Goal: Task Accomplishment & Management: Complete application form

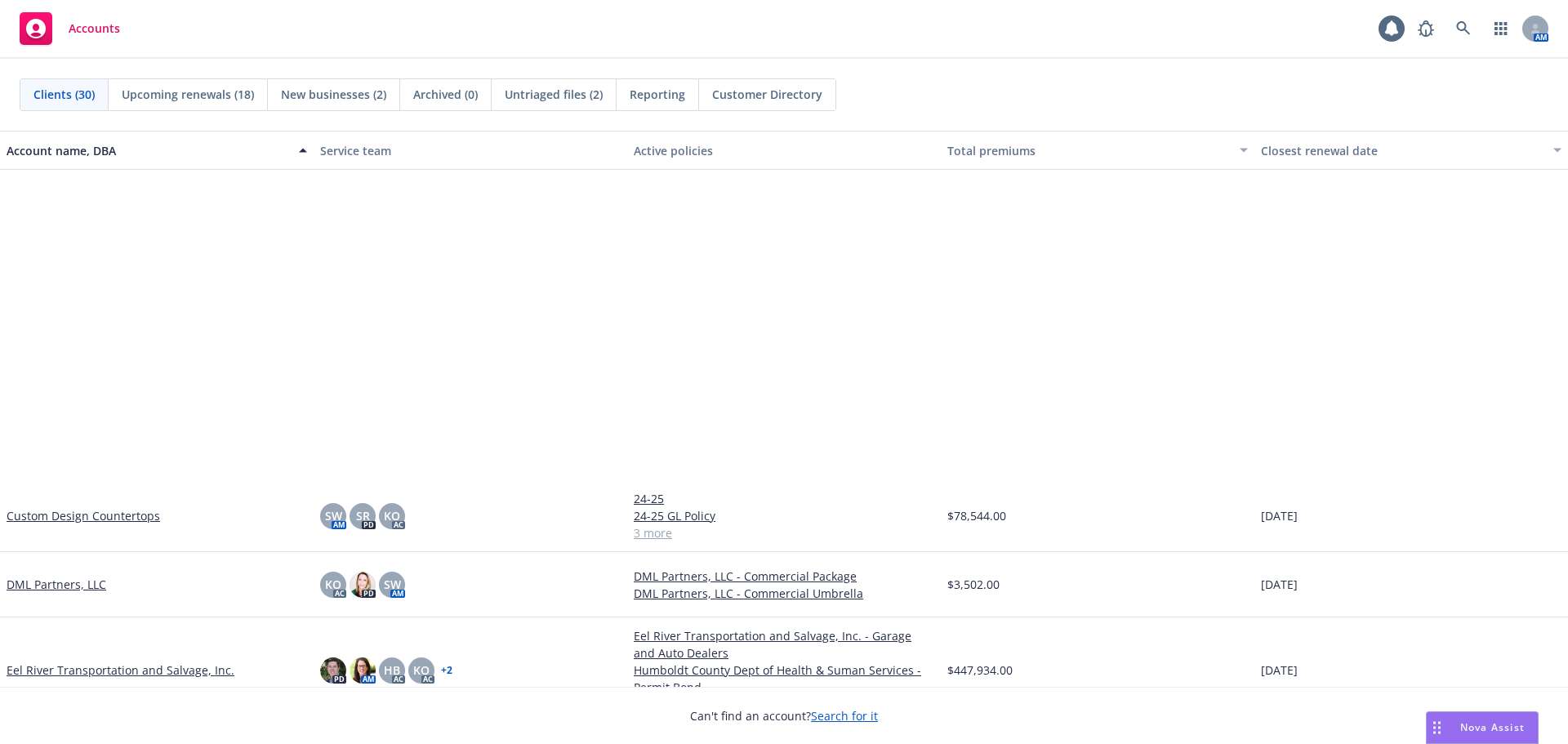
scroll to position [817, 0]
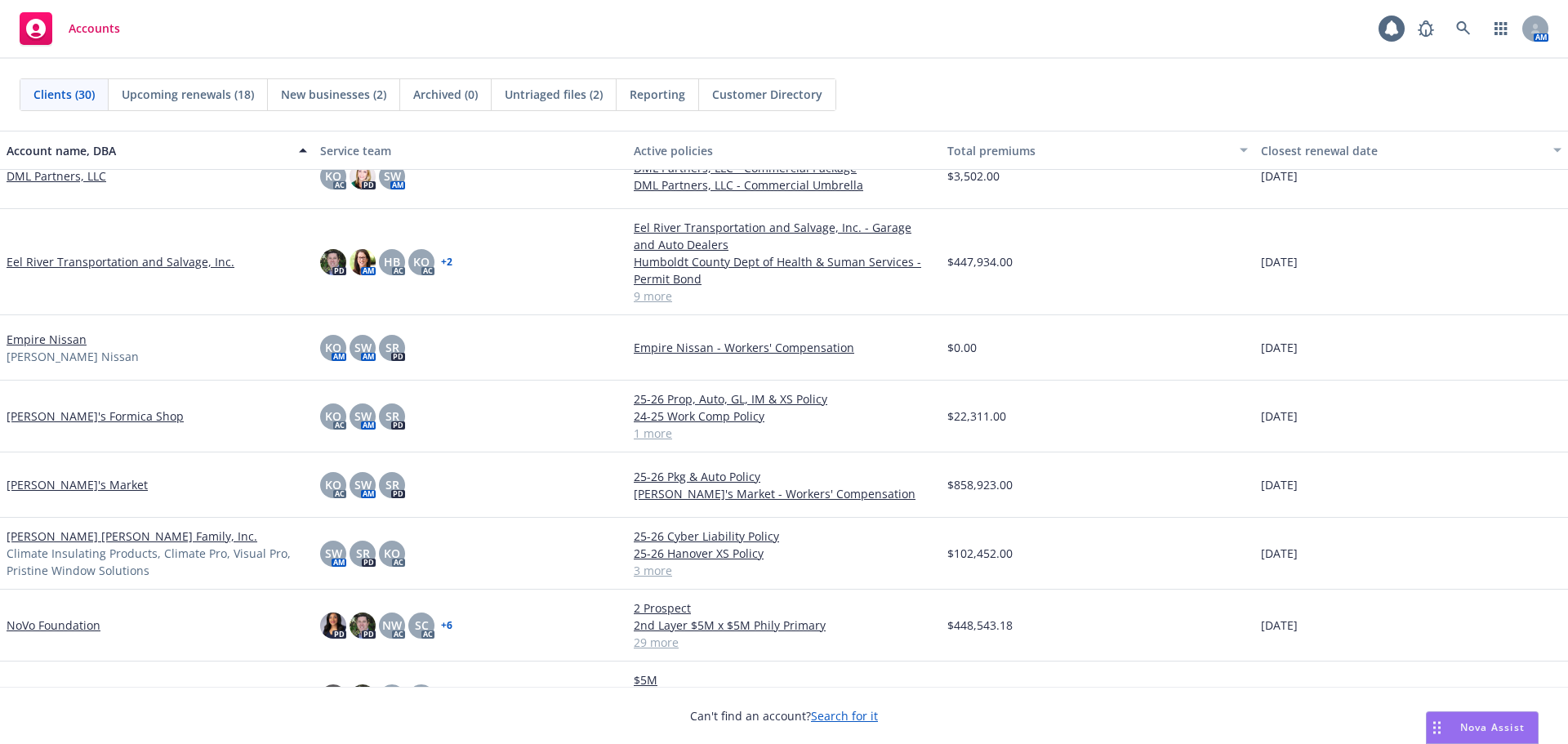
click at [291, 92] on span "New businesses (2)" at bounding box center [334, 94] width 106 height 17
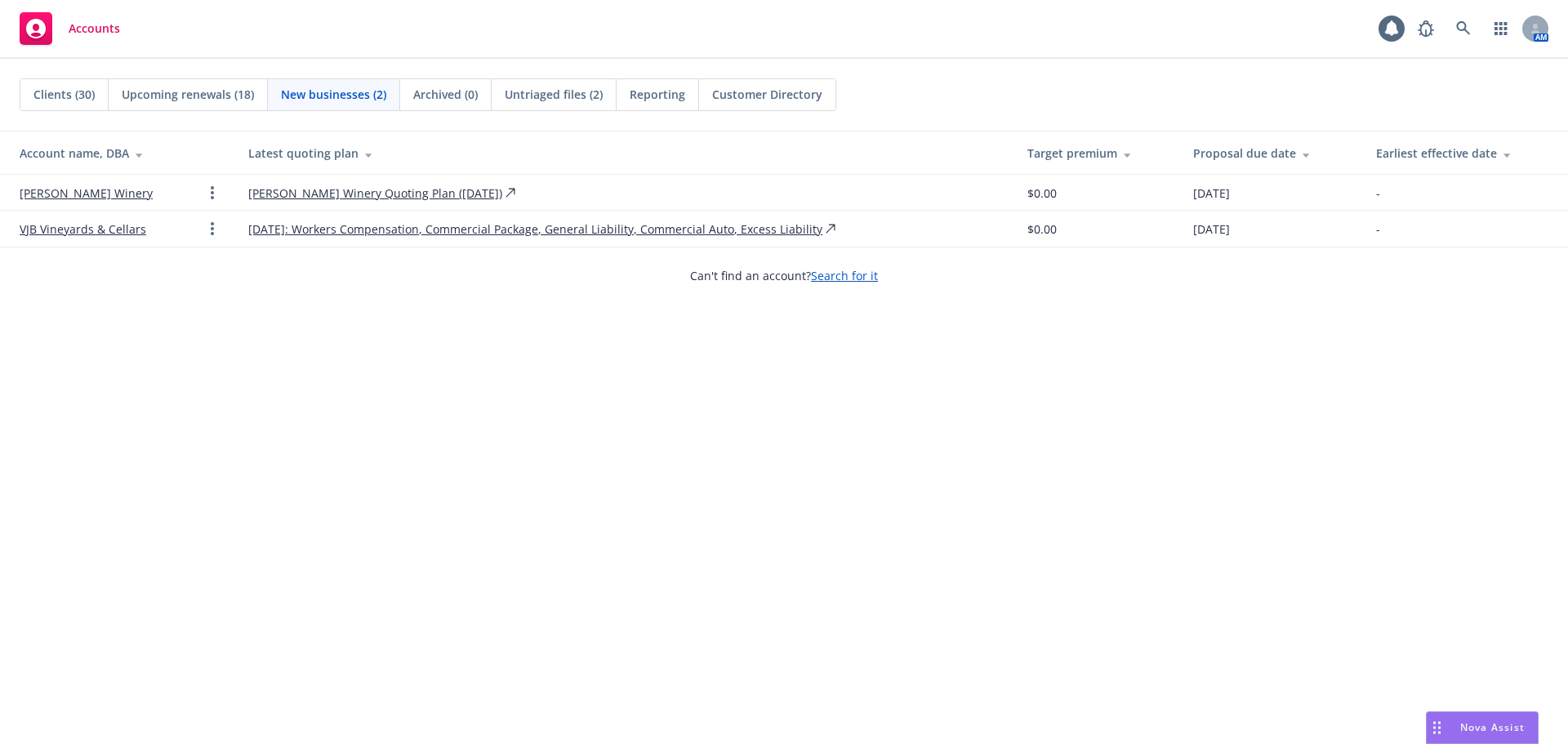
click at [171, 98] on span "Upcoming renewals (18)" at bounding box center [187, 94] width 132 height 17
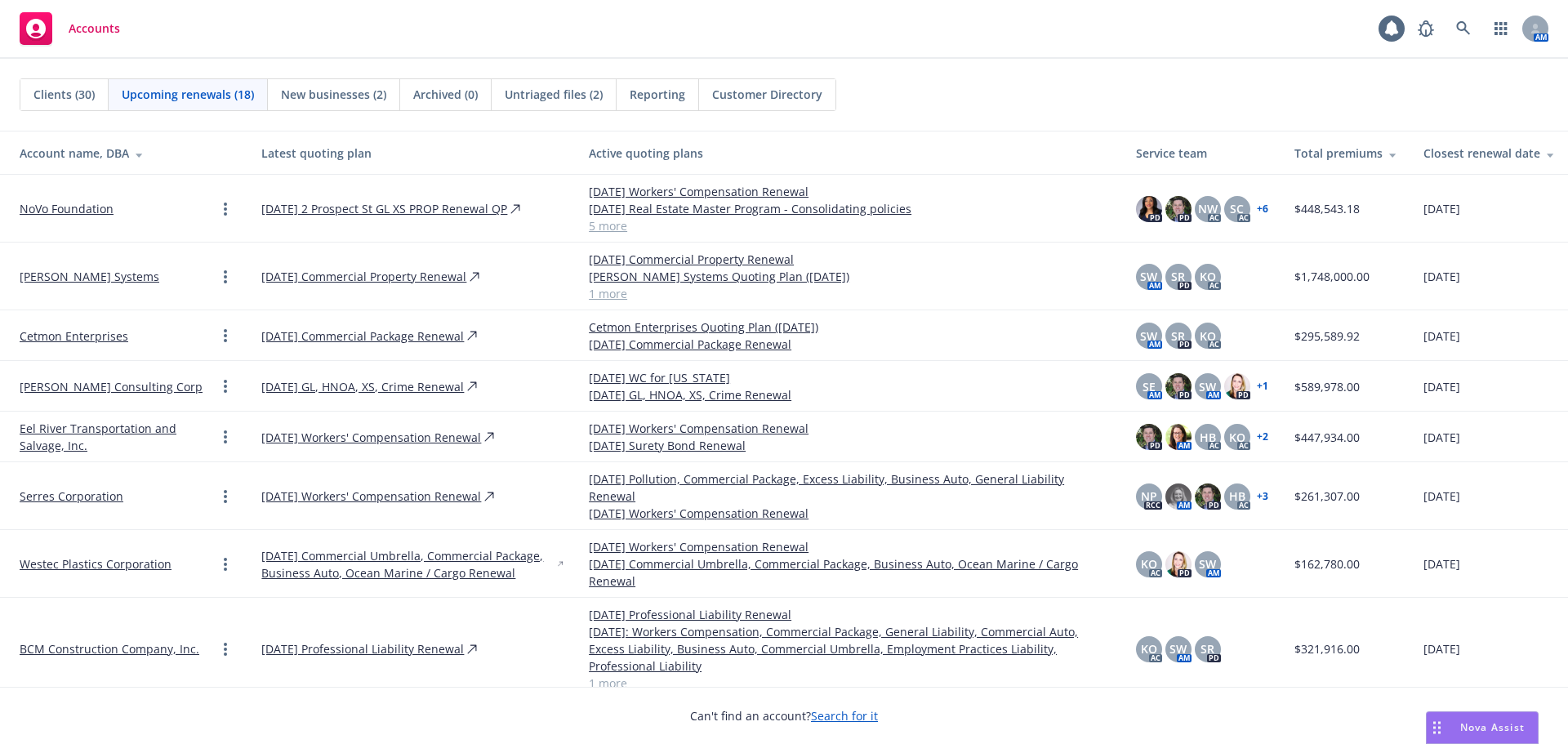
click at [51, 95] on span "Clients (30)" at bounding box center [64, 94] width 61 height 17
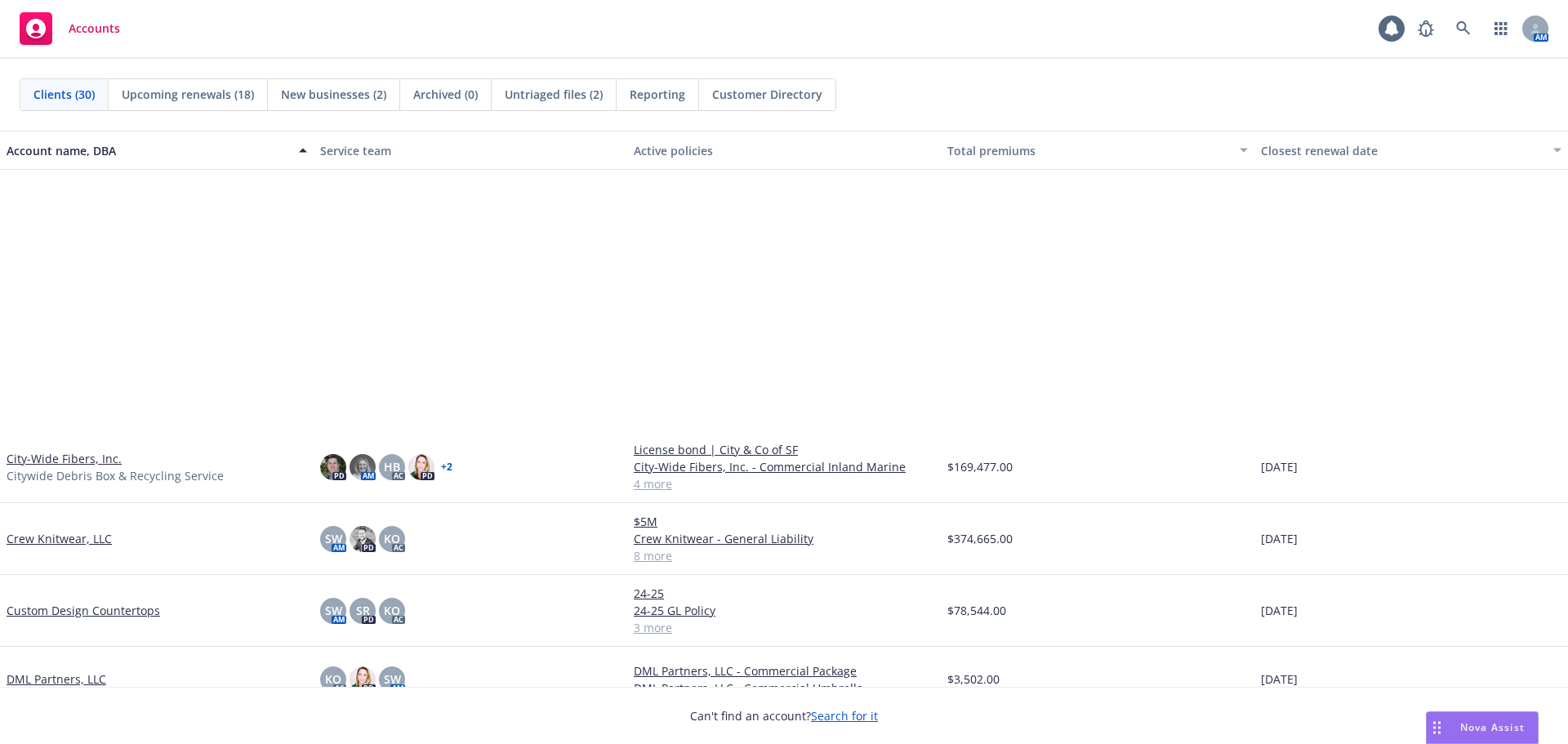
scroll to position [735, 0]
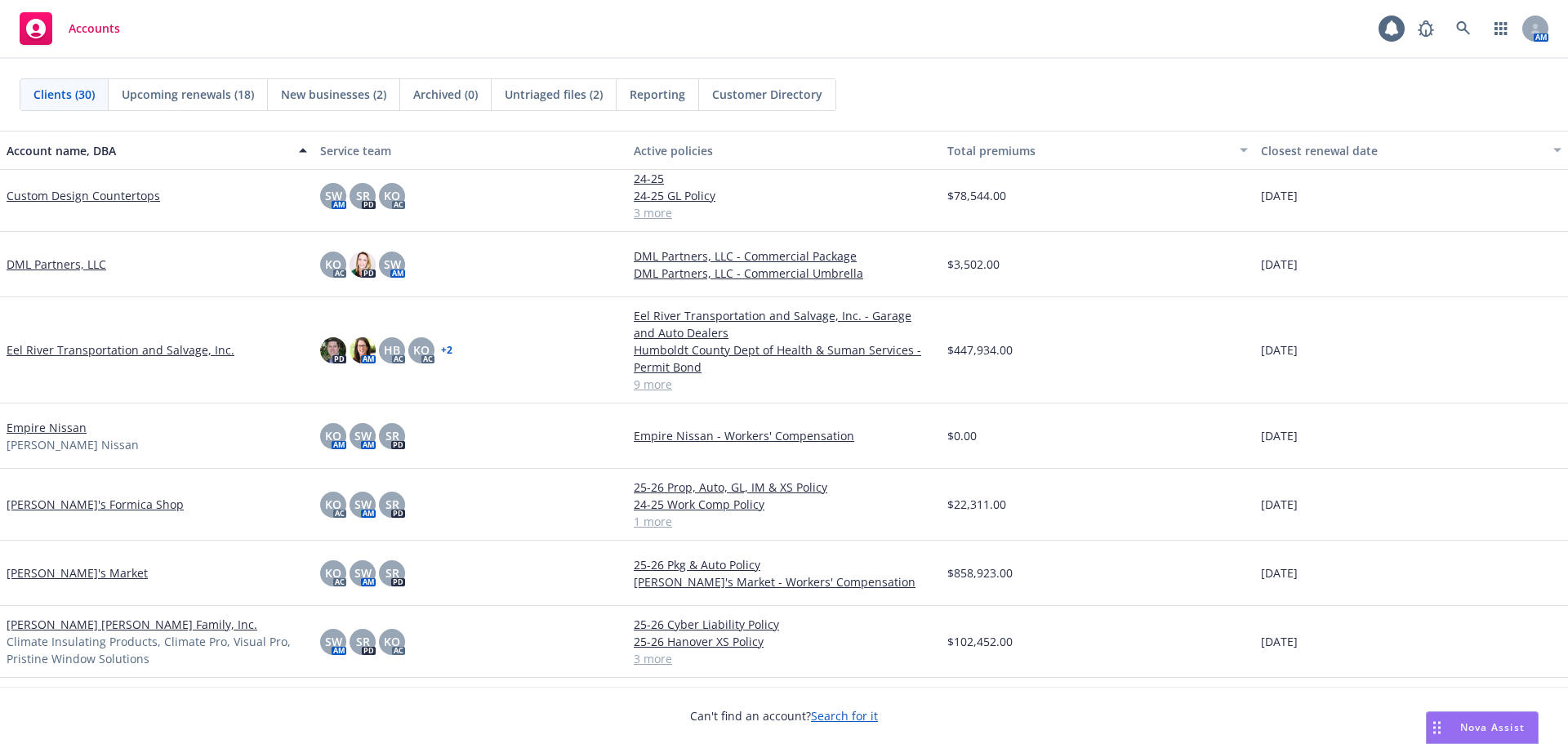
click at [330, 95] on span "New businesses (2)" at bounding box center [334, 94] width 106 height 17
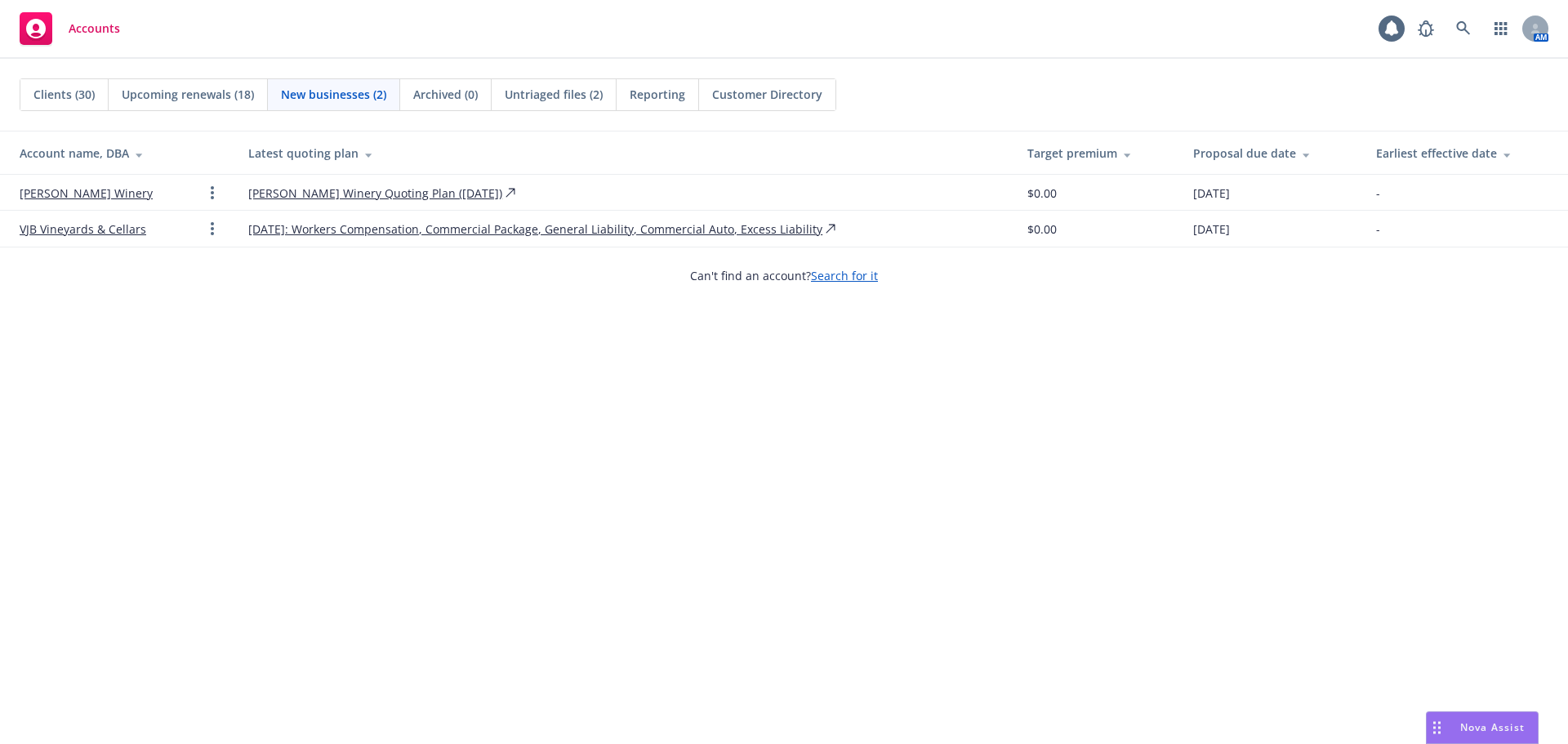
click at [182, 94] on span "Upcoming renewals (18)" at bounding box center [187, 94] width 132 height 17
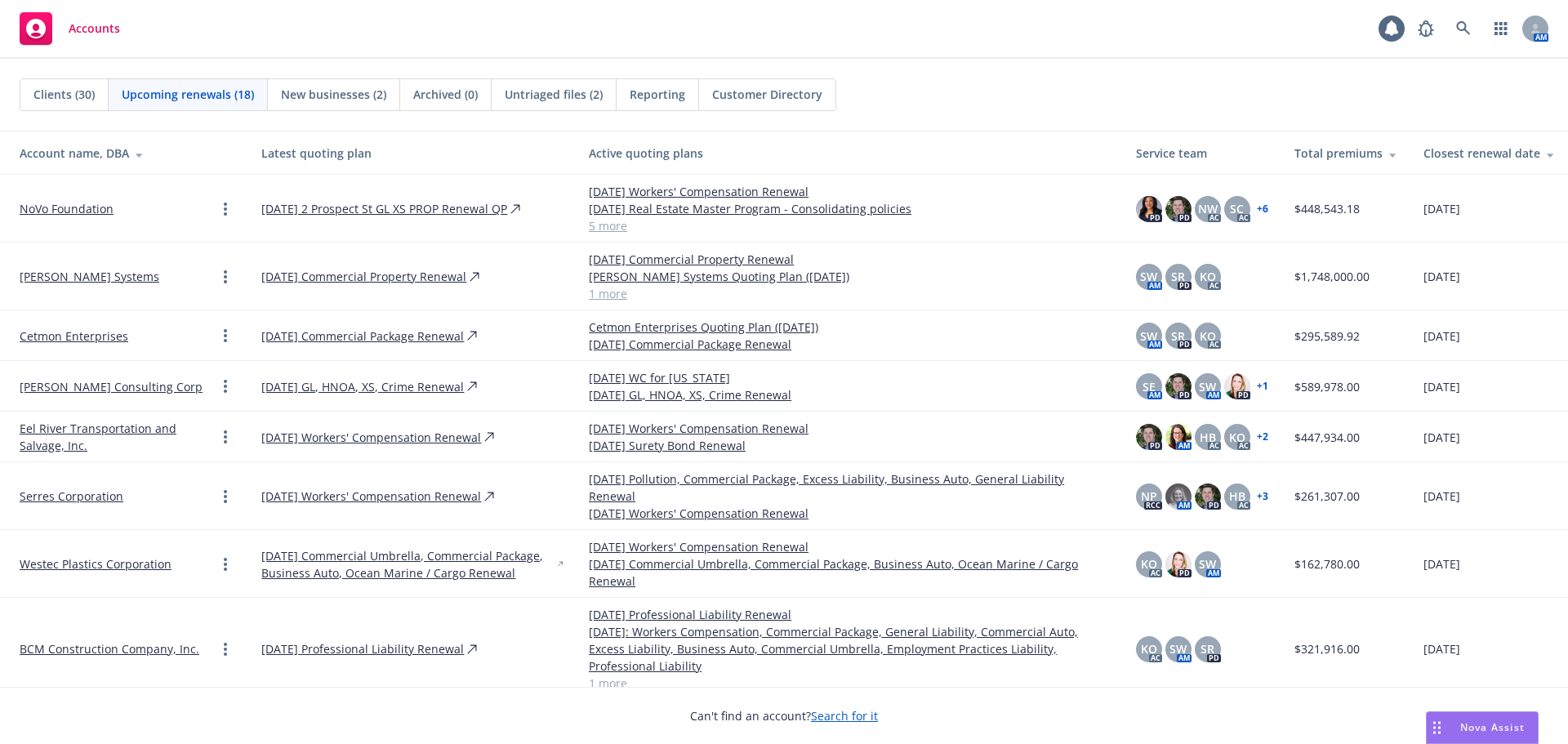
click at [45, 95] on span "Clients (30)" at bounding box center [64, 94] width 61 height 17
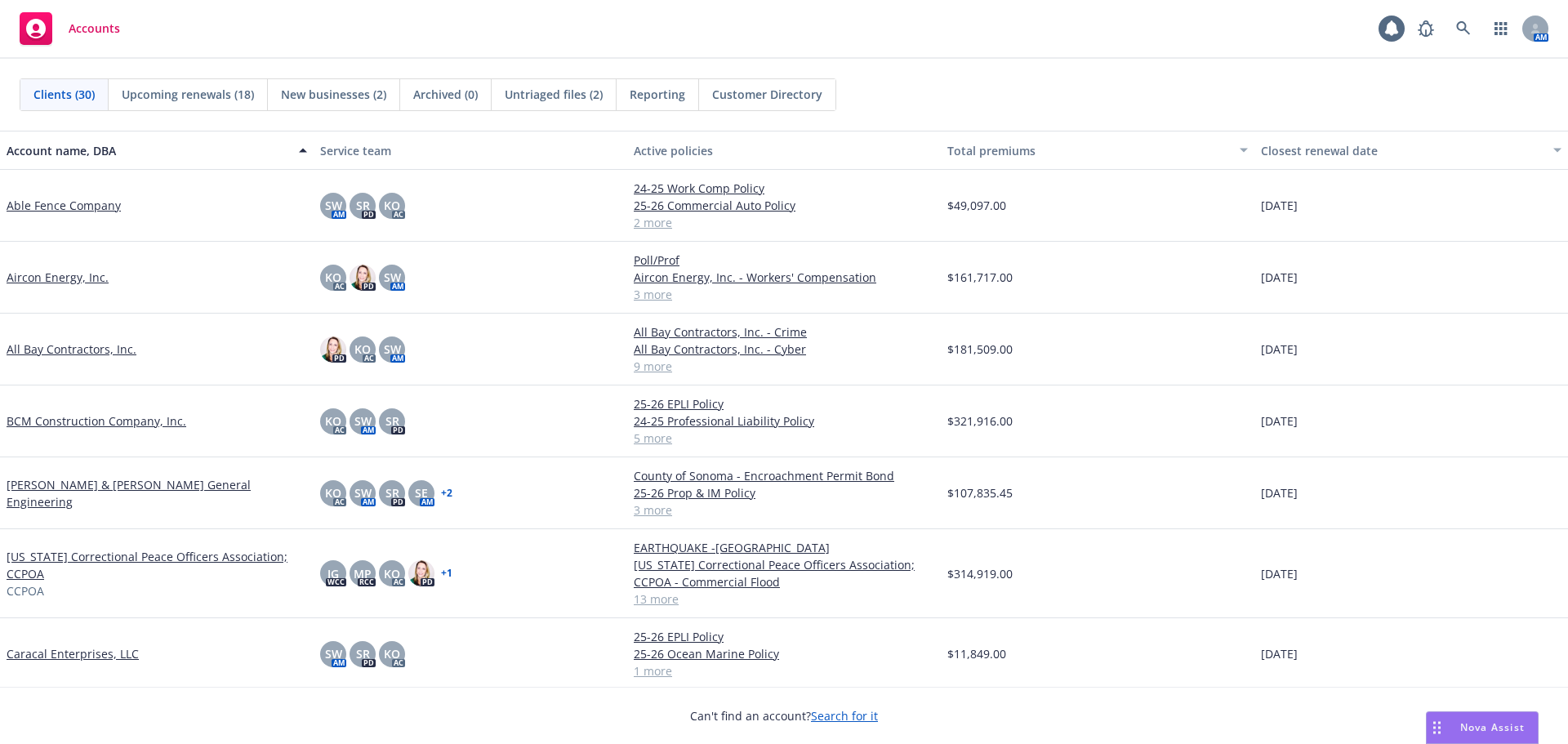
click at [525, 90] on span "Untriaged files (2)" at bounding box center [553, 94] width 98 height 17
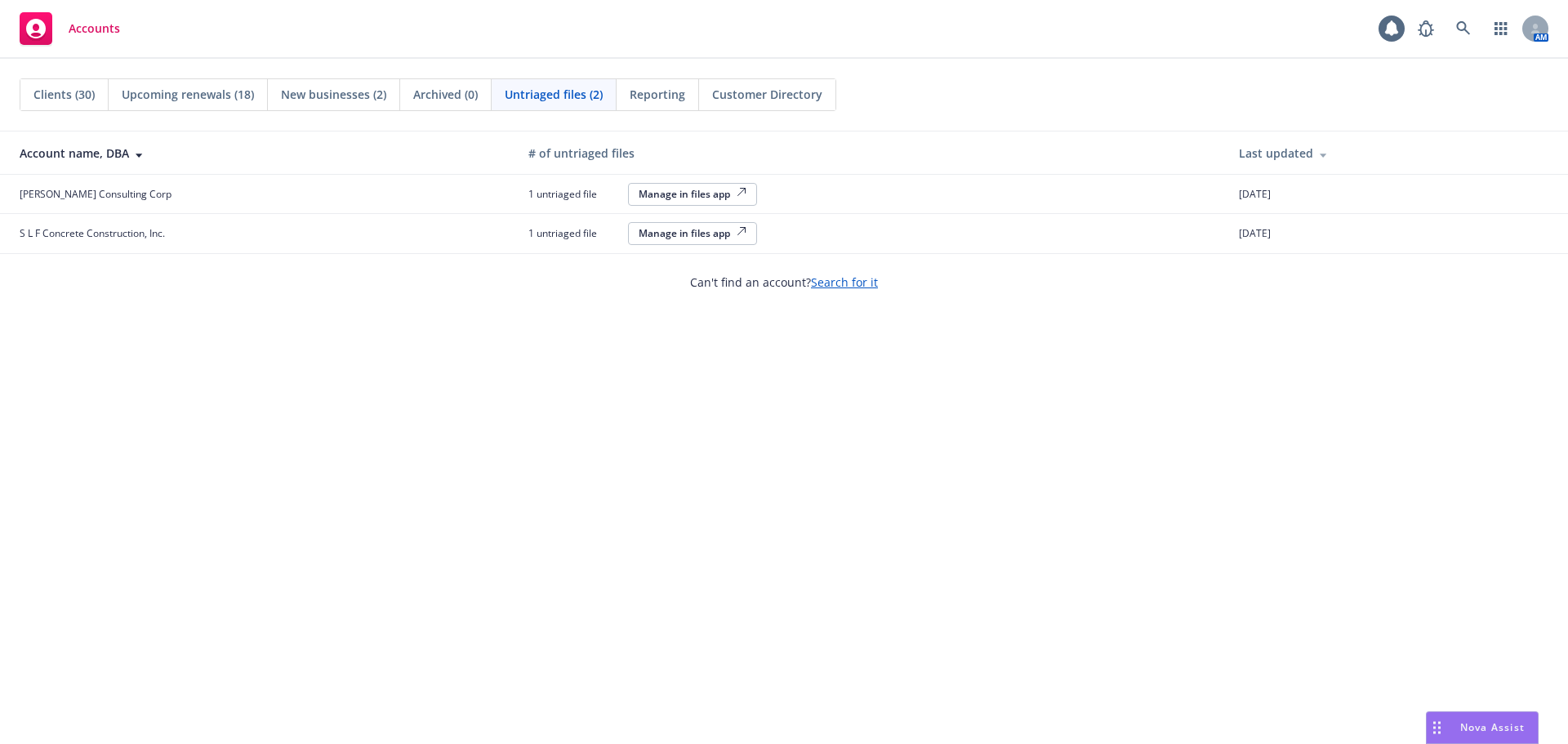
click at [442, 91] on span "Archived (0)" at bounding box center [445, 94] width 64 height 17
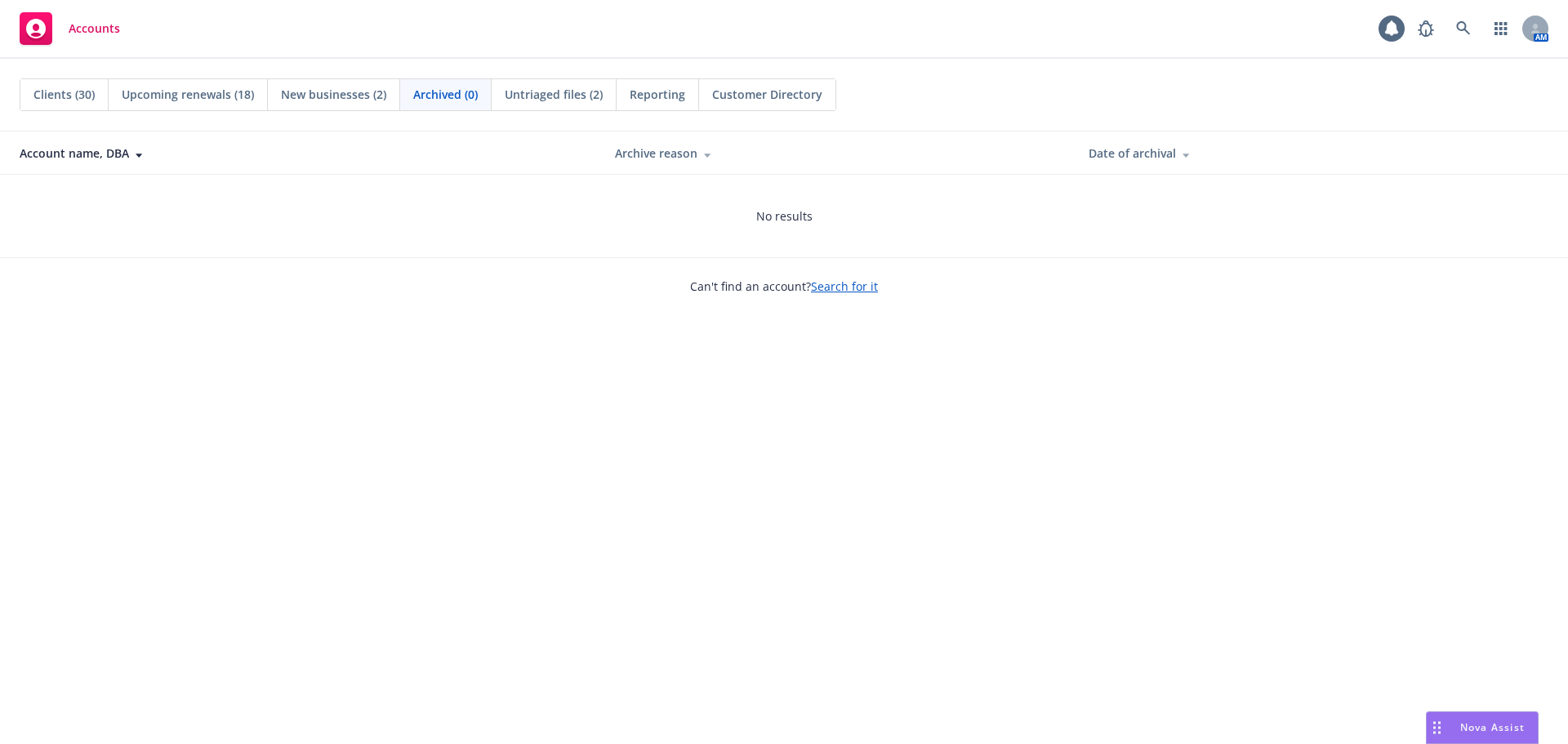
click at [348, 101] on span "New businesses (2)" at bounding box center [334, 94] width 106 height 17
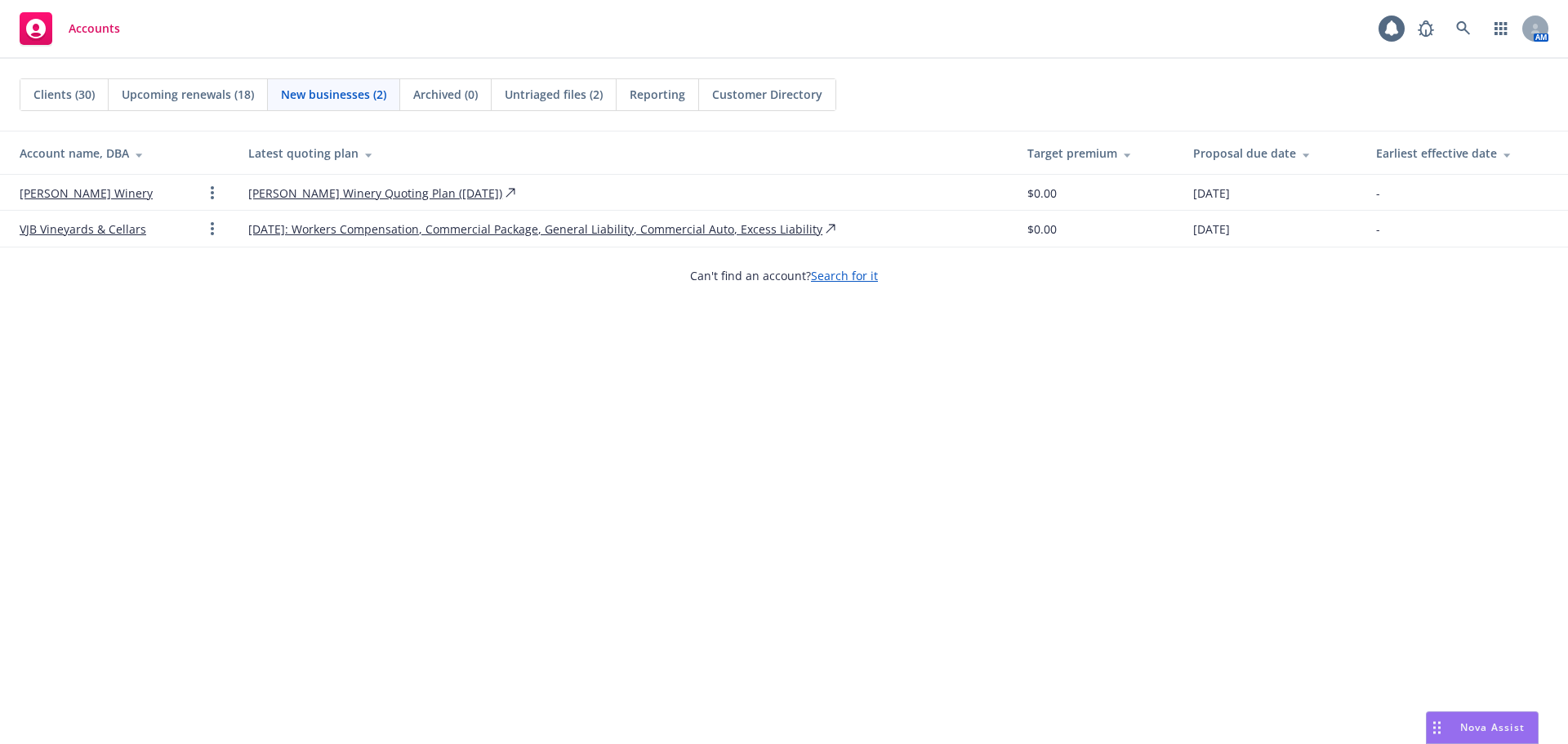
click at [214, 102] on span "Upcoming renewals (18)" at bounding box center [187, 94] width 132 height 17
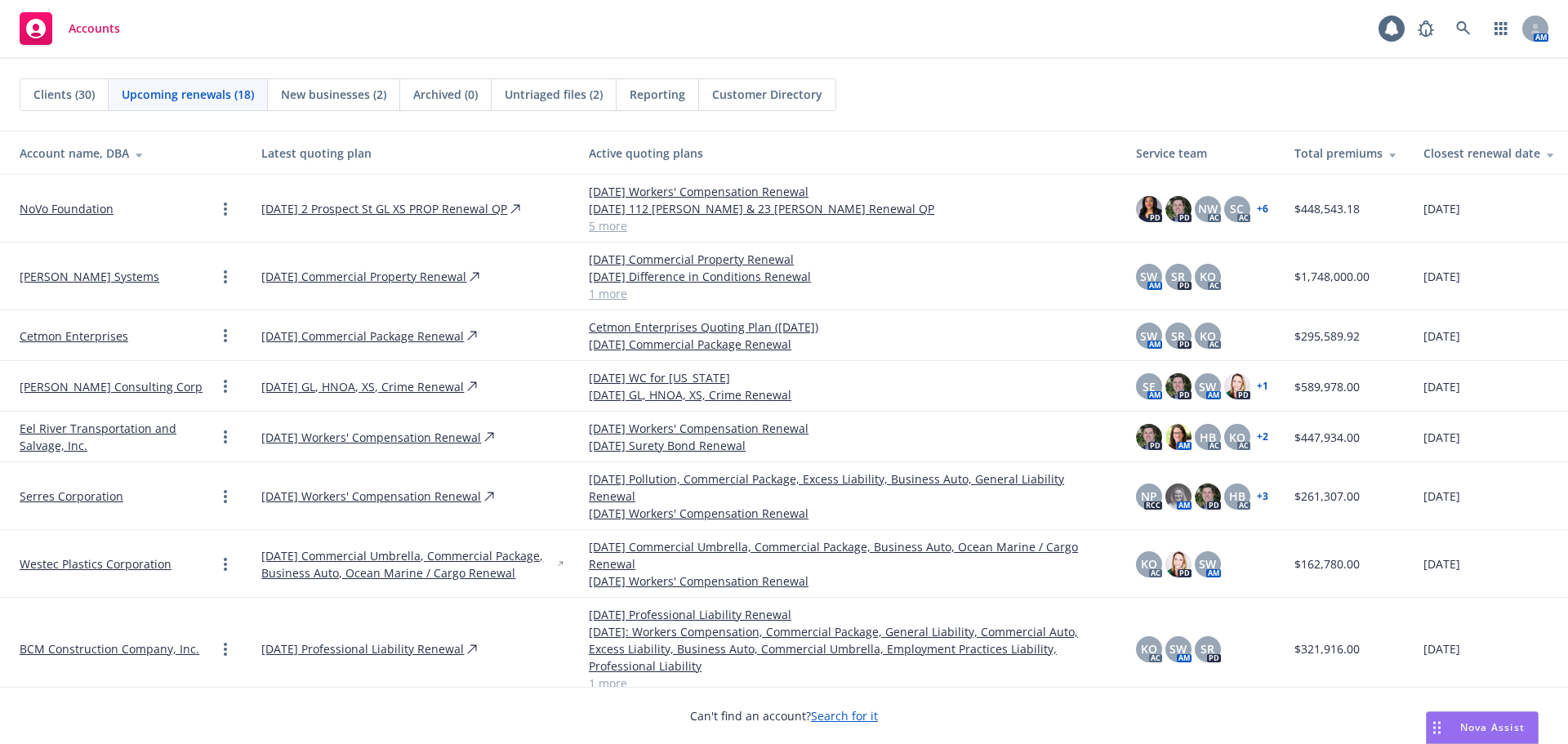
click at [77, 99] on span "Clients (30)" at bounding box center [64, 94] width 61 height 17
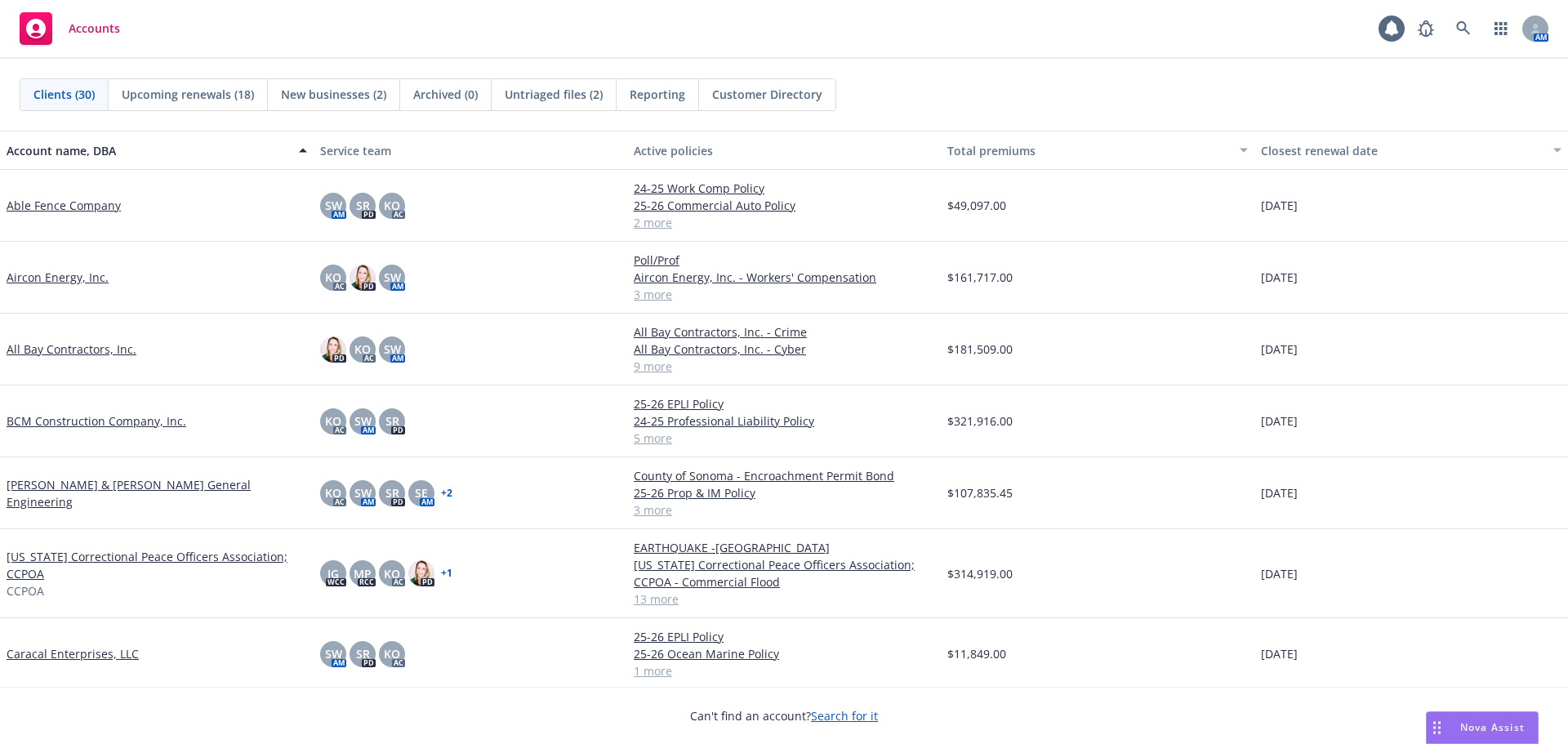
click at [77, 98] on span "Clients (30)" at bounding box center [64, 94] width 61 height 17
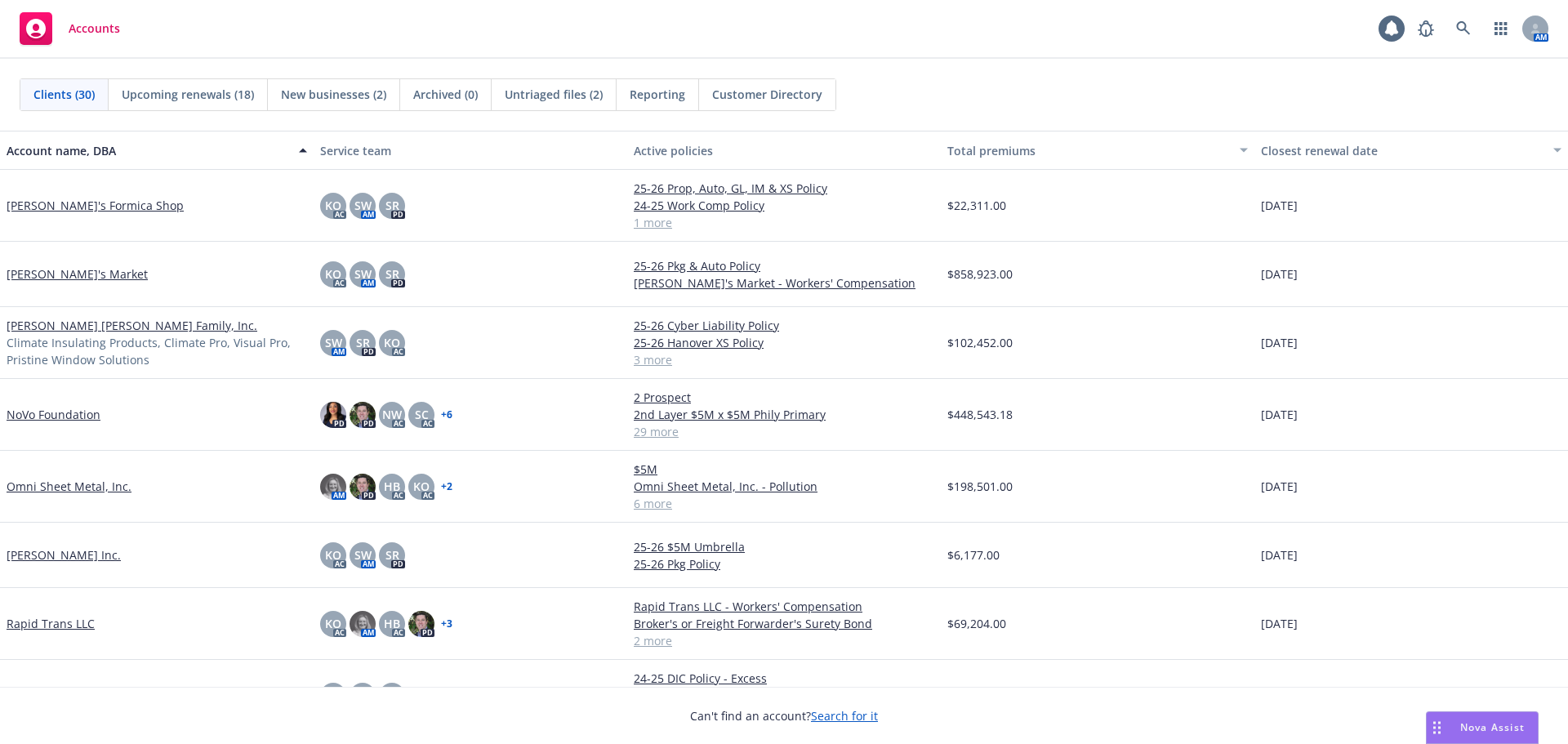
scroll to position [1443, 0]
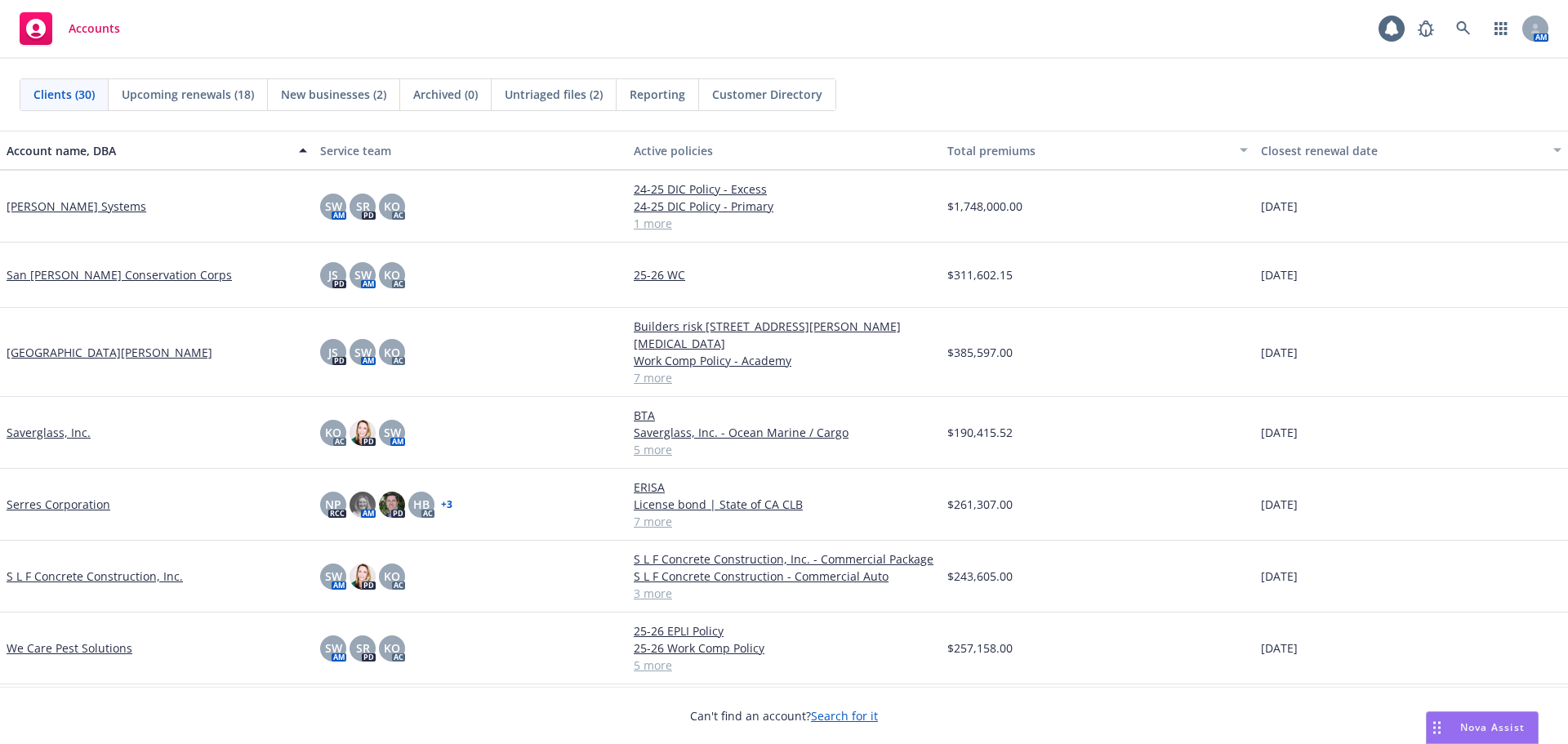
click at [72, 567] on link "S L F Concrete Construction, Inc." at bounding box center [95, 576] width 177 height 17
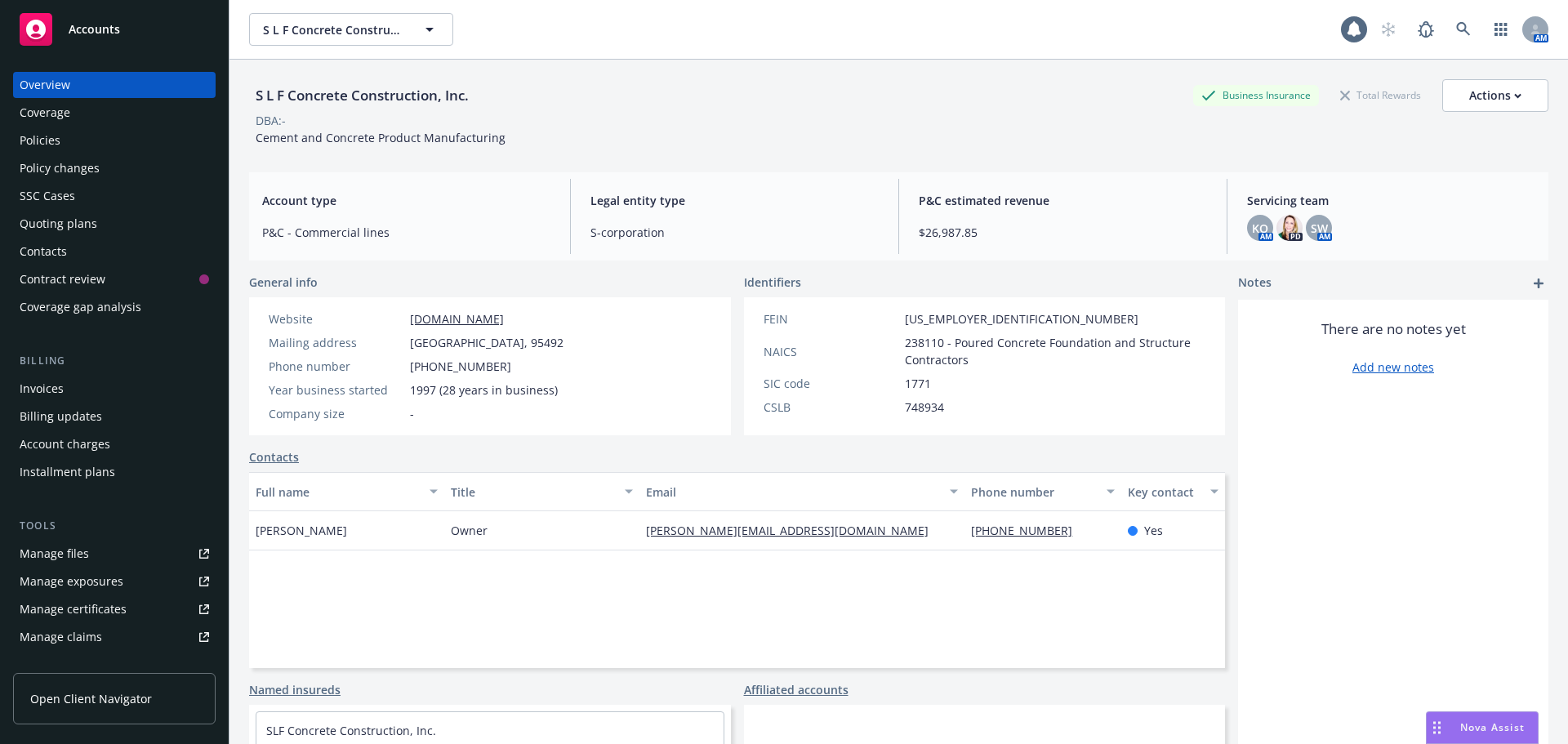
click at [79, 40] on div "Accounts" at bounding box center [114, 30] width 189 height 33
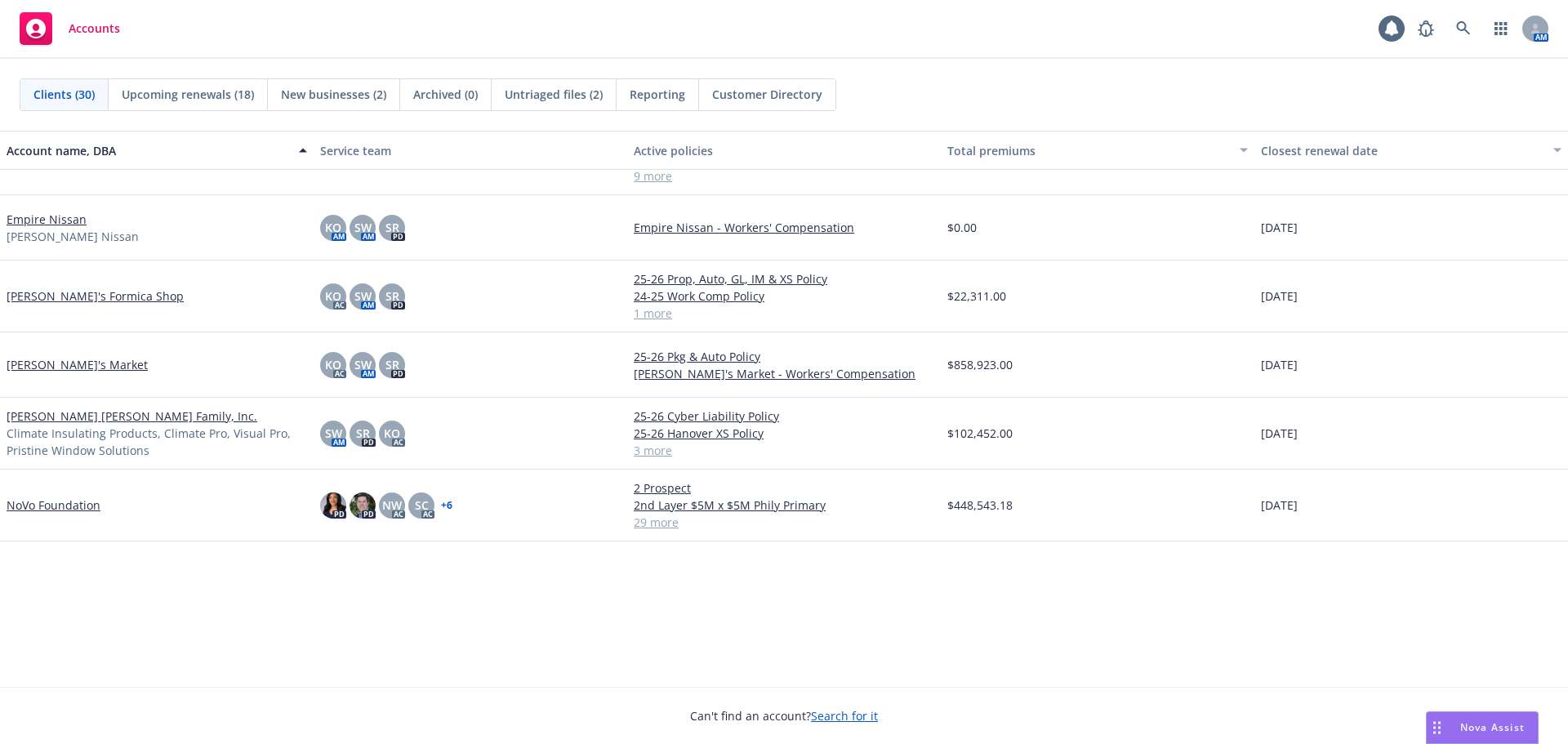
scroll to position [571, 0]
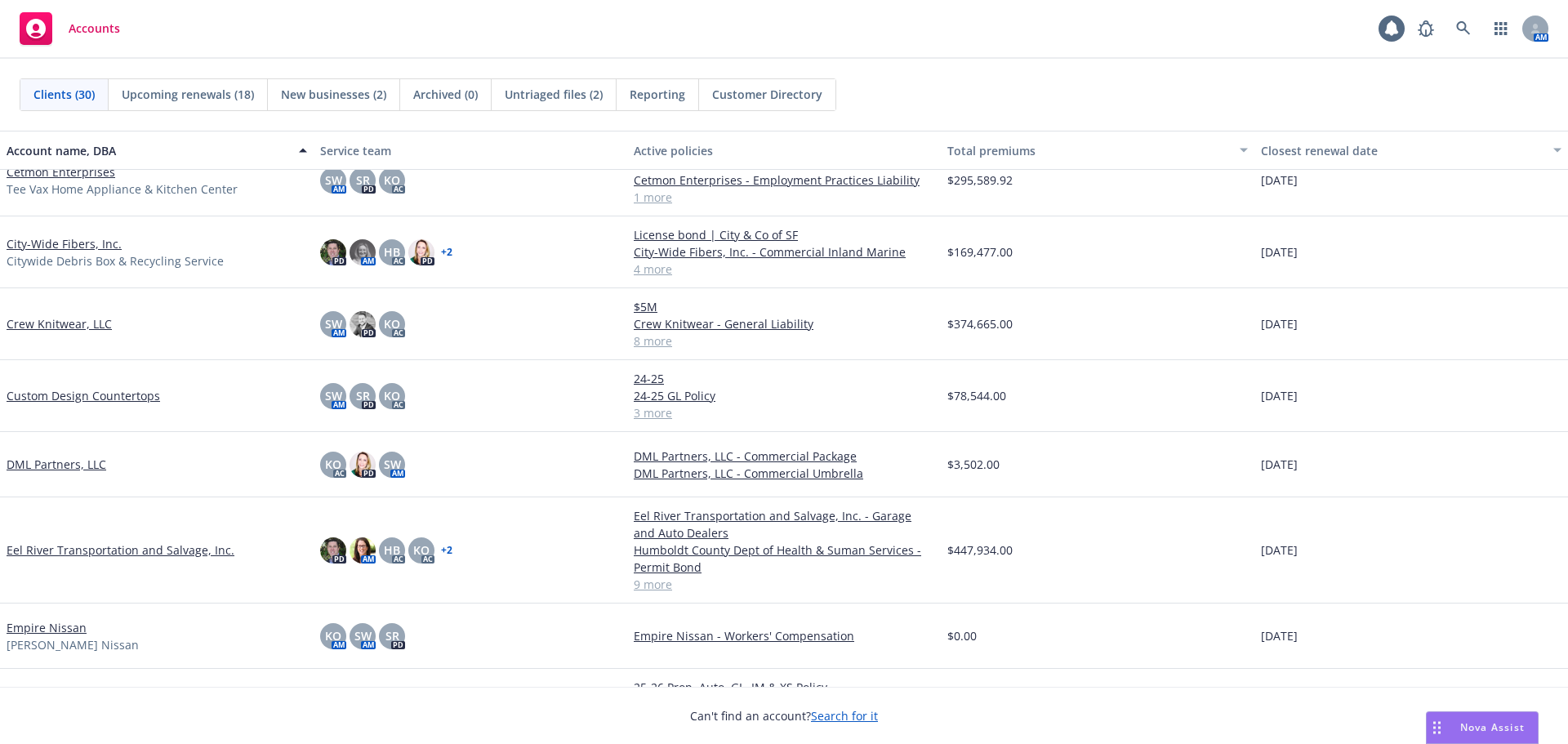
click at [191, 99] on span "Upcoming renewals (18)" at bounding box center [187, 94] width 132 height 17
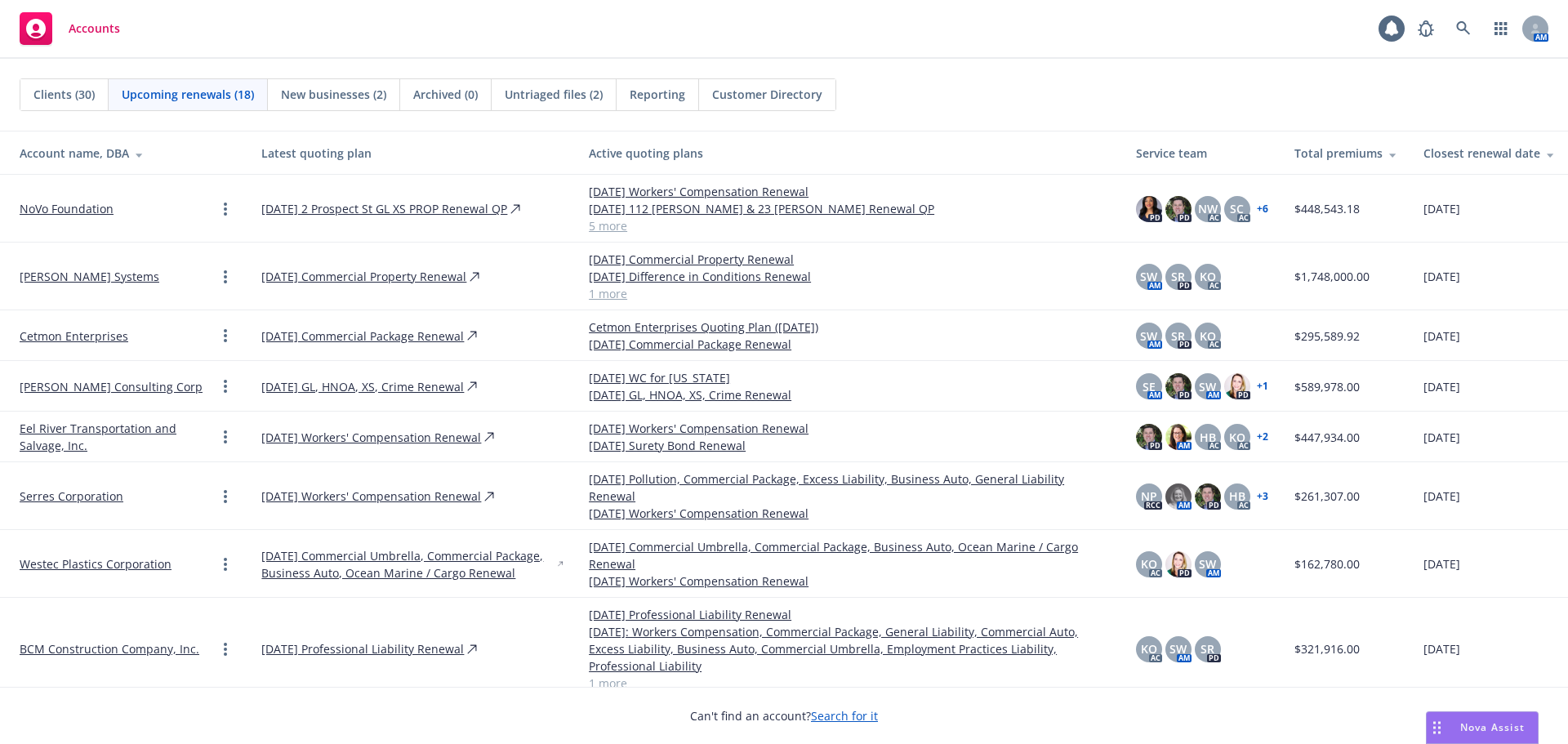
click at [287, 91] on span "New businesses (2)" at bounding box center [334, 94] width 106 height 17
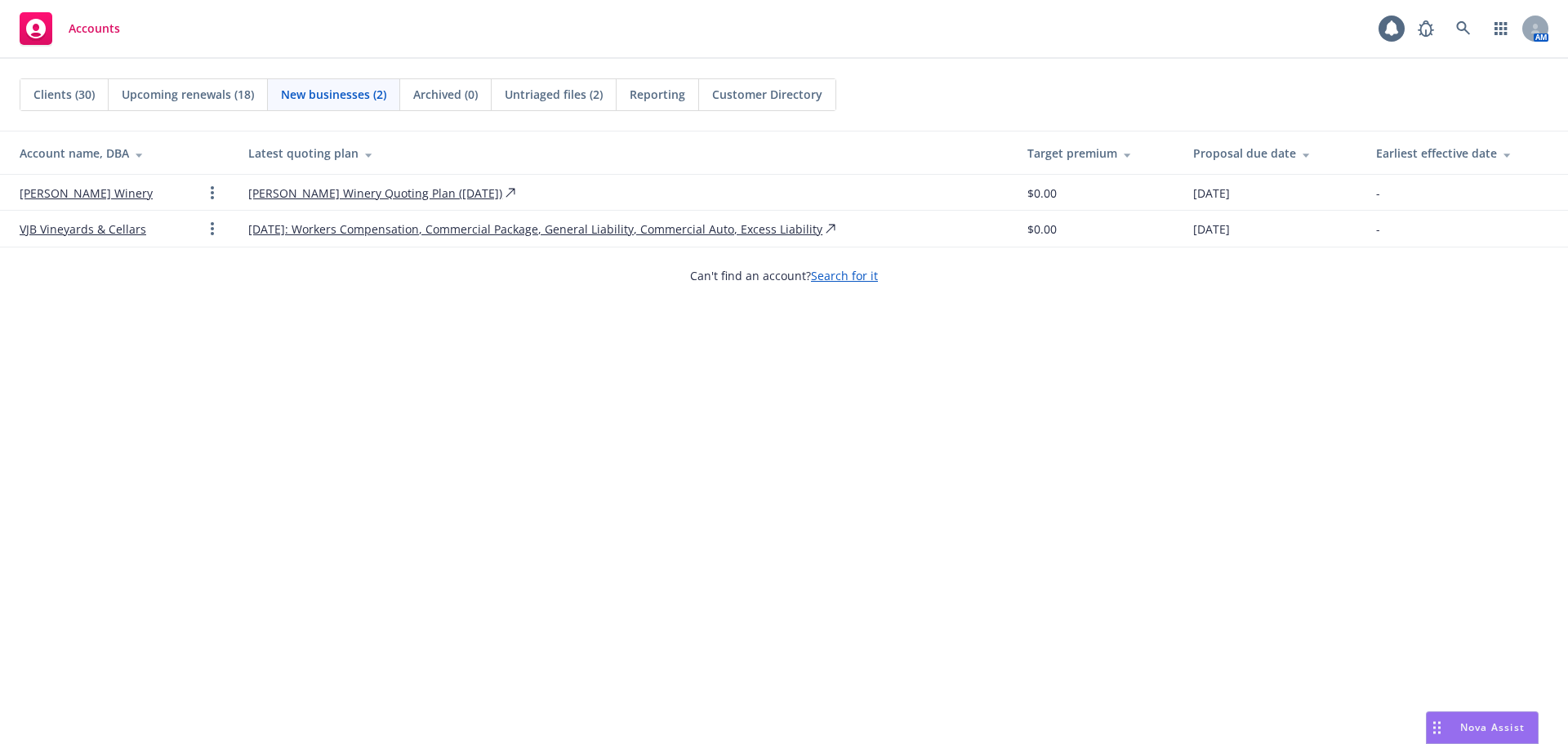
click at [69, 99] on span "Clients (30)" at bounding box center [64, 94] width 61 height 17
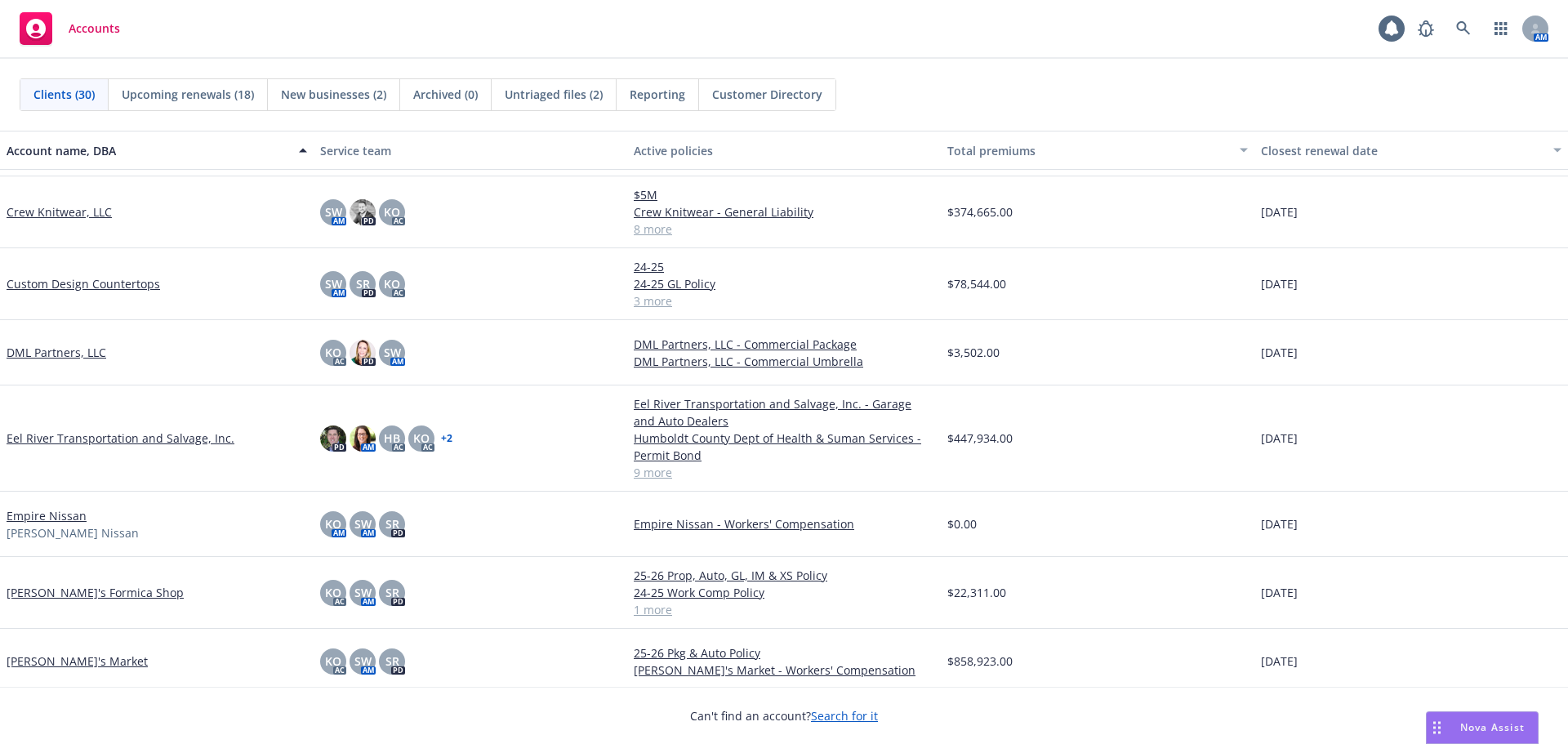
scroll to position [817, 0]
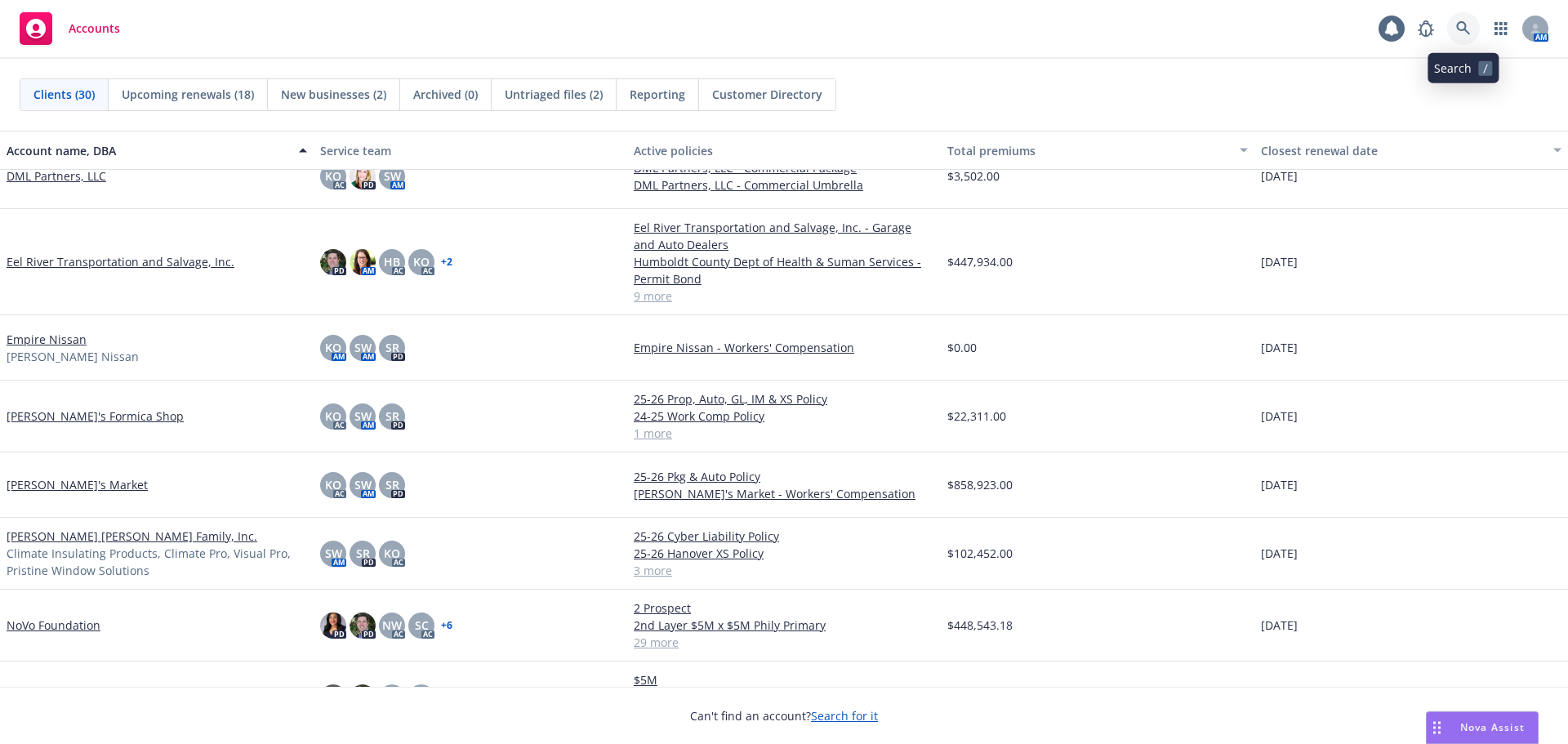
click at [1458, 20] on link at bounding box center [1464, 29] width 33 height 33
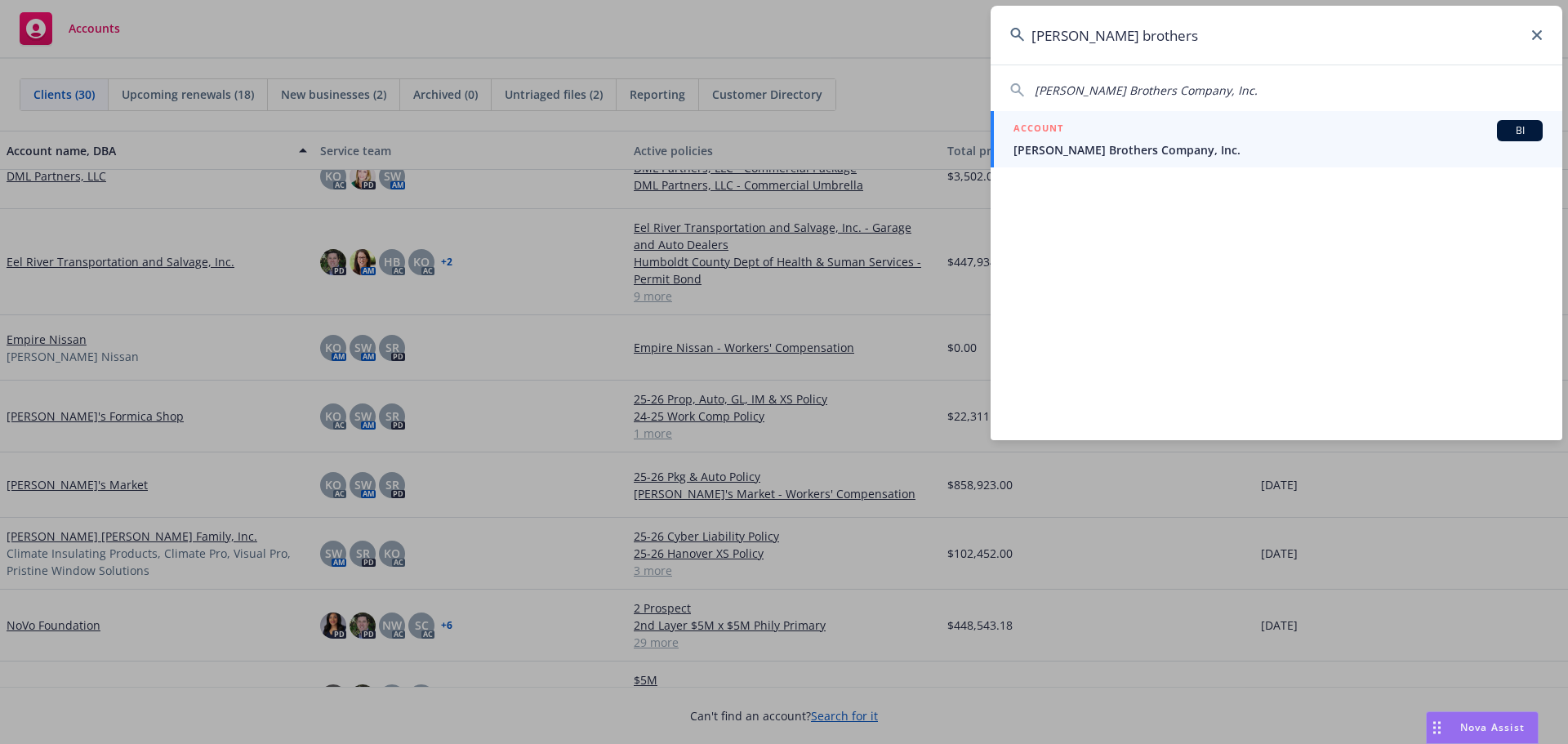
type input "[PERSON_NAME] brothers"
click at [1107, 155] on span "[PERSON_NAME] Brothers Company, Inc." at bounding box center [1277, 149] width 529 height 17
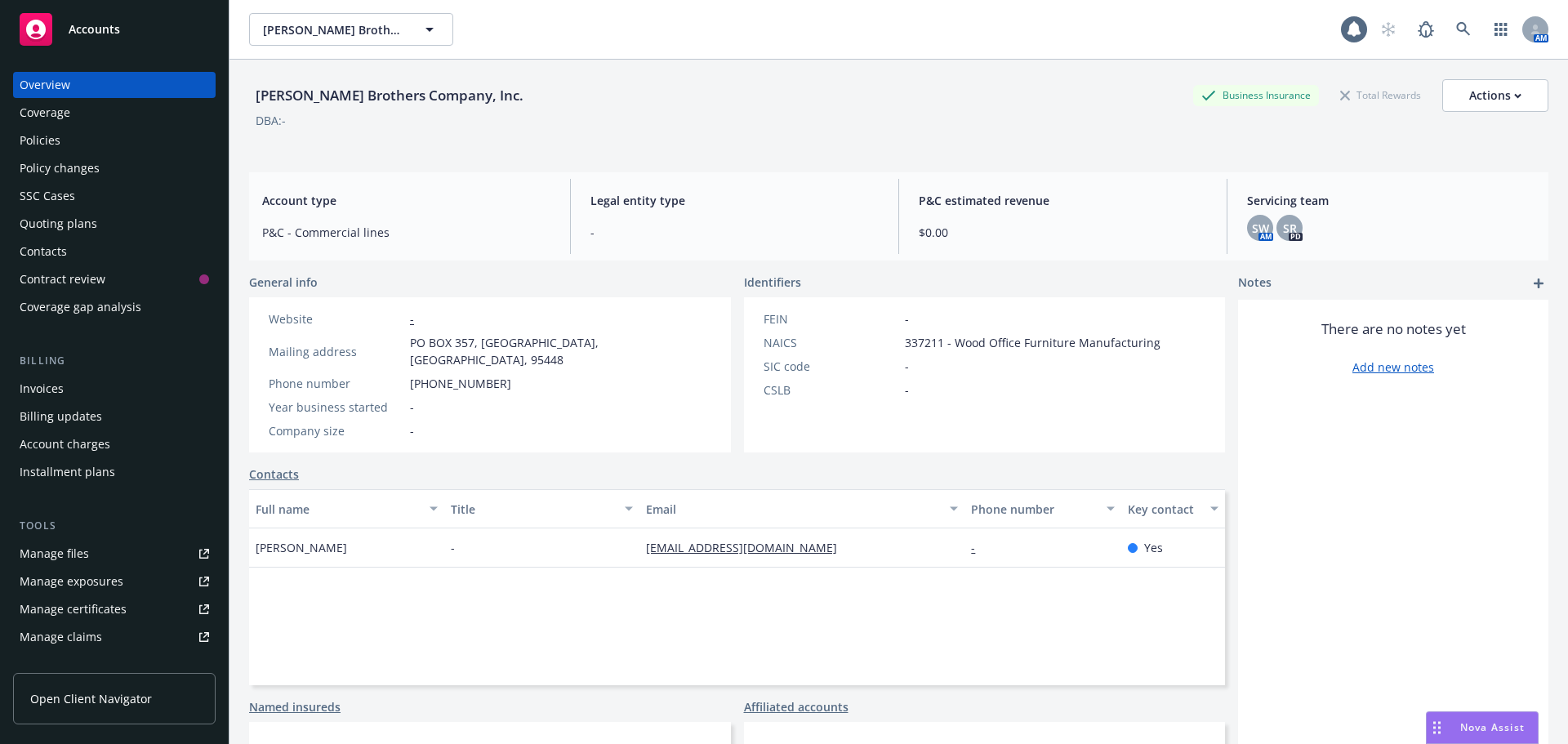
click at [71, 151] on div "Policies" at bounding box center [114, 140] width 189 height 26
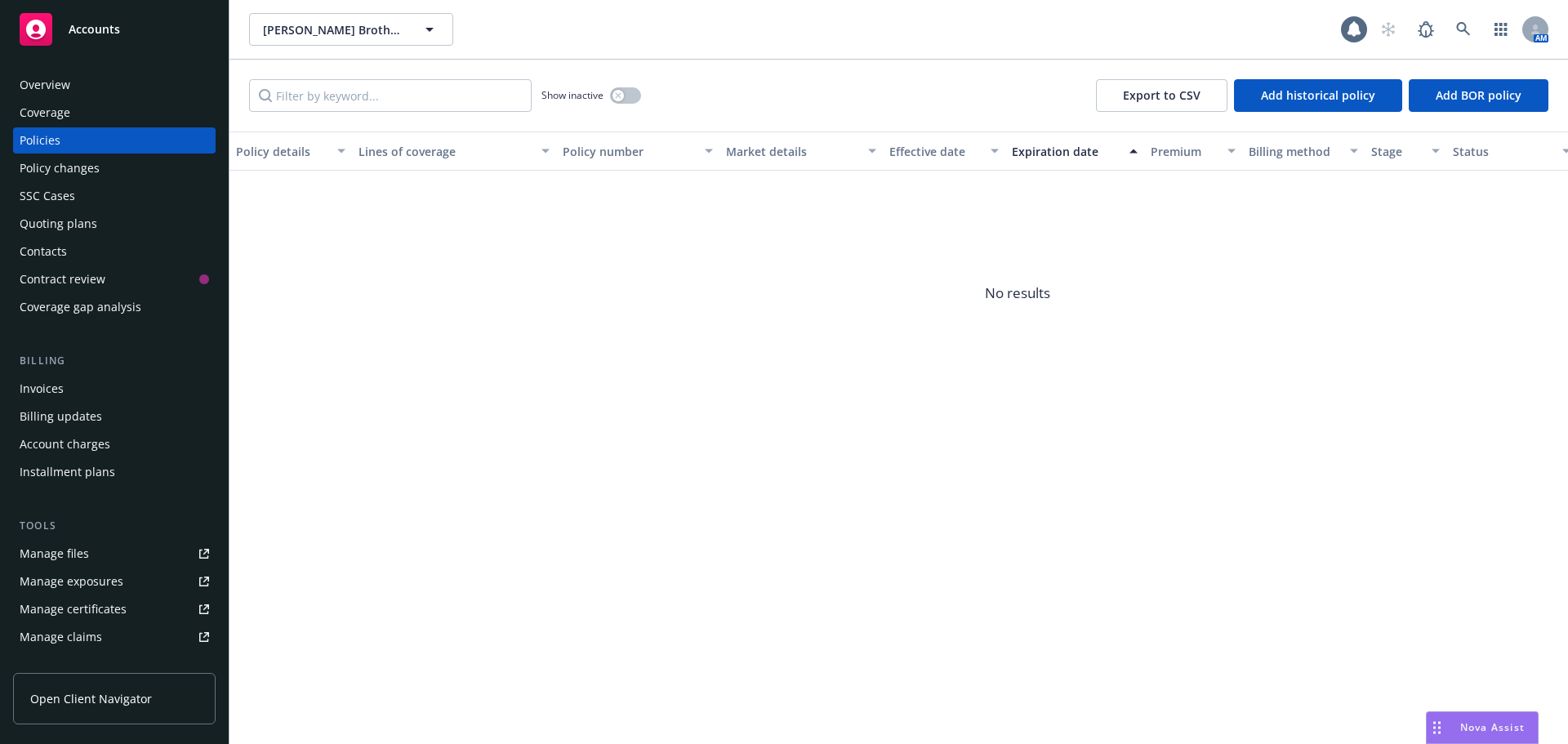
click at [44, 85] on div "Overview" at bounding box center [45, 85] width 50 height 26
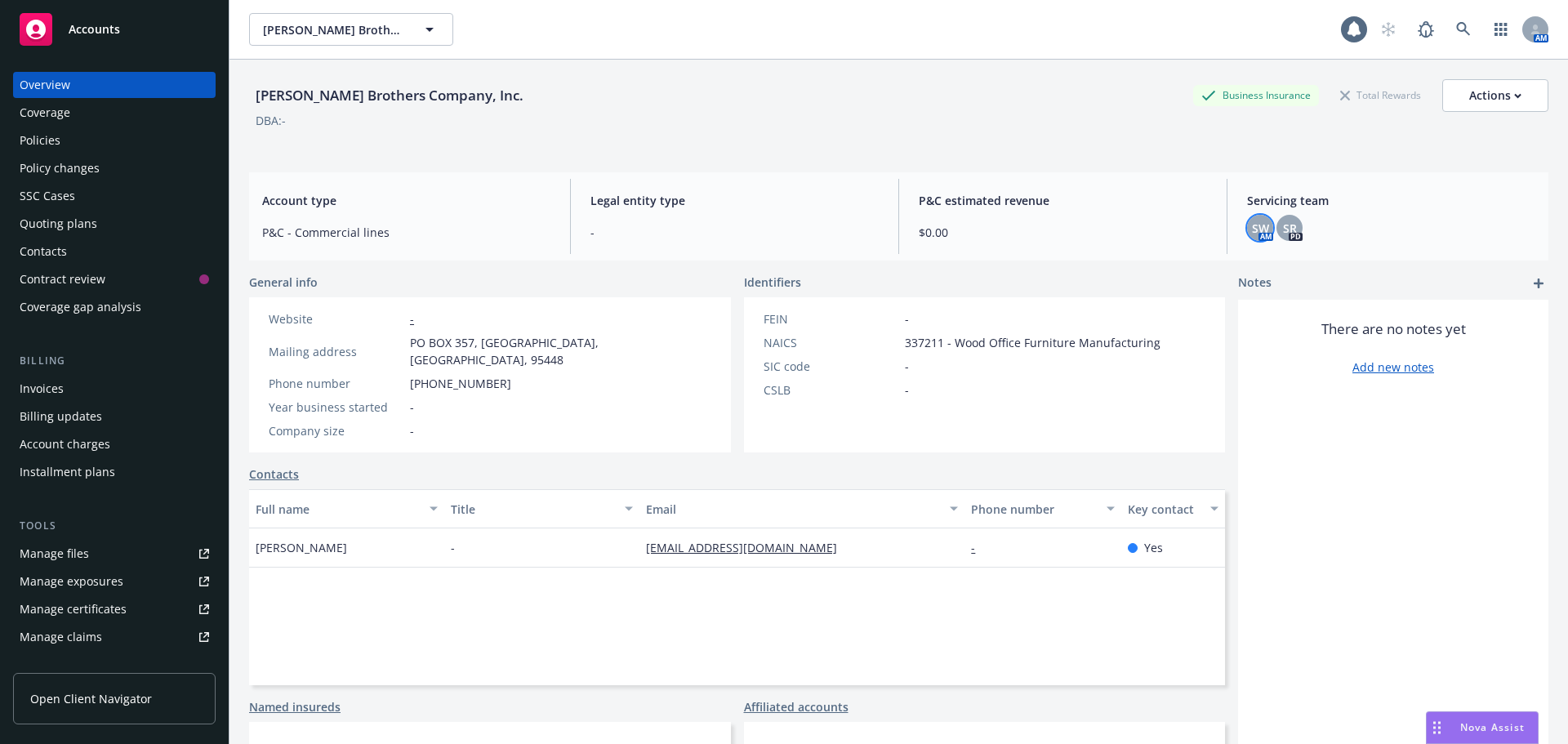
click at [1252, 236] on span "SW" at bounding box center [1260, 228] width 17 height 17
click at [1082, 215] on div "P&C estimated revenue $0.00" at bounding box center [1063, 216] width 315 height 75
click at [88, 140] on div "Policies" at bounding box center [114, 140] width 189 height 26
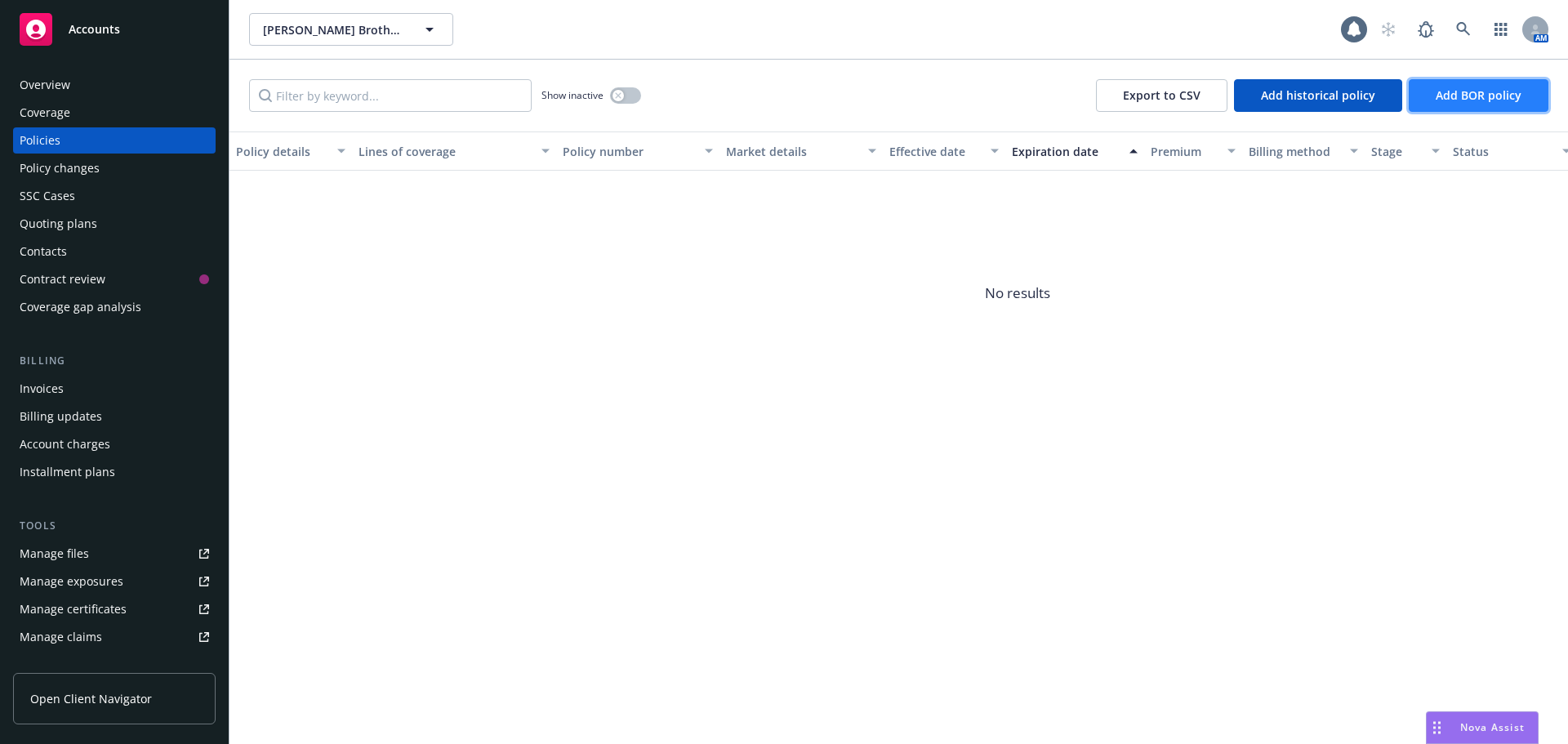
click at [1488, 82] on button "Add BOR policy" at bounding box center [1478, 96] width 140 height 33
select select "other"
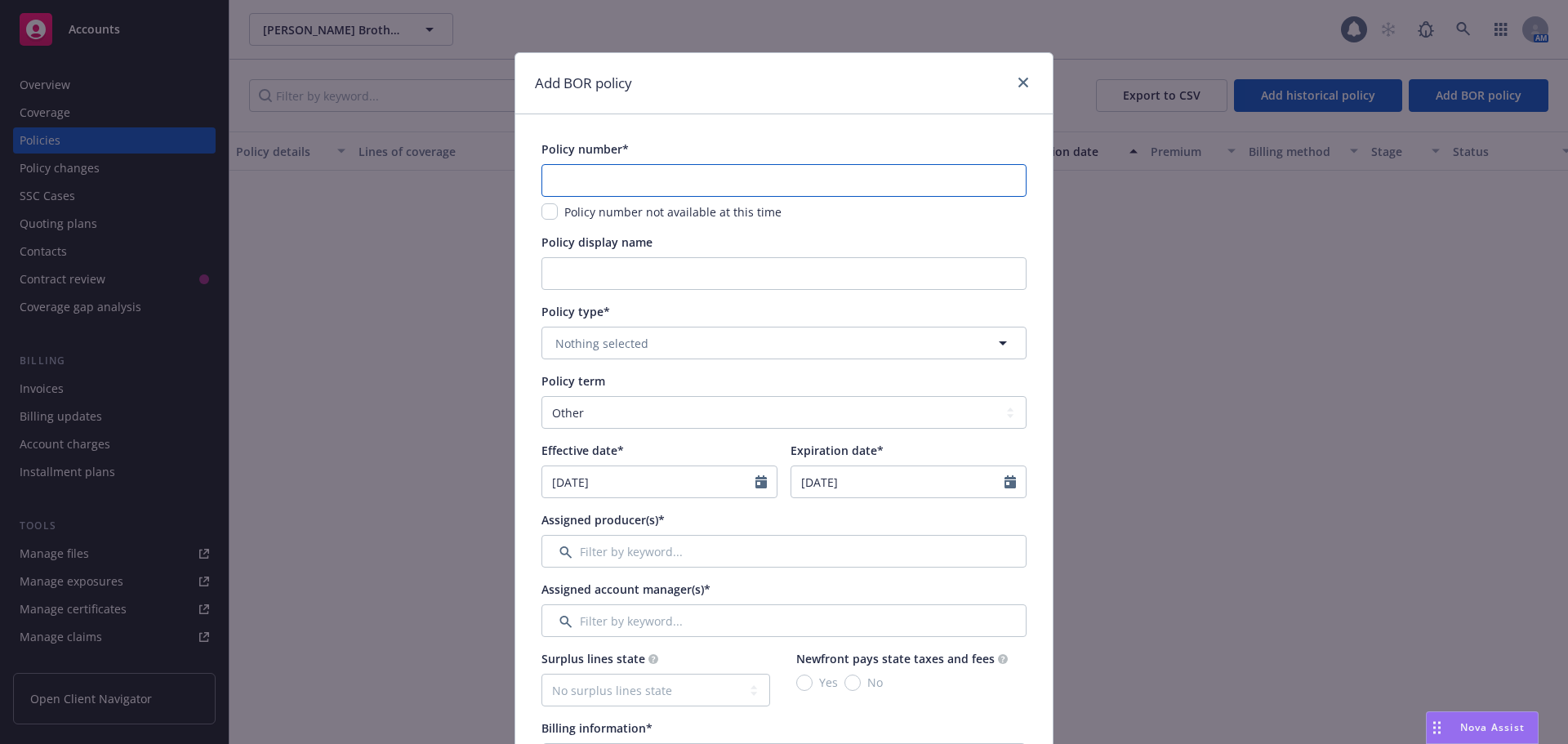
click at [730, 169] on input "text" at bounding box center [784, 181] width 486 height 33
click at [617, 162] on div "Policy number* Policy number not available at this time" at bounding box center [784, 180] width 486 height 80
click at [708, 186] on input "text" at bounding box center [784, 181] width 486 height 33
type input "9149271-2025"
type input "1"
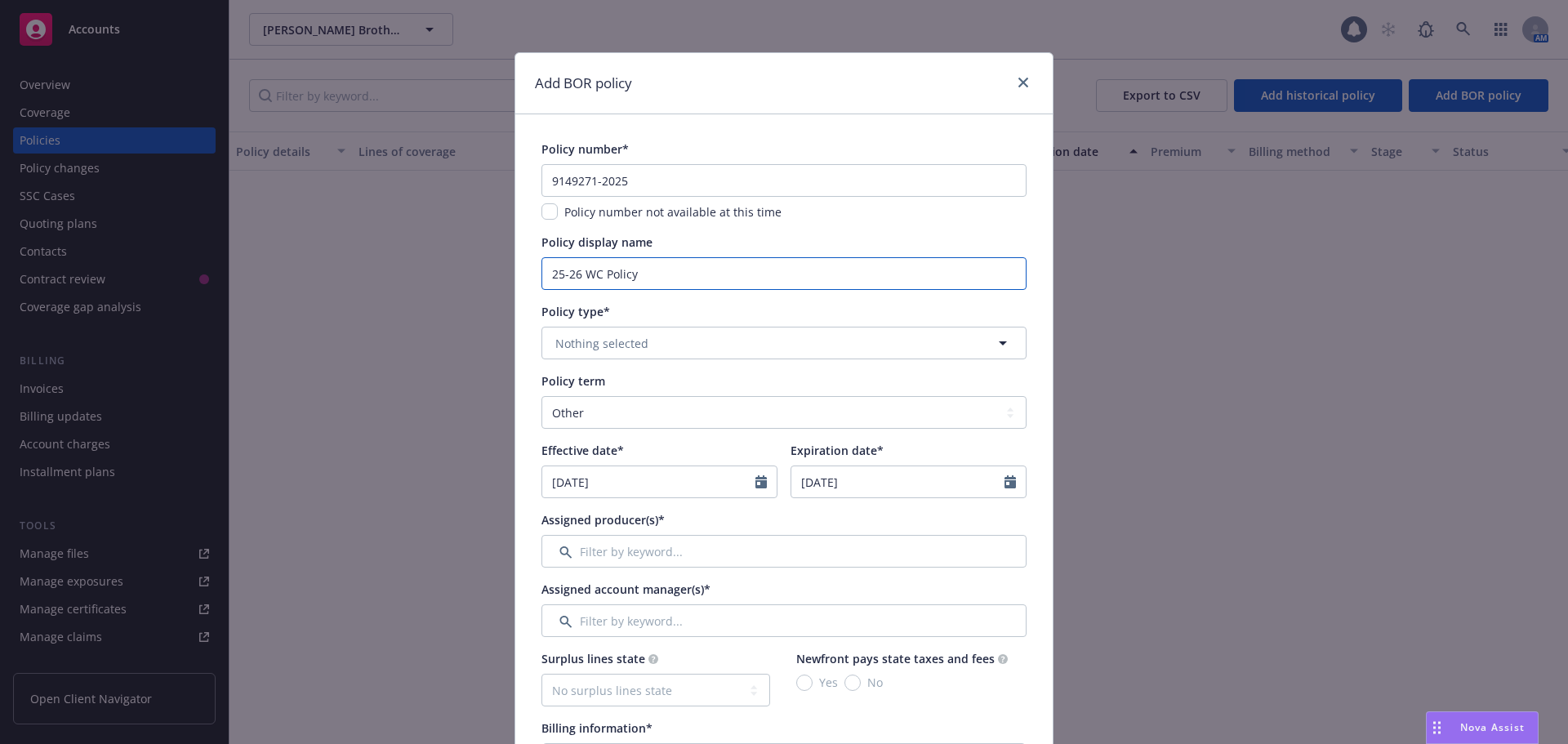
type input "25-26 WC Policy"
click at [762, 335] on button "Nothing selected" at bounding box center [784, 344] width 486 height 33
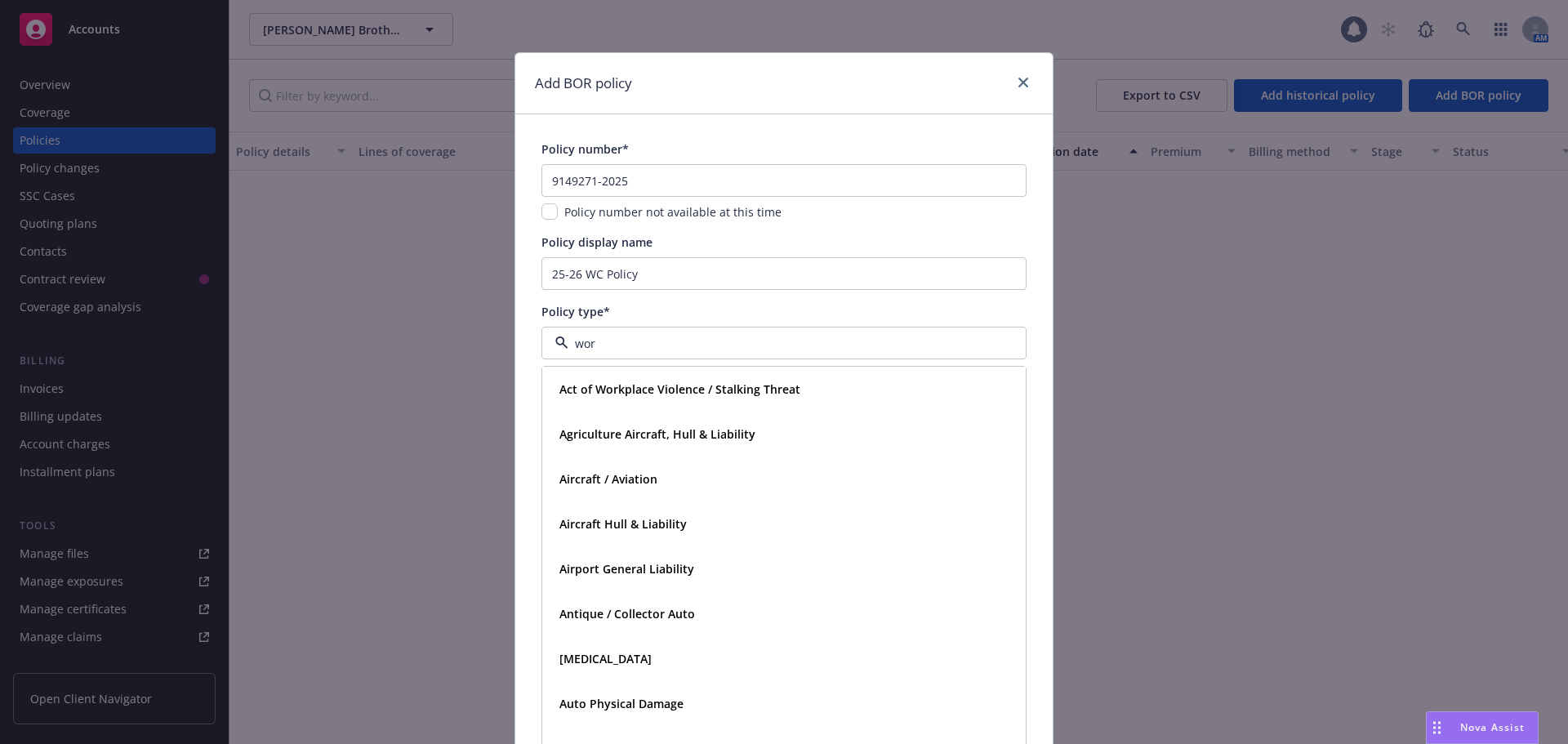
type input "work"
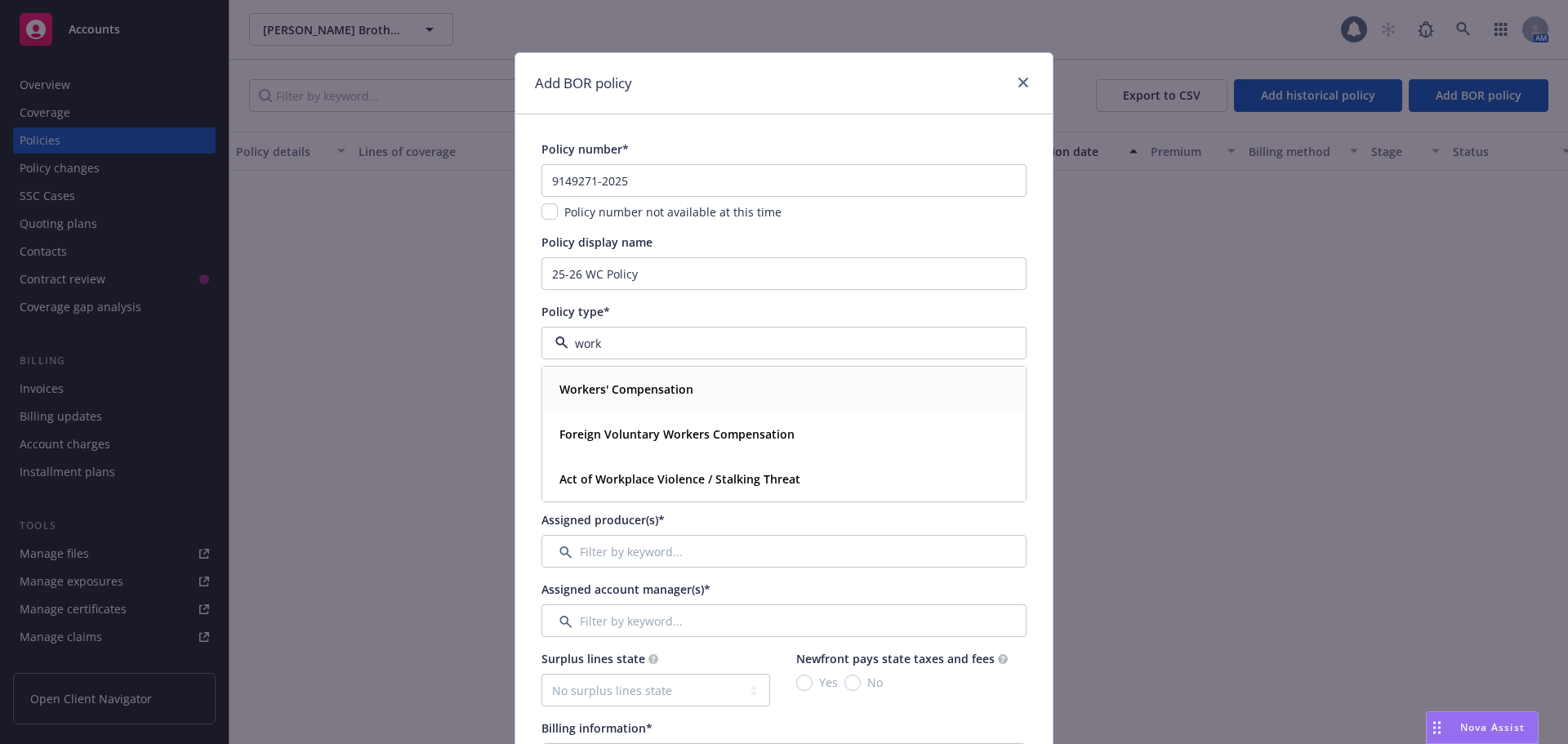
click at [650, 396] on strong "Workers' Compensation" at bounding box center [627, 389] width 134 height 16
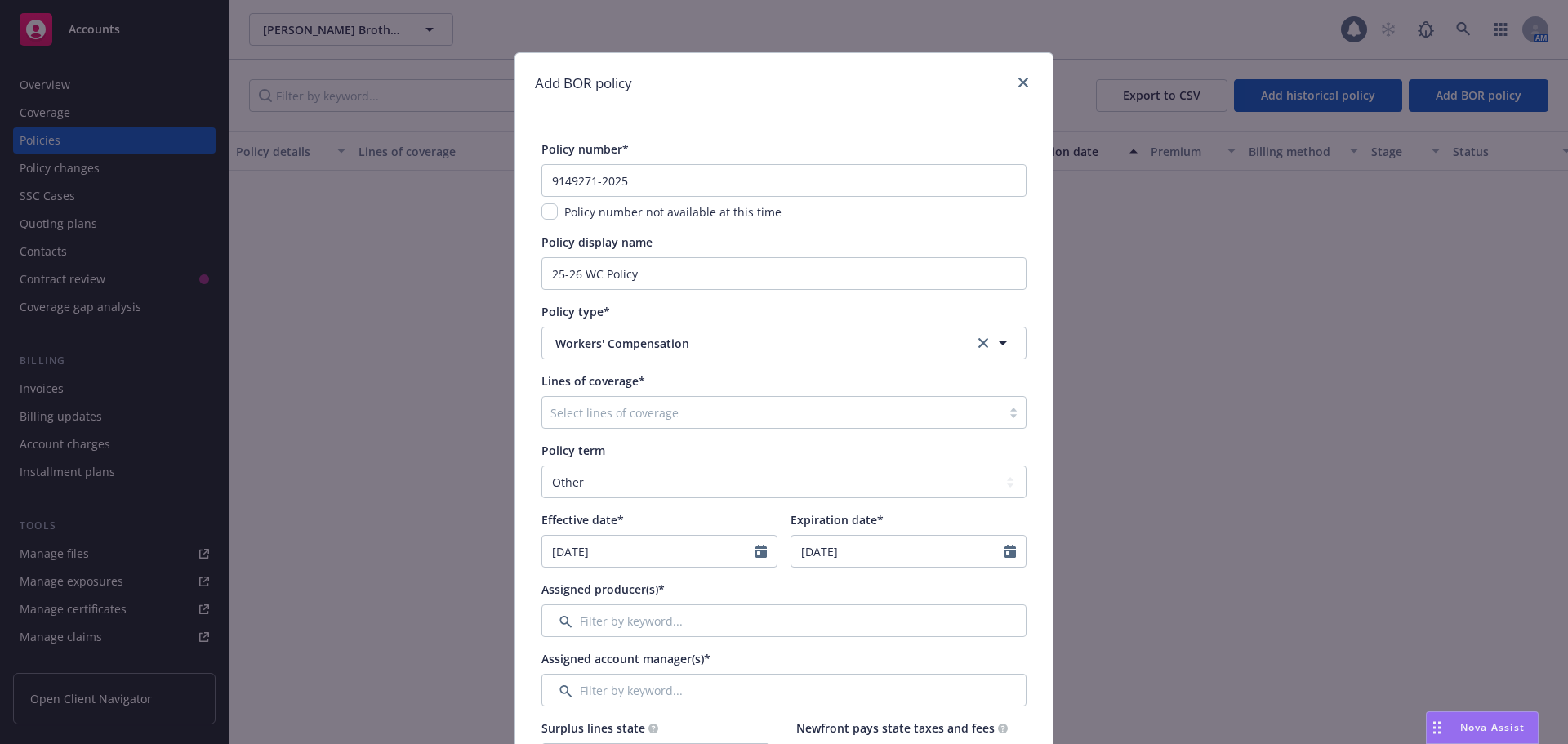
click at [599, 412] on div at bounding box center [772, 413] width 443 height 20
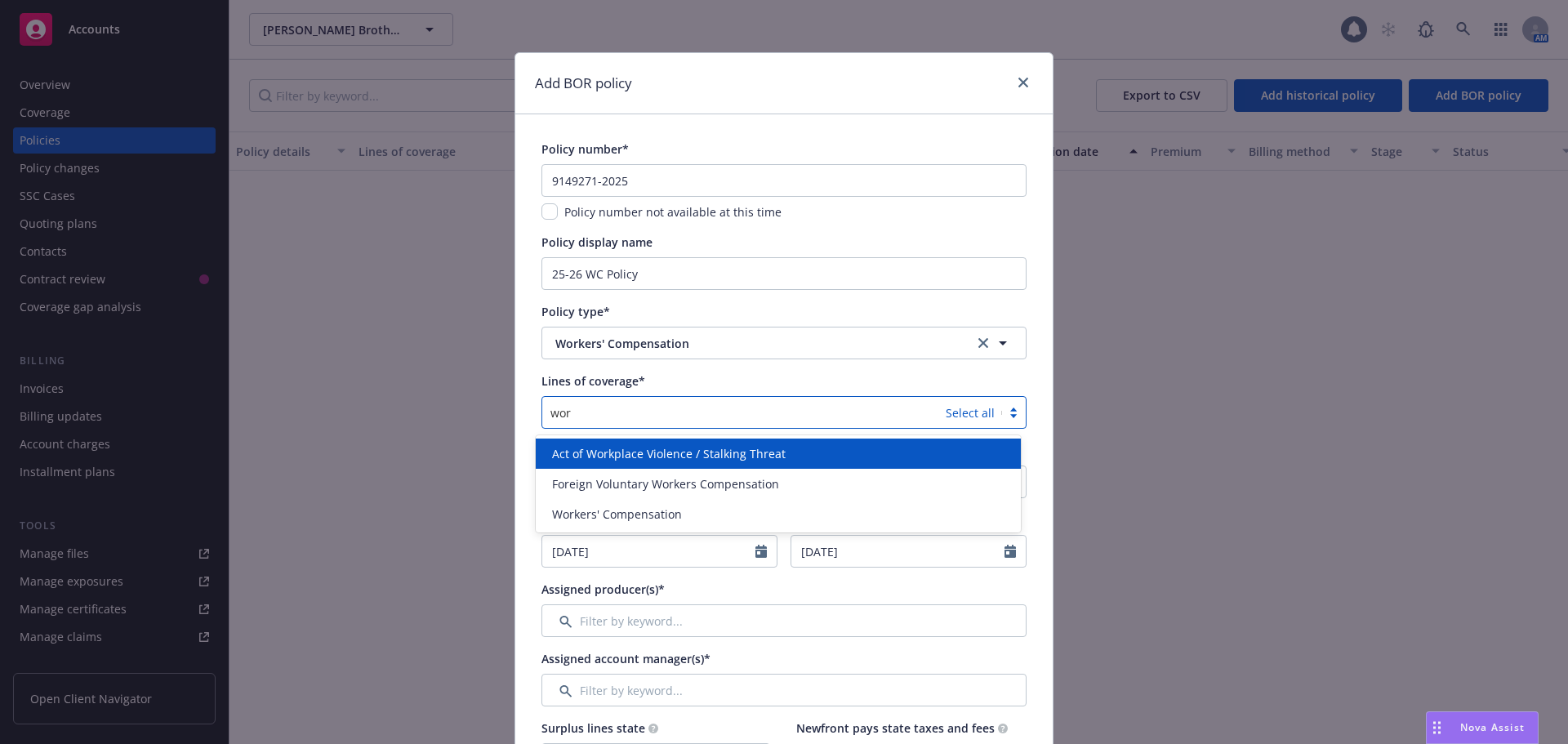
type input "work"
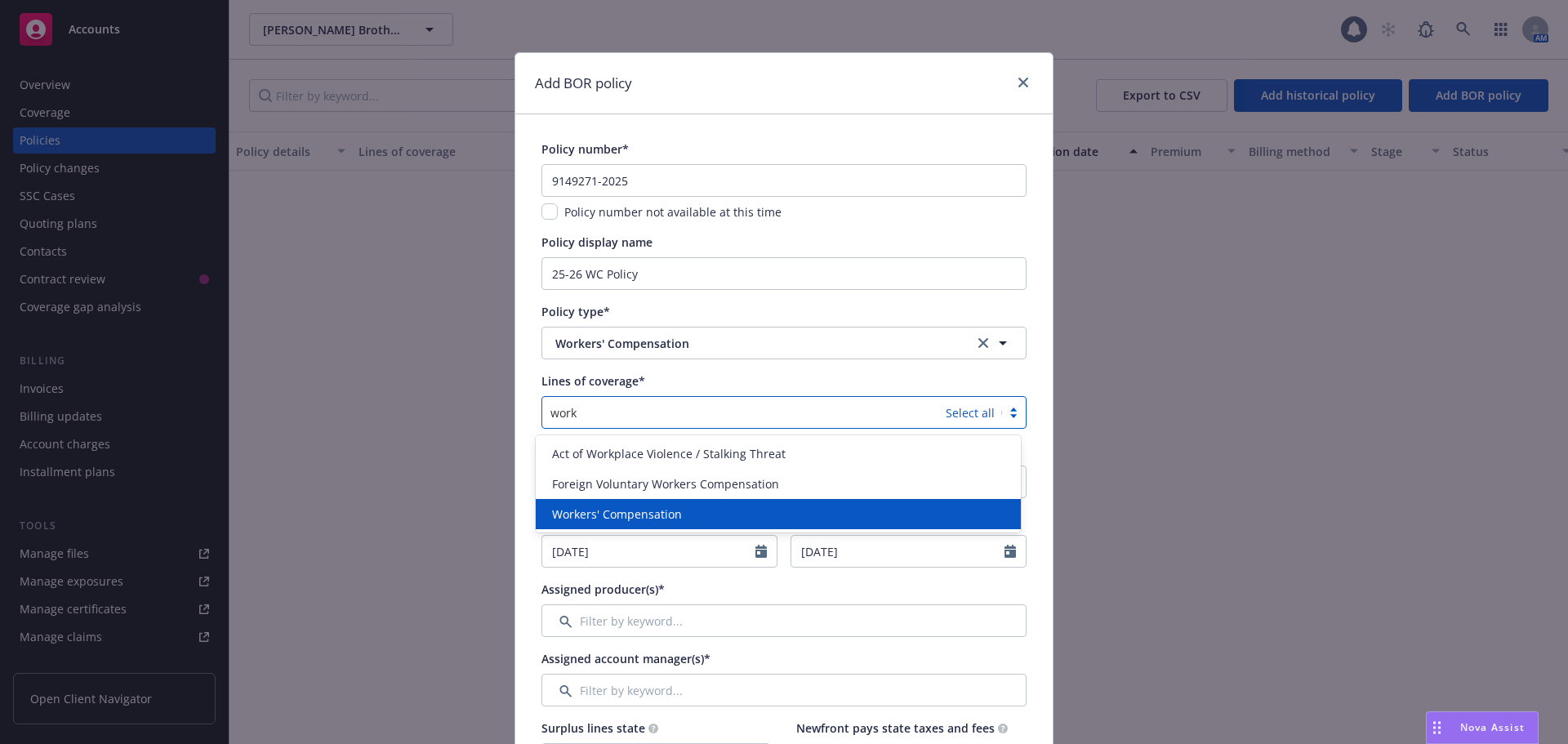
click at [581, 518] on span "Workers' Compensation" at bounding box center [617, 514] width 130 height 17
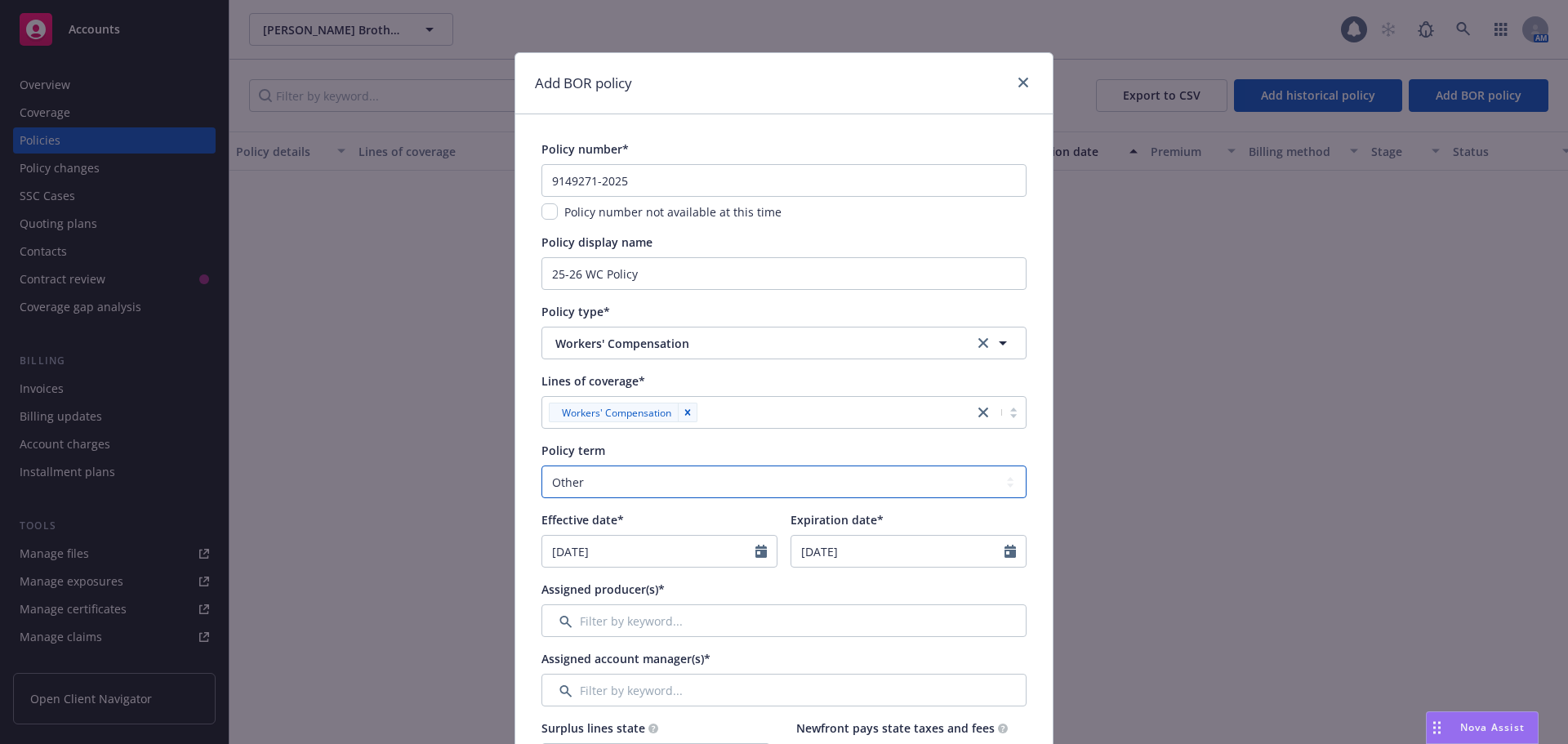
click at [627, 479] on select "Select policy term 12 Month 6 Month 4 Month 3 Month 2 Month 1 Month 36 Month (3…" at bounding box center [784, 482] width 486 height 33
select select "12"
click at [542, 466] on select "Select policy term 12 Month 6 Month 4 Month 3 Month 2 Month 1 Month 36 Month (3…" at bounding box center [784, 482] width 486 height 33
click at [579, 554] on input "[DATE]" at bounding box center [649, 552] width 213 height 31
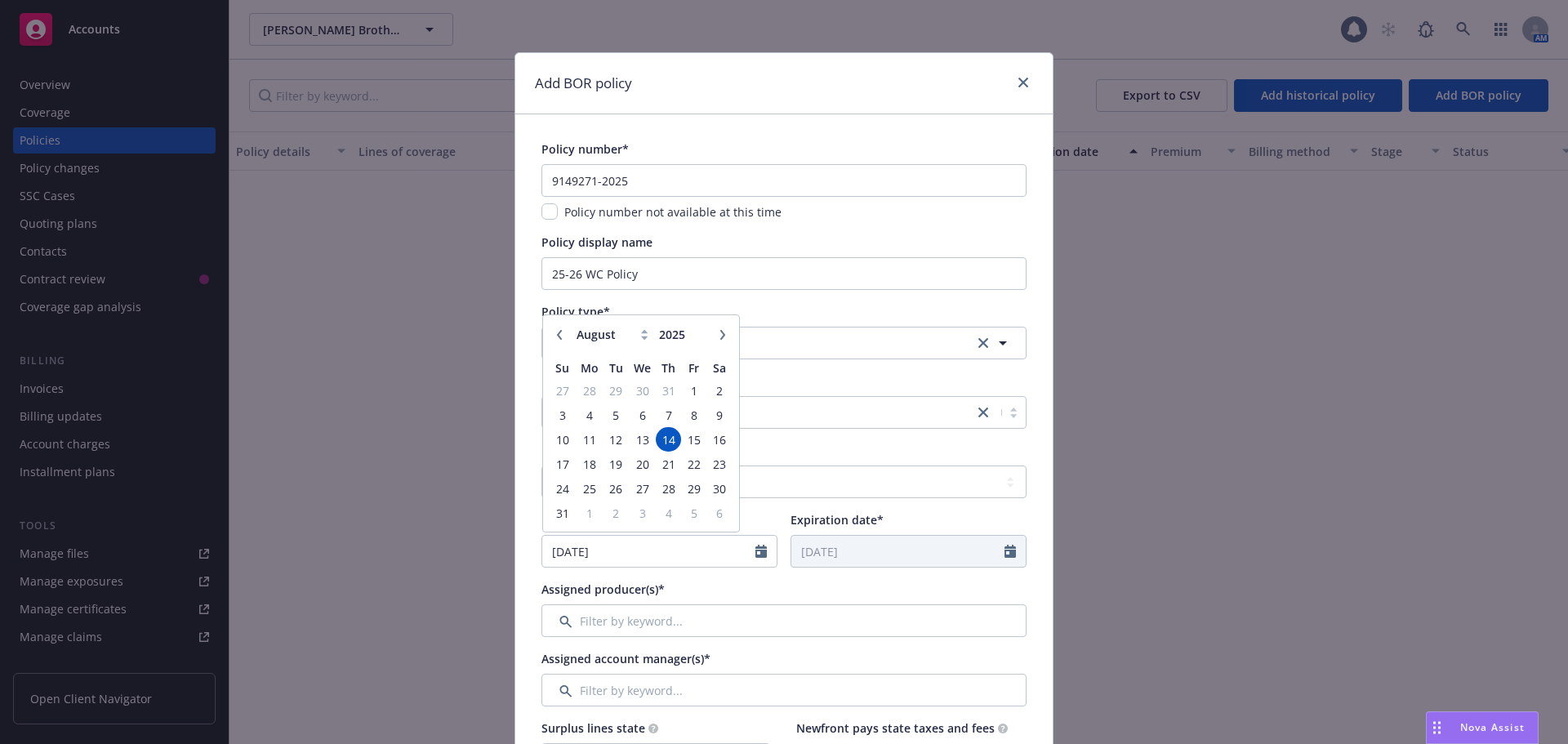
click at [559, 339] on button "button" at bounding box center [560, 335] width 20 height 20
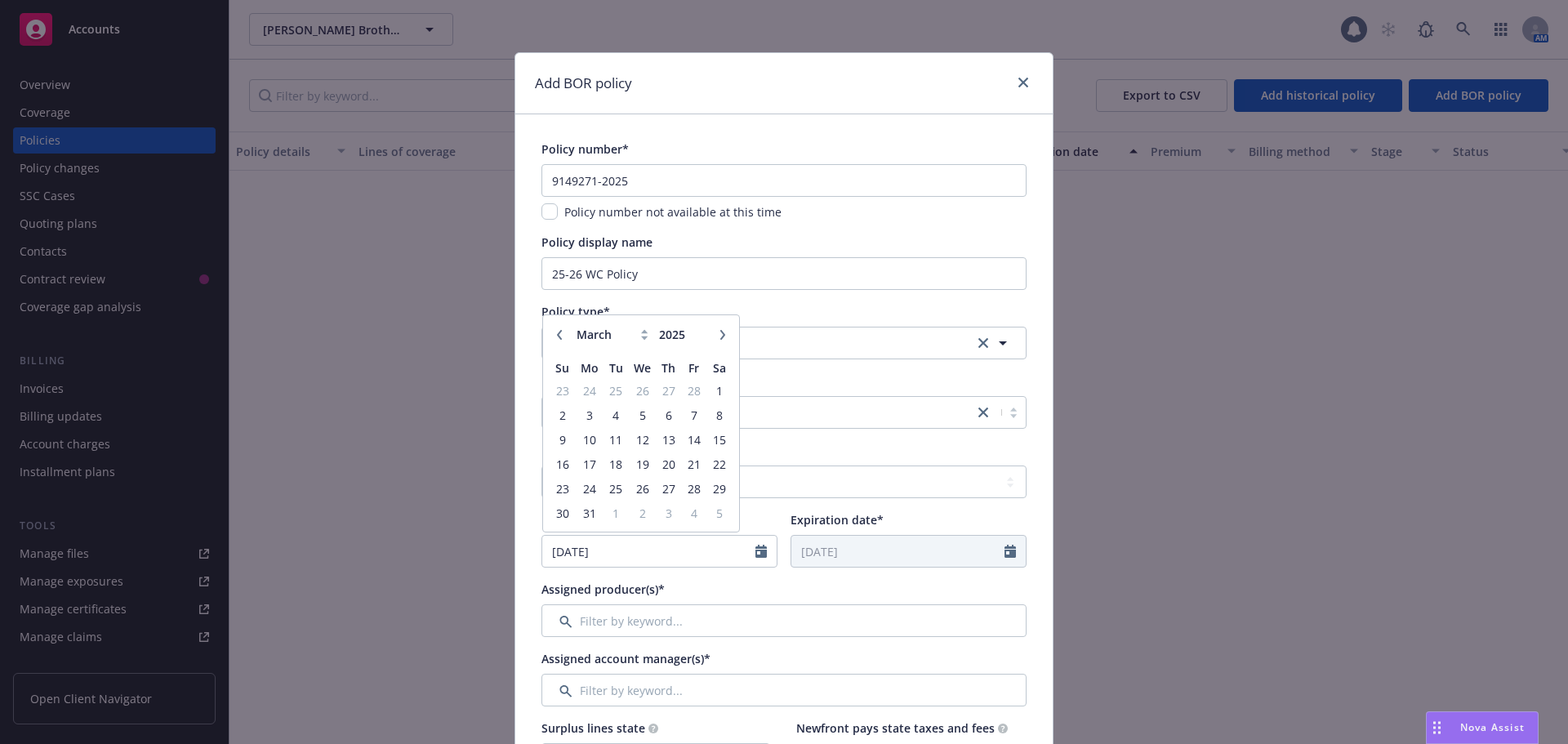
click at [559, 339] on button "button" at bounding box center [560, 335] width 20 height 20
select select "1"
click at [637, 390] on span "1" at bounding box center [642, 391] width 24 height 21
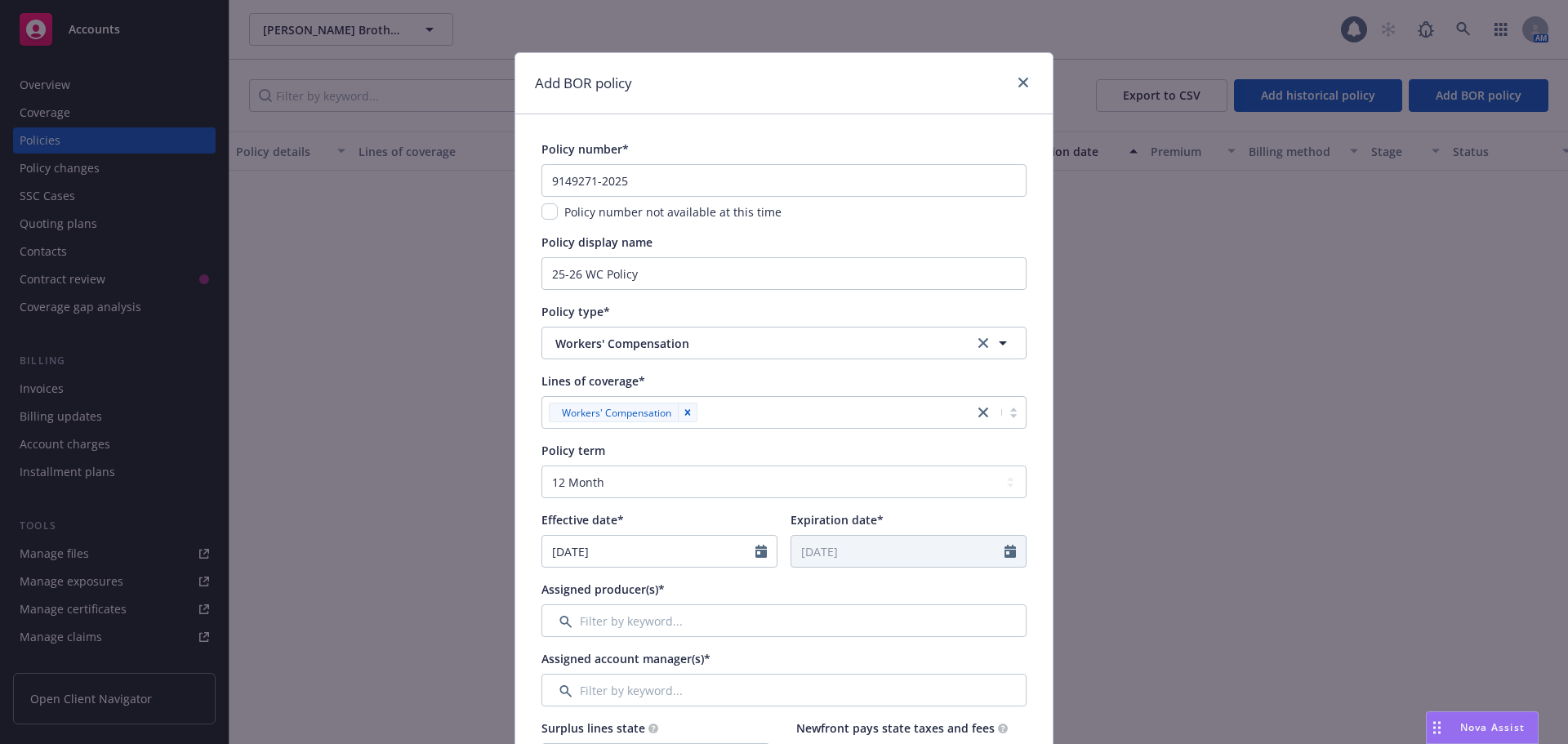
type input "[DATE]"
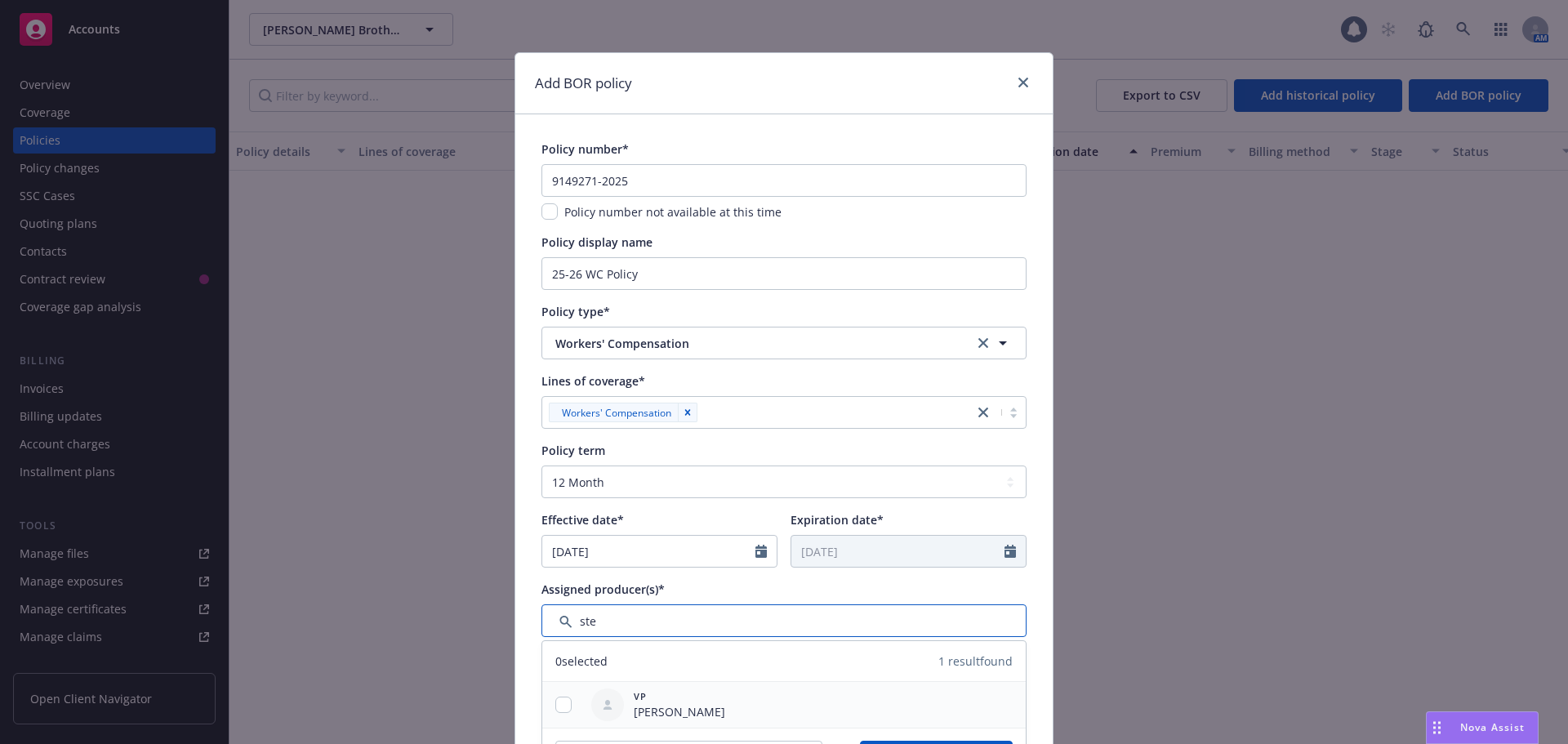
type input "ste"
click at [560, 704] on input "checkbox" at bounding box center [564, 705] width 17 height 17
checkbox input "true"
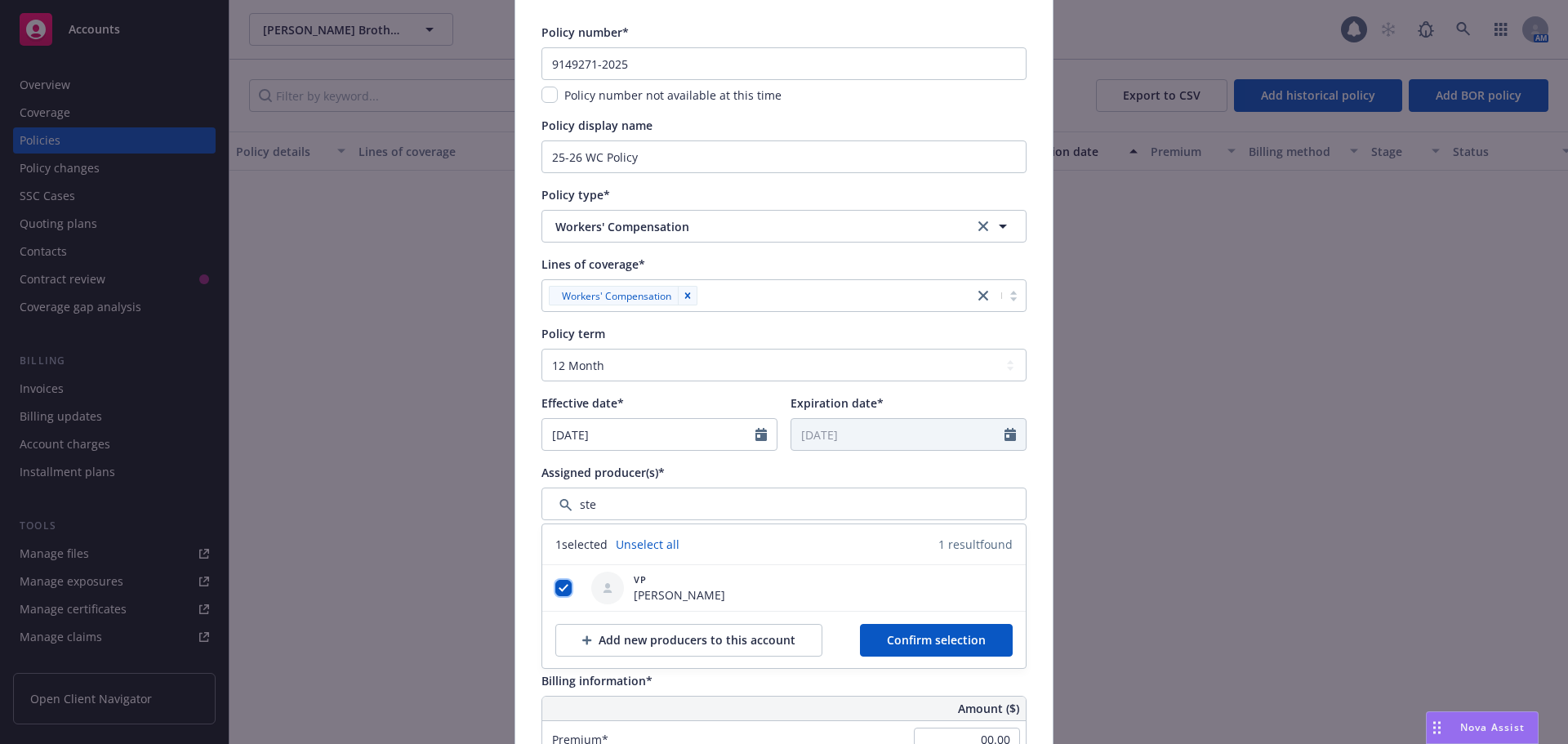
scroll to position [327, 0]
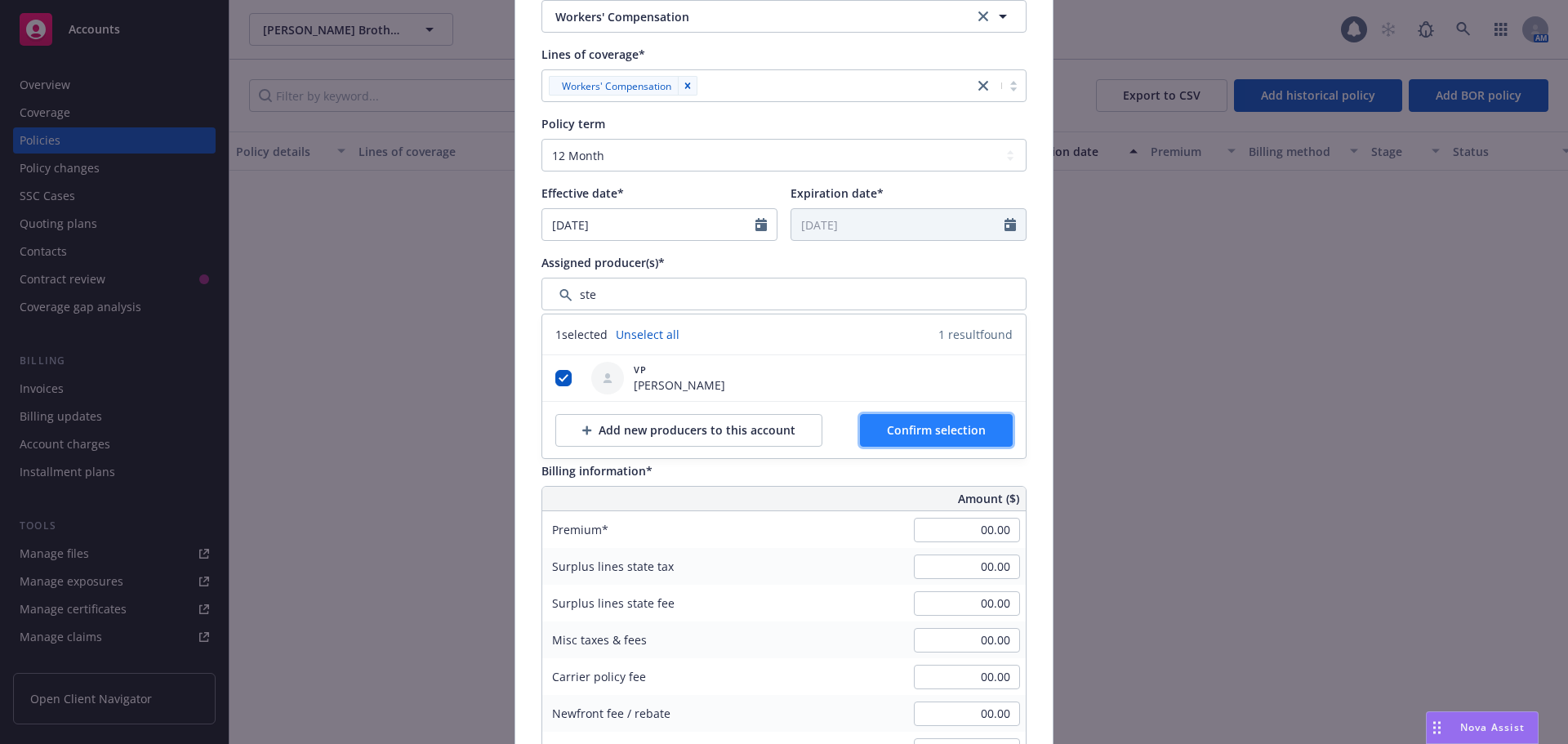
click at [928, 429] on span "Confirm selection" at bounding box center [936, 429] width 99 height 16
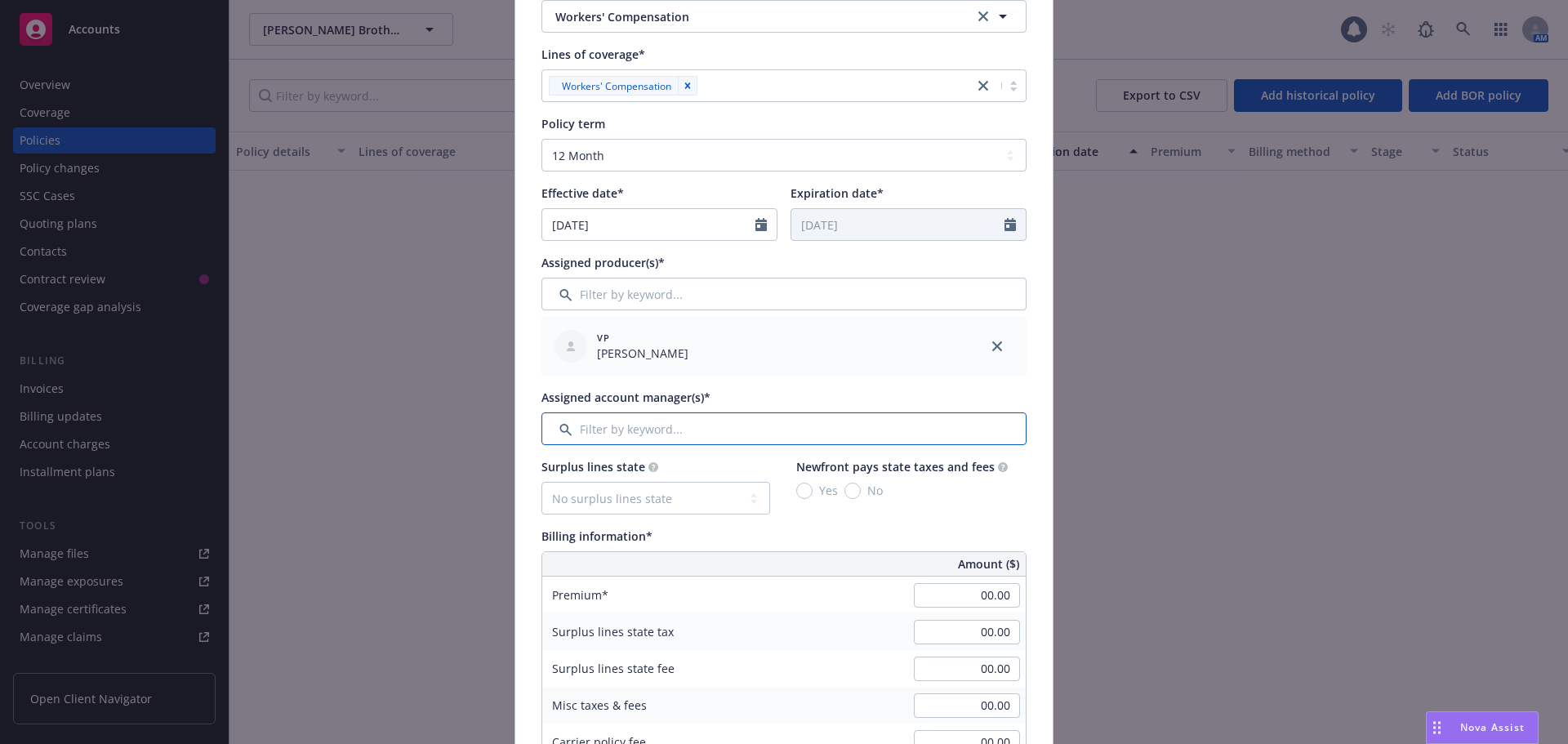
click at [668, 433] on input "Filter by keyword..." at bounding box center [784, 429] width 486 height 33
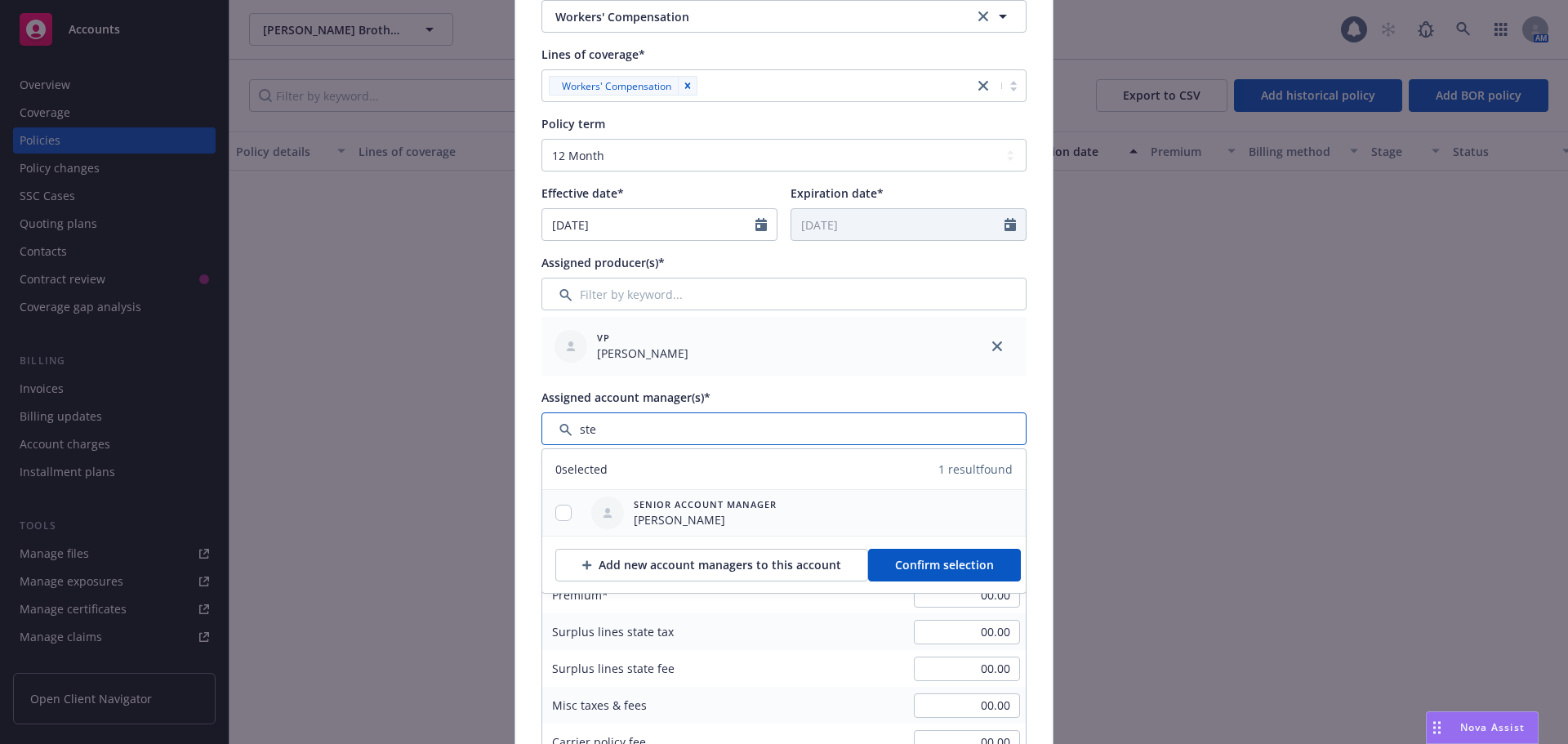
type input "ste"
click at [558, 503] on div at bounding box center [563, 512] width 42 height 45
click at [562, 511] on input "checkbox" at bounding box center [564, 513] width 17 height 17
checkbox input "true"
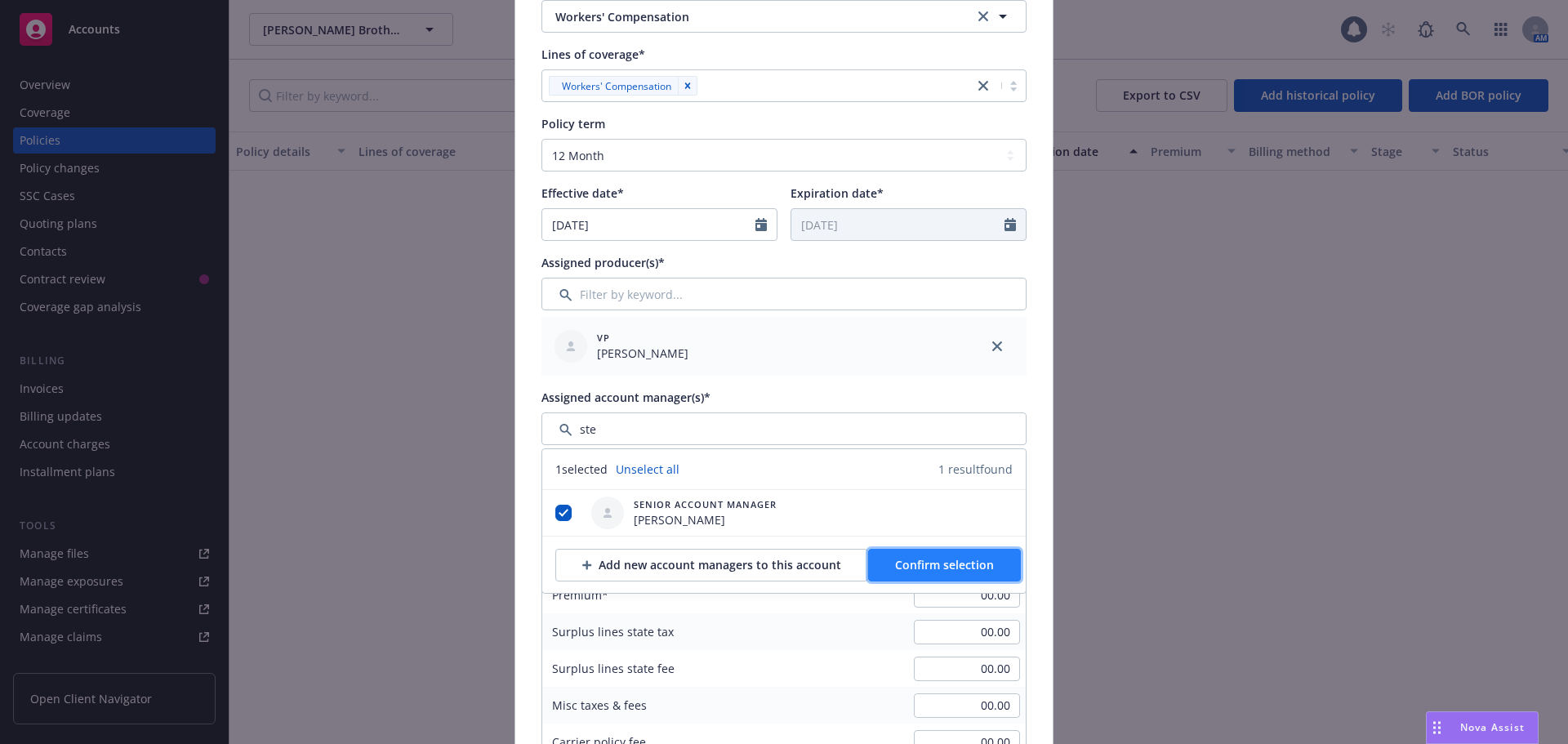
click at [895, 559] on span "Confirm selection" at bounding box center [945, 565] width 99 height 16
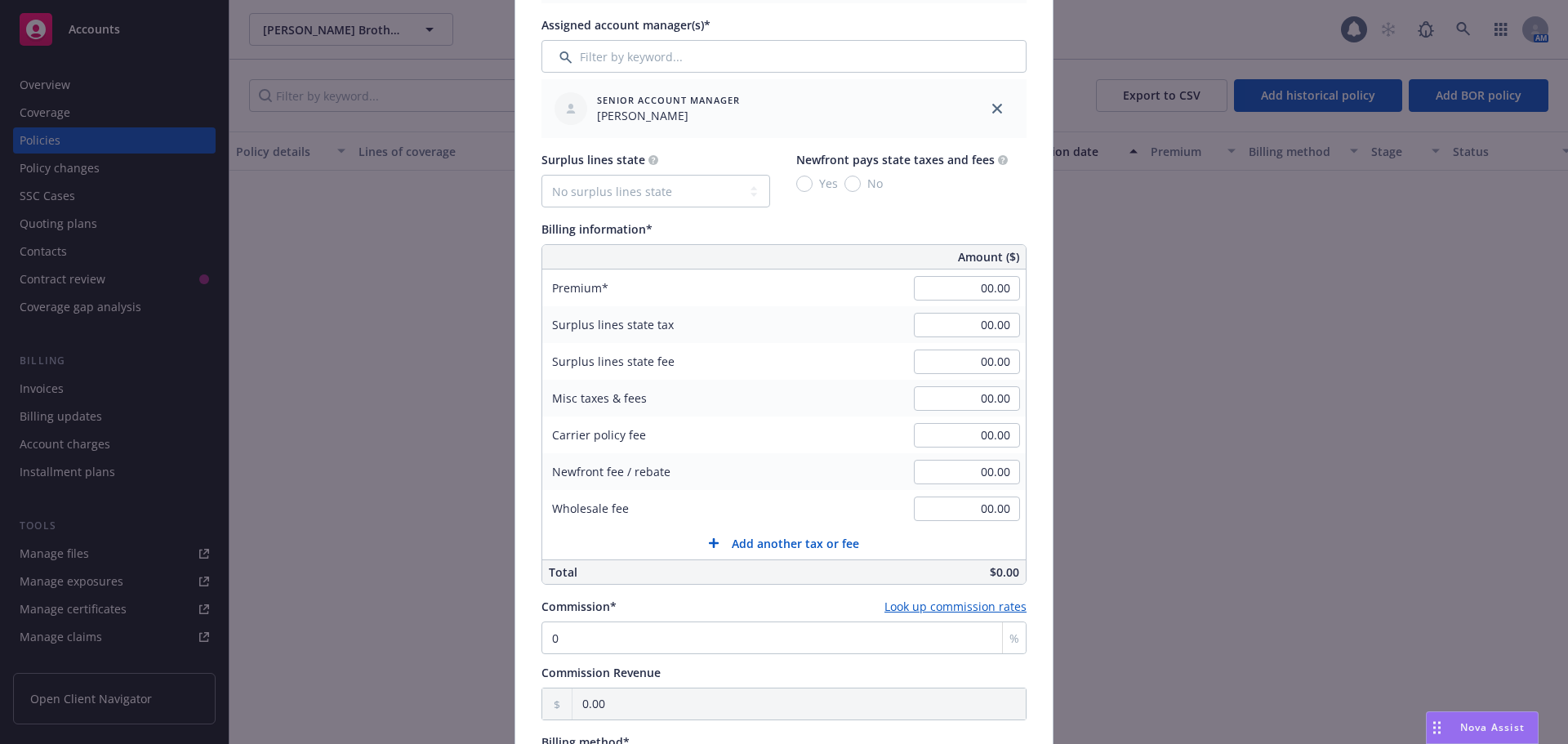
scroll to position [898, 0]
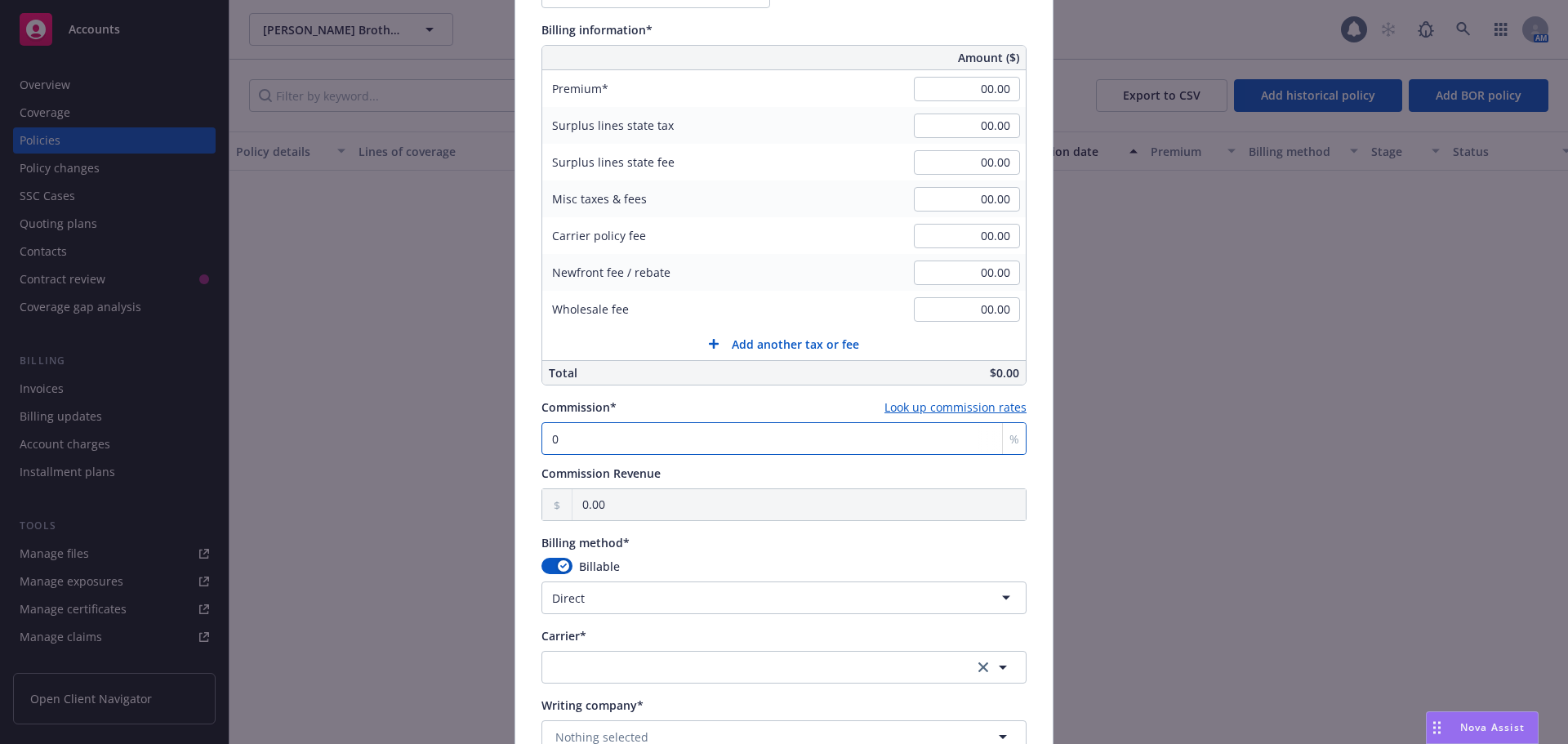
click at [623, 442] on input "0" at bounding box center [784, 438] width 486 height 33
type input "15"
click at [646, 663] on button "button" at bounding box center [784, 667] width 486 height 33
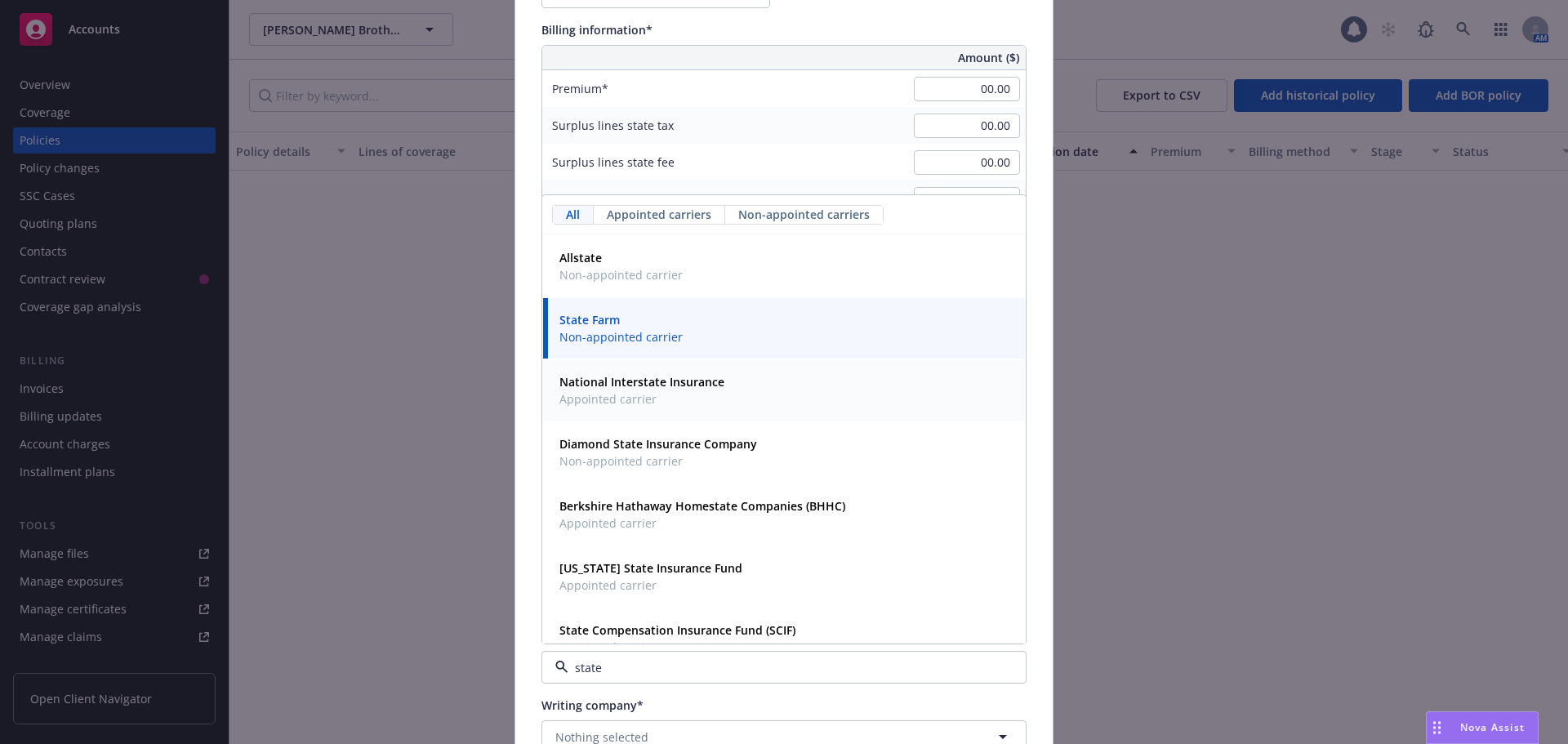
type input "stat"
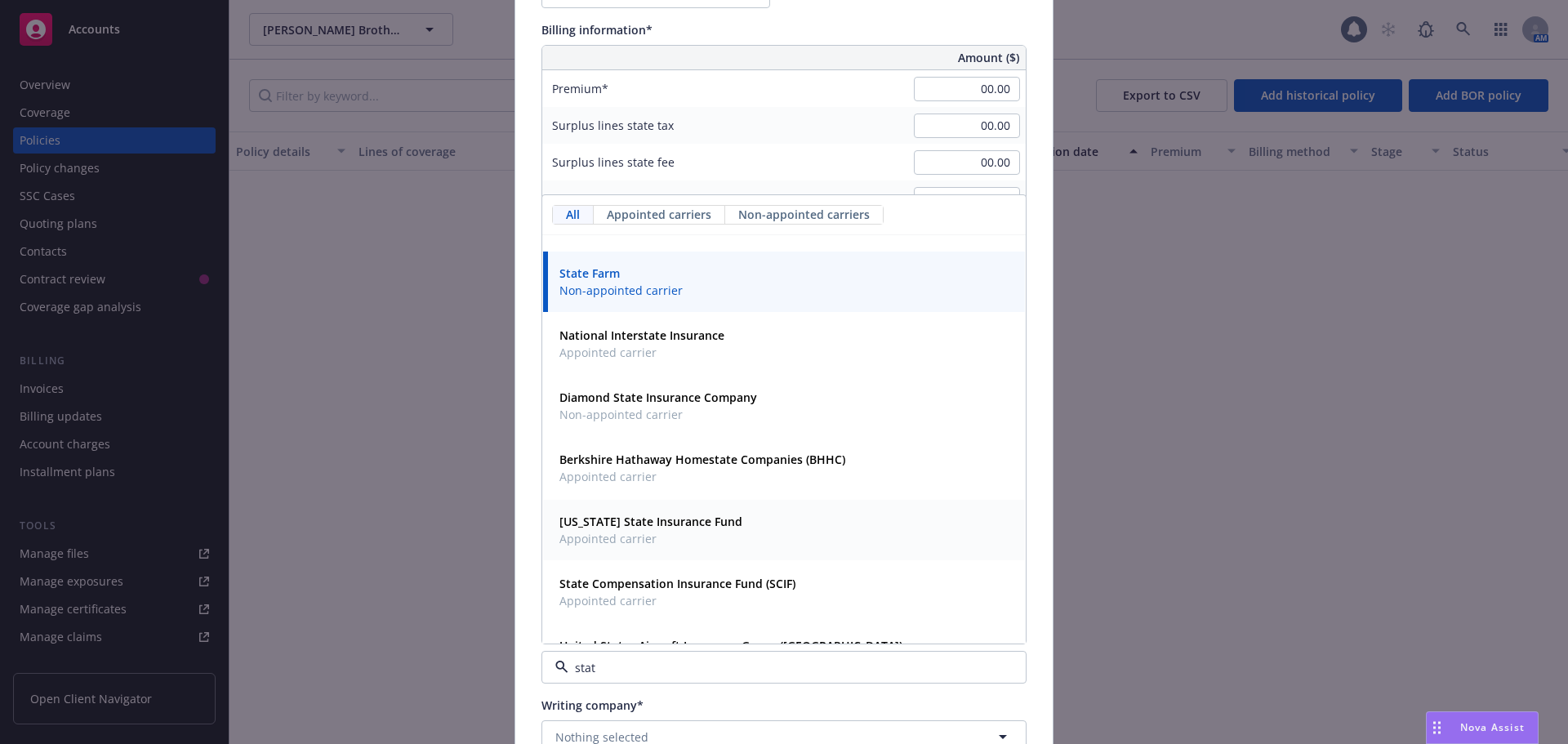
scroll to position [88, 0]
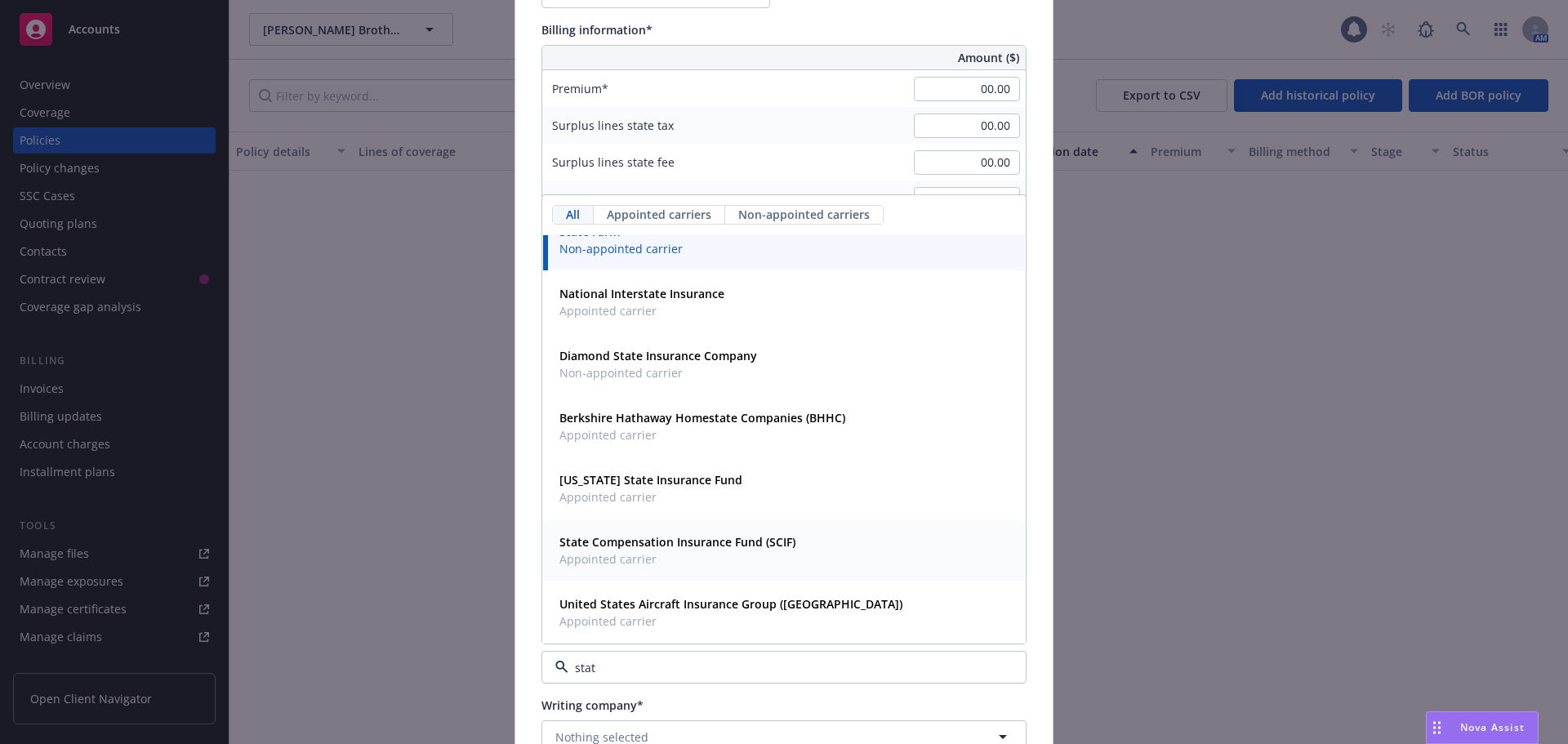
click at [681, 546] on strong "State Compensation Insurance Fund (SCIF)" at bounding box center [678, 542] width 236 height 16
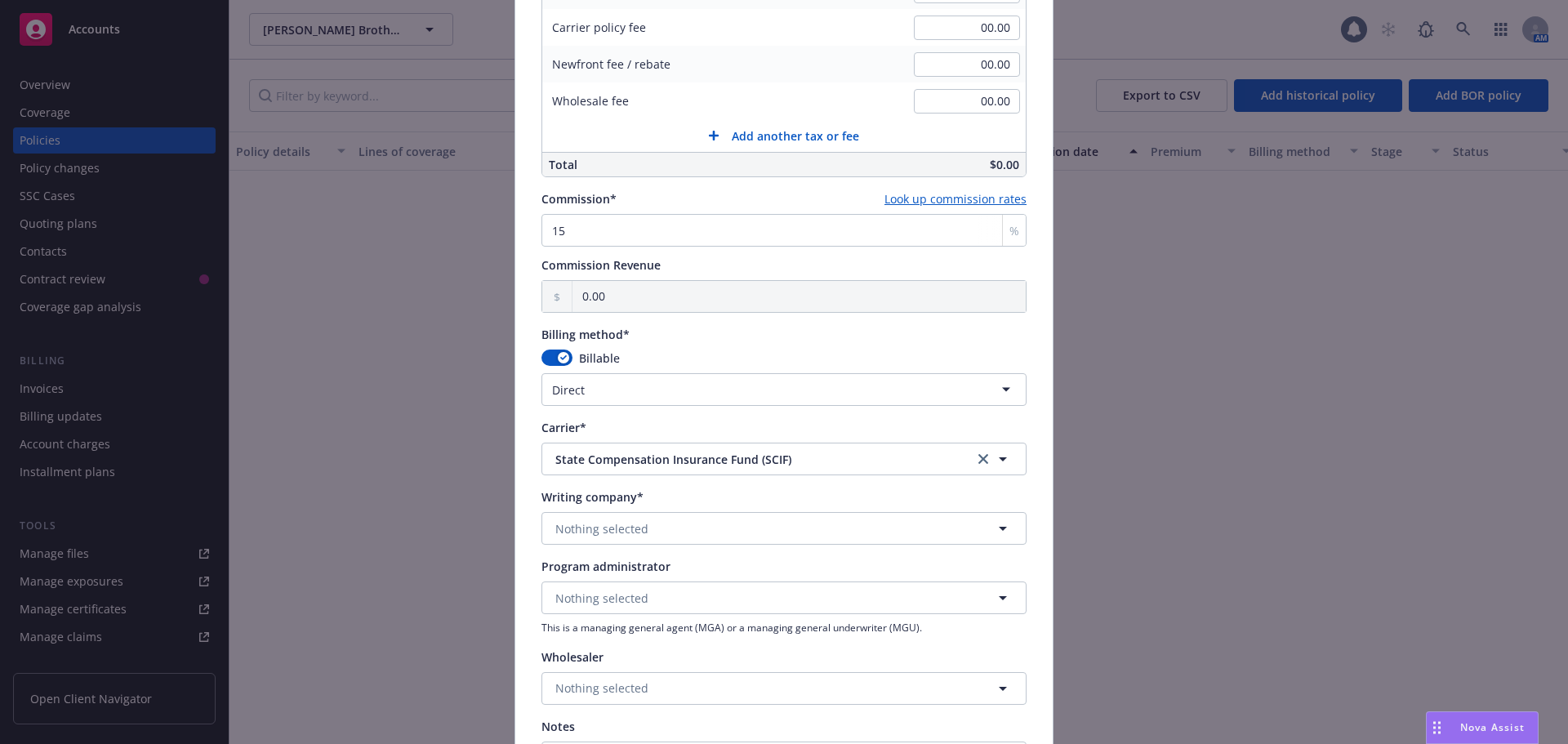
scroll to position [1144, 0]
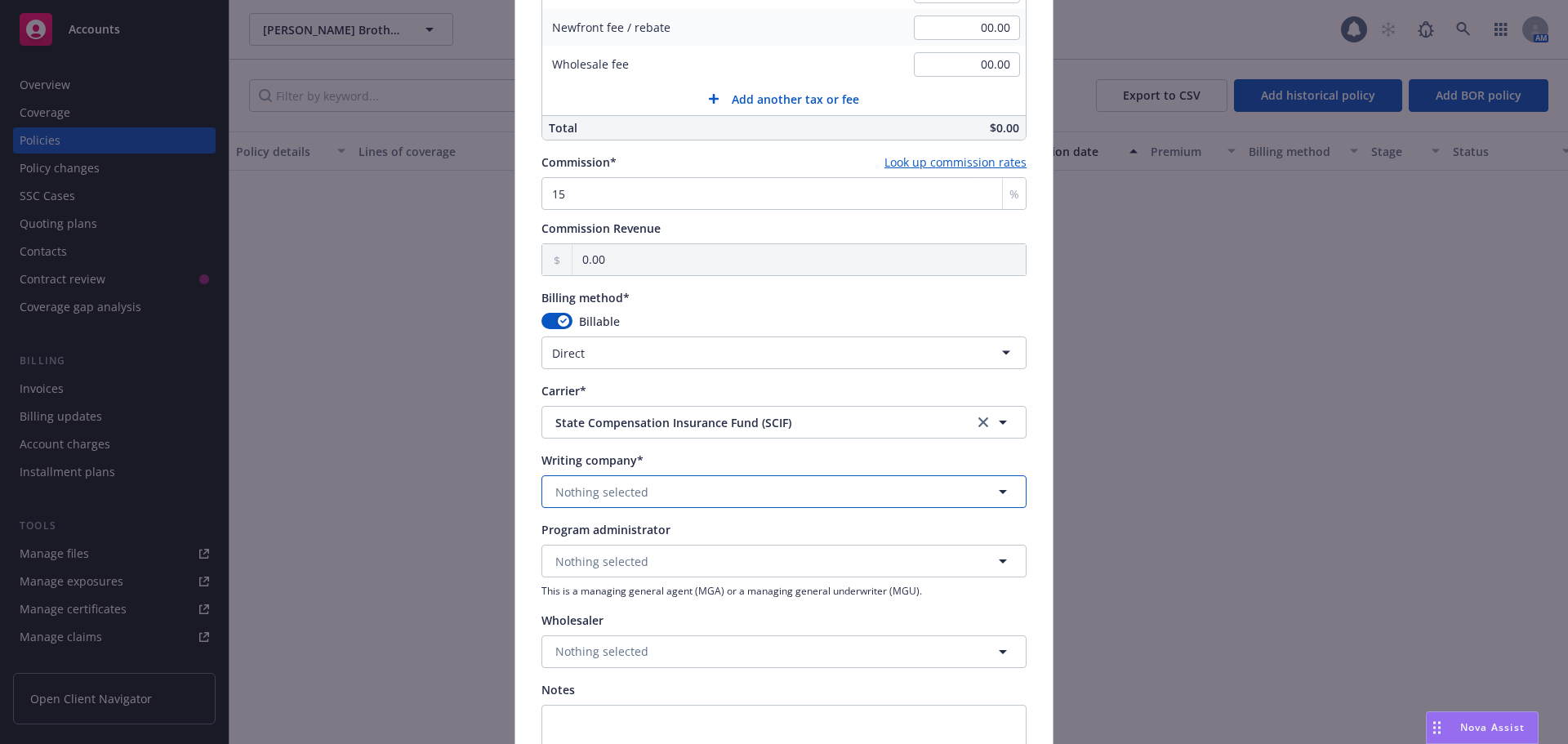
click at [652, 478] on button "Nothing selected" at bounding box center [784, 492] width 486 height 33
click at [646, 543] on strong "State Compensation Insurance Fund" at bounding box center [661, 538] width 203 height 16
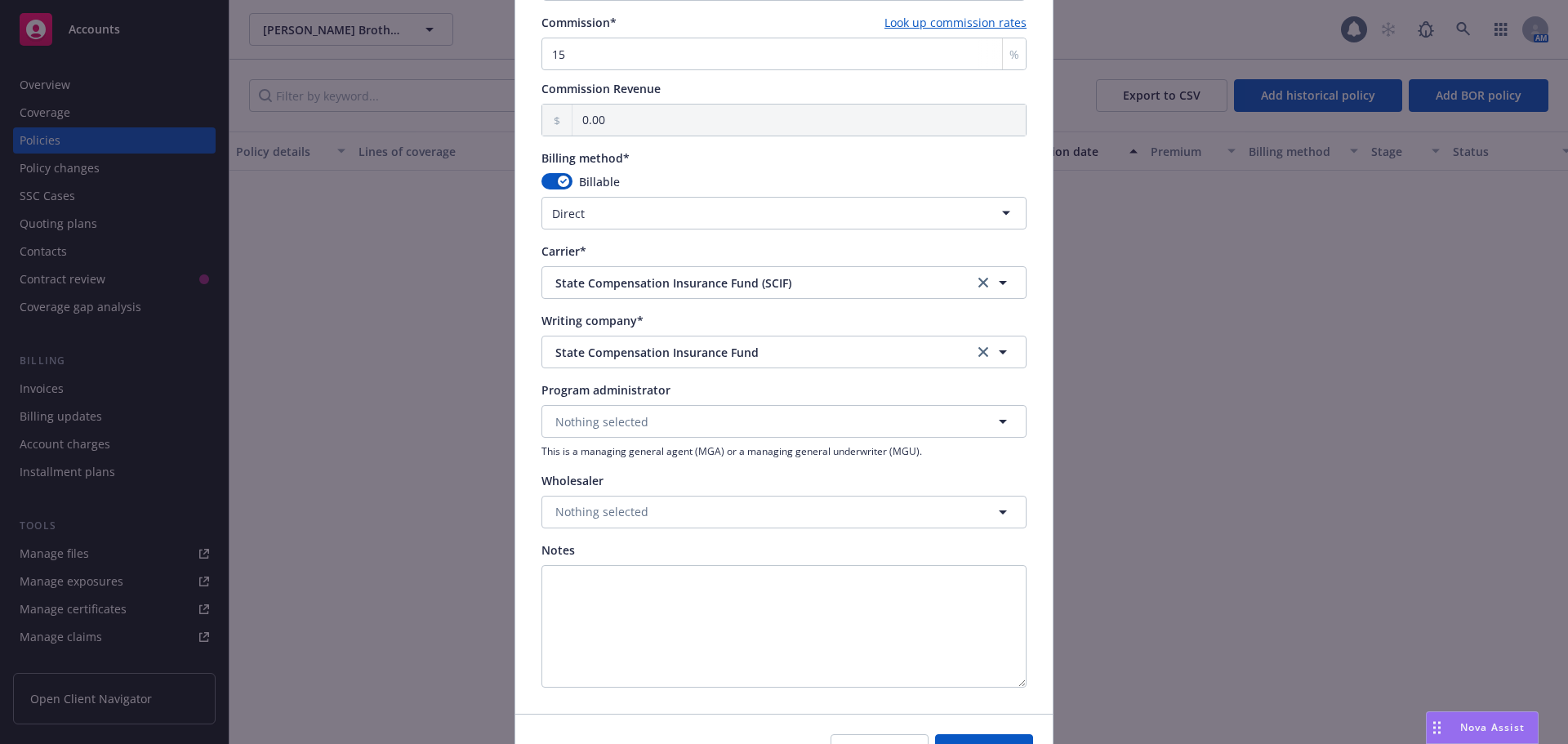
scroll to position [1379, 0]
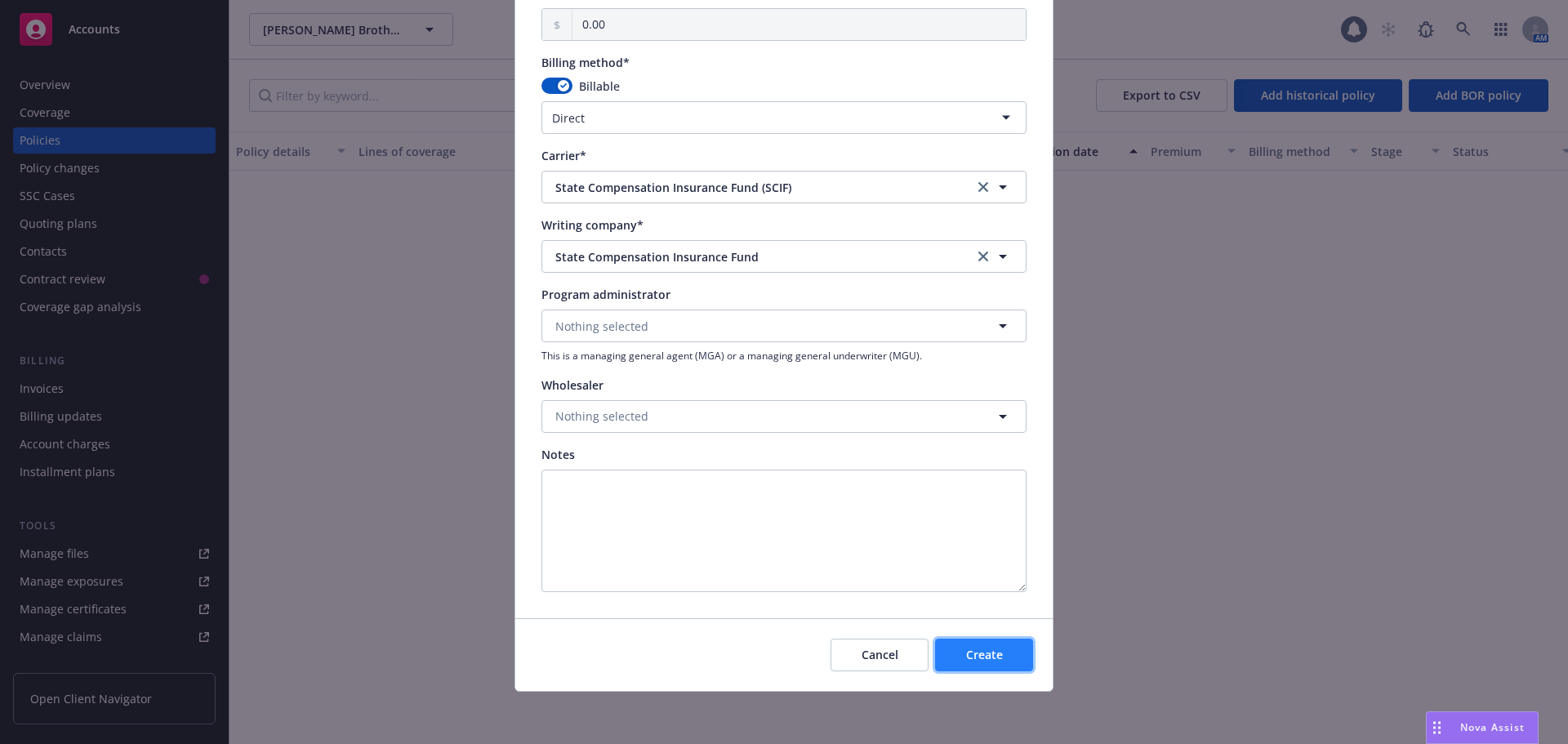
click at [979, 648] on span "Create" at bounding box center [984, 654] width 37 height 16
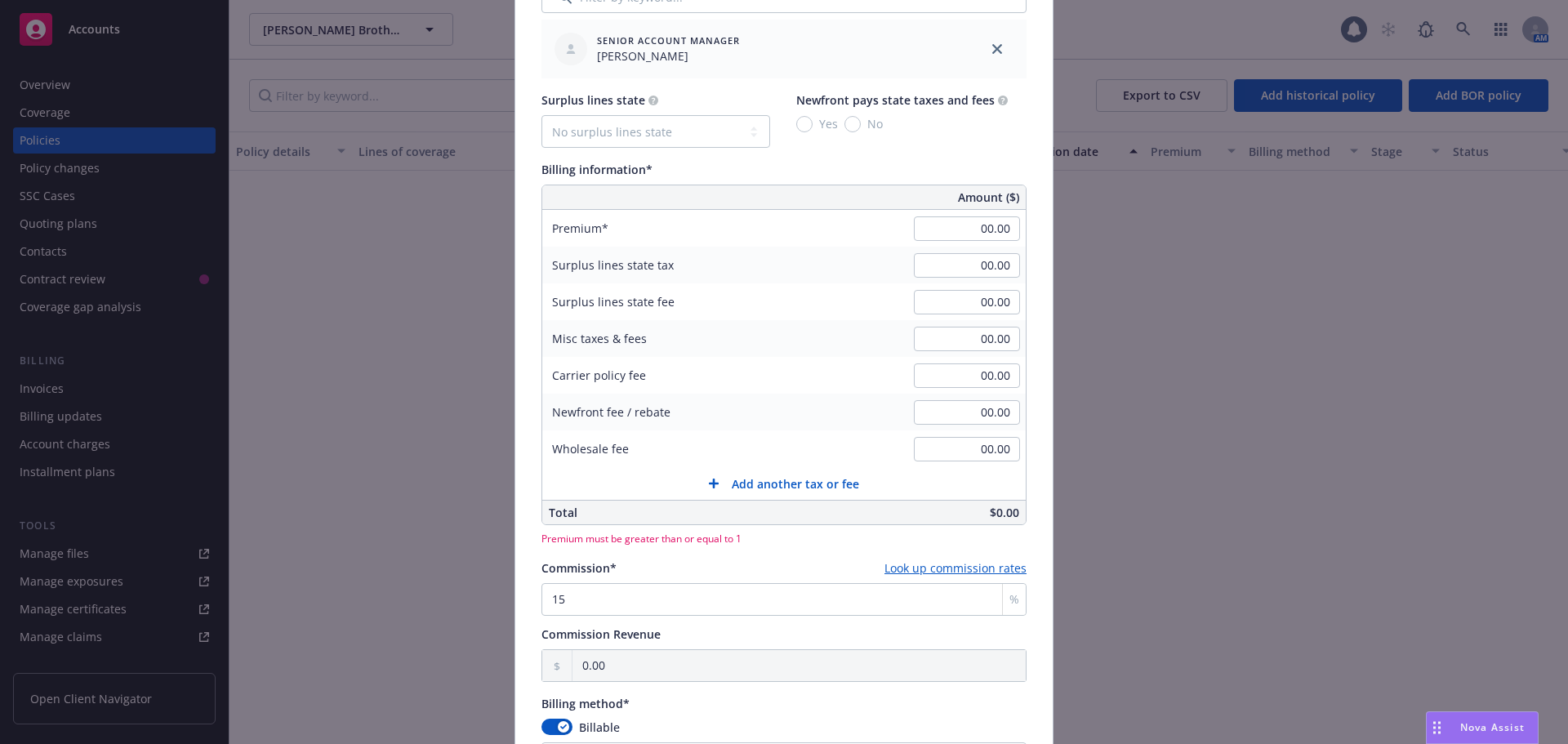
scroll to position [664, 0]
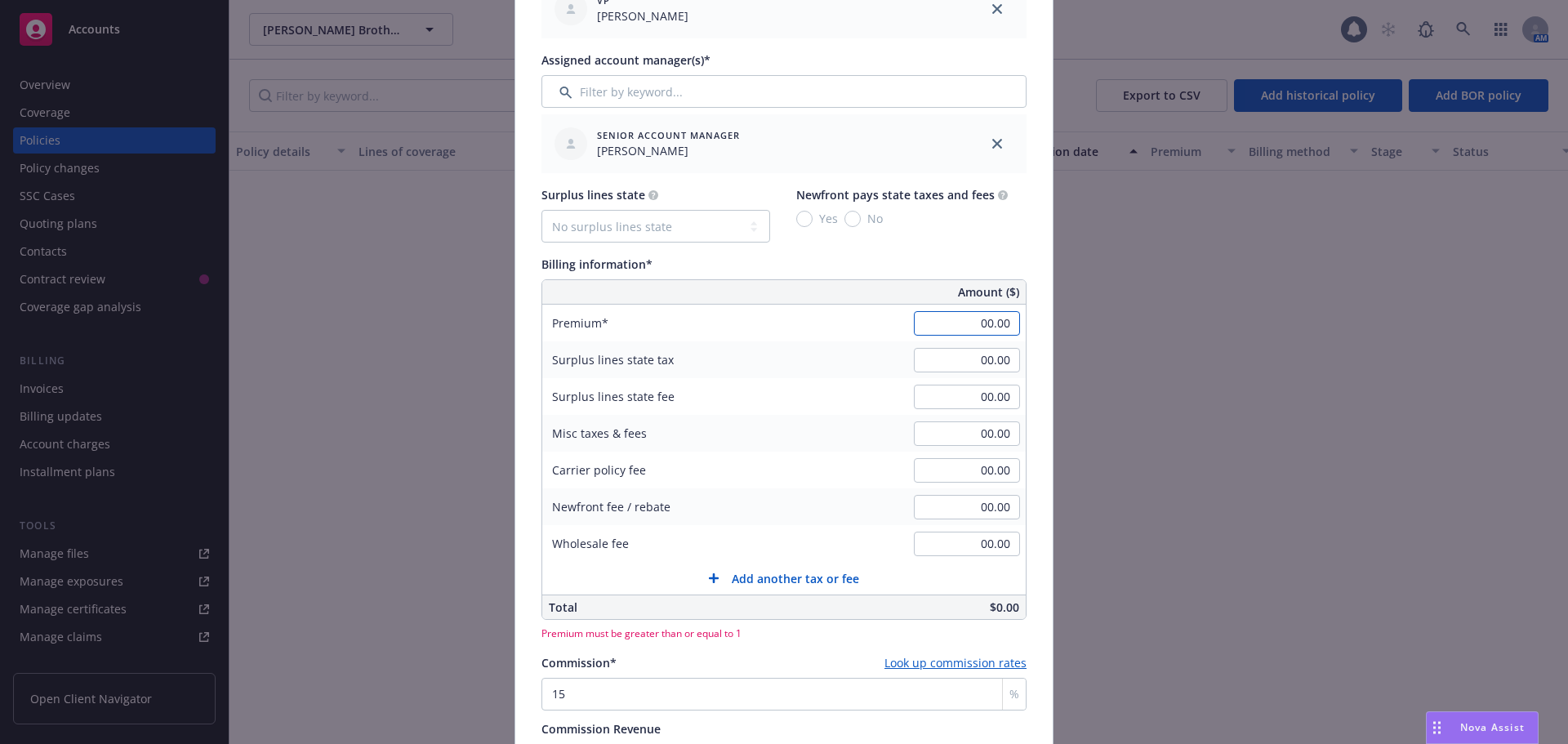
click at [925, 329] on input "00.00" at bounding box center [967, 324] width 107 height 25
type input "10,000.00"
type input "1,500.00"
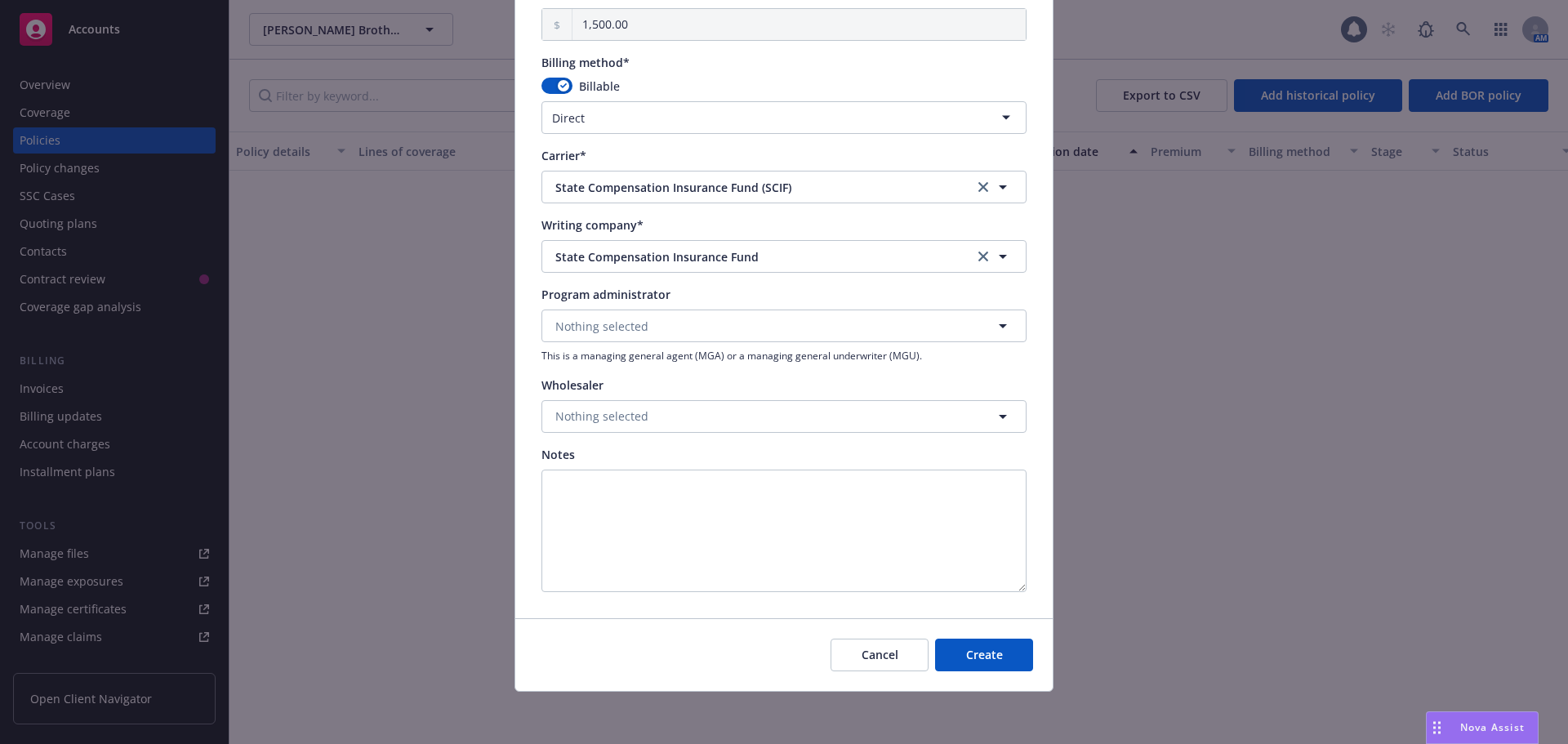
scroll to position [807, 0]
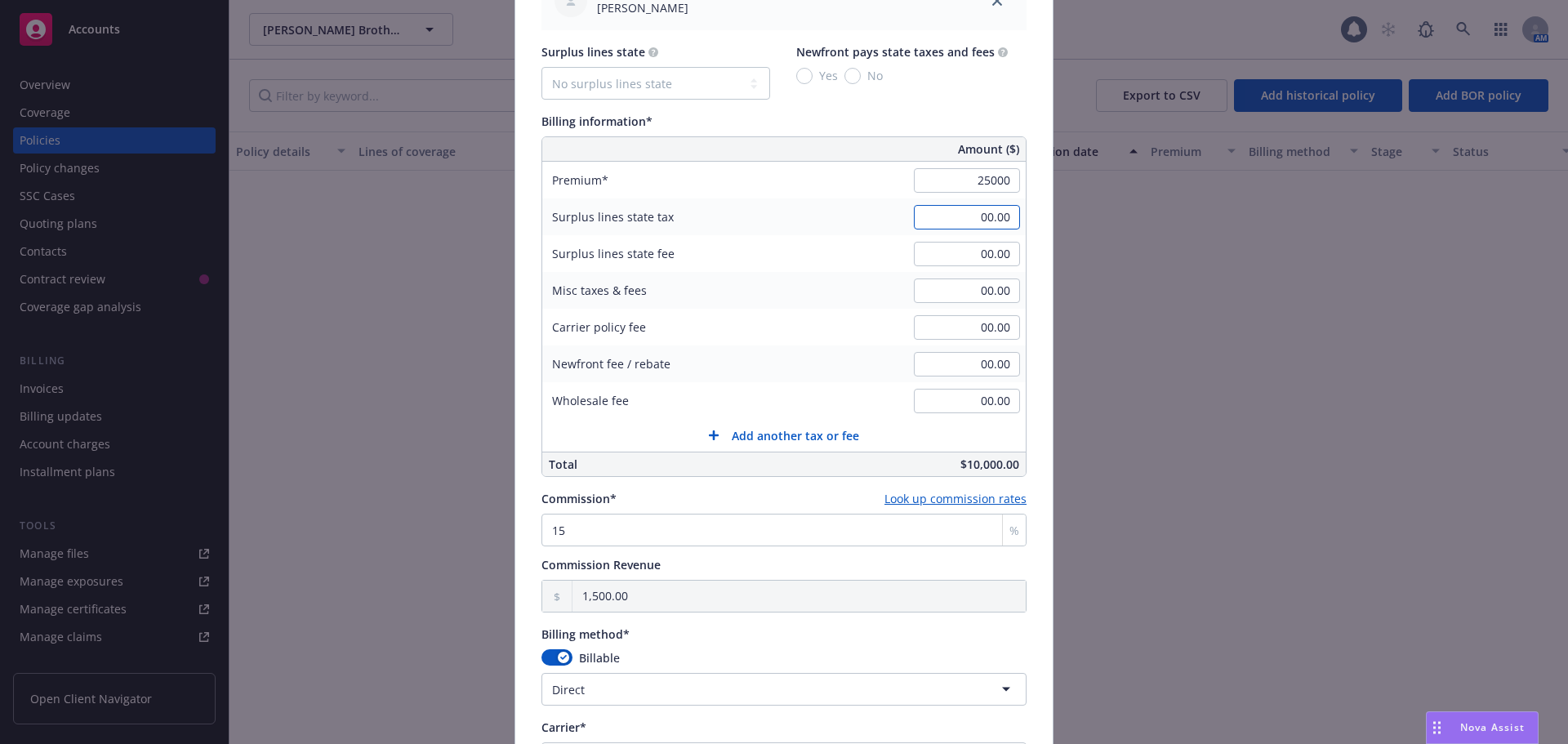
type input "25,000.00"
type input "3,750.00"
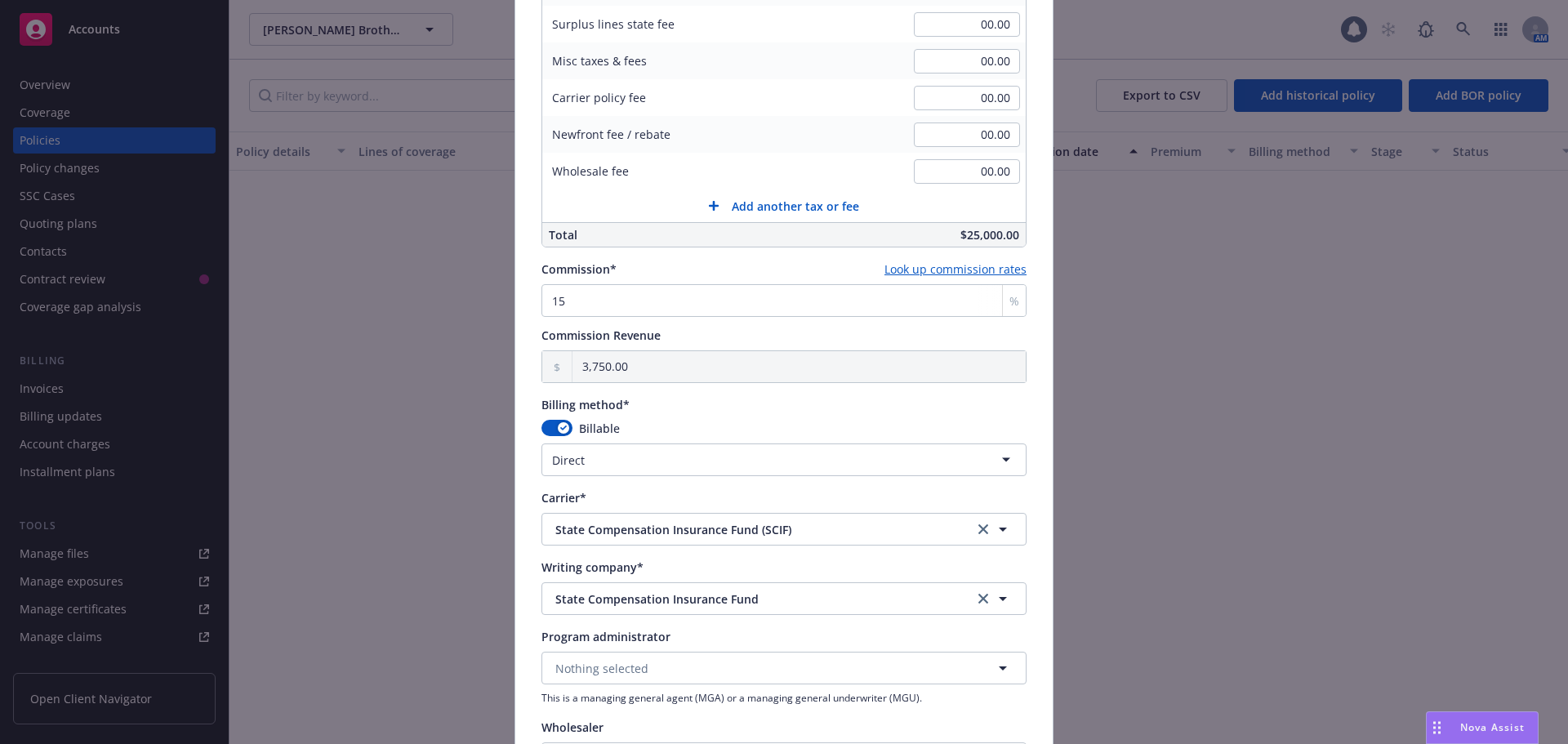
scroll to position [1379, 0]
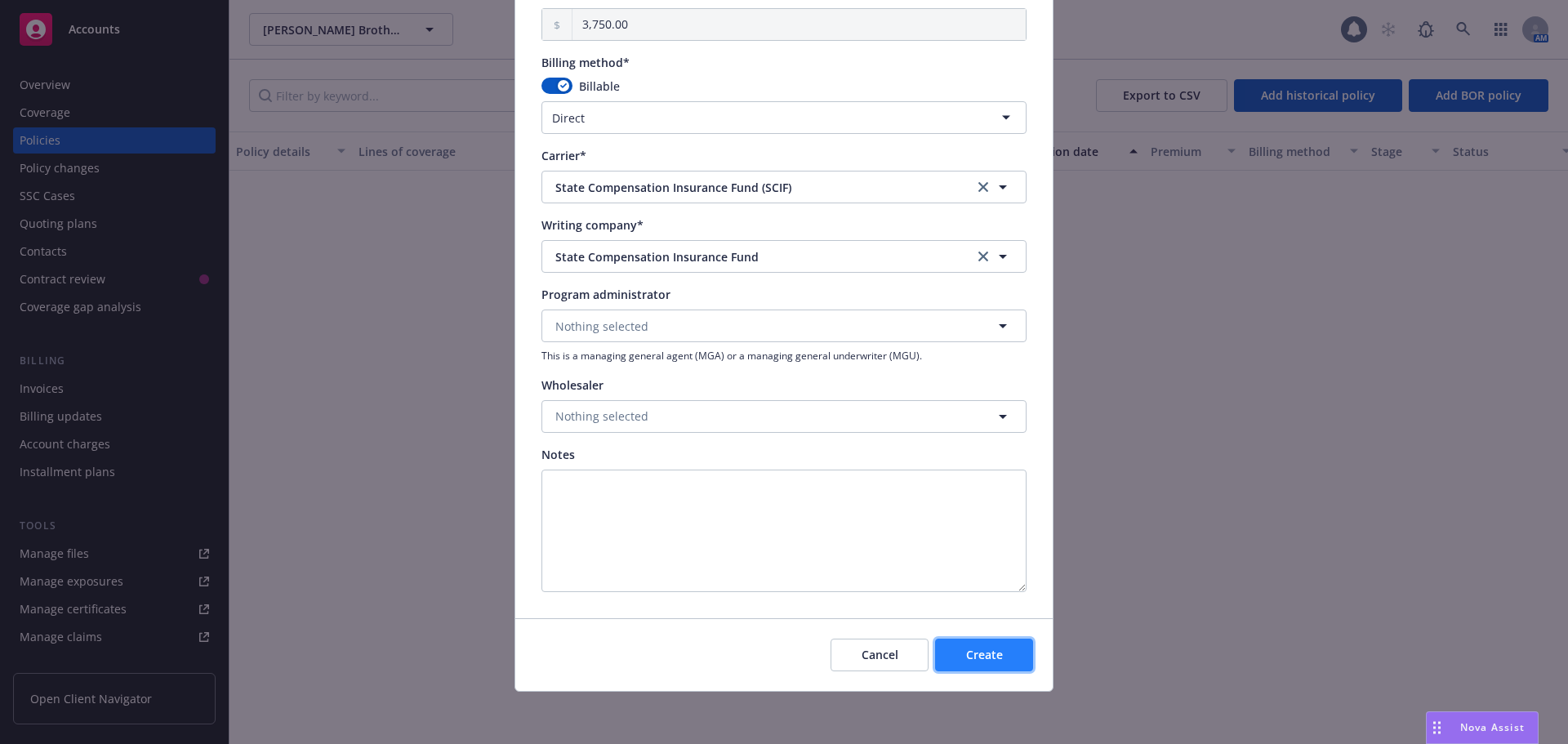
click at [973, 656] on span "Create" at bounding box center [984, 654] width 37 height 16
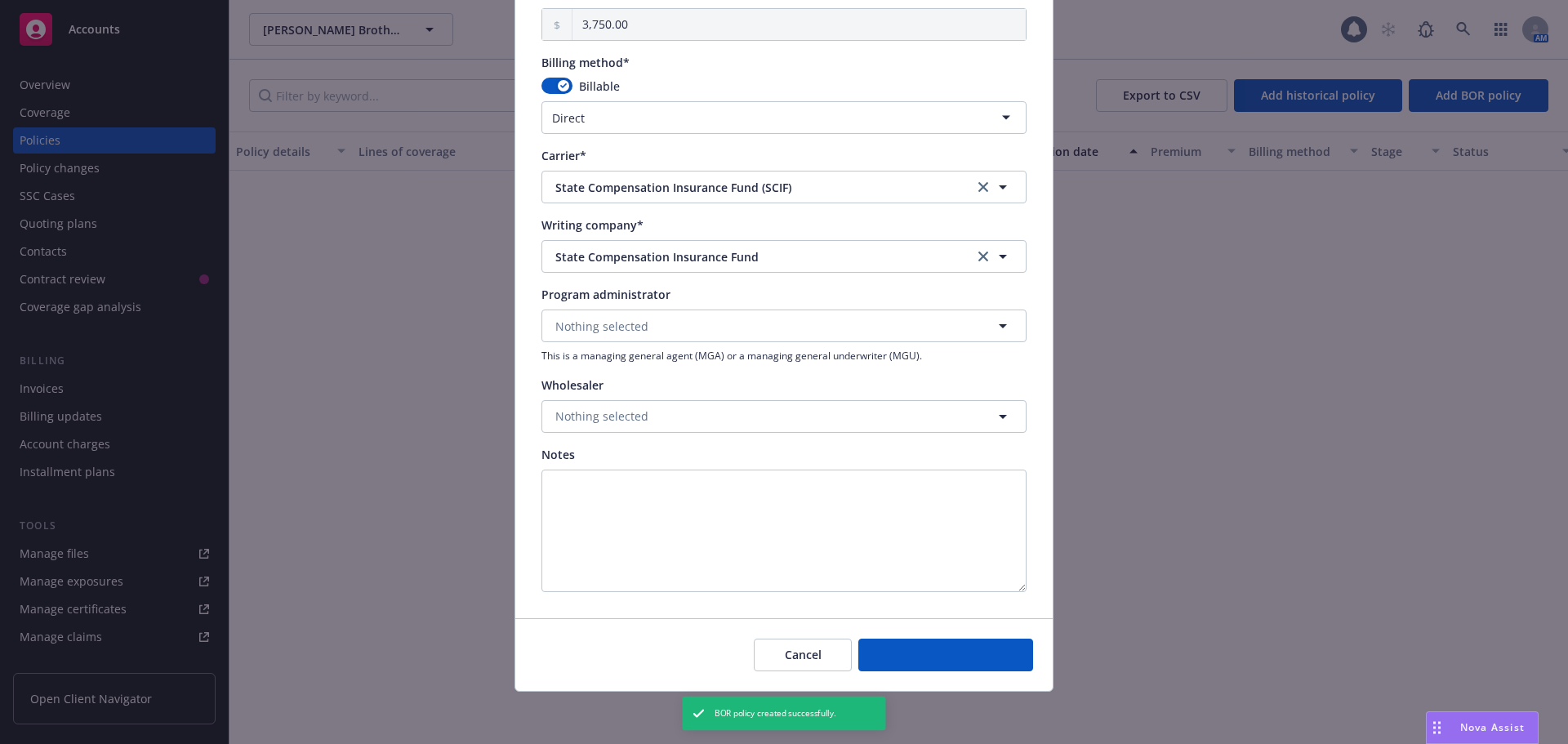
select select "other"
type input "[DATE]"
type input "00.00"
type input "0"
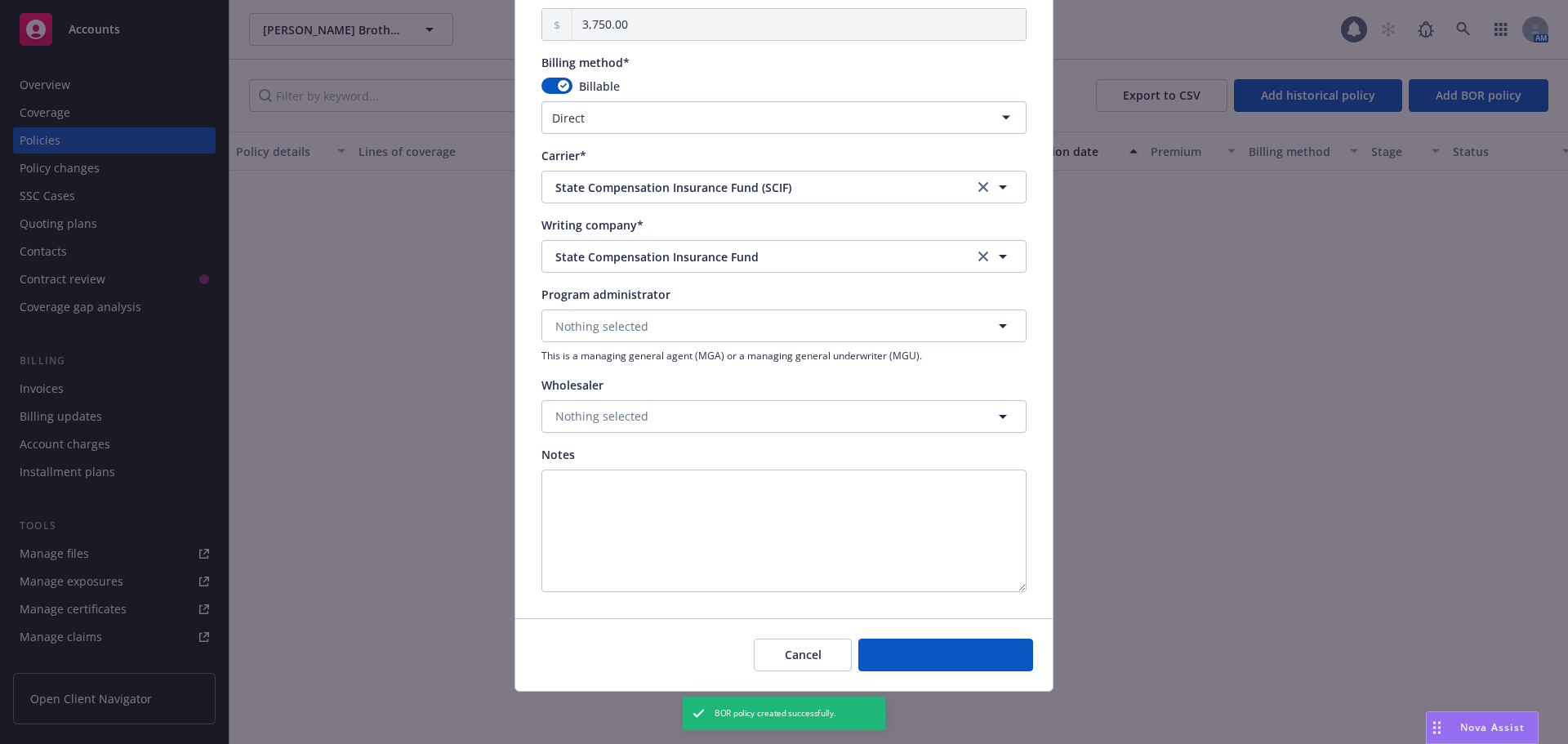
type input "0.00"
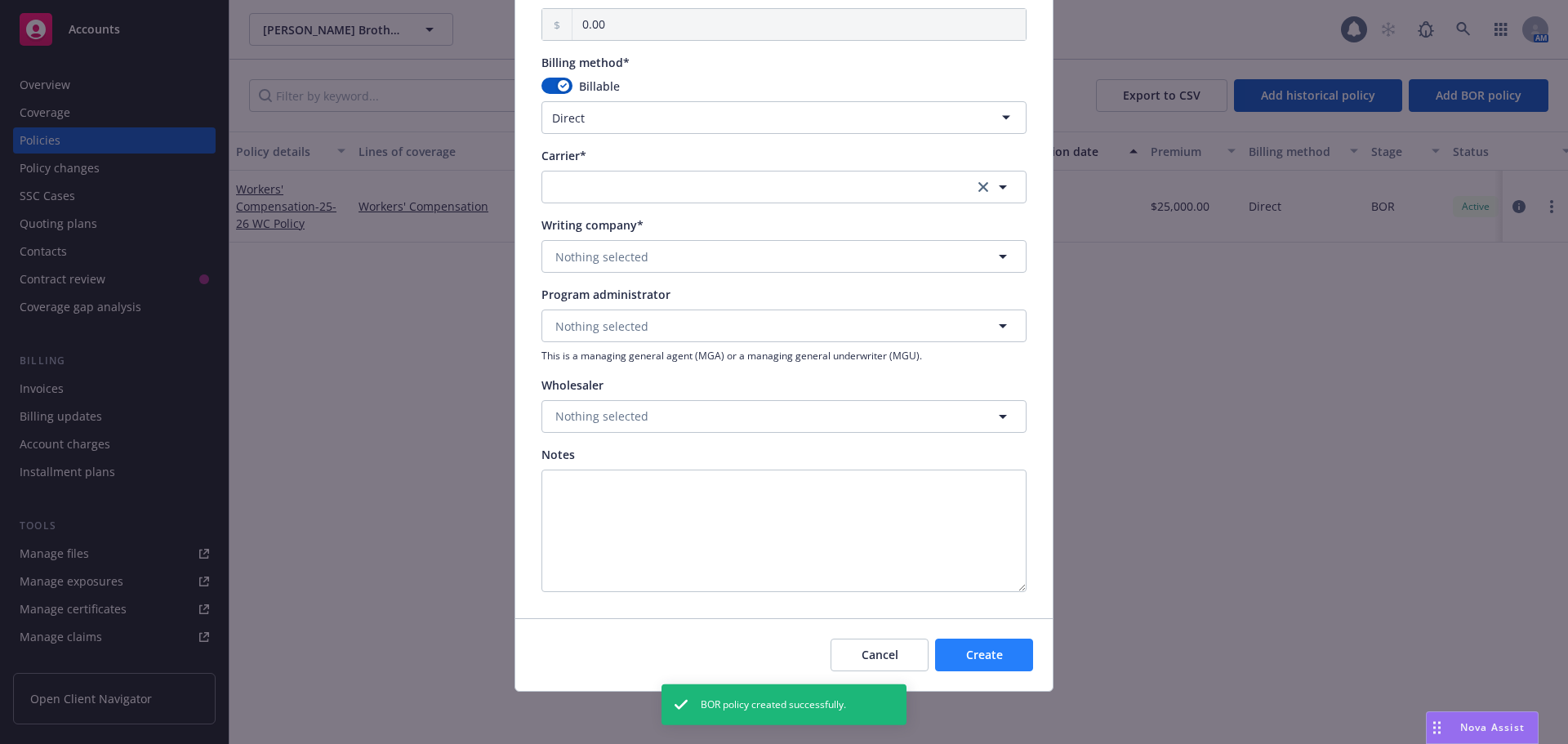
scroll to position [1248, 0]
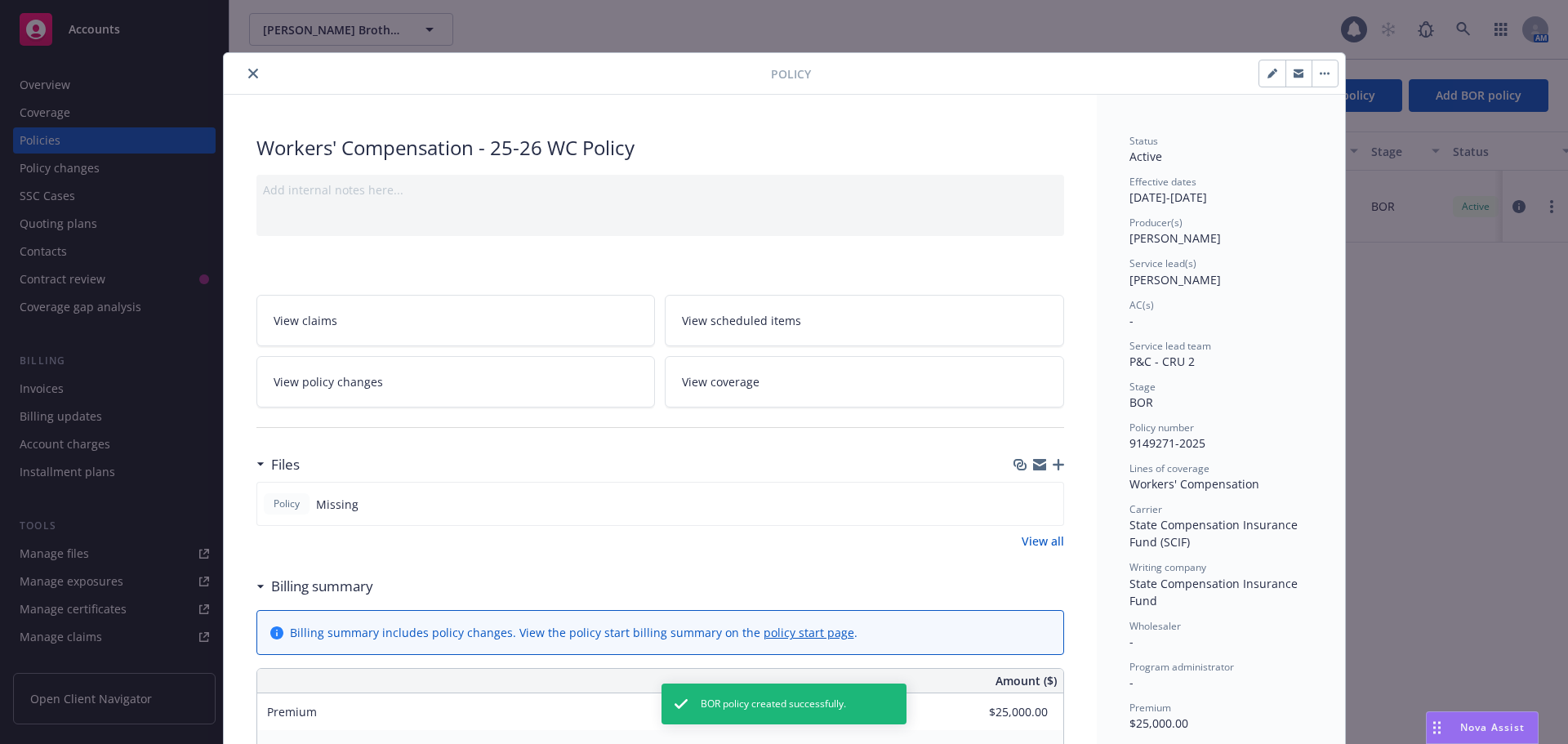
click at [1053, 465] on icon "button" at bounding box center [1059, 465] width 12 height 12
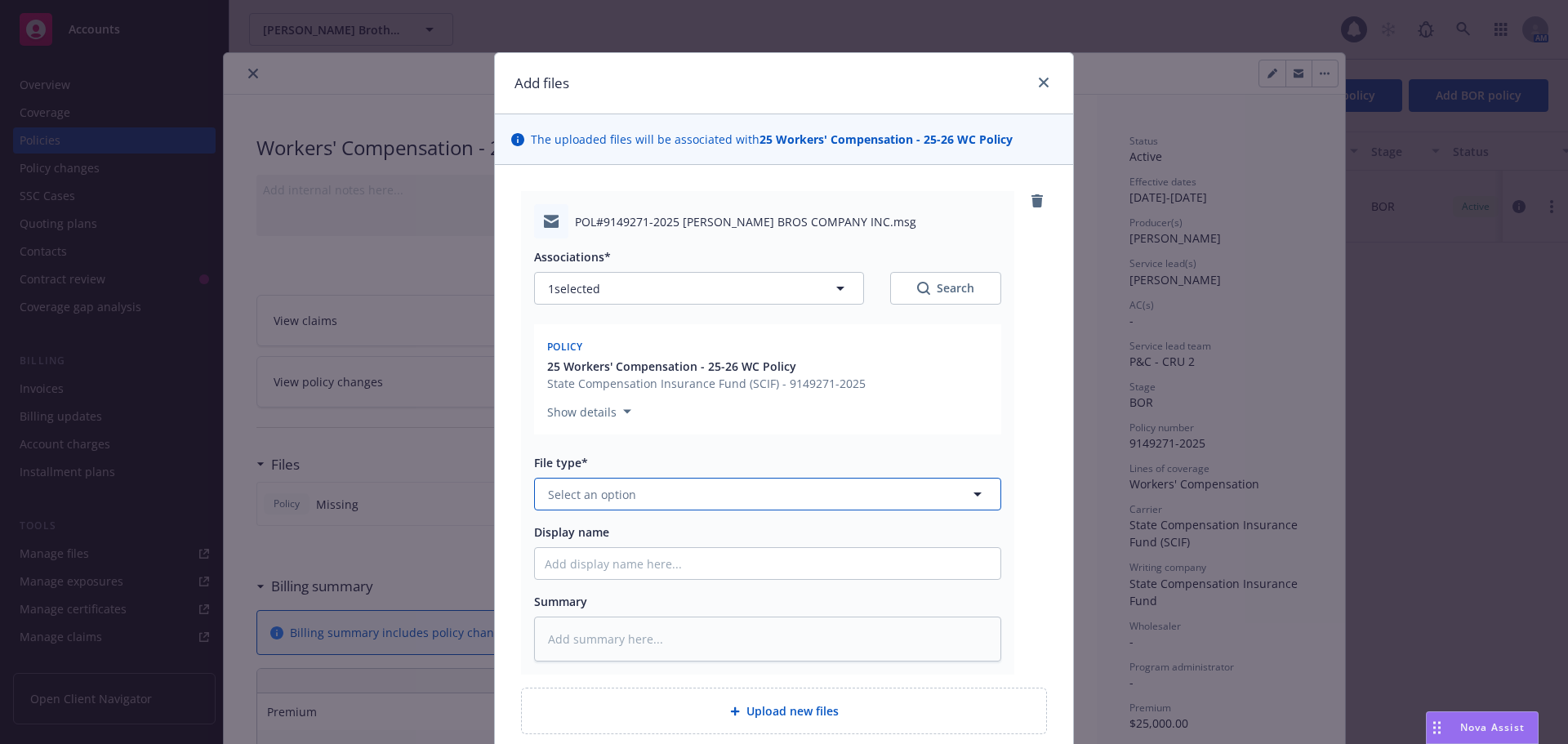
click at [667, 499] on button "Select an option" at bounding box center [768, 495] width 467 height 33
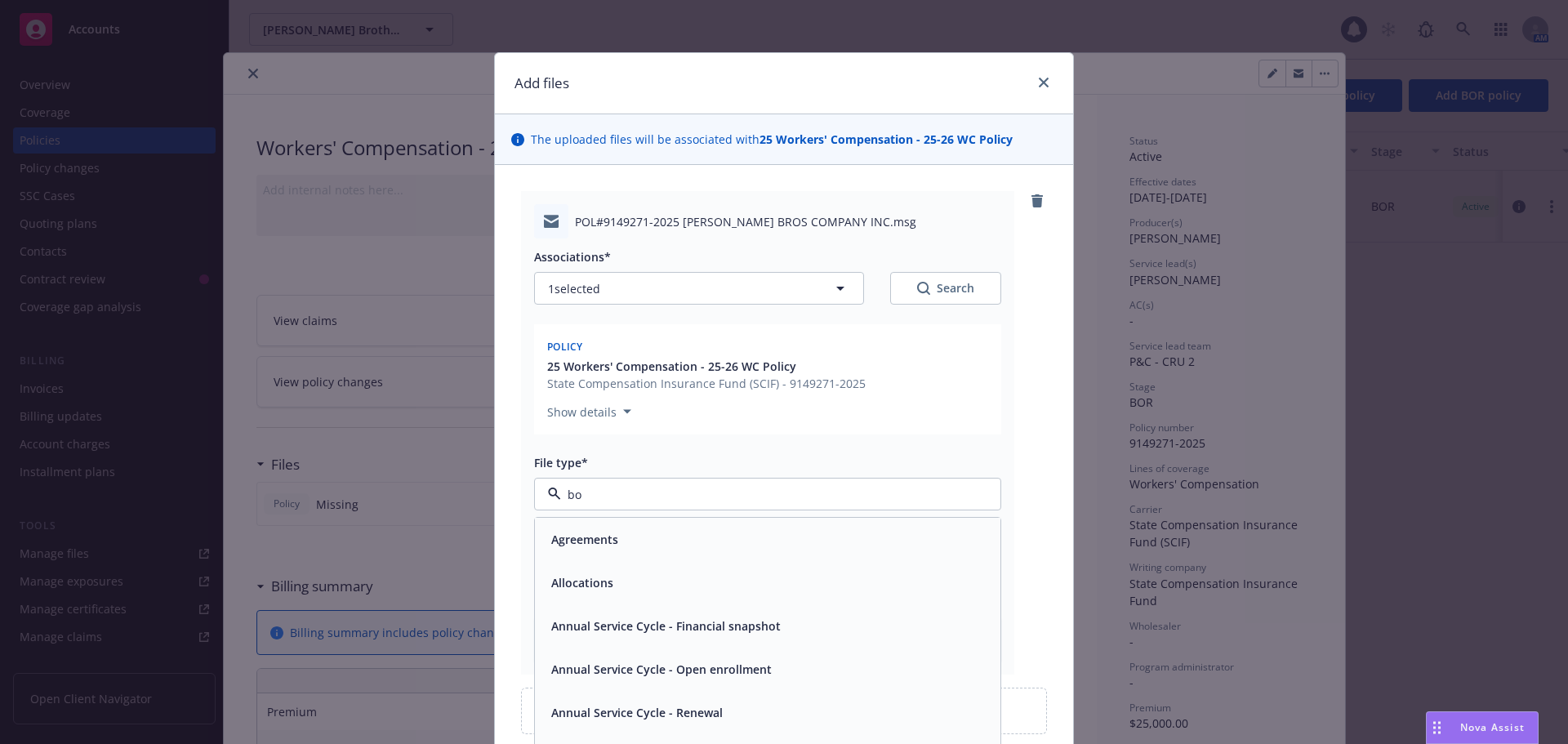
type input "bor"
click at [658, 552] on div "BOR Confirmation" at bounding box center [768, 539] width 446 height 24
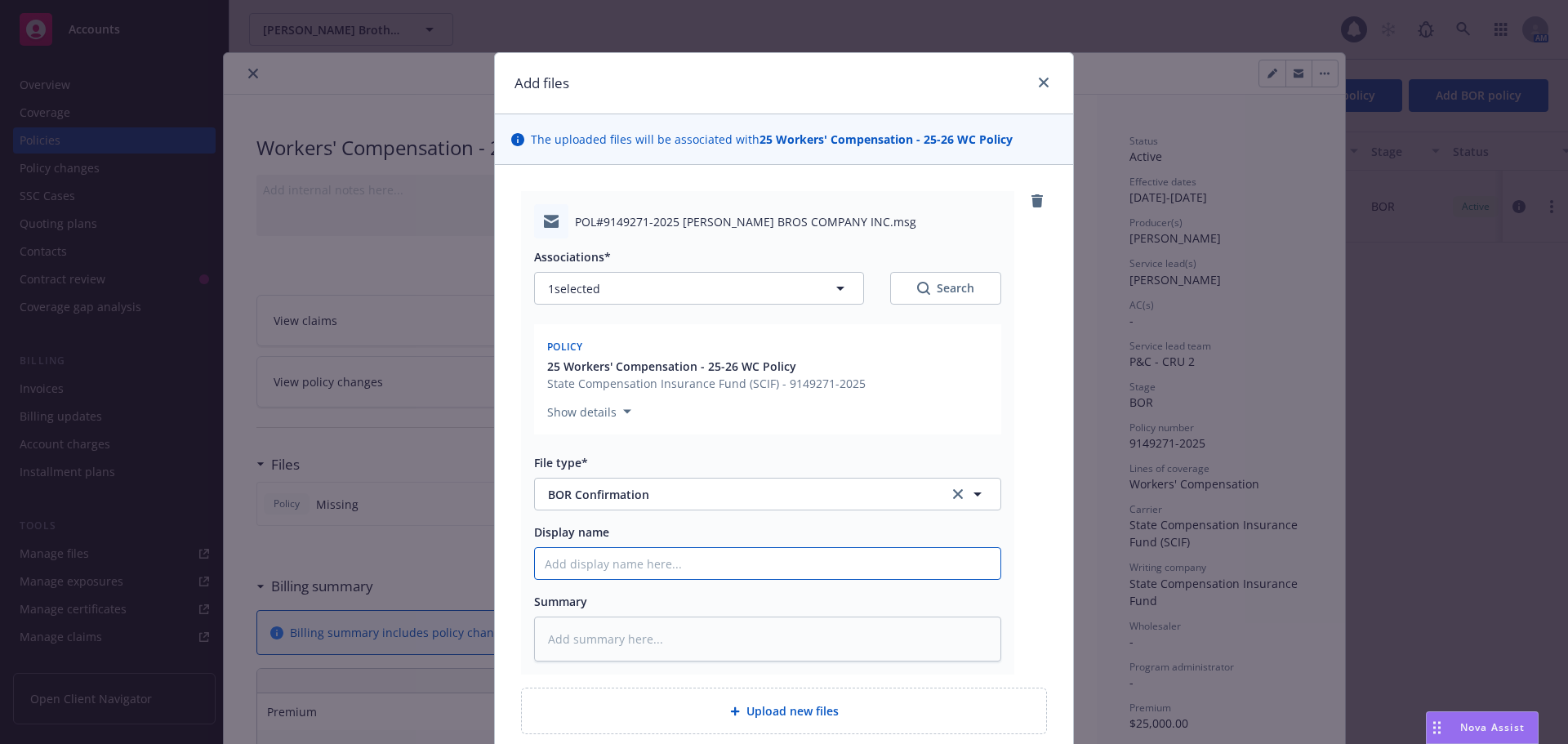
click at [612, 568] on input "Display name" at bounding box center [768, 564] width 466 height 31
type textarea "x"
type input "2"
type textarea "x"
type input "25"
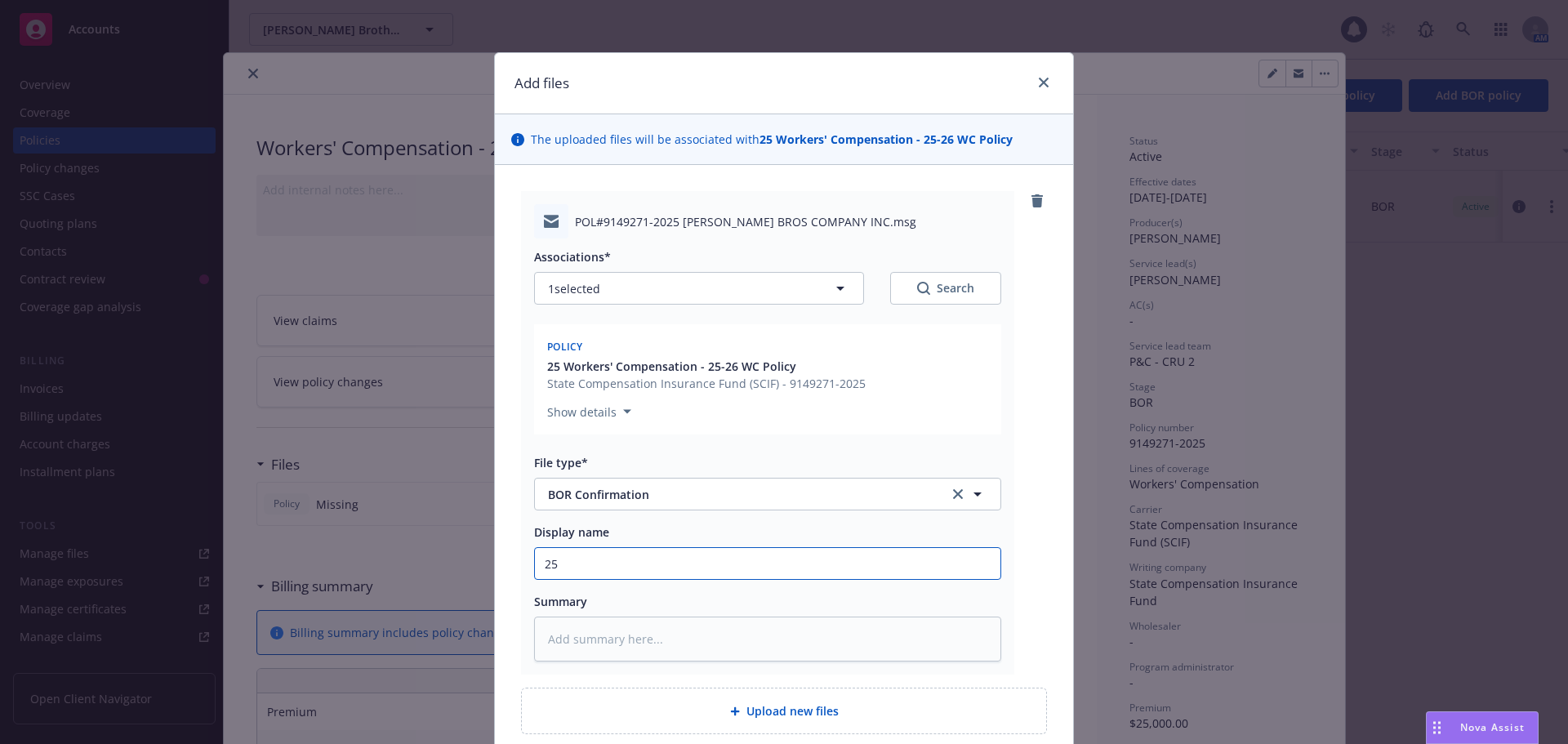
type textarea "x"
type input "25-"
type textarea "x"
type input "25-2"
type textarea "x"
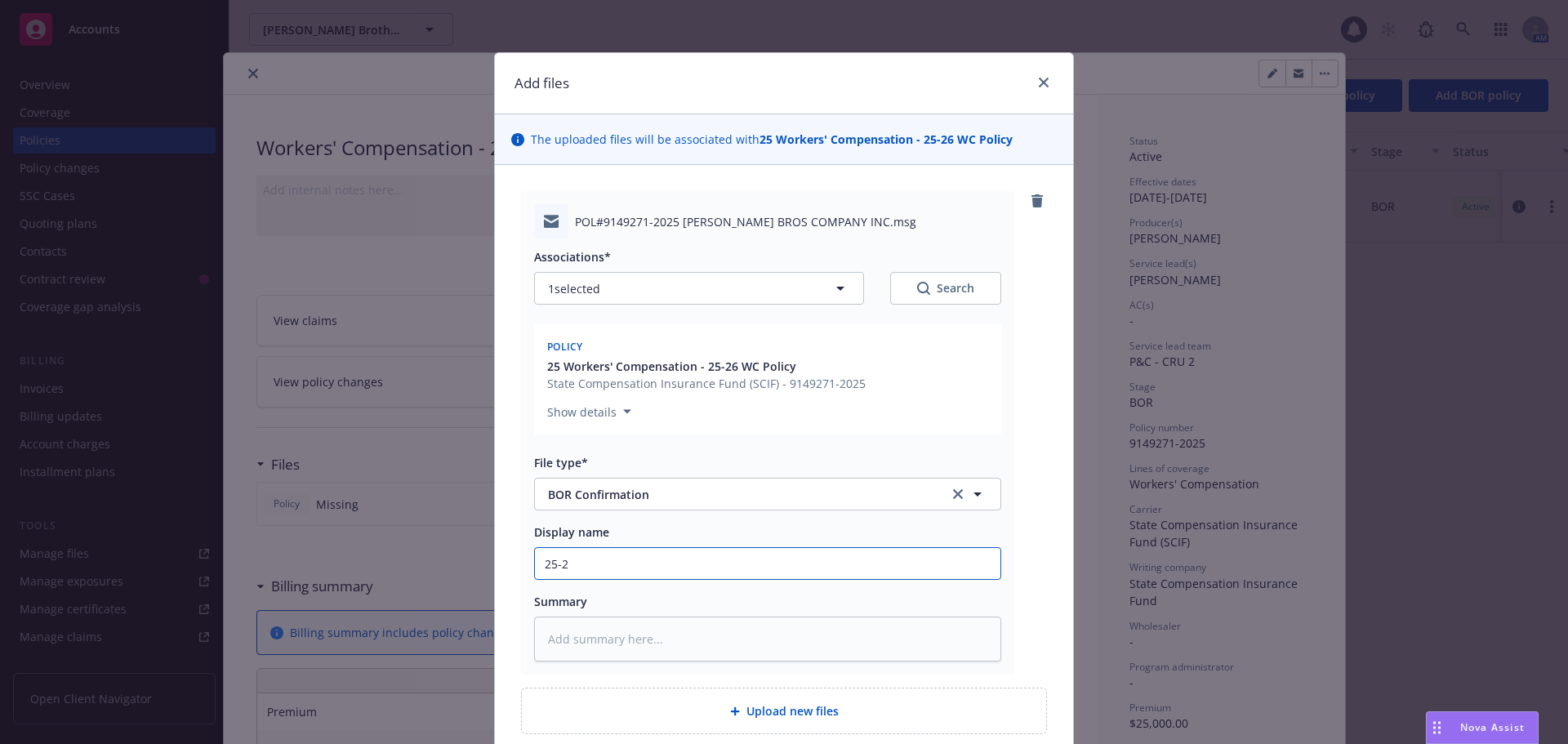
type input "25-26"
type textarea "x"
type input "25-26"
type textarea "x"
type input "25-26"
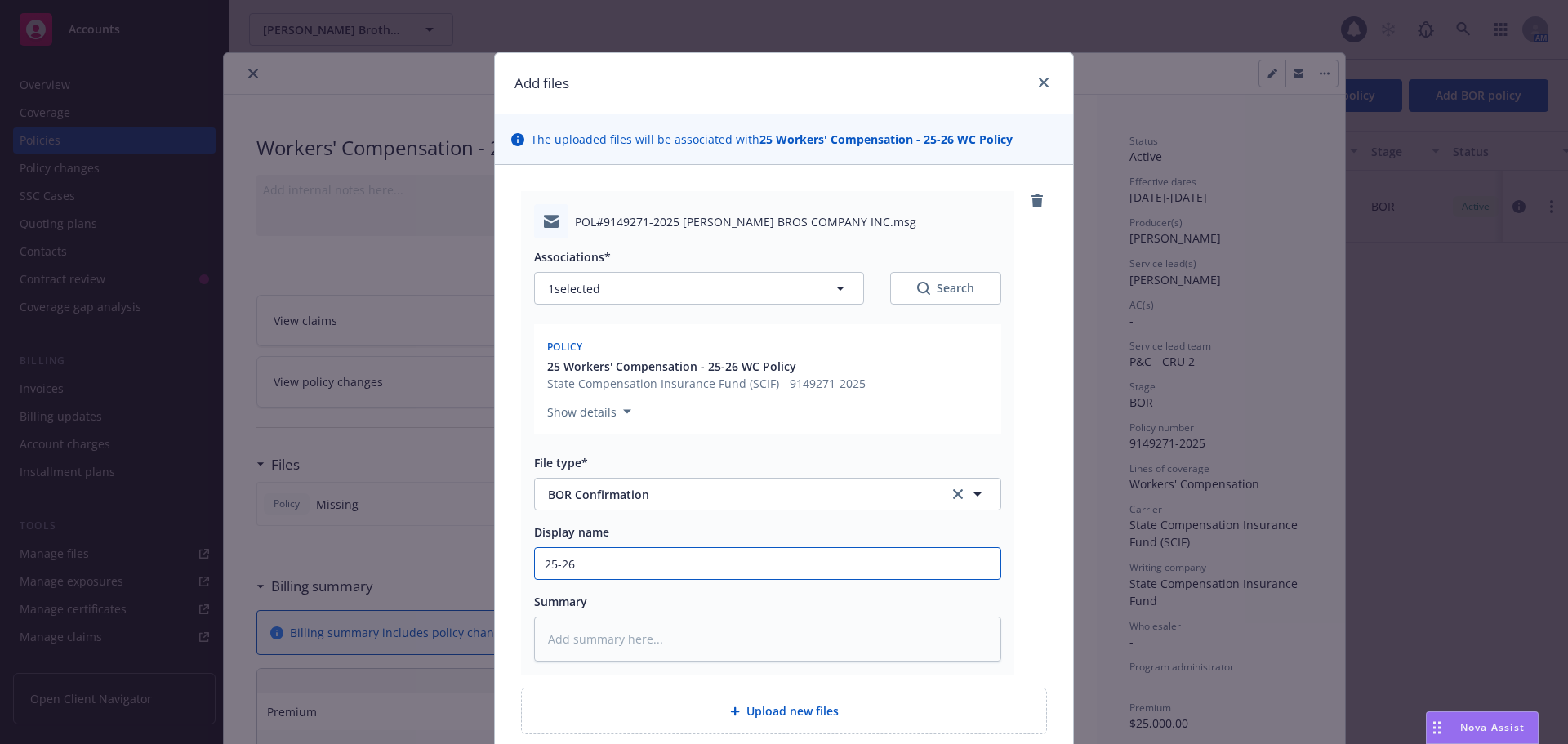
type textarea "x"
type input "25-2"
type textarea "x"
type input "25-"
type textarea "x"
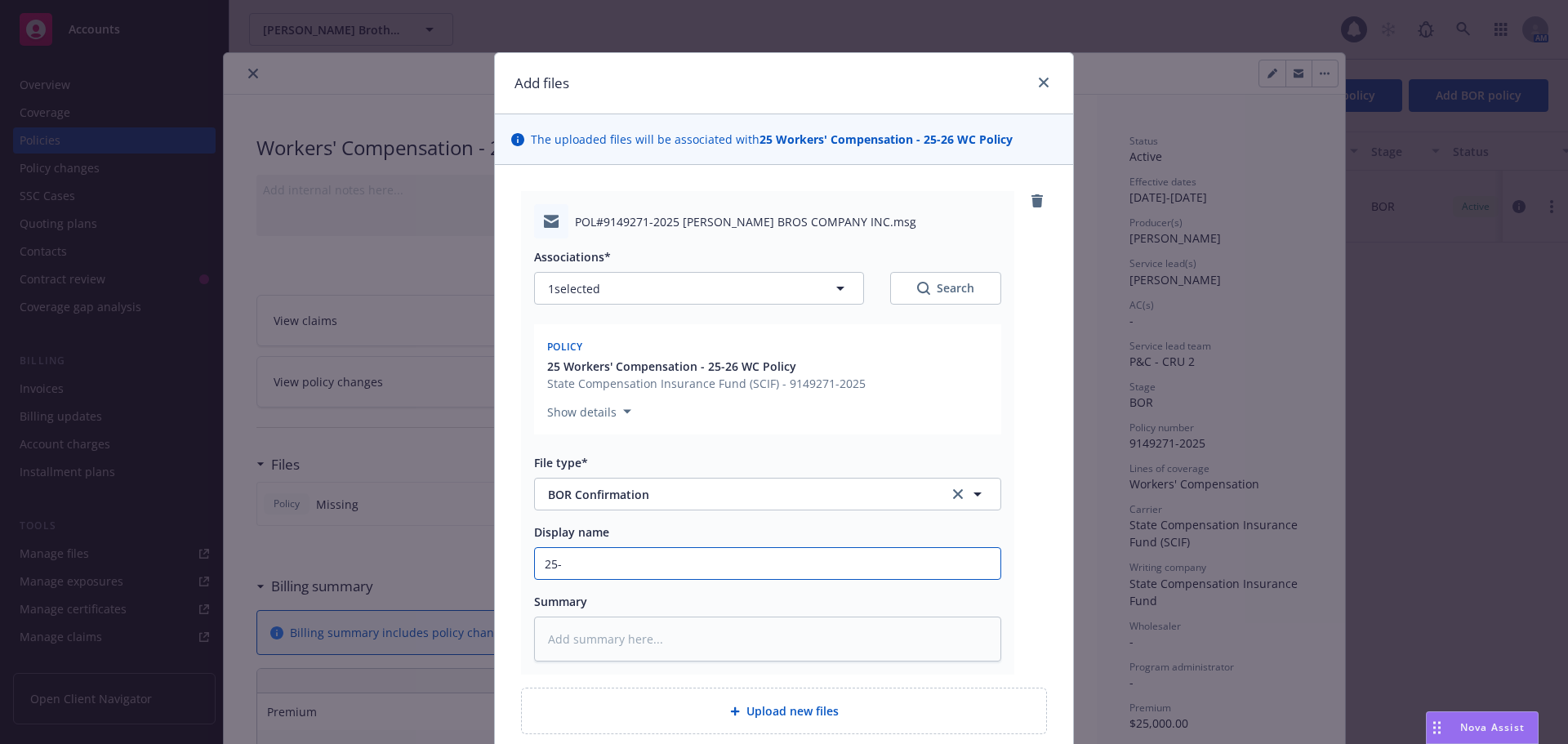
type input "25"
type textarea "x"
type input "2"
type textarea "x"
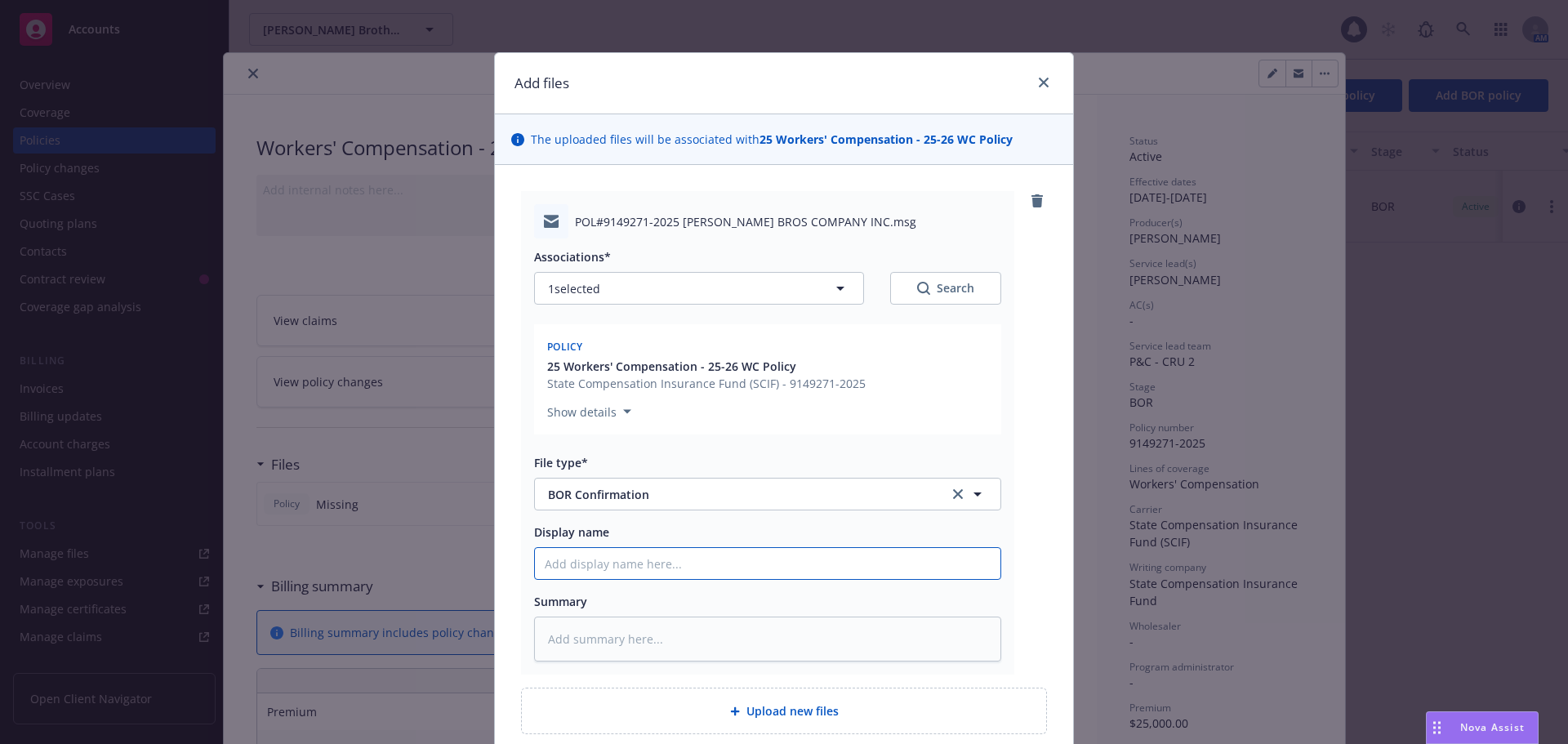
type input "E"
type textarea "x"
type input "EM"
type textarea "x"
type input "EML"
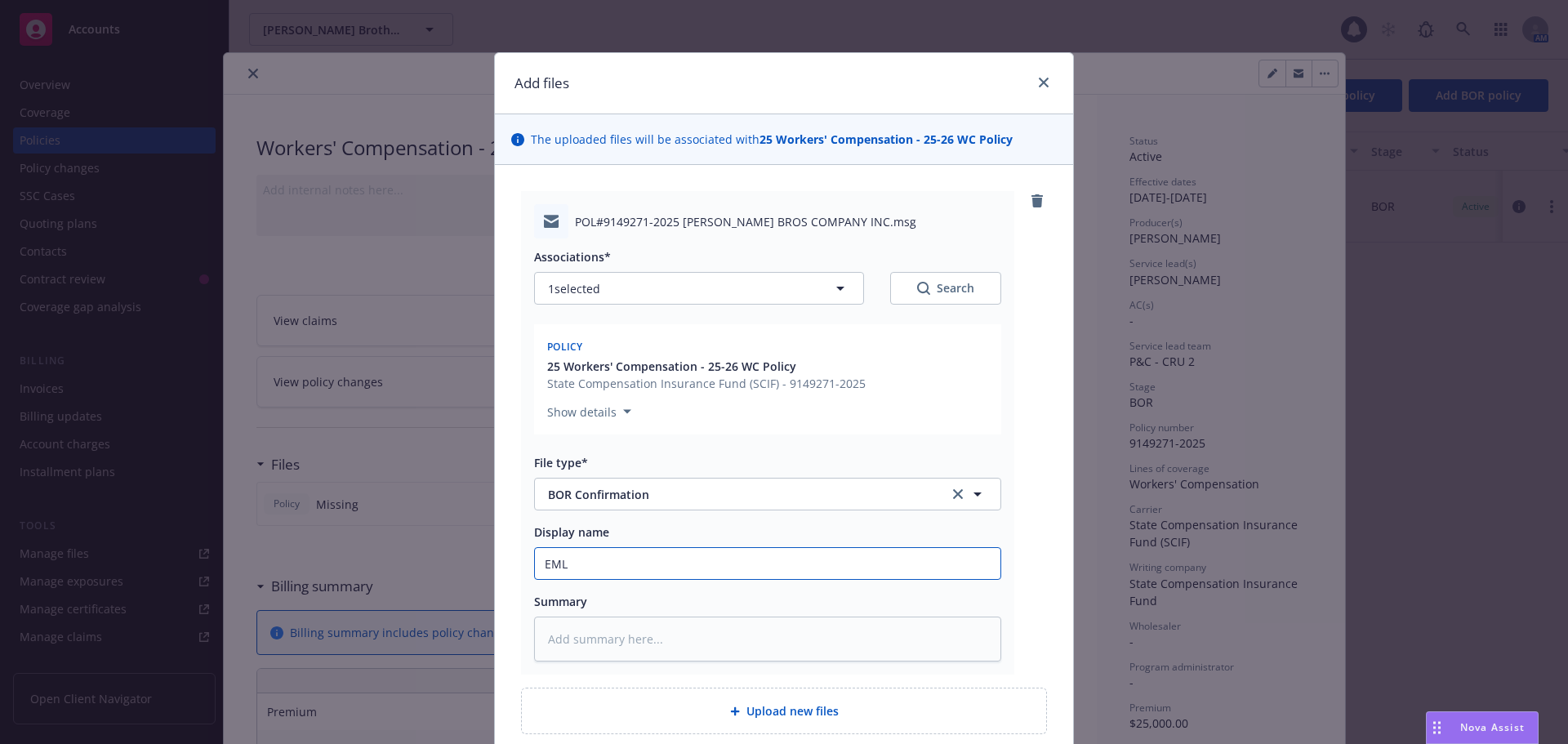
type textarea "x"
type input "EML"
type textarea "x"
type input "EML f"
type textarea "x"
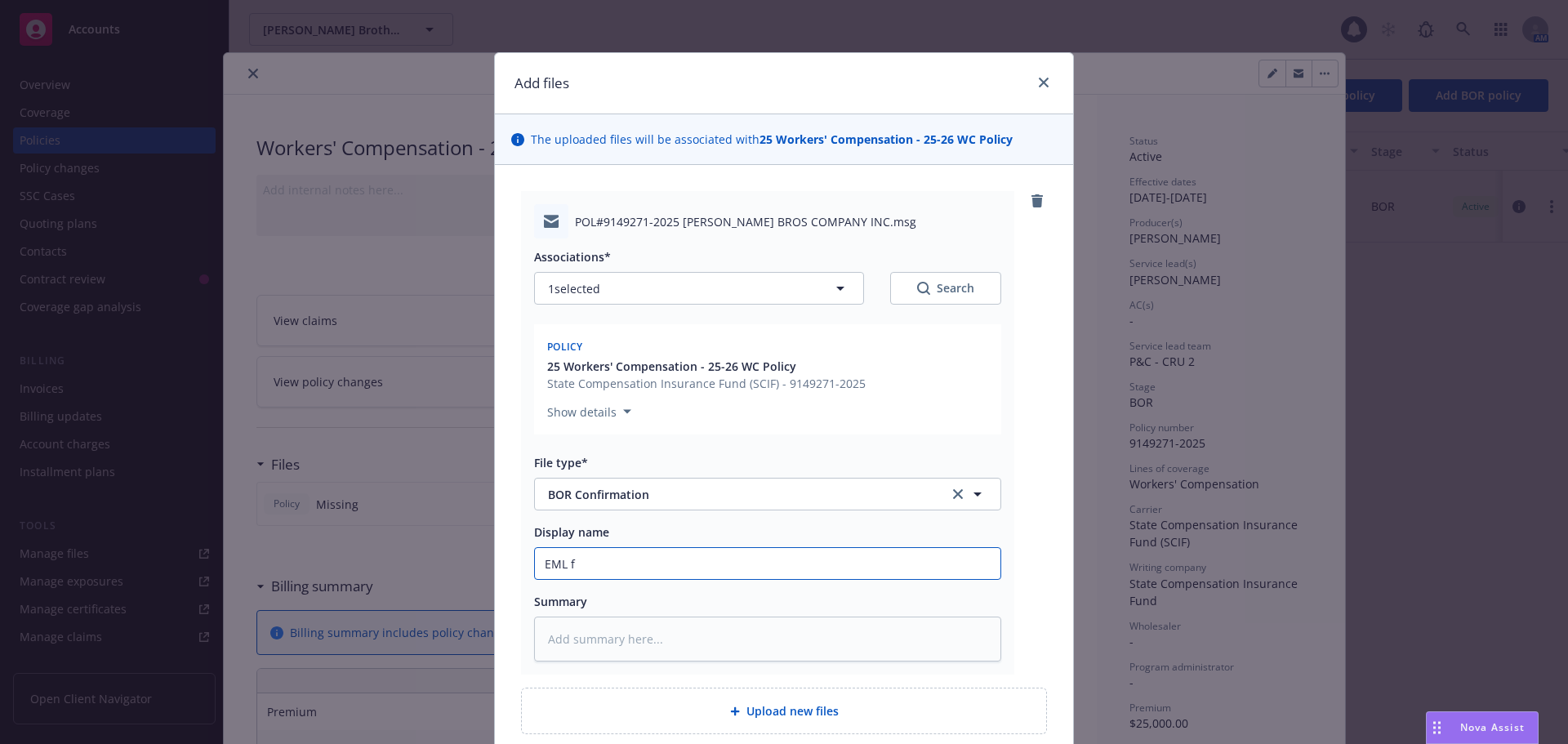
type input "EML fr"
type textarea "x"
type input "EML from"
type textarea "x"
type input "EML from"
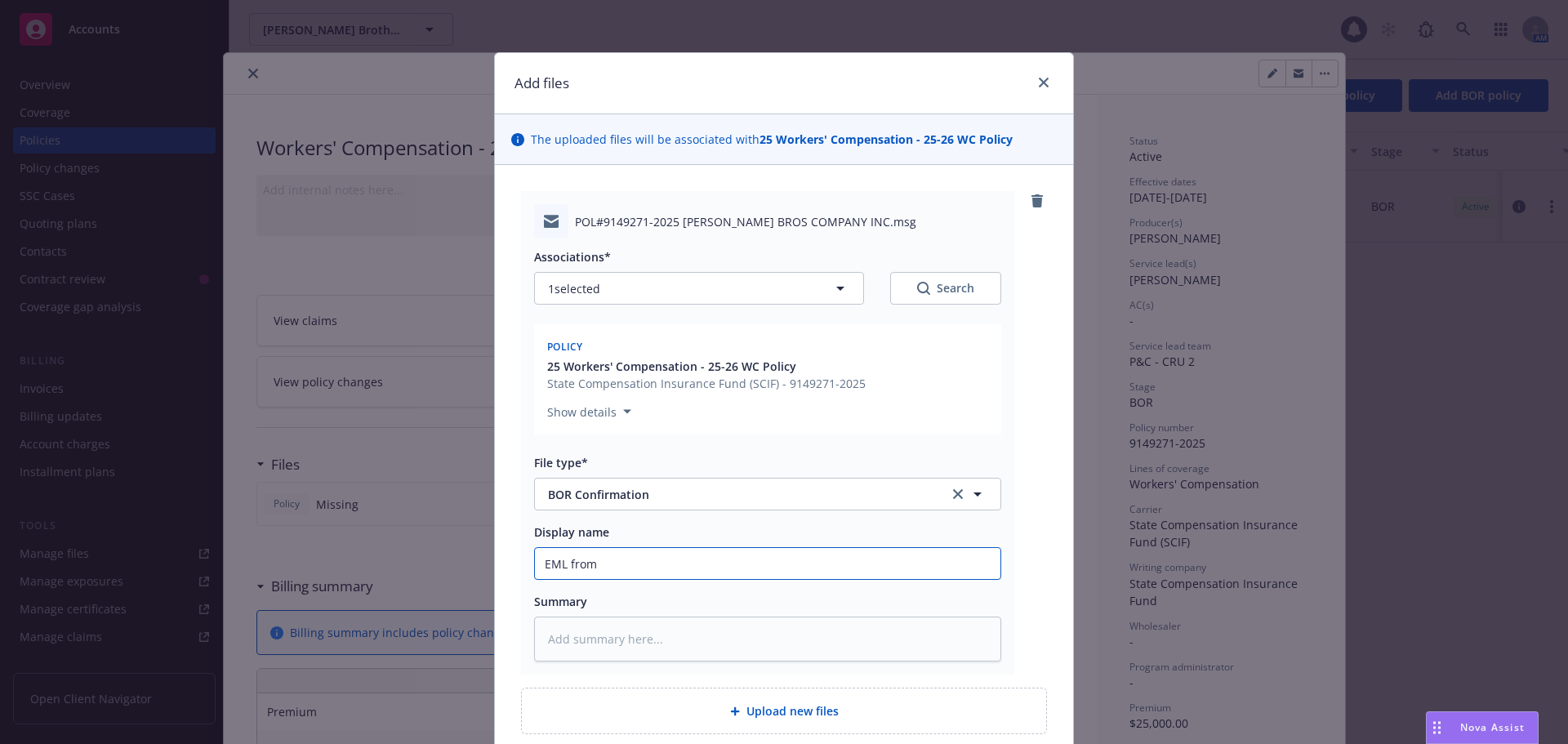
type textarea "x"
type input "EML from S"
type textarea "x"
type input "EML from SC"
type textarea "x"
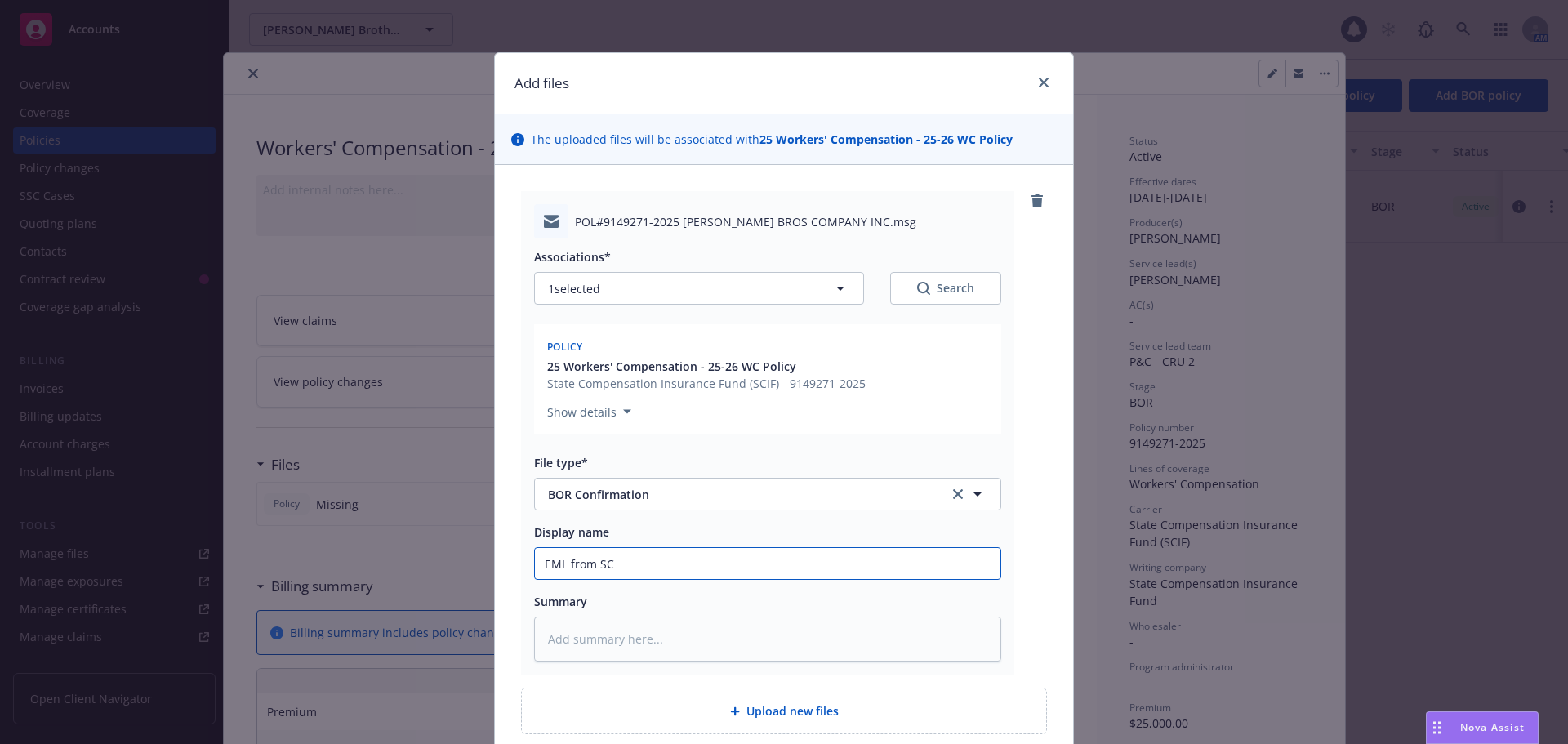
type input "EML from SCI"
type textarea "x"
type input "EML from SCIF"
type textarea "x"
type input "EML from SCIF"
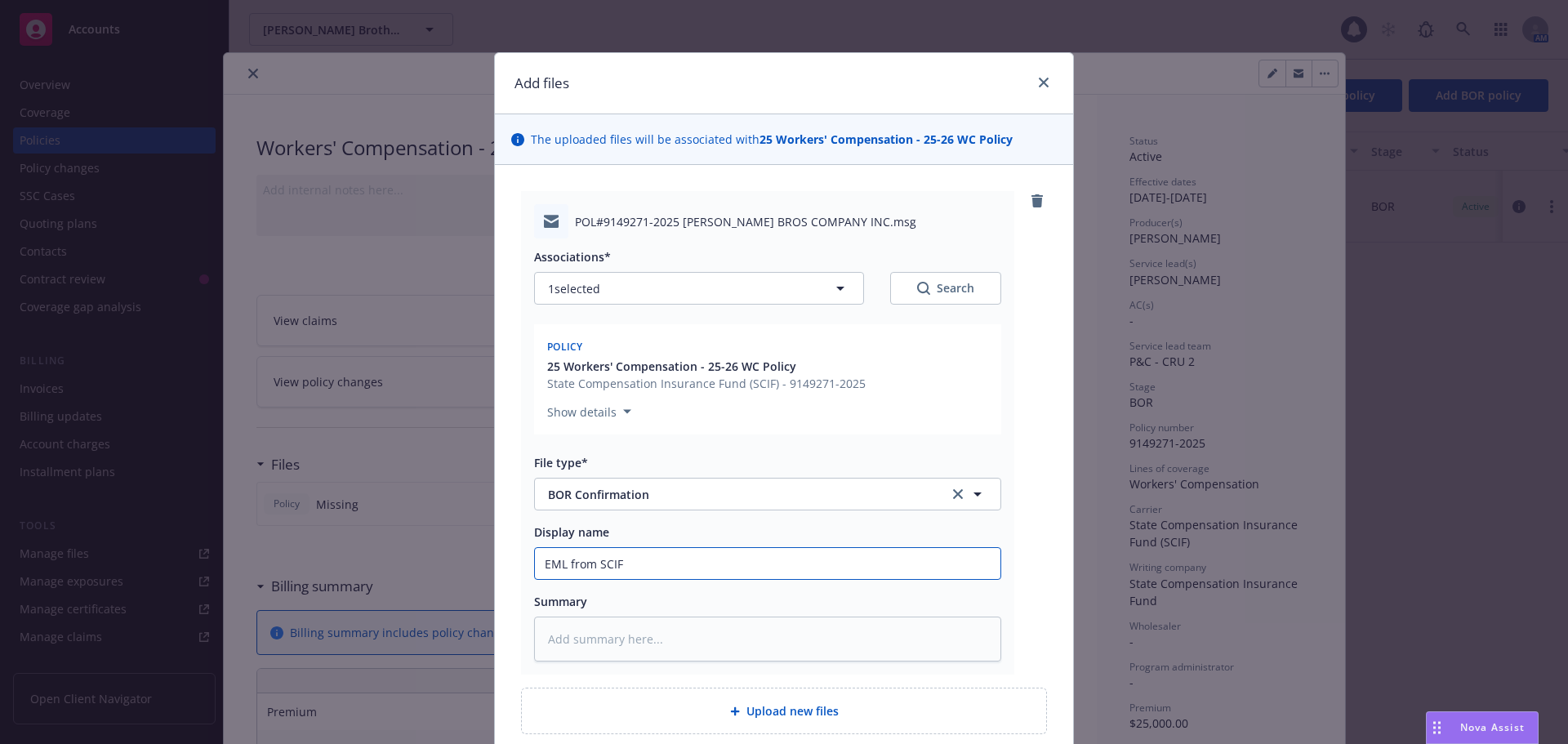
type textarea "x"
type input "EML from SCIF w"
type textarea "x"
type input "EML from SCIF wi"
type textarea "x"
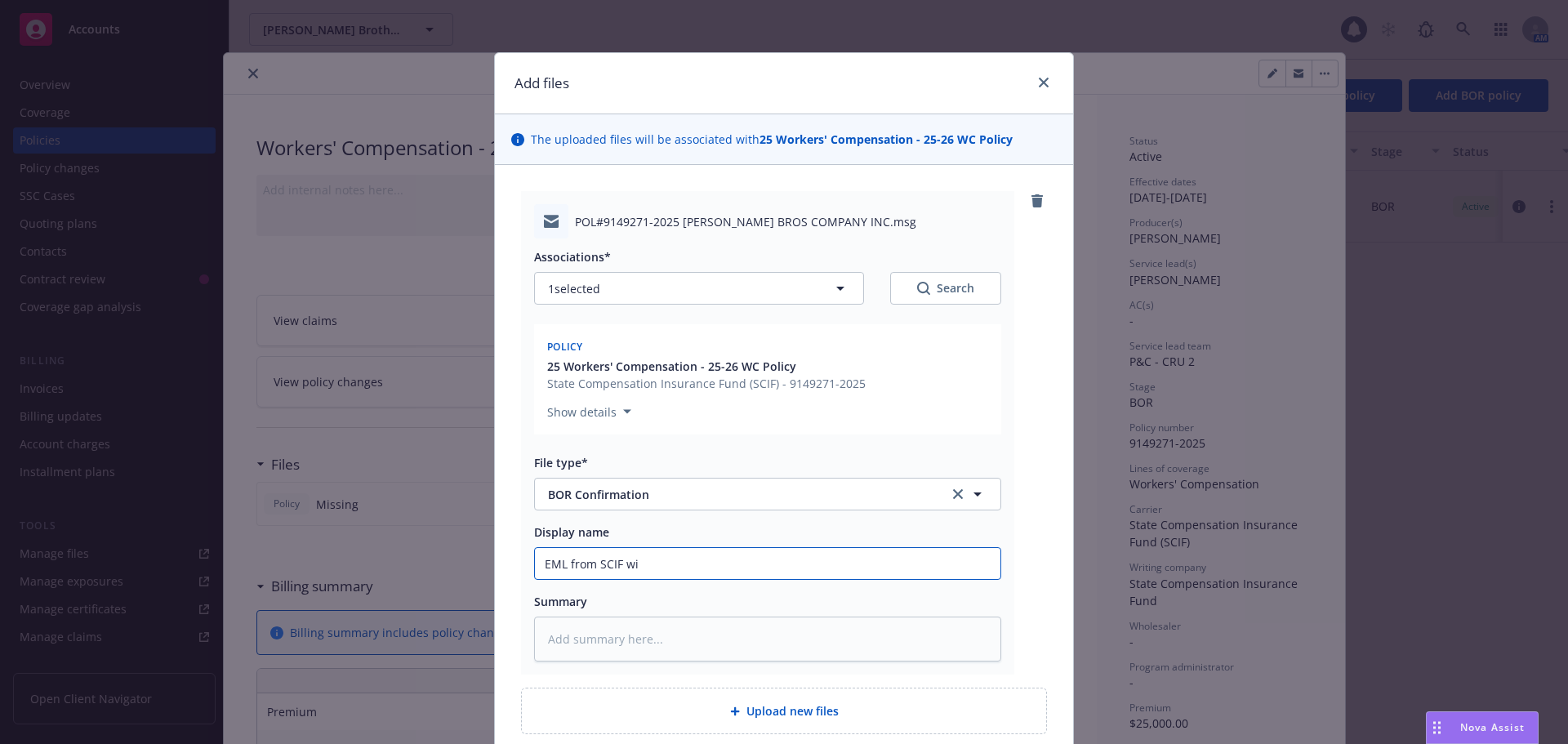
type input "EML from SCIF wit"
type textarea "x"
type input "EML from SCIF with"
type textarea "x"
type input "EML from SCIF with"
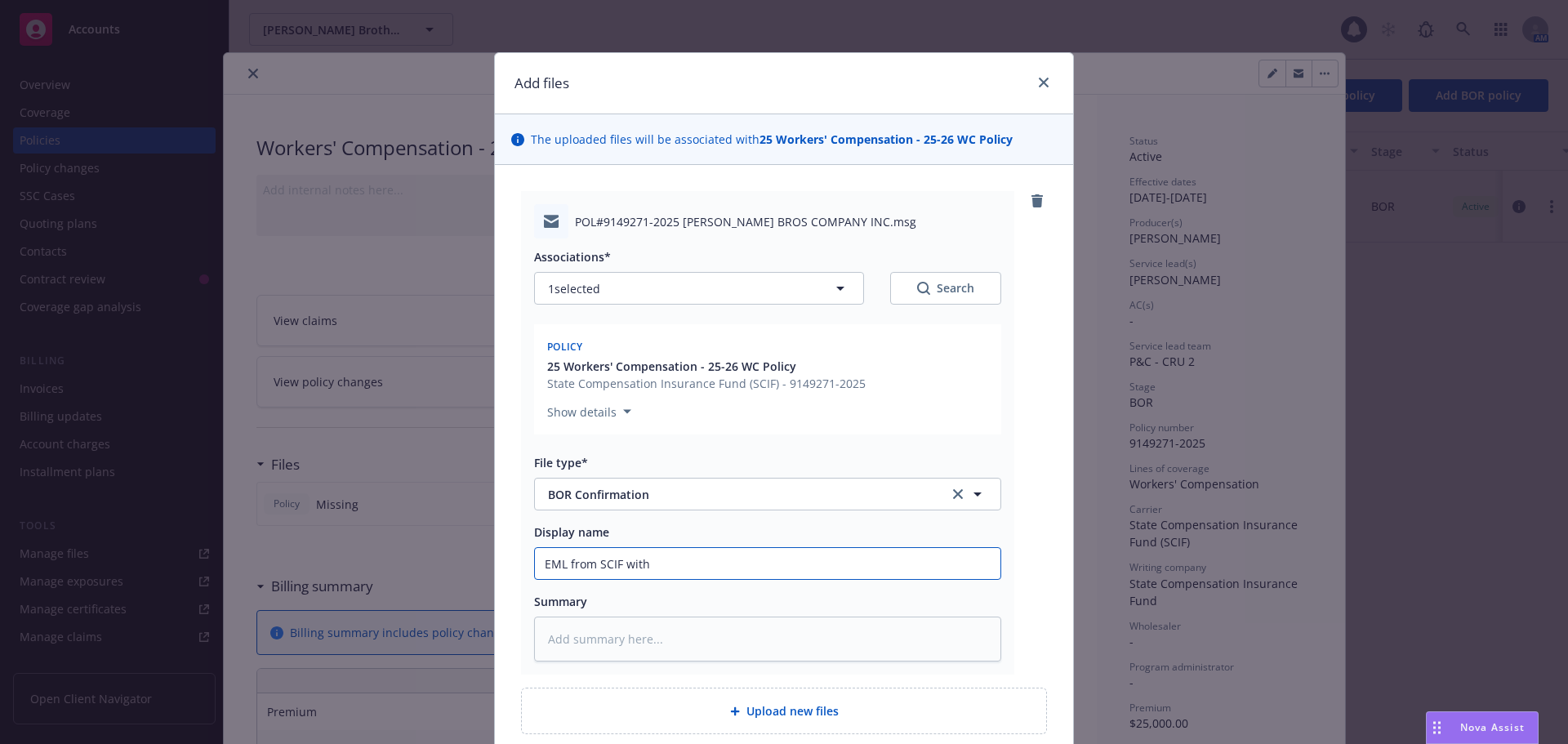
type textarea "x"
type input "EML from SCIF with B"
type textarea "x"
type input "EML from SCIF with [PERSON_NAME]"
type textarea "x"
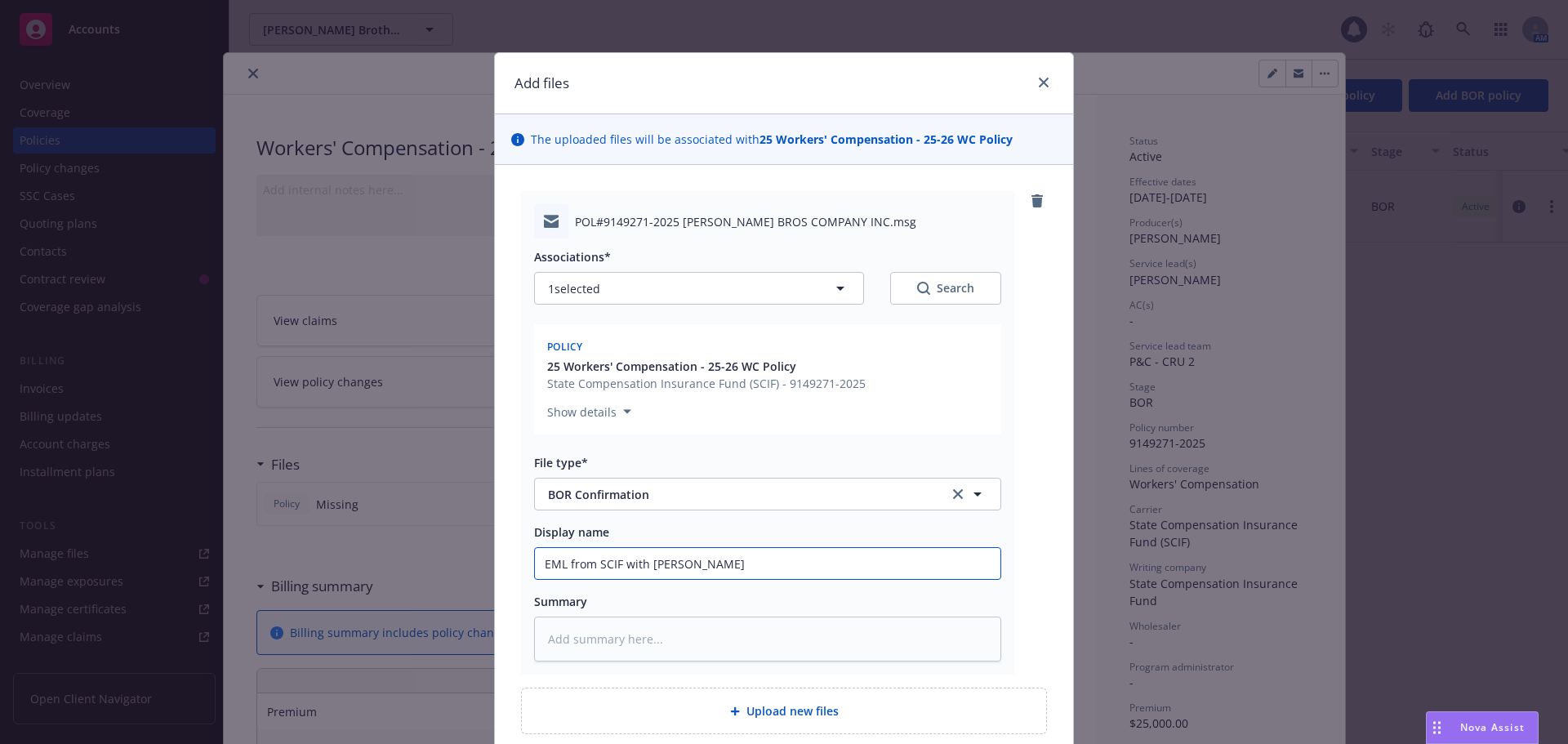
type input "EML from SCIF with [PERSON_NAME]"
type textarea "x"
type input "EML from SCIF with [PERSON_NAME]"
type textarea "x"
type input "EML from SCIF with BOR c"
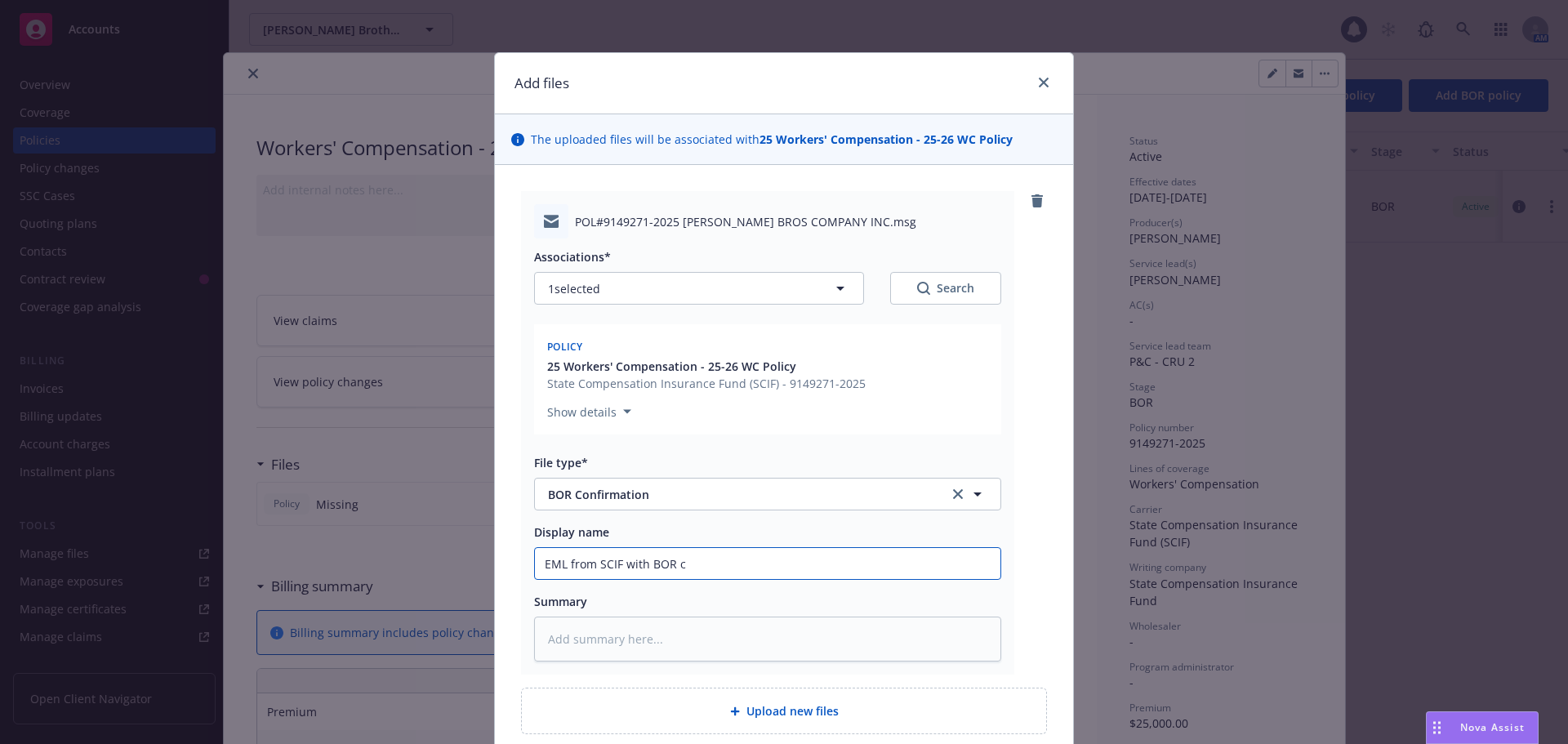
type textarea "x"
type input "EML from SCIF with BOR co"
type textarea "x"
type input "EML from SCIF with BOR con"
type textarea "x"
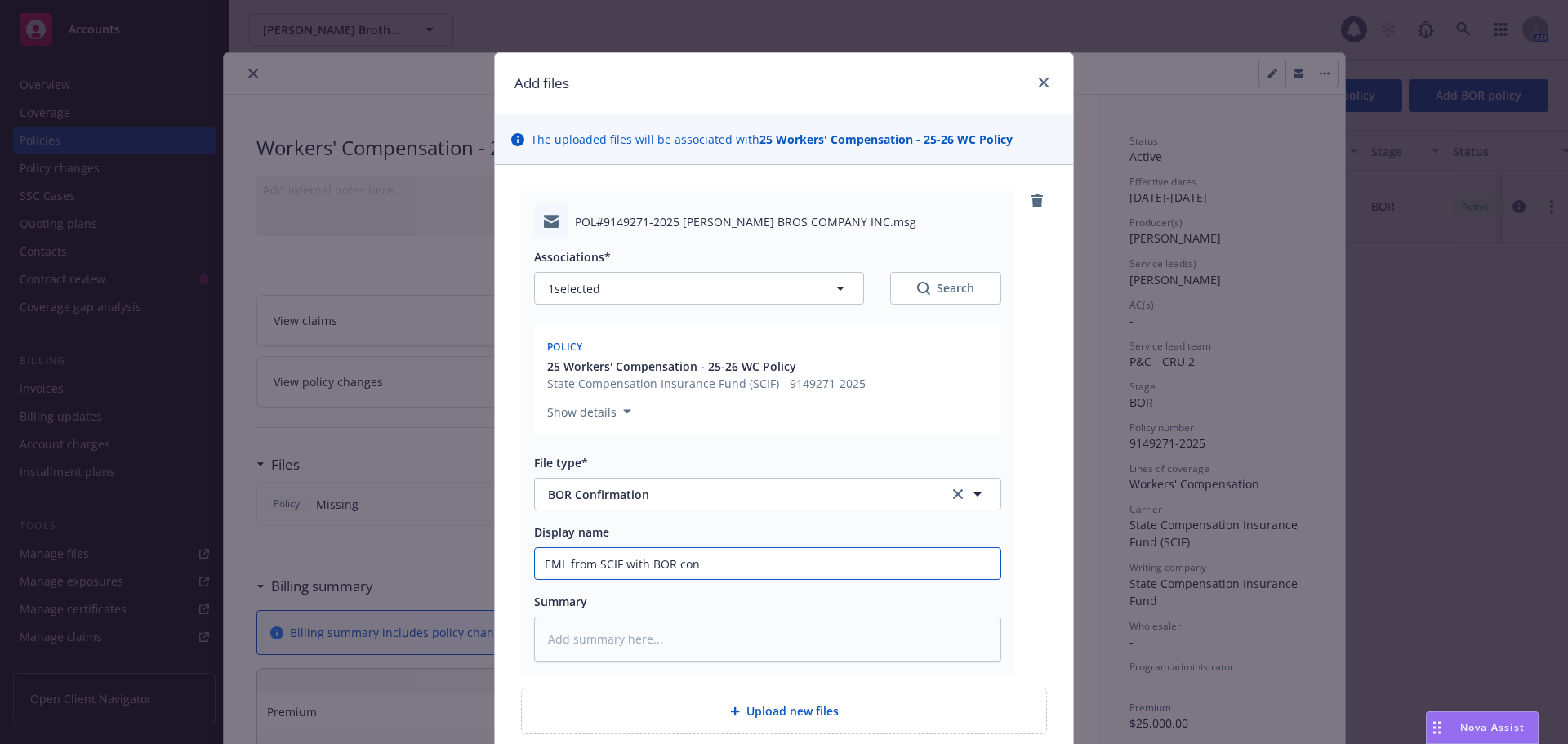
type input "EML from SCIF with BOR conf"
type textarea "x"
type input "EML from SCIF with BOR confi"
type textarea "x"
type input "EML from SCIF with BOR confirm"
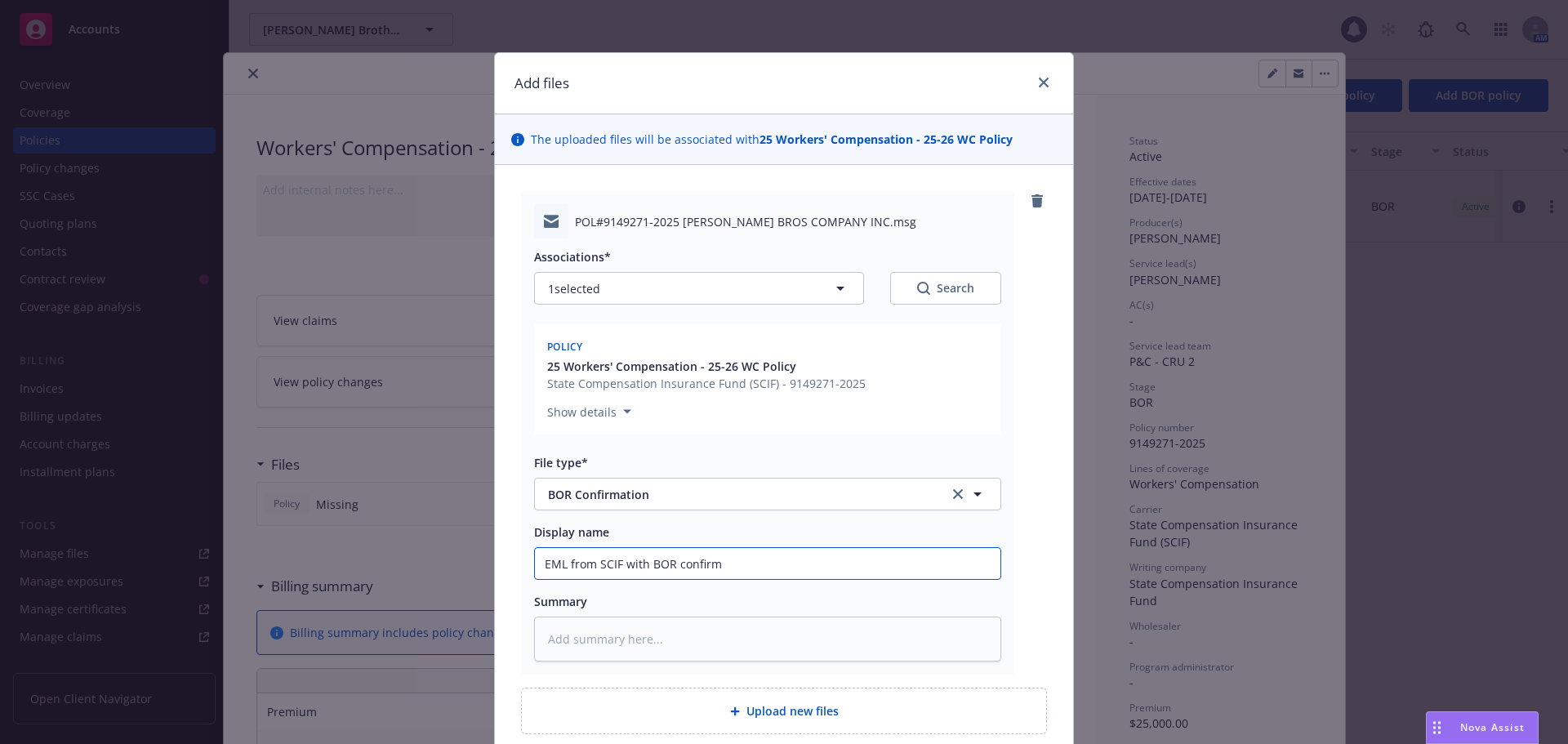
type textarea "x"
type input "EML from SCIF with [PERSON_NAME] confirma"
type textarea "x"
type input "EML from SCIF with BOR confirmat"
type textarea "x"
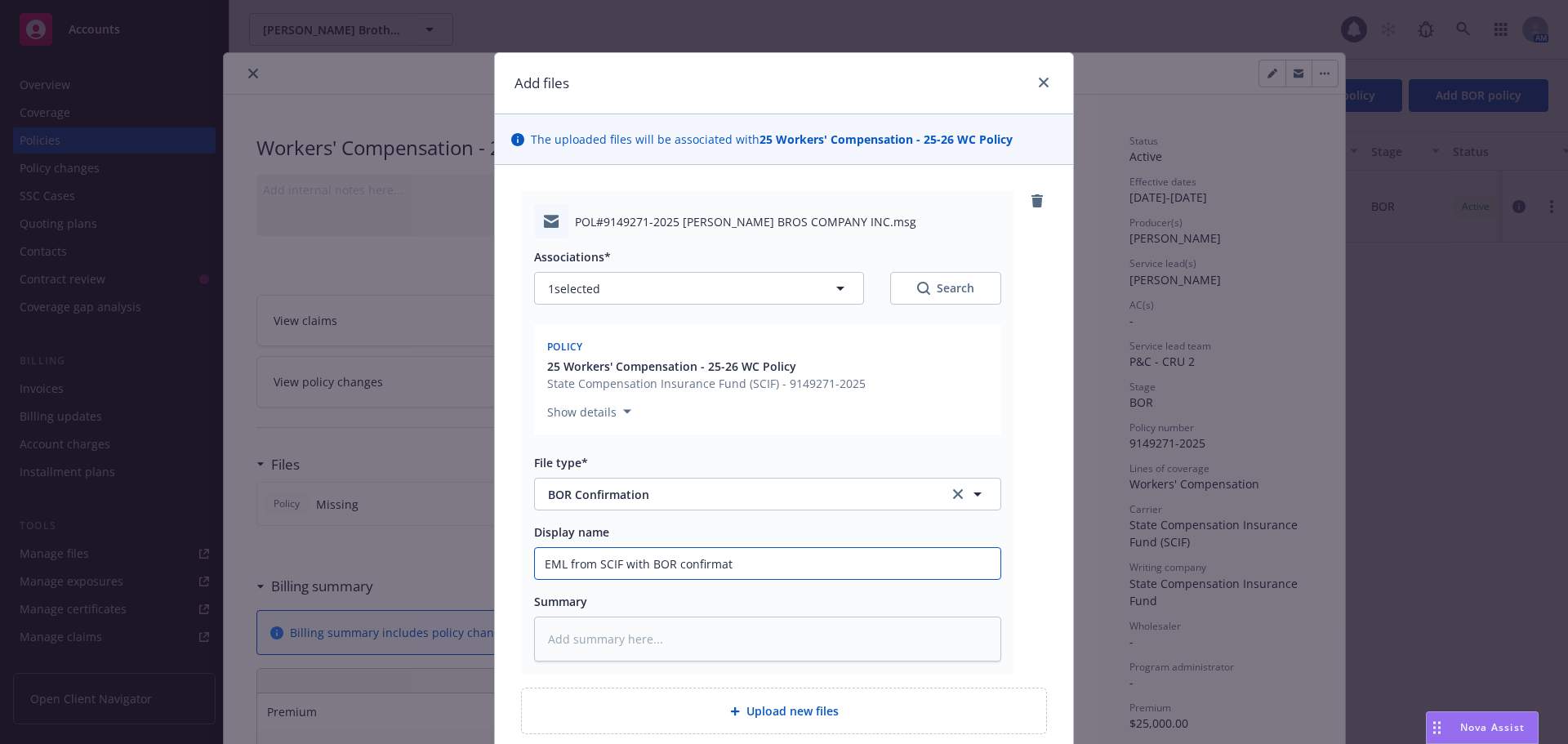
type input "EML from SCIF with [PERSON_NAME] confirma"
type textarea "x"
type input "EML from SCIF with BOR confirm"
type textarea "x"
type input "EML from SCIF with BOR confir"
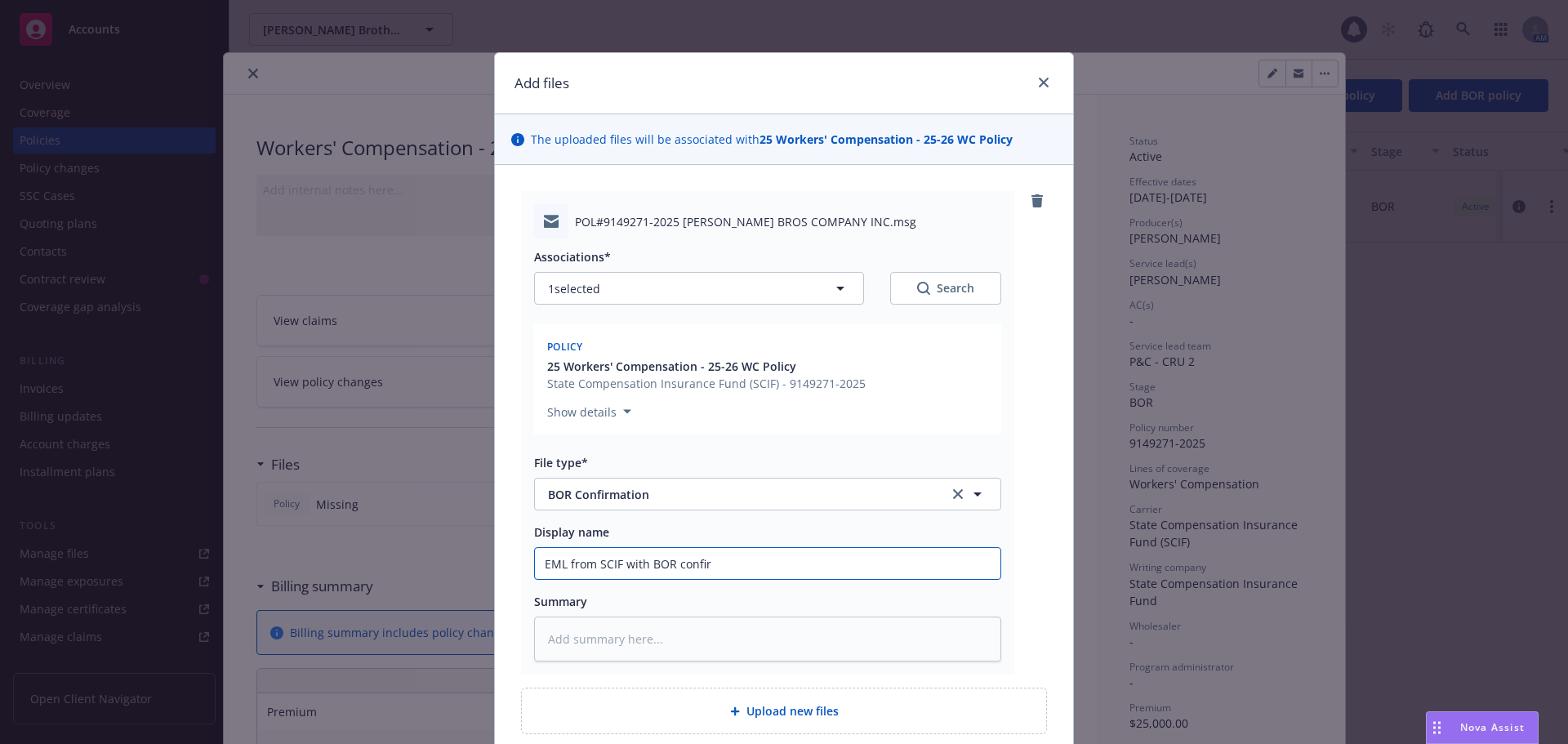
type textarea "x"
type input "EML from SCIF with BOR confi"
type textarea "x"
type input "EML from SCIF with BOR conf"
type textarea "x"
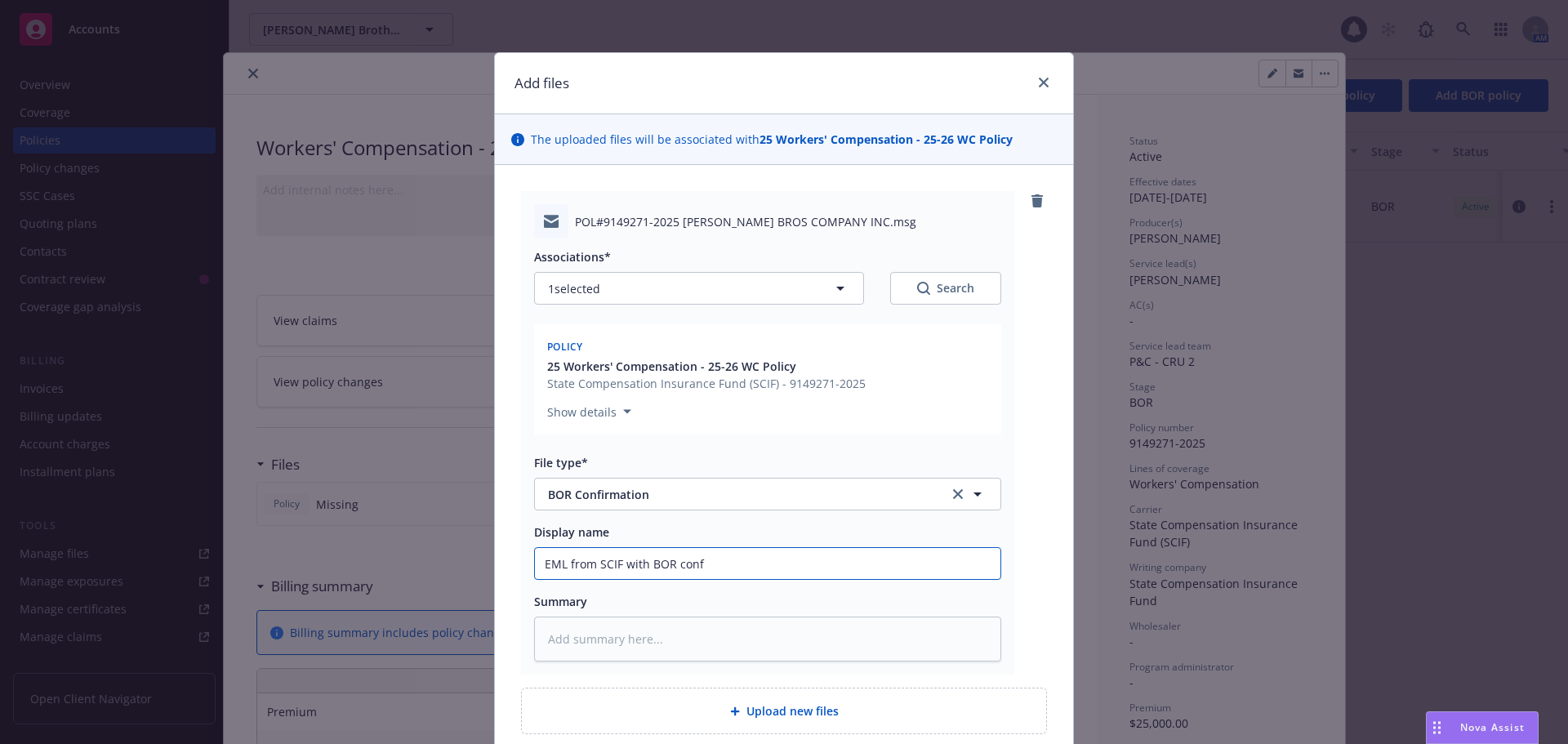
type input "EML from SCIF with BOR con"
type textarea "x"
type input "EML from SCIF with BOR co"
type textarea "x"
type input "EML from SCIF with BOR c"
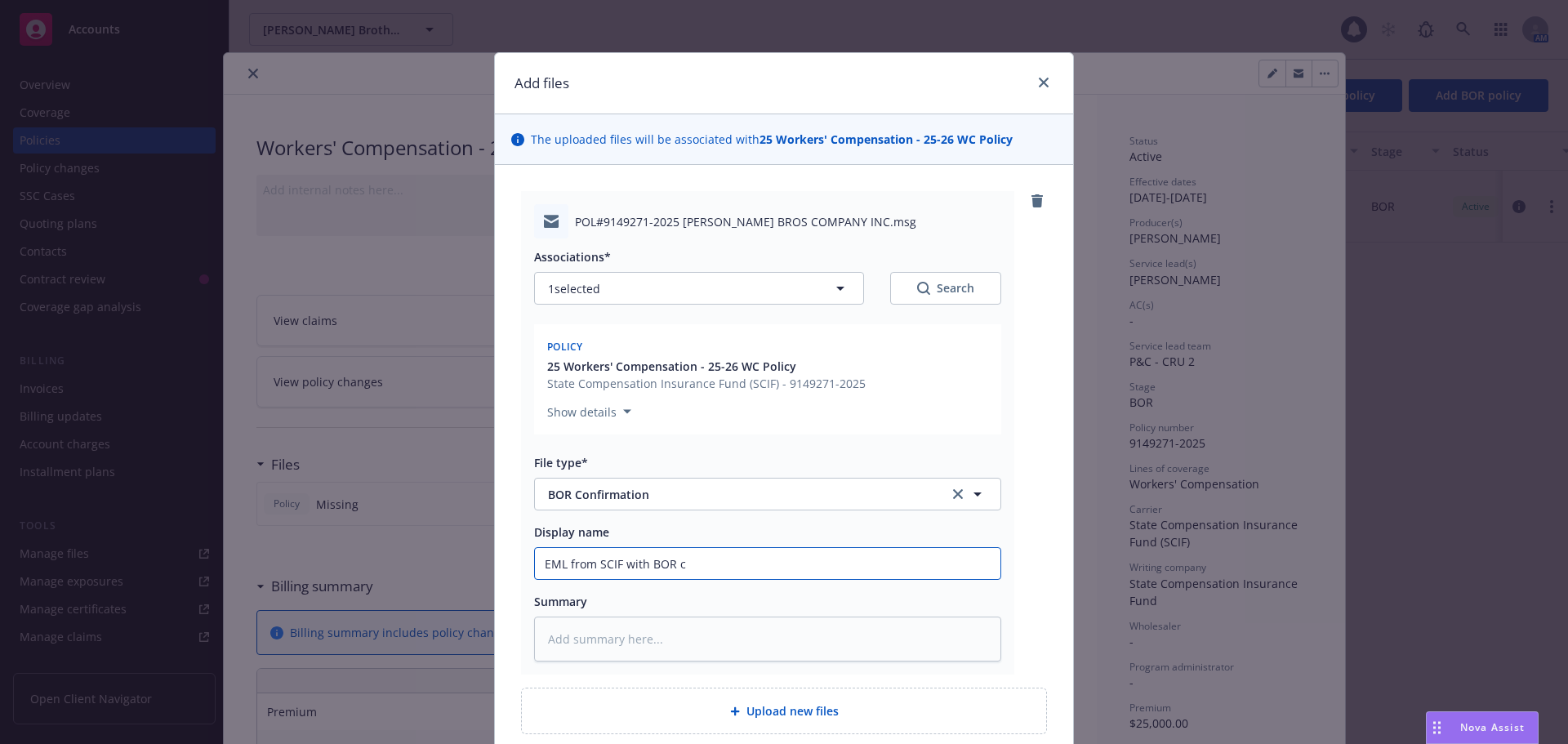
type textarea "x"
type input "EML from SCIF with [PERSON_NAME]"
type textarea "x"
type input "EML from SCIF with BOR r"
type textarea "x"
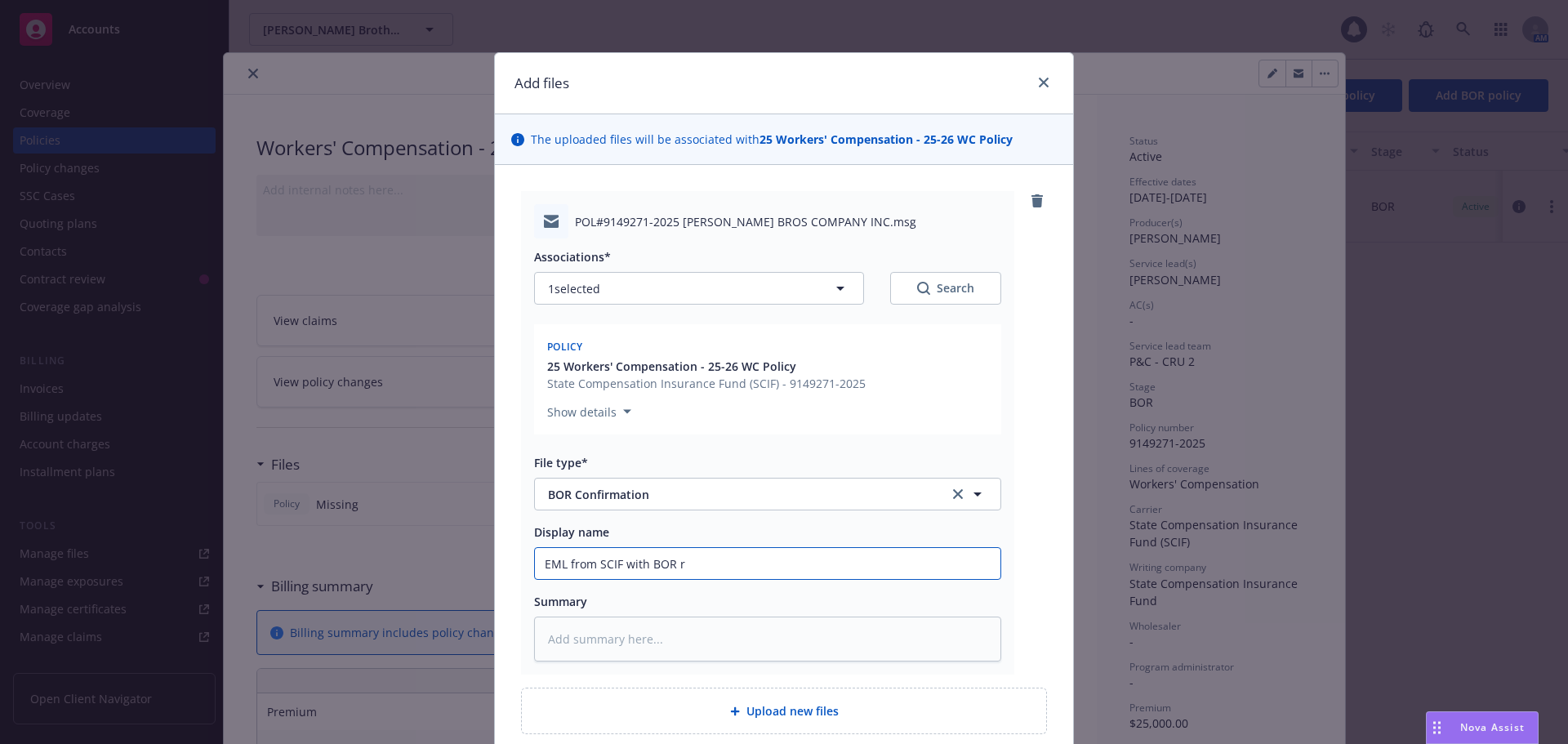
type input "EML from SCIF with BOR re"
type textarea "x"
type input "EML from SCIF with BOR rec"
type textarea "x"
type input "EML from SCIF with [PERSON_NAME] rec'"
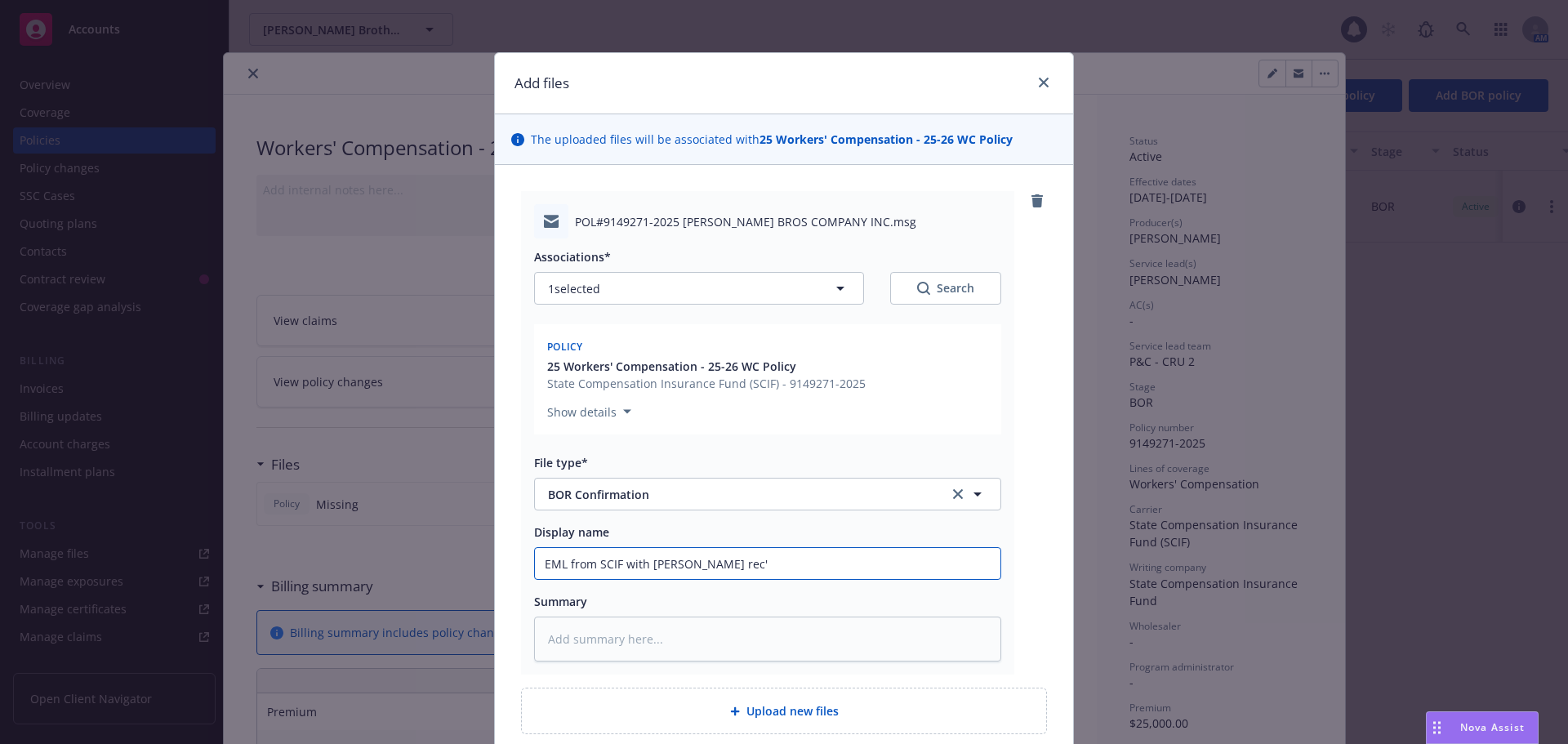
type textarea "x"
type input "EML from SCIF with BOR rec'd"
type textarea "x"
type input "EML from SCIF with BOR rec'd"
type textarea "x"
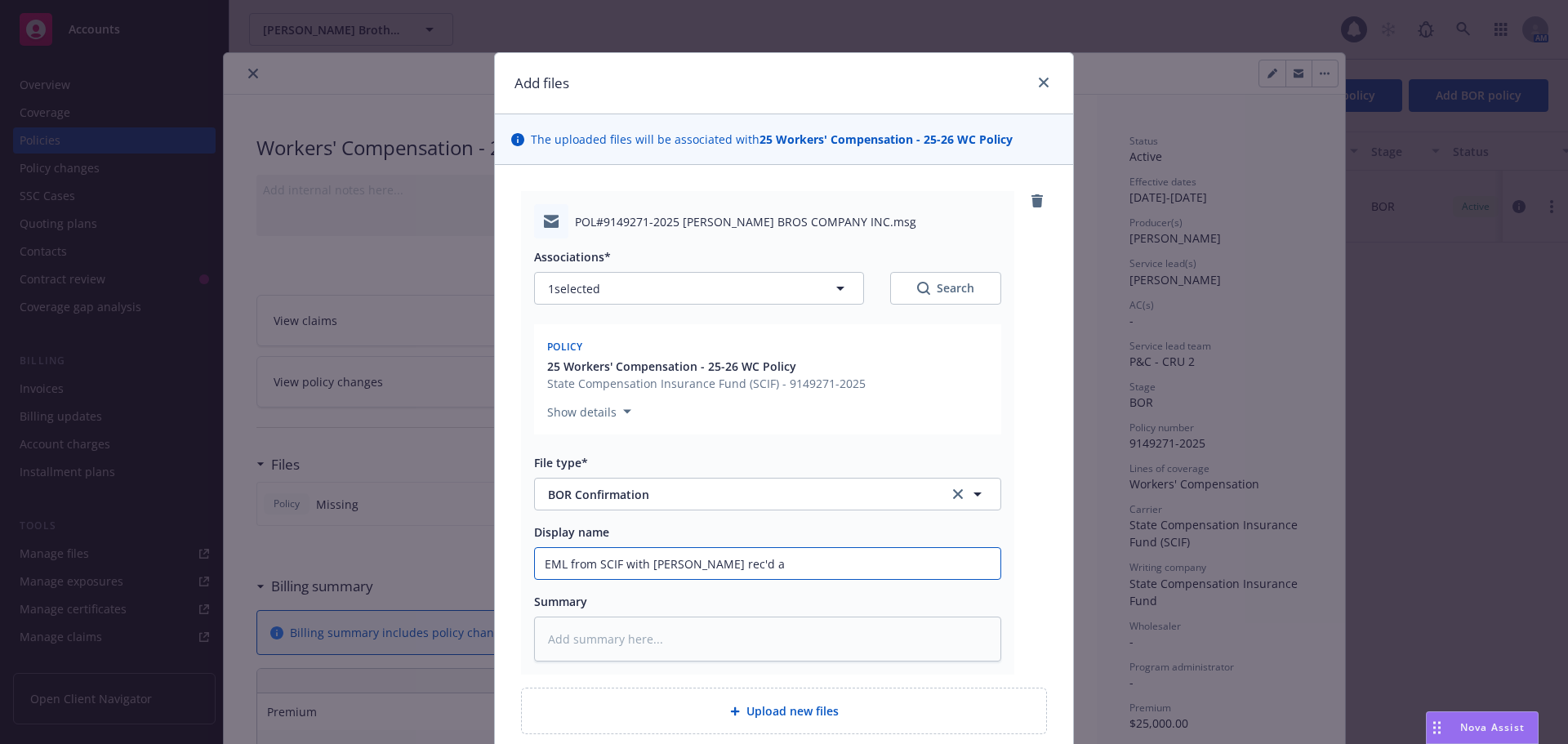
type input "EML from SCIF with BOR rec'd an"
type textarea "x"
type input "EML from SCIF with BOR rec'd and"
type textarea "x"
type input "EML from SCIF with BOR rec'd and"
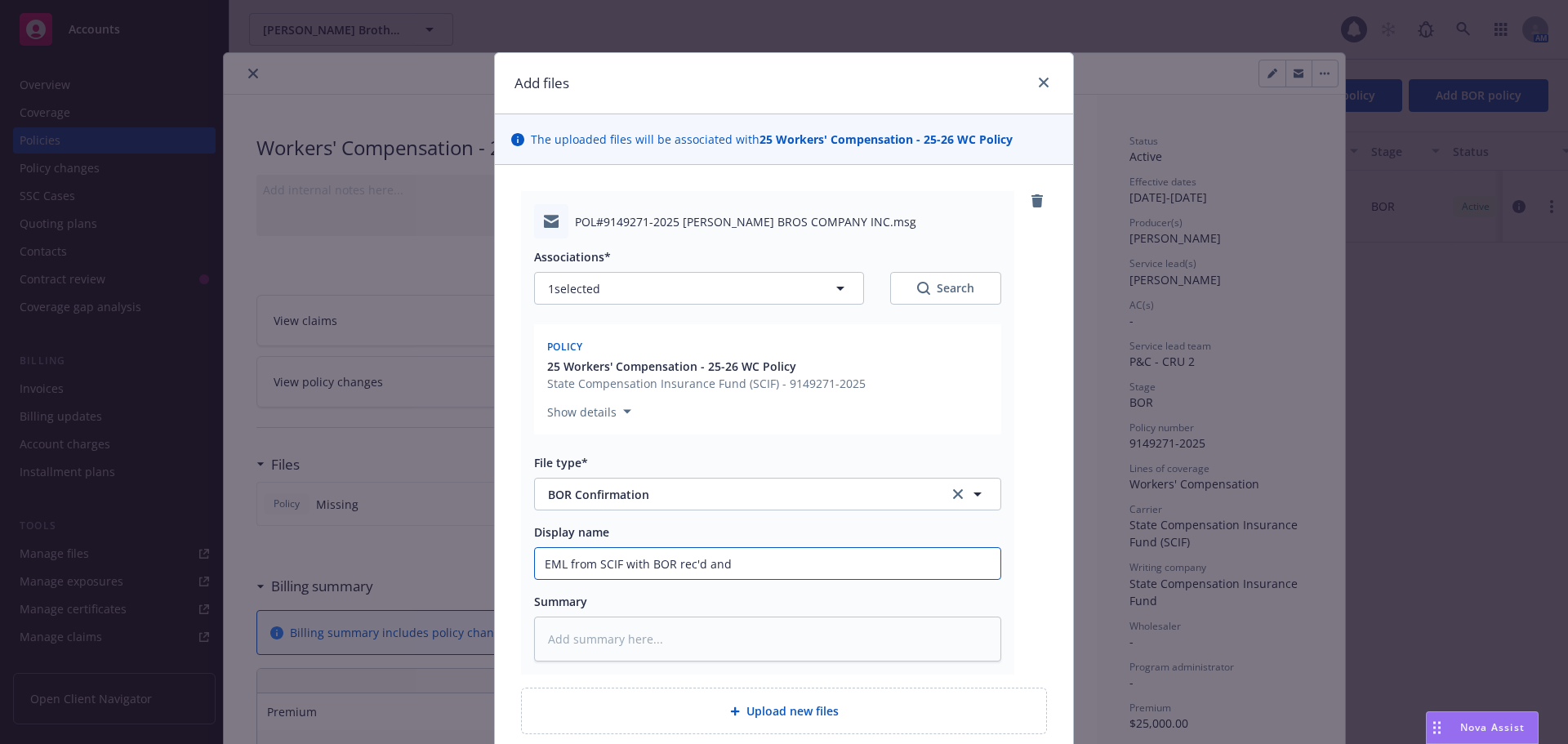
type textarea "x"
type input "EML from SCIF with BOR rec'd and"
type textarea "x"
type input "EML from SCIF with BOR rec'd an"
type textarea "x"
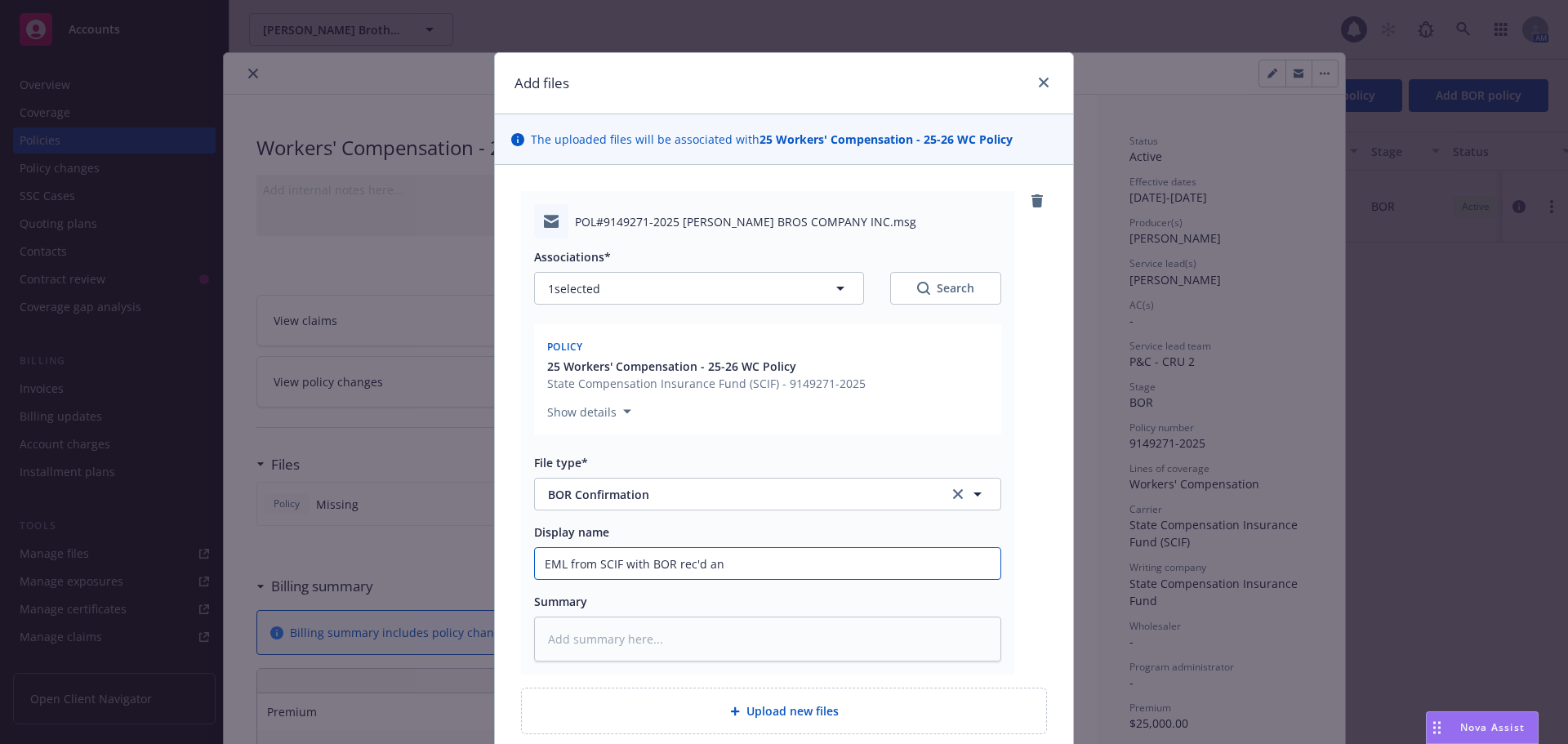
type input "EML from SCIF with [PERSON_NAME] rec'd a"
type textarea "x"
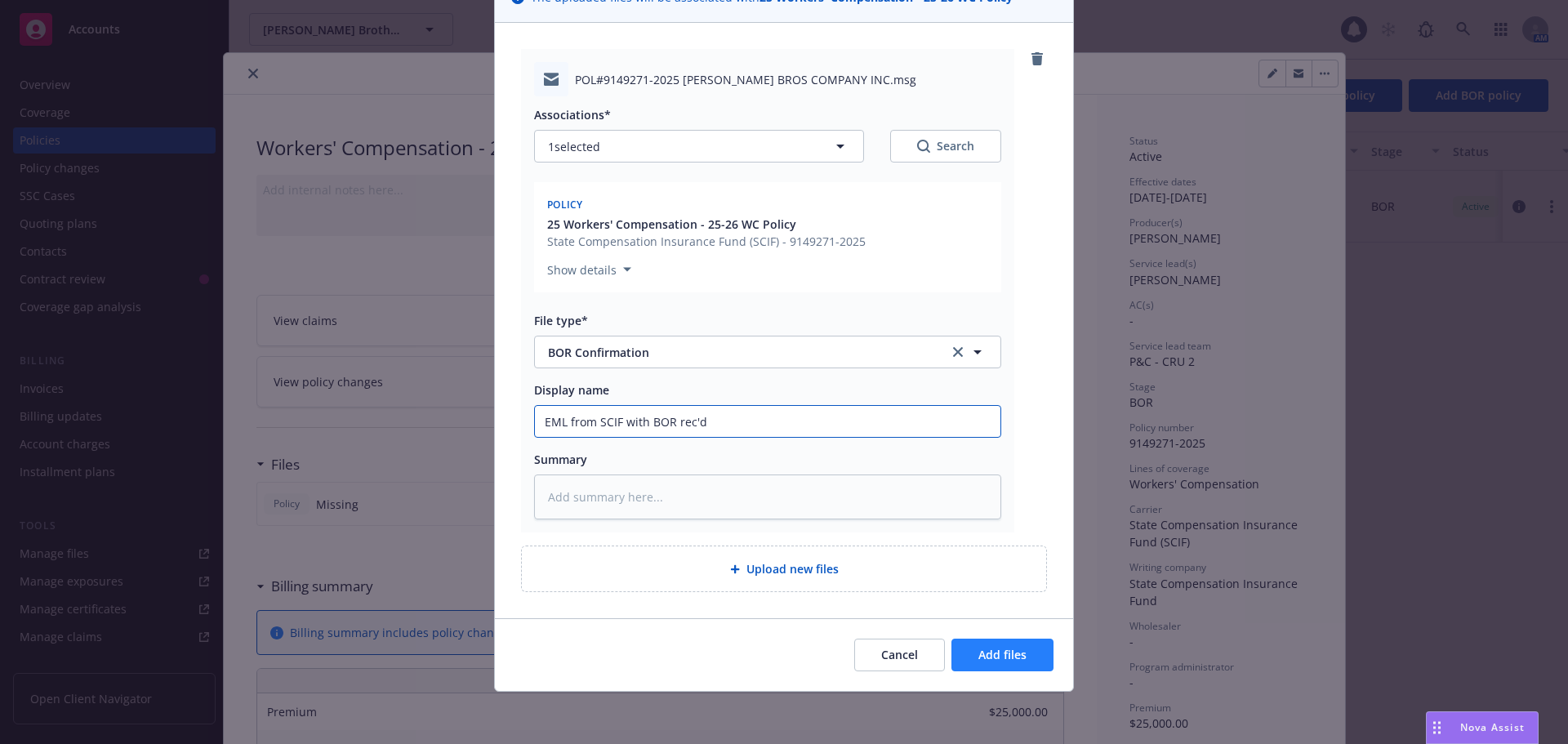
type input "EML from SCIF with BOR rec'd"
click at [978, 650] on span "Add files" at bounding box center [1002, 654] width 48 height 16
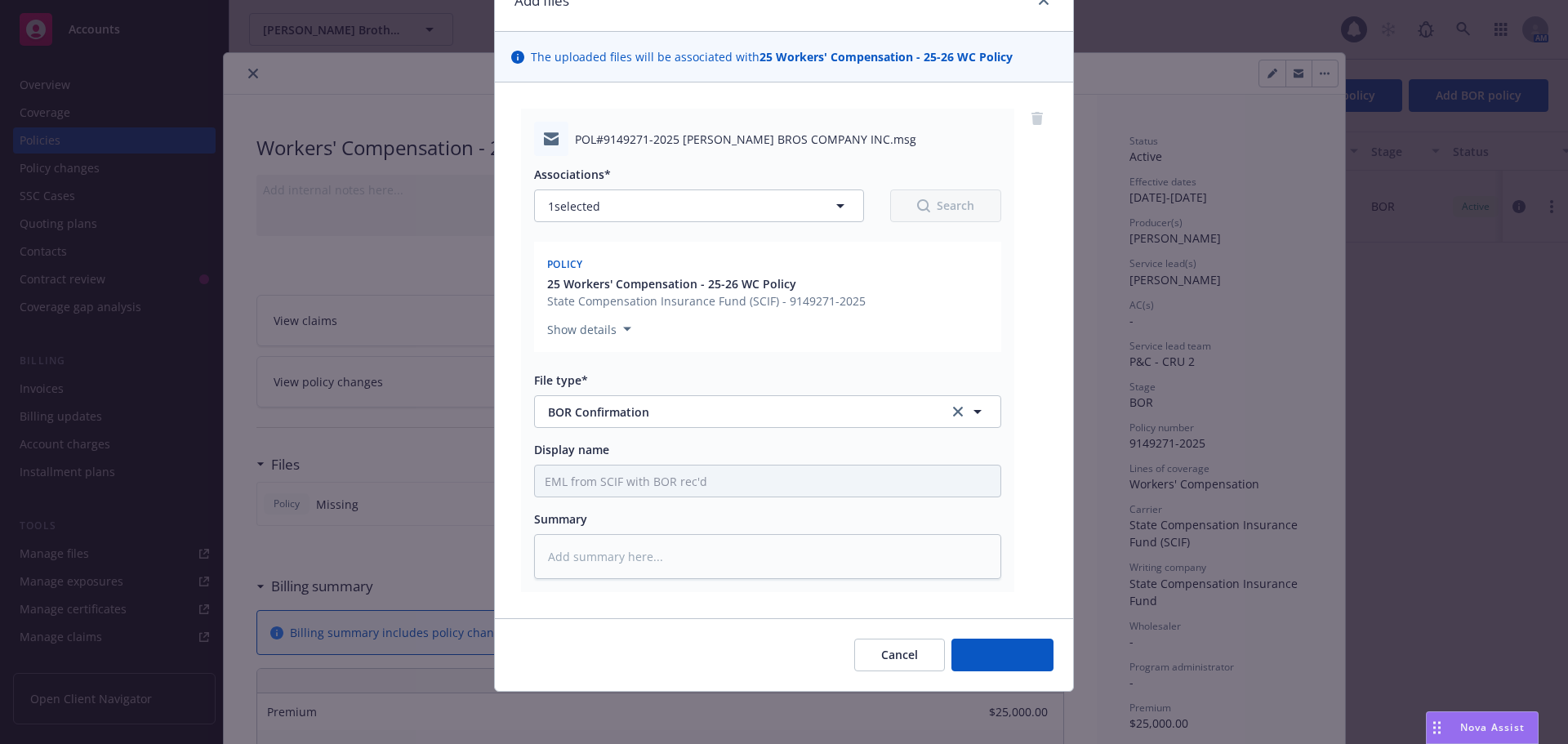
scroll to position [83, 0]
type textarea "x"
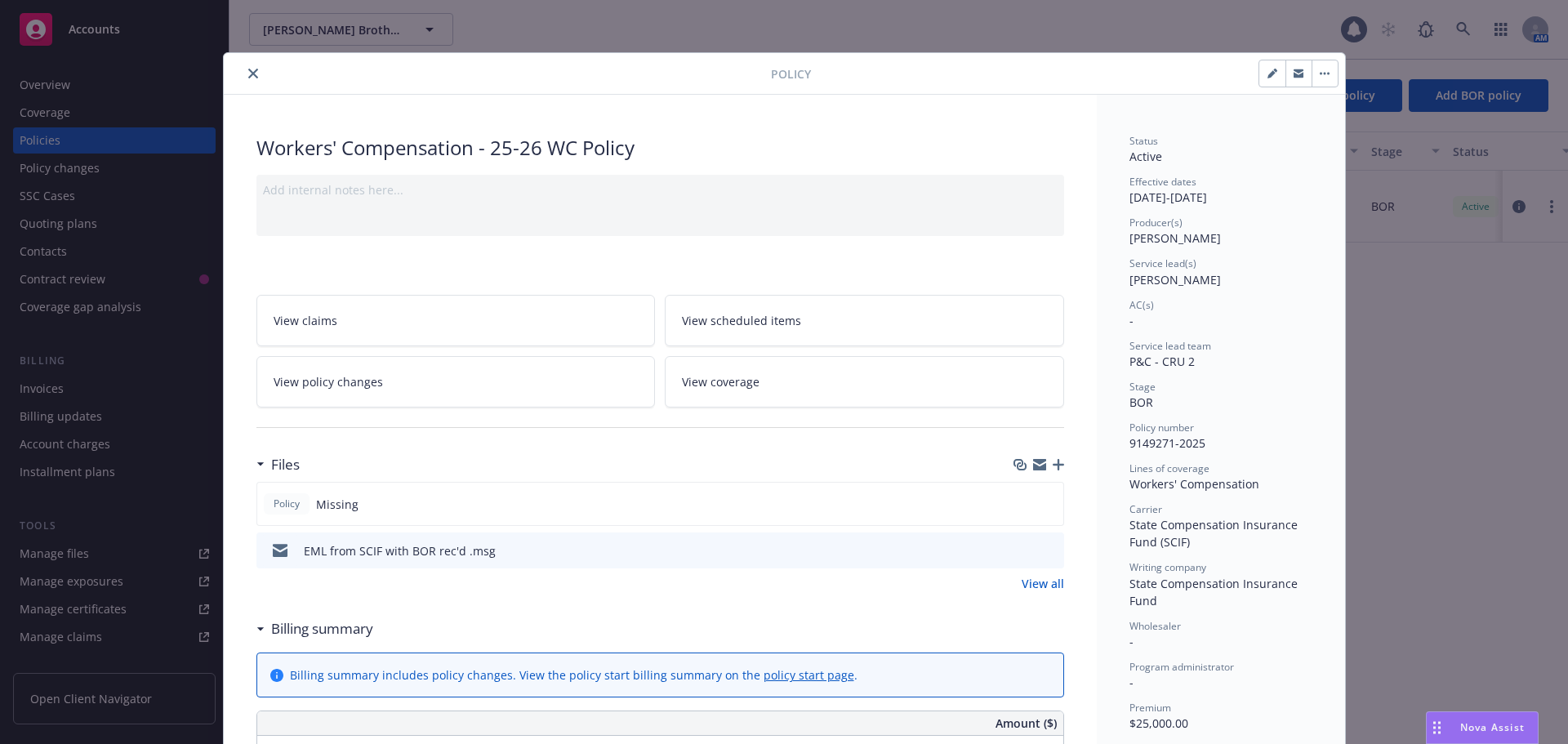
click at [1267, 76] on icon "button" at bounding box center [1272, 74] width 8 height 8
select select "BOR"
select select "12"
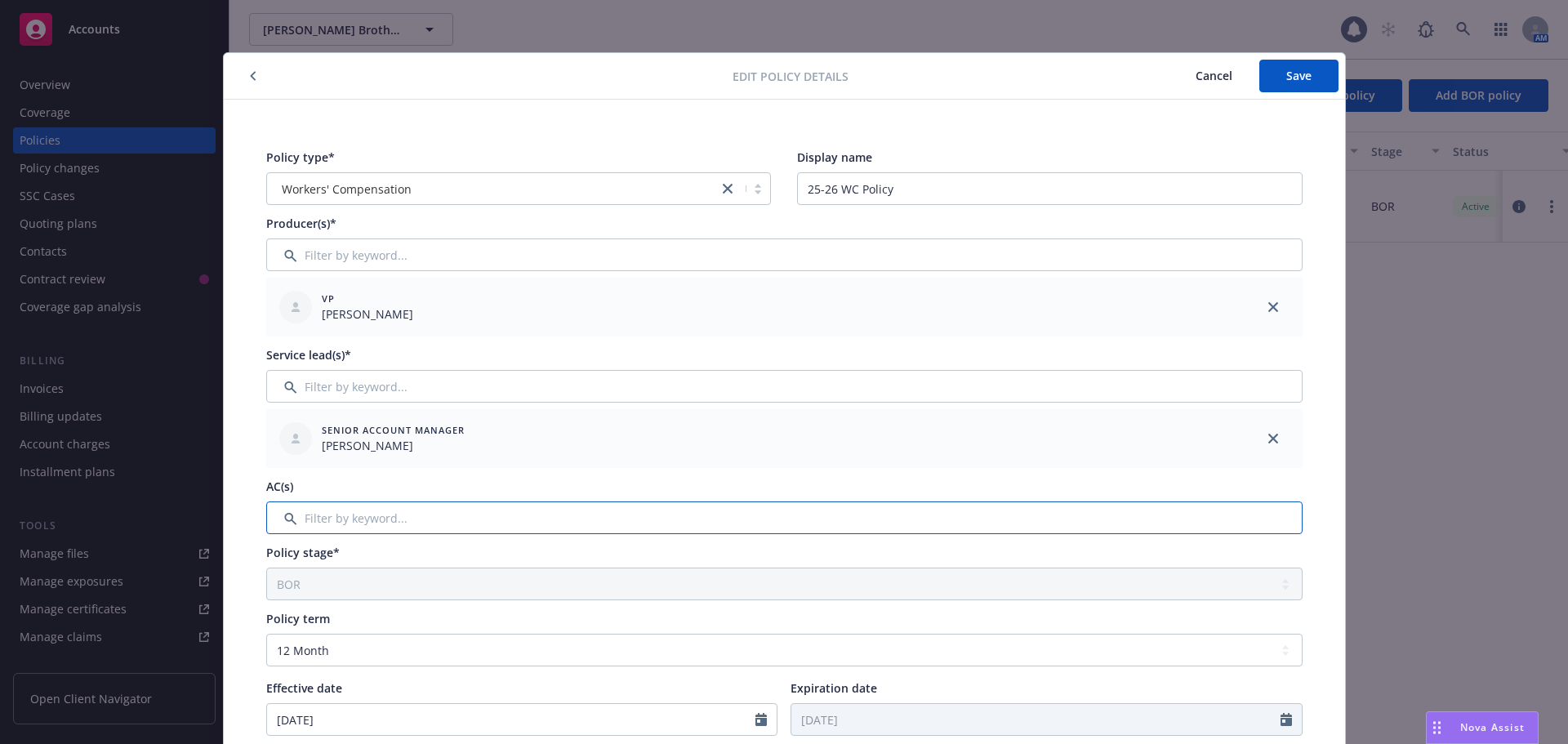
click at [380, 522] on input "Filter by keyword..." at bounding box center [784, 518] width 1036 height 33
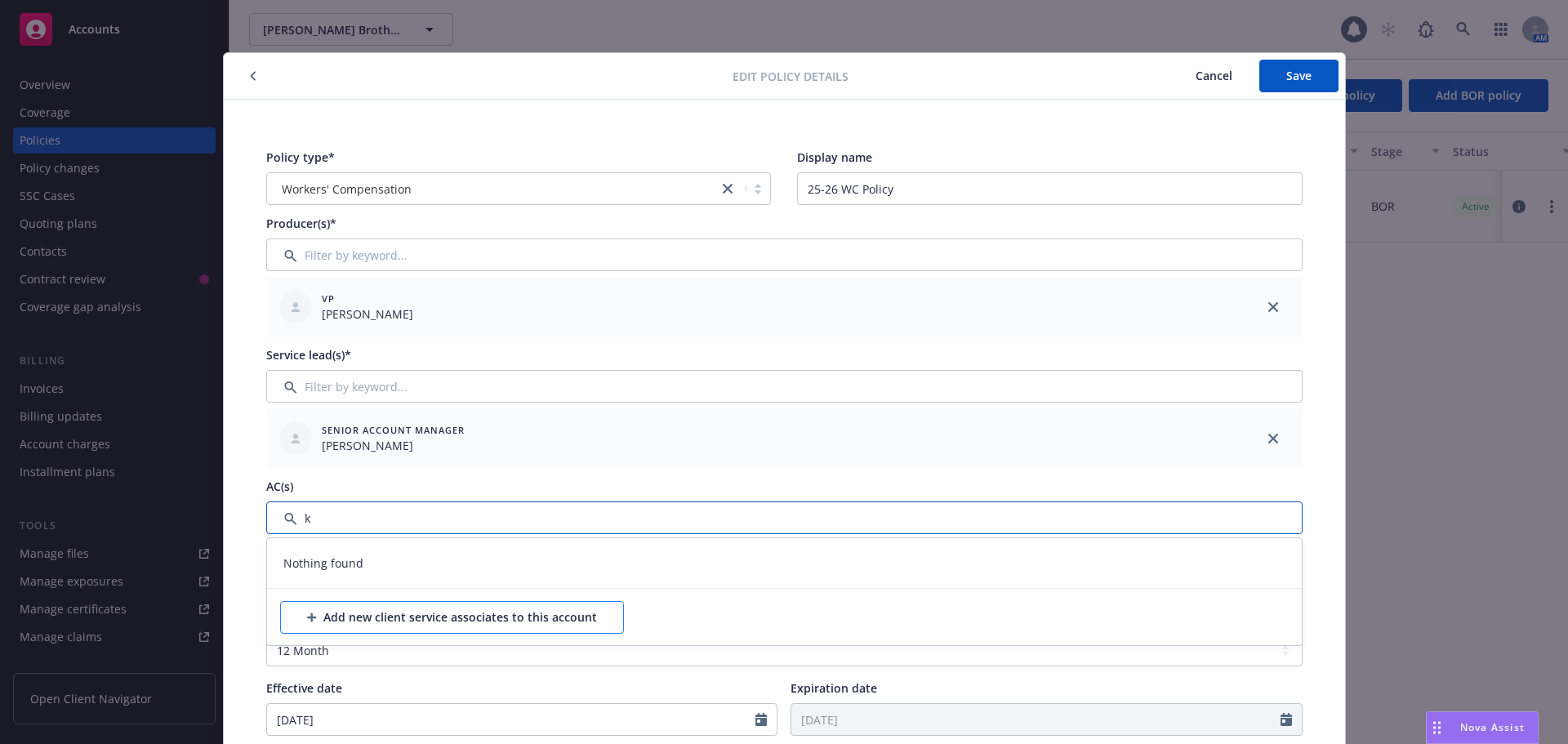
type input "k"
click at [338, 618] on div "Add new client service associates to this account" at bounding box center [452, 618] width 290 height 31
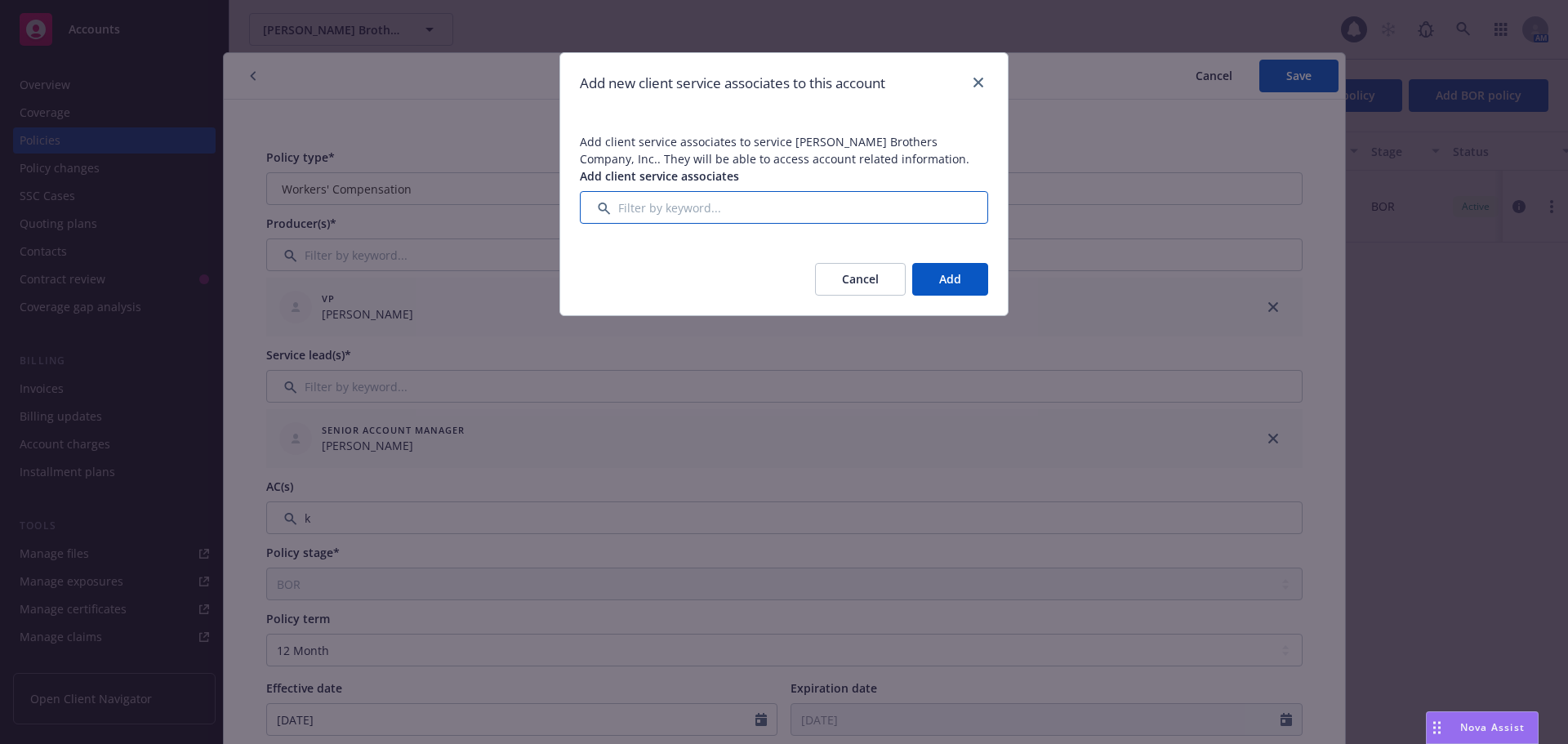
click at [668, 206] on input "Filter by keyword..." at bounding box center [784, 207] width 409 height 33
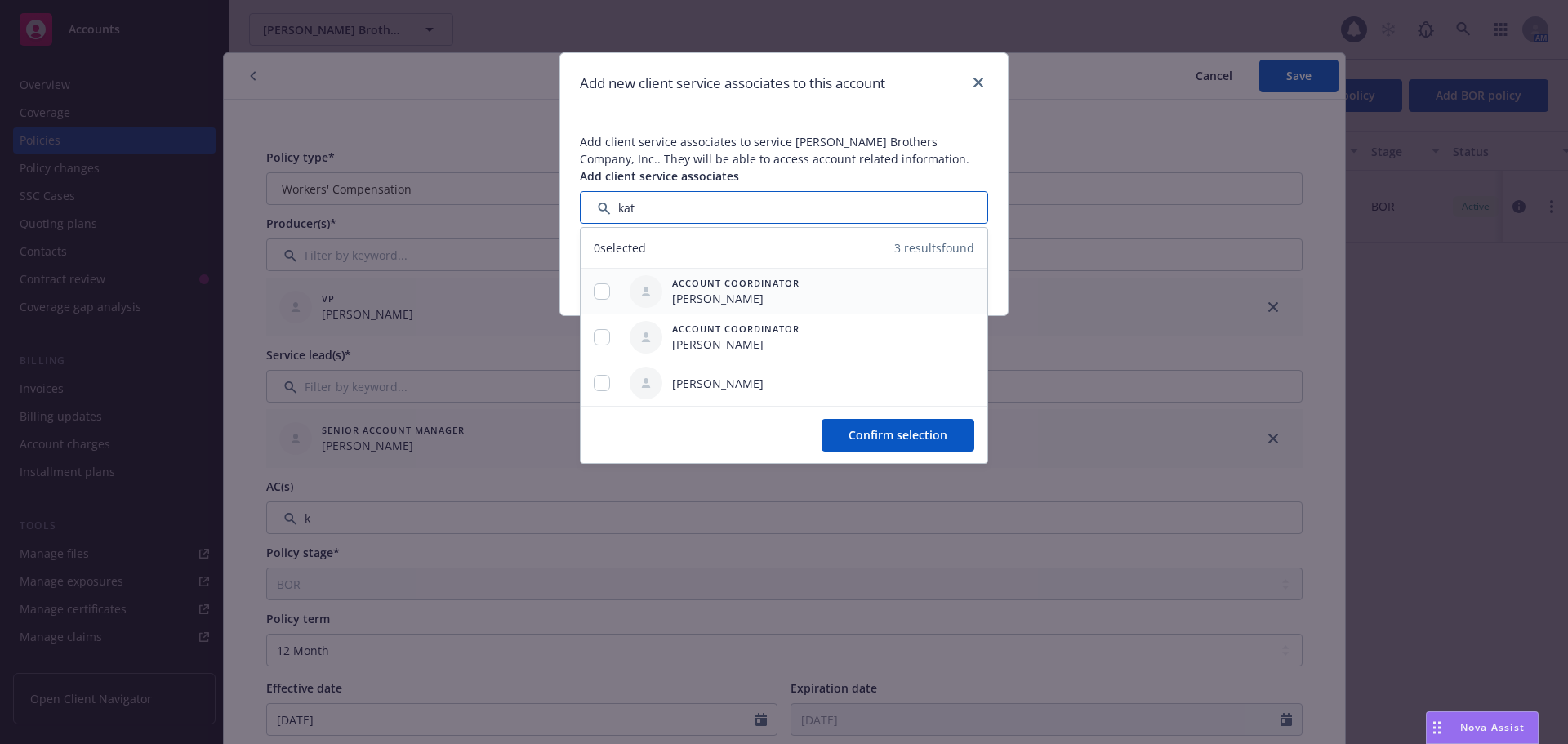
type input "kat"
click at [604, 295] on input "checkbox" at bounding box center [602, 291] width 17 height 17
checkbox input "true"
click at [902, 424] on button "Confirm selection" at bounding box center [898, 435] width 153 height 33
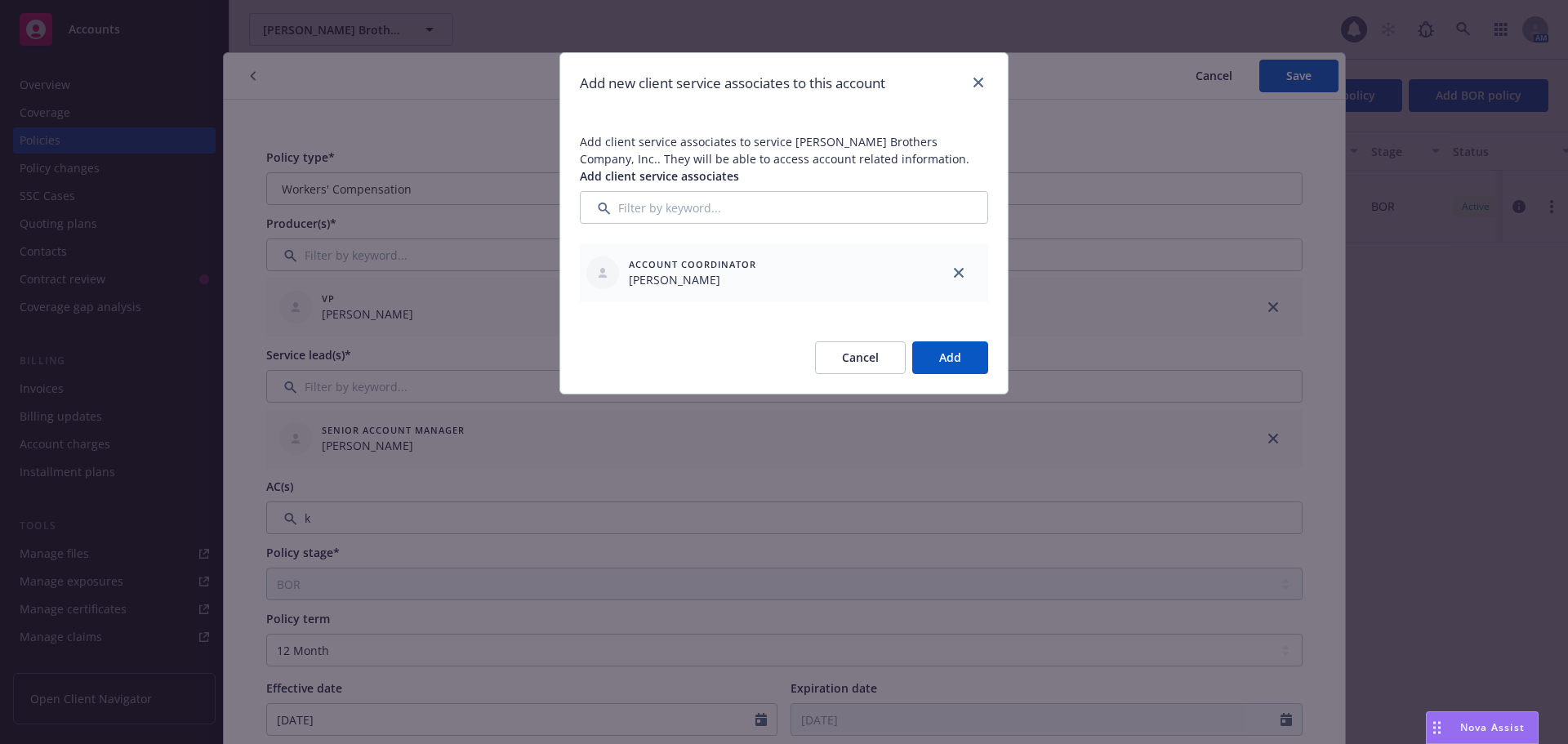
click at [953, 353] on button "Add" at bounding box center [950, 358] width 76 height 33
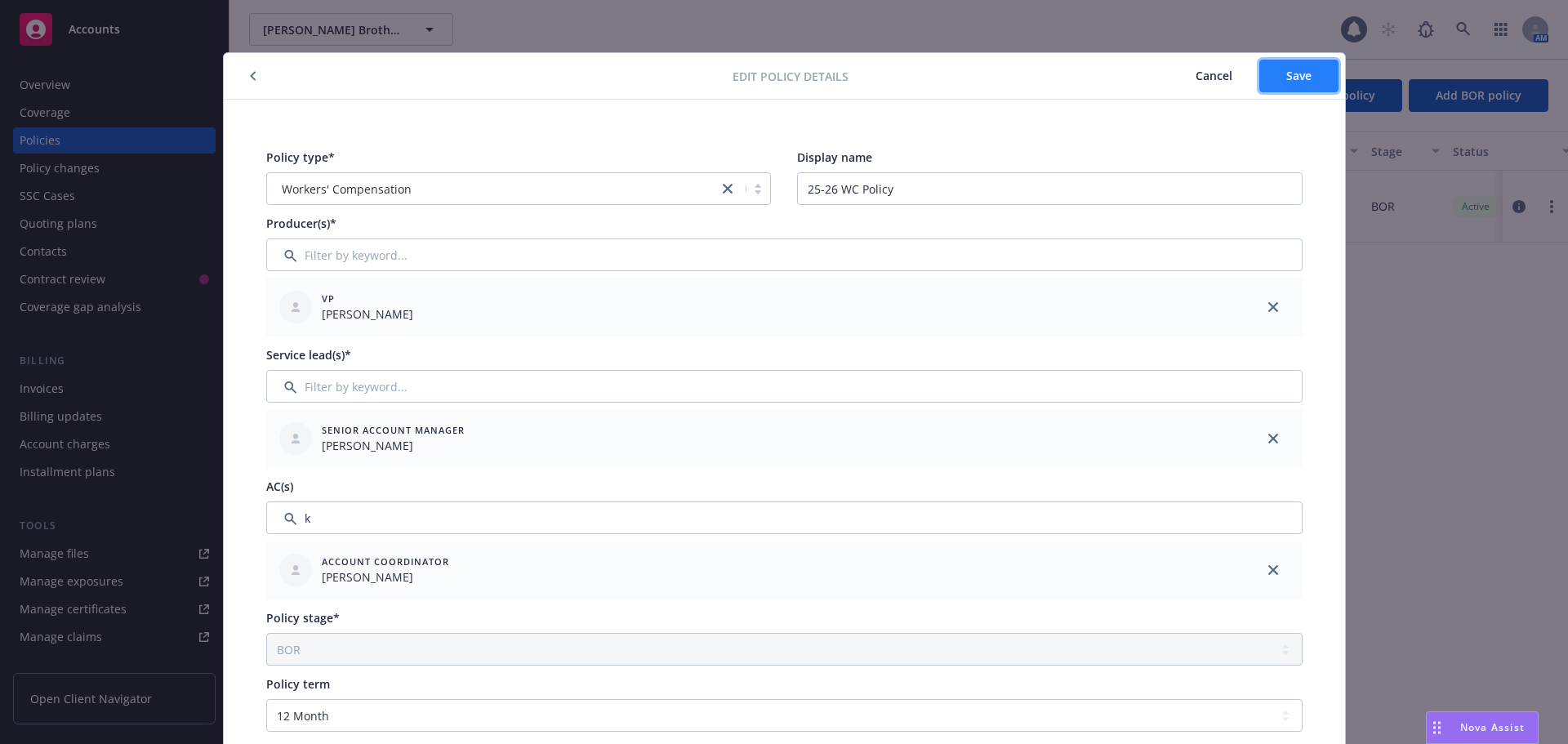
click at [1273, 79] on button "Save" at bounding box center [1299, 76] width 79 height 33
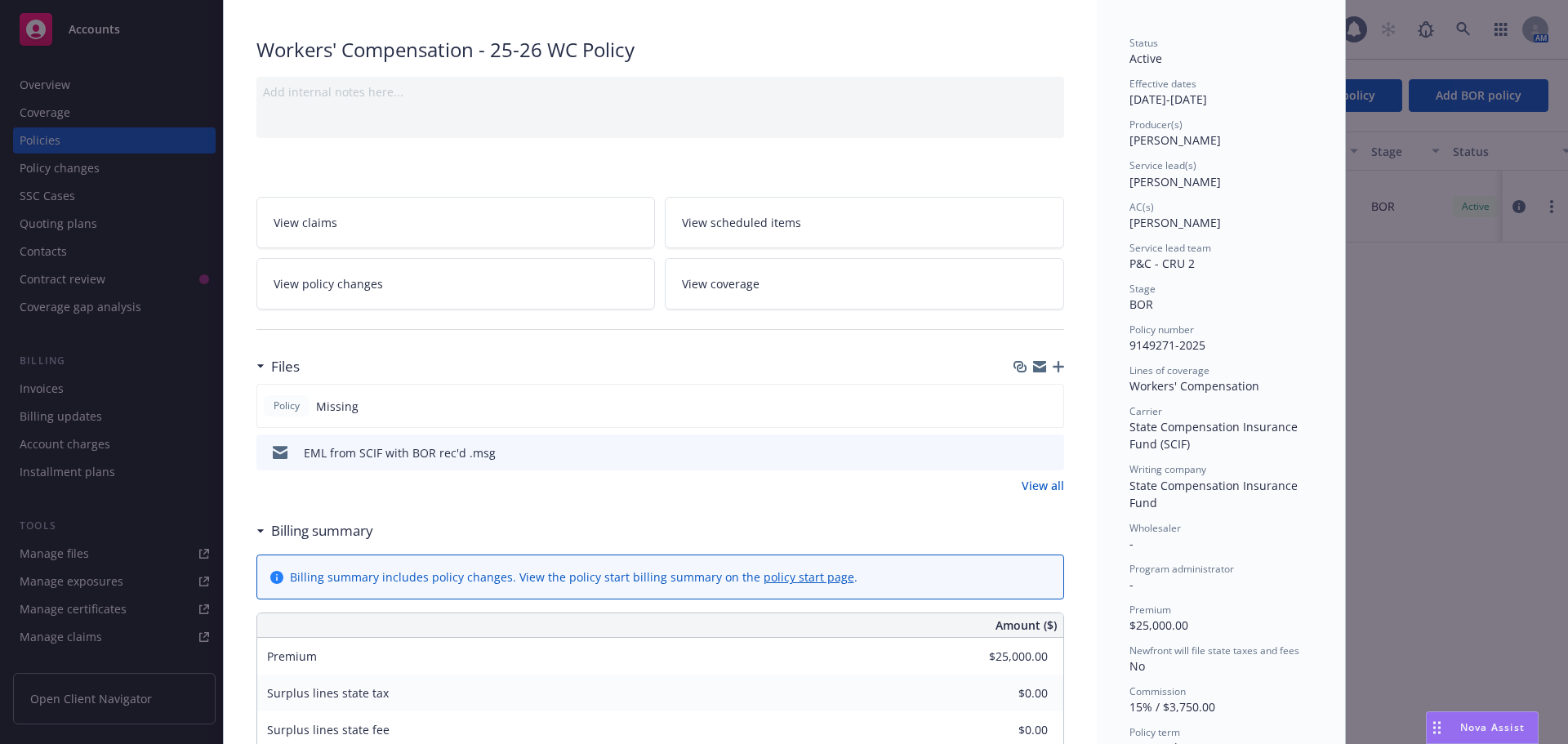
scroll to position [0, 0]
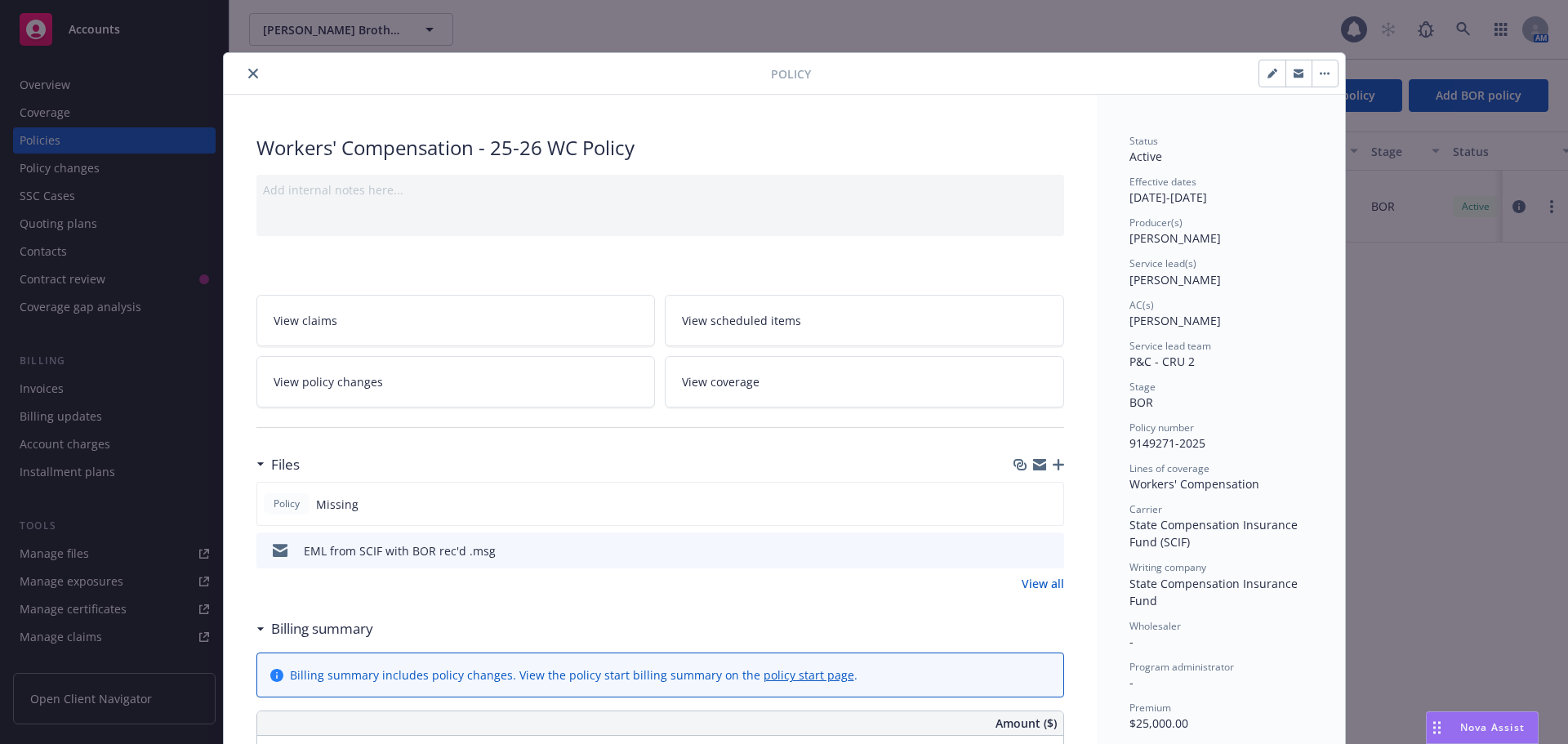
click at [249, 76] on icon "close" at bounding box center [253, 73] width 10 height 10
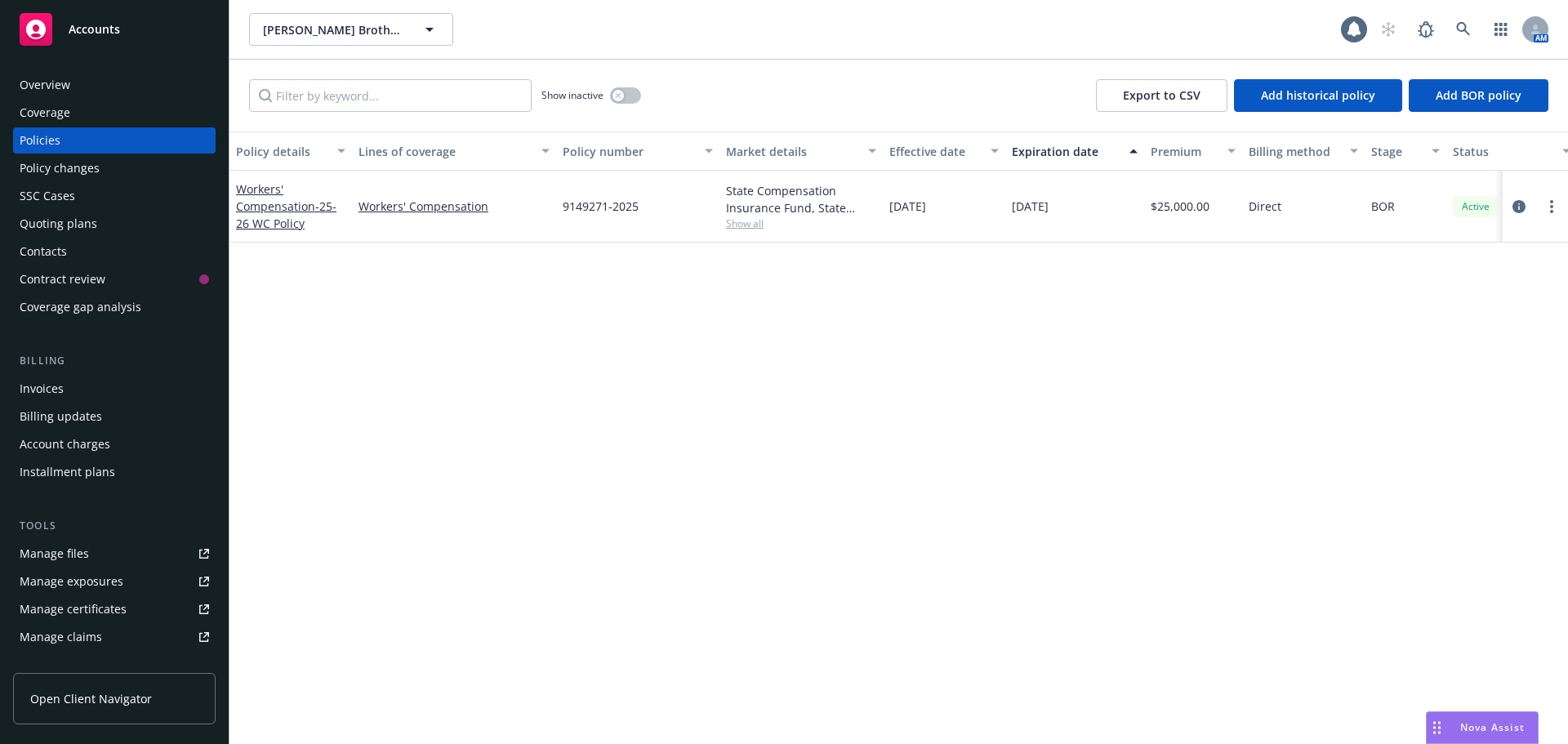
click at [90, 37] on div "Accounts" at bounding box center [114, 30] width 189 height 33
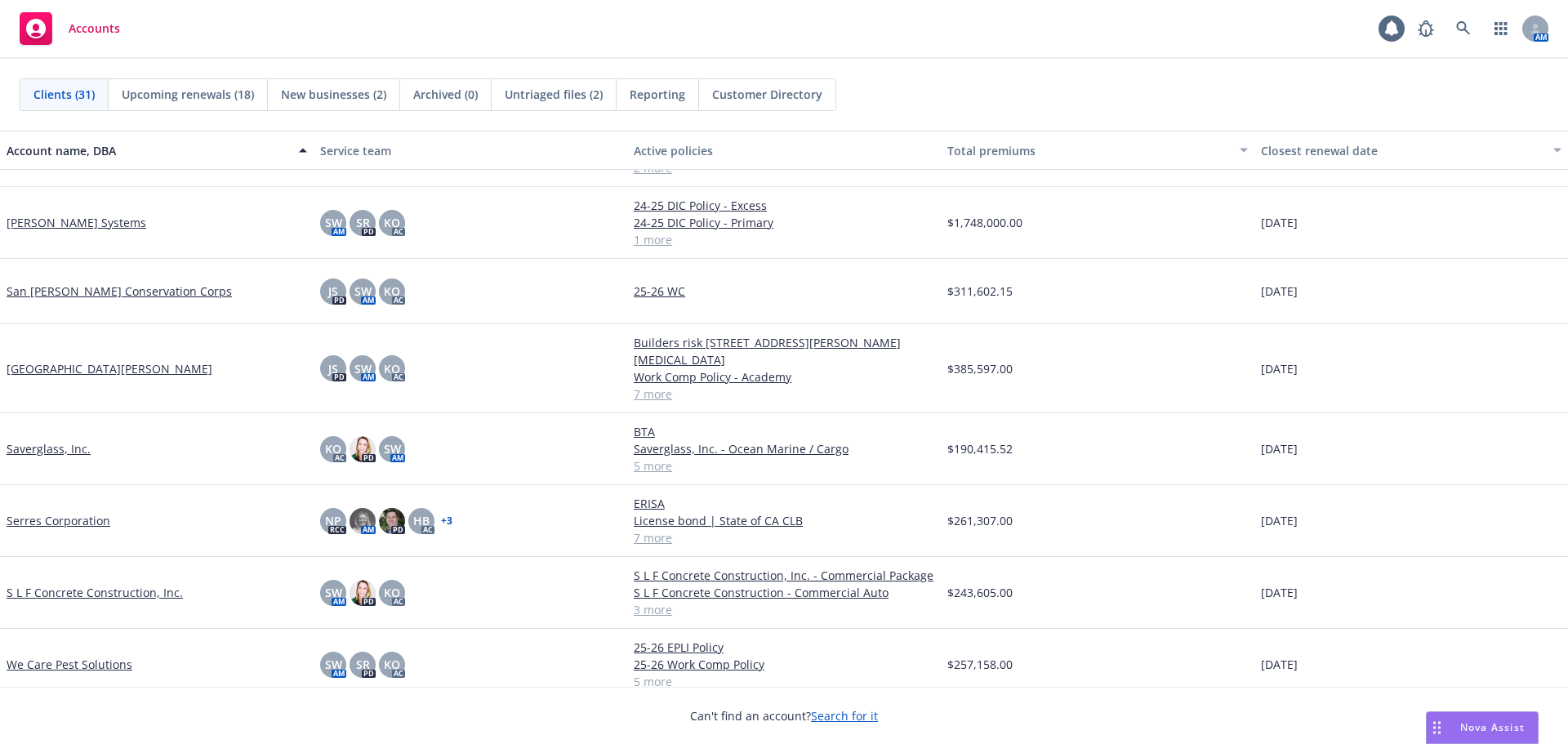
scroll to position [1561, 0]
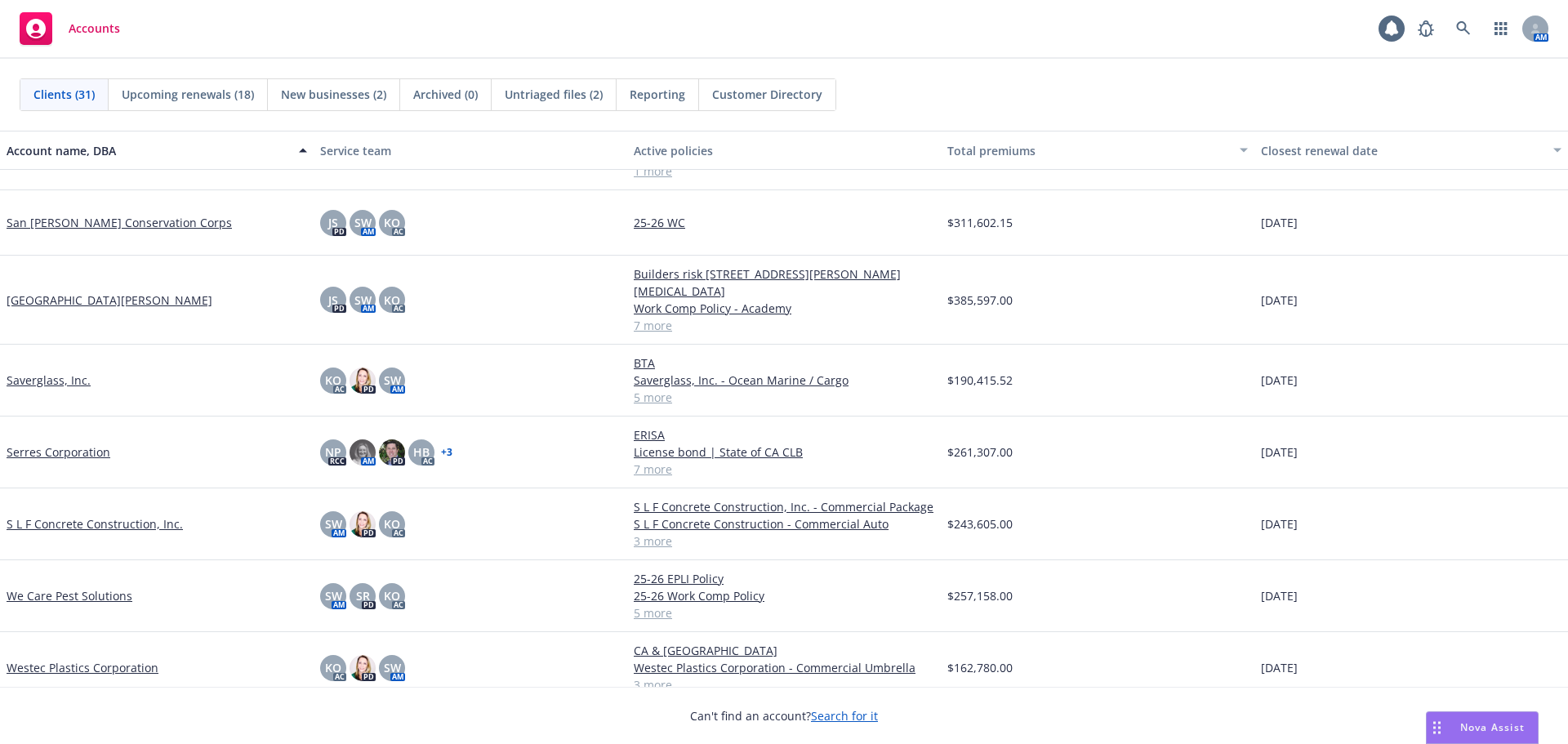
click at [118, 515] on link "S L F Concrete Construction, Inc." at bounding box center [95, 524] width 177 height 17
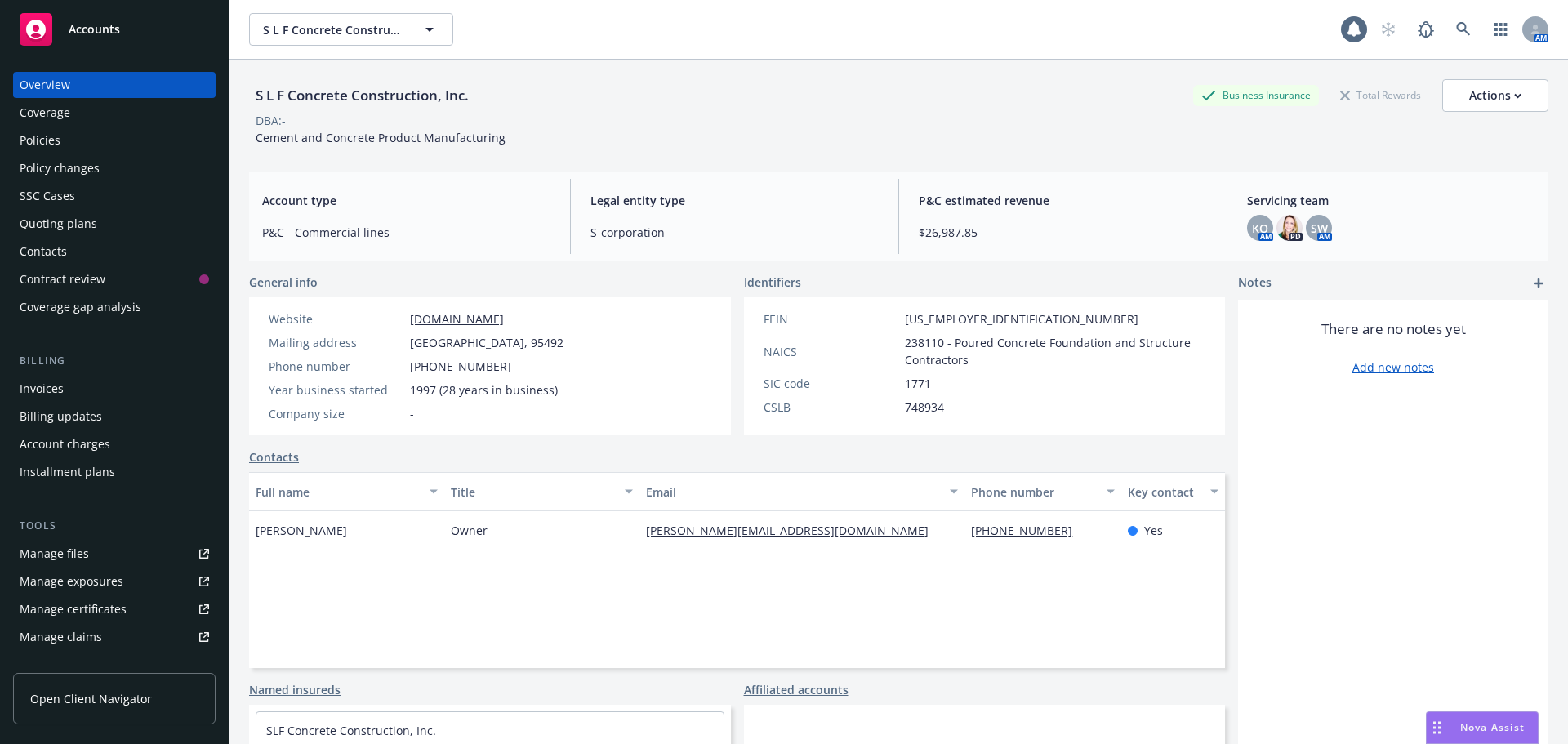
click at [41, 148] on div "Policies" at bounding box center [40, 140] width 40 height 26
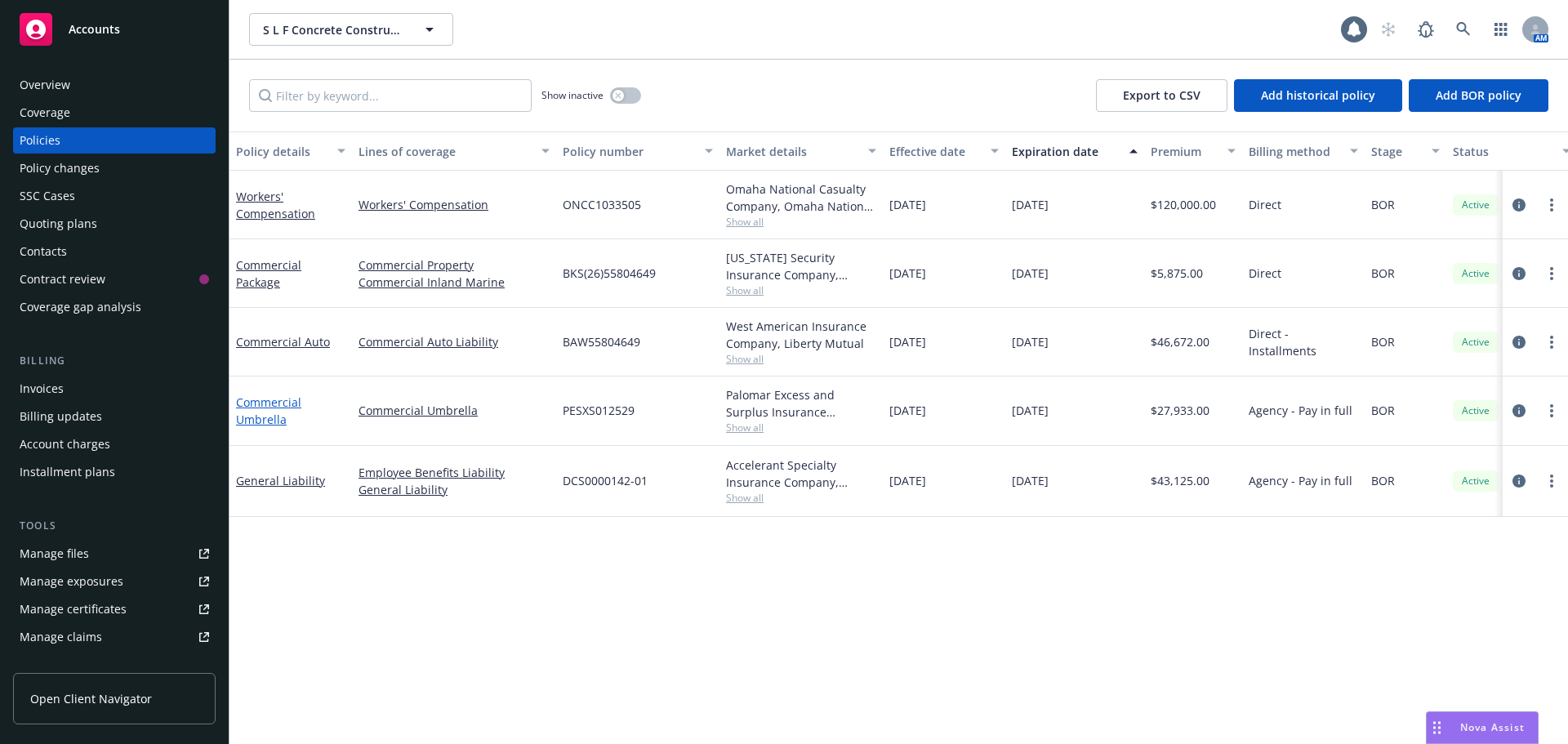
click at [273, 402] on link "Commercial Umbrella" at bounding box center [268, 411] width 65 height 33
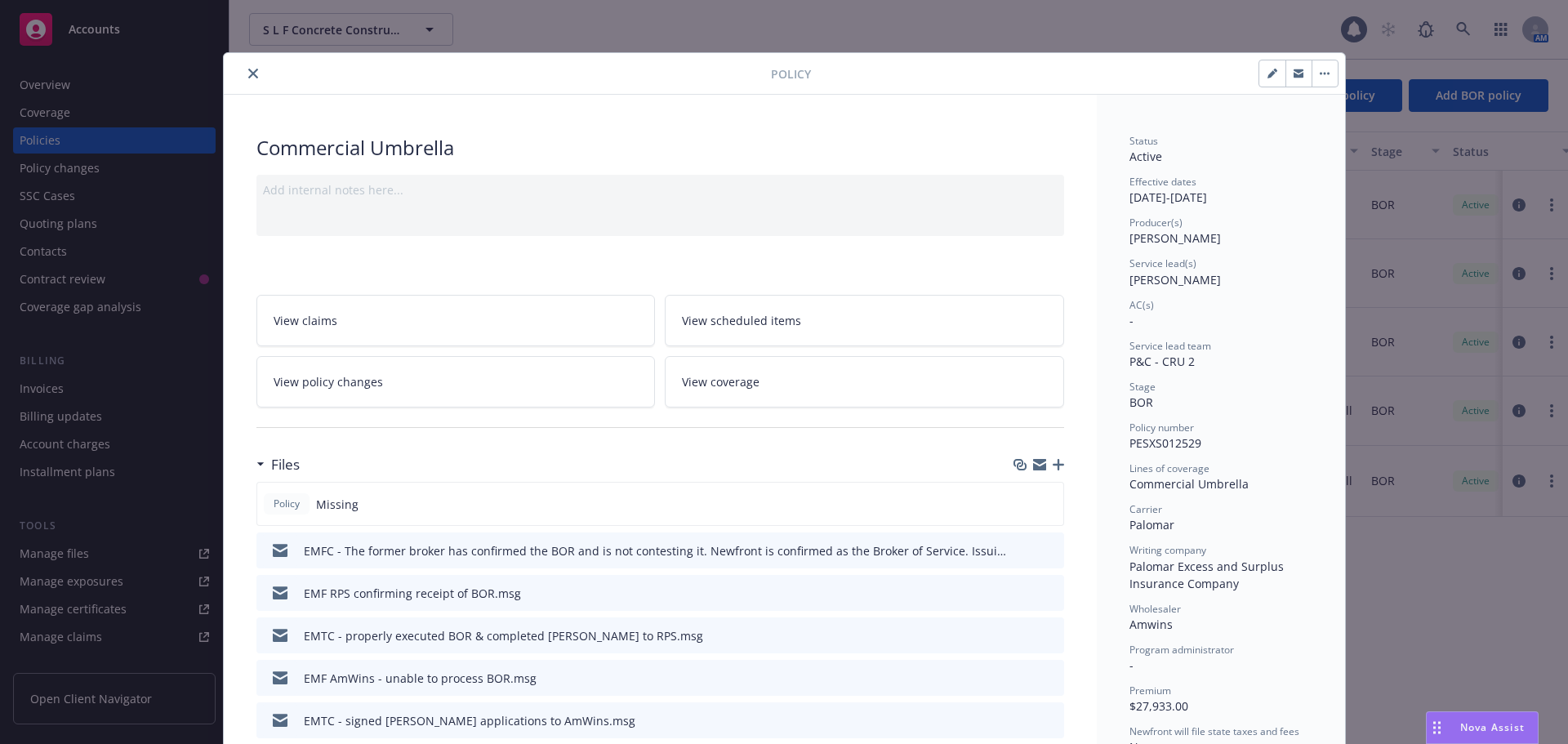
click at [1054, 463] on icon "button" at bounding box center [1059, 465] width 12 height 12
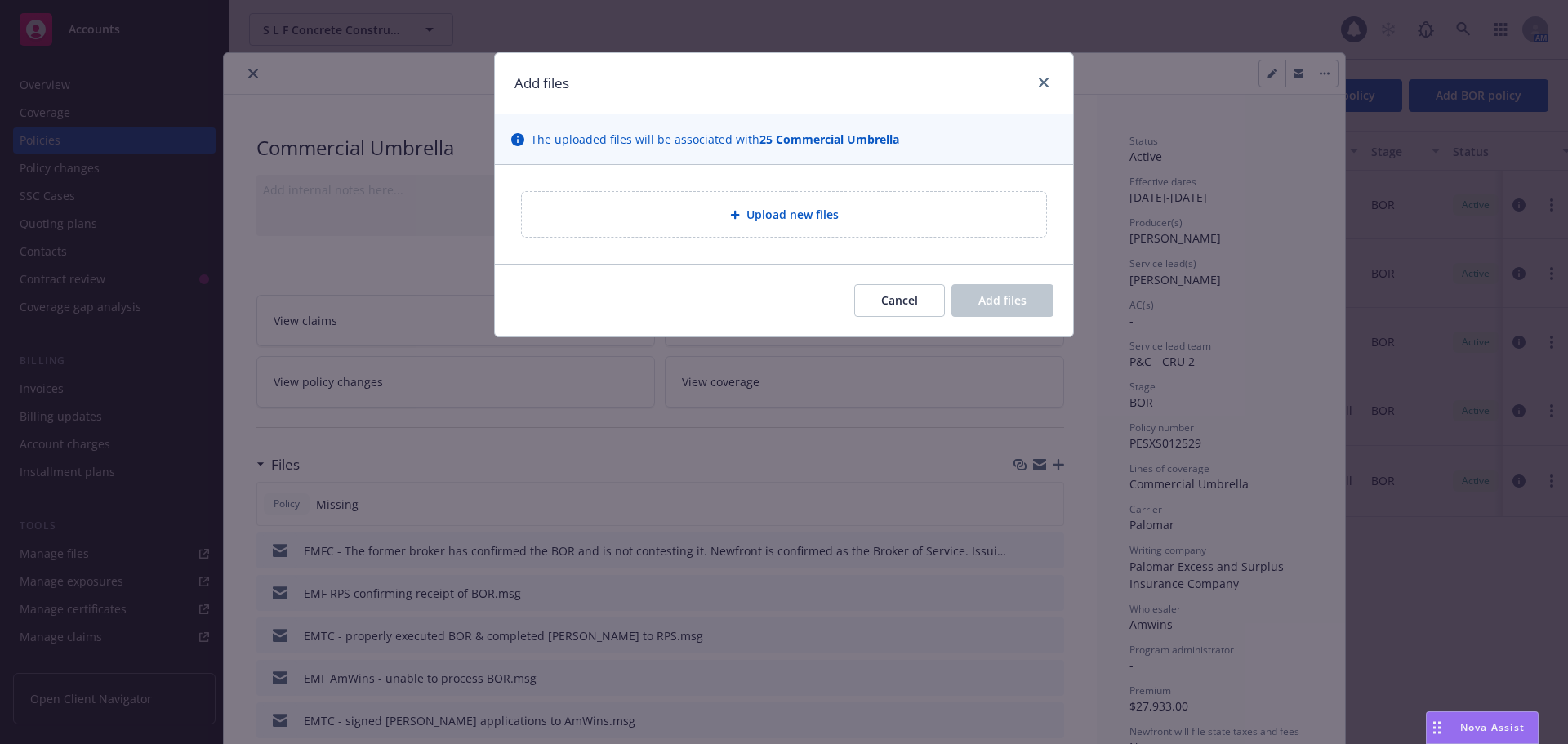
type textarea "x"
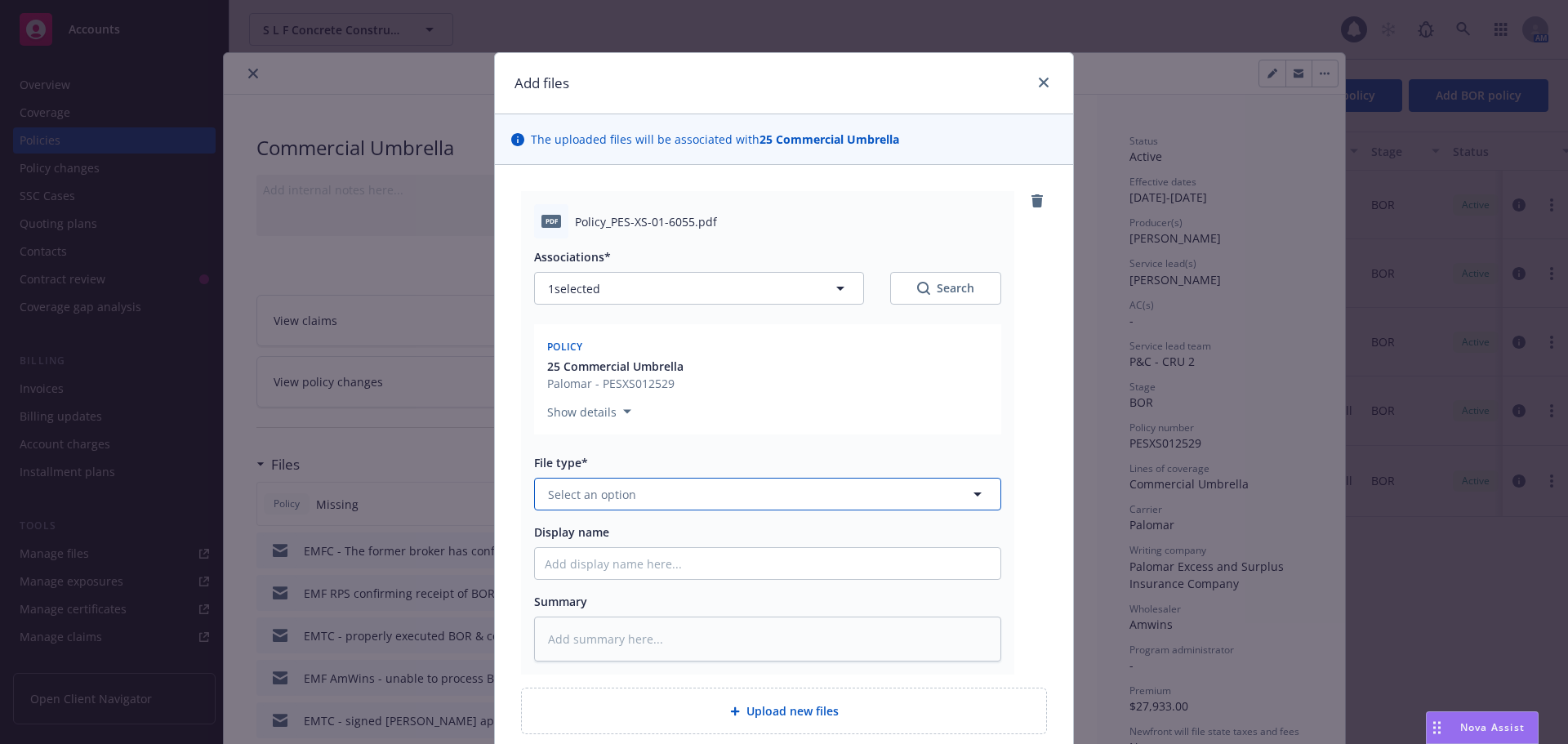
click at [638, 497] on button "Select an option" at bounding box center [768, 495] width 467 height 33
type input "pol"
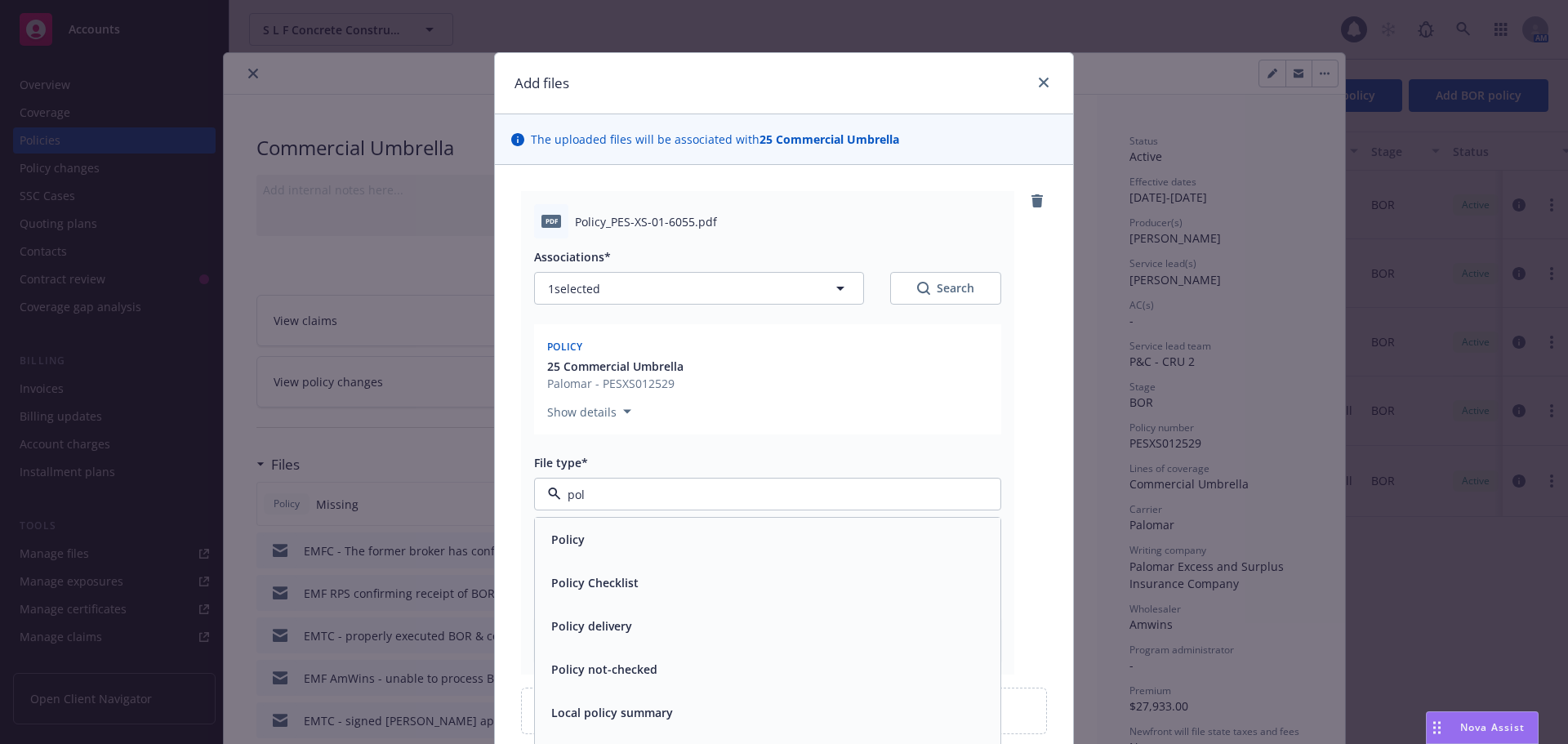
click at [632, 525] on div "Policy" at bounding box center [768, 539] width 466 height 43
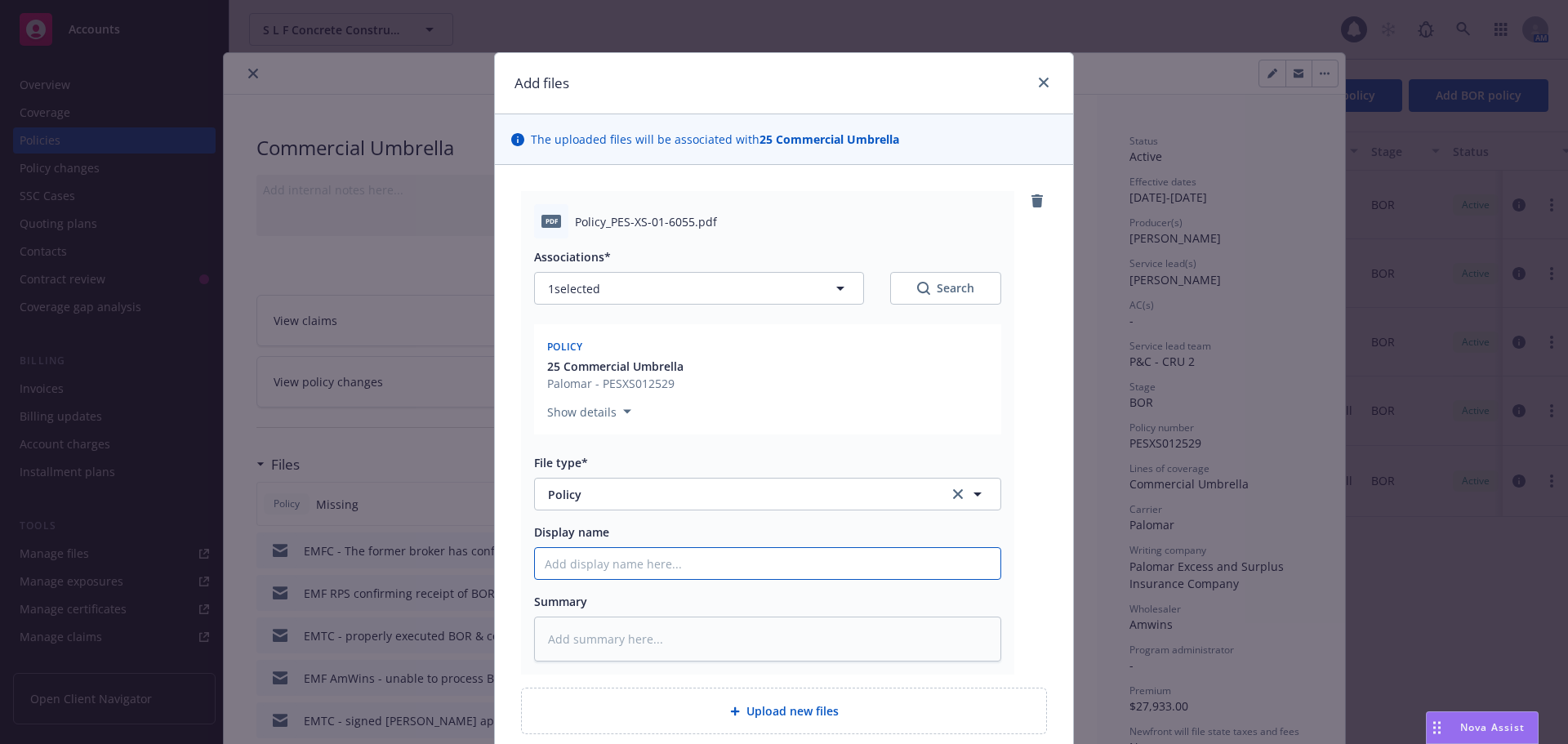
click at [629, 571] on input "Display name" at bounding box center [768, 564] width 466 height 31
type textarea "x"
type input "2"
type textarea "x"
type input "25"
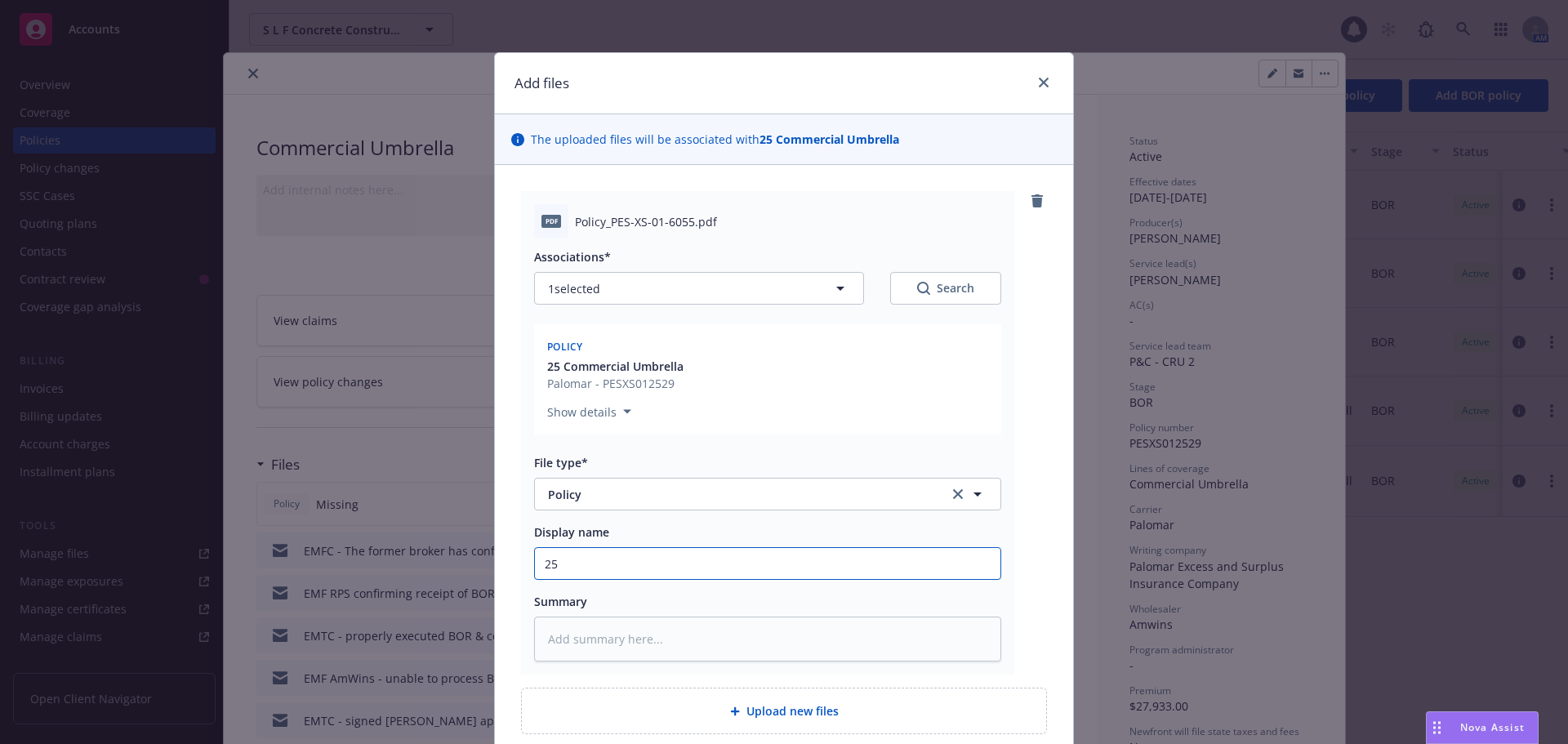
type textarea "x"
type input "25-2"
type textarea "x"
type input "25-26"
type textarea "x"
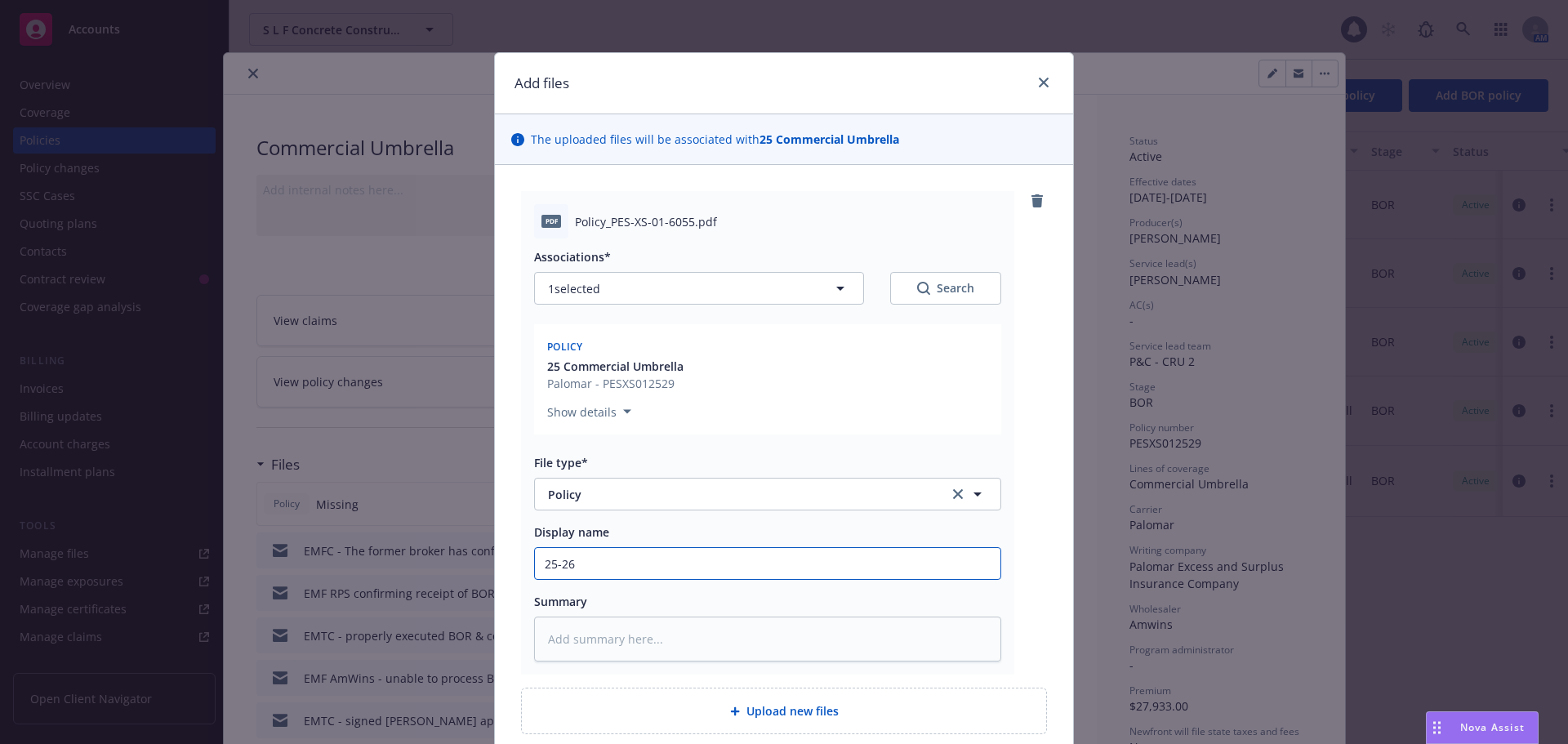
type input "25-26"
type textarea "x"
type input "25-26 X"
type textarea "x"
type input "25-26 XS"
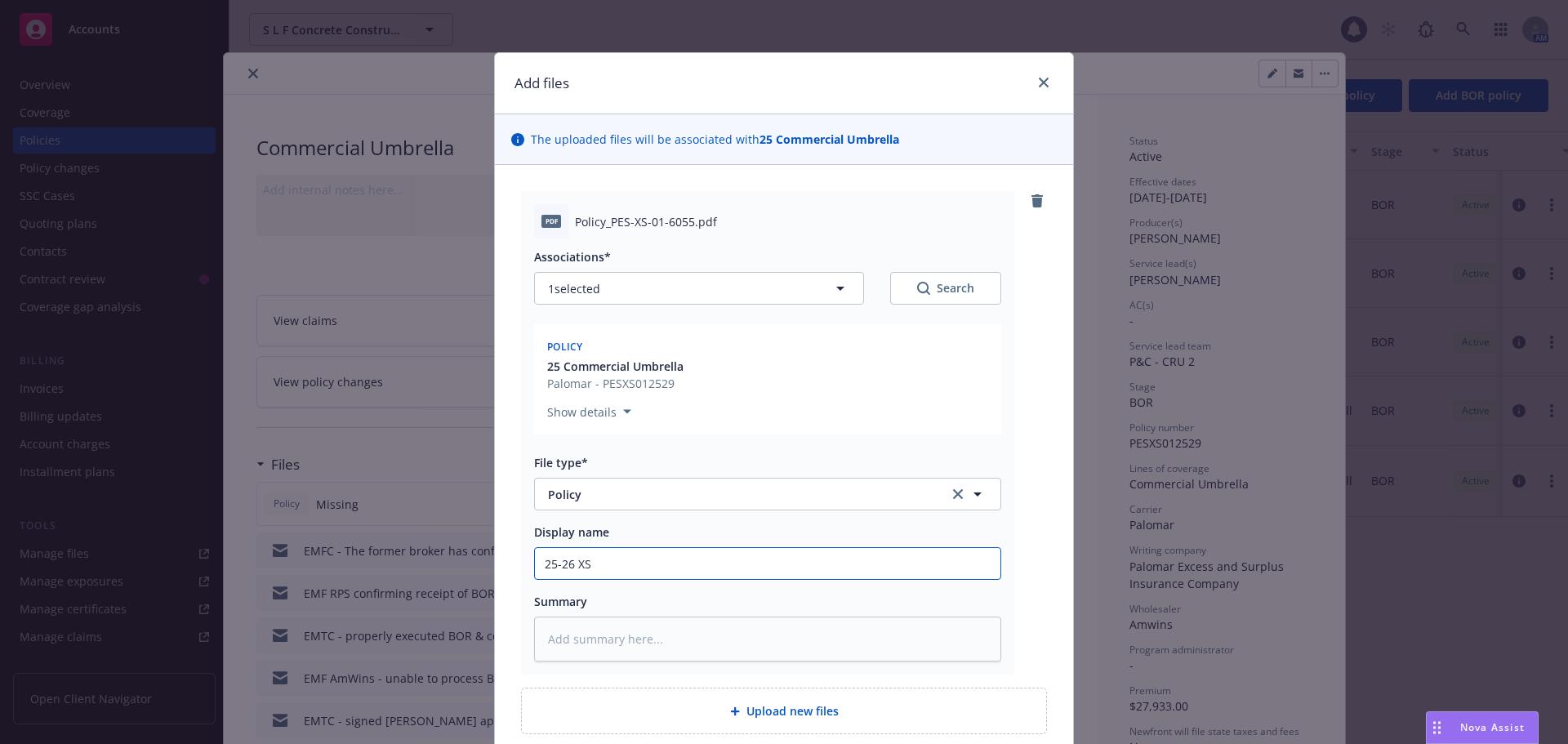
type textarea "x"
type input "25-26 XS"
type textarea "x"
type input "25-26 XS P"
type textarea "x"
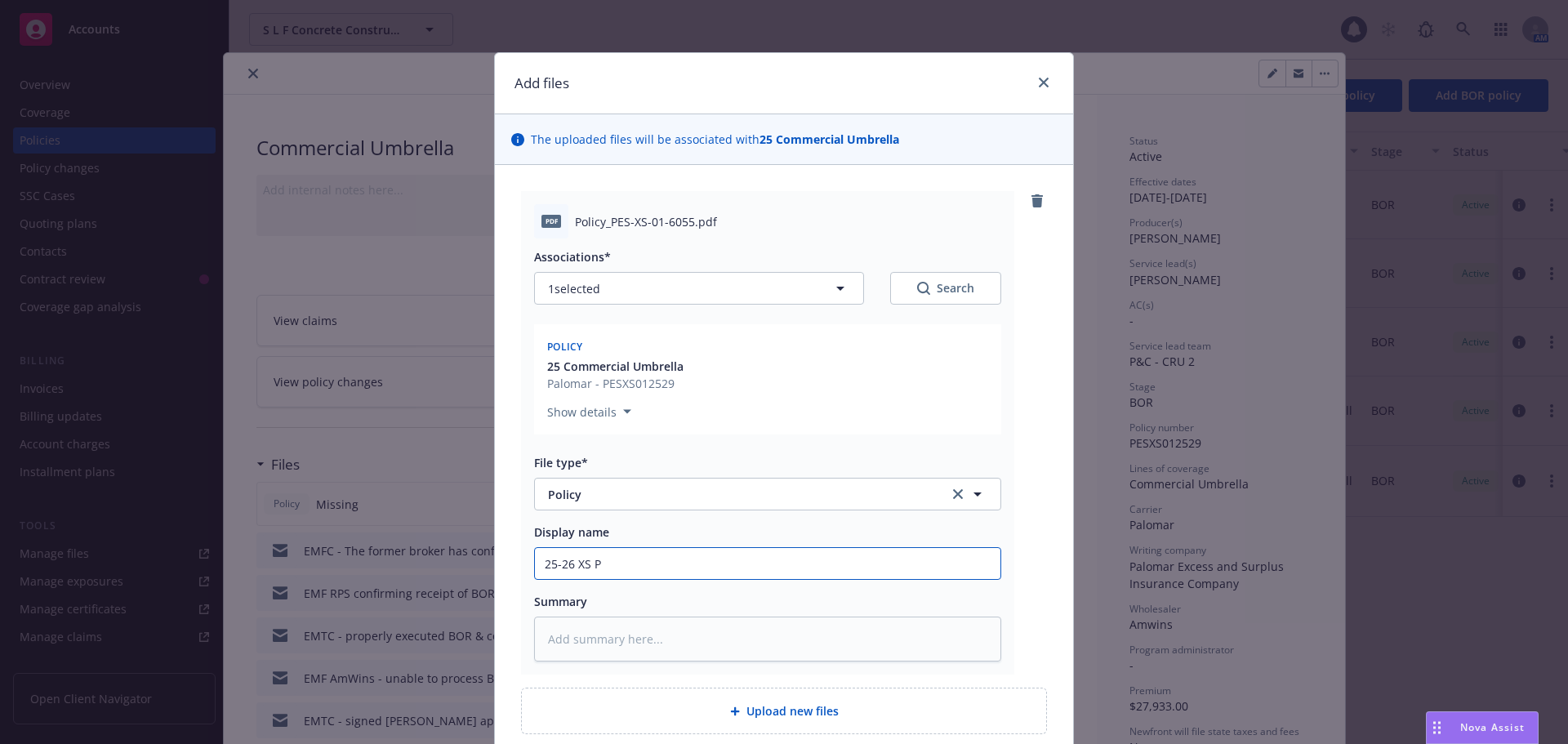
type input "25-26 XS Po"
type textarea "x"
type input "25-26 XS Pol"
type textarea "x"
type input "25-26 XS Poli"
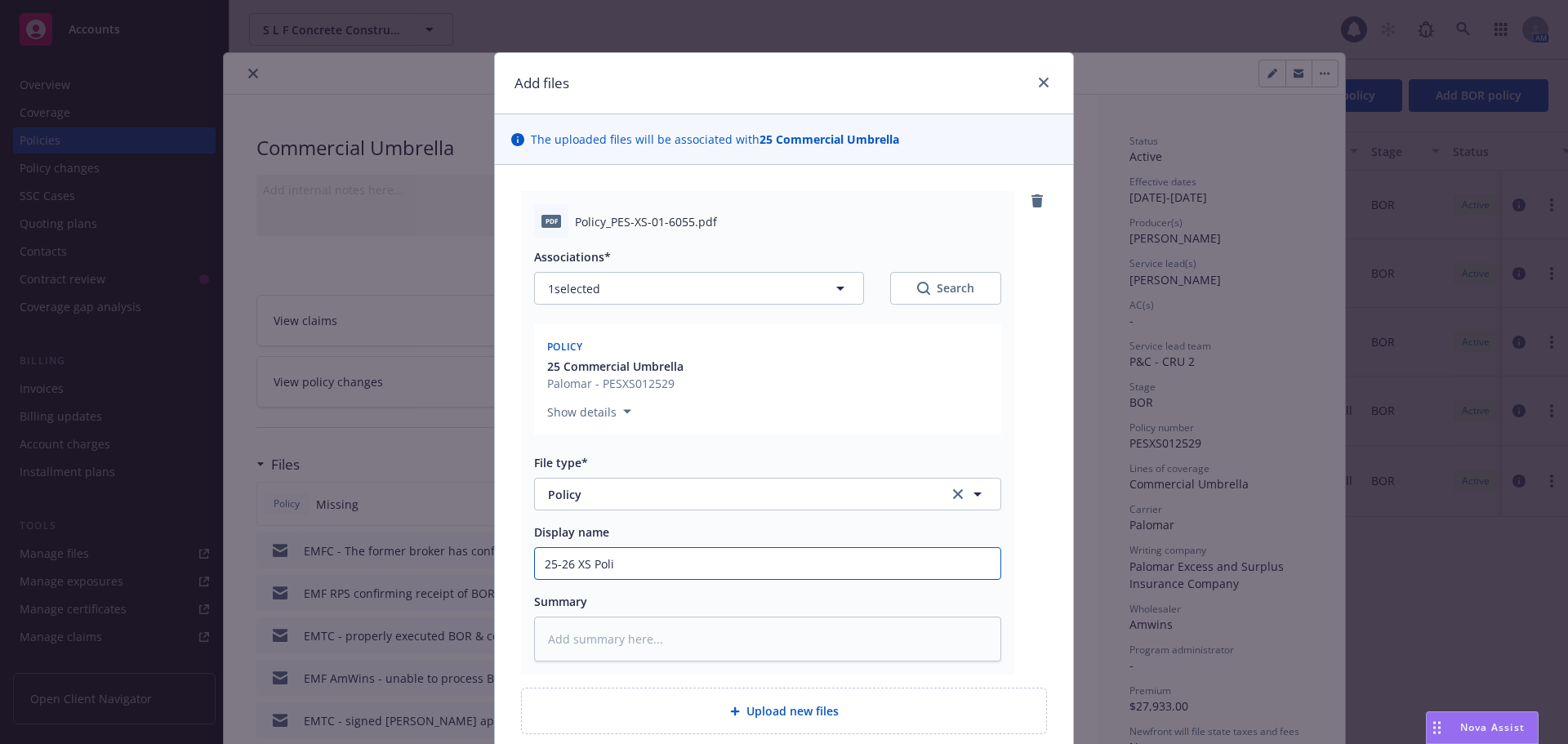
type textarea "x"
type input "25-26 XS Polic"
type textarea "x"
type input "25-26 XS Policy"
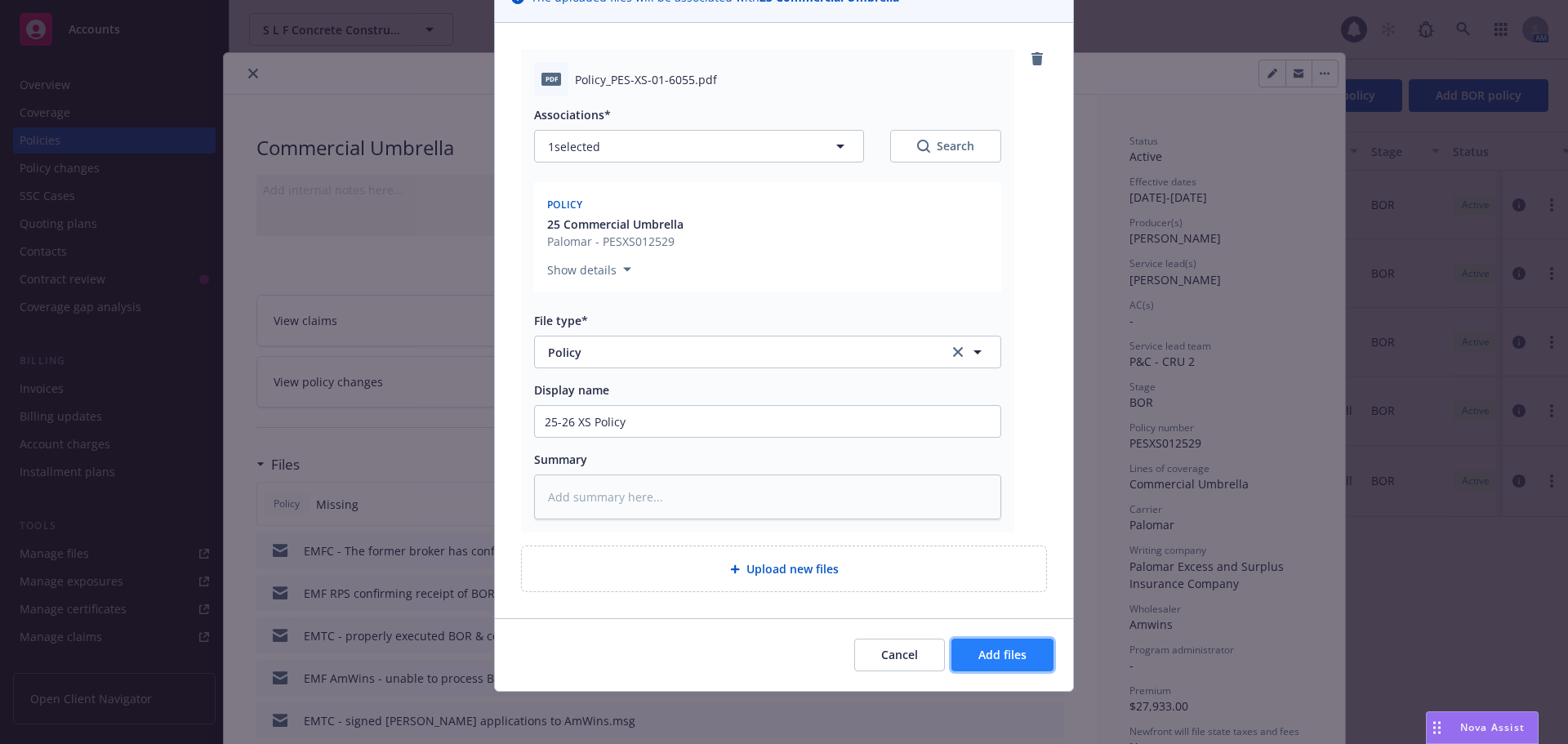
click at [984, 655] on span "Add files" at bounding box center [1002, 654] width 48 height 16
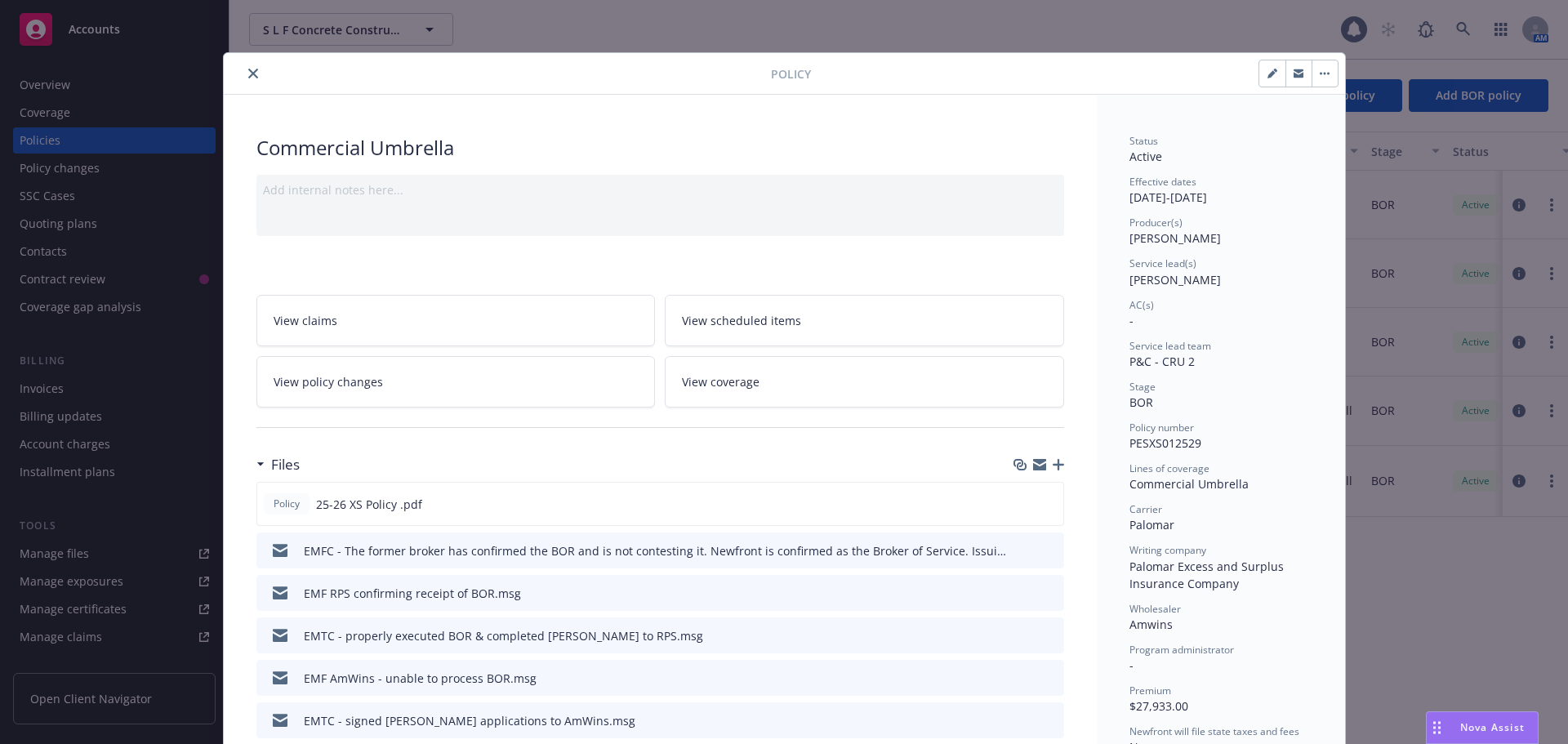
click at [1055, 459] on icon "button" at bounding box center [1059, 465] width 12 height 12
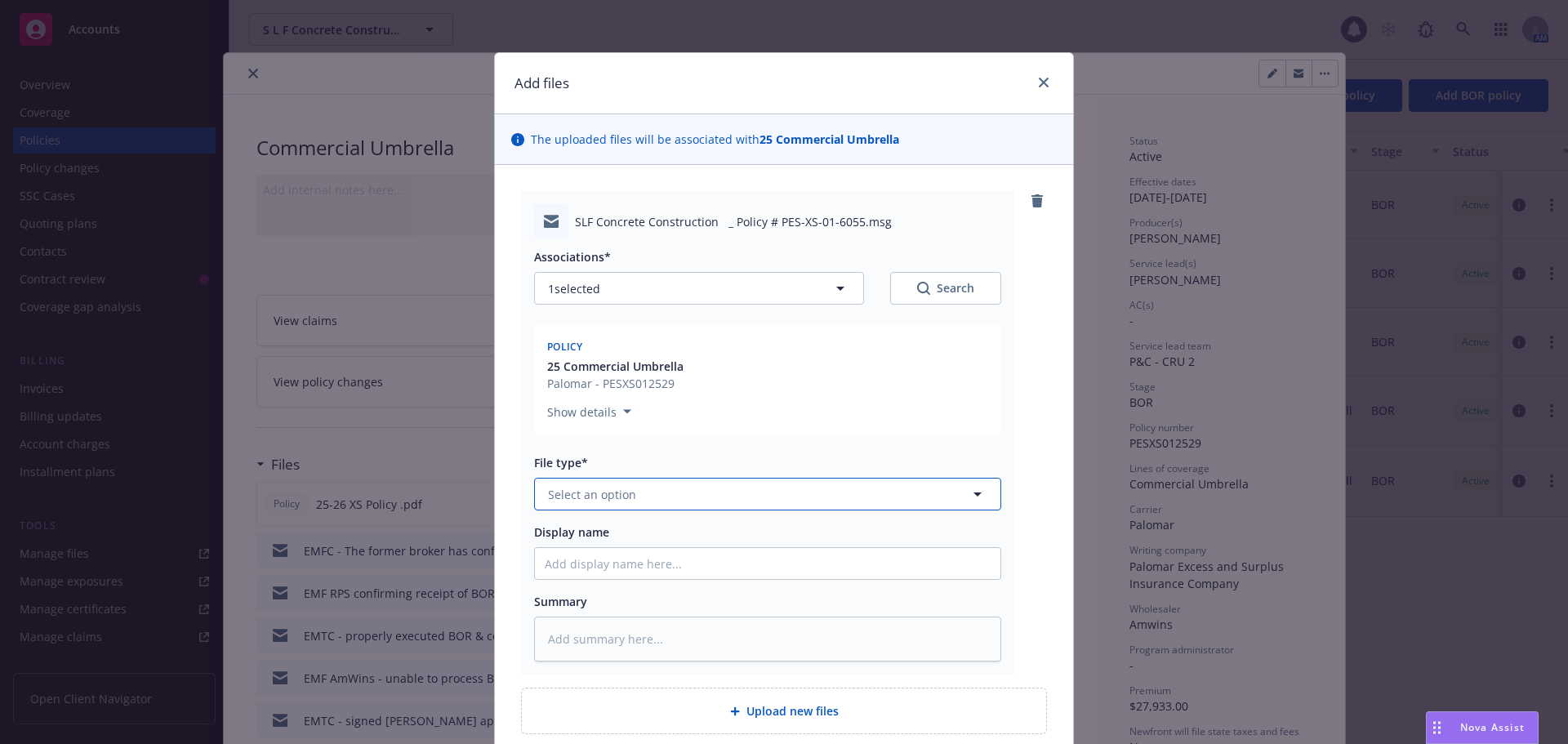
click at [610, 490] on span "Select an option" at bounding box center [592, 495] width 88 height 17
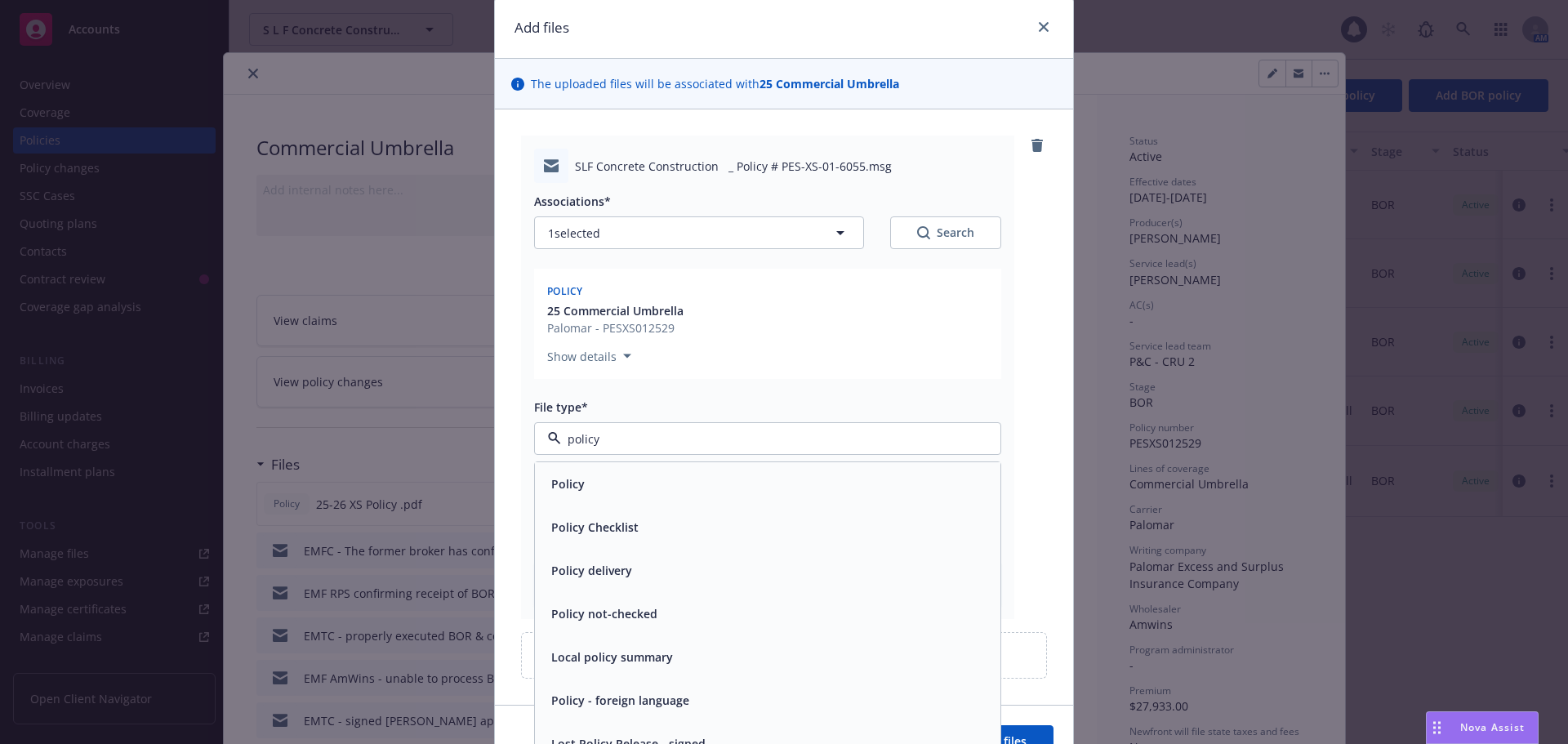
scroll to position [142, 0]
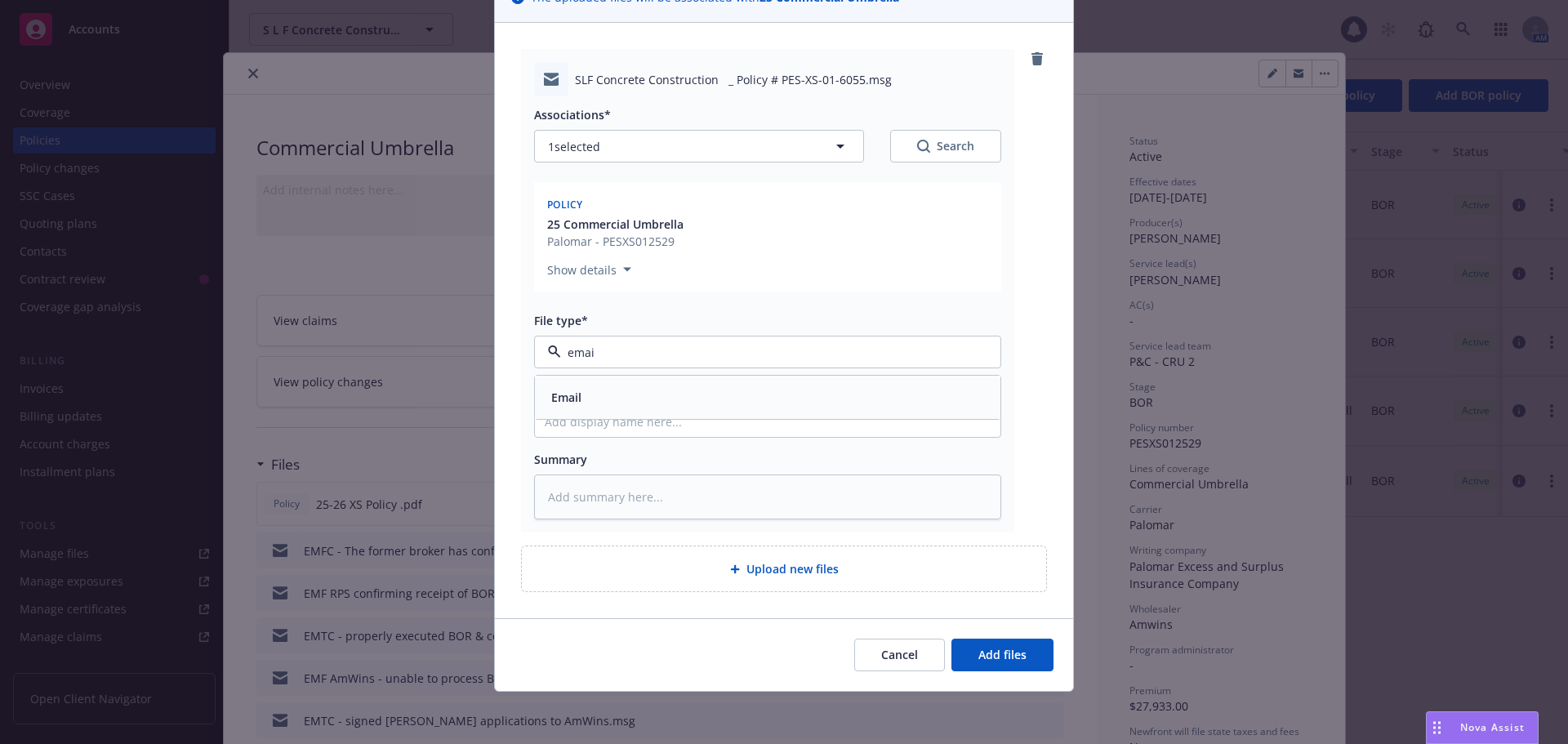
click at [643, 400] on div "Email" at bounding box center [768, 397] width 446 height 24
click at [571, 433] on input "Display name" at bounding box center [768, 422] width 466 height 31
drag, startPoint x: 956, startPoint y: 642, endPoint x: 966, endPoint y: 656, distance: 17.2
click at [966, 656] on button "Add files" at bounding box center [1002, 655] width 102 height 33
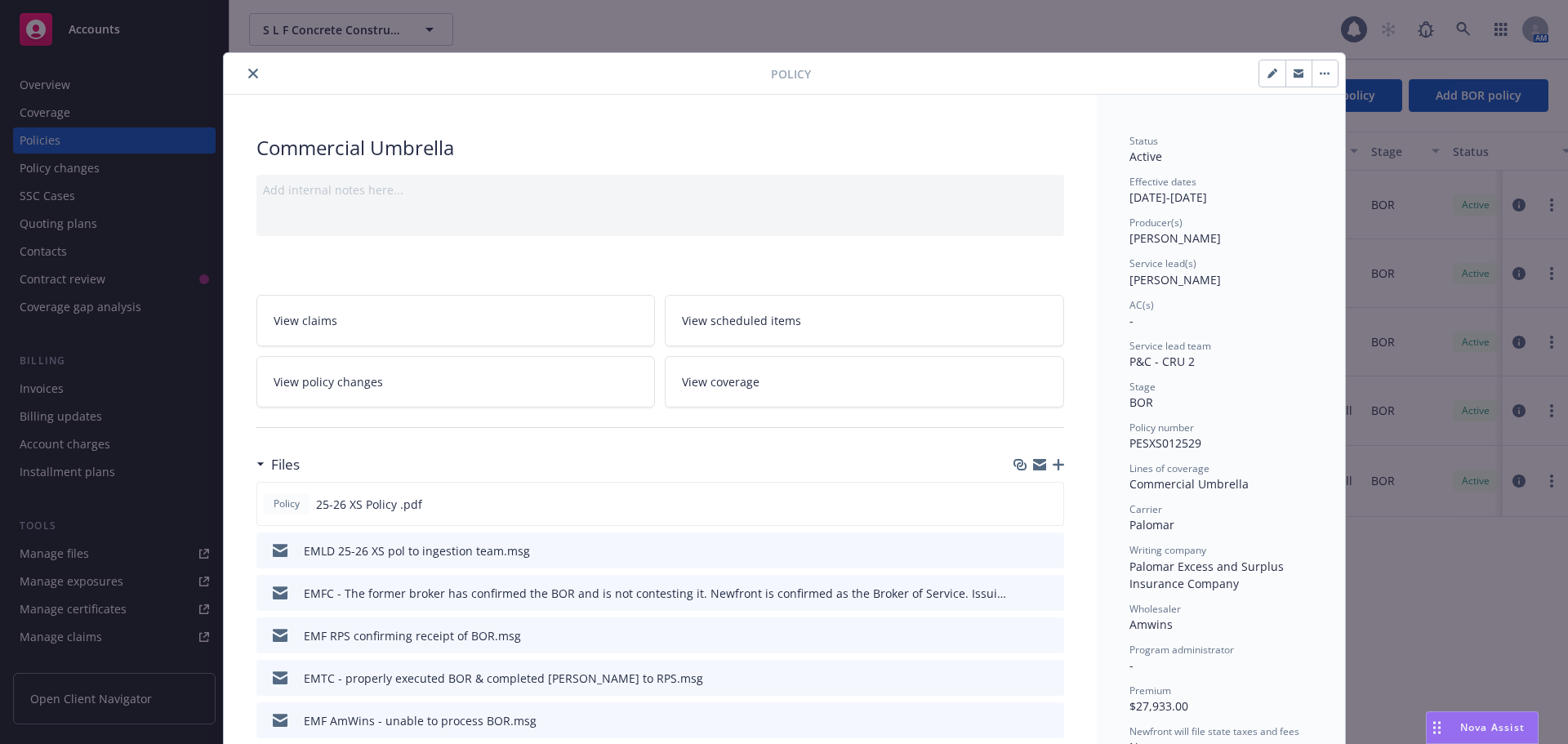
click at [1053, 466] on icon "button" at bounding box center [1059, 465] width 12 height 12
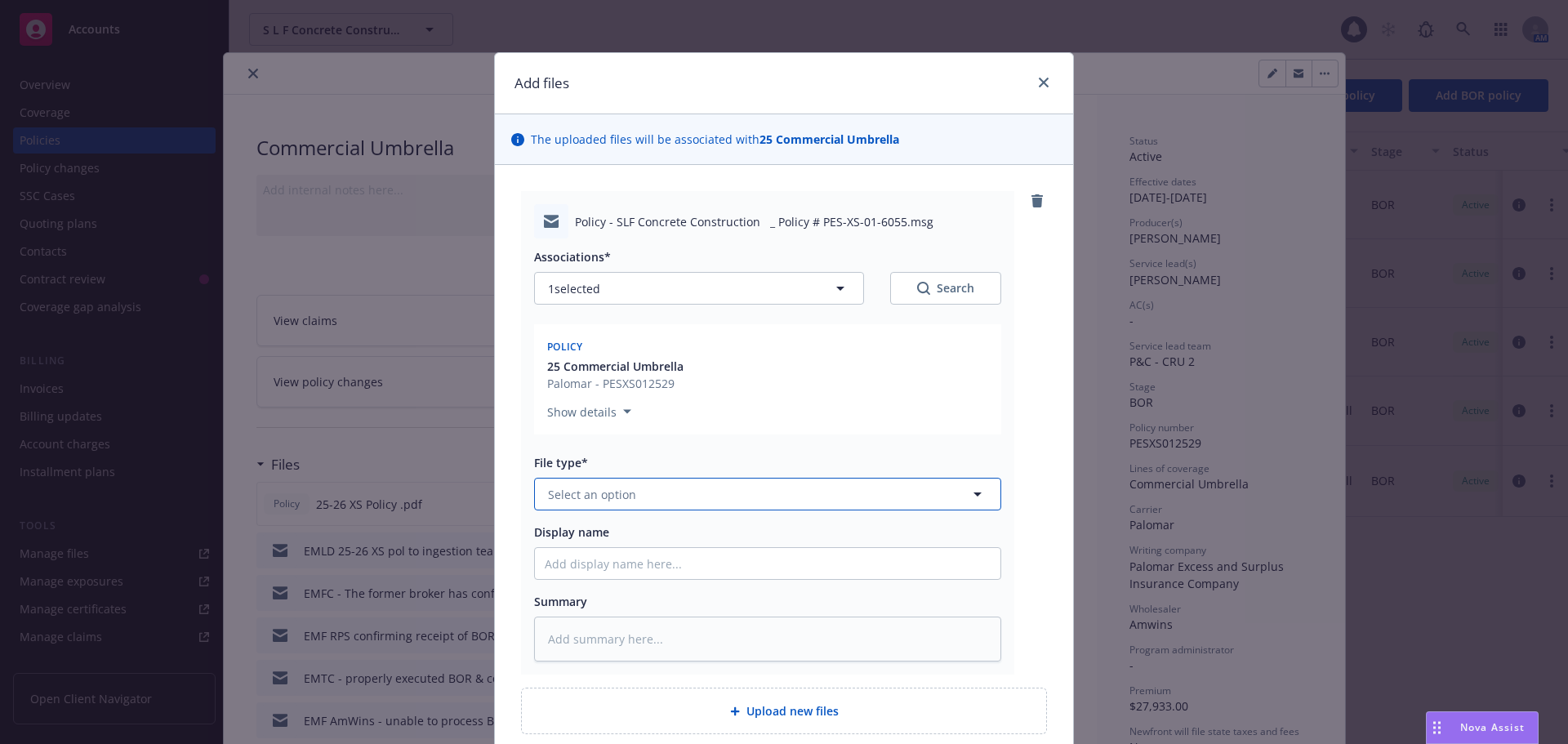
click at [617, 492] on span "Select an option" at bounding box center [592, 495] width 88 height 17
click at [612, 530] on div "Email" at bounding box center [768, 539] width 446 height 24
click at [585, 557] on input "Display name" at bounding box center [768, 564] width 466 height 31
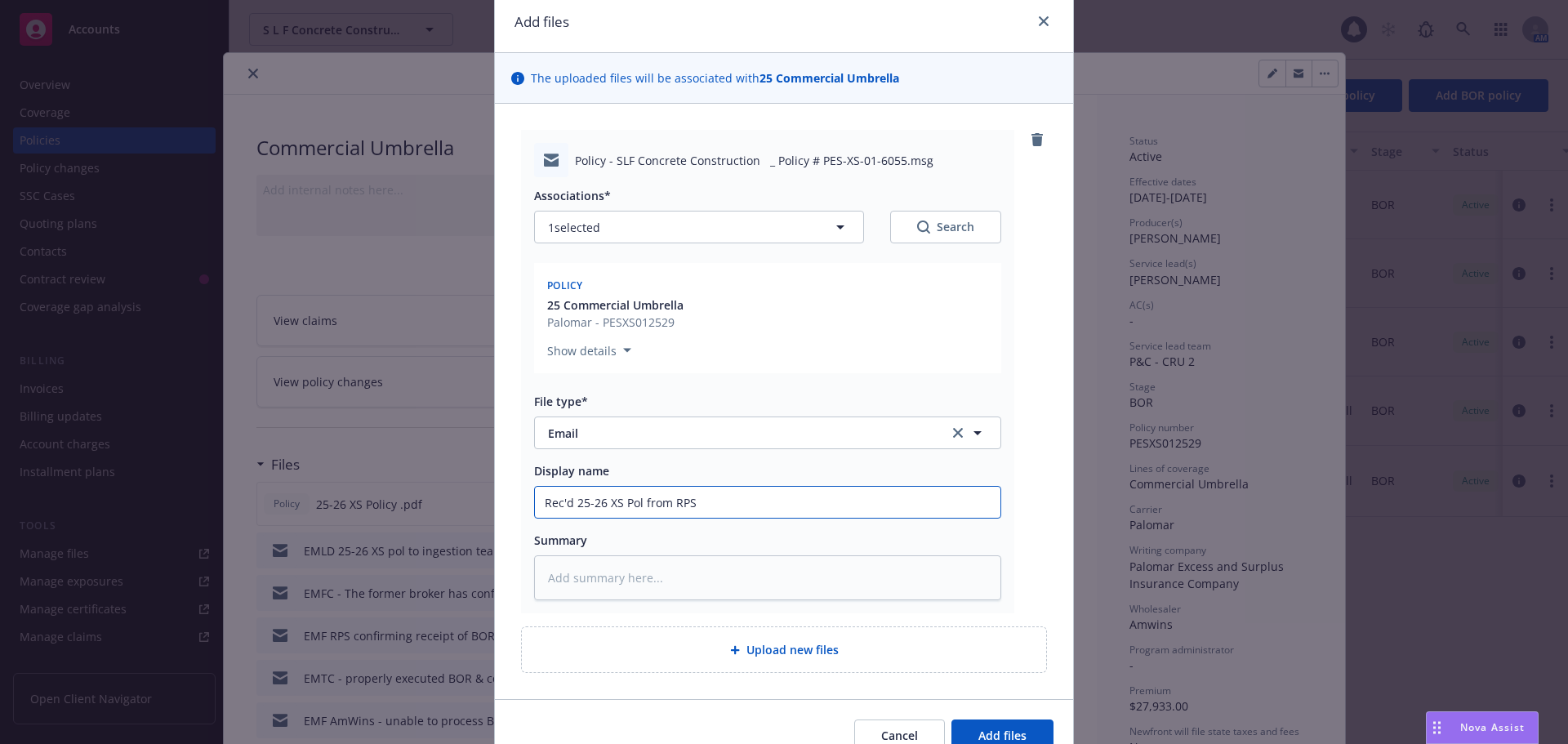
scroll to position [142, 0]
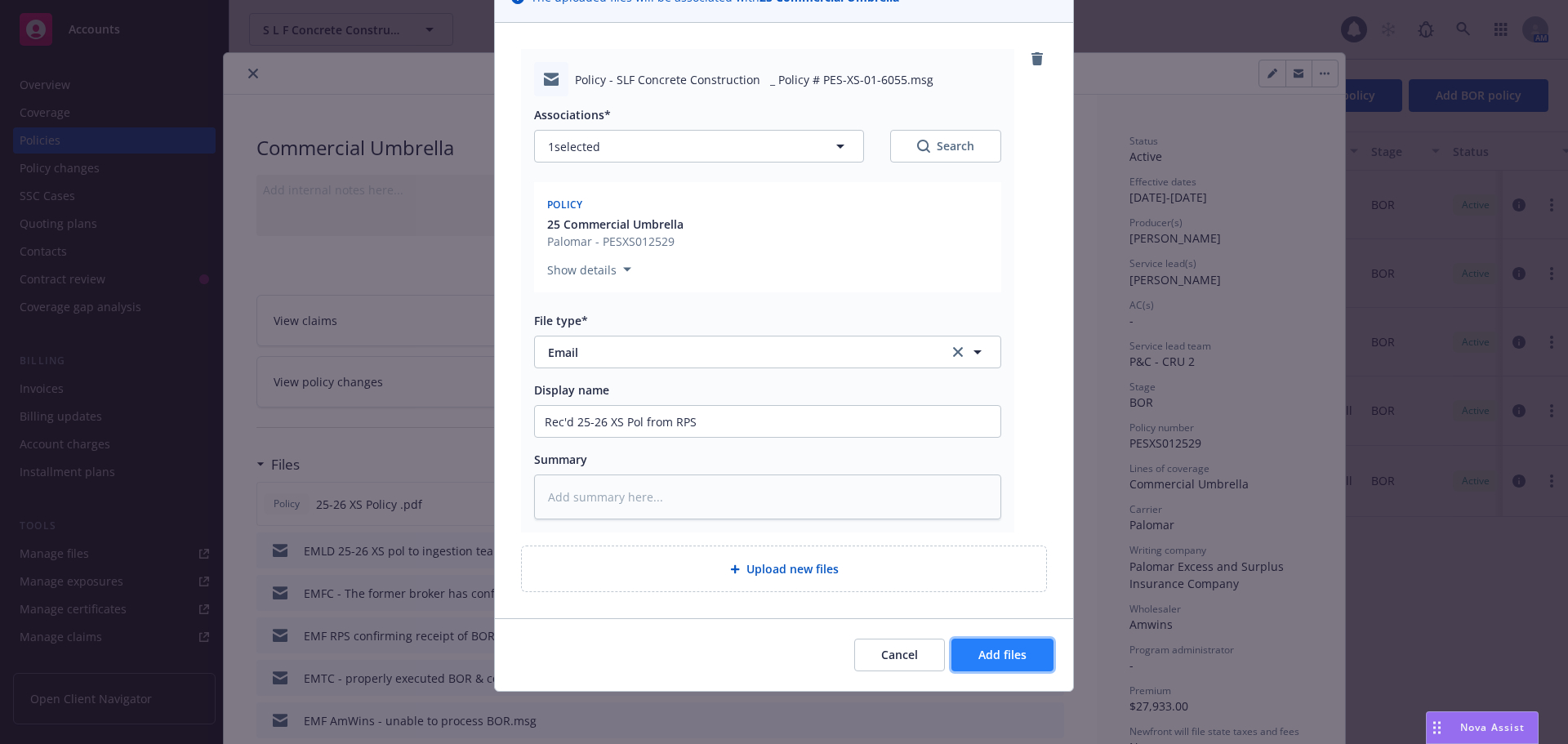
click at [994, 661] on span "Add files" at bounding box center [1002, 654] width 48 height 16
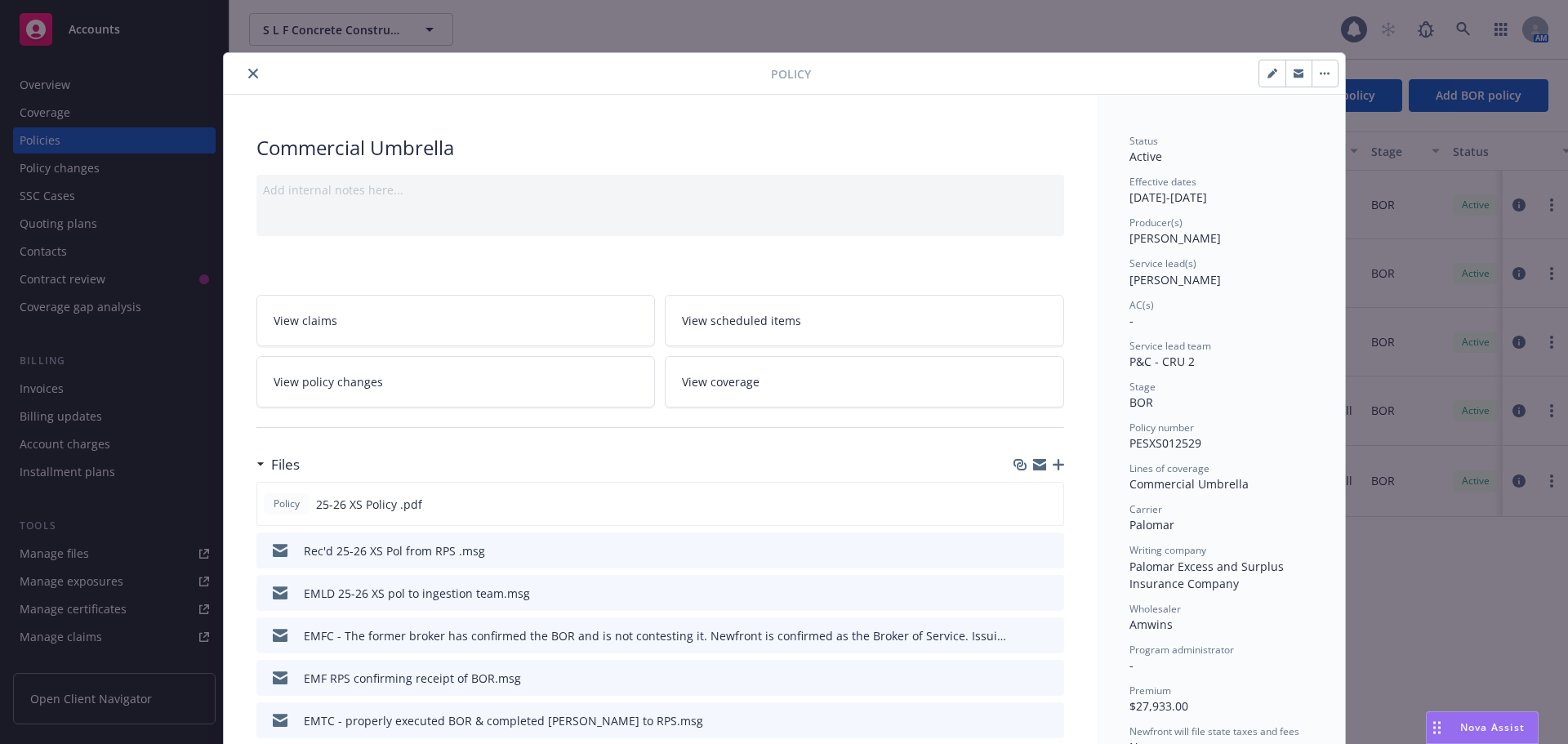
click at [244, 75] on button "close" at bounding box center [253, 73] width 20 height 20
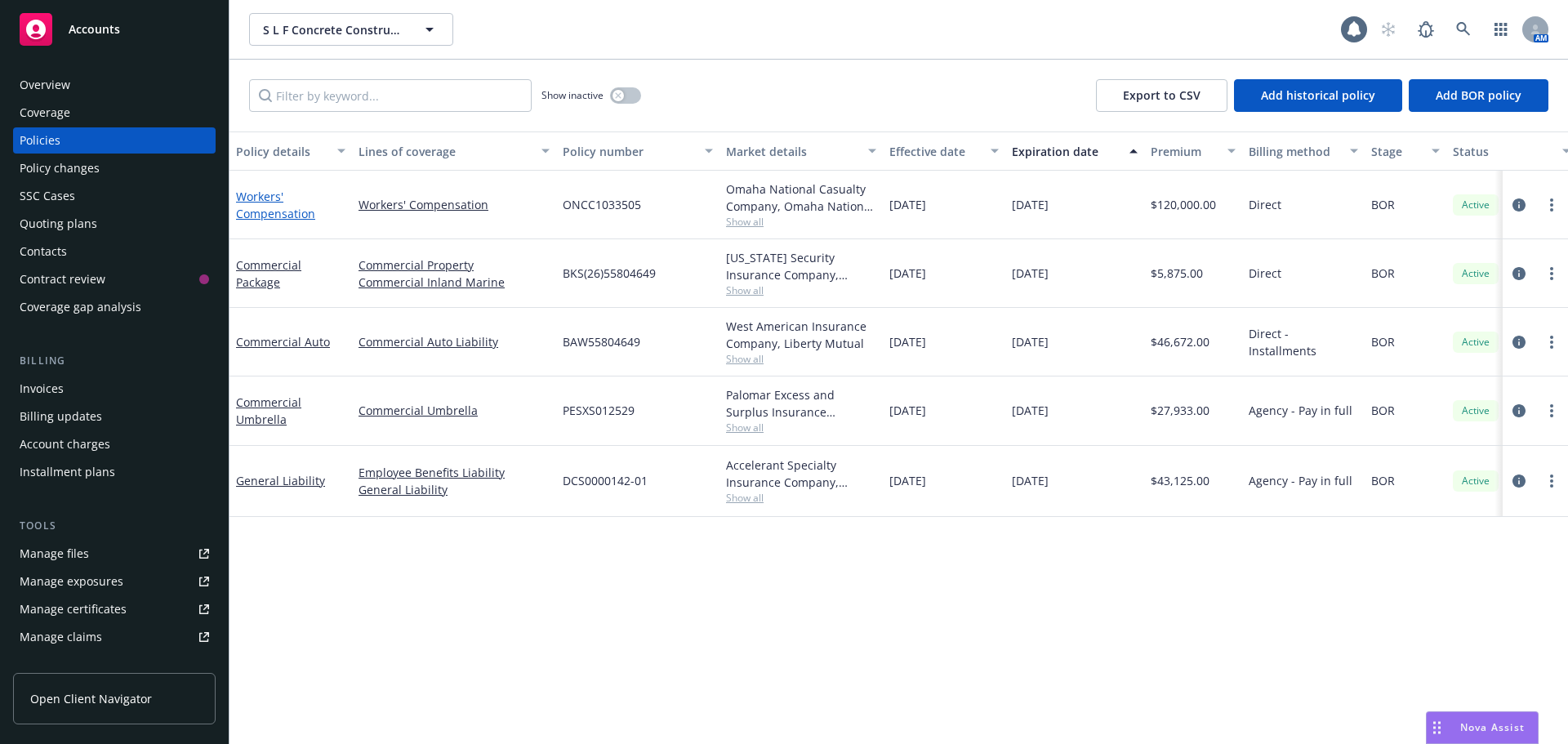
click at [260, 201] on link "Workers' Compensation" at bounding box center [276, 205] width 79 height 33
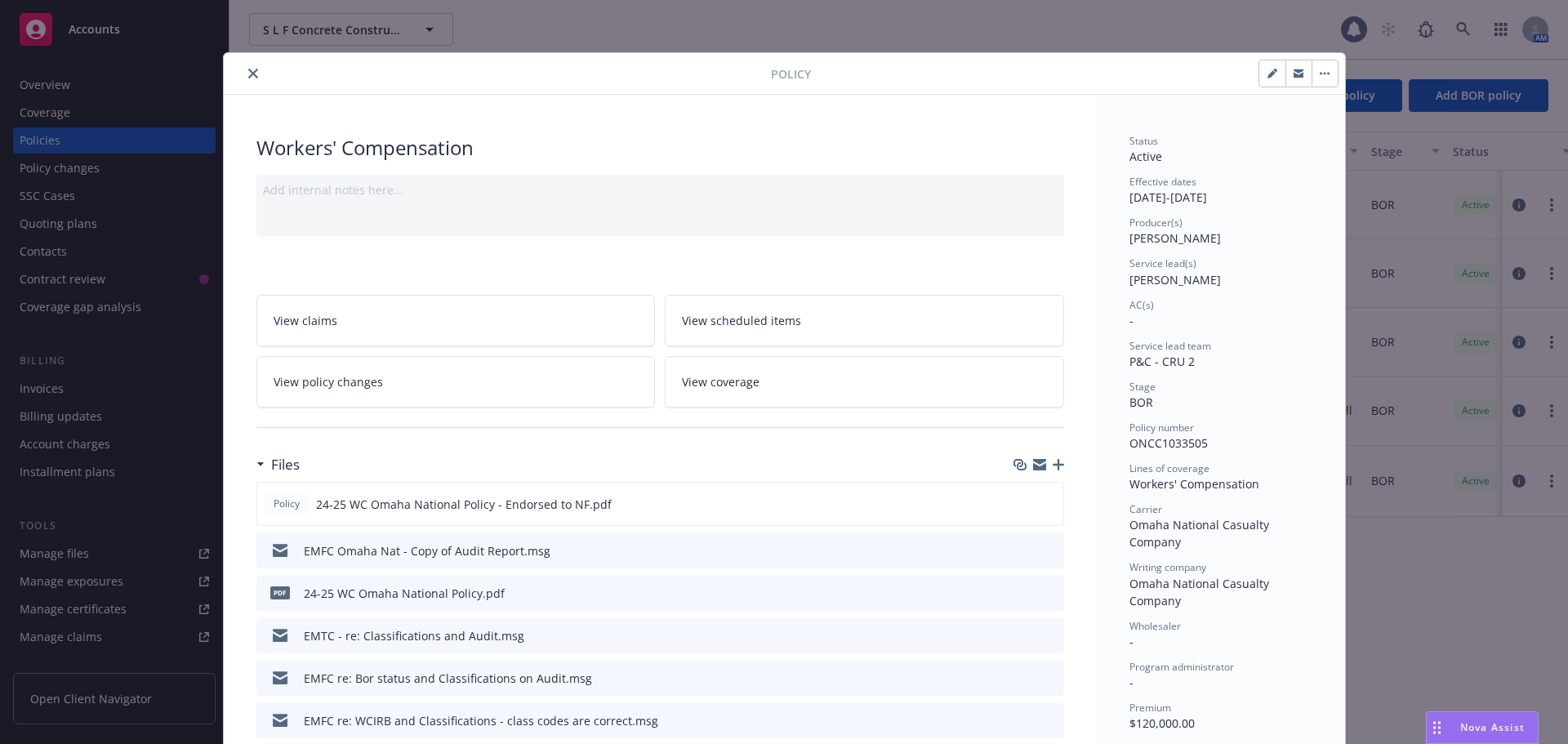
click at [1053, 464] on icon "button" at bounding box center [1059, 465] width 12 height 12
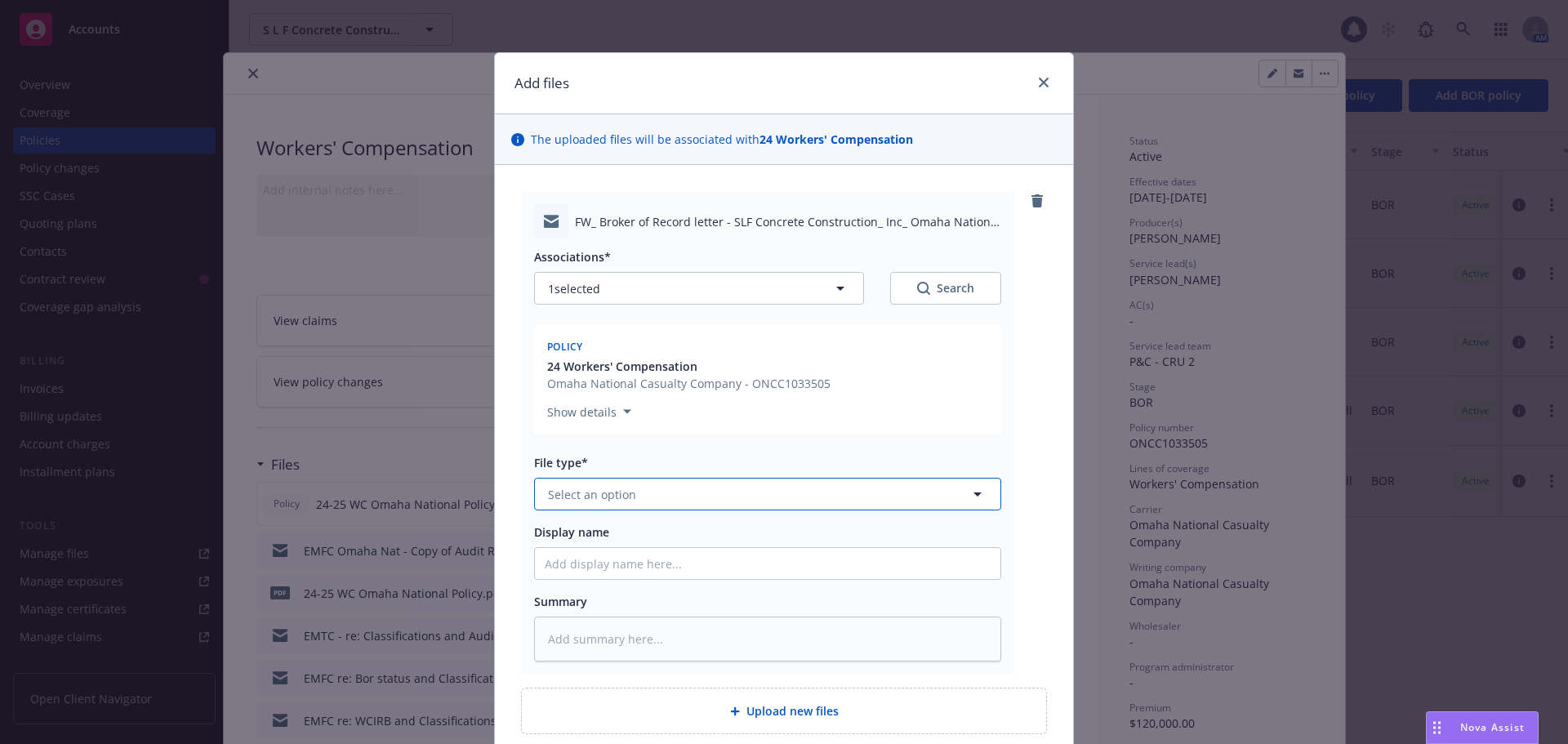
click at [552, 498] on span "Select an option" at bounding box center [592, 495] width 88 height 17
click at [602, 553] on div "Email" at bounding box center [768, 539] width 466 height 43
click at [585, 562] on input "Display name" at bounding box center [768, 564] width 466 height 31
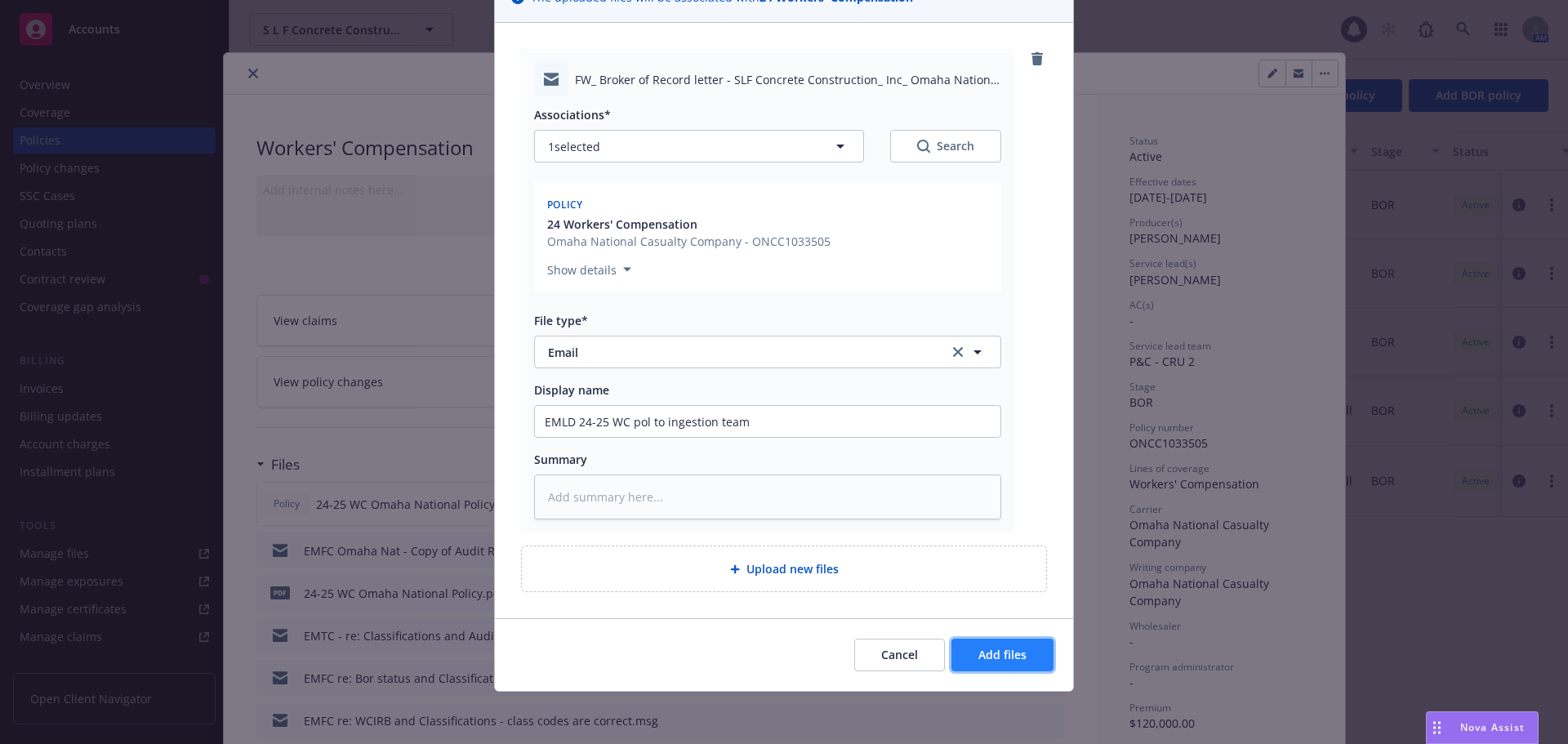
click at [1007, 669] on button "Add files" at bounding box center [1002, 655] width 102 height 33
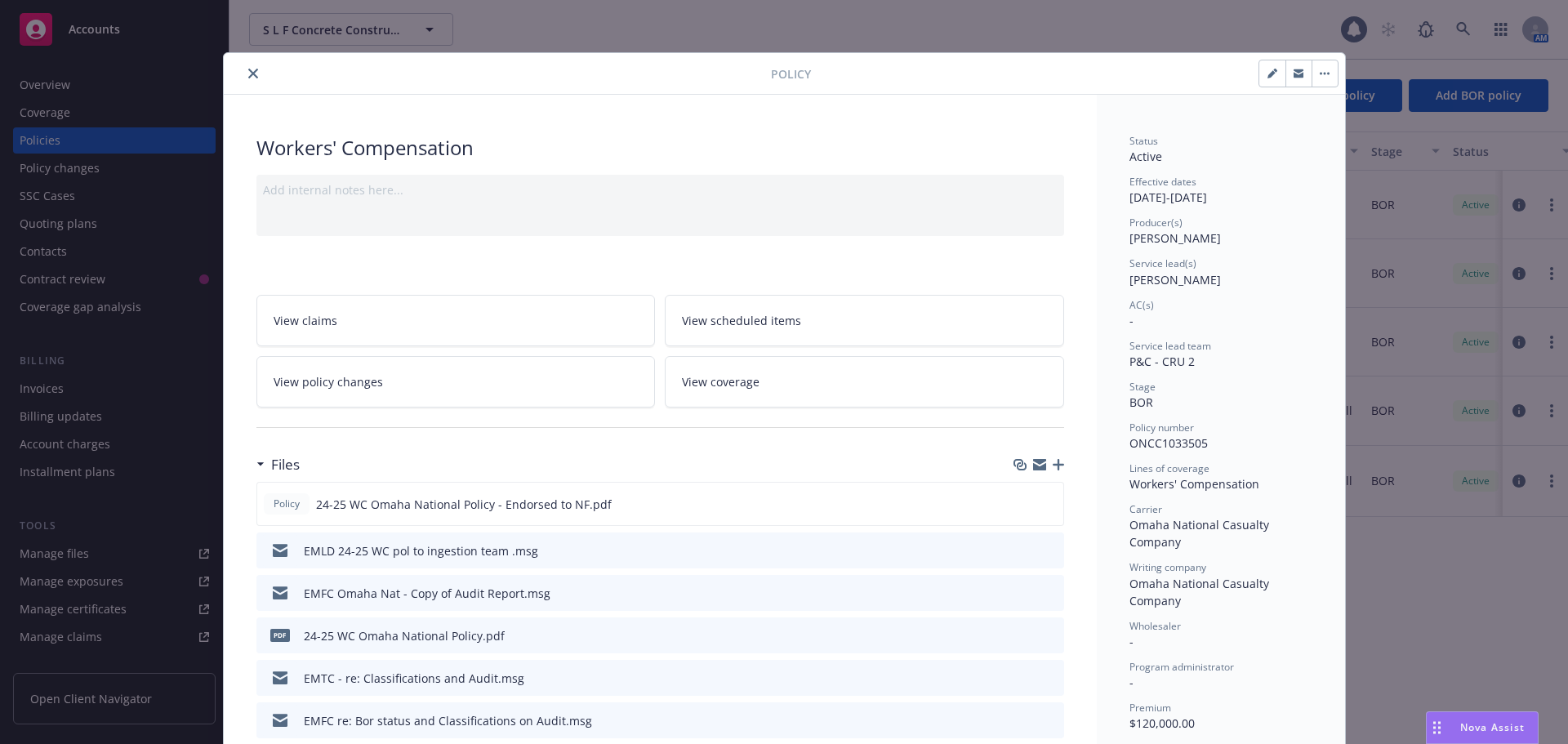
click at [249, 72] on icon "close" at bounding box center [253, 73] width 10 height 10
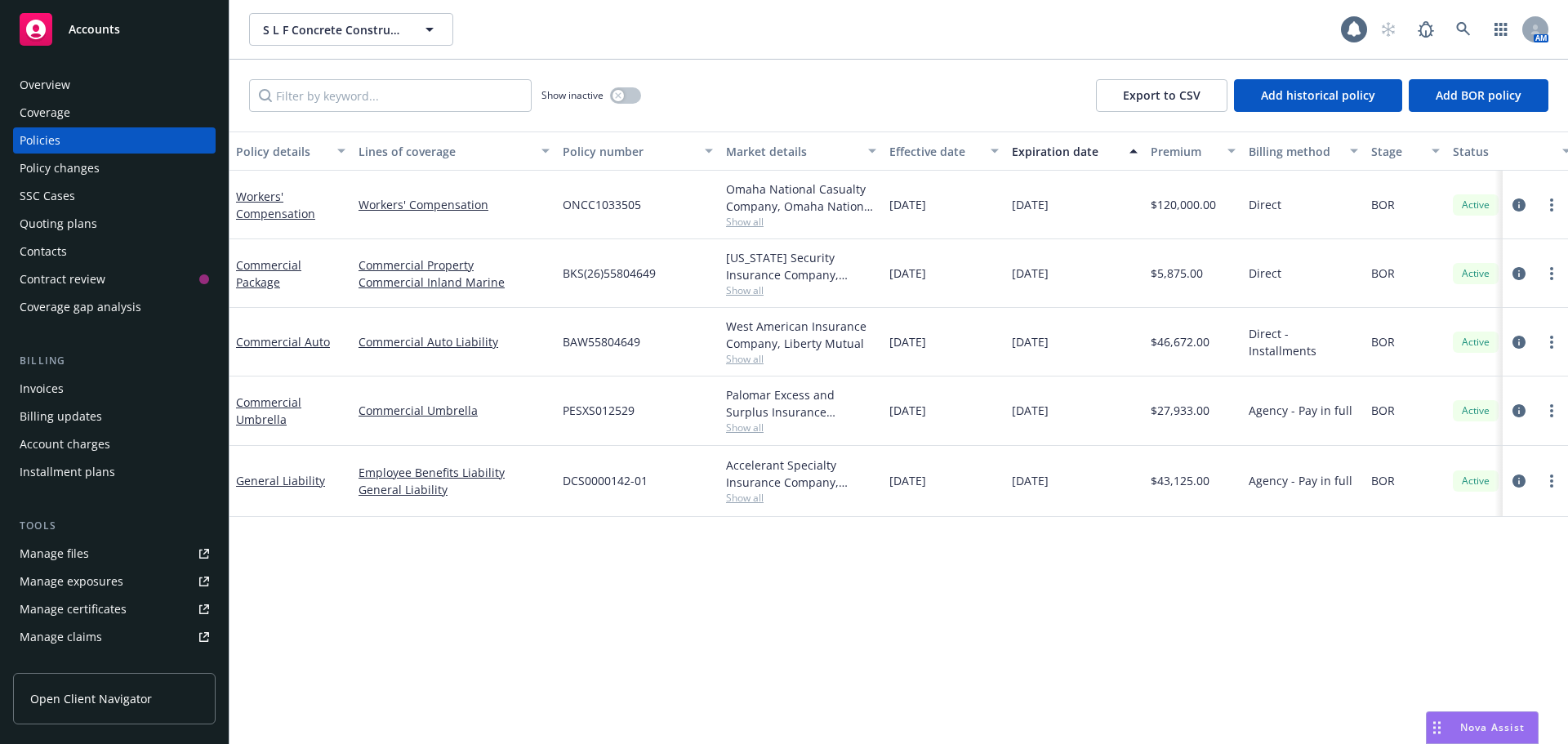
click at [111, 37] on div "Accounts" at bounding box center [114, 30] width 189 height 33
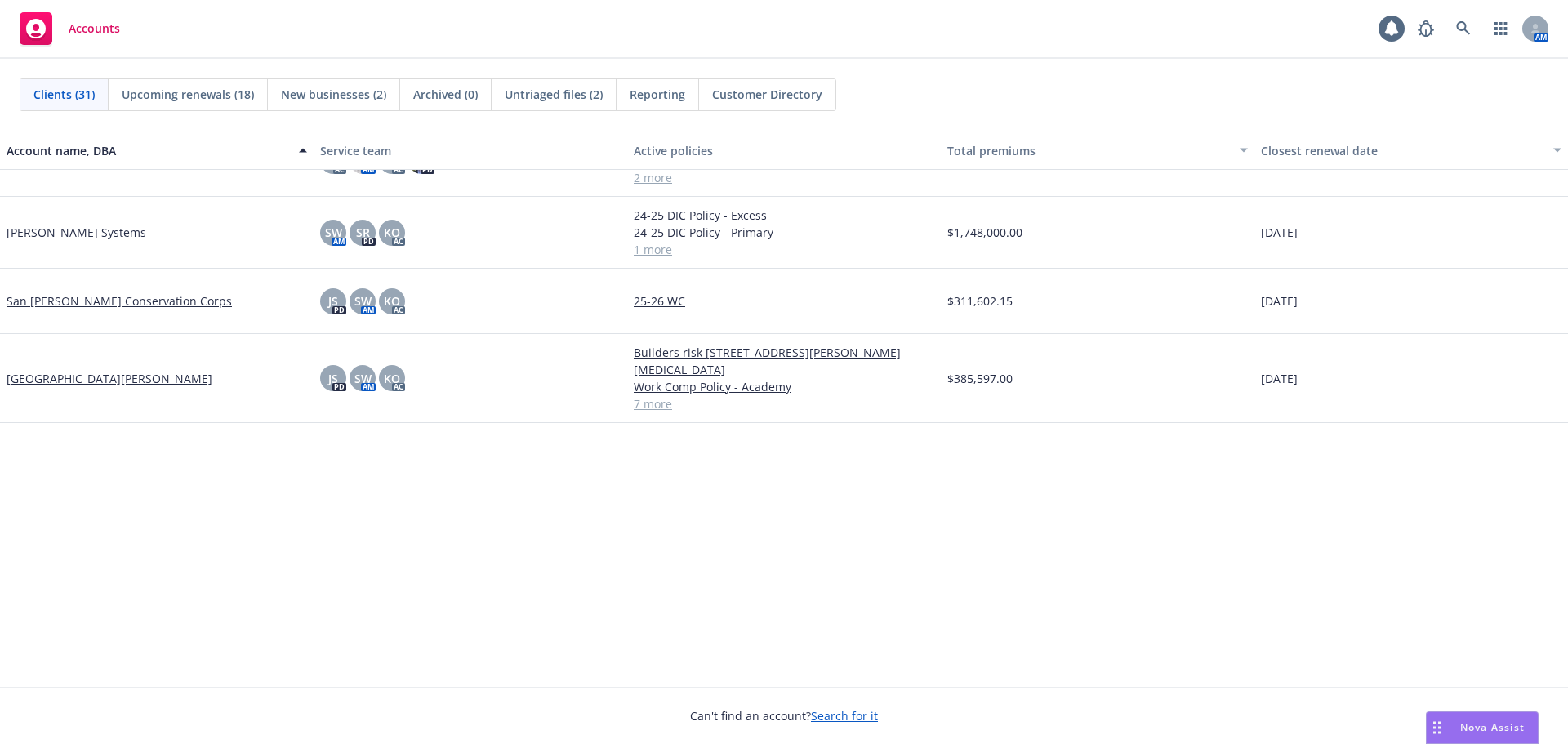
scroll to position [1071, 0]
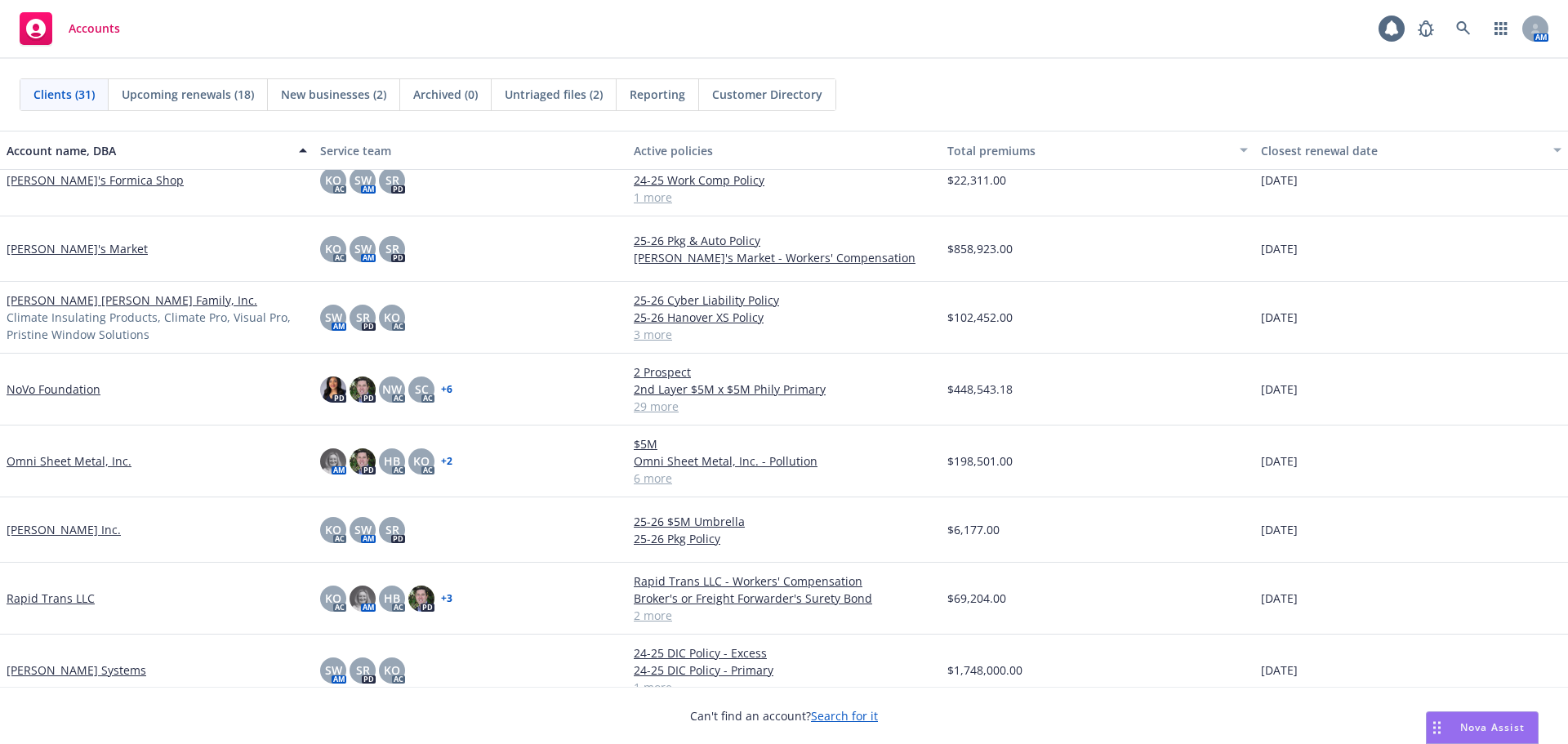
click at [343, 92] on span "New businesses (2)" at bounding box center [334, 94] width 106 height 17
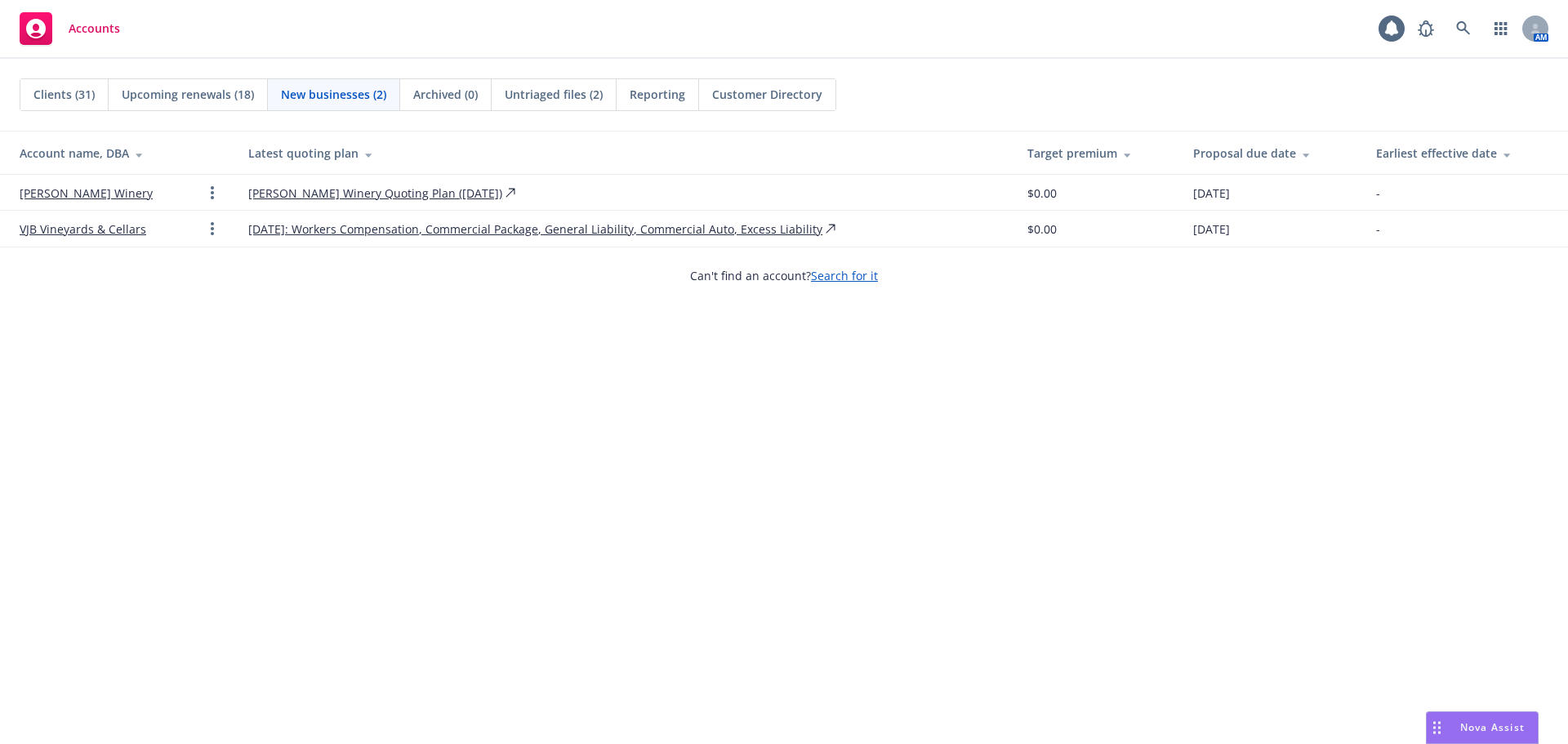
click at [59, 226] on link "VJB Vineyards & Cellars" at bounding box center [83, 229] width 126 height 17
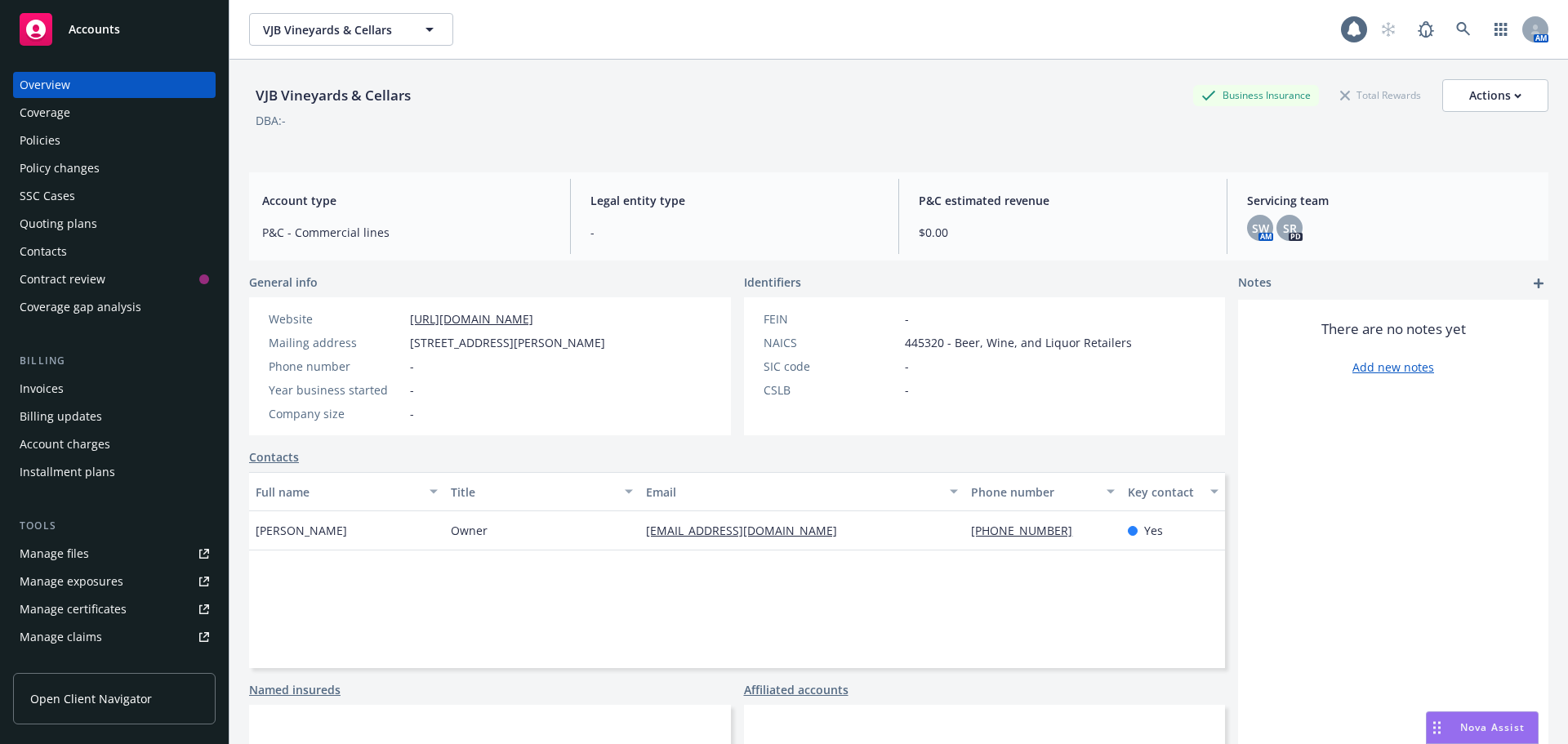
click at [36, 139] on div "Policies" at bounding box center [40, 140] width 40 height 26
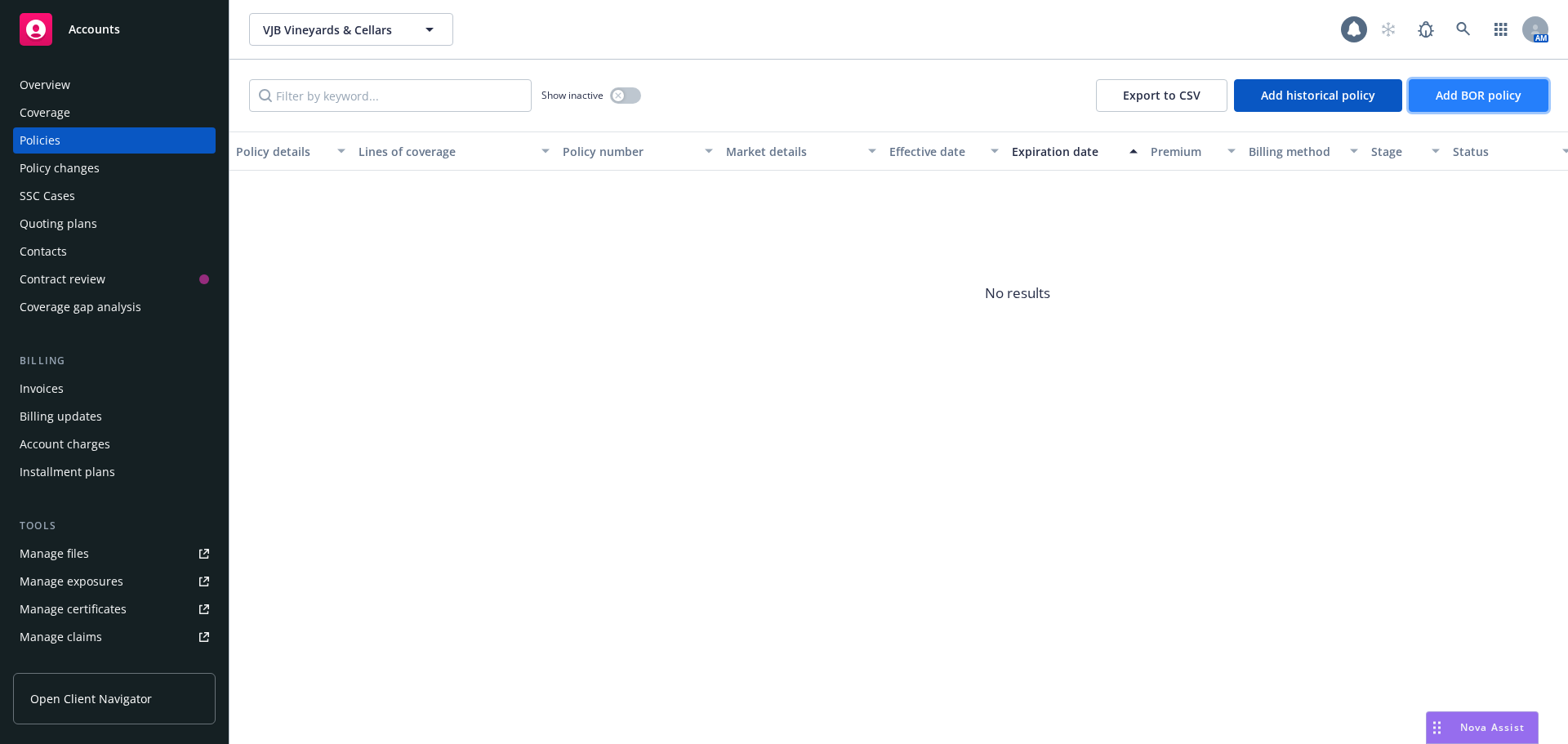
click at [1451, 102] on span "Add BOR policy" at bounding box center [1479, 95] width 86 height 16
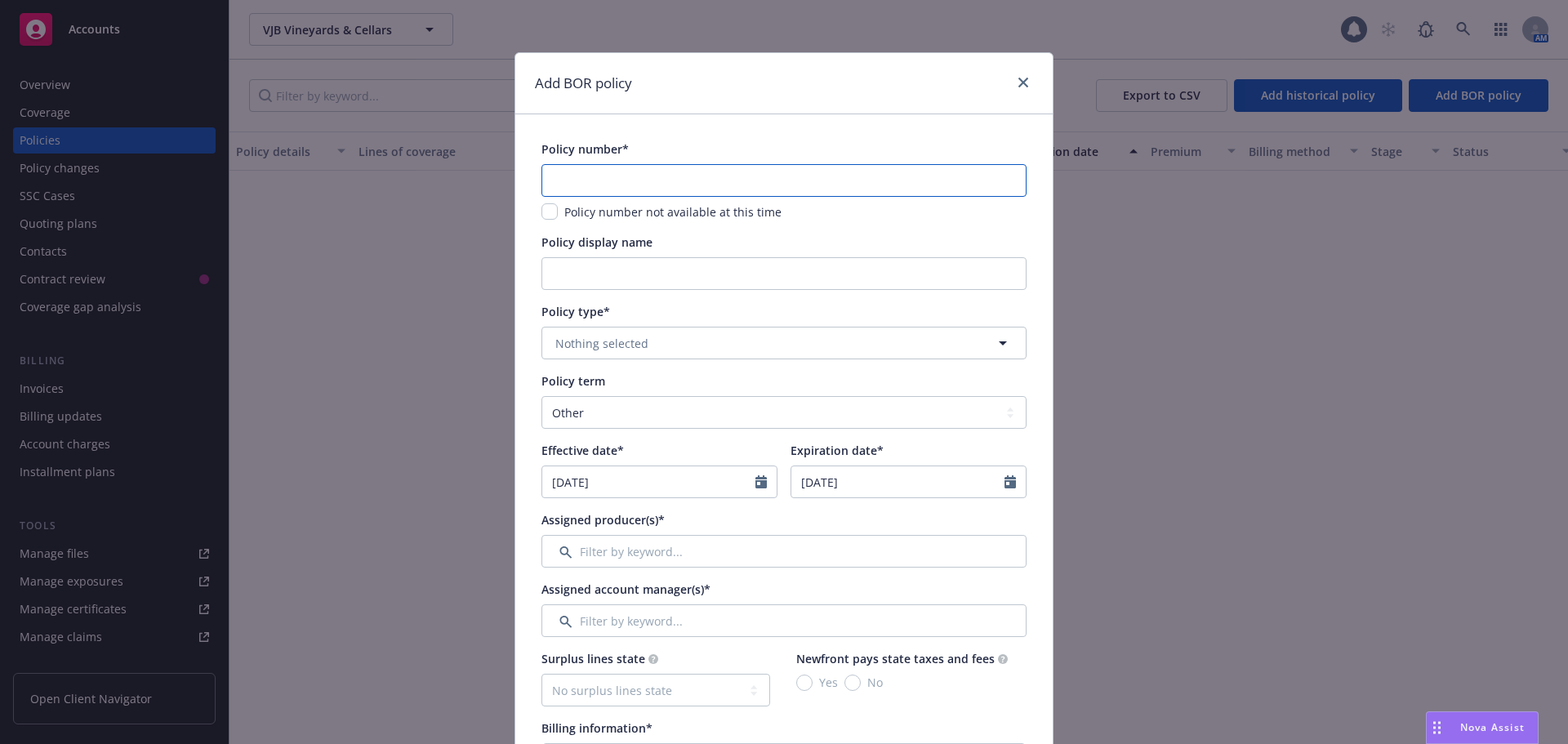
click at [565, 189] on input "text" at bounding box center [784, 181] width 486 height 33
click at [586, 335] on span "Nothing selected" at bounding box center [602, 344] width 93 height 17
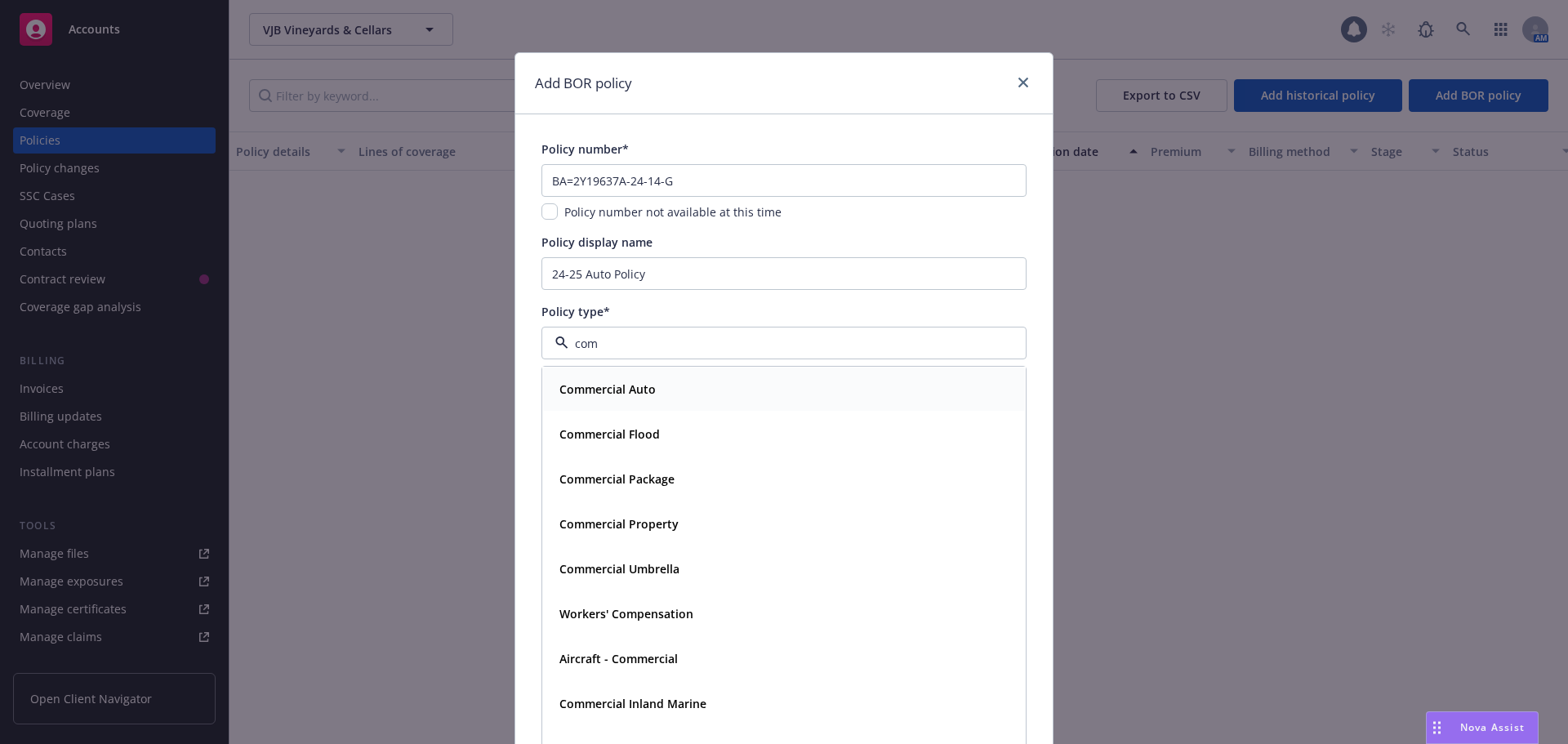
click at [571, 390] on strong "Commercial Auto" at bounding box center [608, 389] width 97 height 16
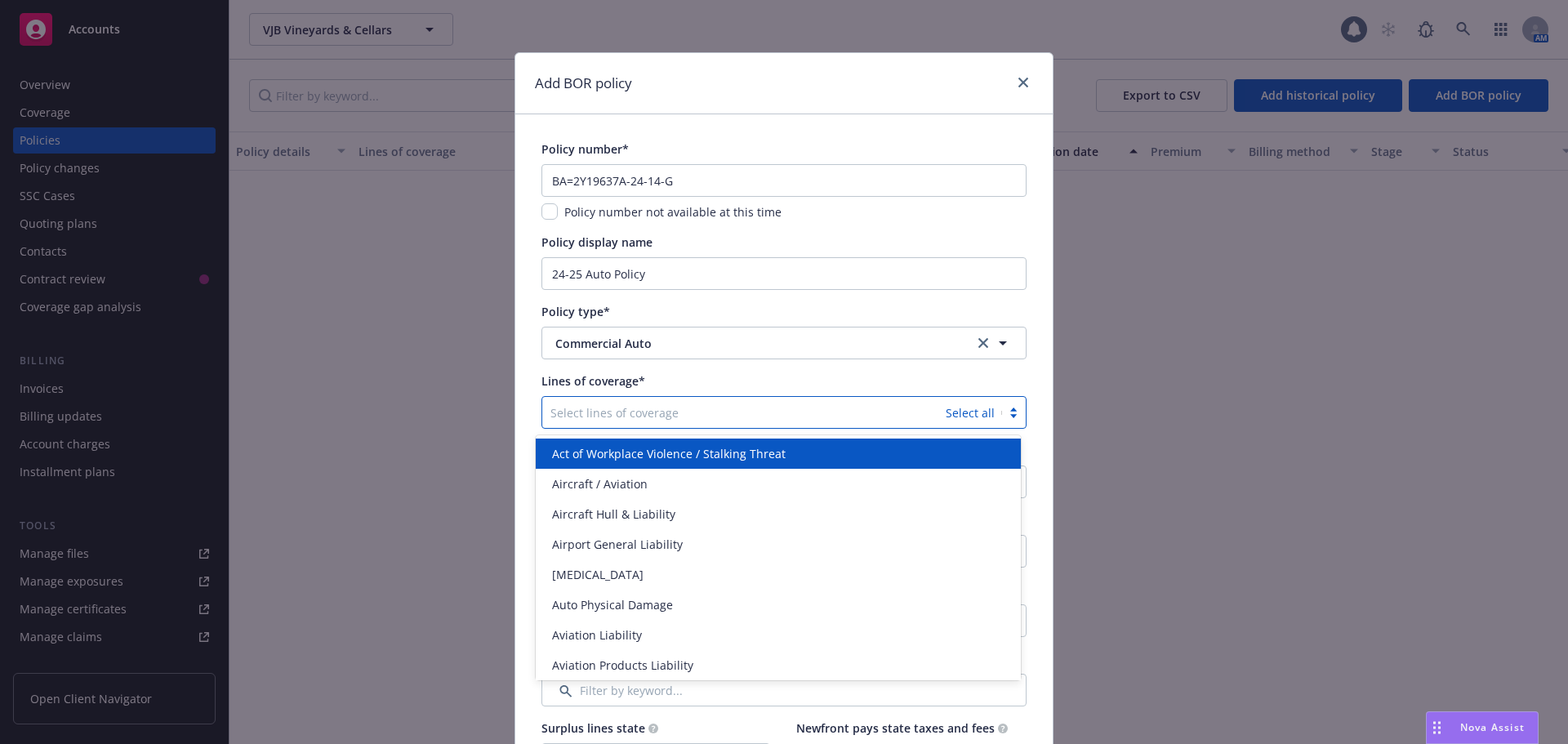
click at [623, 412] on div at bounding box center [744, 413] width 387 height 20
click at [639, 462] on span "Commercial Auto Liability" at bounding box center [622, 453] width 140 height 17
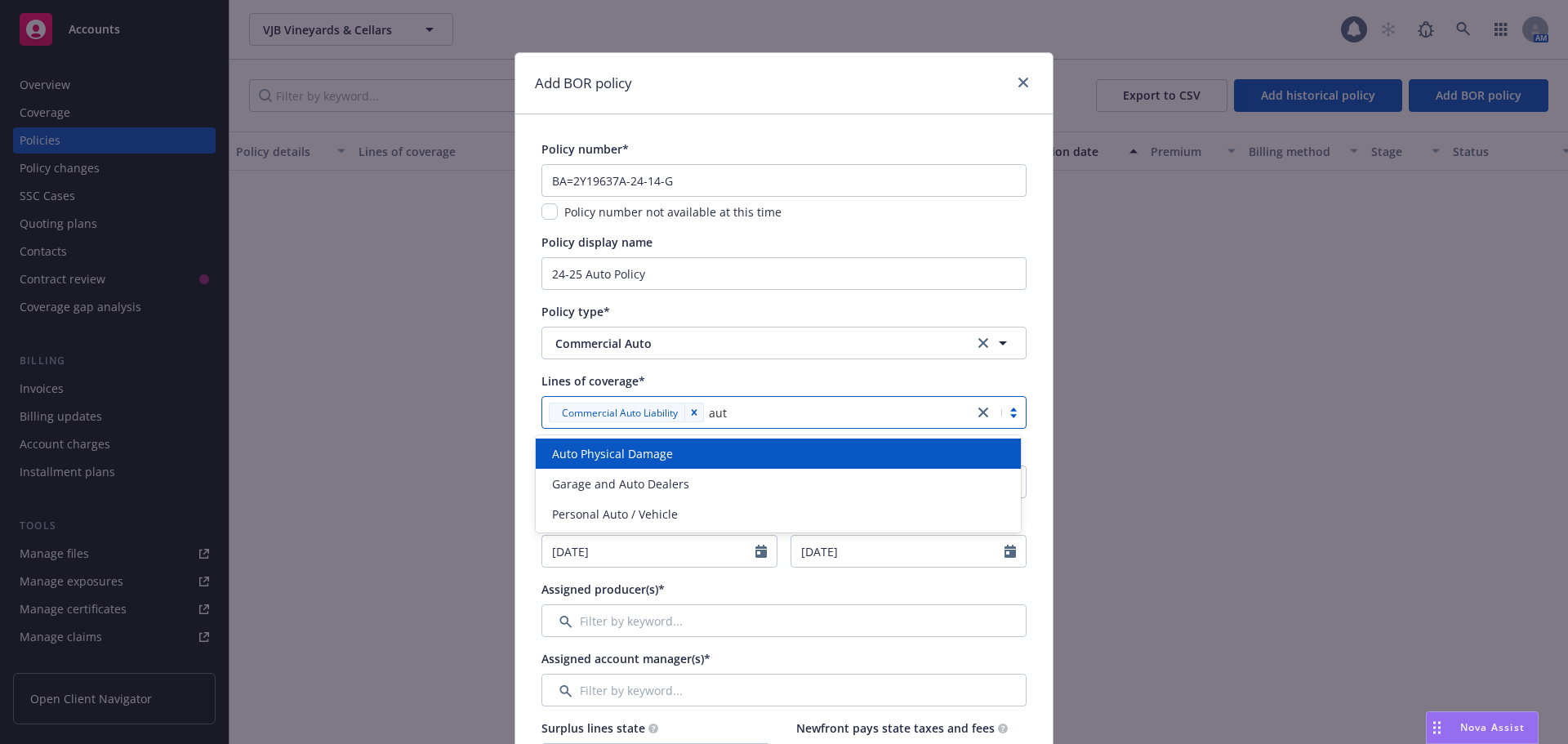
click at [639, 462] on span "Auto Physical Damage" at bounding box center [613, 453] width 121 height 17
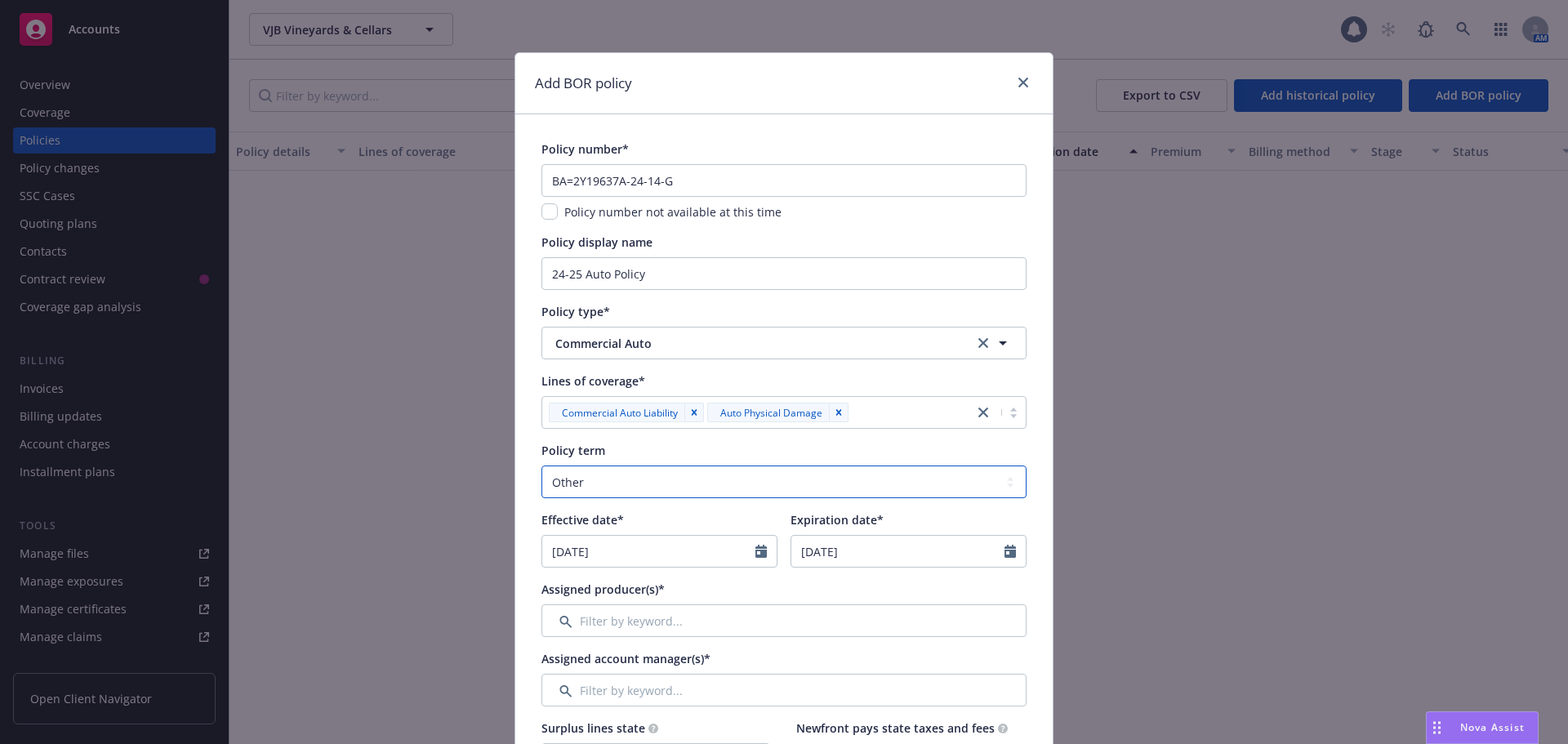
click at [553, 481] on select "Select policy term 12 Month 6 Month 4 Month 3 Month 2 Month 1 Month 36 Month (3…" at bounding box center [784, 482] width 486 height 33
click at [542, 466] on select "Select policy term 12 Month 6 Month 4 Month 3 Month 2 Month 1 Month 36 Month (3…" at bounding box center [784, 482] width 486 height 33
click at [756, 548] on icon "Calendar" at bounding box center [761, 552] width 12 height 13
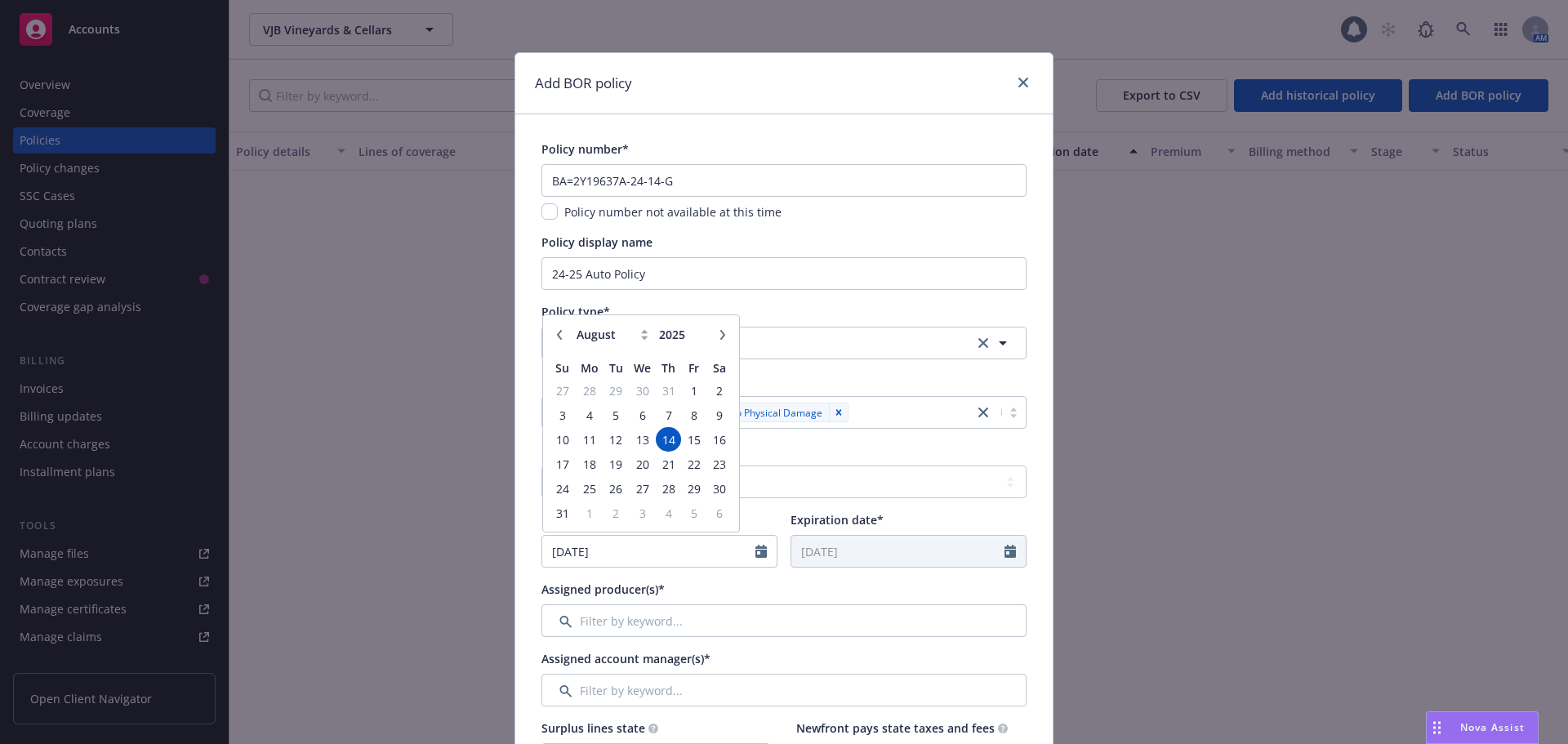
click at [560, 338] on button "button" at bounding box center [560, 335] width 20 height 20
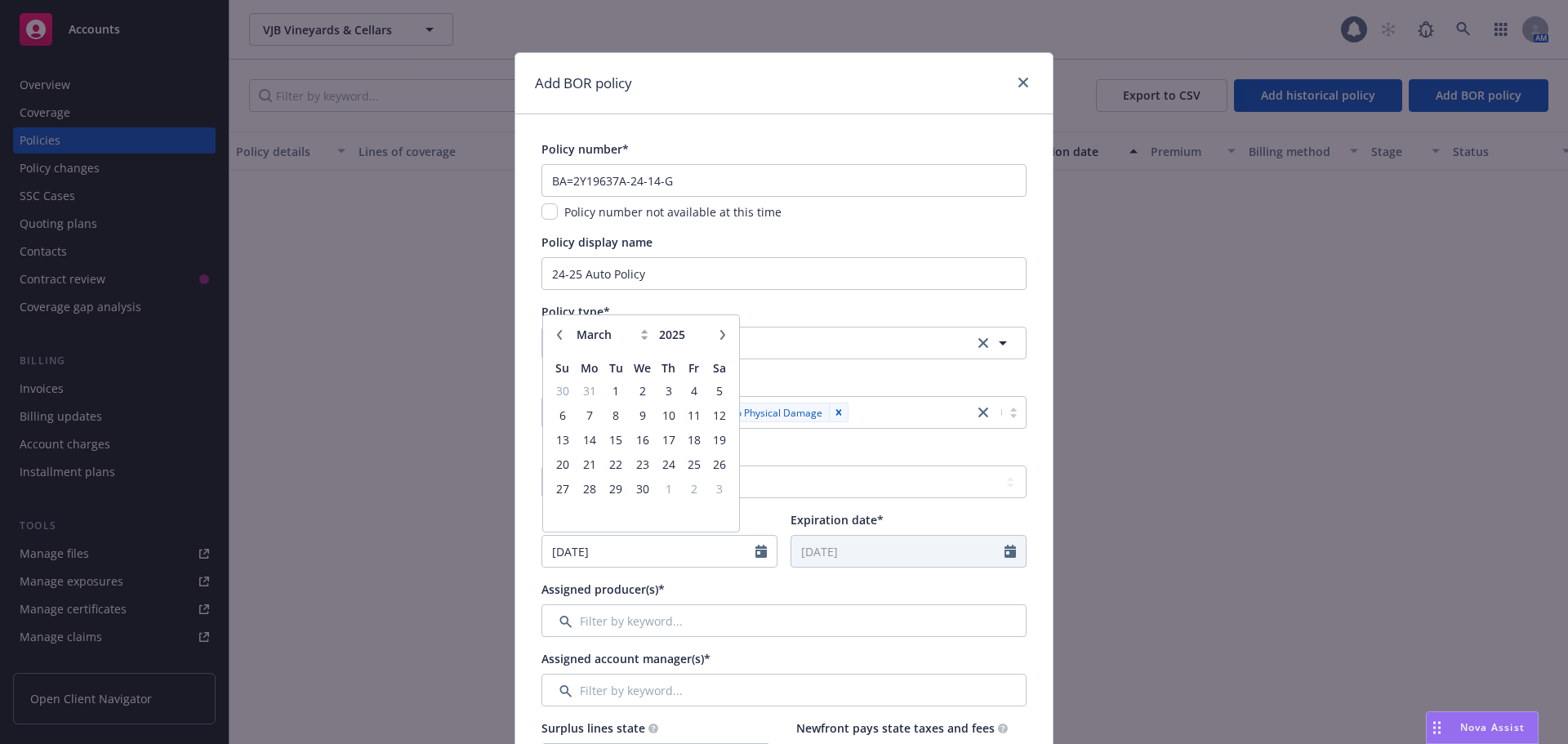
click at [560, 338] on button "button" at bounding box center [560, 335] width 20 height 20
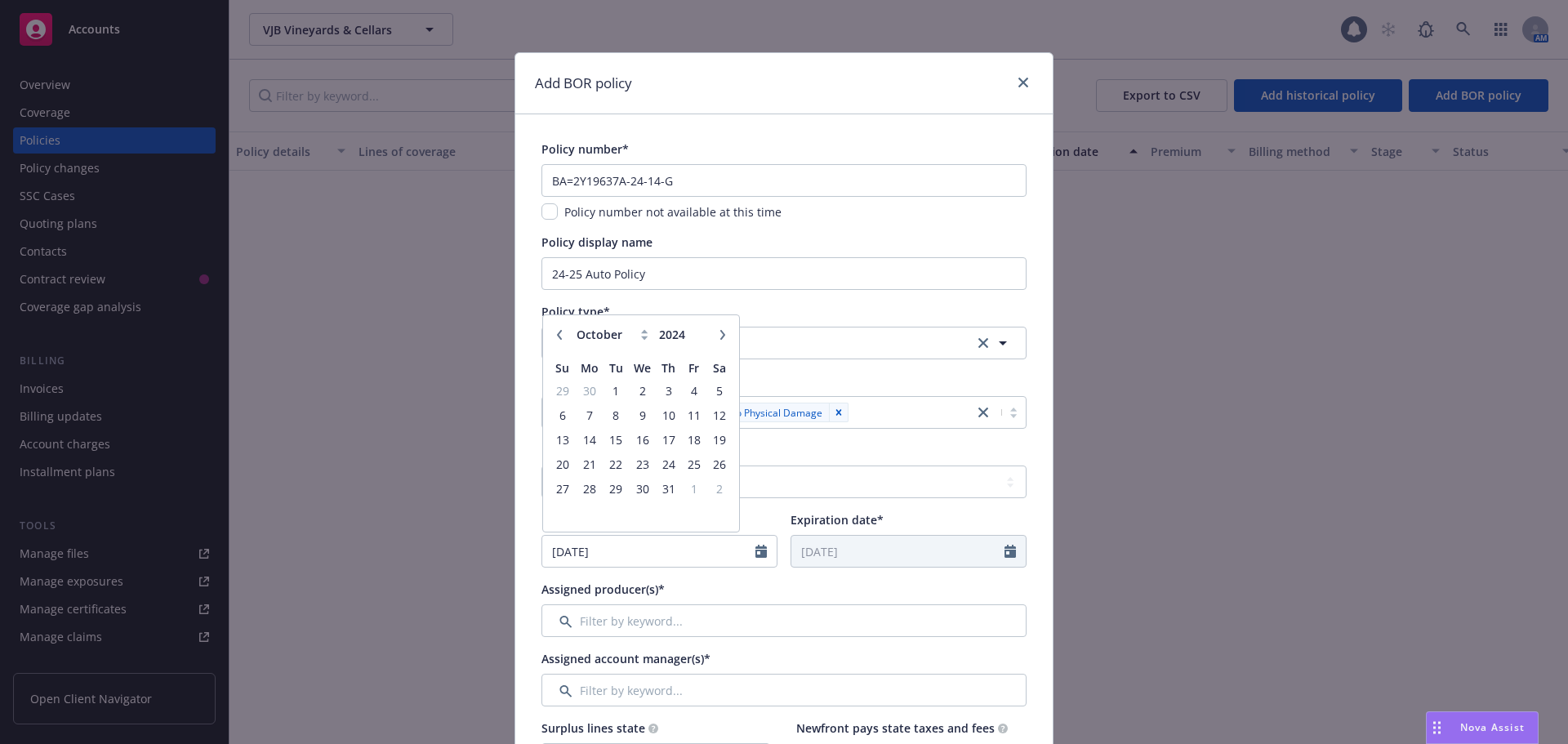
click at [560, 338] on button "button" at bounding box center [560, 335] width 20 height 20
click at [718, 333] on icon "button" at bounding box center [722, 335] width 10 height 10
click at [710, 439] on span "17" at bounding box center [720, 439] width 22 height 21
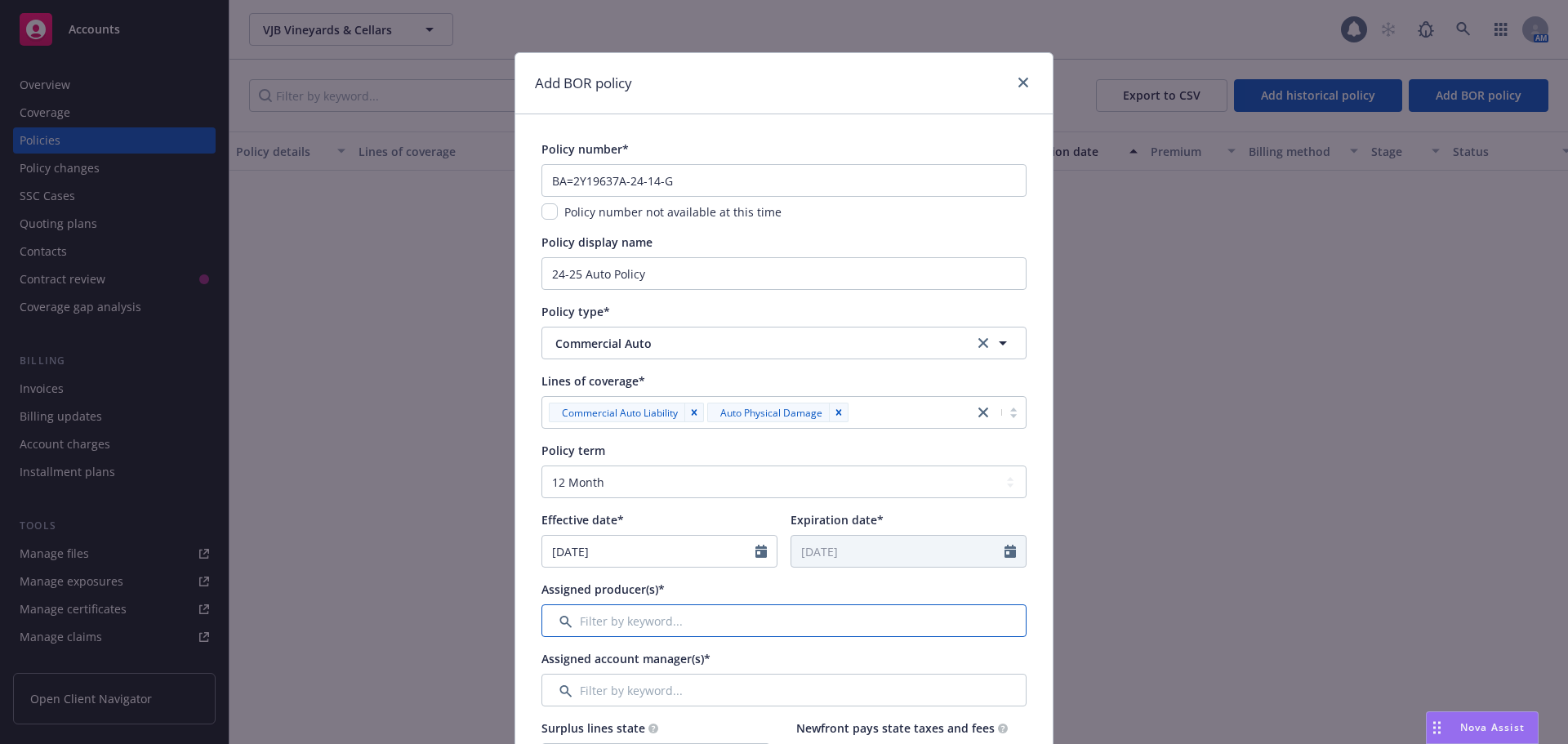
click at [698, 620] on input "Filter by keyword..." at bounding box center [784, 621] width 486 height 33
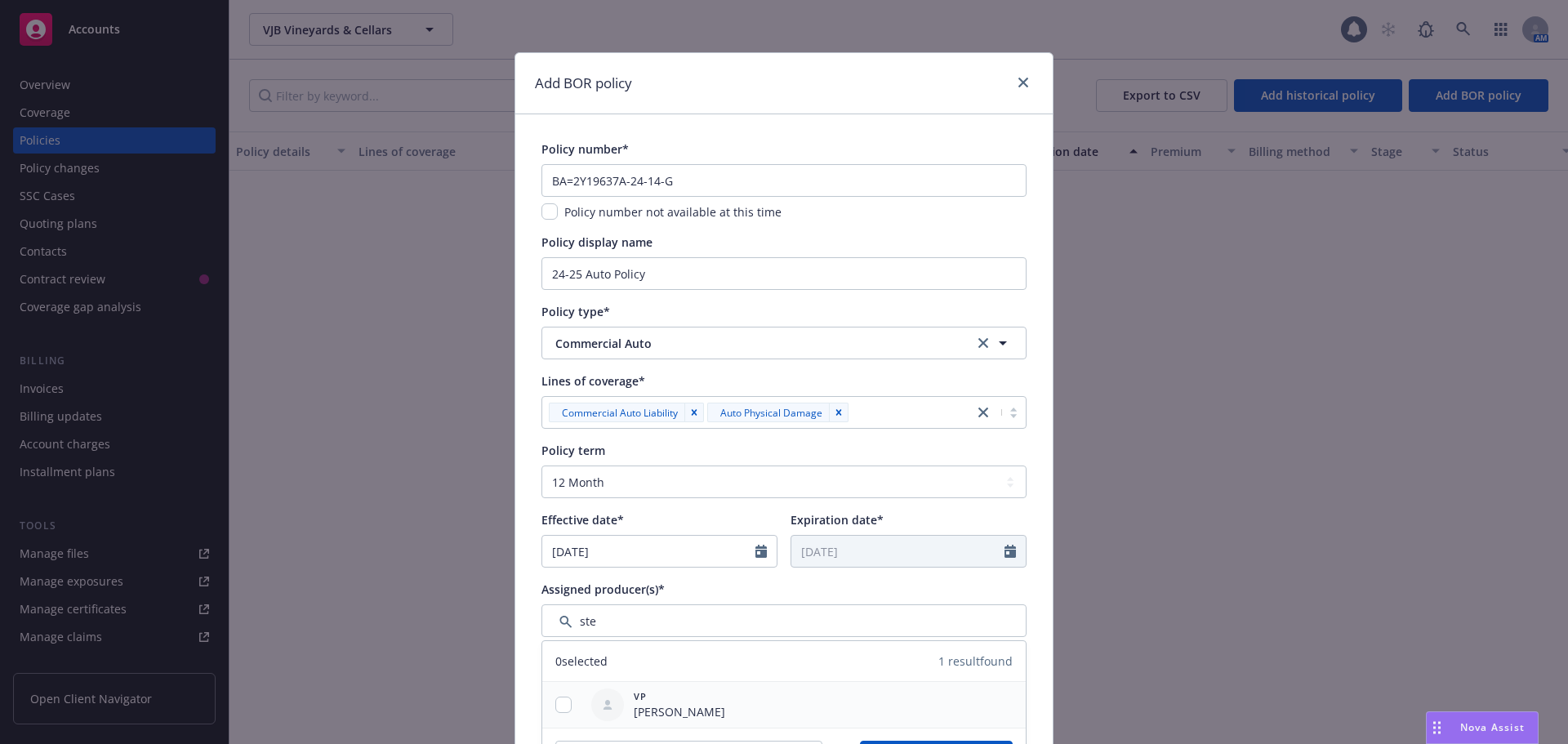
click at [585, 695] on div "VP [PERSON_NAME]" at bounding box center [658, 704] width 147 height 45
click at [575, 705] on div at bounding box center [563, 705] width 42 height 17
click at [558, 708] on input "checkbox" at bounding box center [564, 705] width 17 height 17
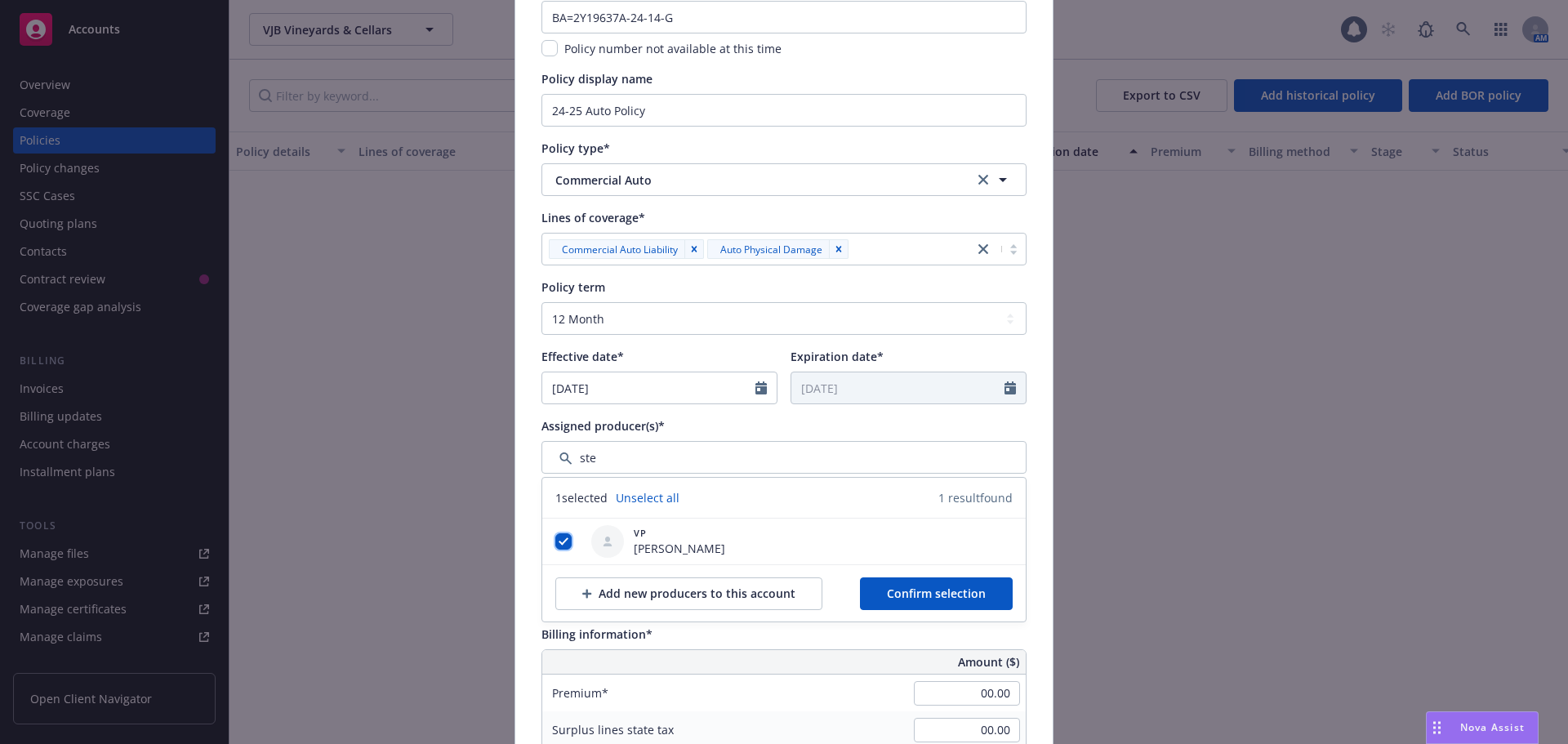
scroll to position [245, 0]
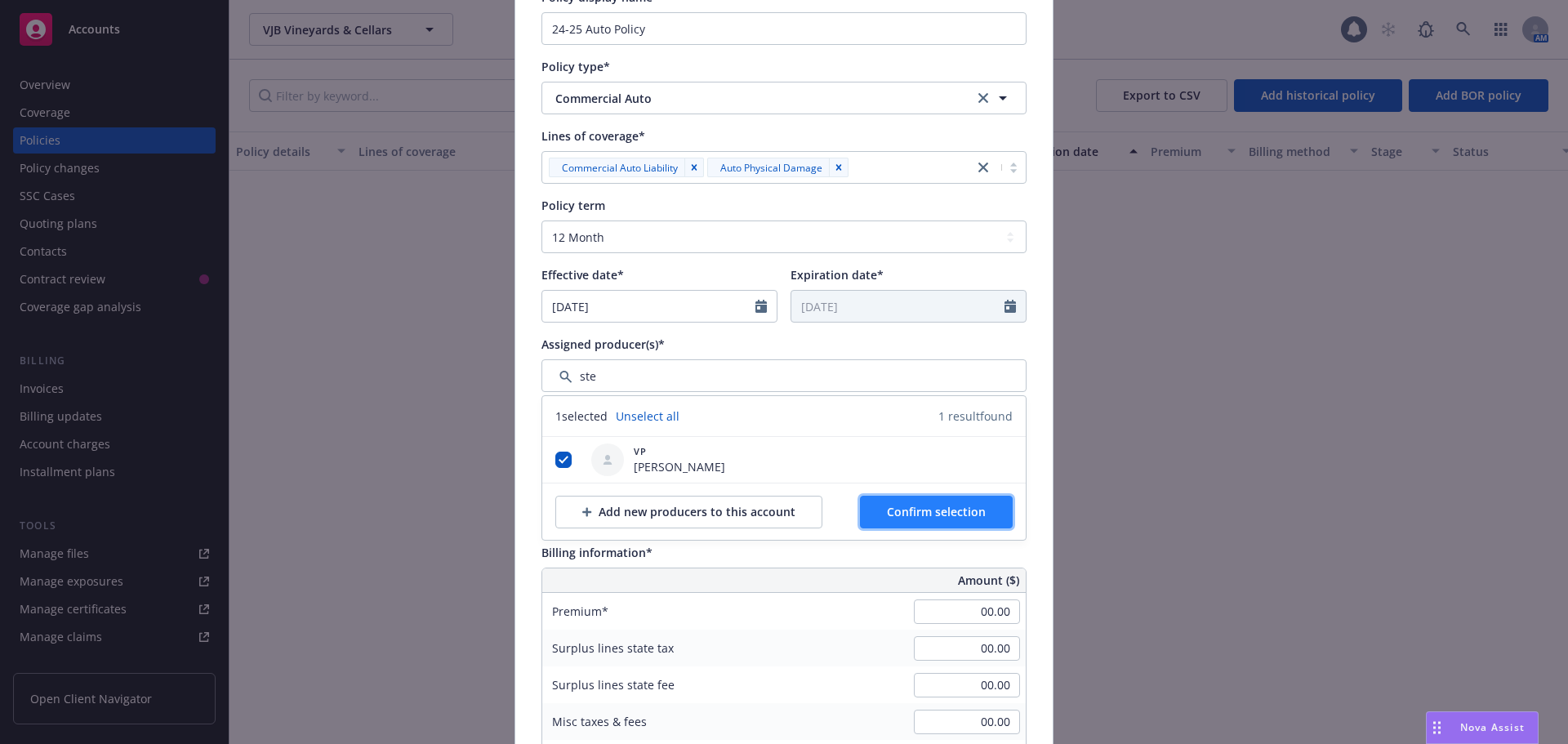
click at [939, 514] on span "Confirm selection" at bounding box center [936, 511] width 99 height 16
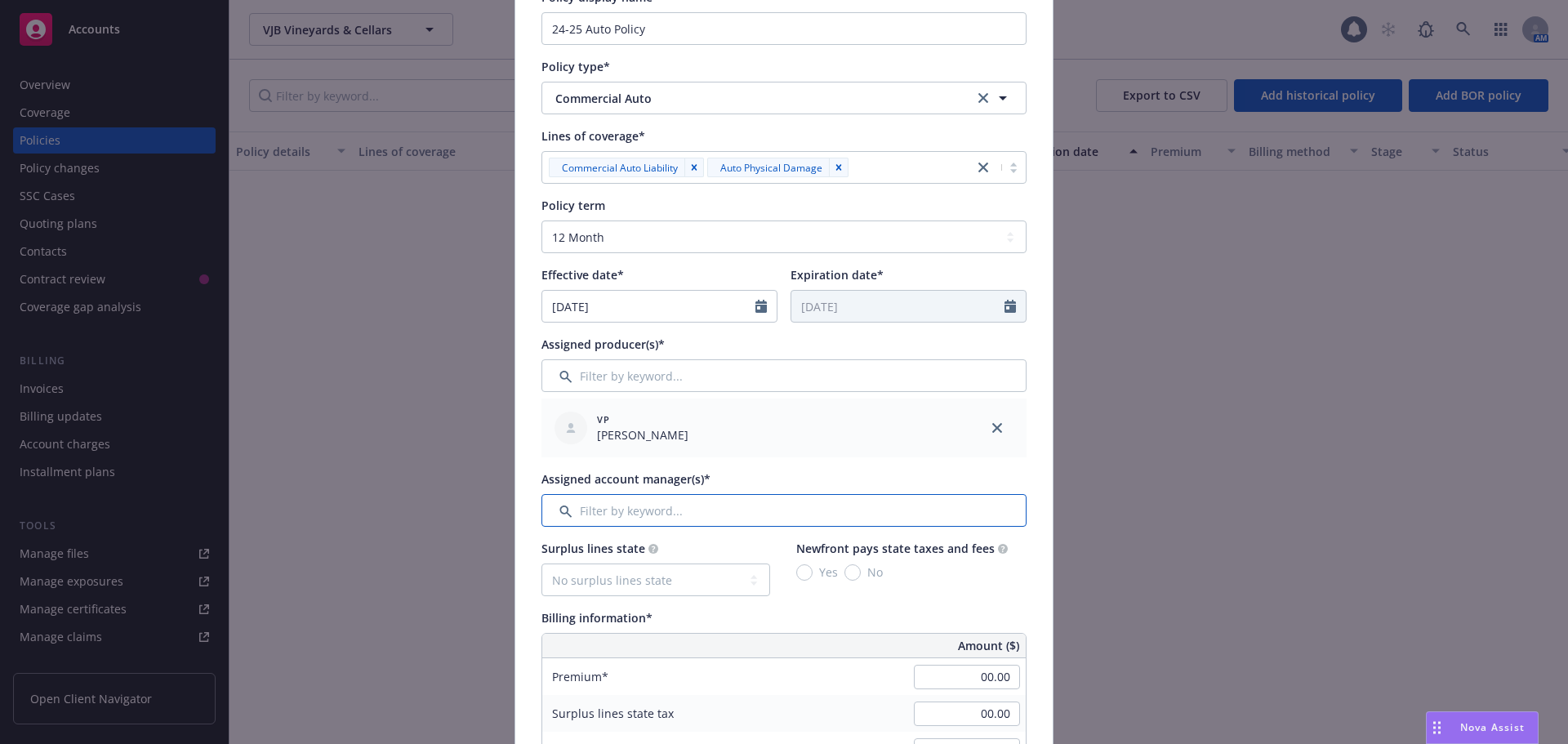
click at [604, 514] on input "Filter by keyword..." at bounding box center [784, 510] width 486 height 33
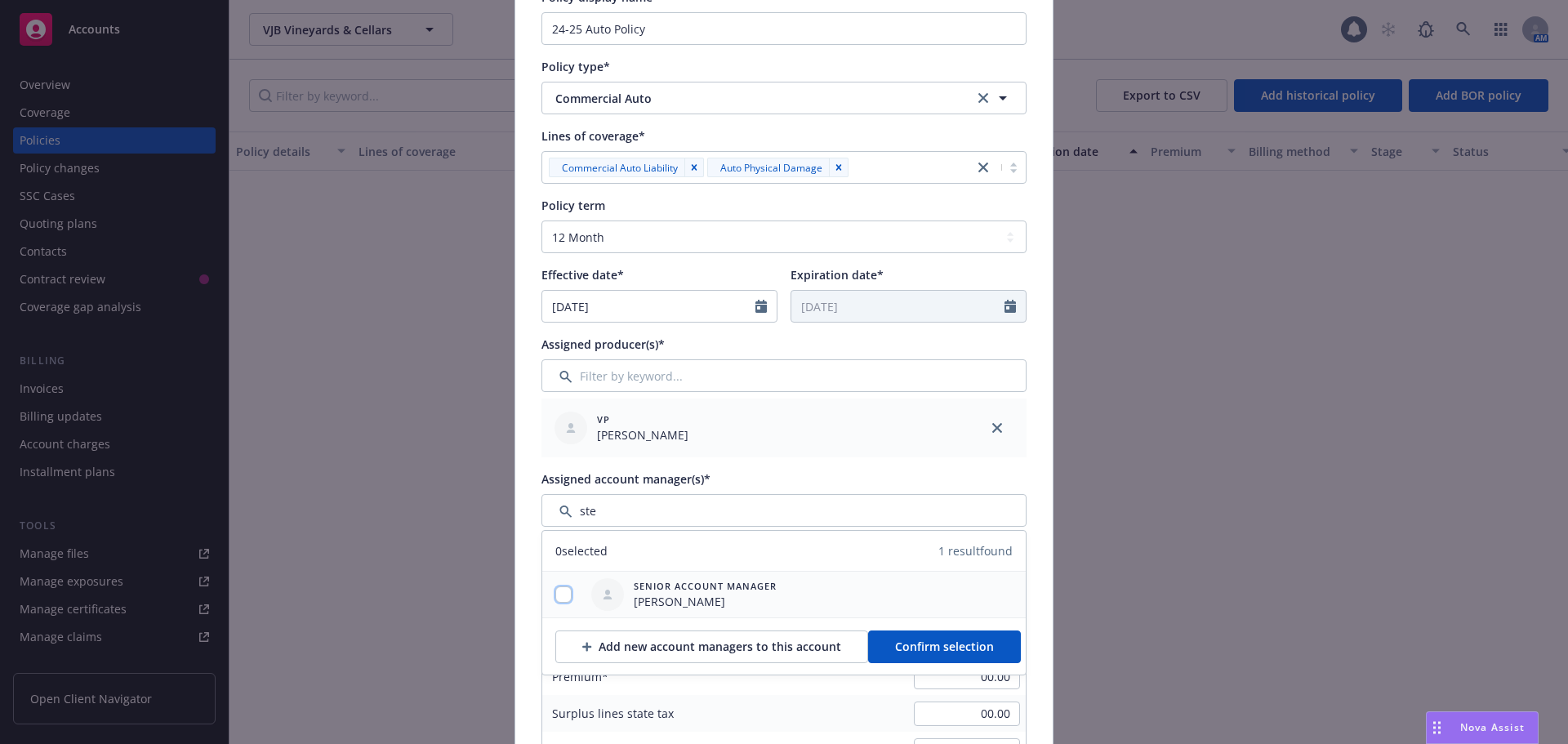
click at [563, 591] on input "checkbox" at bounding box center [564, 595] width 17 height 17
click at [945, 642] on span "Confirm selection" at bounding box center [945, 646] width 99 height 16
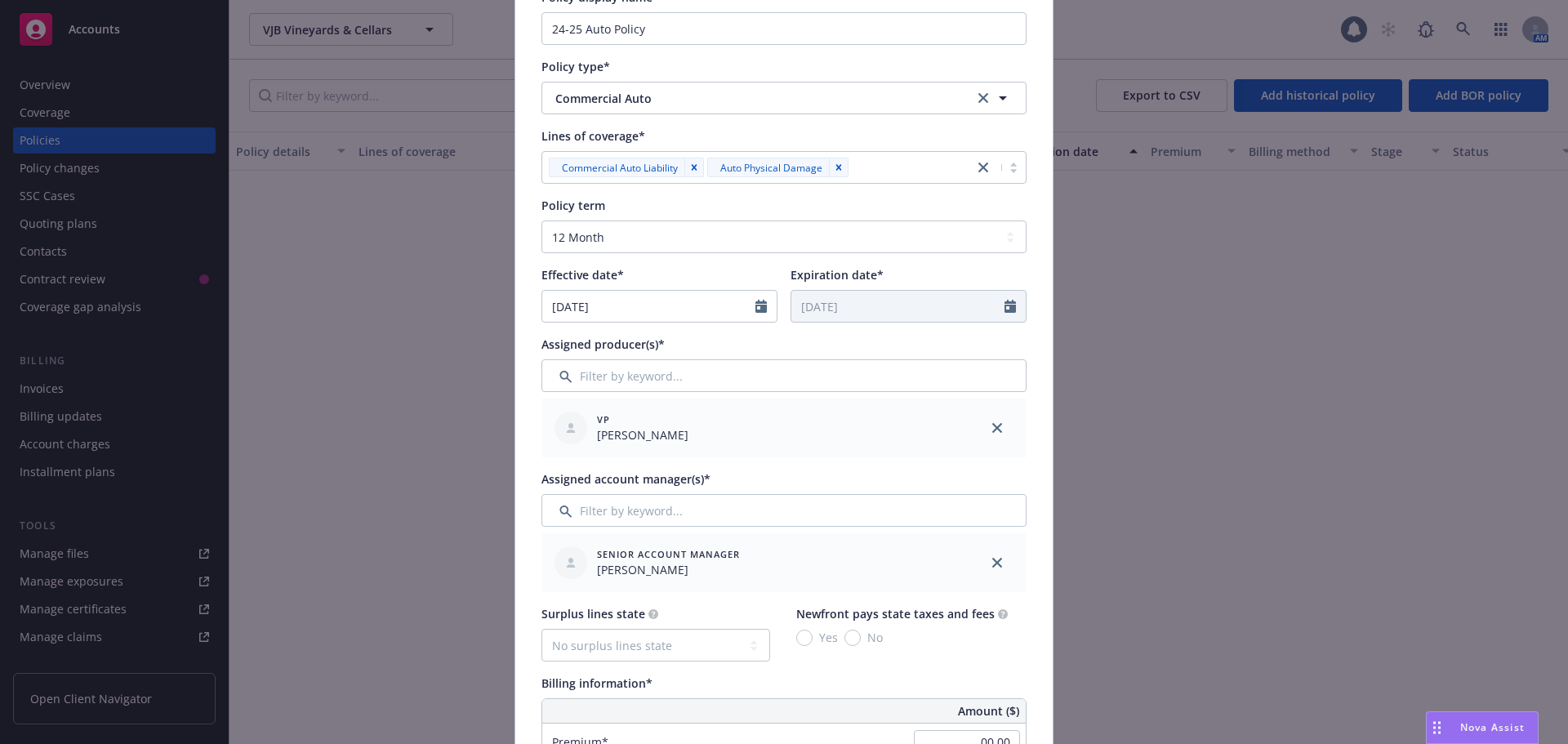
scroll to position [490, 0]
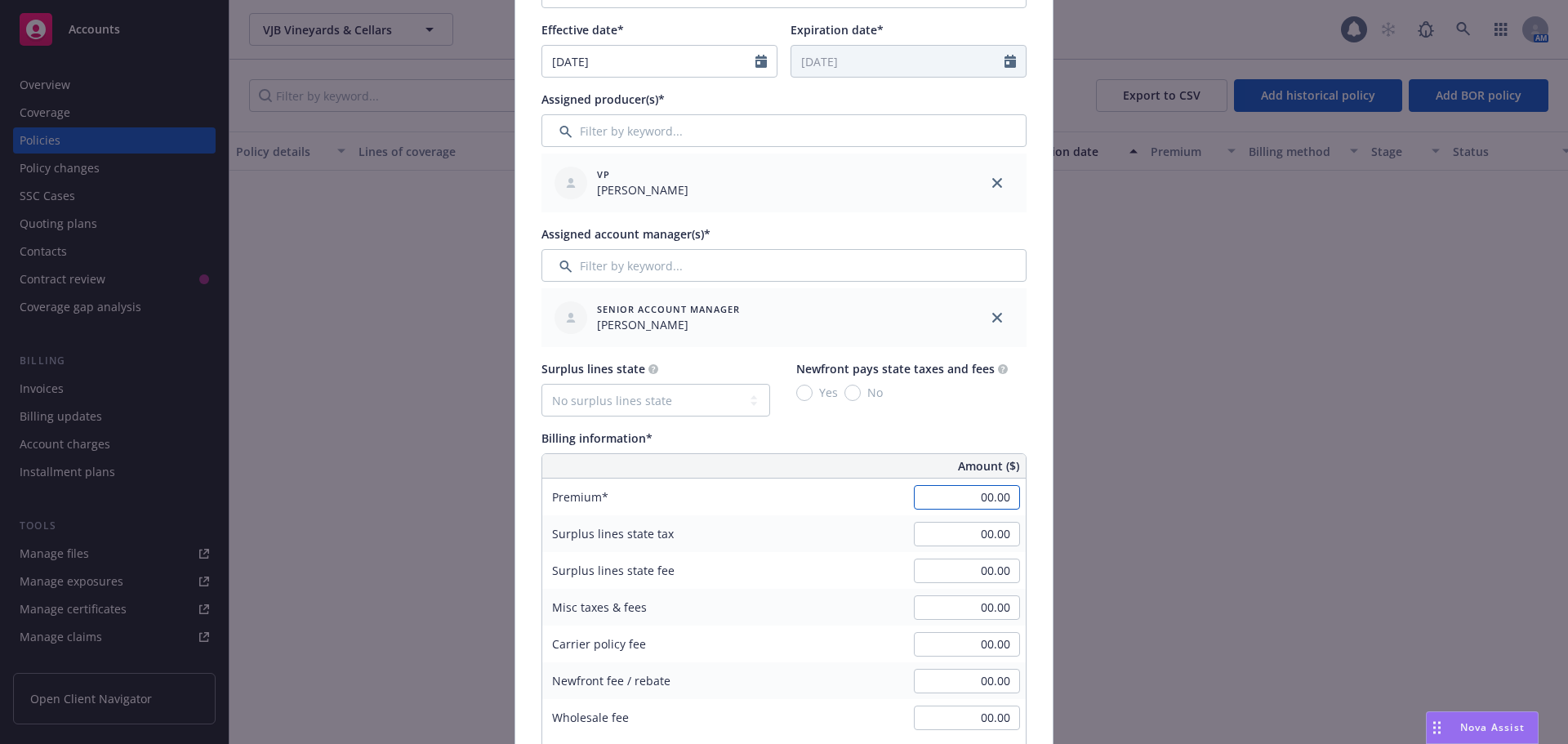
click at [931, 502] on input "00.00" at bounding box center [967, 498] width 107 height 25
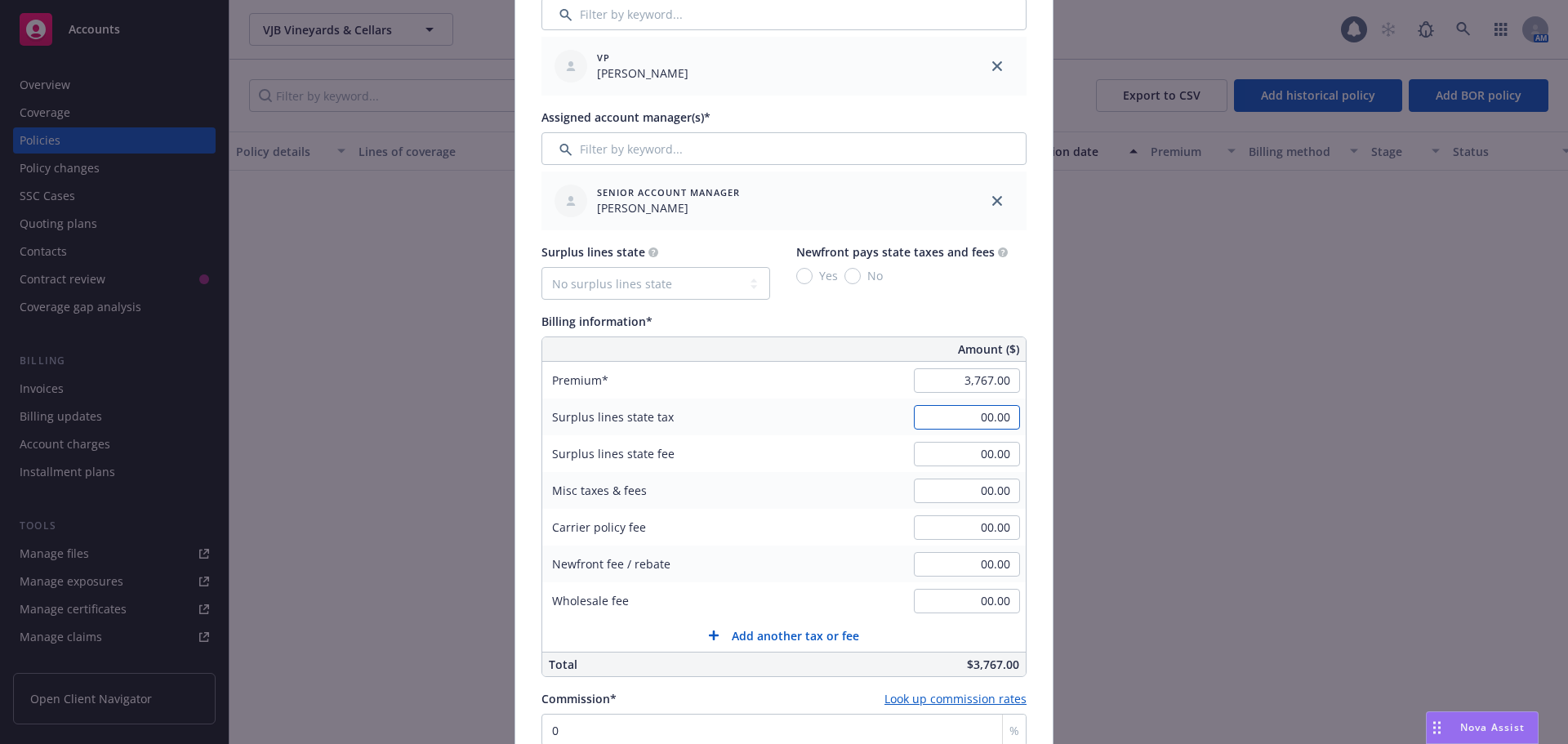
scroll to position [980, 0]
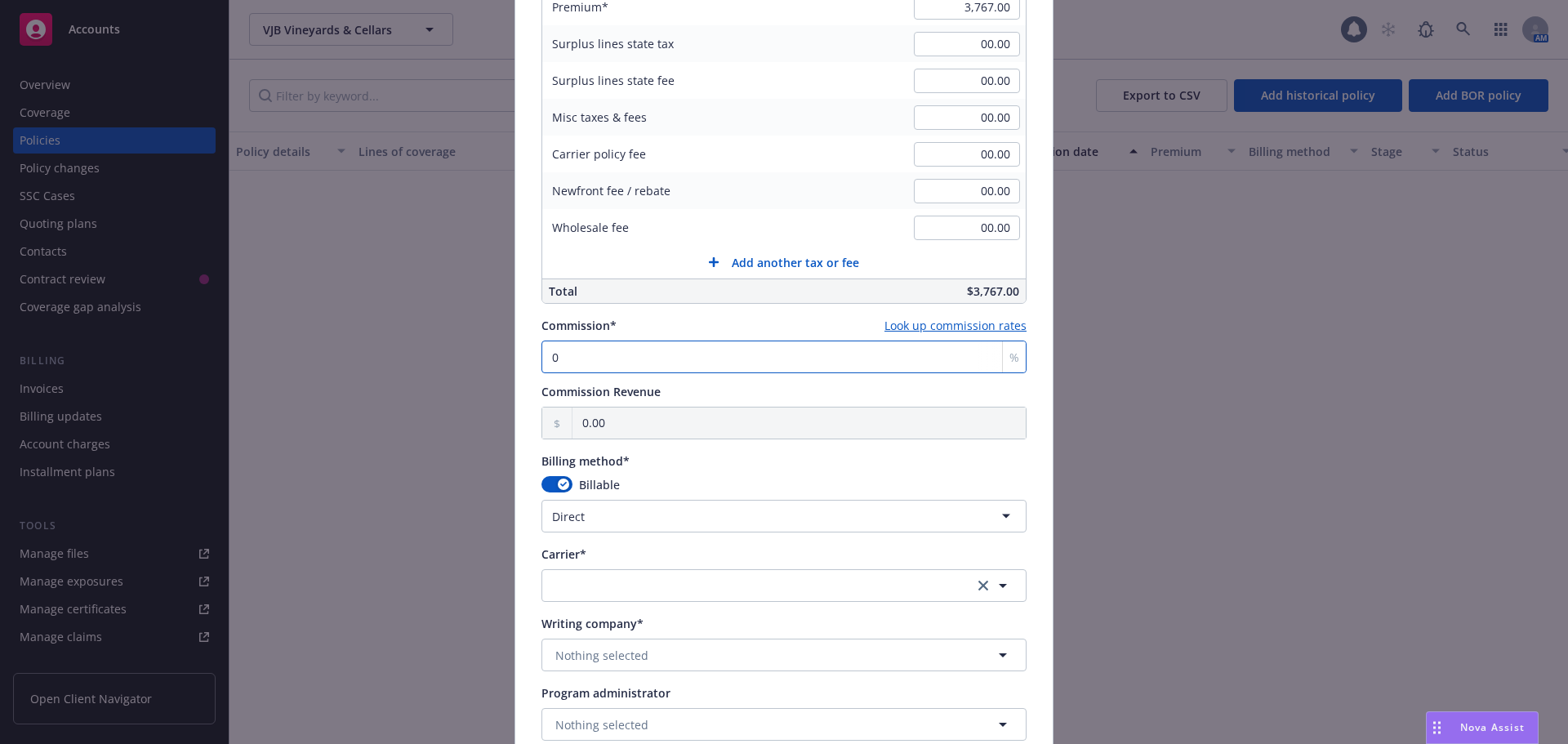
click at [570, 353] on input "0" at bounding box center [784, 357] width 486 height 33
click at [689, 590] on button "button" at bounding box center [784, 585] width 486 height 33
click at [577, 593] on button "button" at bounding box center [784, 585] width 486 height 33
click at [625, 524] on strong "Travelers Insurance" at bounding box center [614, 522] width 109 height 16
click at [651, 661] on button "Nothing selected" at bounding box center [784, 655] width 486 height 33
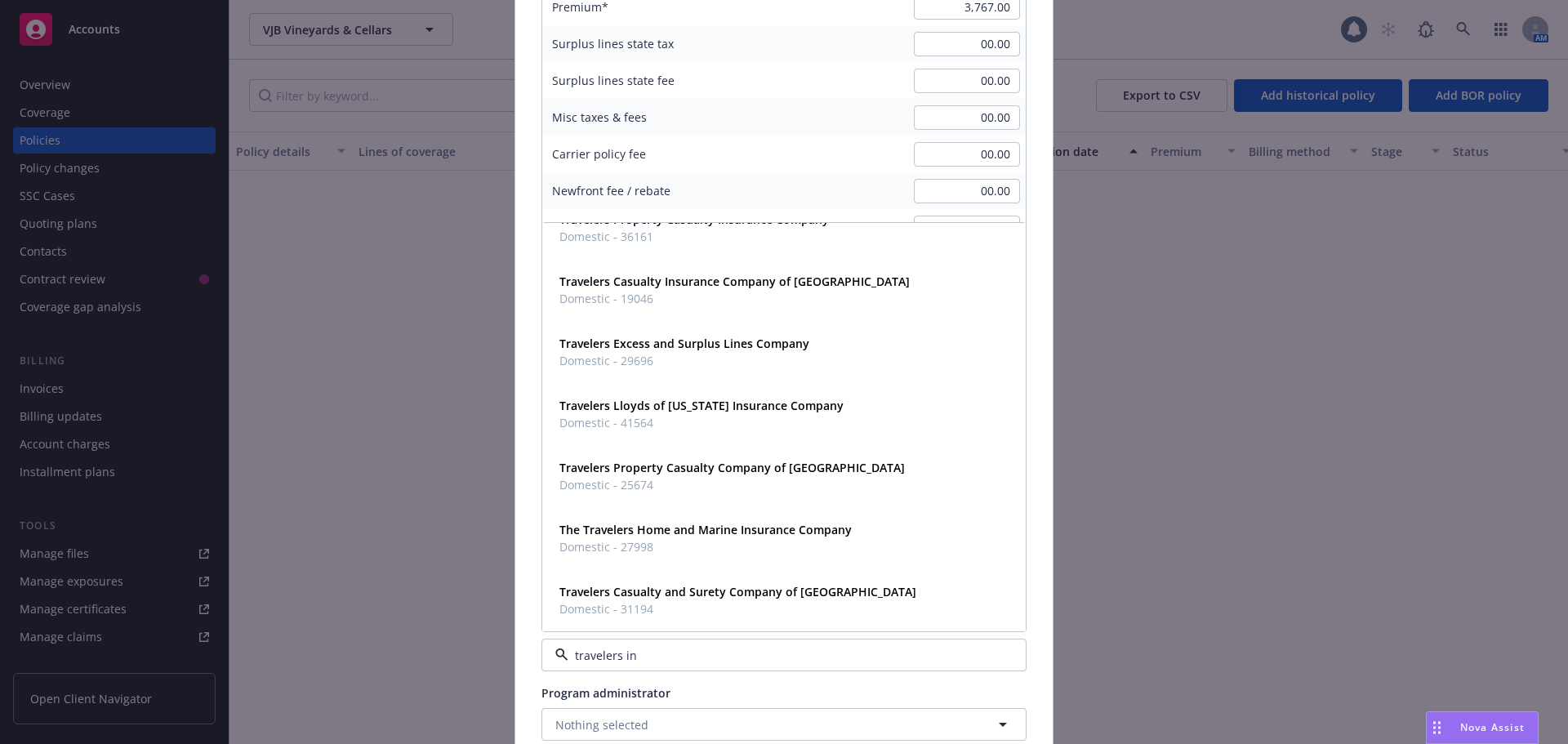
scroll to position [0, 0]
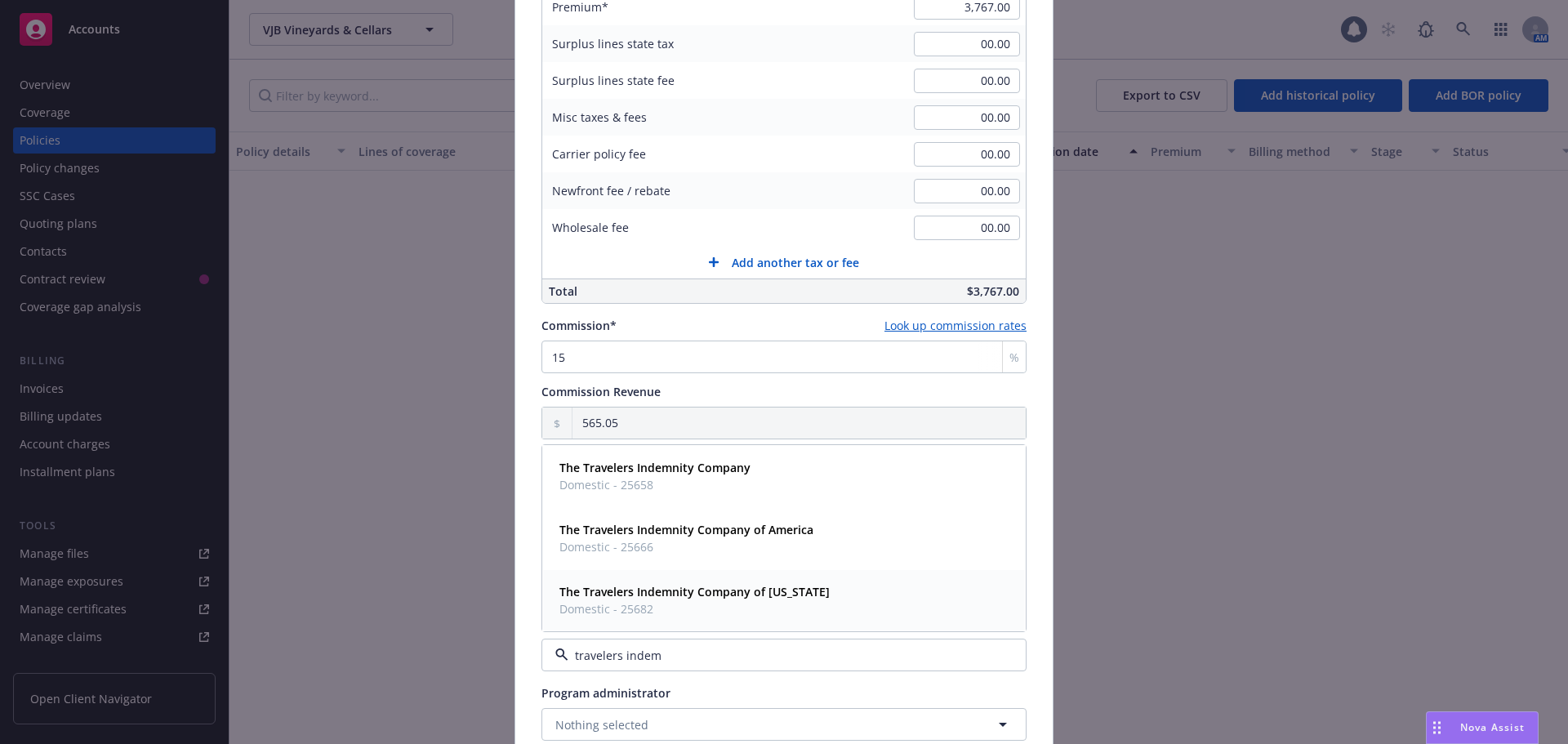
click at [741, 596] on strong "The Travelers Indemnity Company of [US_STATE]" at bounding box center [694, 591] width 270 height 16
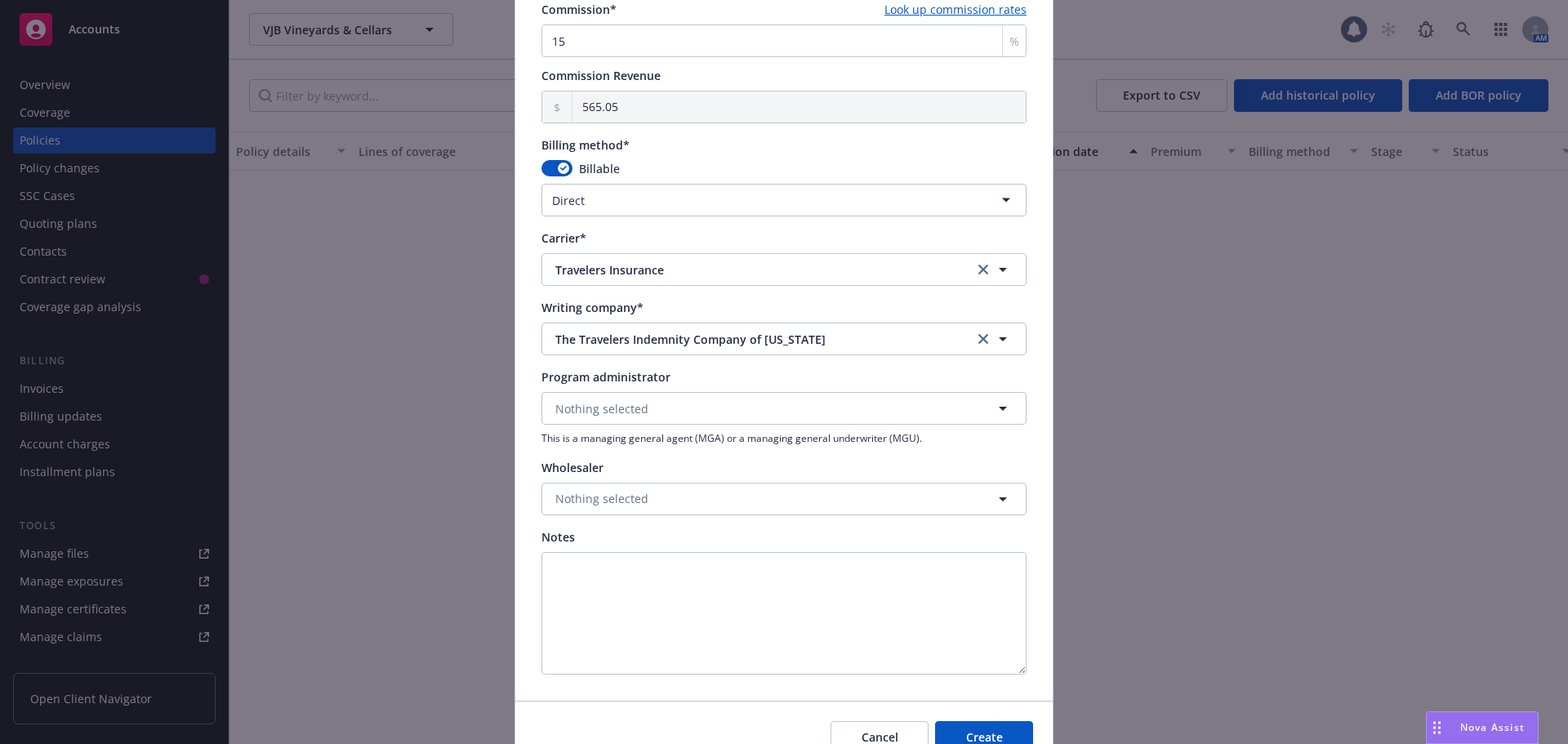
scroll to position [1307, 0]
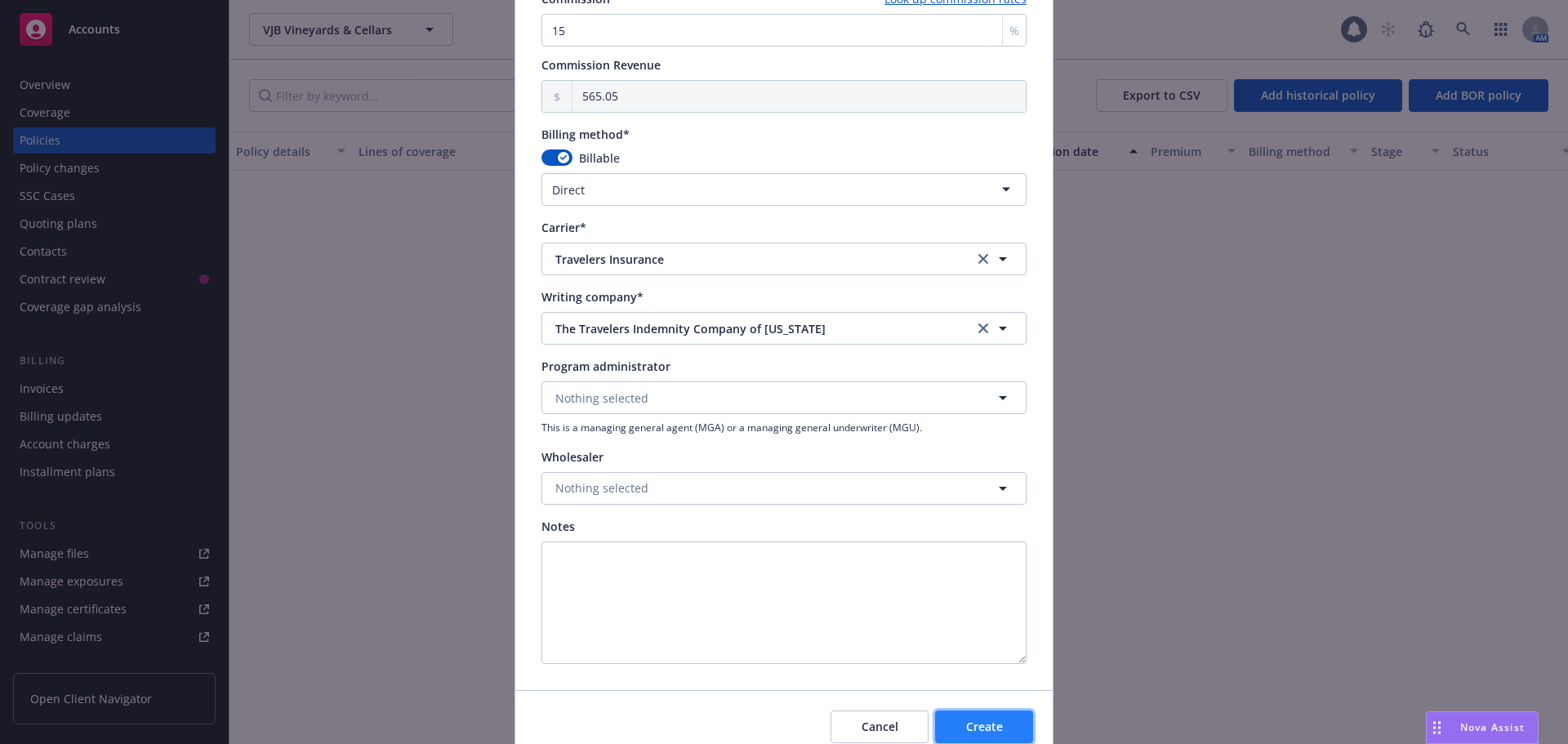
click at [982, 725] on span "Create" at bounding box center [984, 726] width 37 height 16
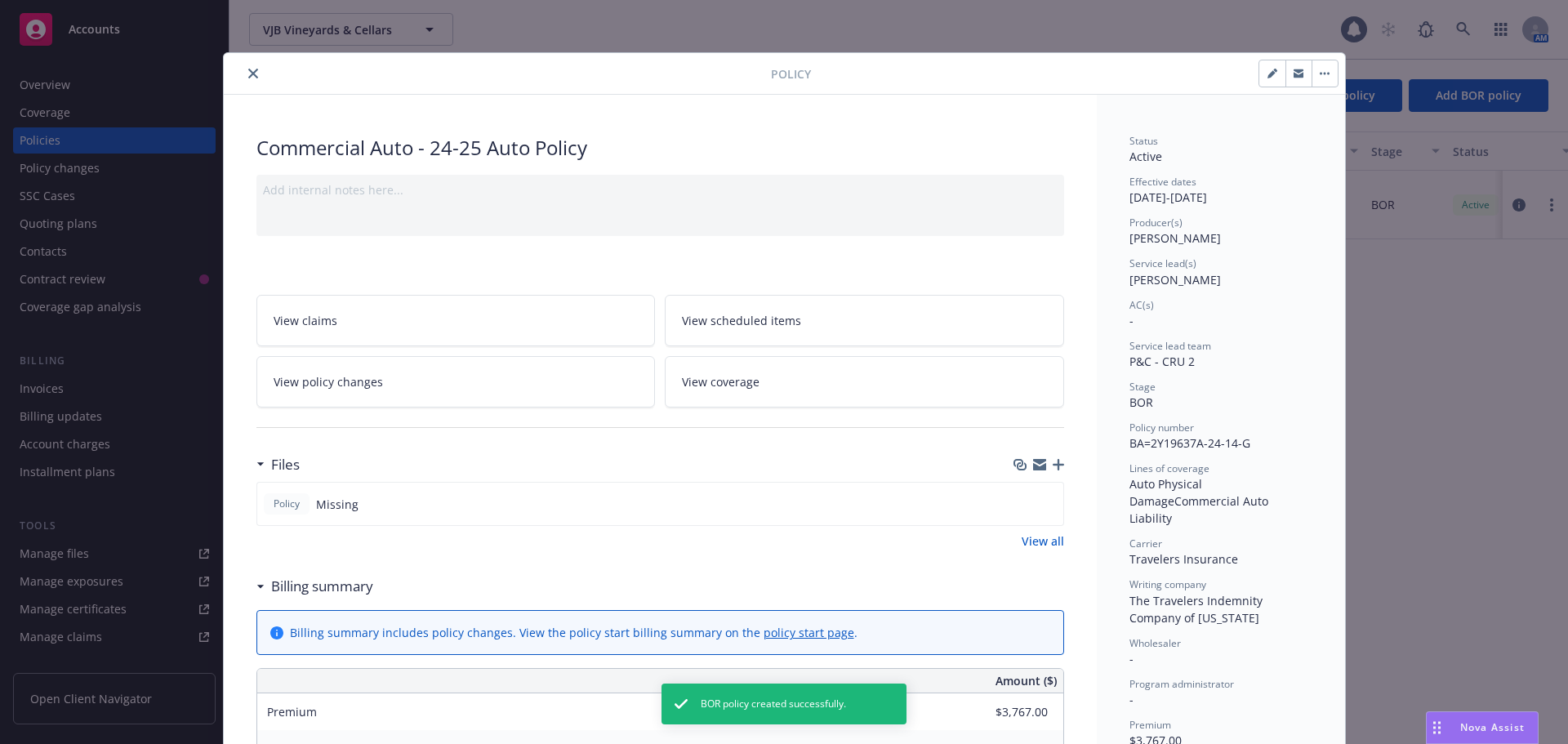
click at [1054, 465] on icon "button" at bounding box center [1059, 465] width 12 height 12
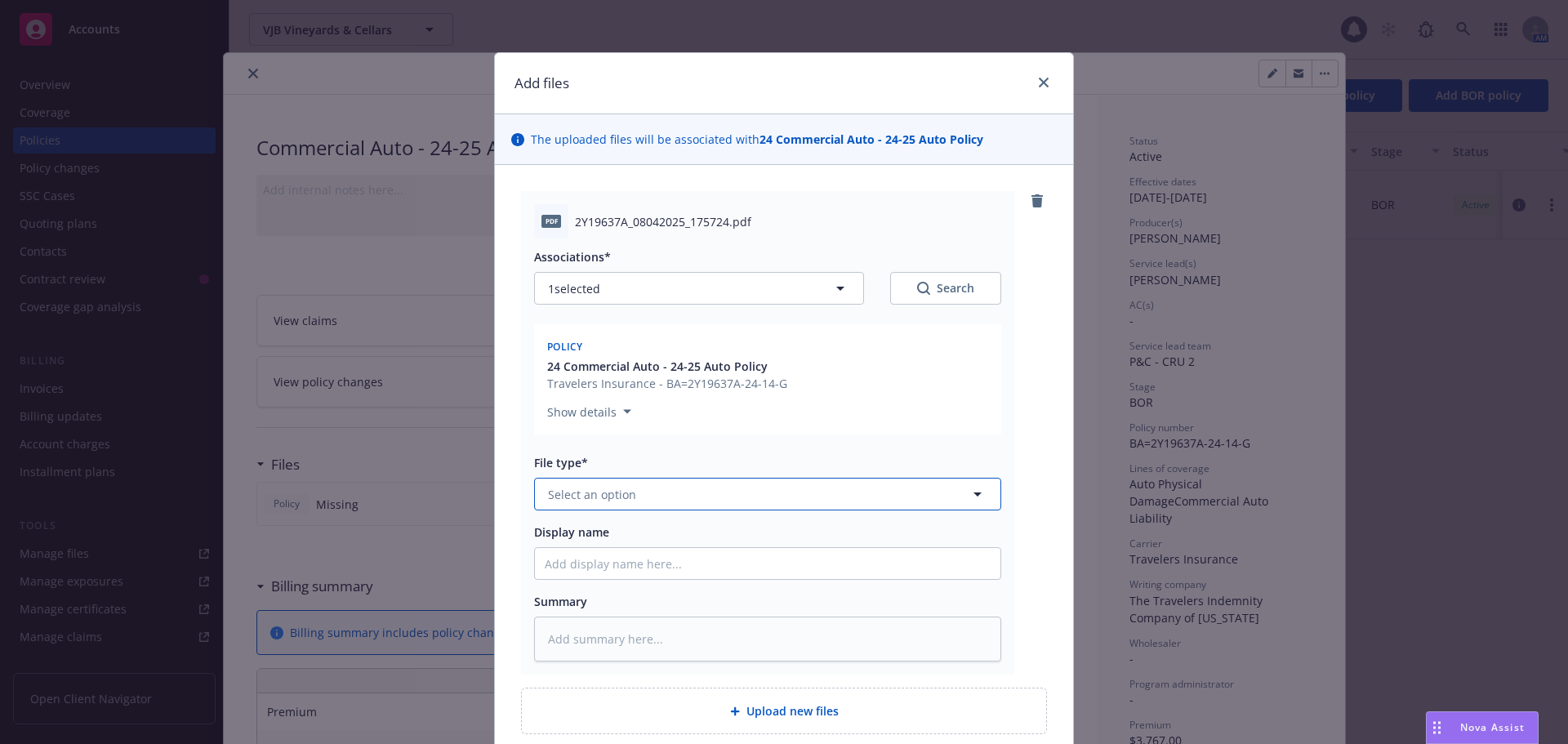
drag, startPoint x: 625, startPoint y: 508, endPoint x: 625, endPoint y: 494, distance: 14.0
click at [625, 500] on button "Select an option" at bounding box center [768, 495] width 467 height 33
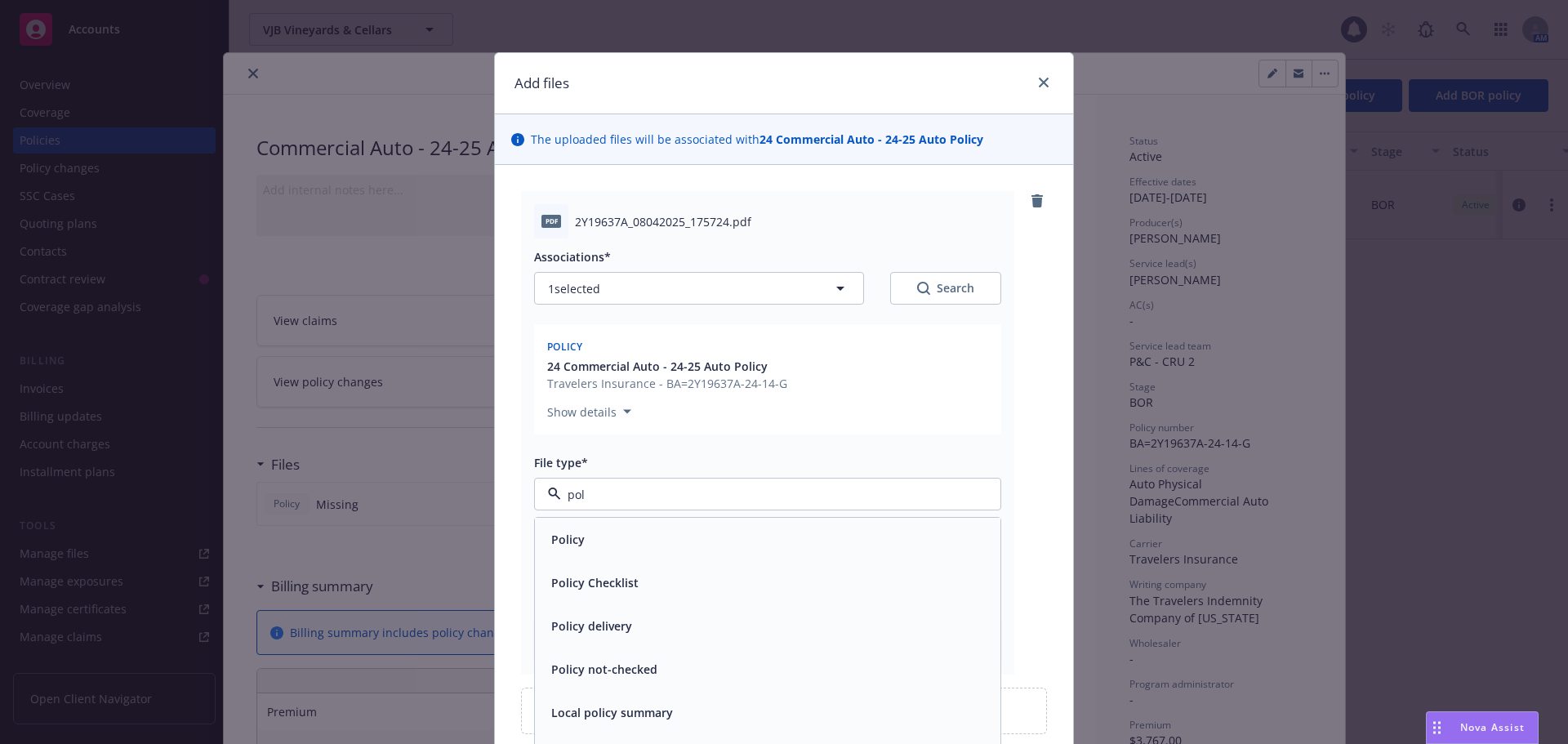
click at [573, 530] on div "Policy" at bounding box center [566, 539] width 43 height 24
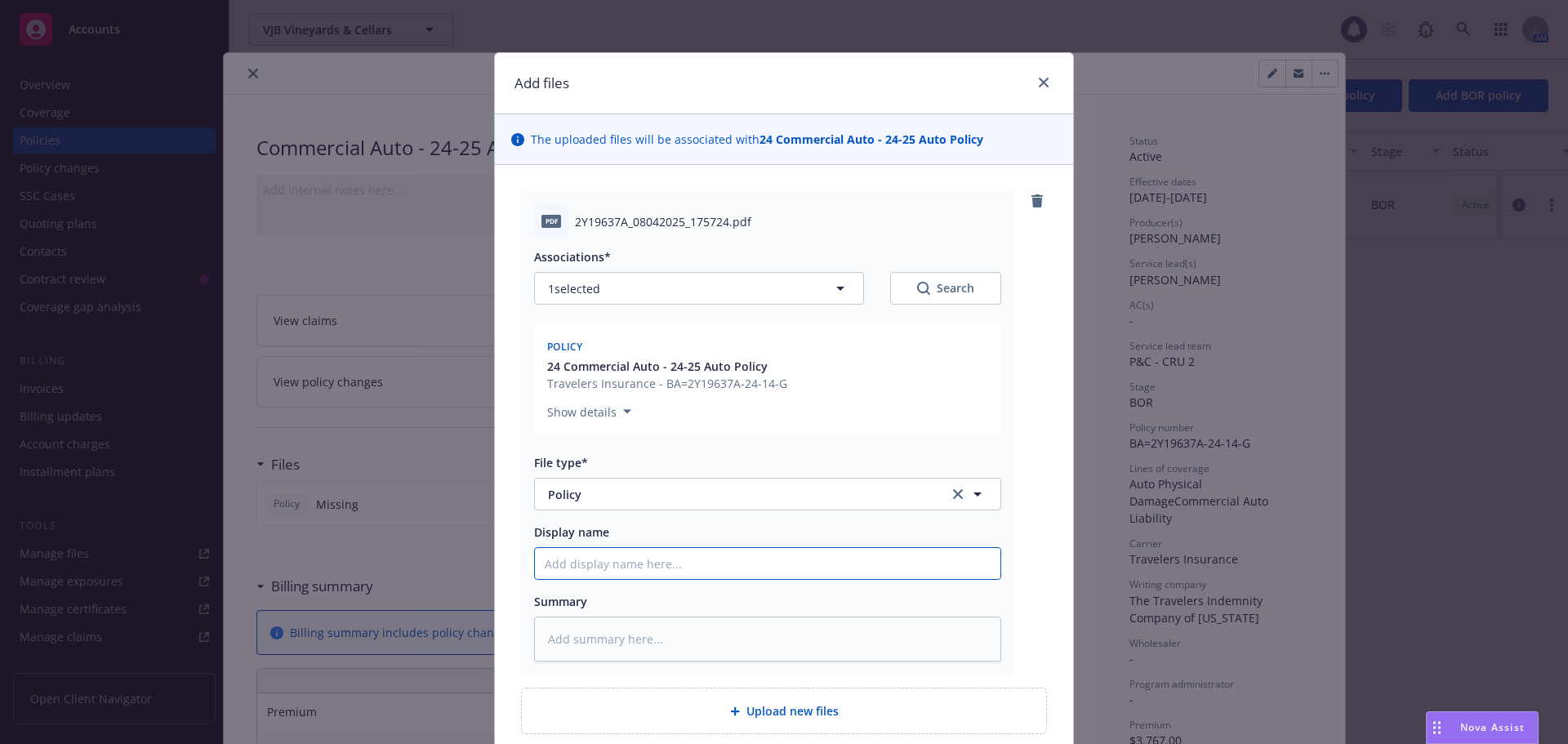
click at [567, 562] on input "Display name" at bounding box center [768, 564] width 466 height 31
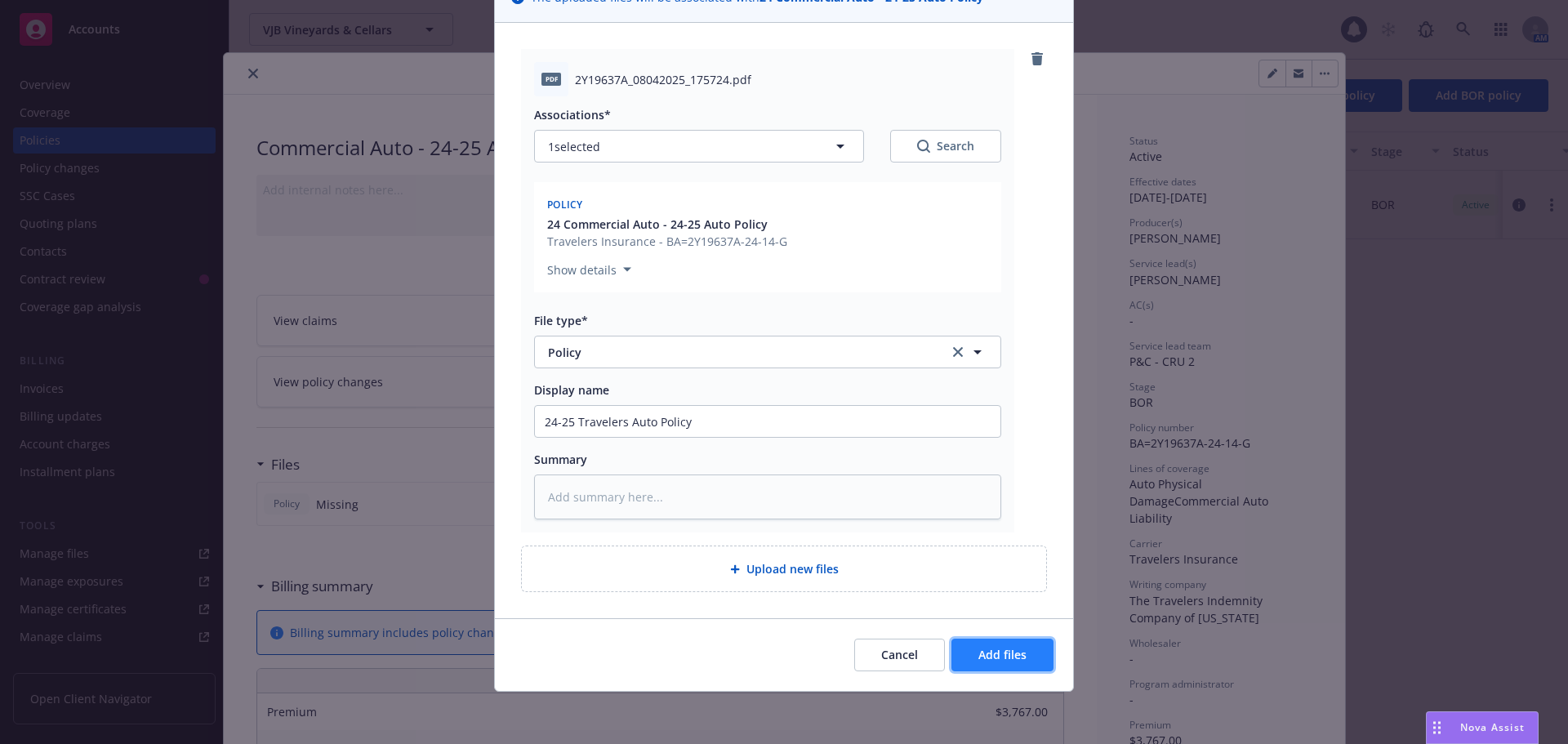
click at [972, 655] on button "Add files" at bounding box center [1002, 655] width 102 height 33
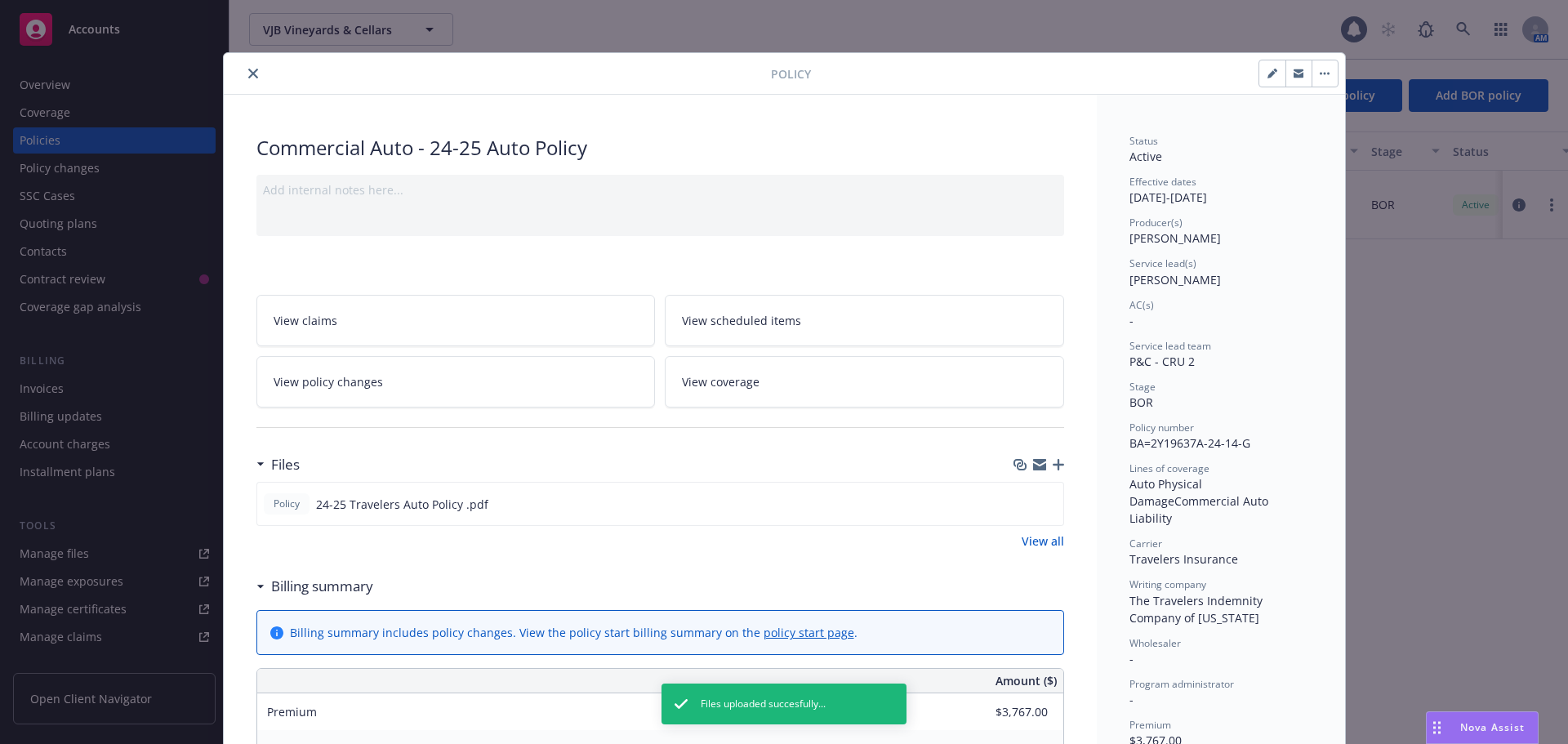
click at [1053, 467] on icon "button" at bounding box center [1059, 465] width 12 height 12
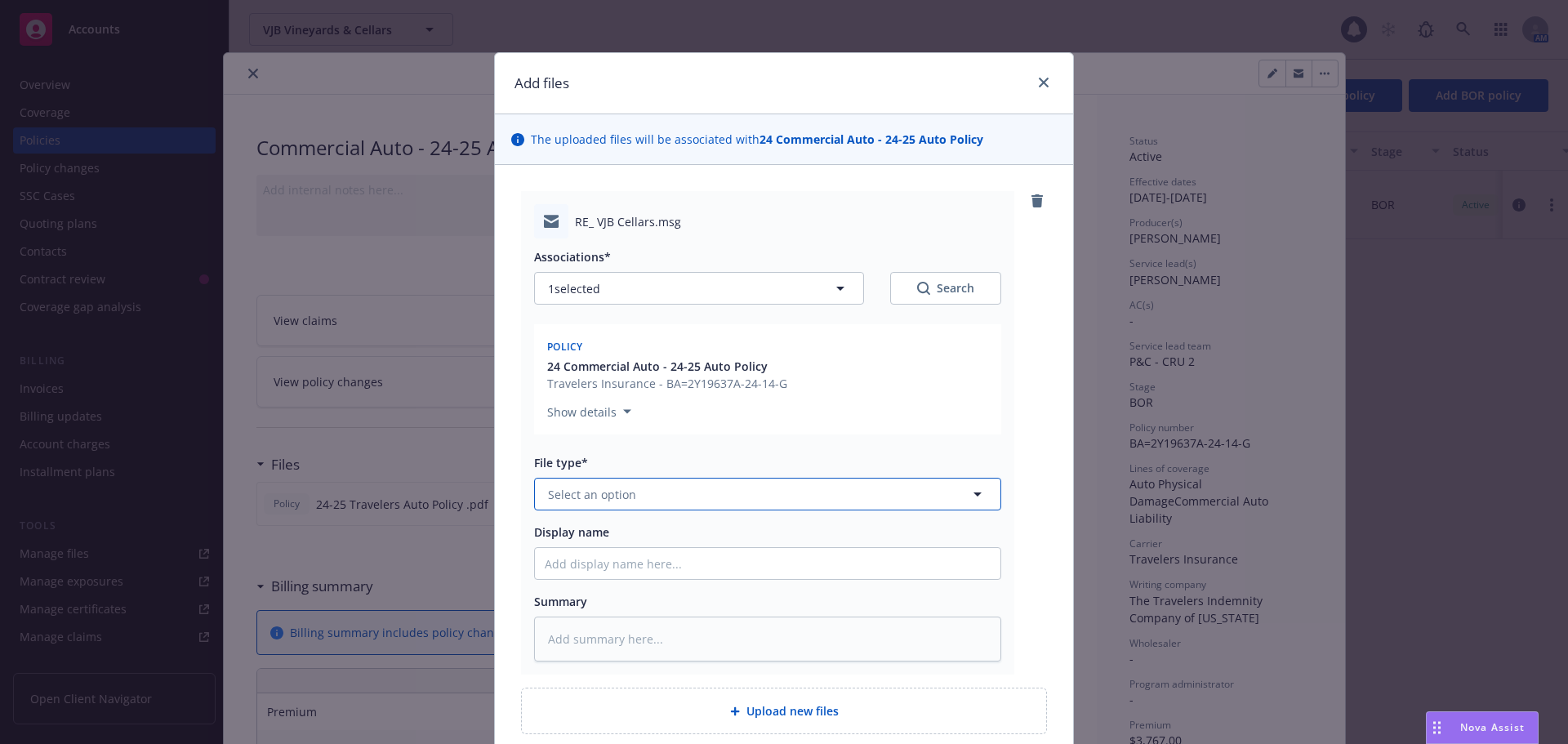
click at [647, 503] on button "Select an option" at bounding box center [768, 495] width 467 height 33
click at [578, 538] on div "Email" at bounding box center [565, 539] width 40 height 24
click at [566, 567] on input "Display name" at bounding box center [768, 564] width 466 height 31
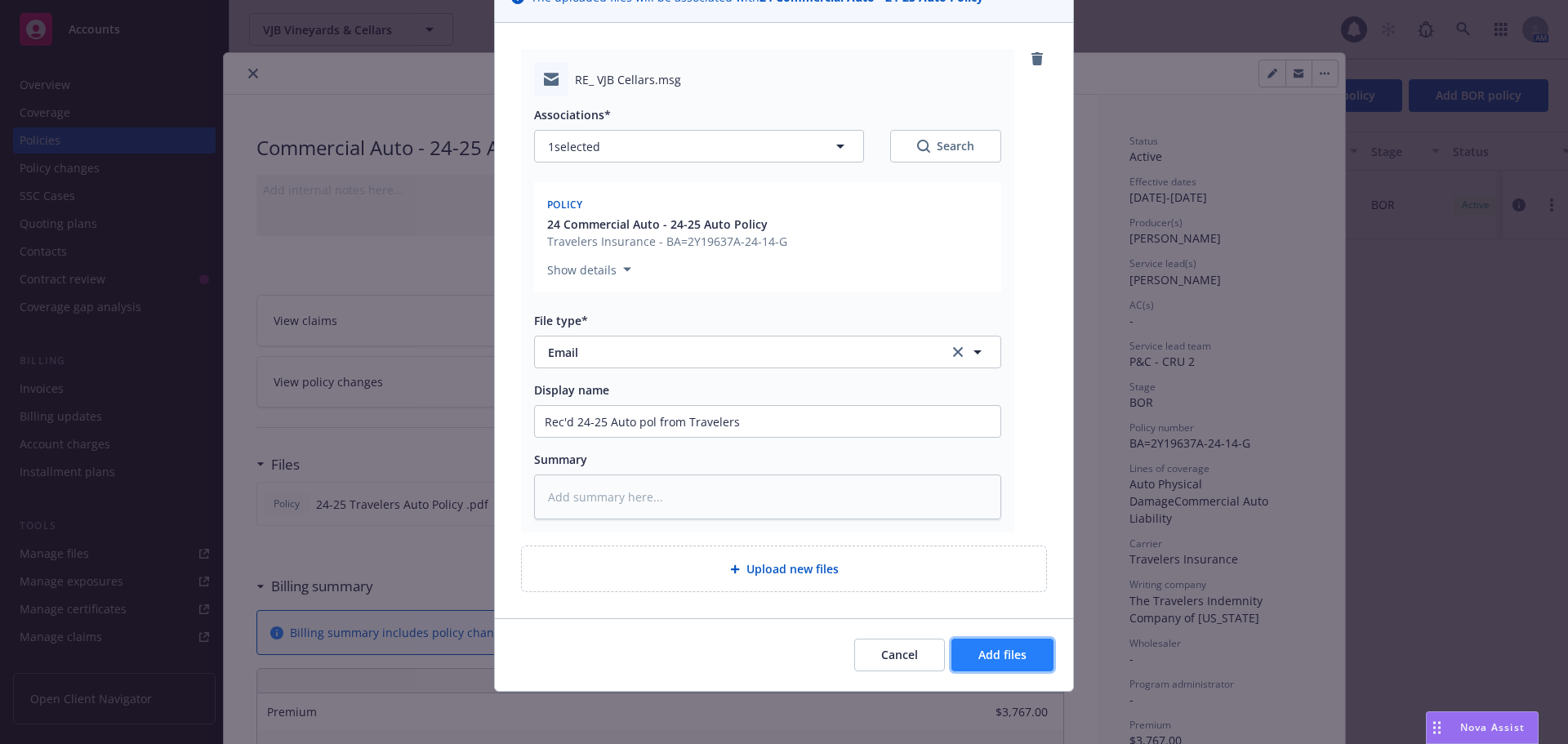
click at [978, 655] on span "Add files" at bounding box center [1002, 654] width 48 height 16
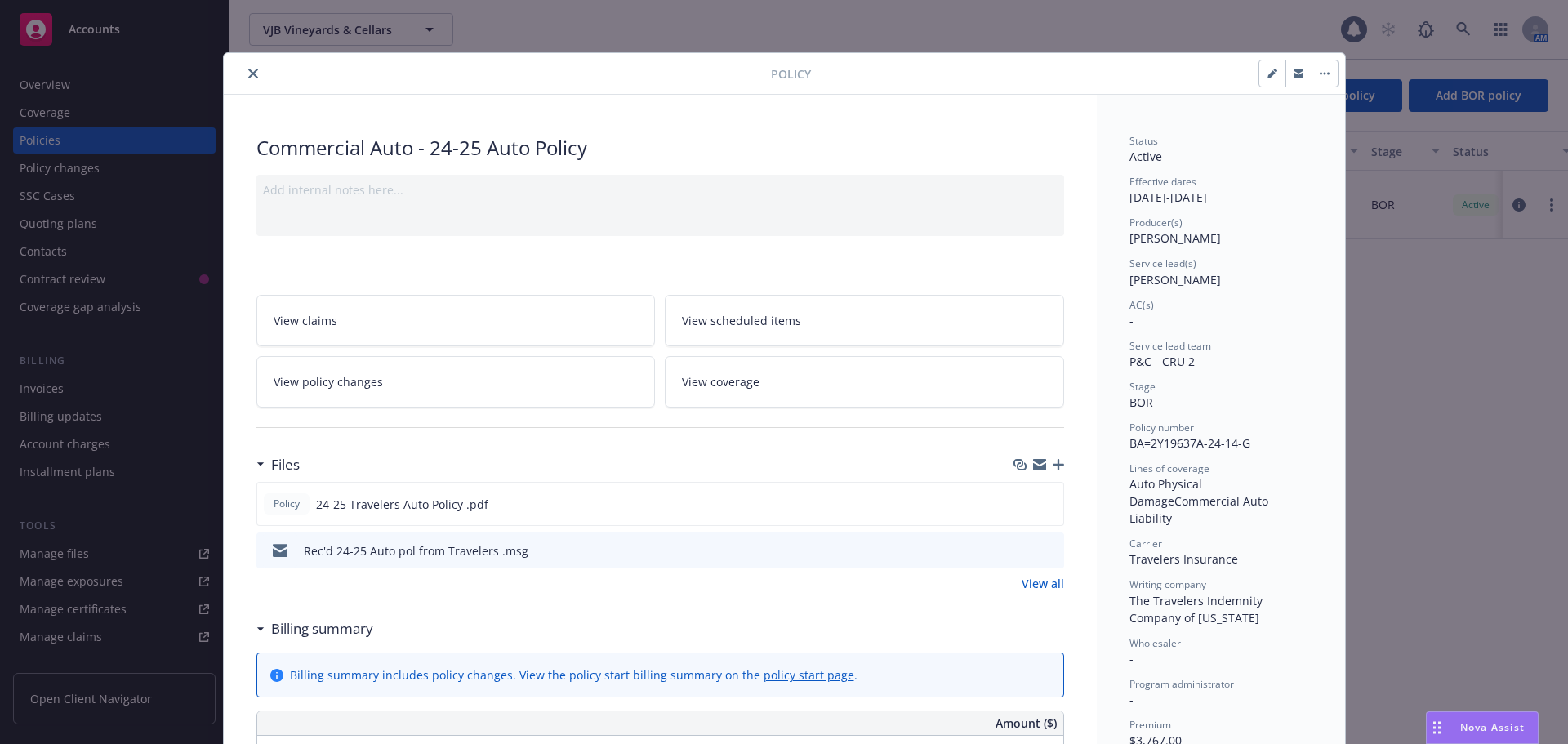
click at [1265, 79] on button "button" at bounding box center [1272, 73] width 26 height 26
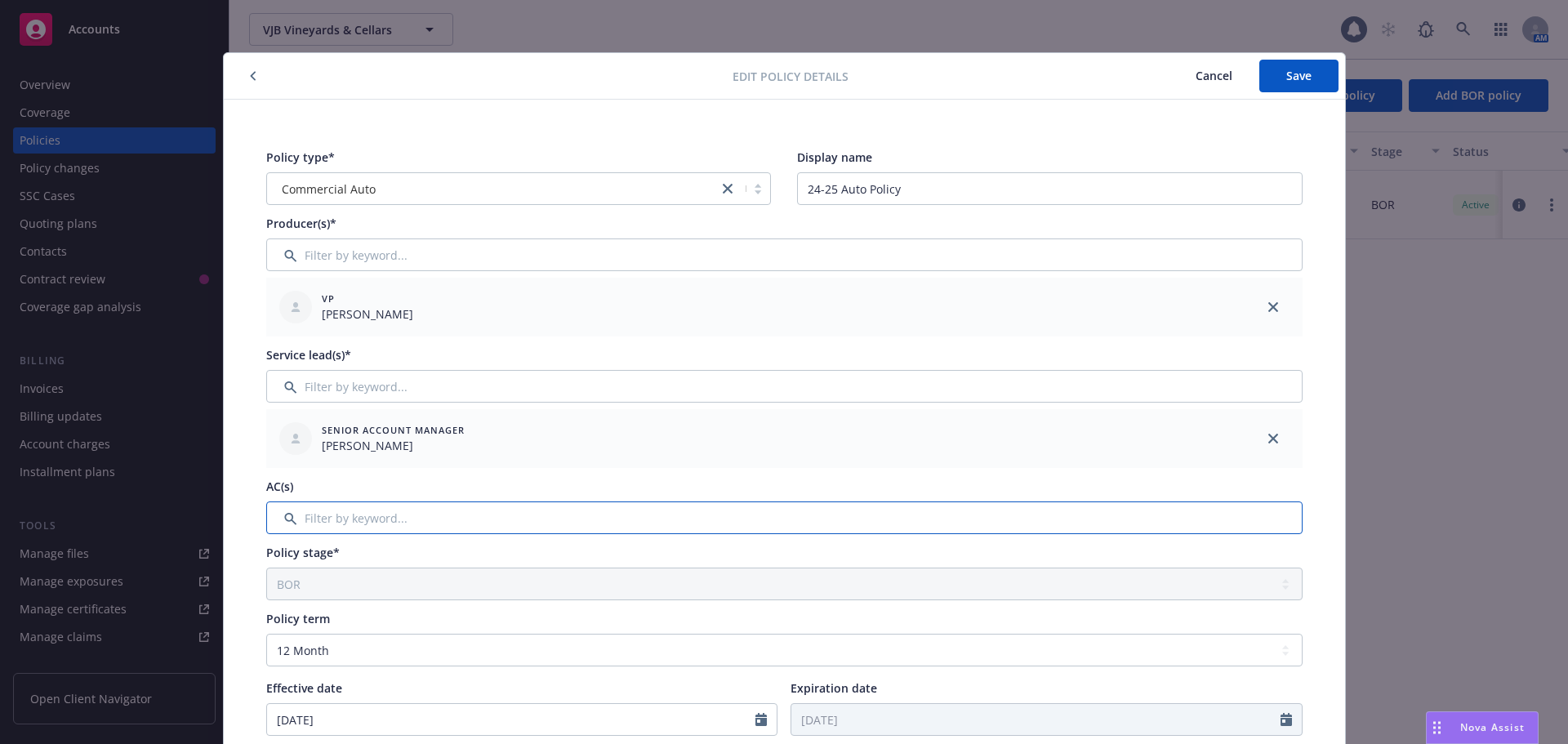
click at [435, 522] on input "Filter by keyword..." at bounding box center [784, 518] width 1036 height 33
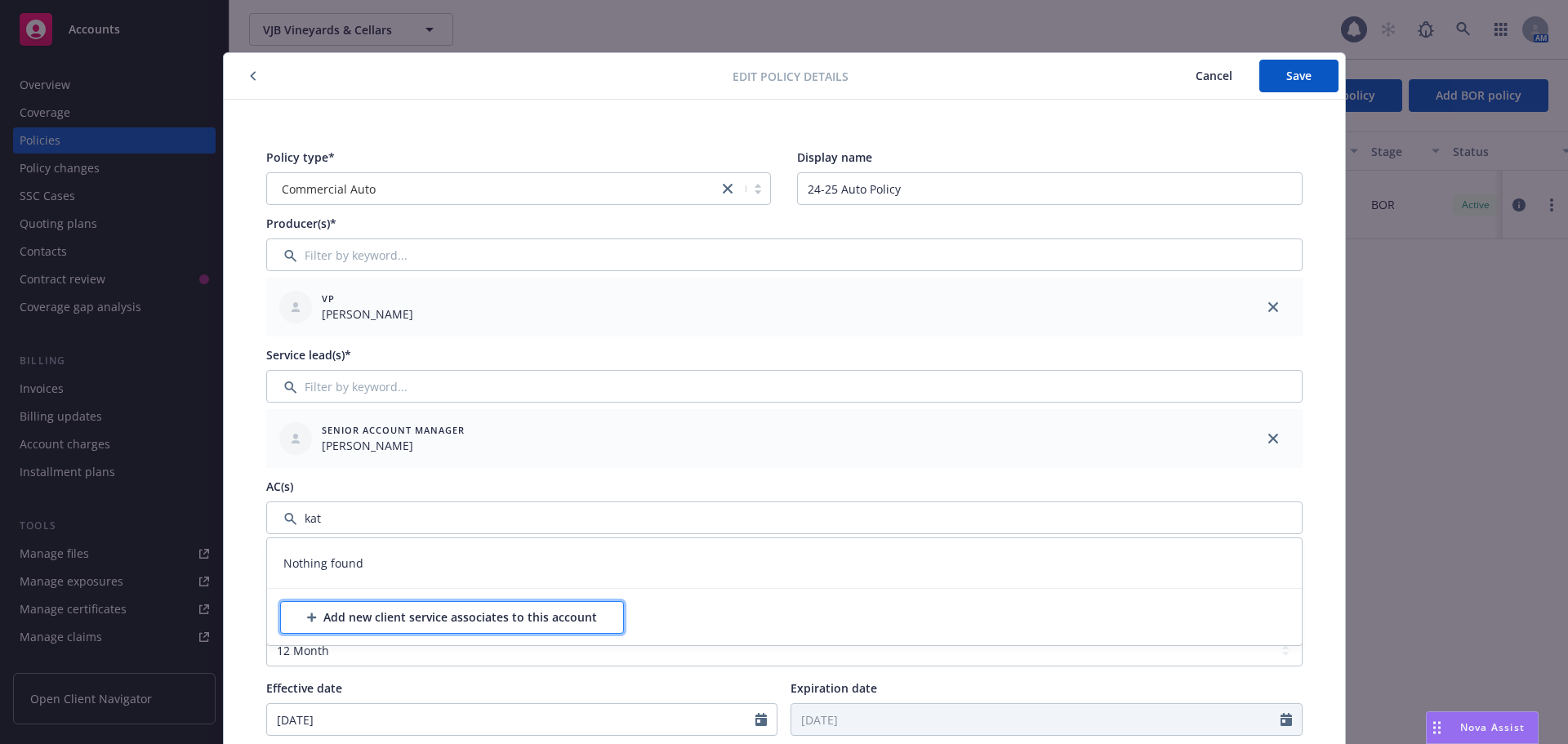
click at [382, 621] on div "Add new client service associates to this account" at bounding box center [452, 618] width 290 height 31
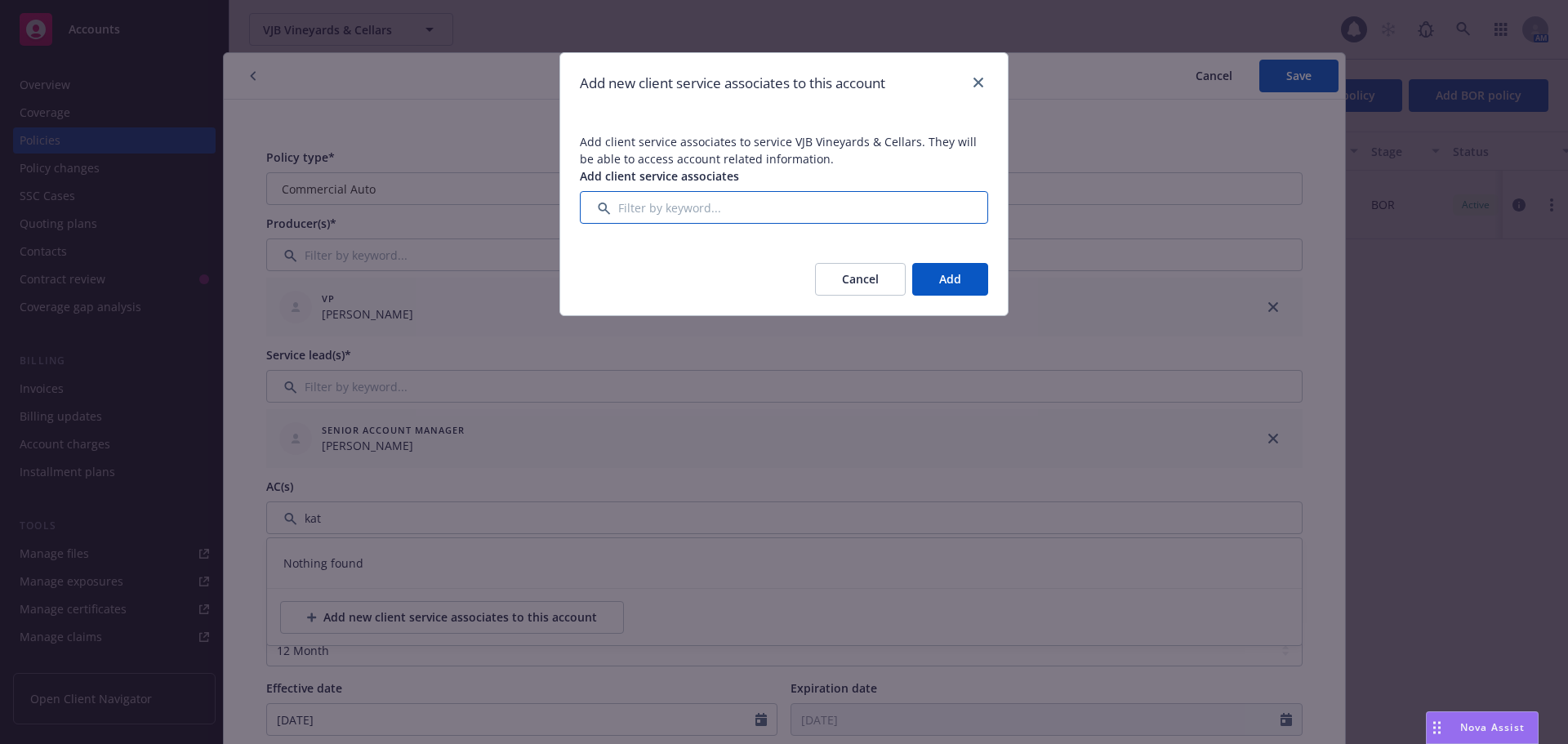
click at [647, 208] on input "Filter by keyword..." at bounding box center [784, 207] width 409 height 33
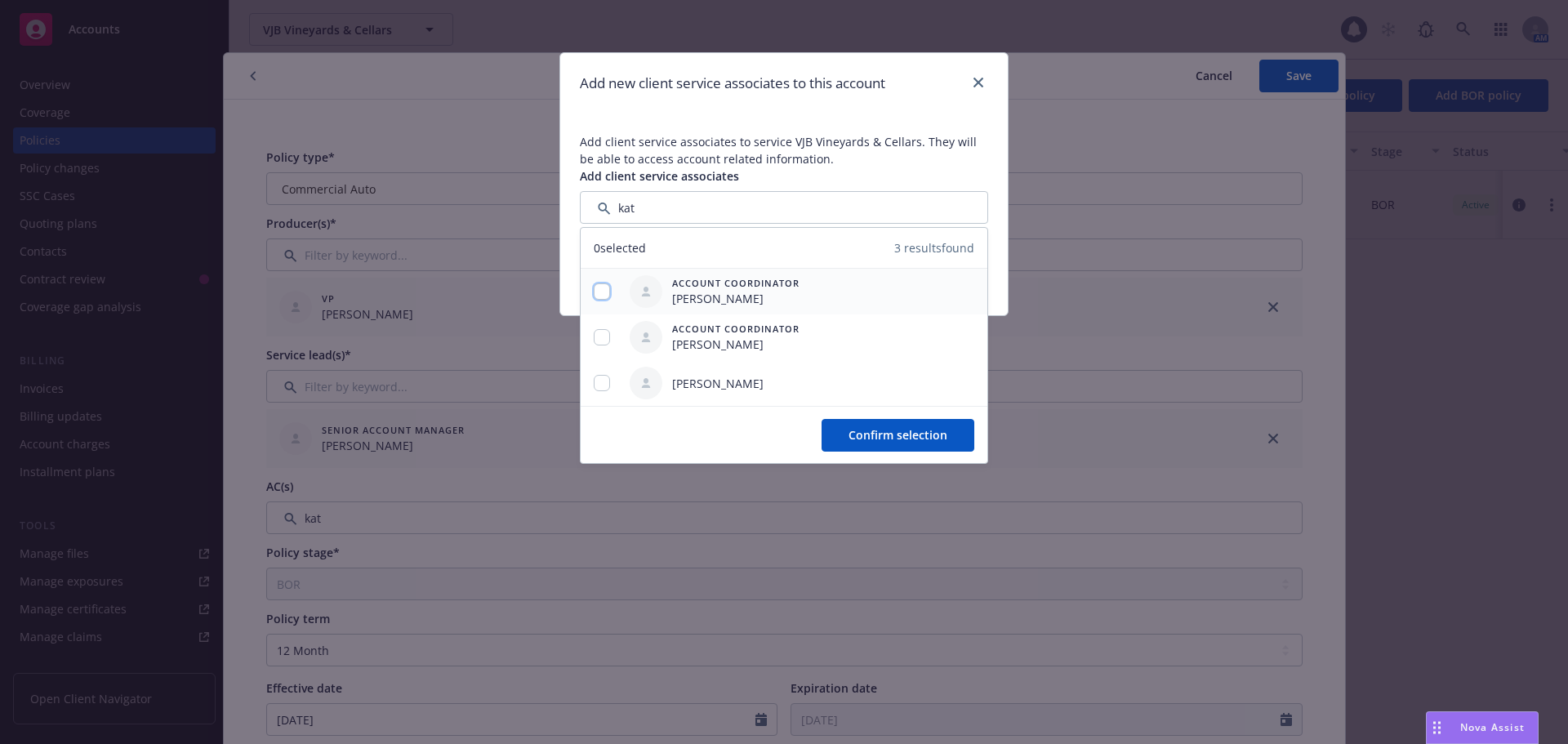
click at [608, 289] on input "checkbox" at bounding box center [602, 291] width 17 height 17
click at [937, 446] on button "Confirm selection" at bounding box center [898, 435] width 153 height 33
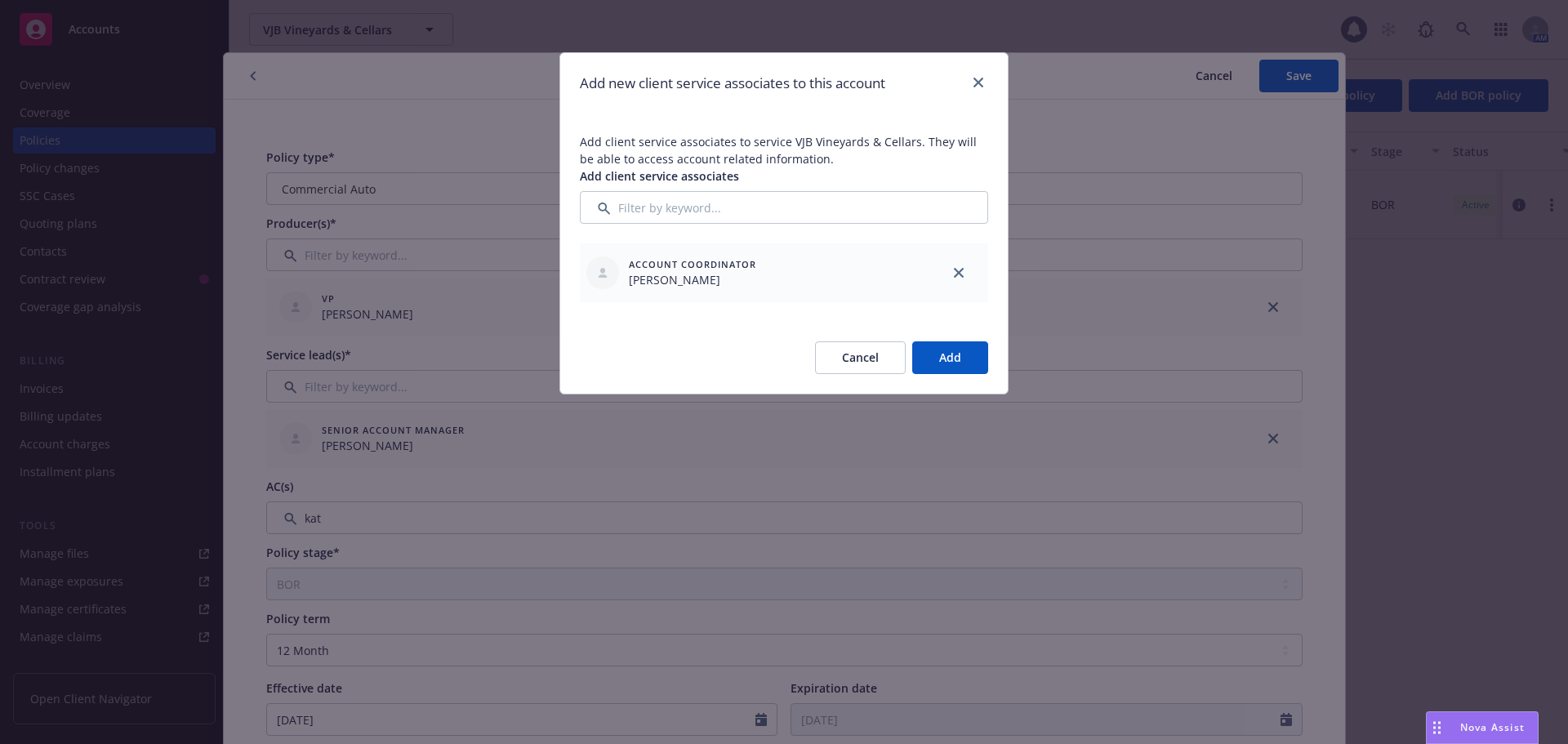
click at [956, 352] on button "Add" at bounding box center [950, 358] width 76 height 33
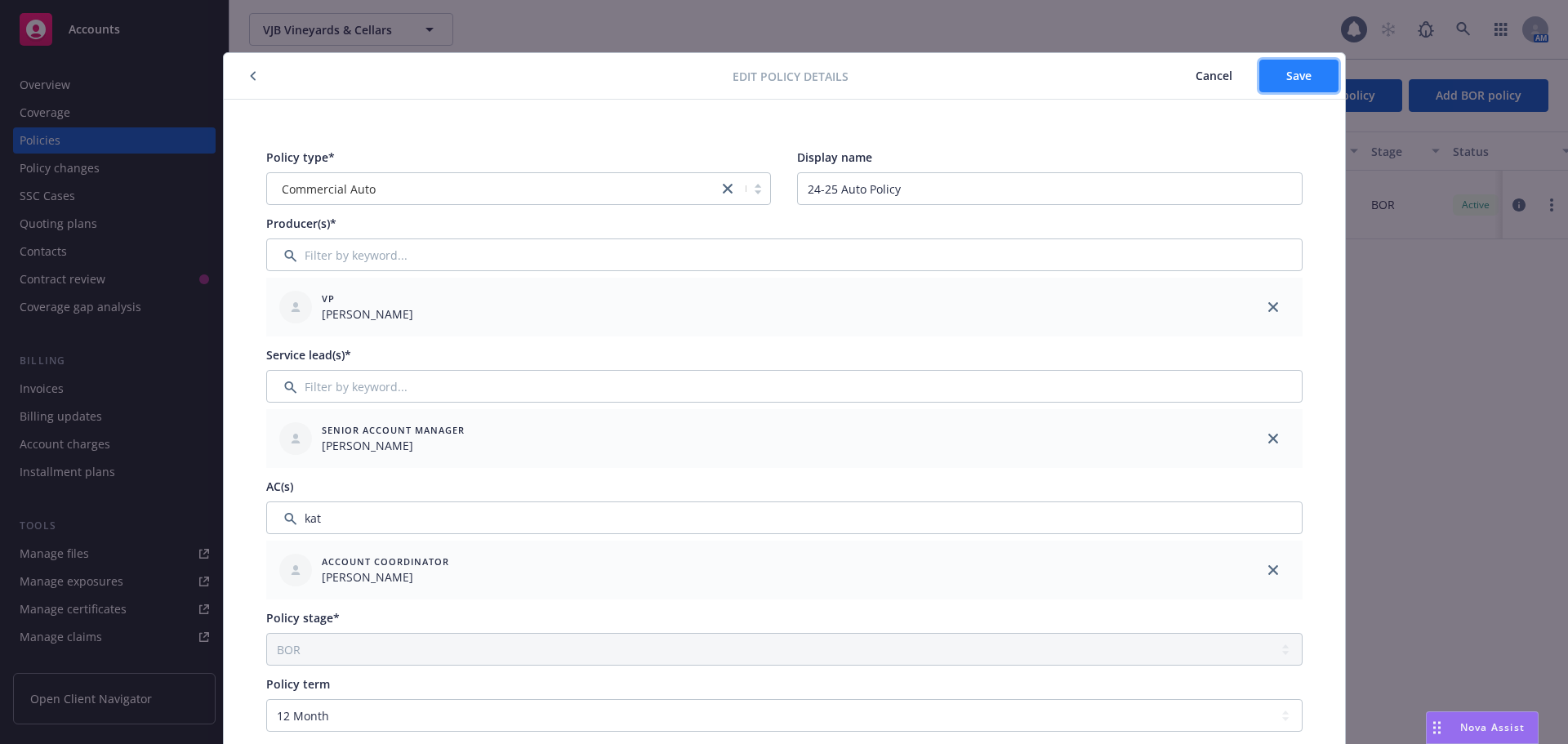
click at [1270, 72] on button "Save" at bounding box center [1299, 76] width 79 height 33
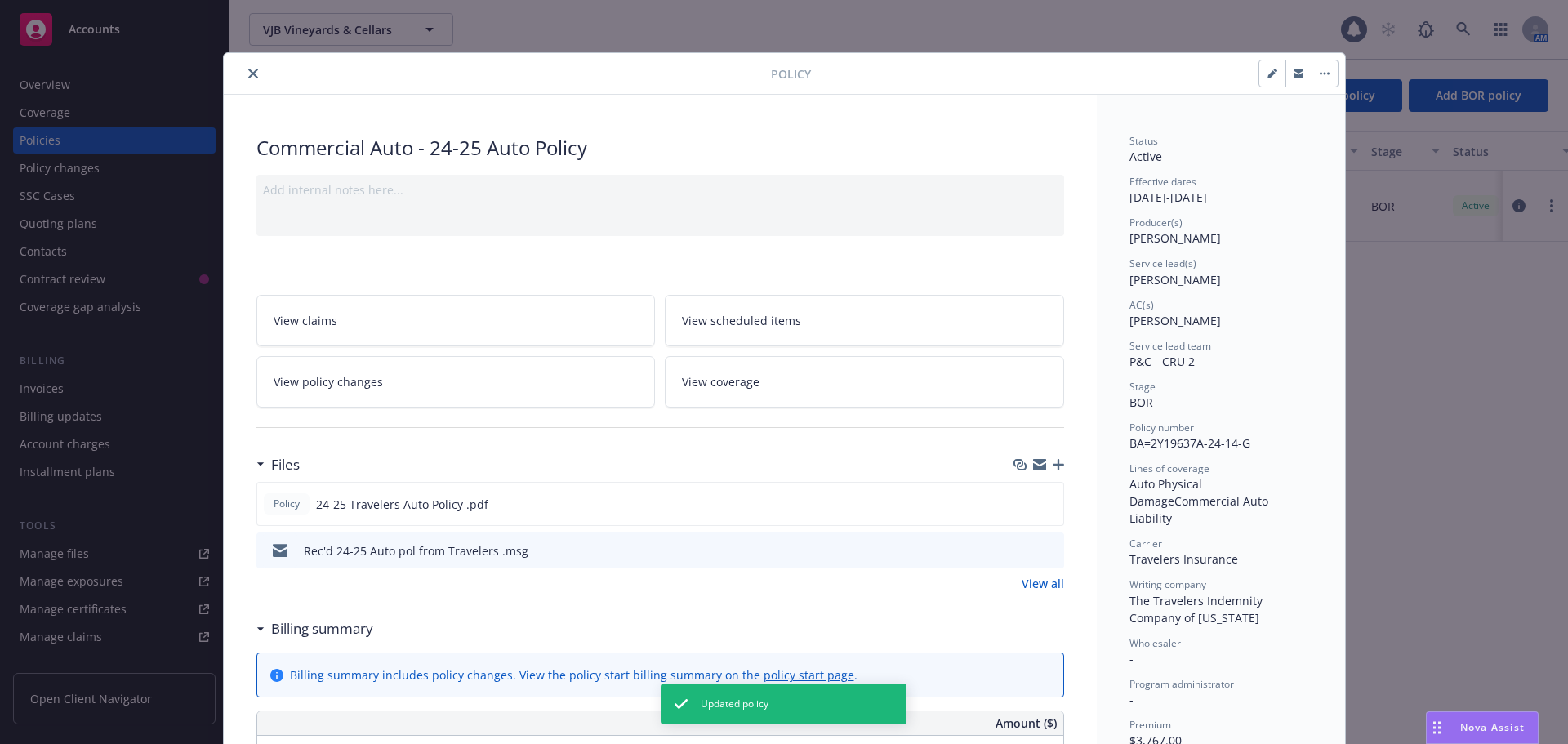
click at [244, 74] on button "close" at bounding box center [253, 73] width 20 height 20
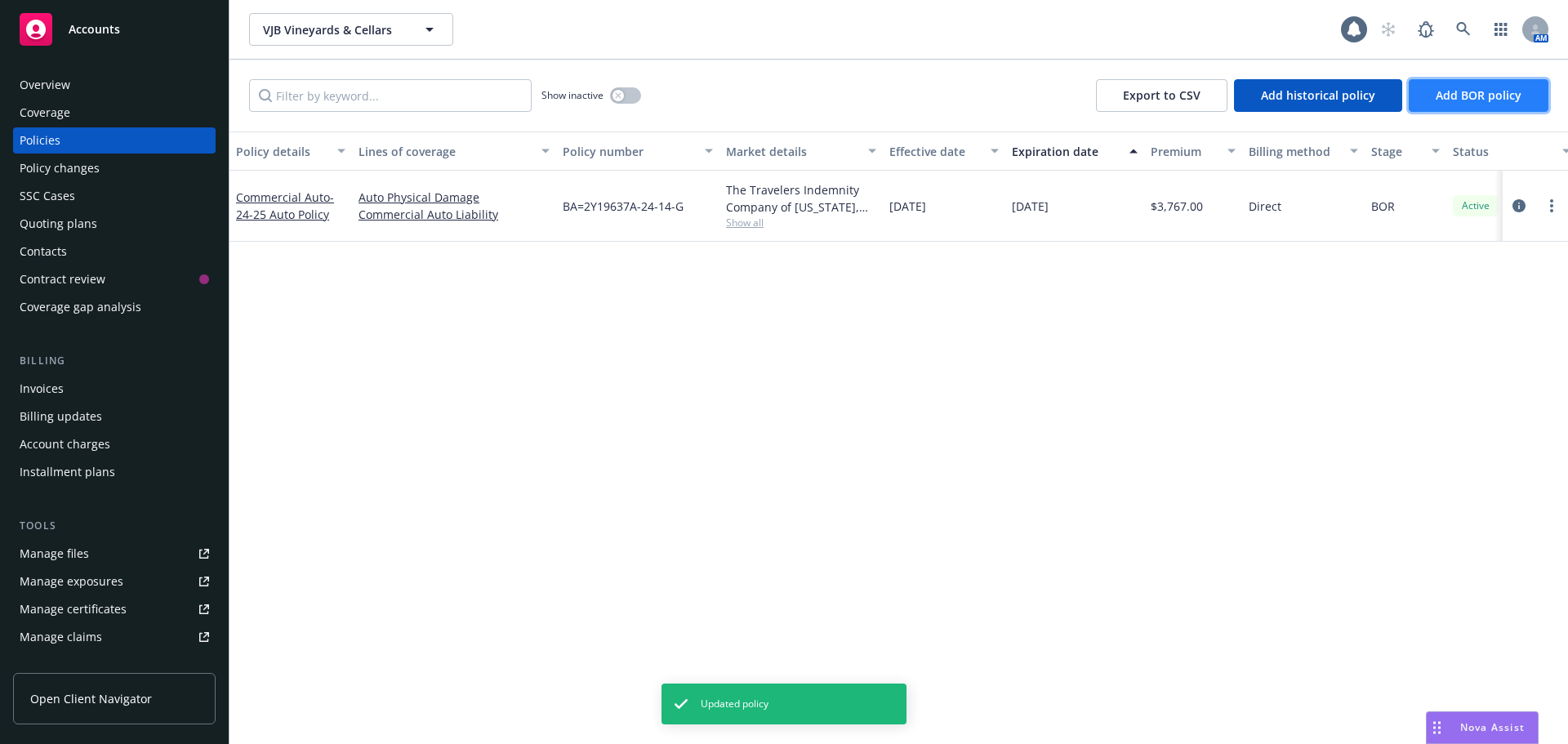
click at [1476, 97] on span "Add BOR policy" at bounding box center [1479, 95] width 86 height 16
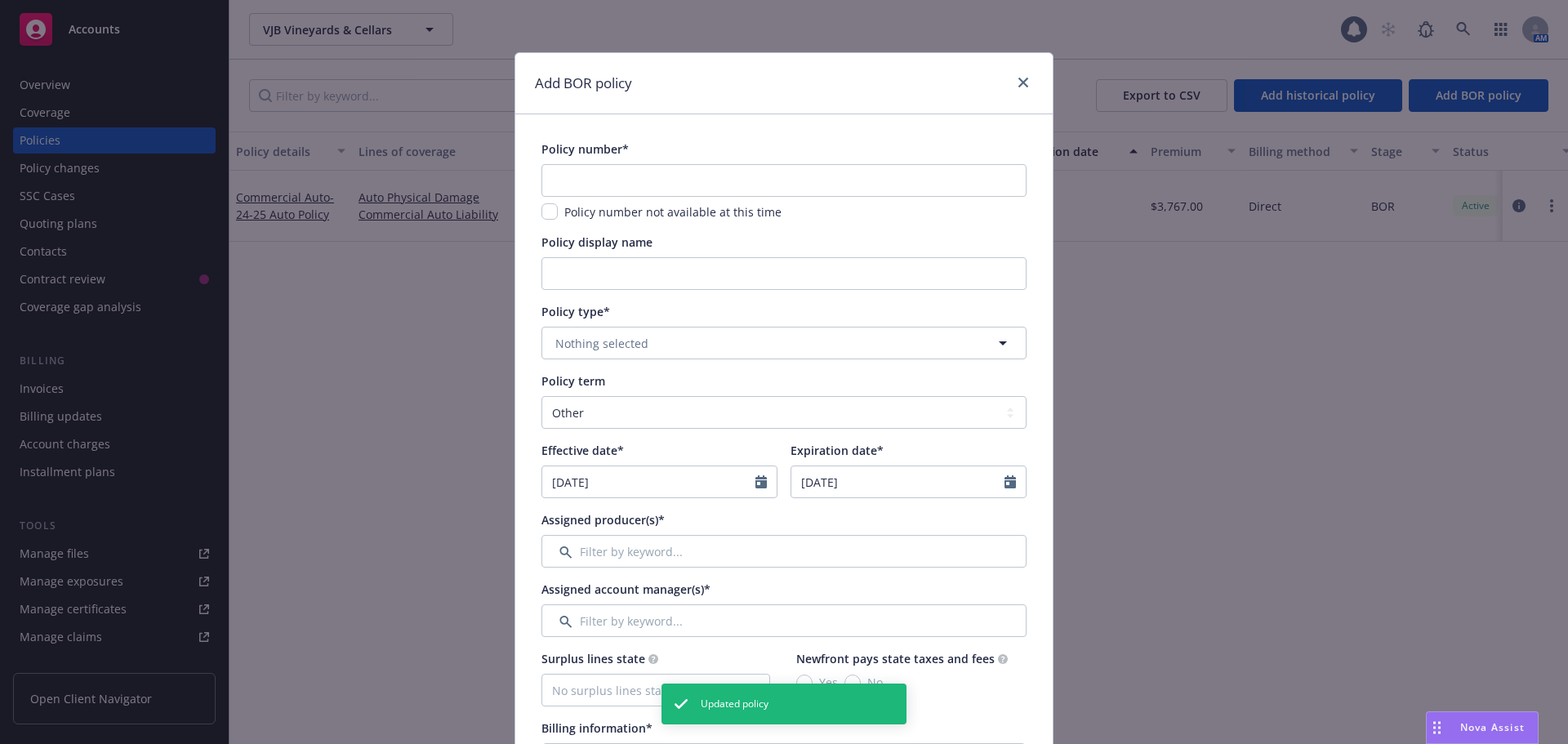
click at [708, 162] on div "Policy number* Policy number not available at this time" at bounding box center [784, 180] width 486 height 80
click at [696, 175] on input "text" at bounding box center [784, 181] width 486 height 33
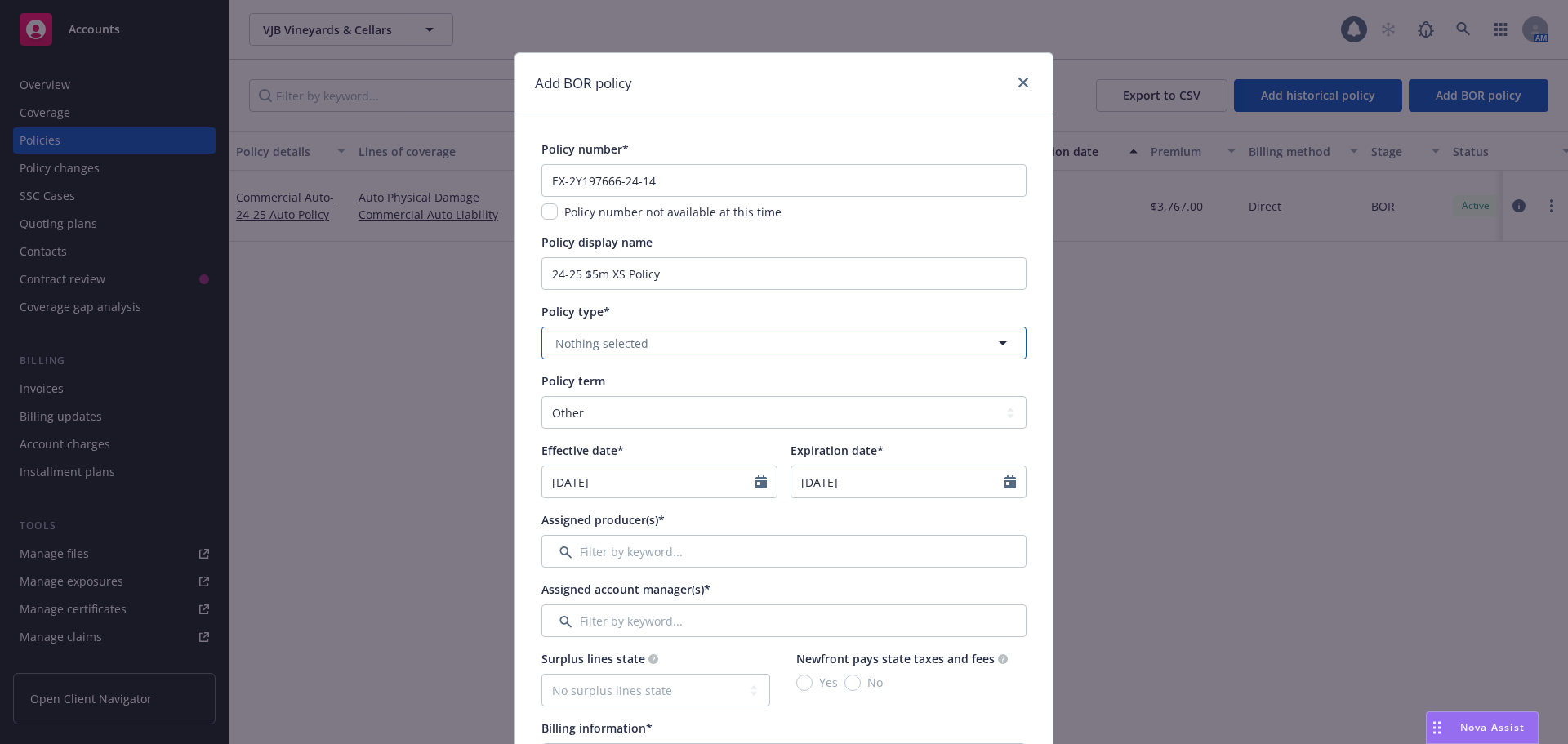
click at [628, 340] on span "Nothing selected" at bounding box center [602, 344] width 93 height 17
click at [613, 396] on strong "Commercial Umbrella" at bounding box center [619, 389] width 120 height 16
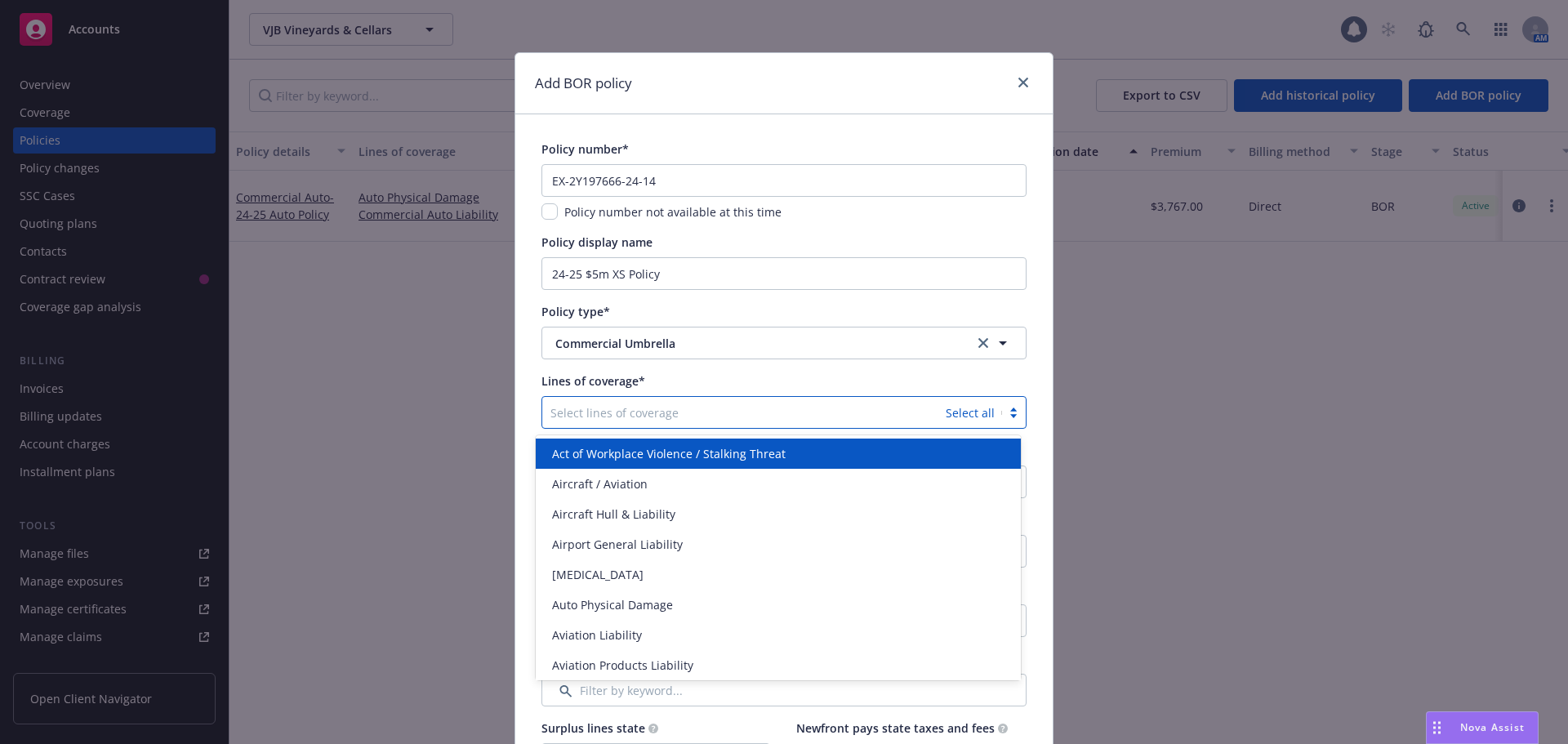
click at [581, 411] on div at bounding box center [744, 413] width 387 height 20
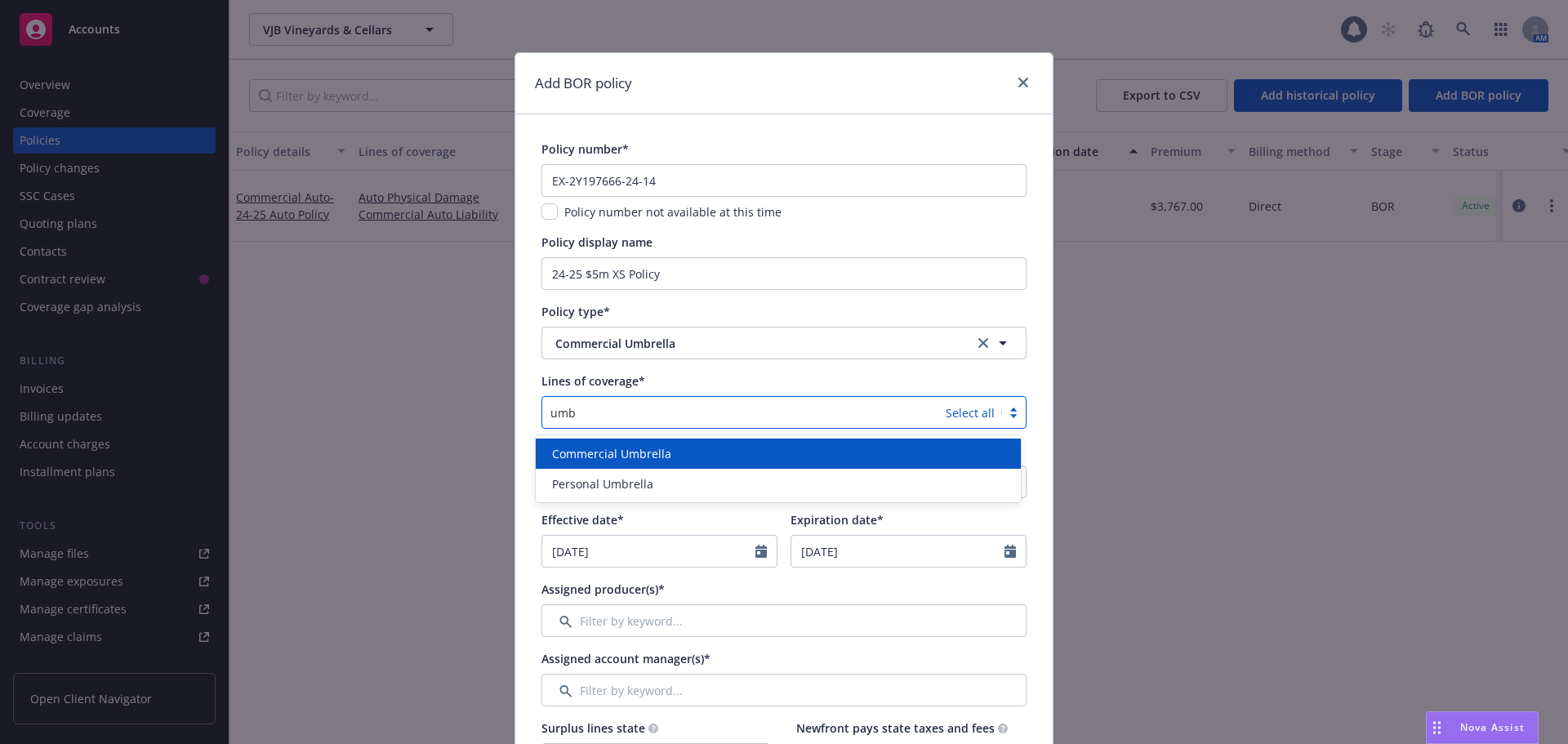
click at [611, 450] on span "Commercial Umbrella" at bounding box center [612, 453] width 119 height 17
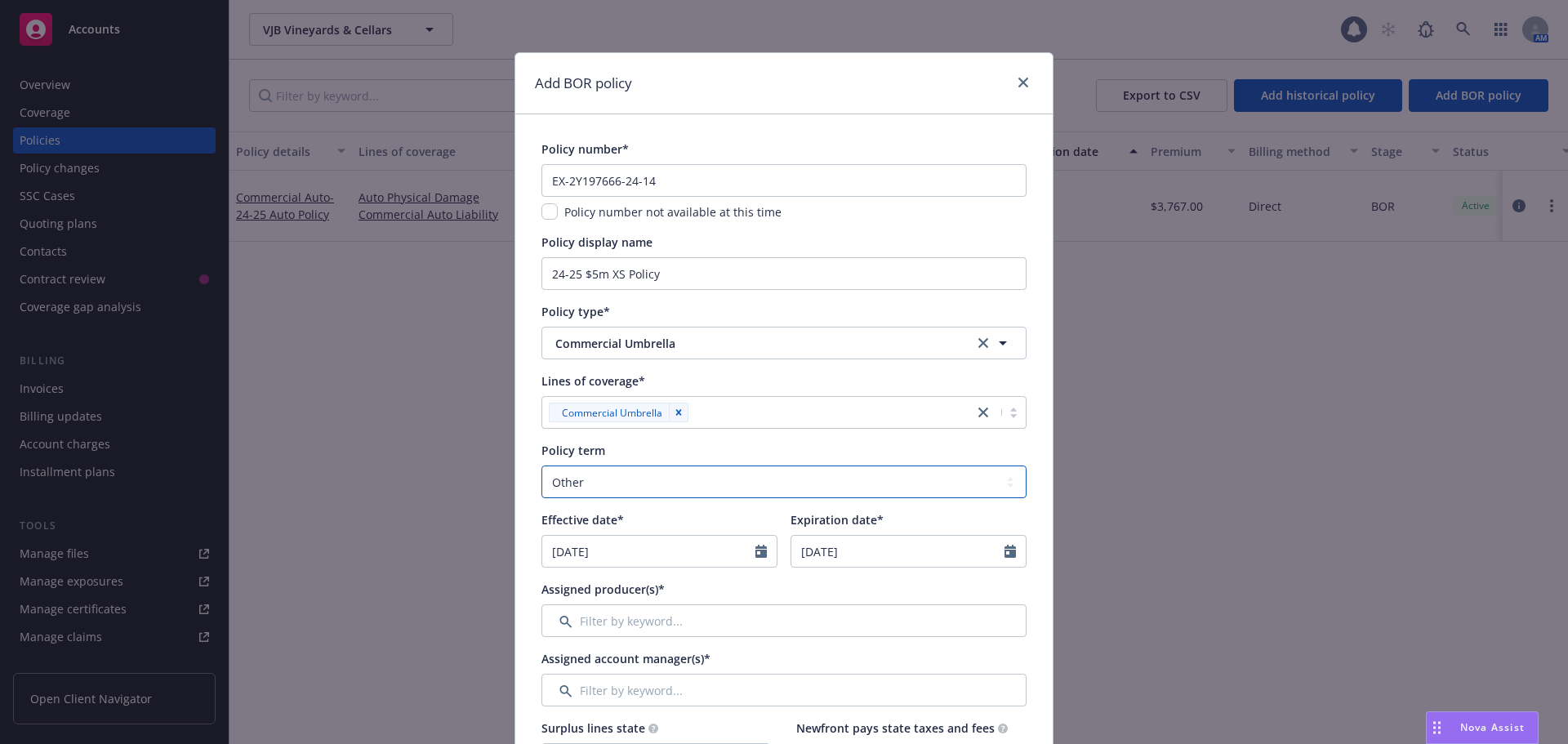
click at [565, 486] on select "Select policy term 12 Month 6 Month 4 Month 3 Month 2 Month 1 Month 36 Month (3…" at bounding box center [784, 482] width 486 height 33
click at [542, 466] on select "Select policy term 12 Month 6 Month 4 Month 3 Month 2 Month 1 Month 36 Month (3…" at bounding box center [784, 482] width 486 height 33
click at [756, 557] on icon "Calendar" at bounding box center [761, 552] width 12 height 13
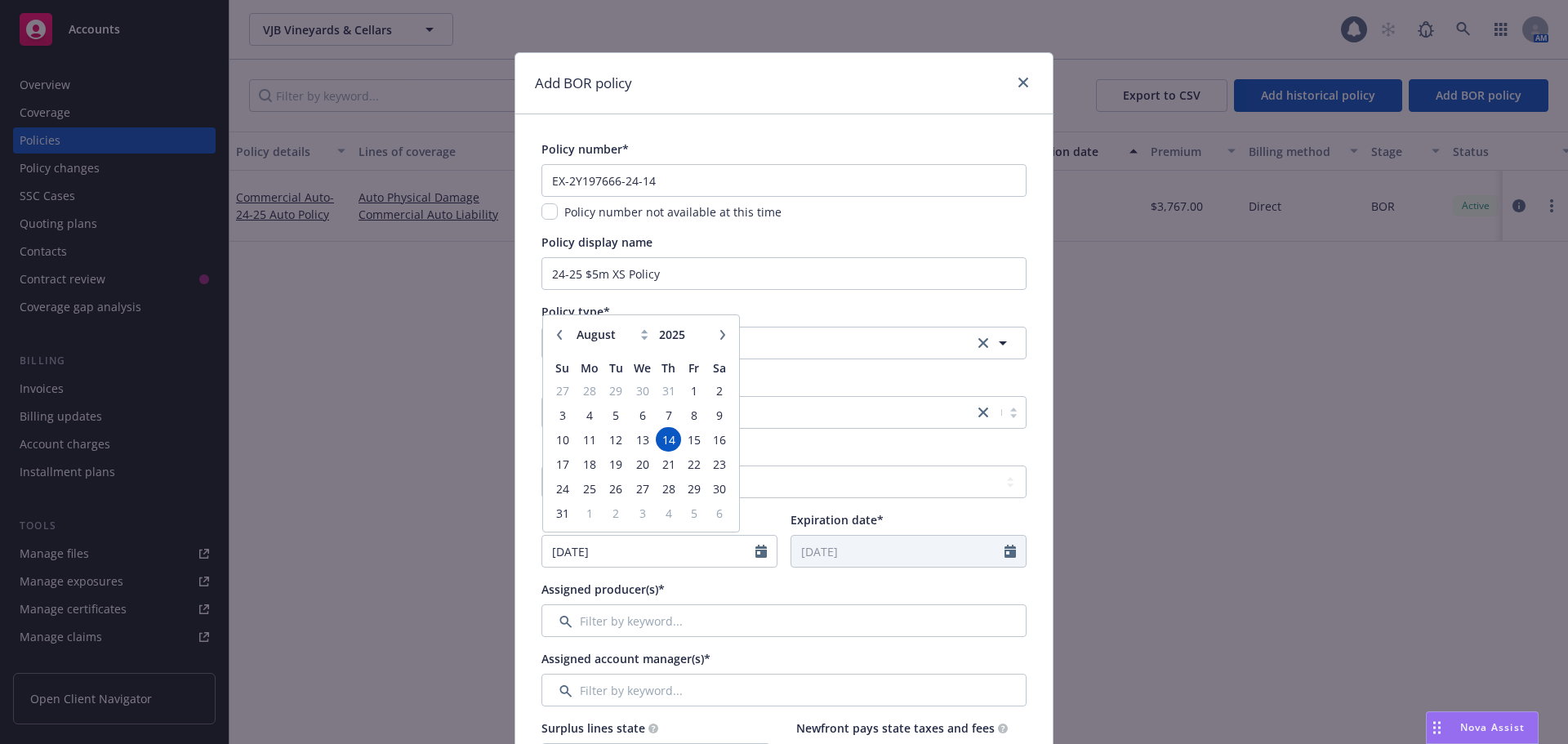
click at [555, 336] on icon "button" at bounding box center [560, 335] width 10 height 10
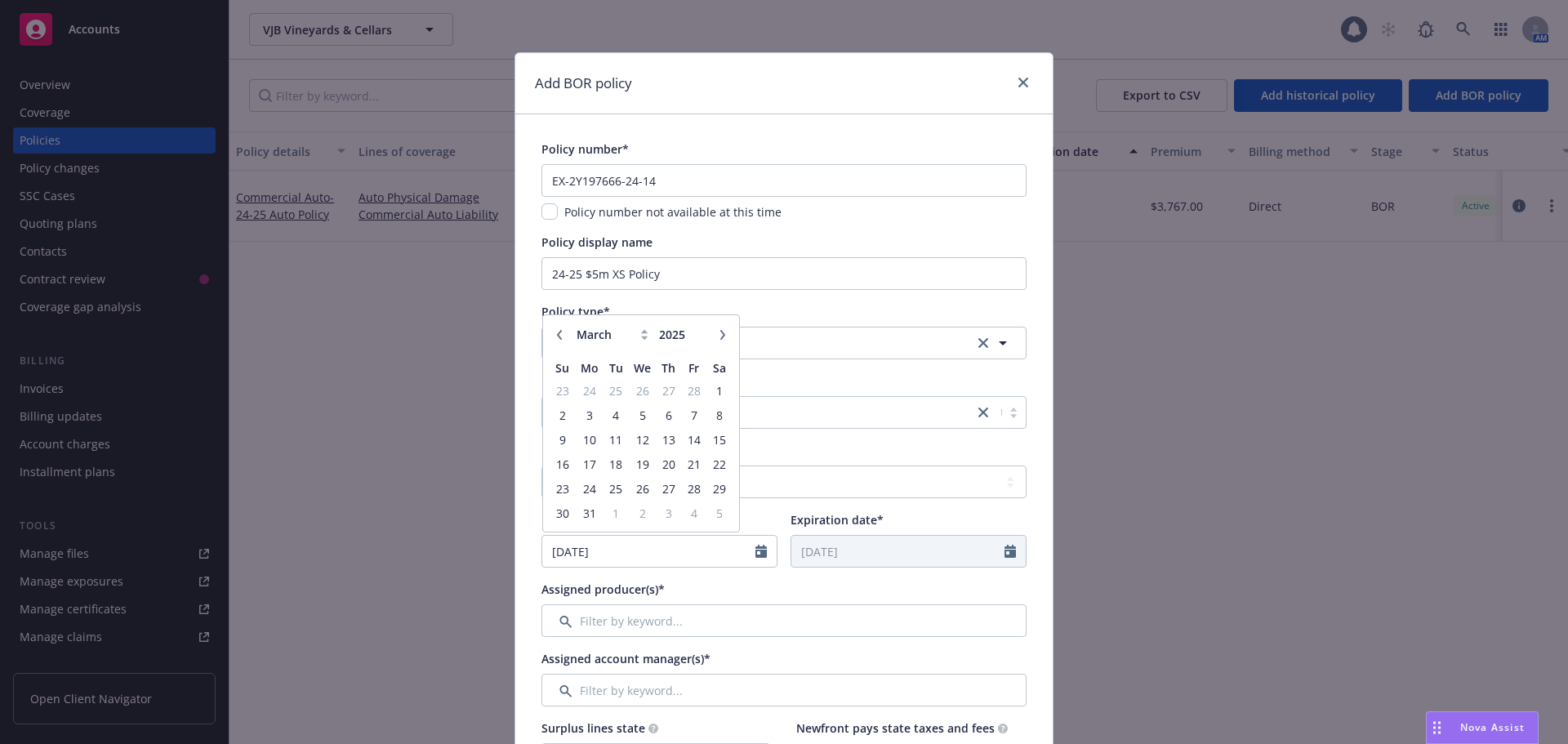
click at [555, 336] on icon "button" at bounding box center [560, 335] width 10 height 10
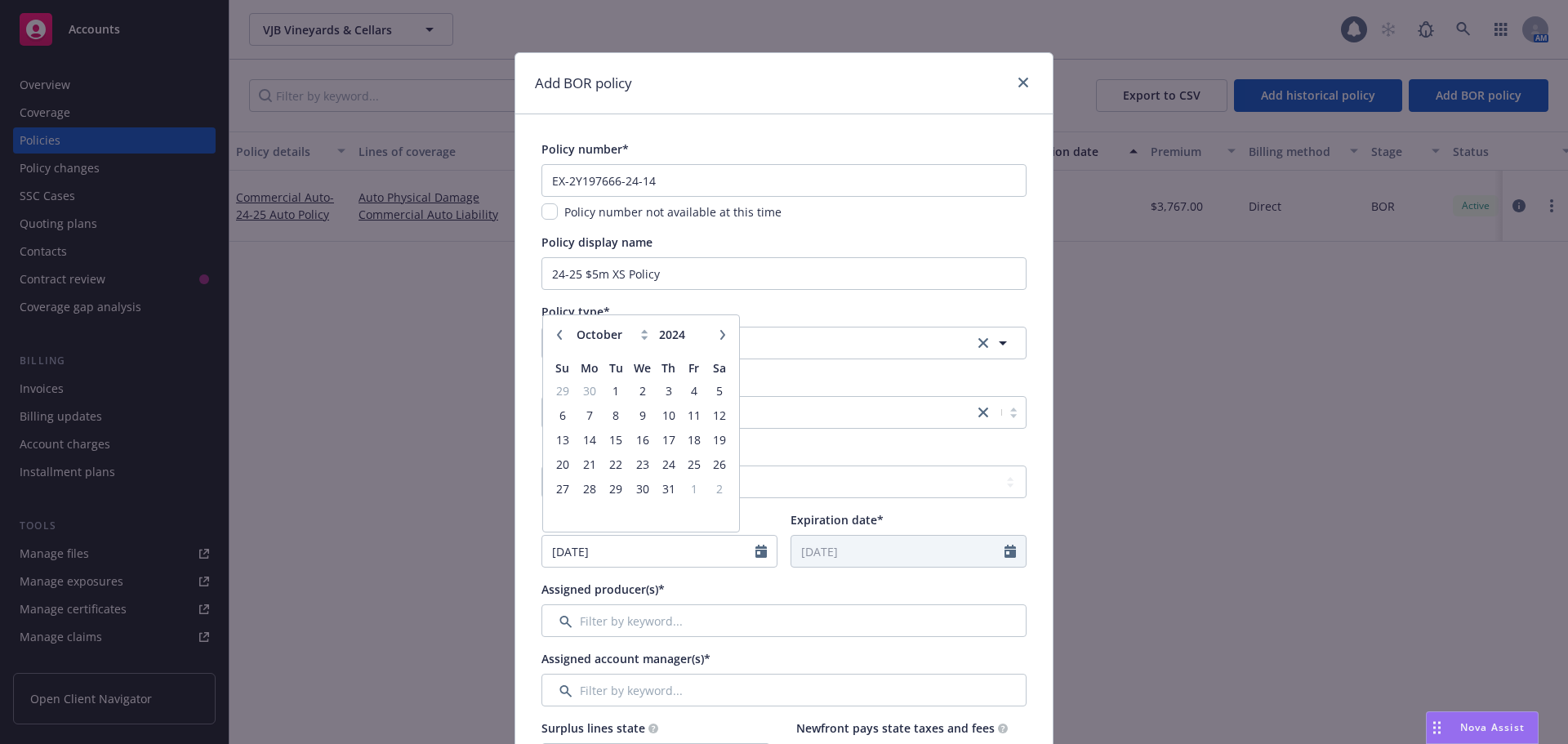
click at [555, 336] on icon "button" at bounding box center [560, 335] width 10 height 10
click at [713, 339] on button "button" at bounding box center [722, 335] width 20 height 20
click at [709, 442] on span "17" at bounding box center [720, 439] width 22 height 21
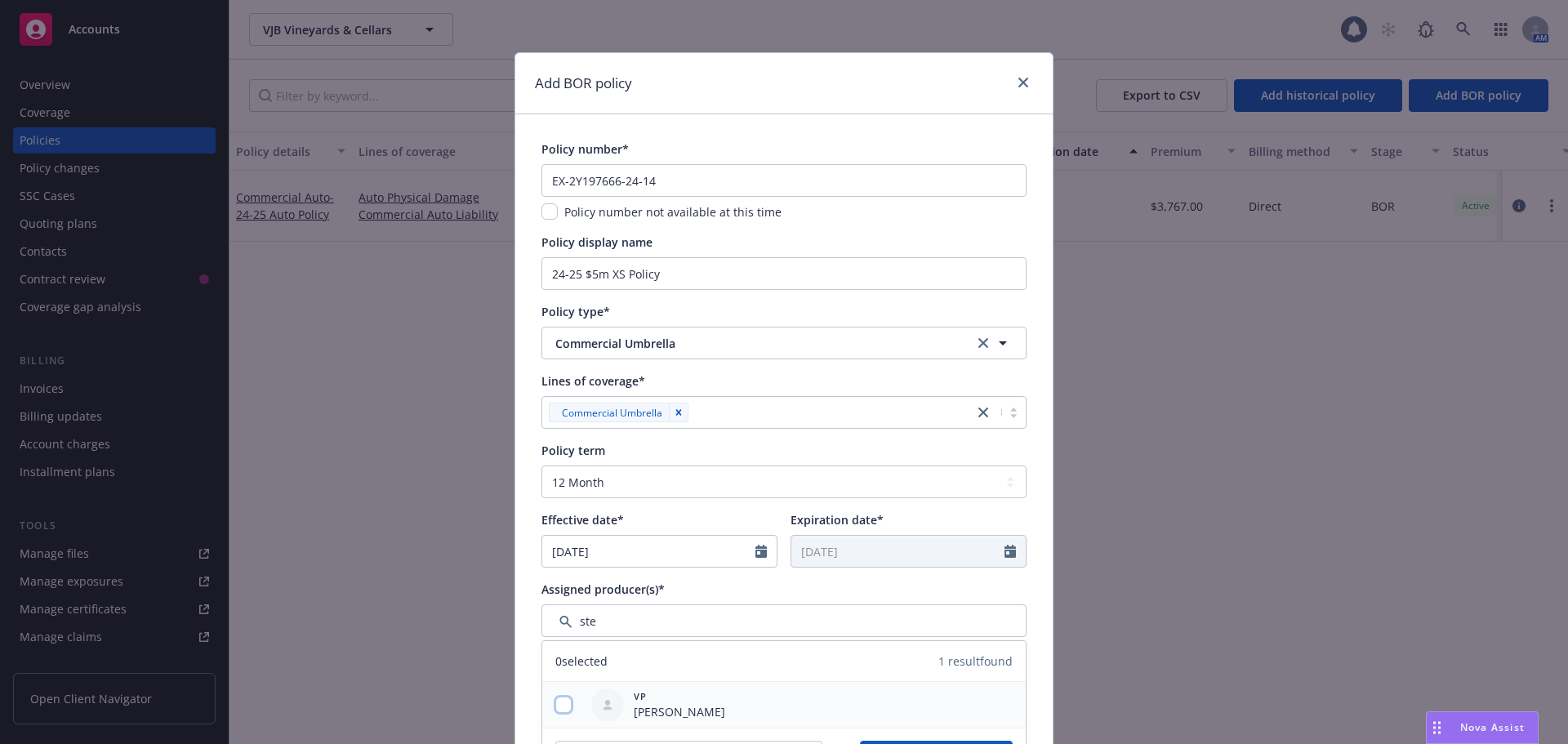
click at [556, 700] on input "checkbox" at bounding box center [564, 705] width 17 height 17
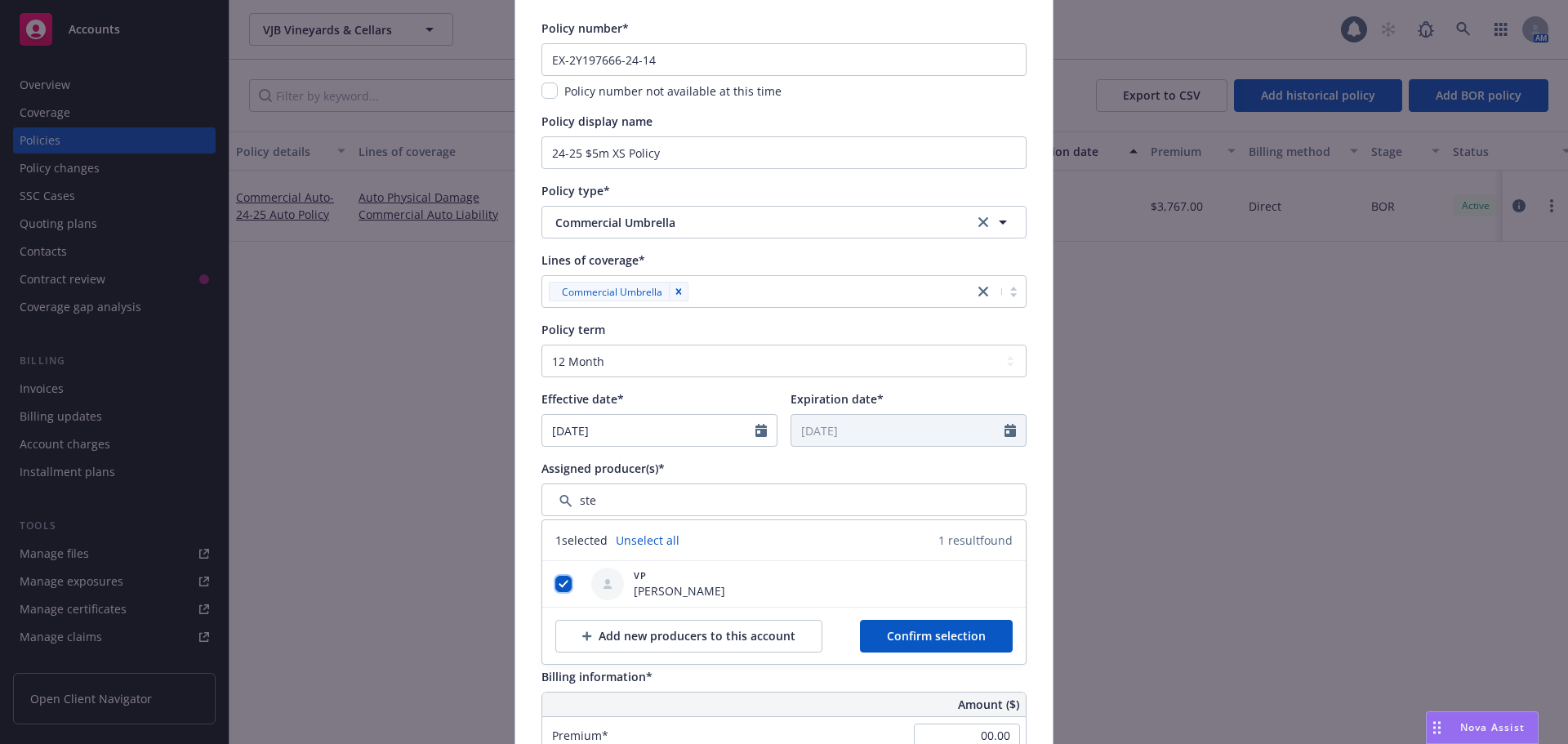
scroll to position [245, 0]
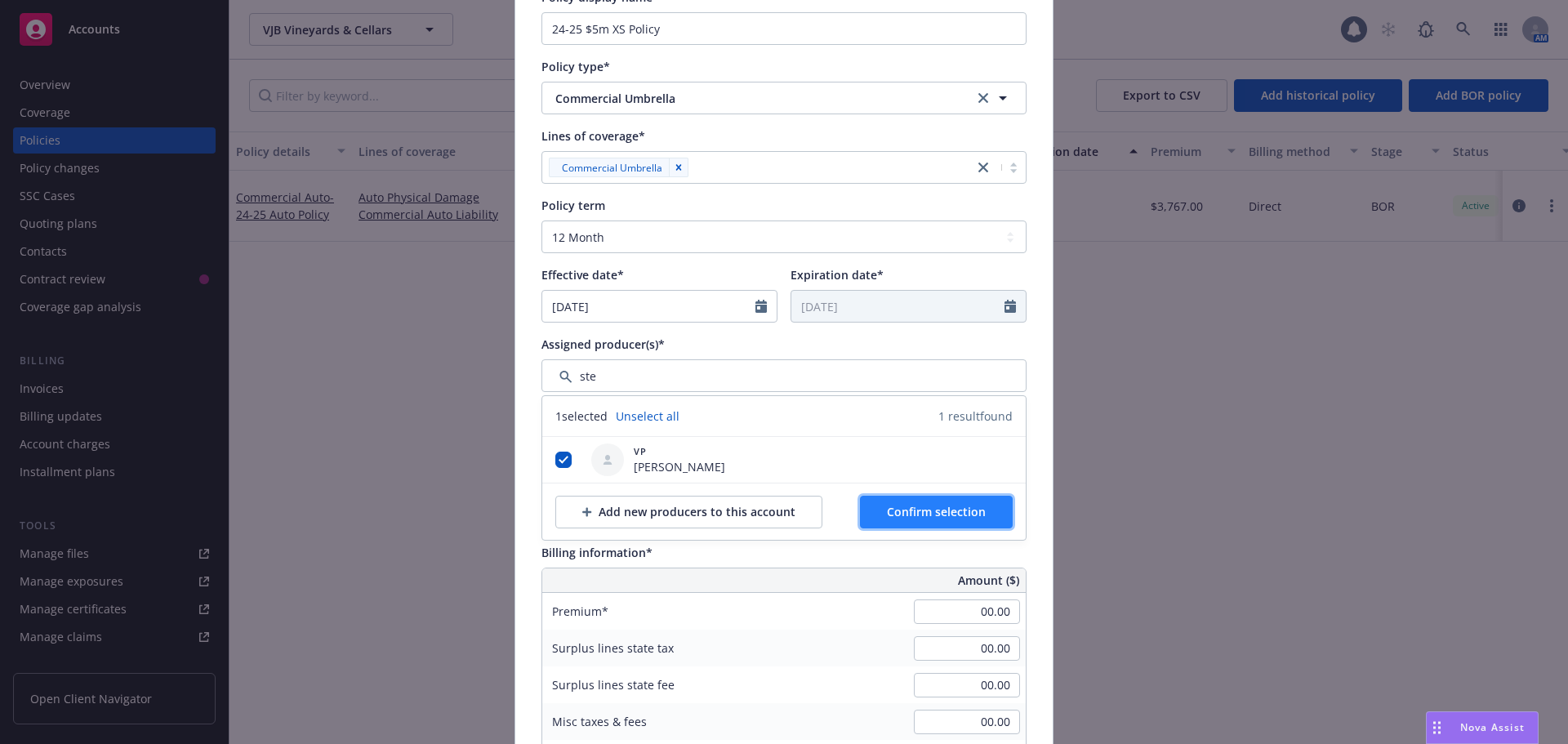
click at [898, 507] on span "Confirm selection" at bounding box center [936, 511] width 99 height 16
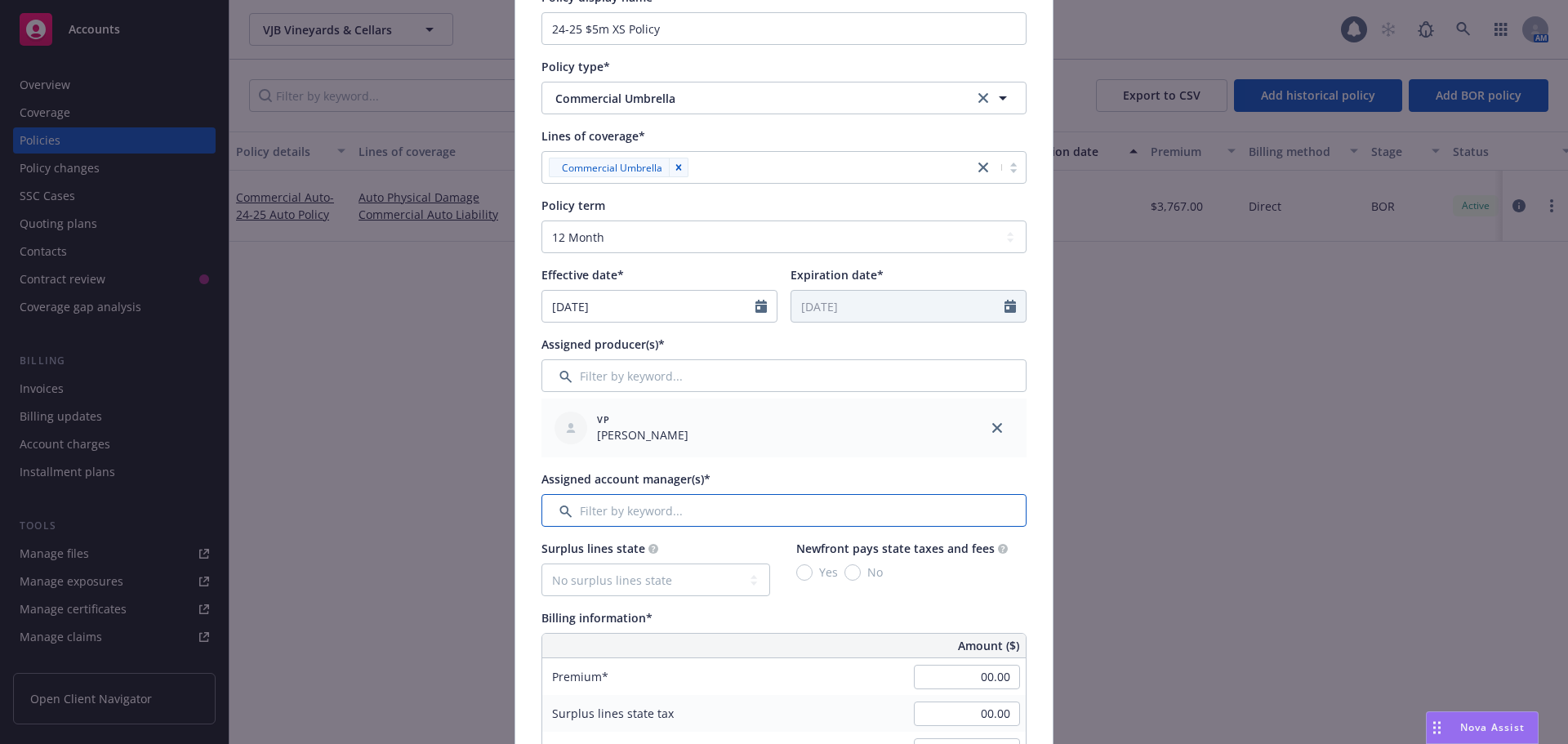
click at [596, 511] on input "Filter by keyword..." at bounding box center [784, 510] width 486 height 33
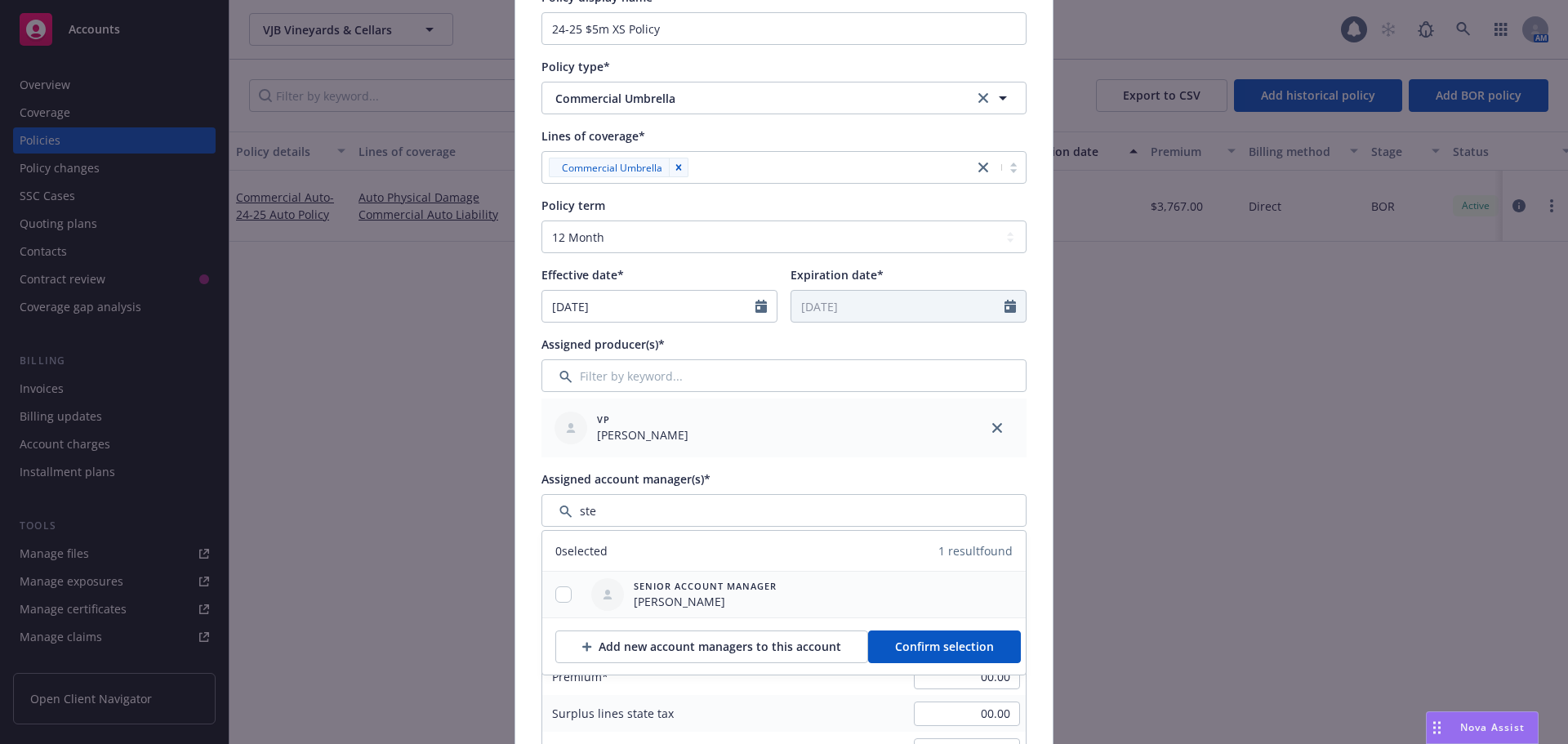
click at [585, 590] on div "Senior Account Manager [PERSON_NAME]" at bounding box center [684, 594] width 198 height 45
click at [565, 597] on input "checkbox" at bounding box center [564, 595] width 17 height 17
click at [962, 647] on span "Confirm selection" at bounding box center [945, 646] width 99 height 16
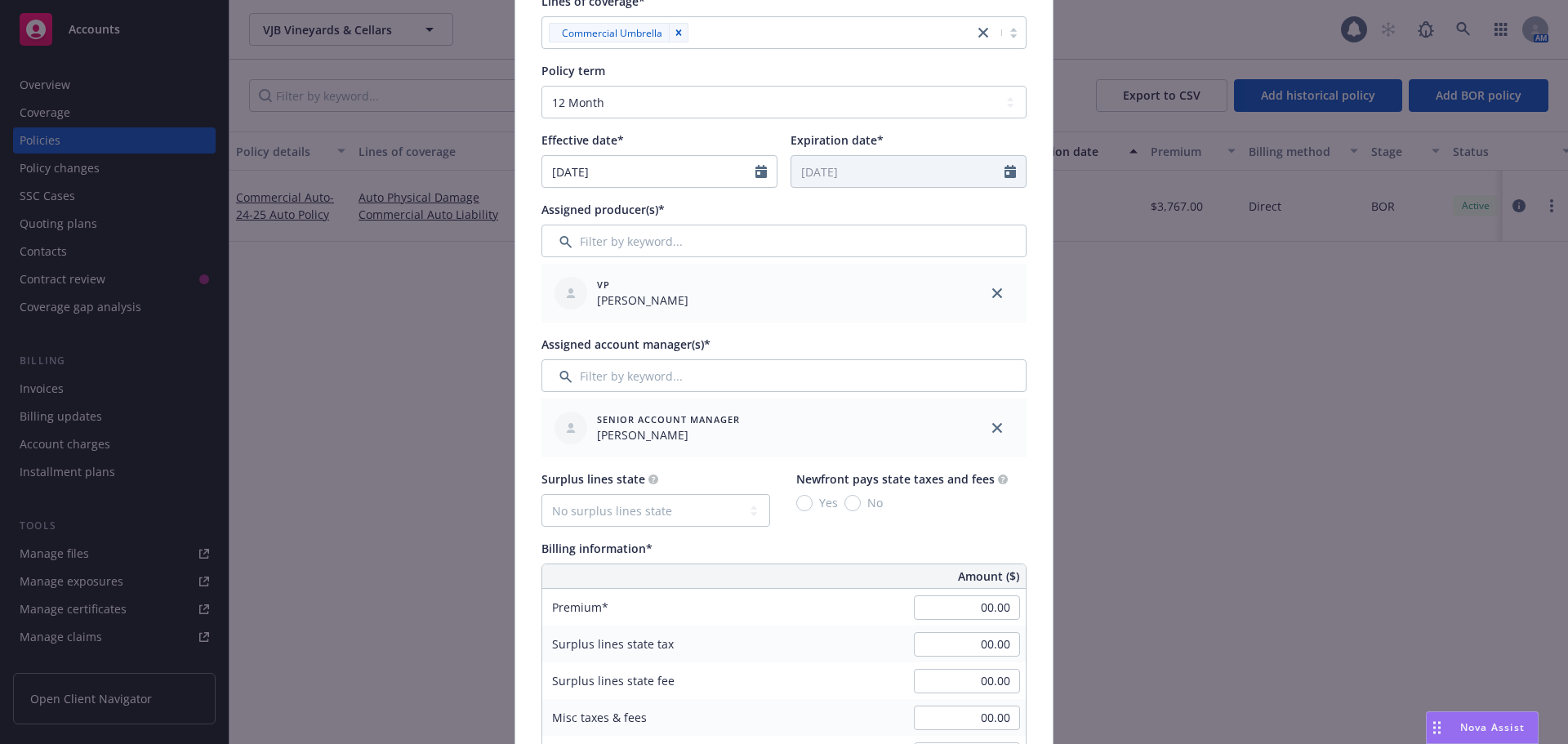
scroll to position [409, 0]
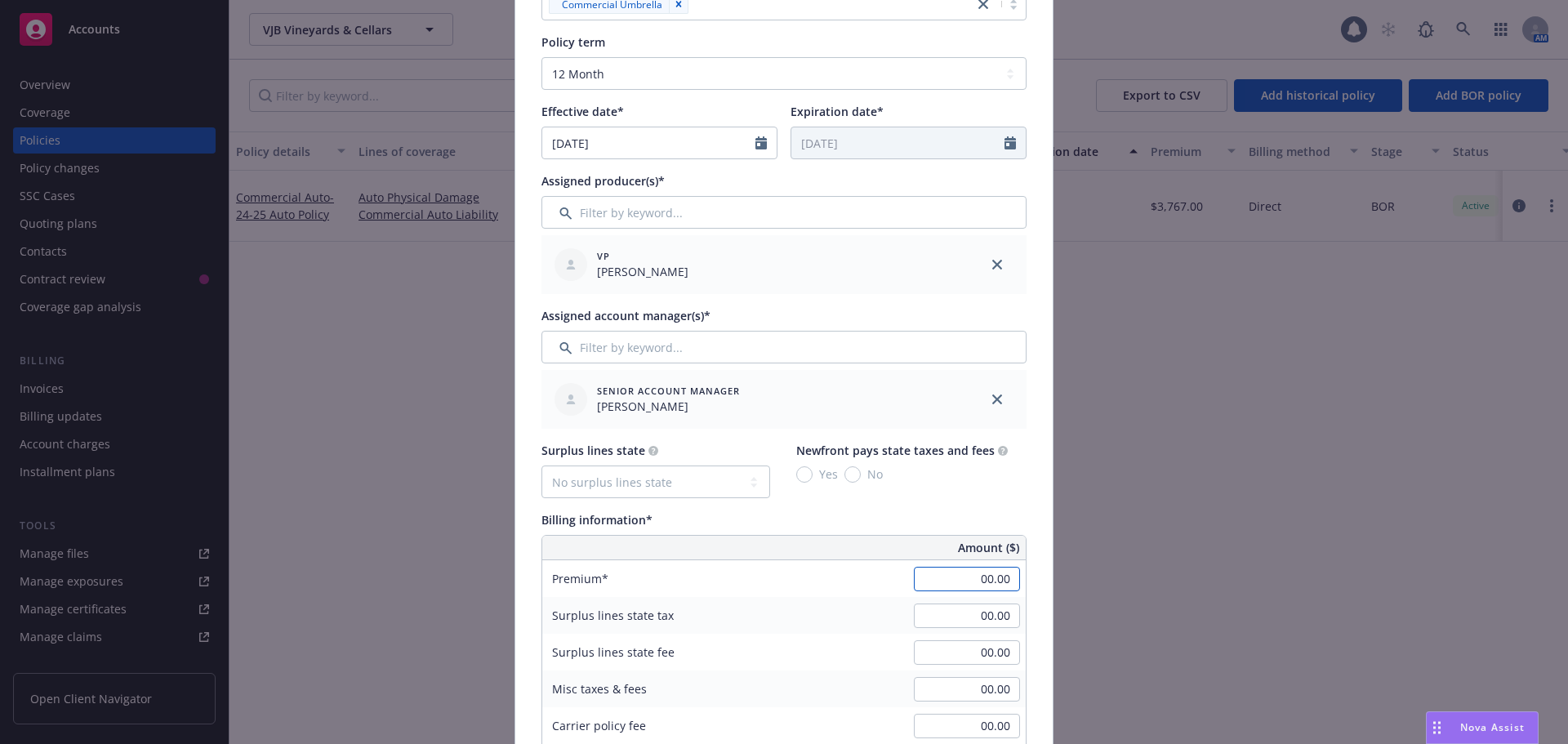
click at [939, 579] on input "00.00" at bounding box center [967, 579] width 107 height 25
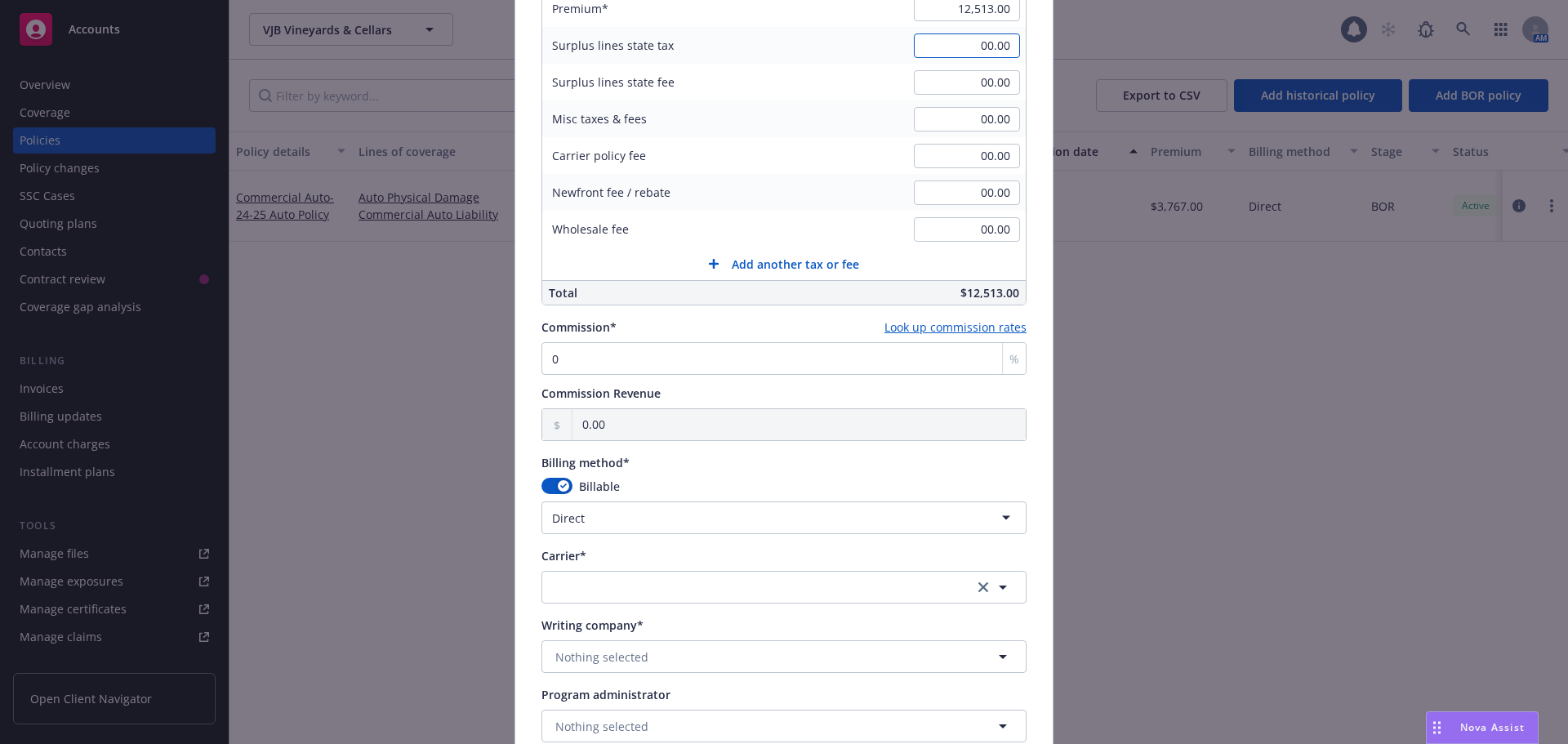
scroll to position [980, 0]
click at [604, 363] on input "0" at bounding box center [784, 357] width 486 height 33
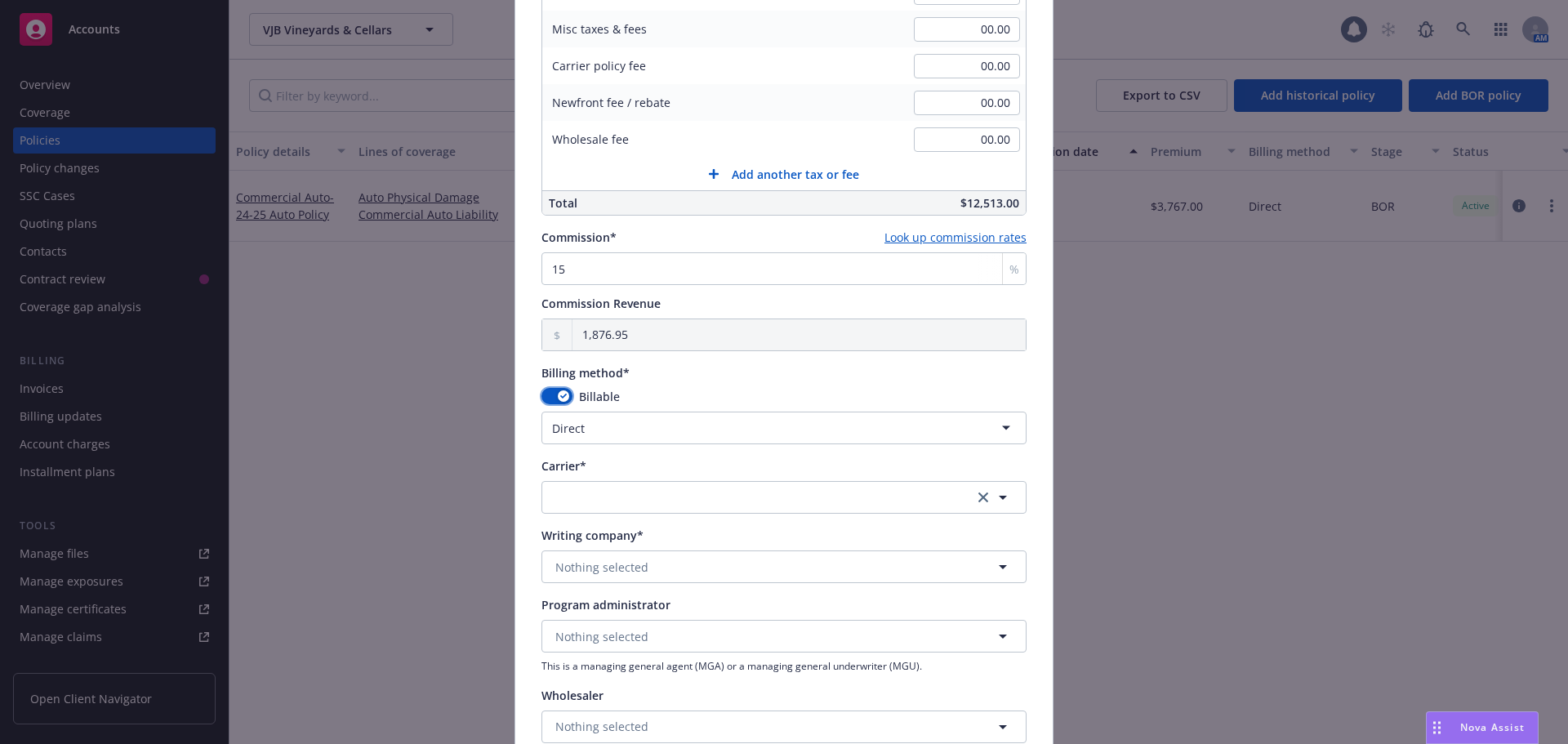
scroll to position [1225, 0]
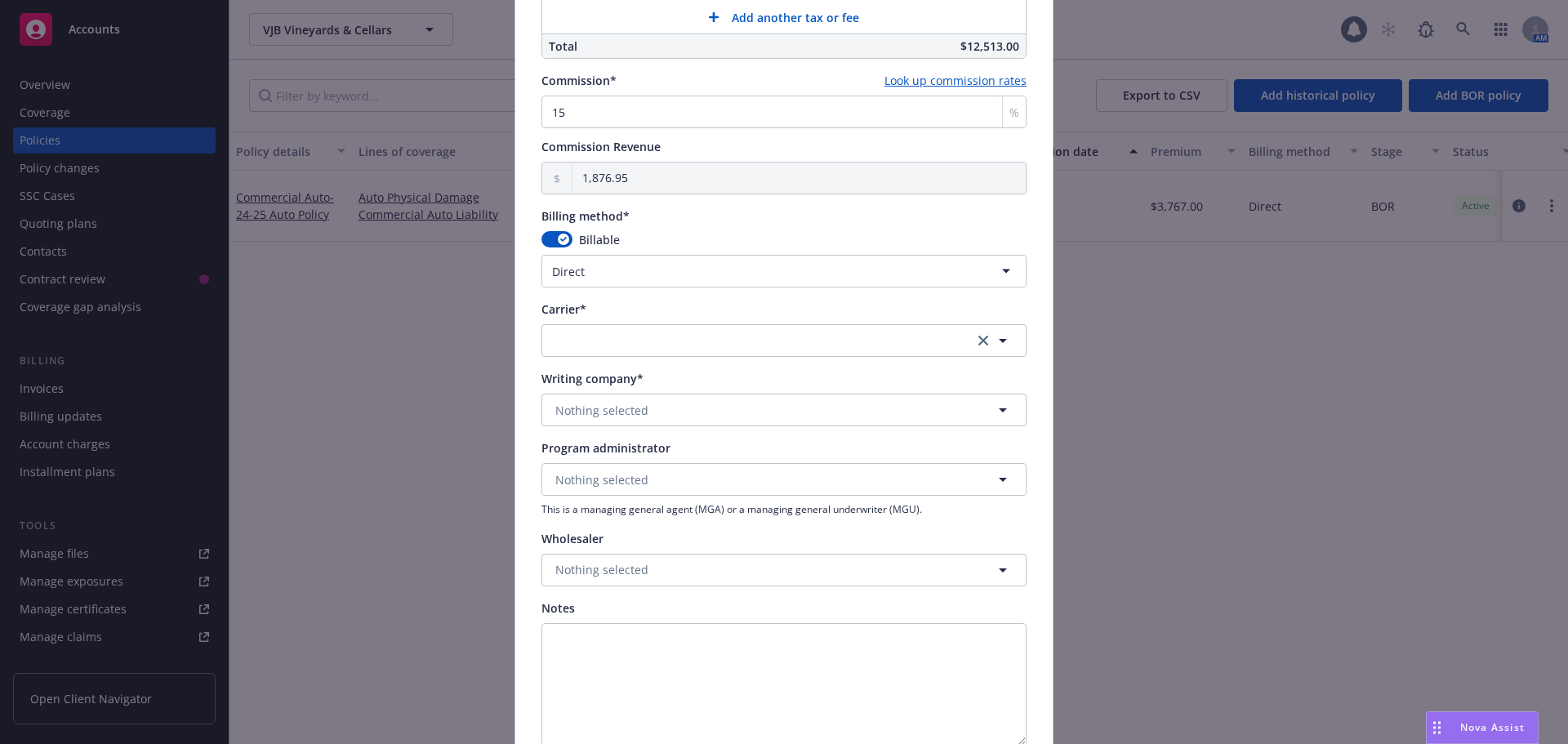
click at [618, 270] on html "Accounts Overview Coverage Policies Policy changes SSC Cases Quoting plans Cont…" at bounding box center [784, 372] width 1568 height 744
click at [568, 338] on button "button" at bounding box center [784, 341] width 486 height 33
click at [598, 434] on strong "Travelers Insurance" at bounding box center [614, 426] width 109 height 16
click at [627, 413] on span "Nothing selected" at bounding box center [602, 410] width 93 height 17
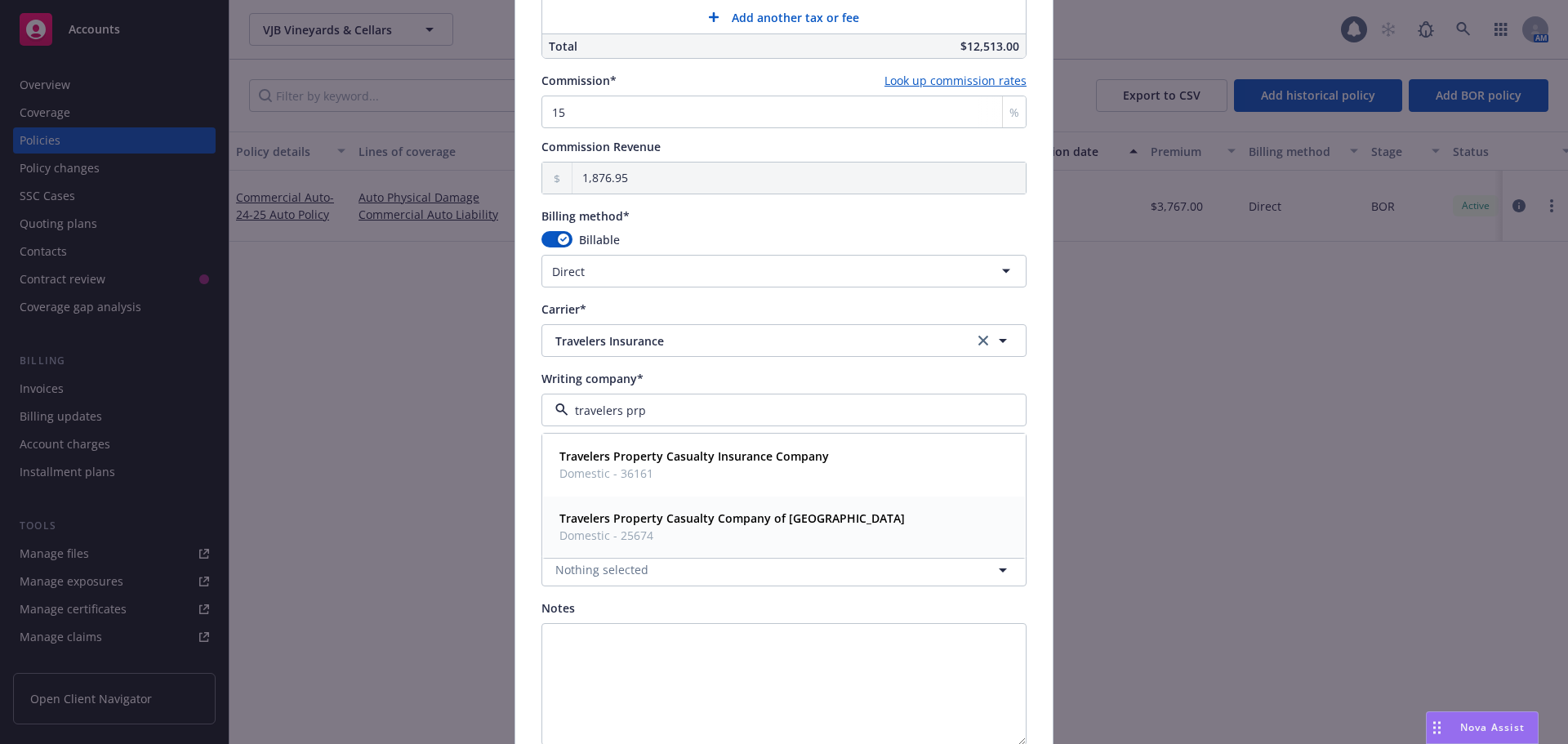
click at [687, 528] on span "Domestic - 25674" at bounding box center [732, 535] width 345 height 17
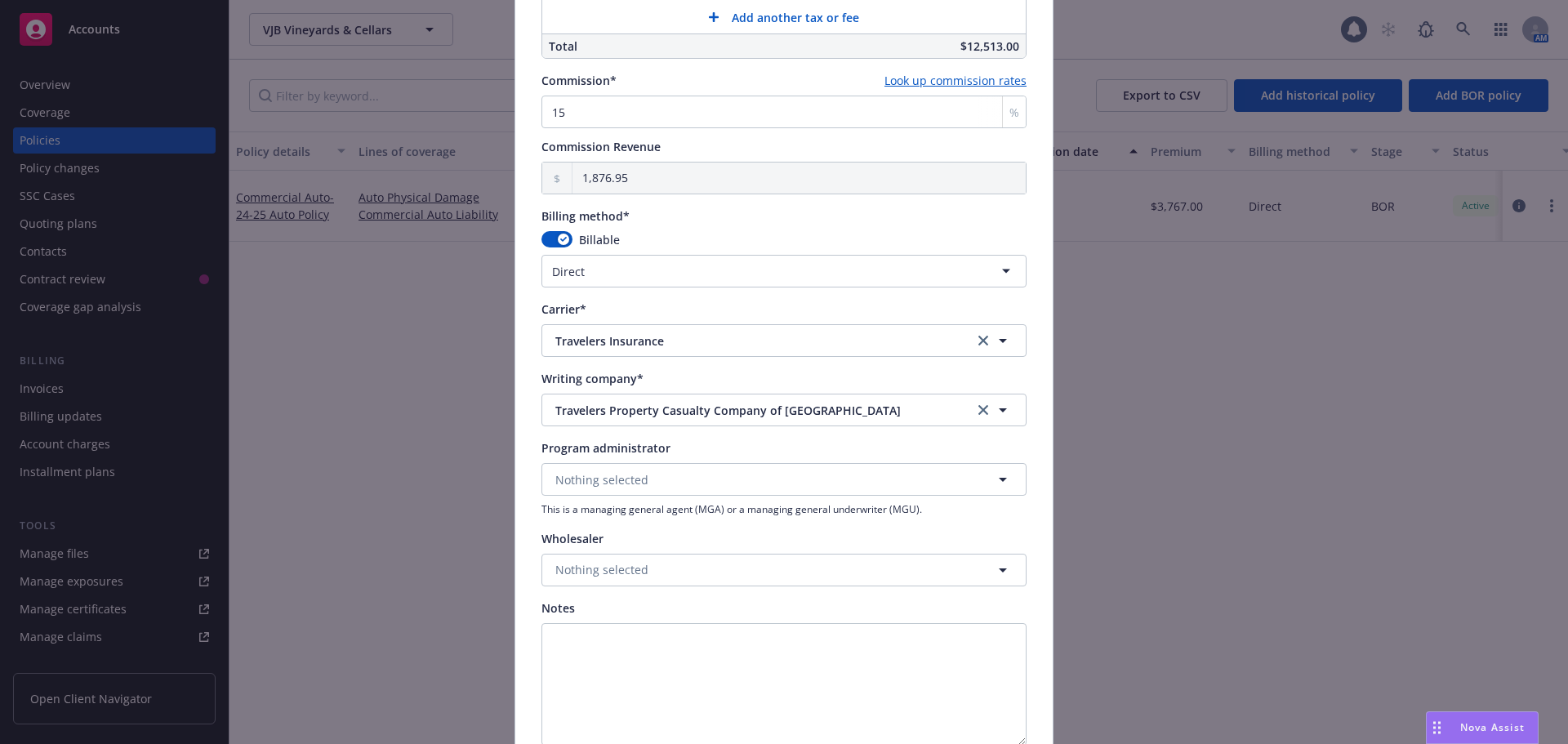
scroll to position [1379, 0]
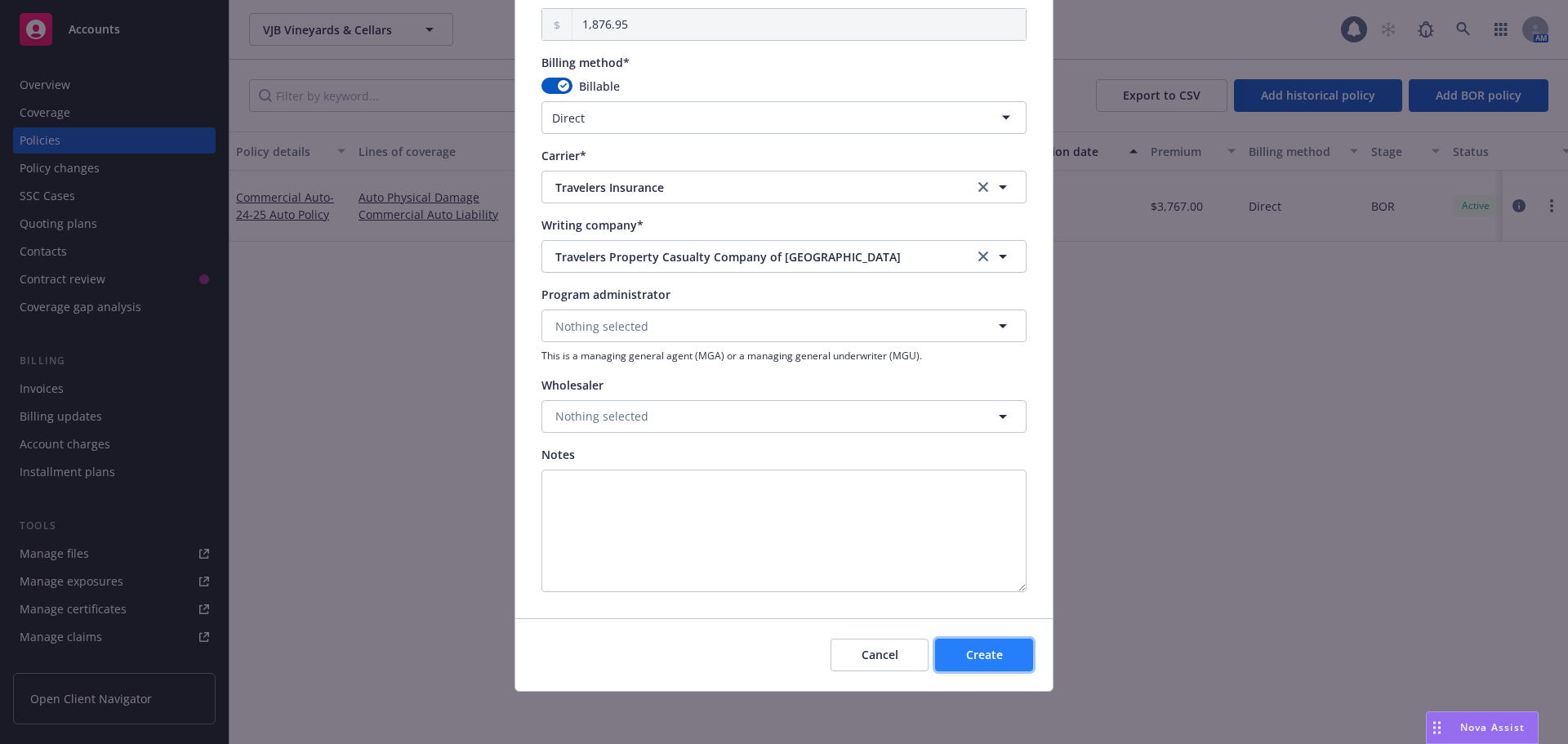
click at [974, 654] on span "Create" at bounding box center [984, 654] width 37 height 16
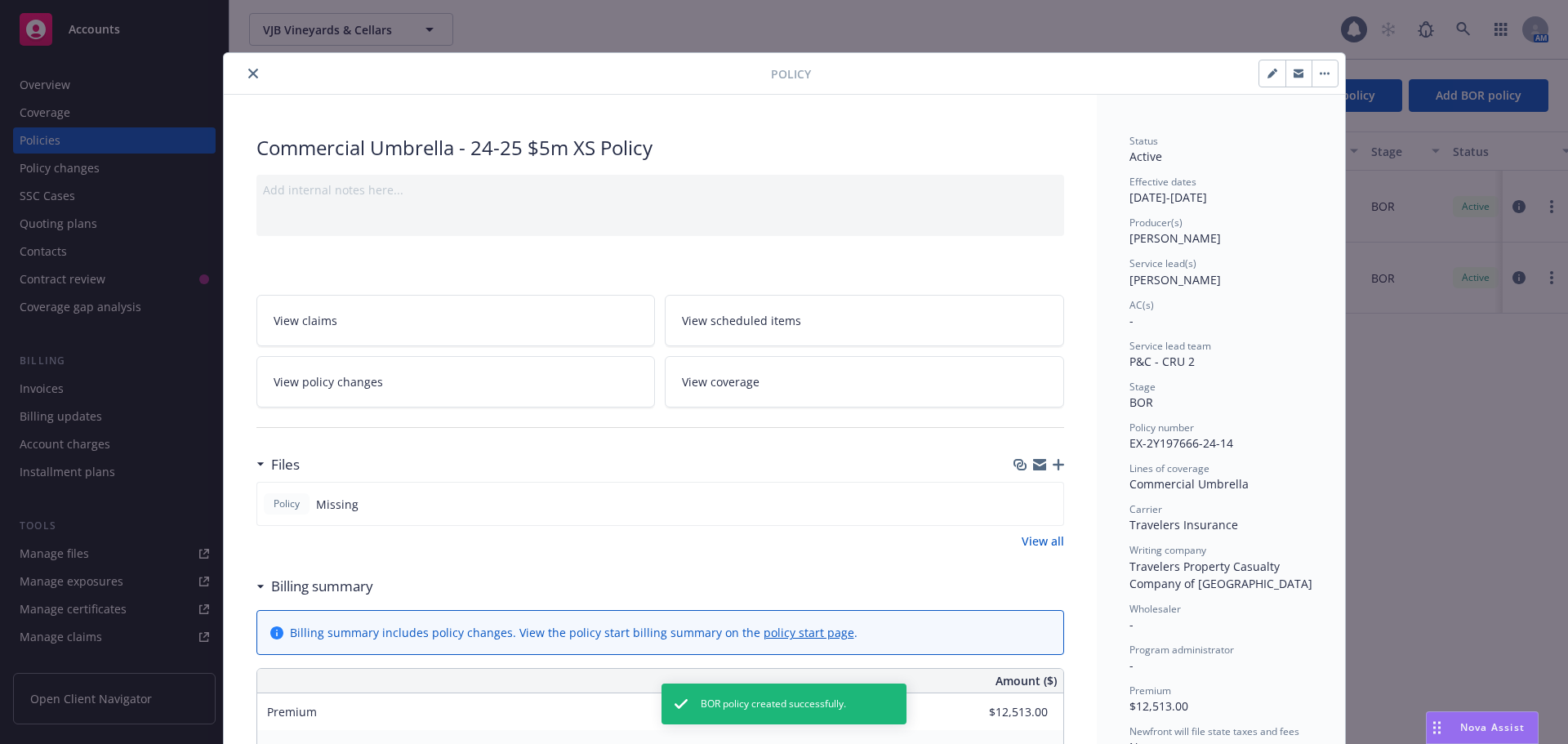
click at [1053, 464] on icon "button" at bounding box center [1059, 465] width 12 height 12
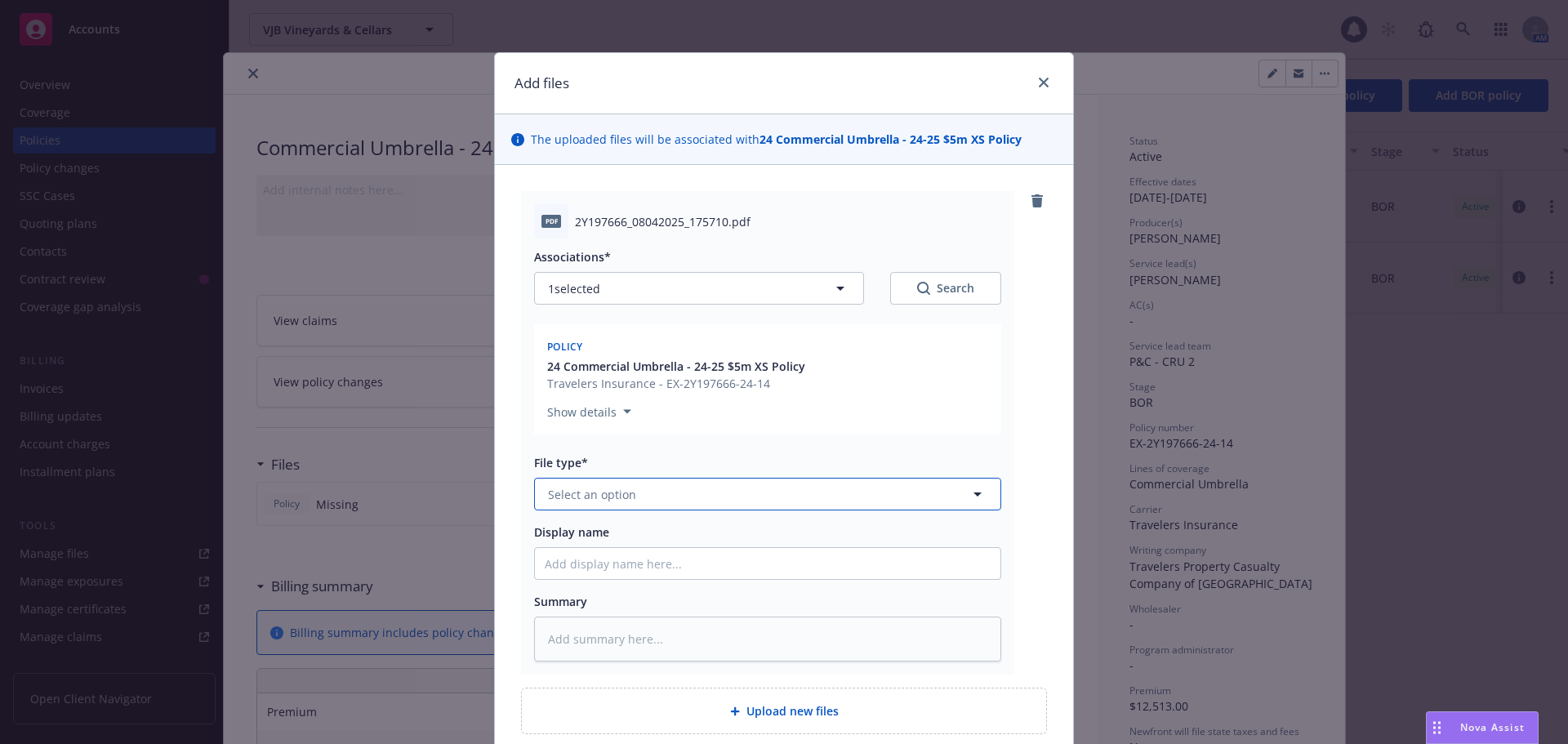
click at [657, 498] on button "Select an option" at bounding box center [768, 495] width 467 height 33
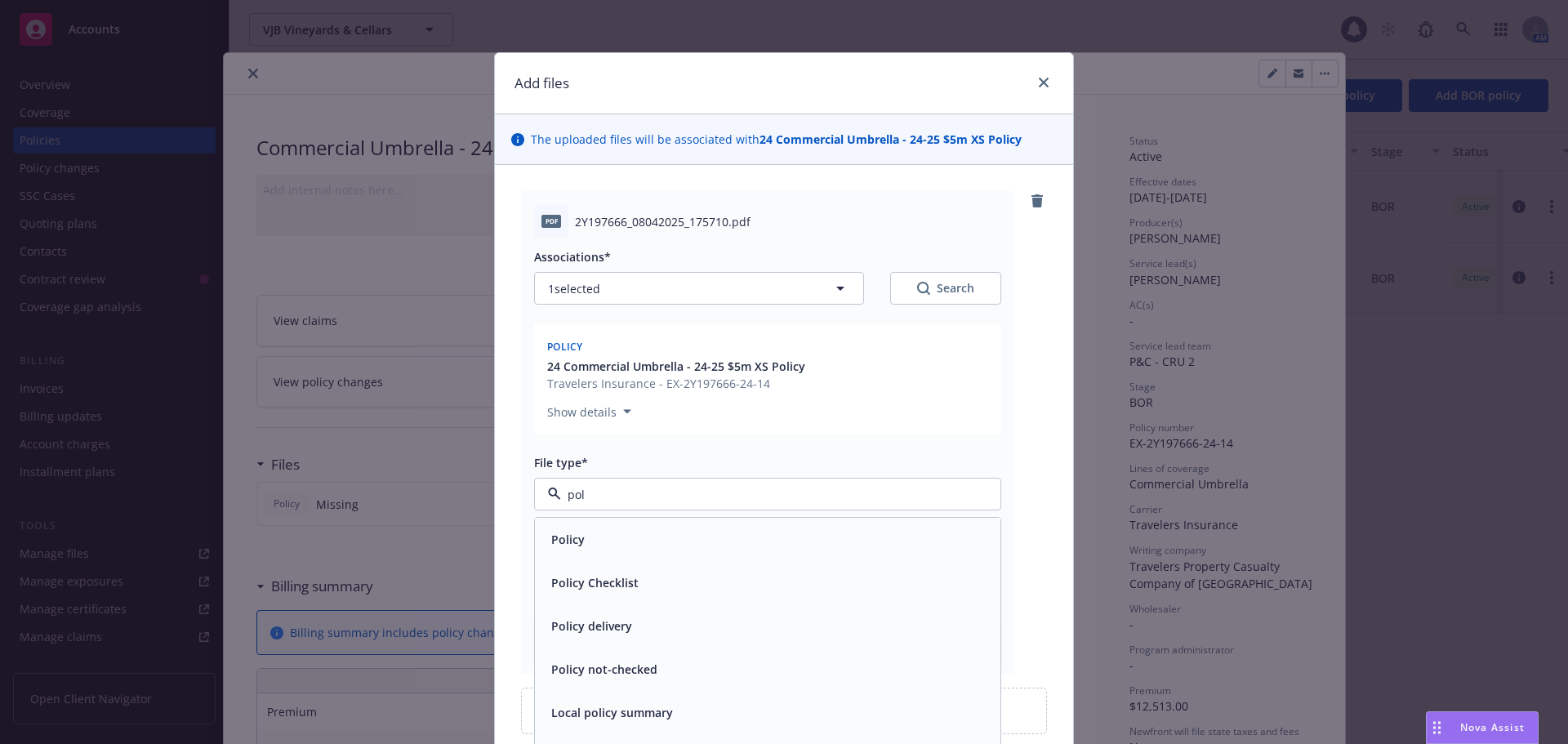
click at [629, 524] on div "Policy" at bounding box center [768, 539] width 466 height 43
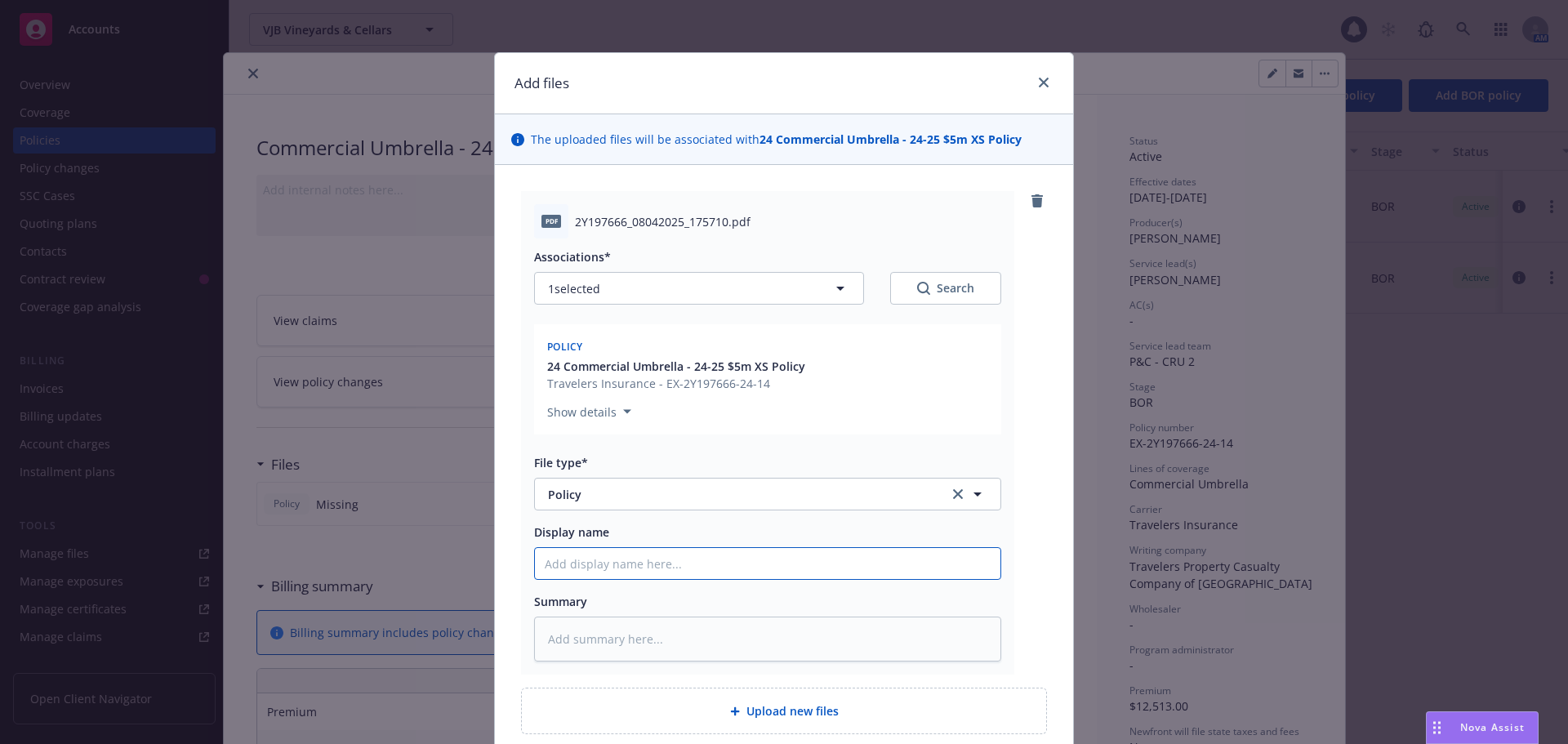
click at [613, 559] on input "Display name" at bounding box center [768, 564] width 466 height 31
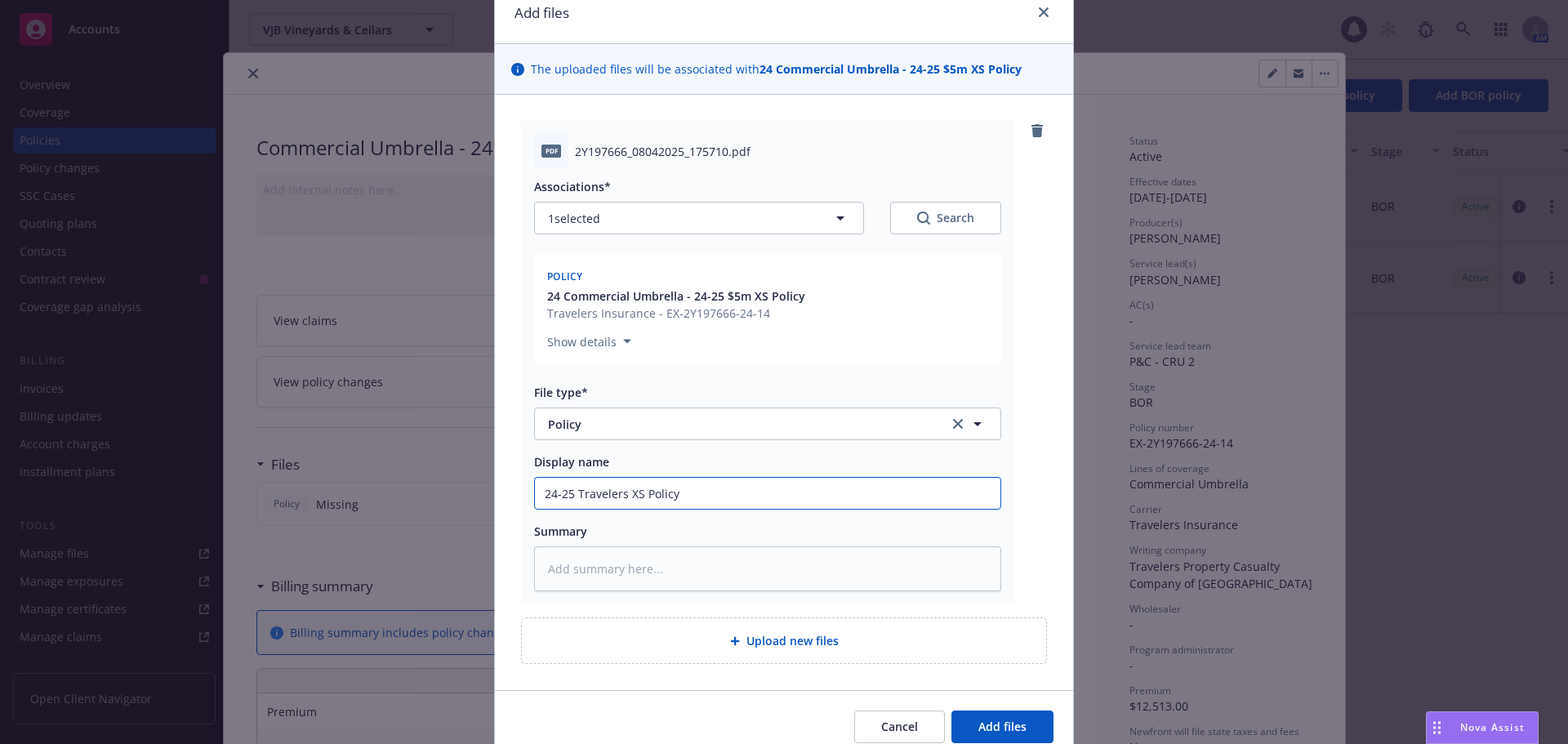
scroll to position [142, 0]
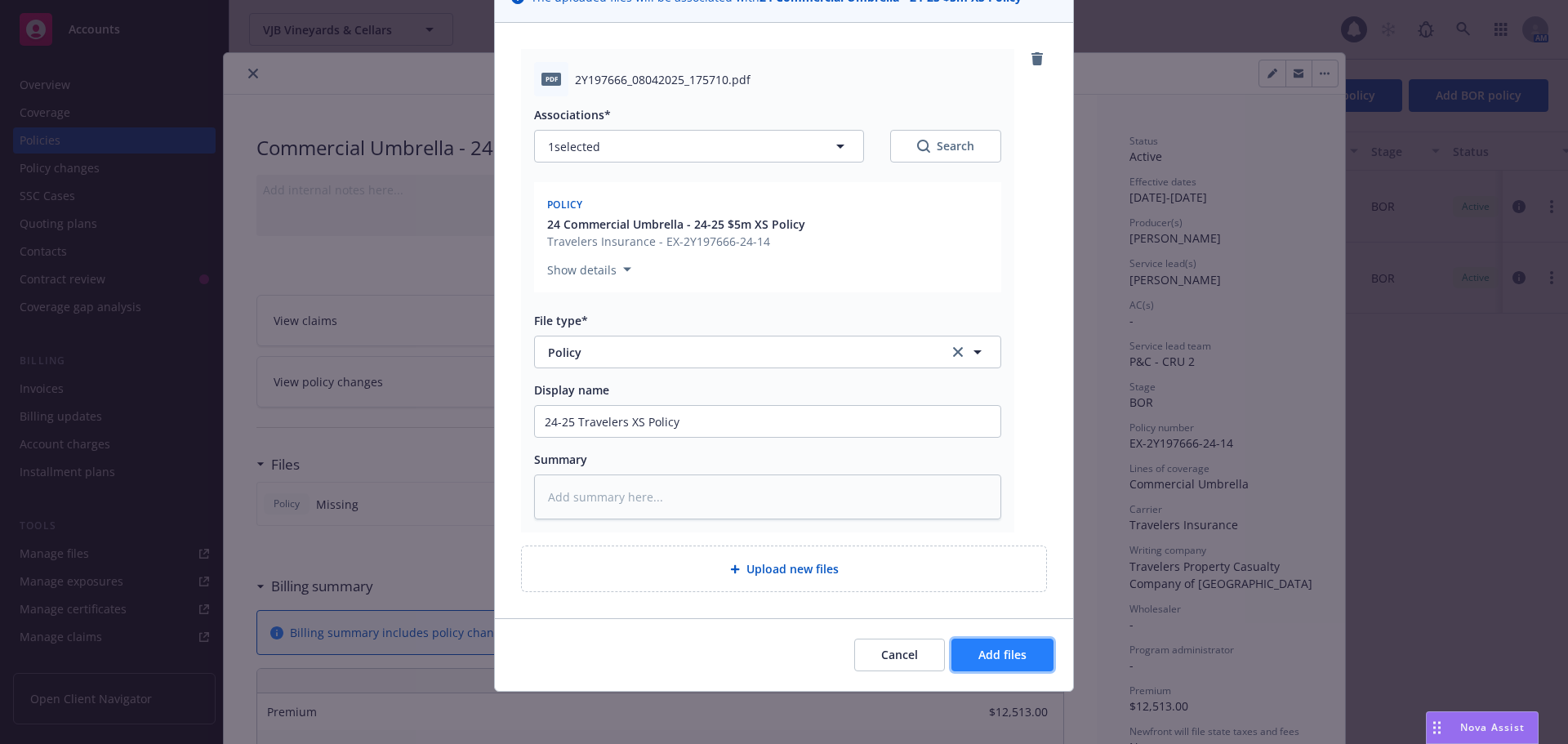
click at [988, 661] on span "Add files" at bounding box center [1002, 654] width 48 height 16
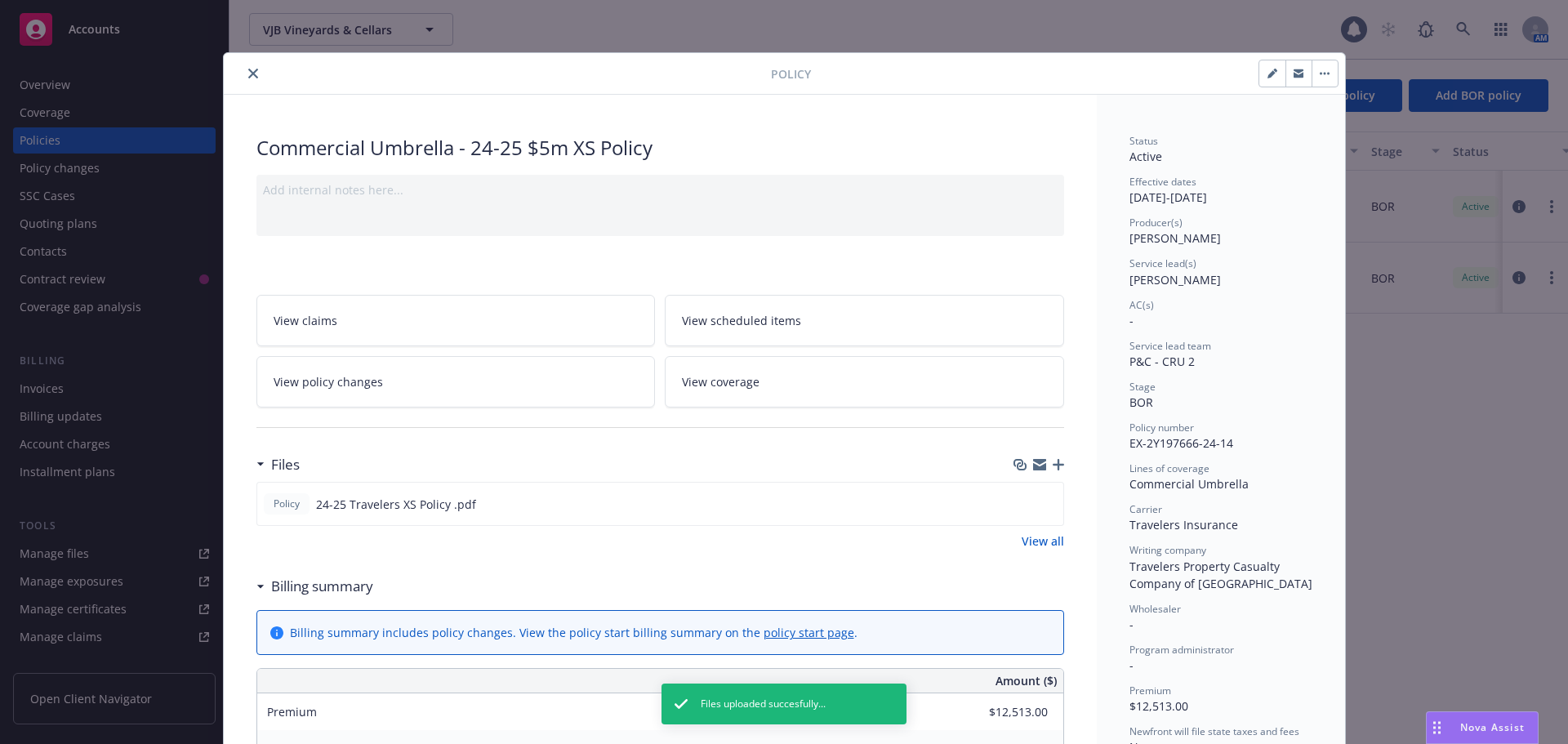
click at [1054, 465] on icon "button" at bounding box center [1059, 465] width 12 height 12
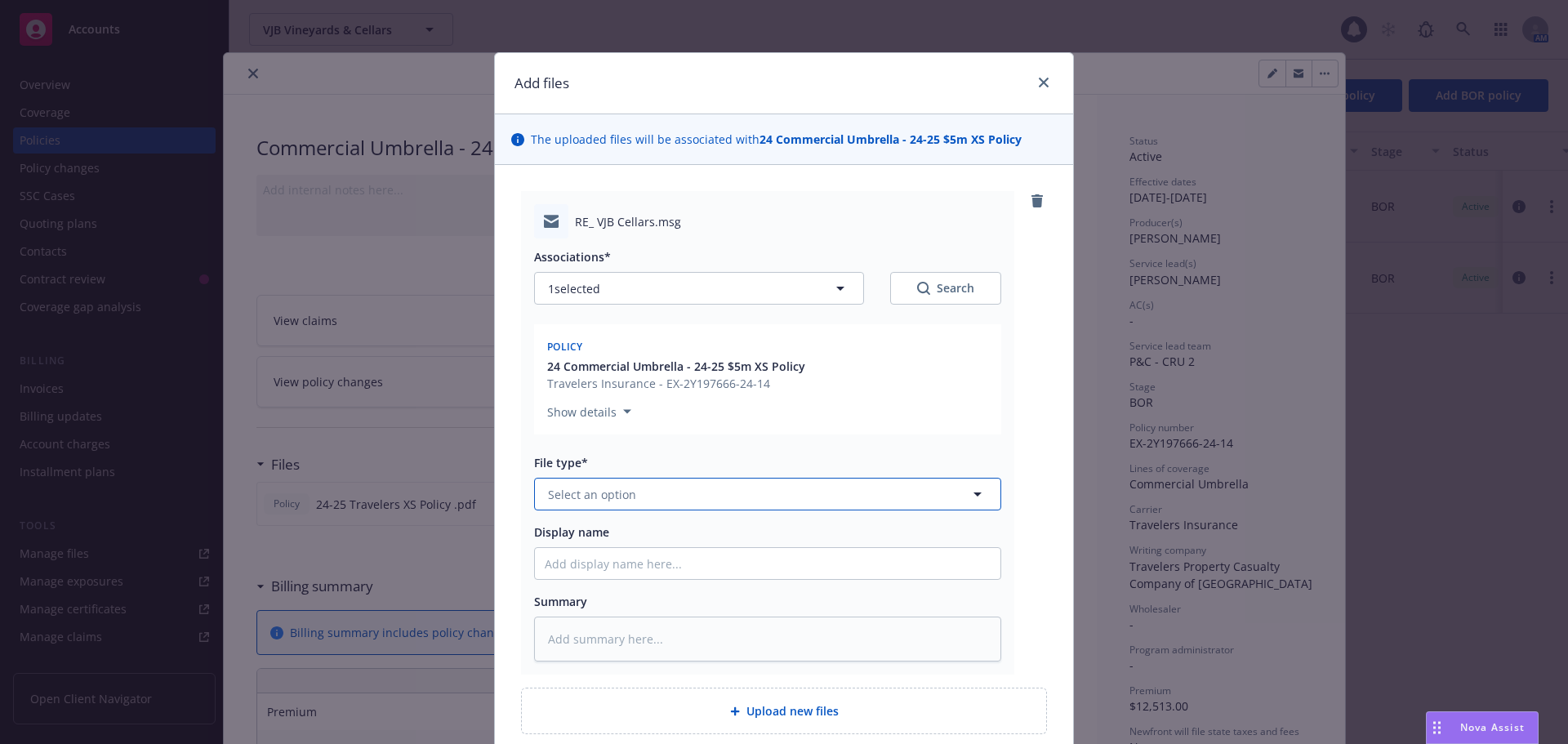
click at [593, 500] on span "Select an option" at bounding box center [592, 495] width 88 height 17
click at [651, 539] on div "Email" at bounding box center [768, 539] width 446 height 24
click at [605, 567] on input "Display name" at bounding box center [768, 564] width 466 height 31
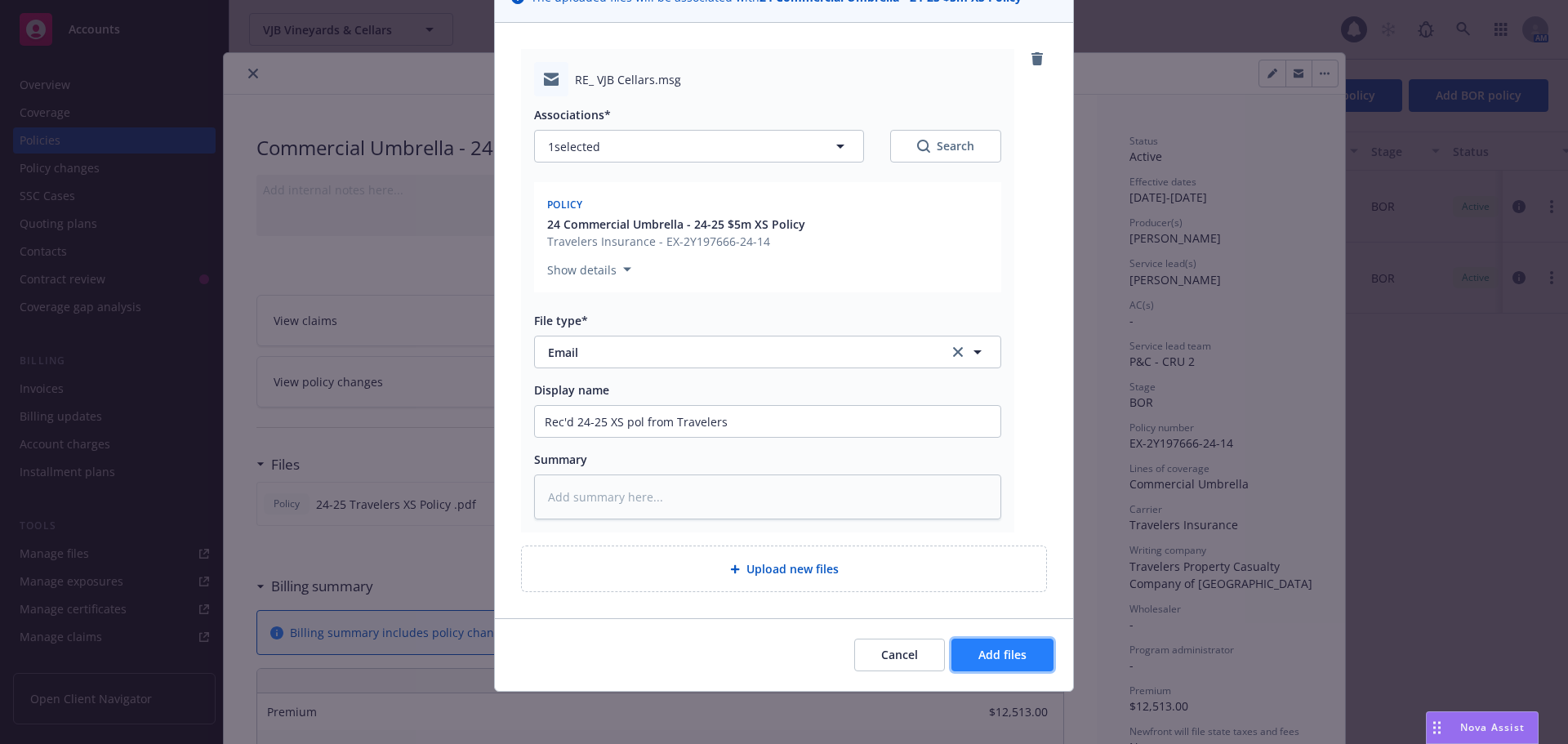
click at [984, 652] on span "Add files" at bounding box center [1002, 654] width 48 height 16
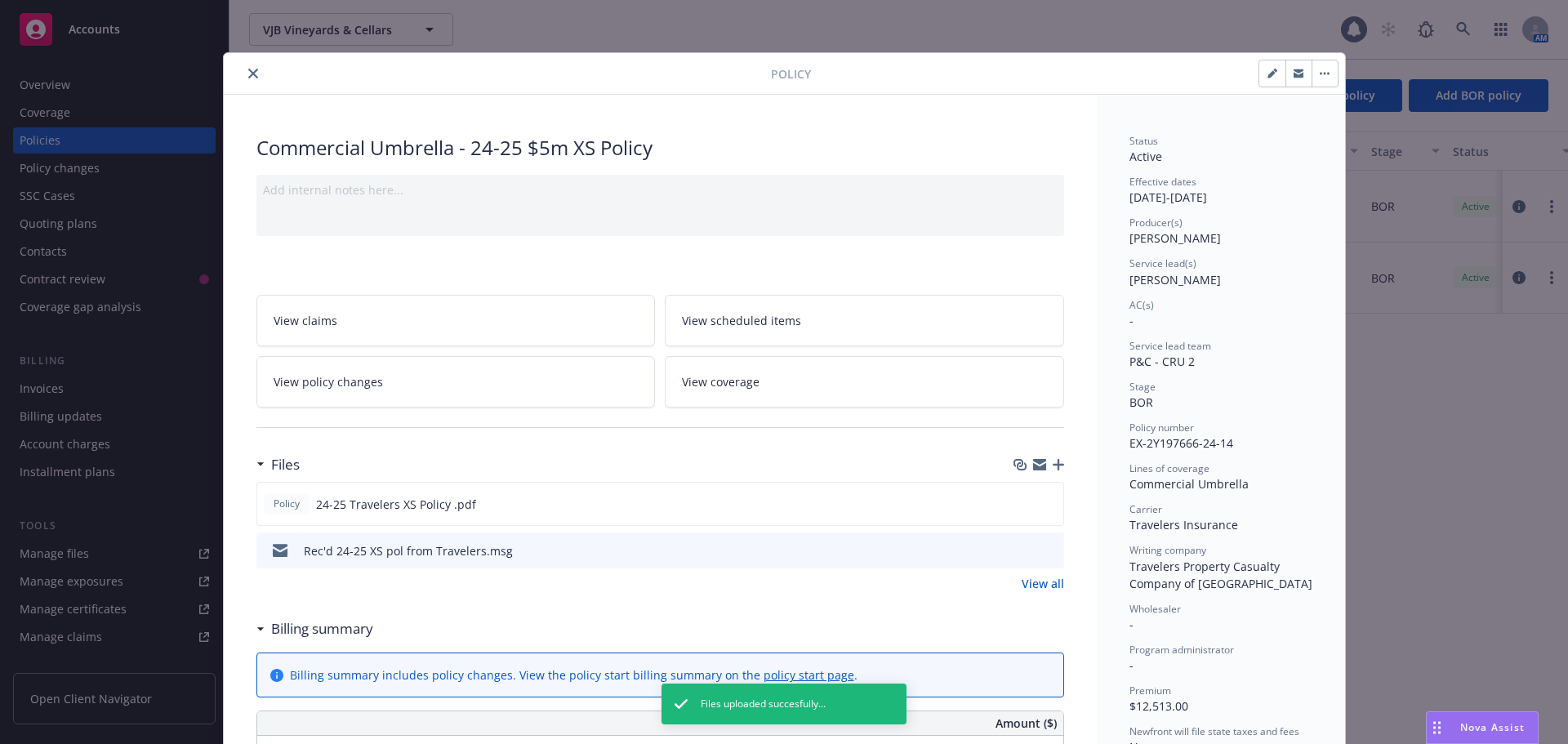
click at [1259, 73] on button "button" at bounding box center [1272, 73] width 26 height 26
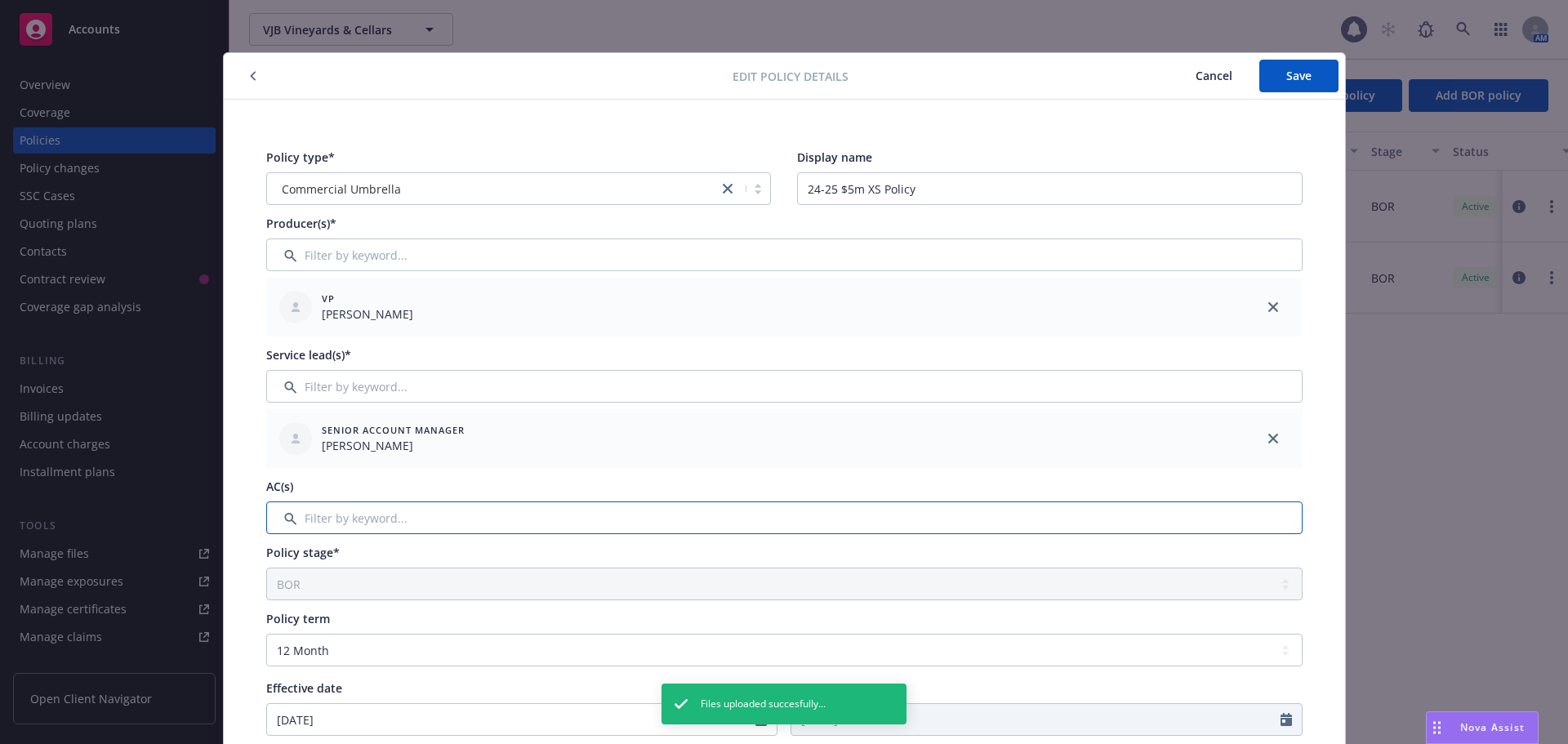
click at [430, 517] on input "Filter by keyword..." at bounding box center [784, 518] width 1036 height 33
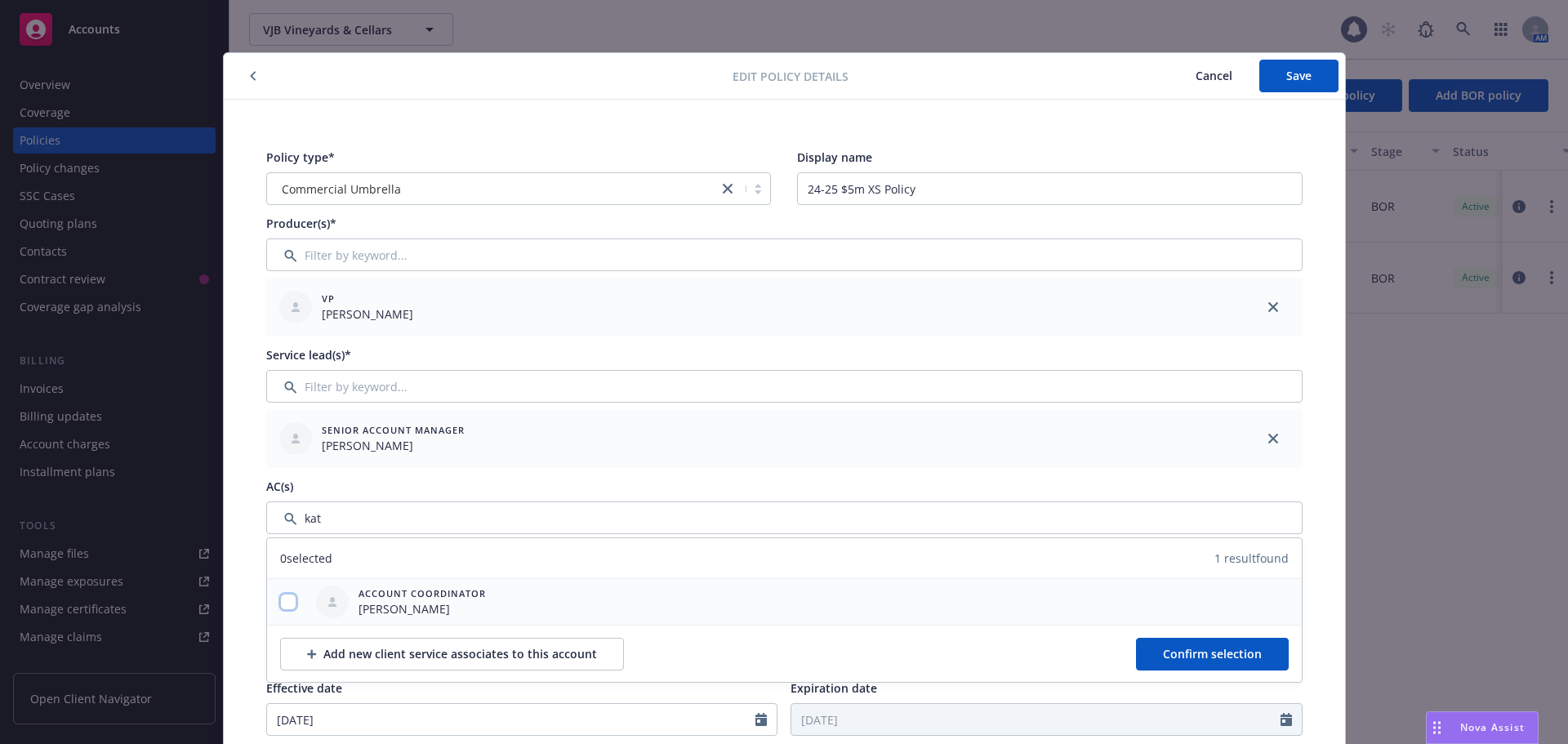
click at [280, 599] on input "checkbox" at bounding box center [288, 602] width 17 height 17
click at [1188, 646] on span "Confirm selection" at bounding box center [1212, 653] width 99 height 16
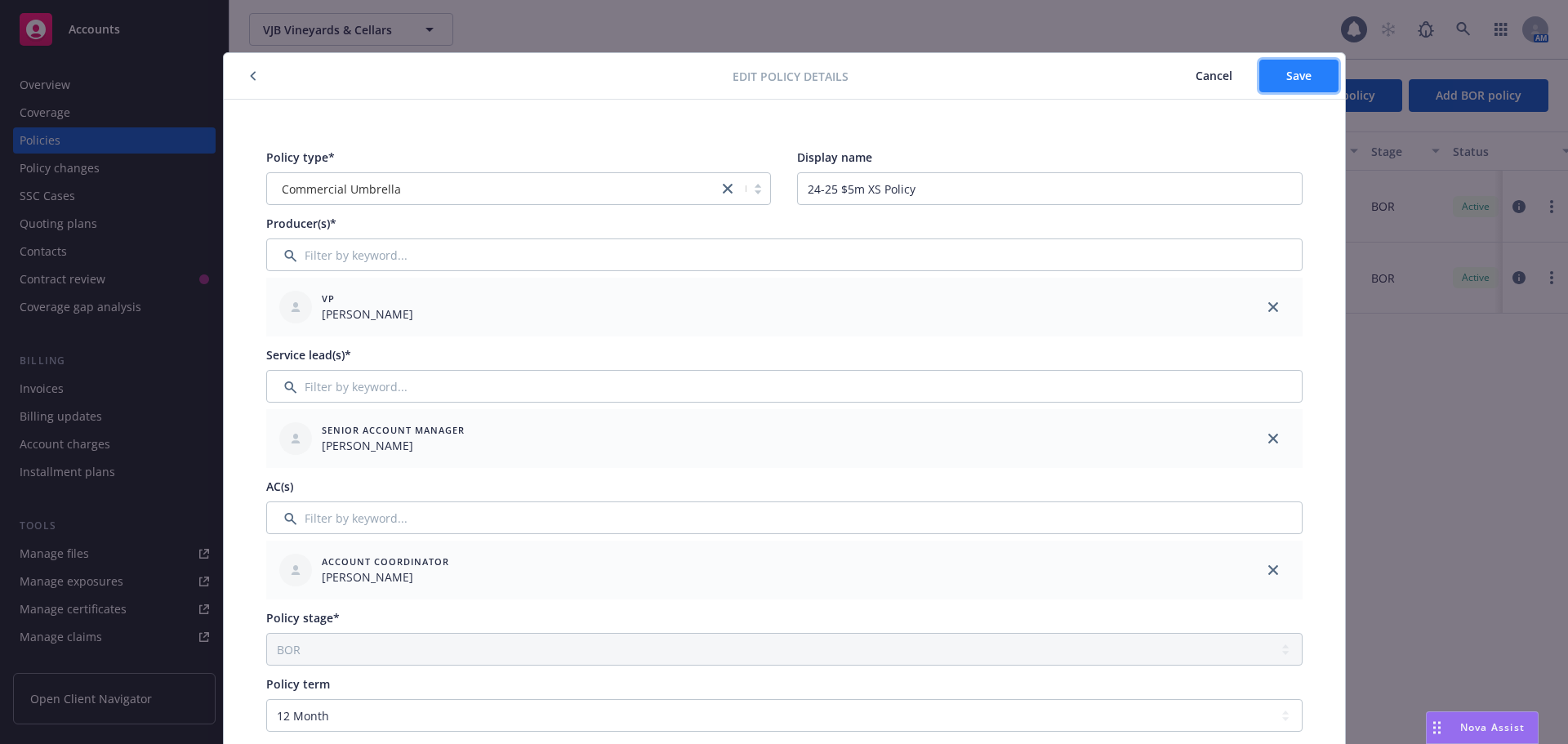
click at [1280, 83] on button "Save" at bounding box center [1299, 76] width 79 height 33
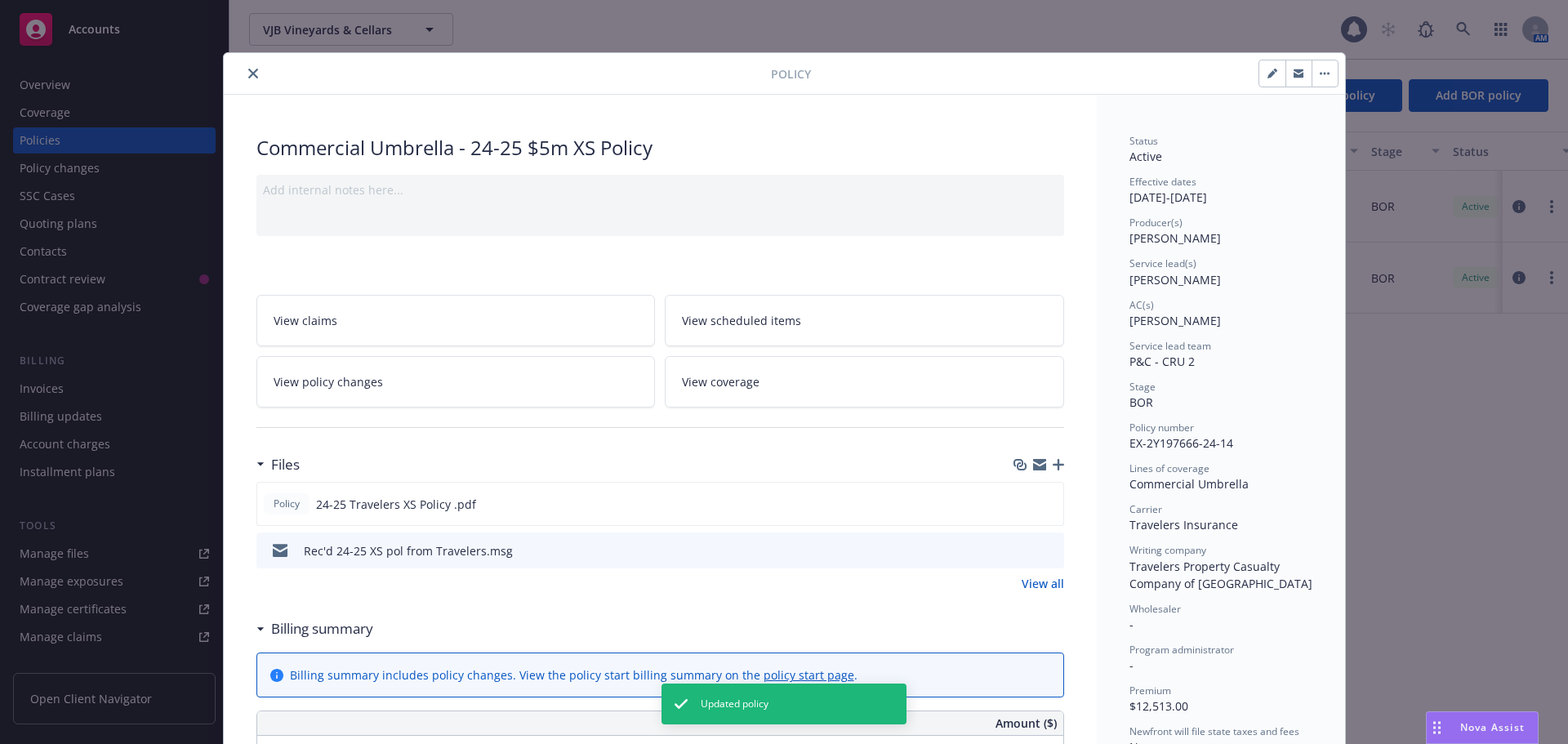
click at [244, 66] on button "close" at bounding box center [253, 73] width 20 height 20
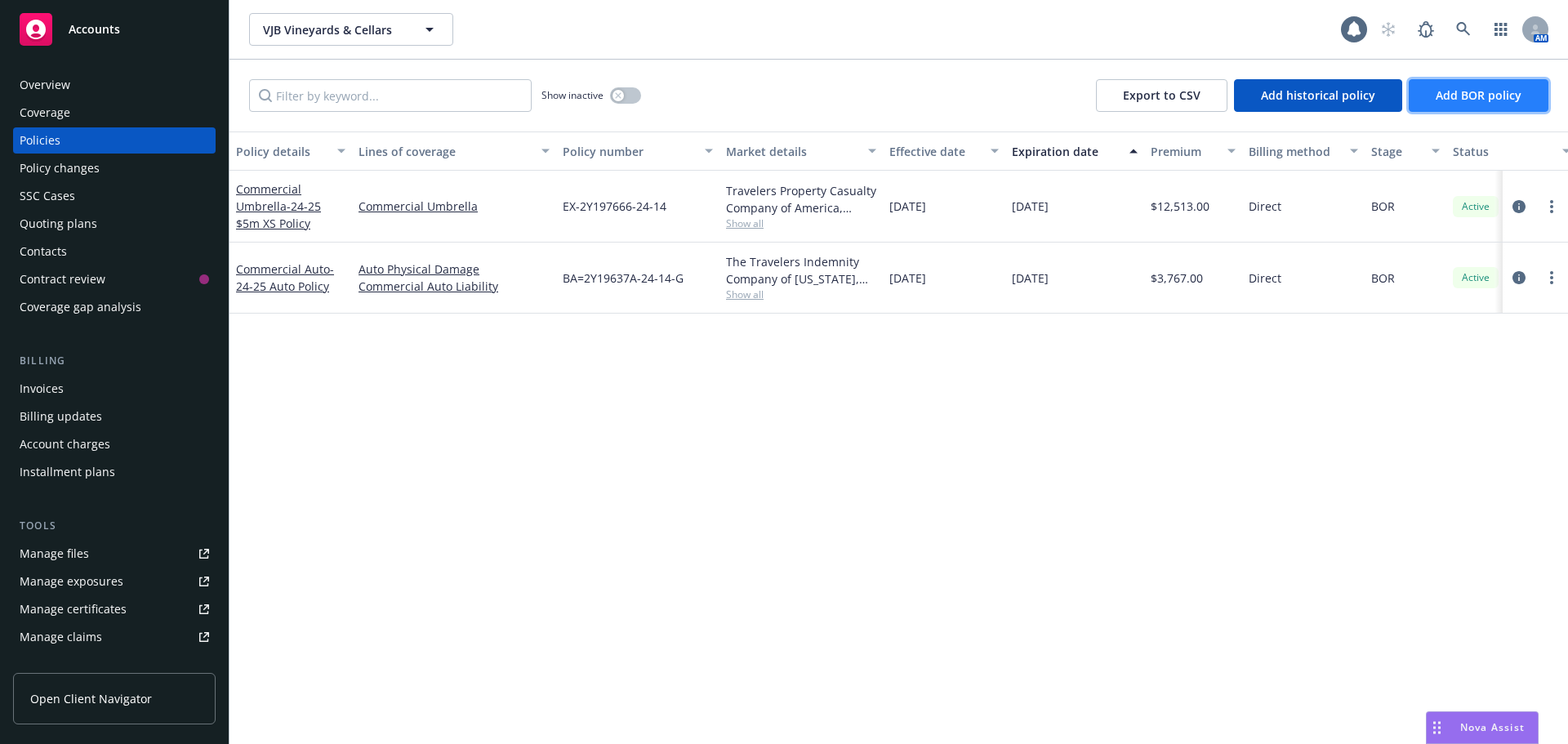
click at [1475, 101] on span "Add BOR policy" at bounding box center [1479, 95] width 86 height 16
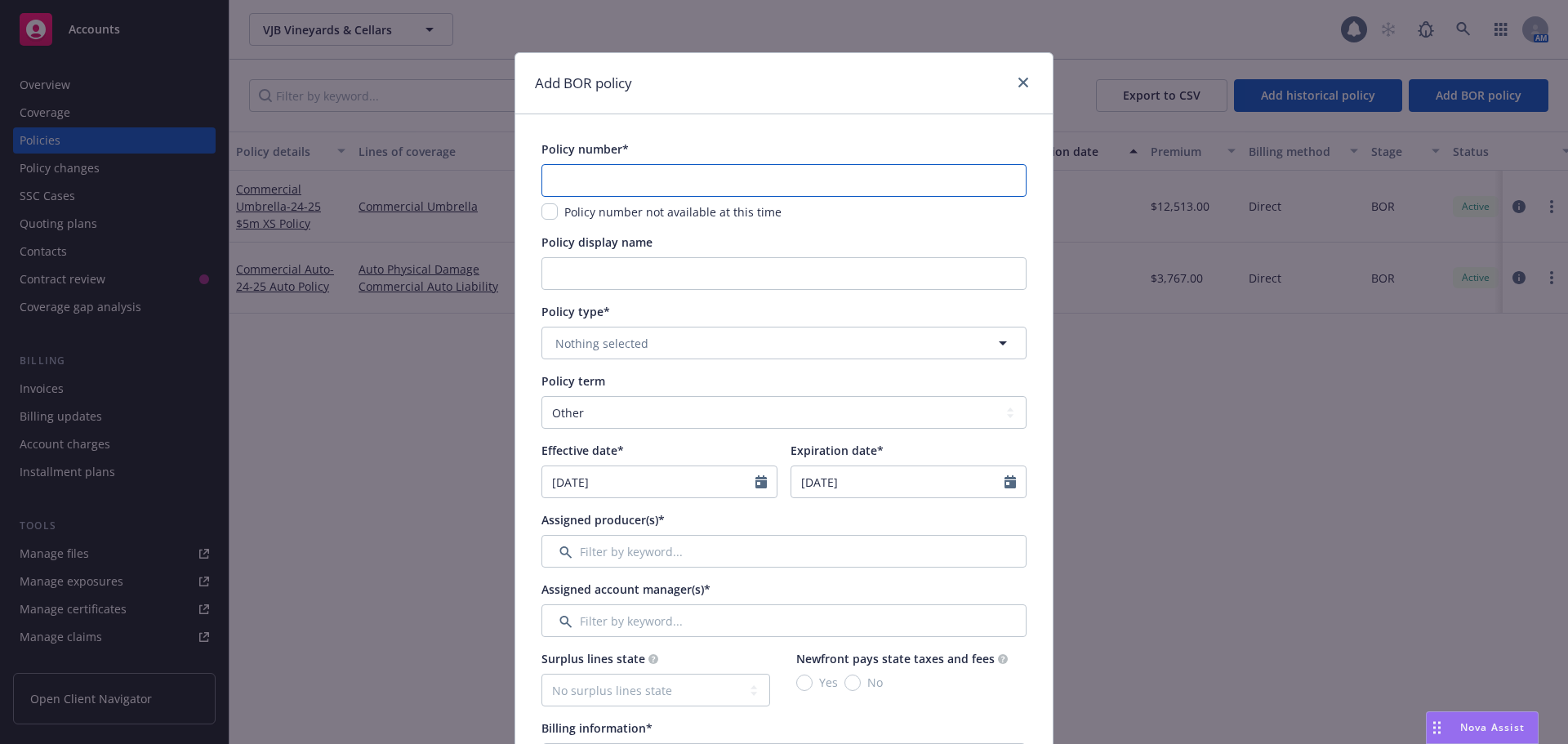
click at [628, 173] on input "text" at bounding box center [784, 181] width 486 height 33
click at [659, 342] on button "Nothing selected" at bounding box center [784, 344] width 486 height 33
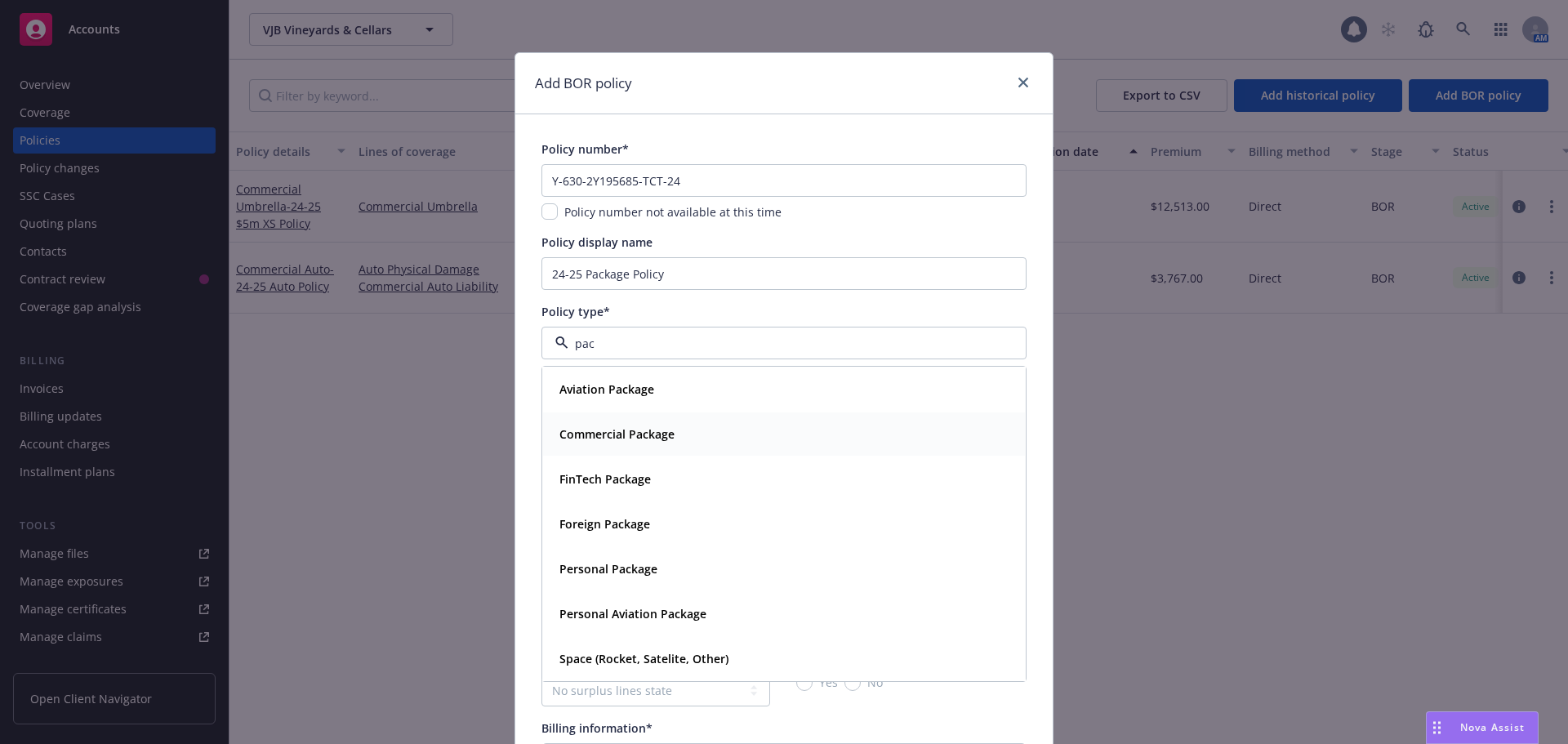
click at [630, 434] on strong "Commercial Package" at bounding box center [617, 434] width 115 height 16
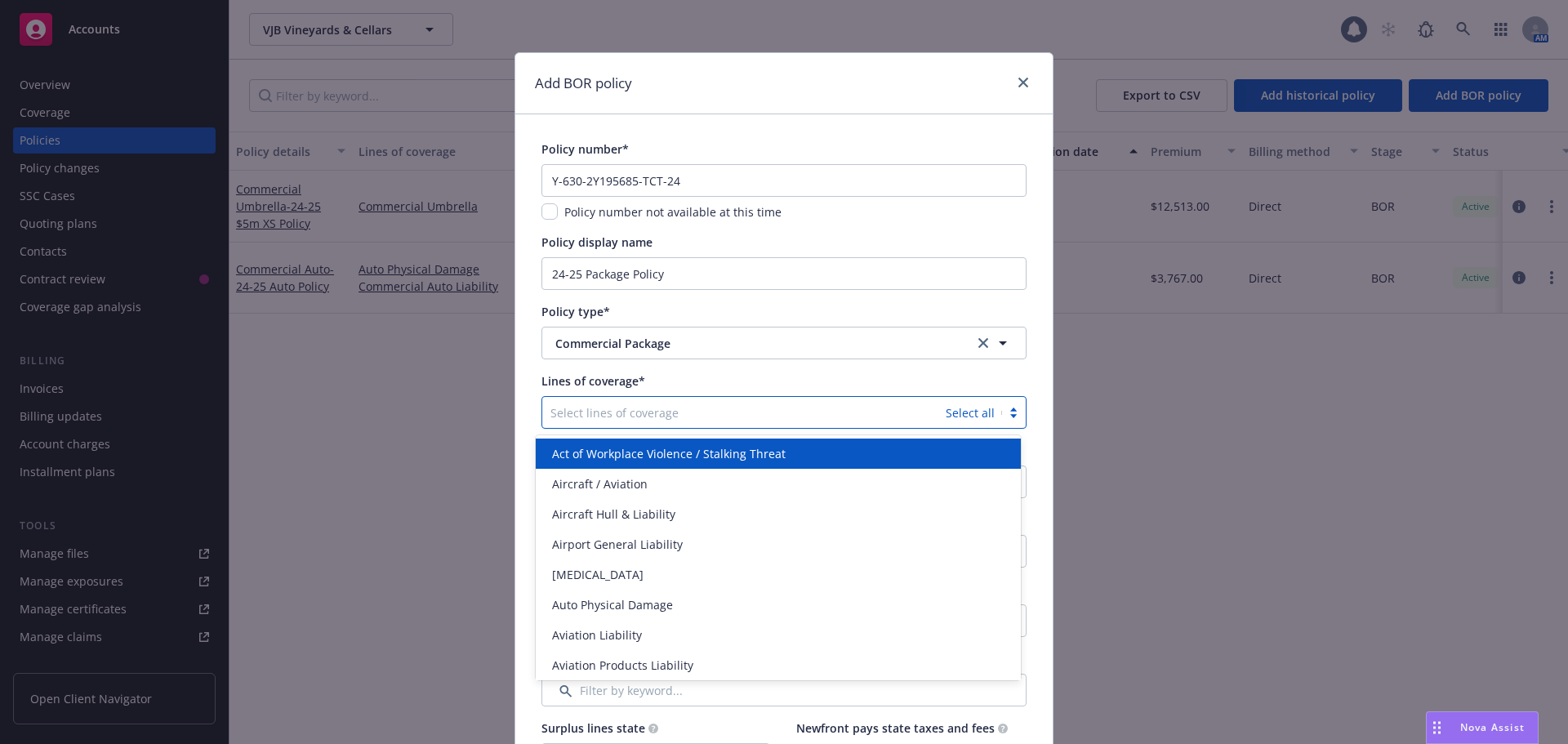
click at [584, 411] on div at bounding box center [744, 413] width 387 height 20
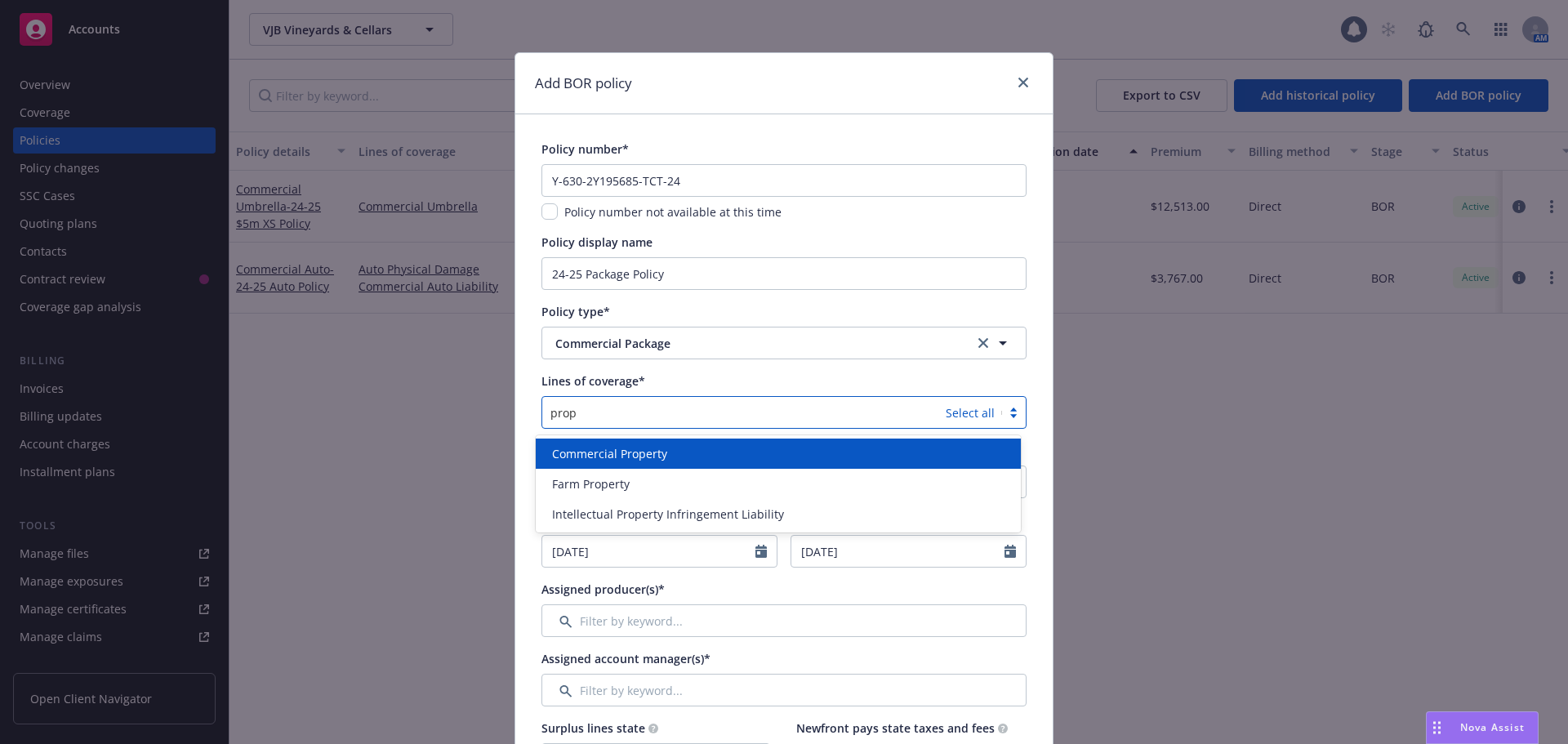
click at [580, 458] on span "Commercial Property" at bounding box center [609, 453] width 115 height 17
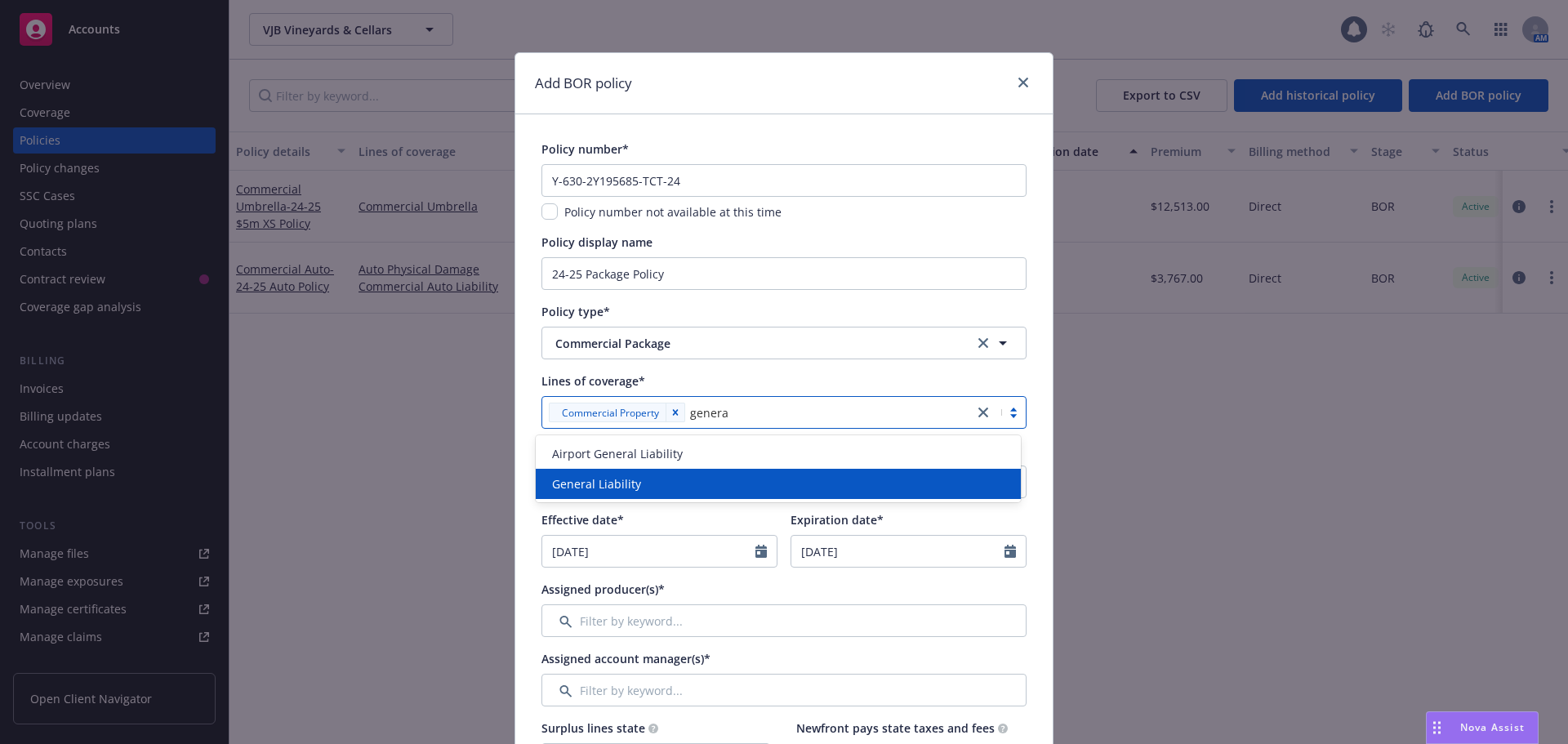
click at [585, 487] on span "General Liability" at bounding box center [597, 484] width 89 height 17
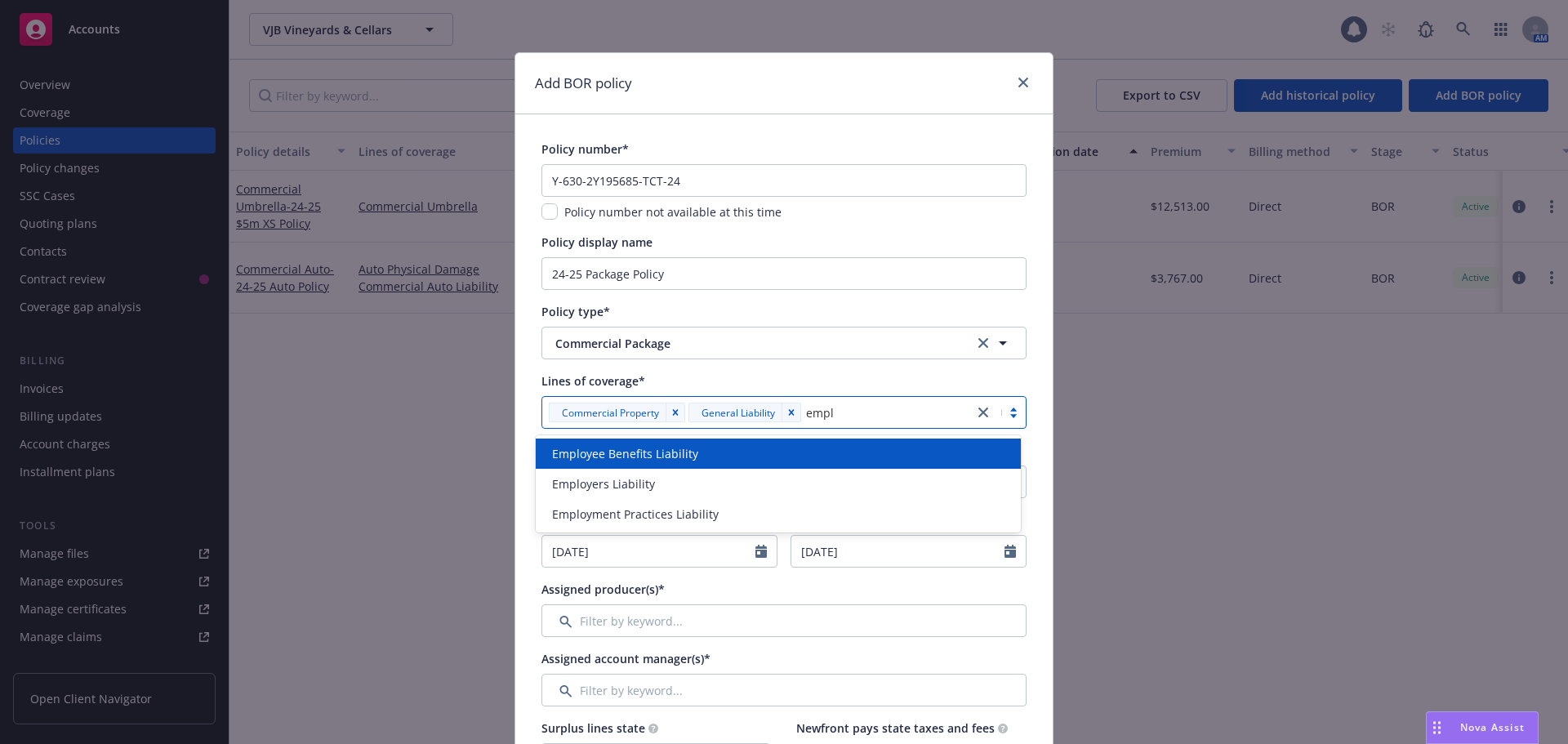
click at [660, 453] on span "Employee Benefits Liability" at bounding box center [625, 453] width 146 height 17
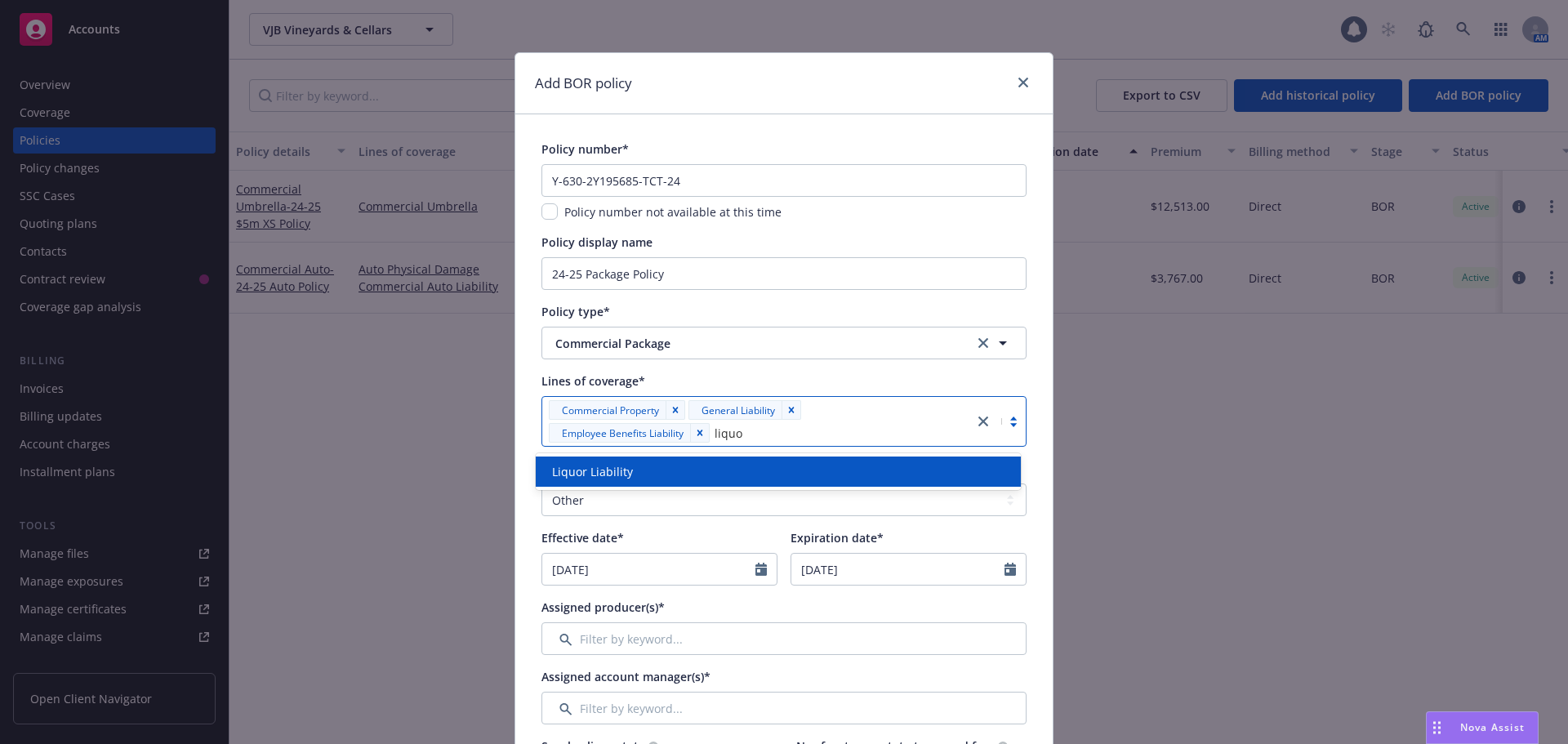
click at [665, 469] on div "Liquor Liability" at bounding box center [779, 472] width 466 height 17
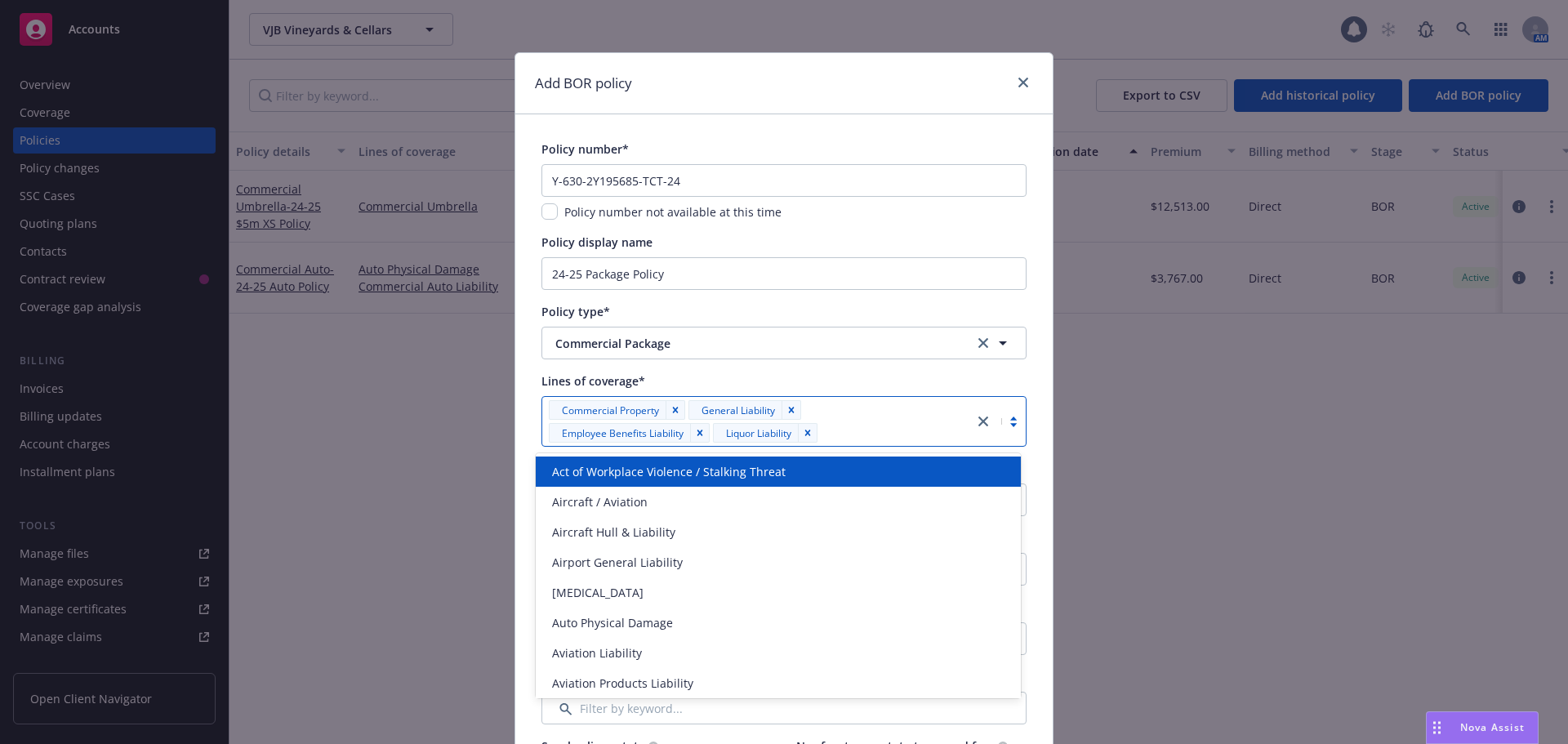
click at [893, 432] on div at bounding box center [893, 433] width 143 height 20
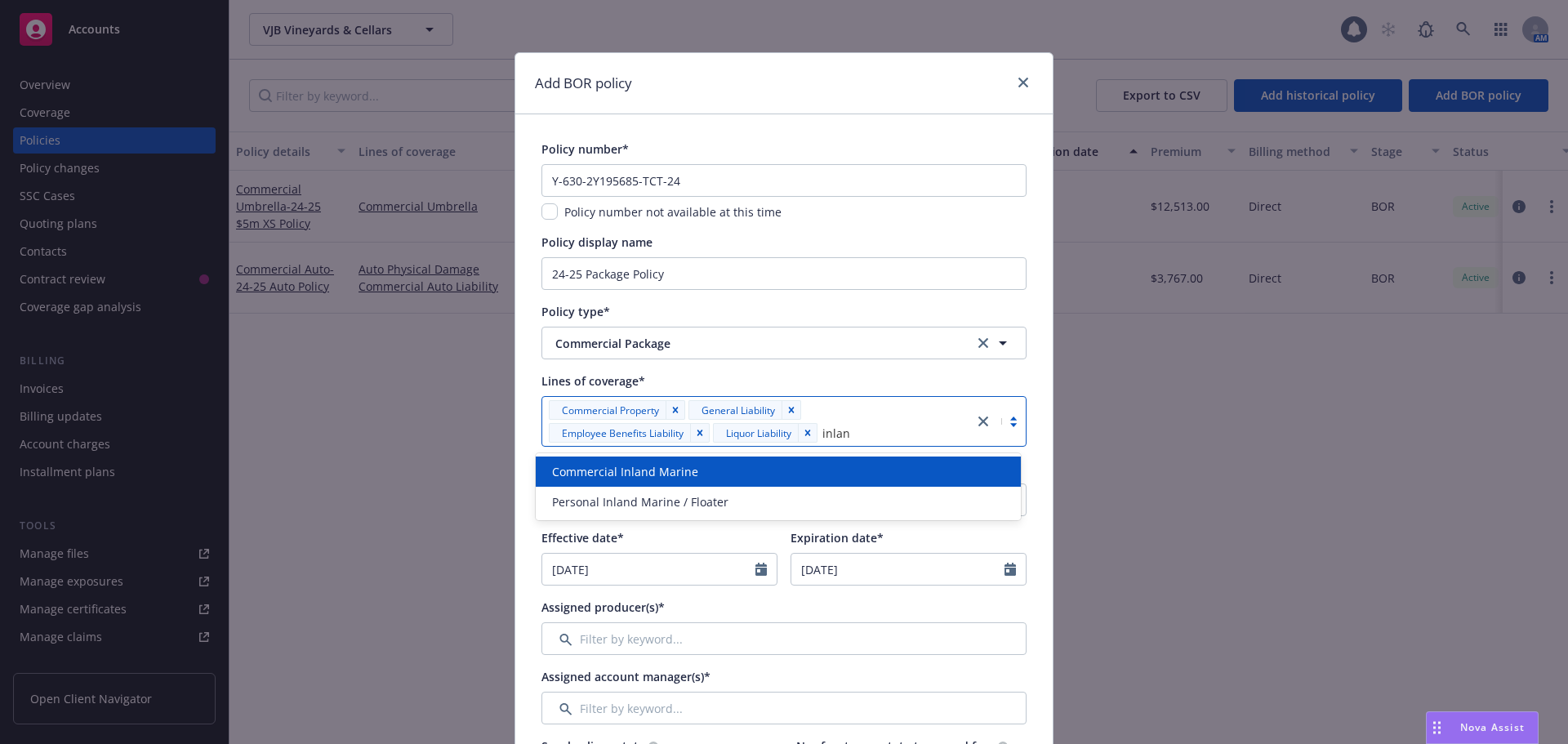
click at [790, 463] on div "Commercial Inland Marine" at bounding box center [779, 472] width 486 height 31
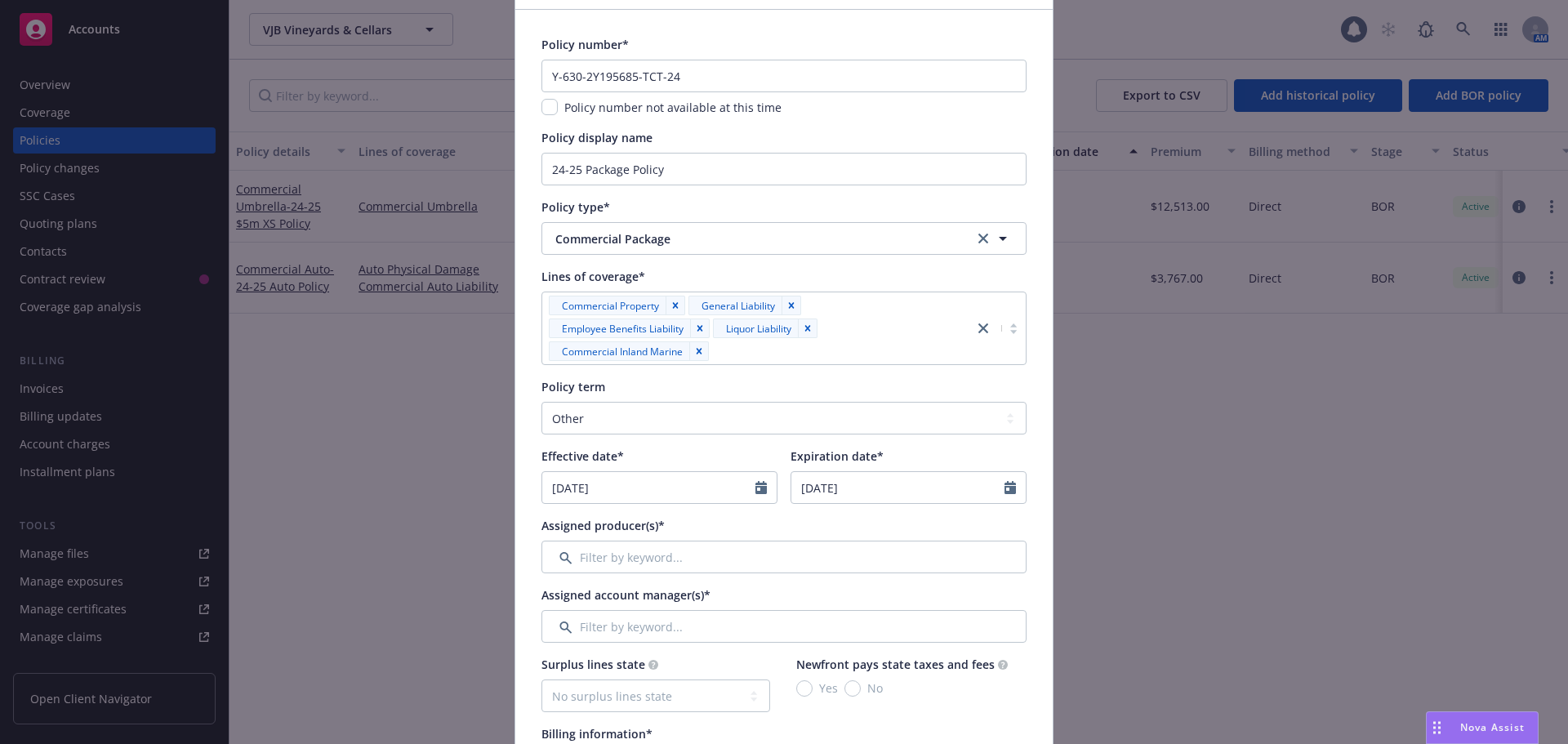
scroll to position [245, 0]
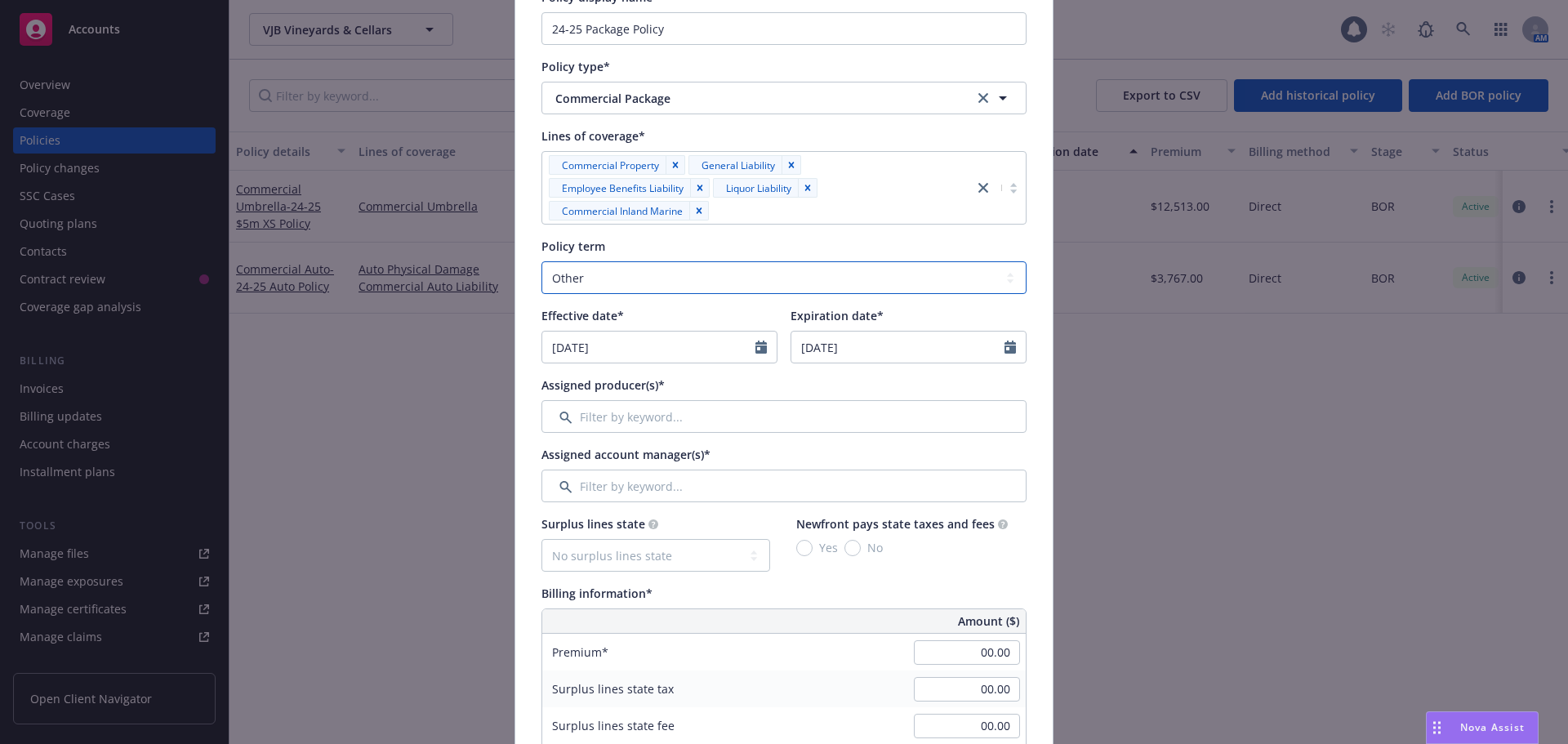
click at [625, 277] on select "Select policy term 12 Month 6 Month 4 Month 3 Month 2 Month 1 Month 36 Month (3…" at bounding box center [784, 278] width 486 height 33
click at [542, 262] on select "Select policy term 12 Month 6 Month 4 Month 3 Month 2 Month 1 Month 36 Month (3…" at bounding box center [784, 278] width 486 height 33
click at [756, 346] on icon "Calendar" at bounding box center [761, 347] width 12 height 13
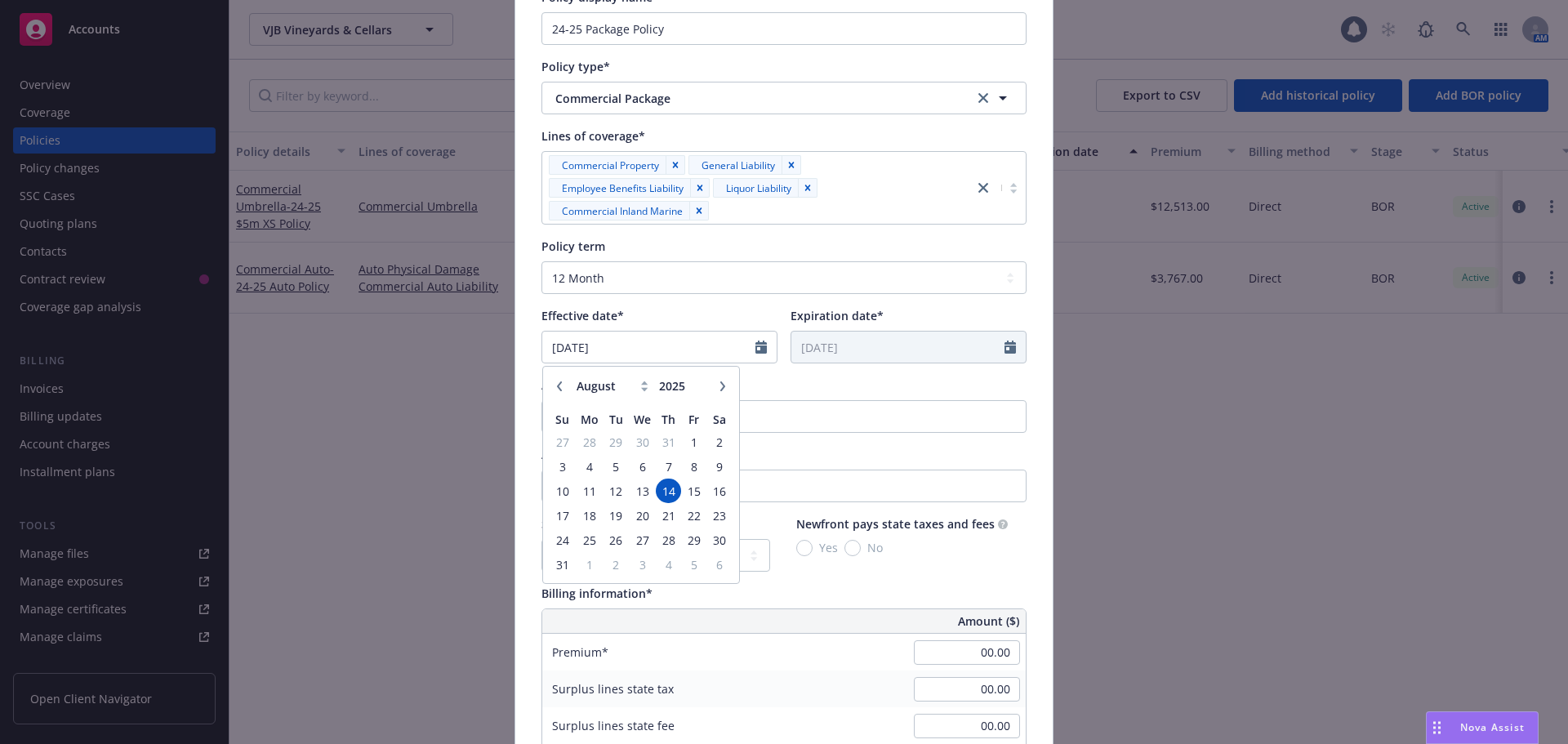
click at [555, 381] on icon "button" at bounding box center [560, 386] width 10 height 10
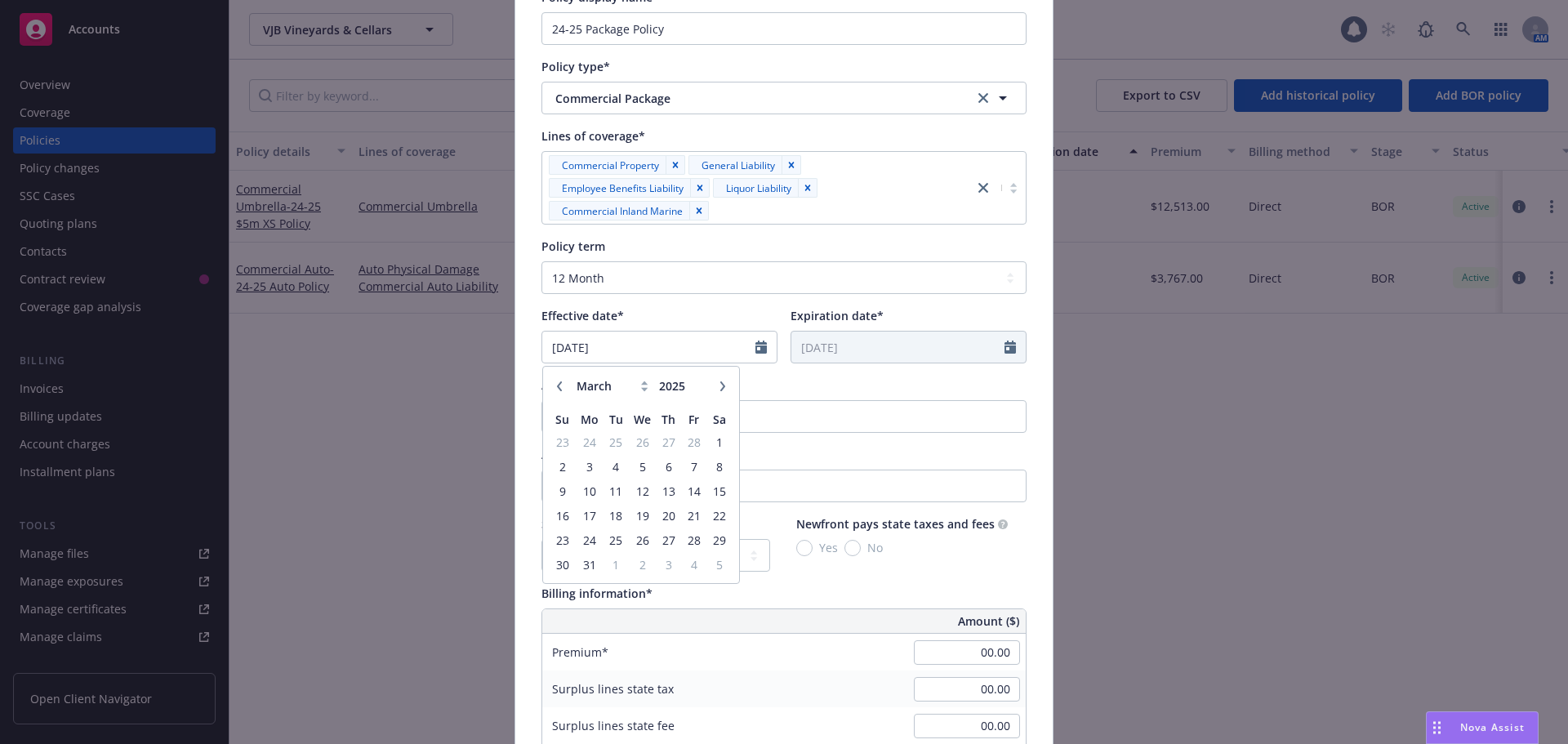
click at [555, 381] on icon "button" at bounding box center [560, 386] width 10 height 10
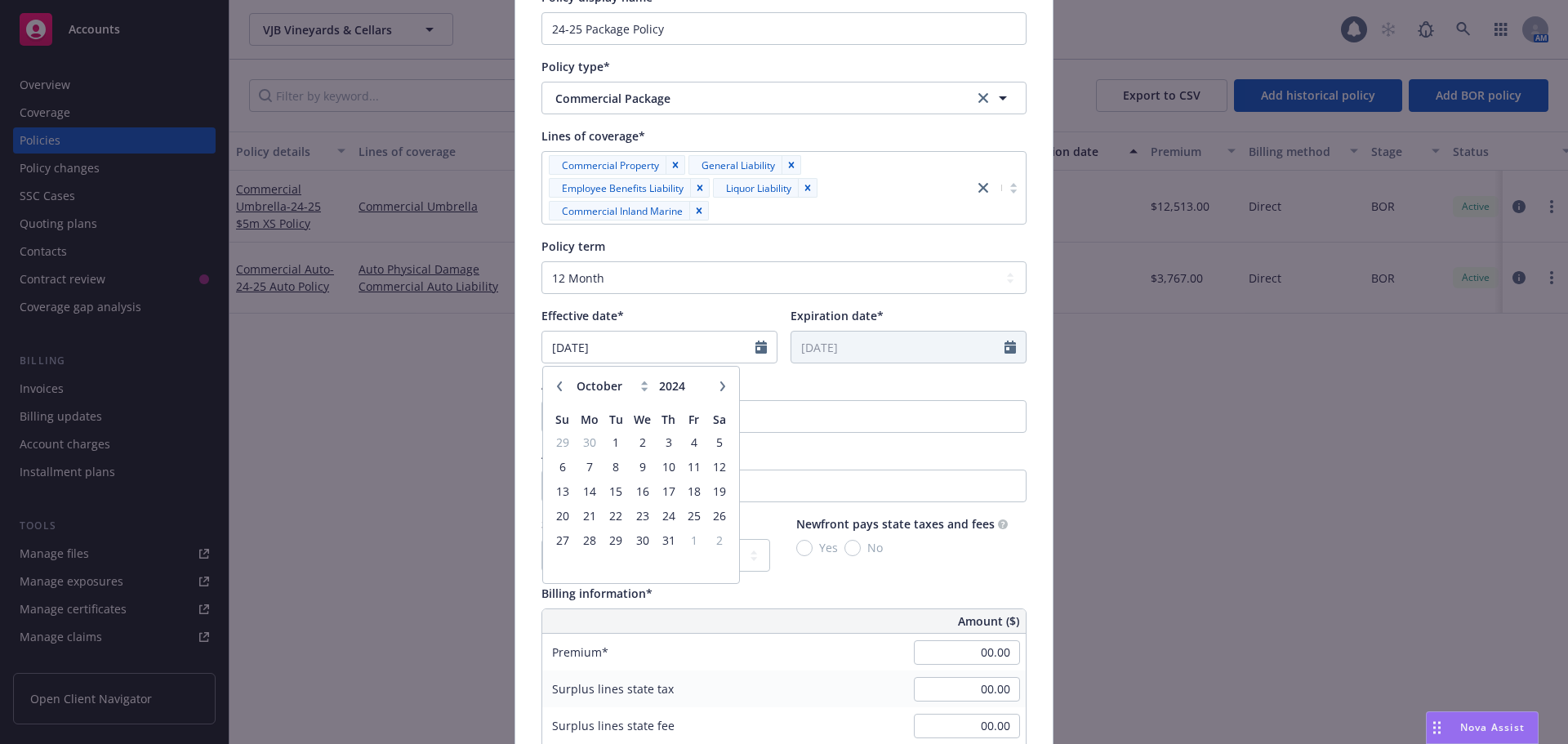
click at [555, 381] on icon "button" at bounding box center [560, 386] width 10 height 10
click at [718, 494] on span "17" at bounding box center [720, 491] width 22 height 21
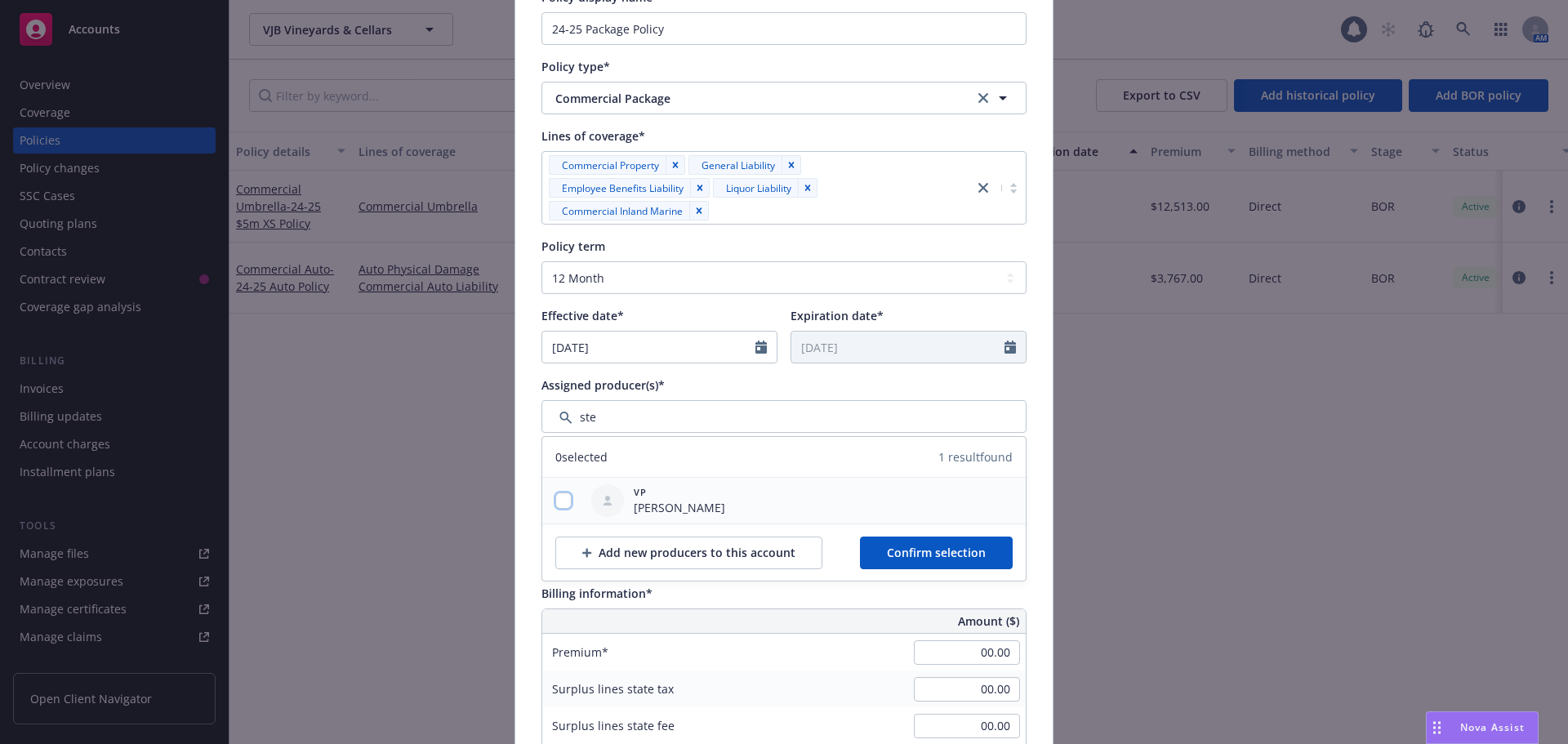
click at [559, 502] on input "checkbox" at bounding box center [564, 500] width 17 height 17
click at [902, 554] on span "Confirm selection" at bounding box center [936, 552] width 99 height 16
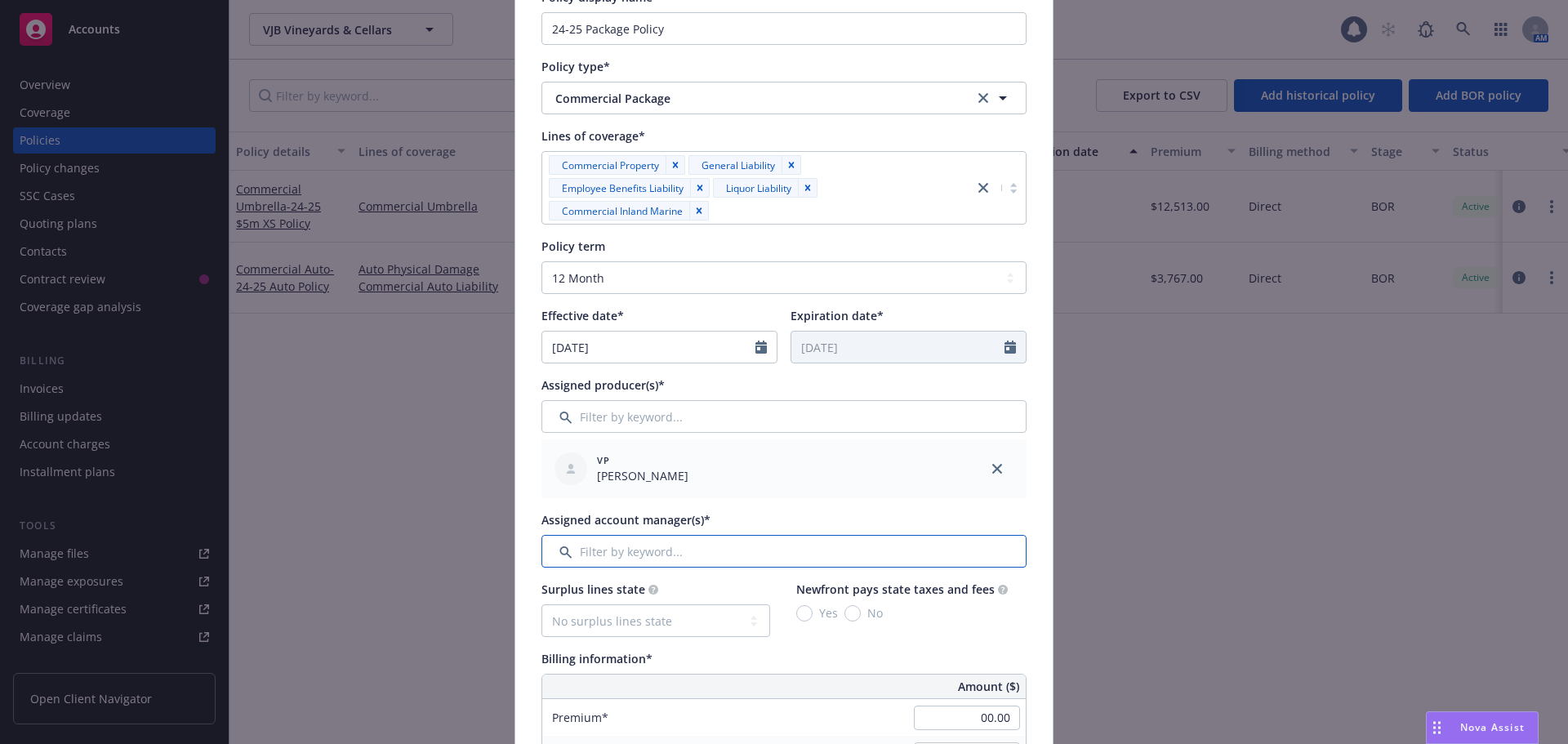
click at [595, 551] on input "Filter by keyword..." at bounding box center [784, 552] width 486 height 33
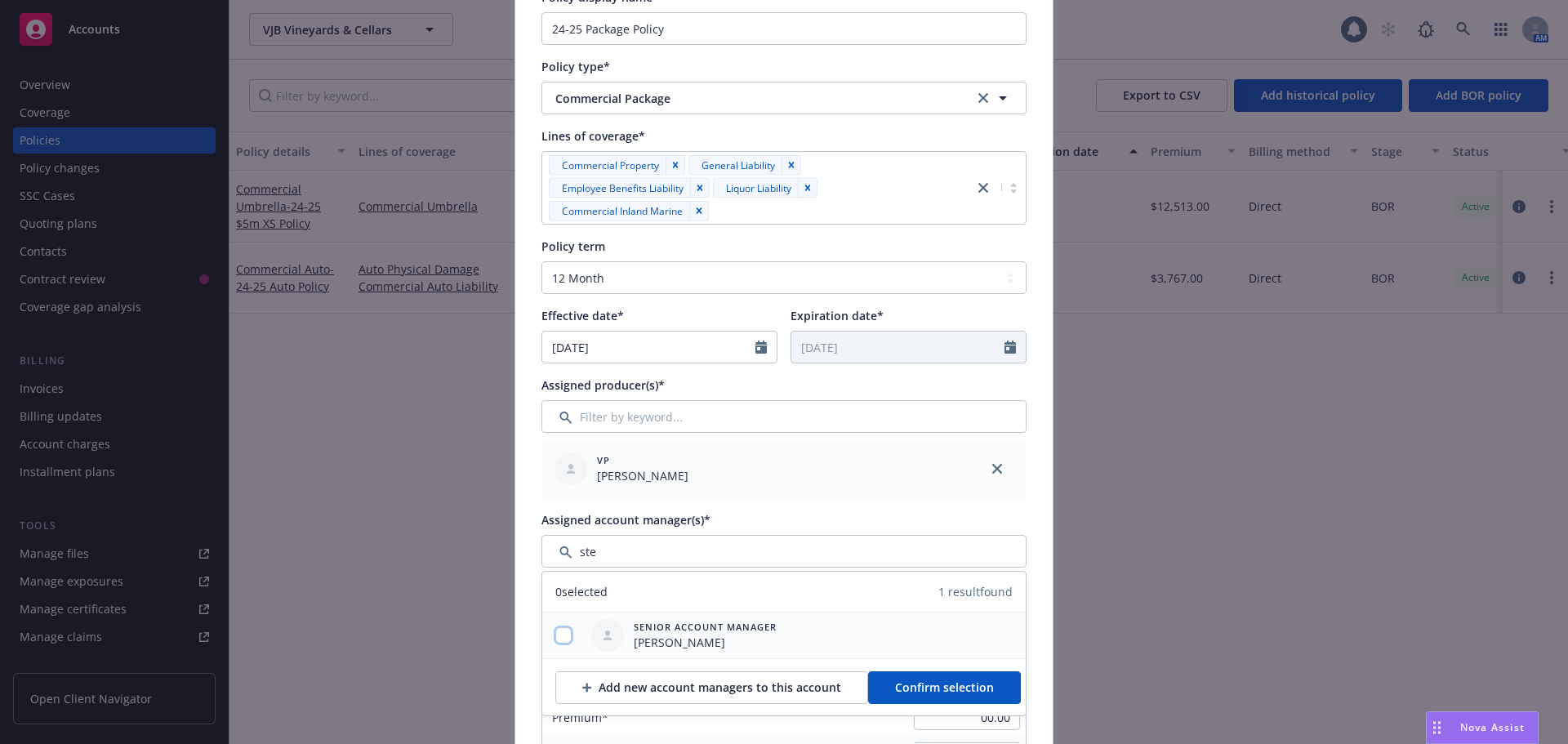
drag, startPoint x: 561, startPoint y: 633, endPoint x: 664, endPoint y: 638, distance: 103.1
click at [564, 633] on input "checkbox" at bounding box center [564, 636] width 17 height 17
click at [895, 685] on span "Confirm selection" at bounding box center [945, 687] width 99 height 16
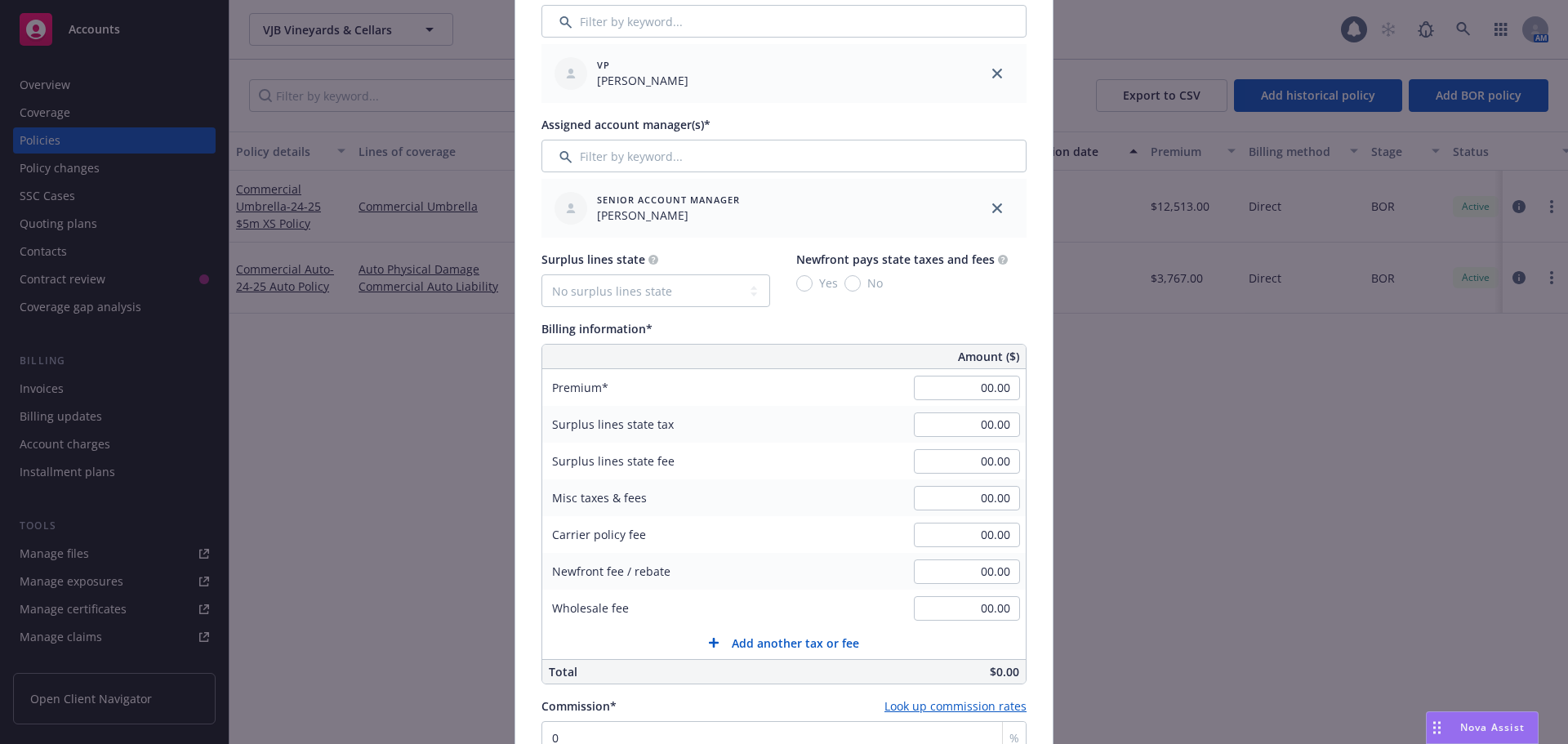
scroll to position [735, 0]
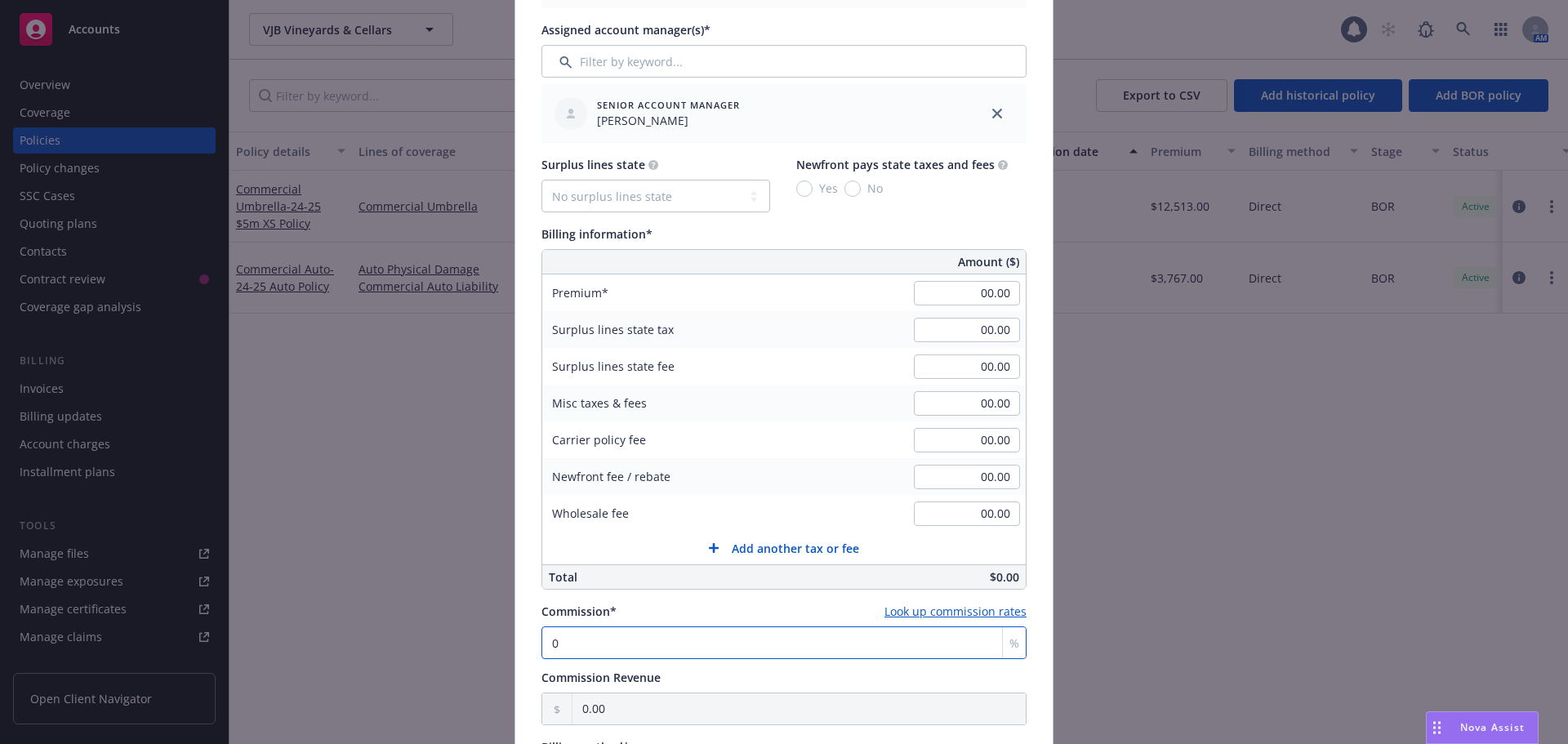
click at [578, 636] on input "0" at bounding box center [784, 643] width 486 height 33
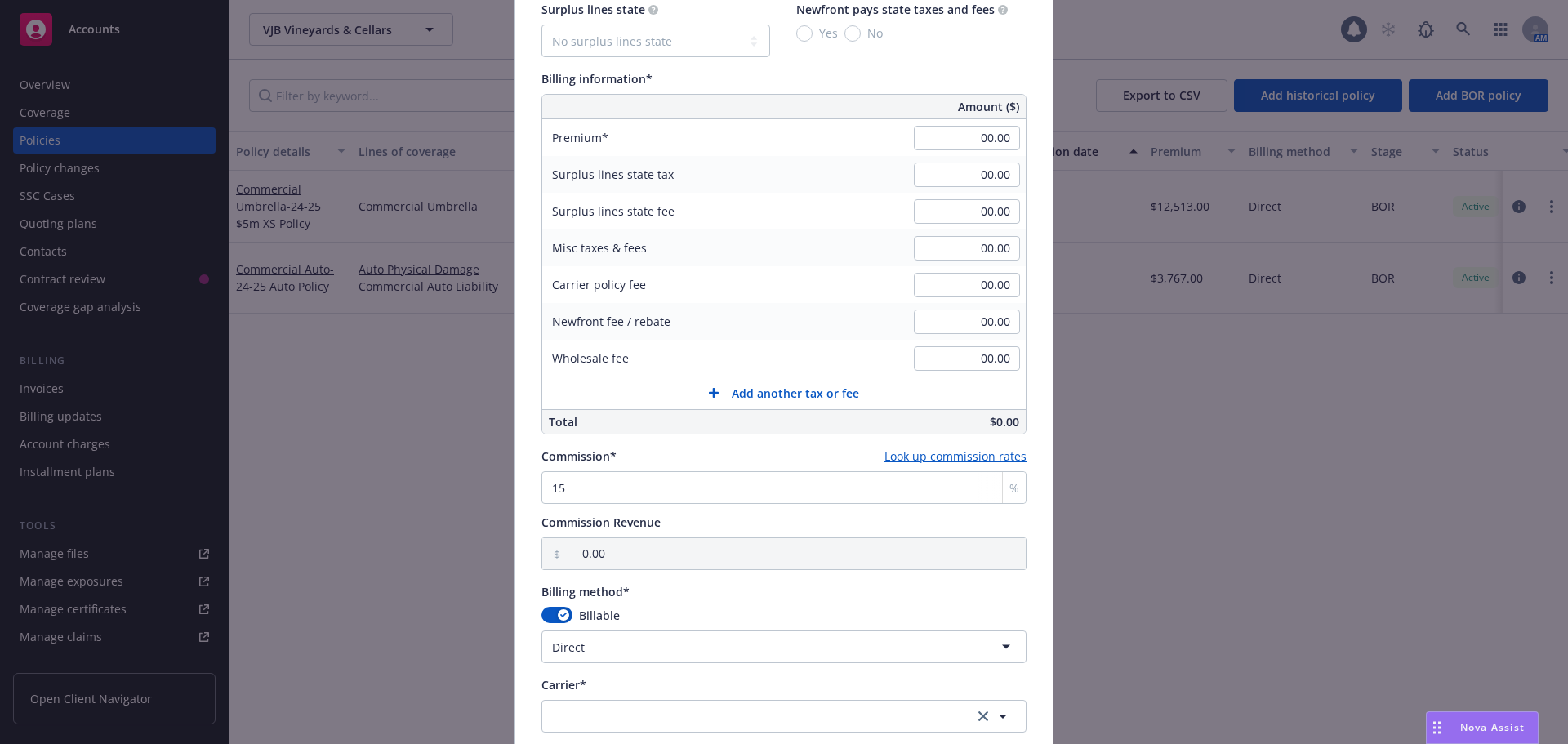
scroll to position [889, 0]
click at [914, 140] on input "00.00" at bounding box center [967, 140] width 107 height 25
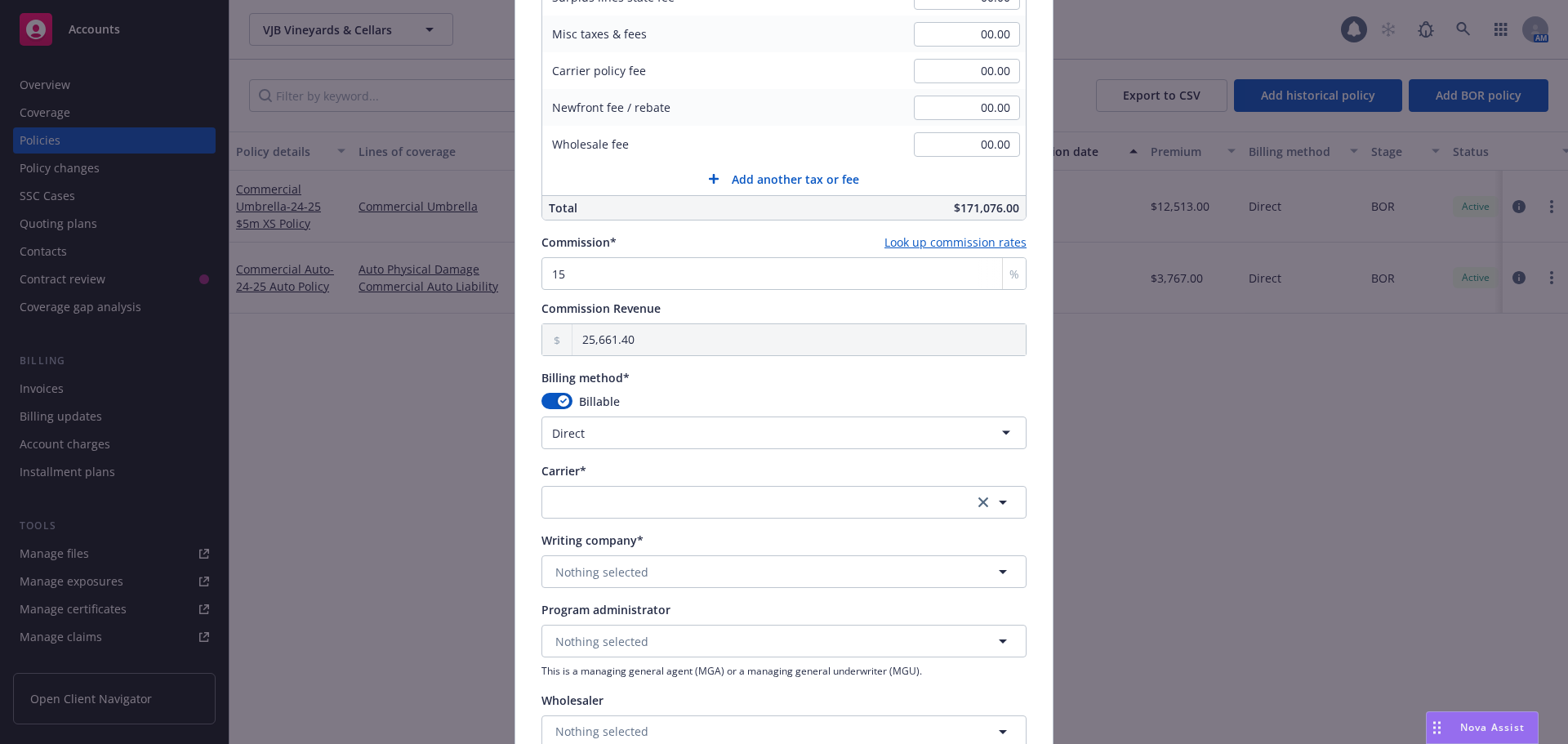
scroll to position [1134, 0]
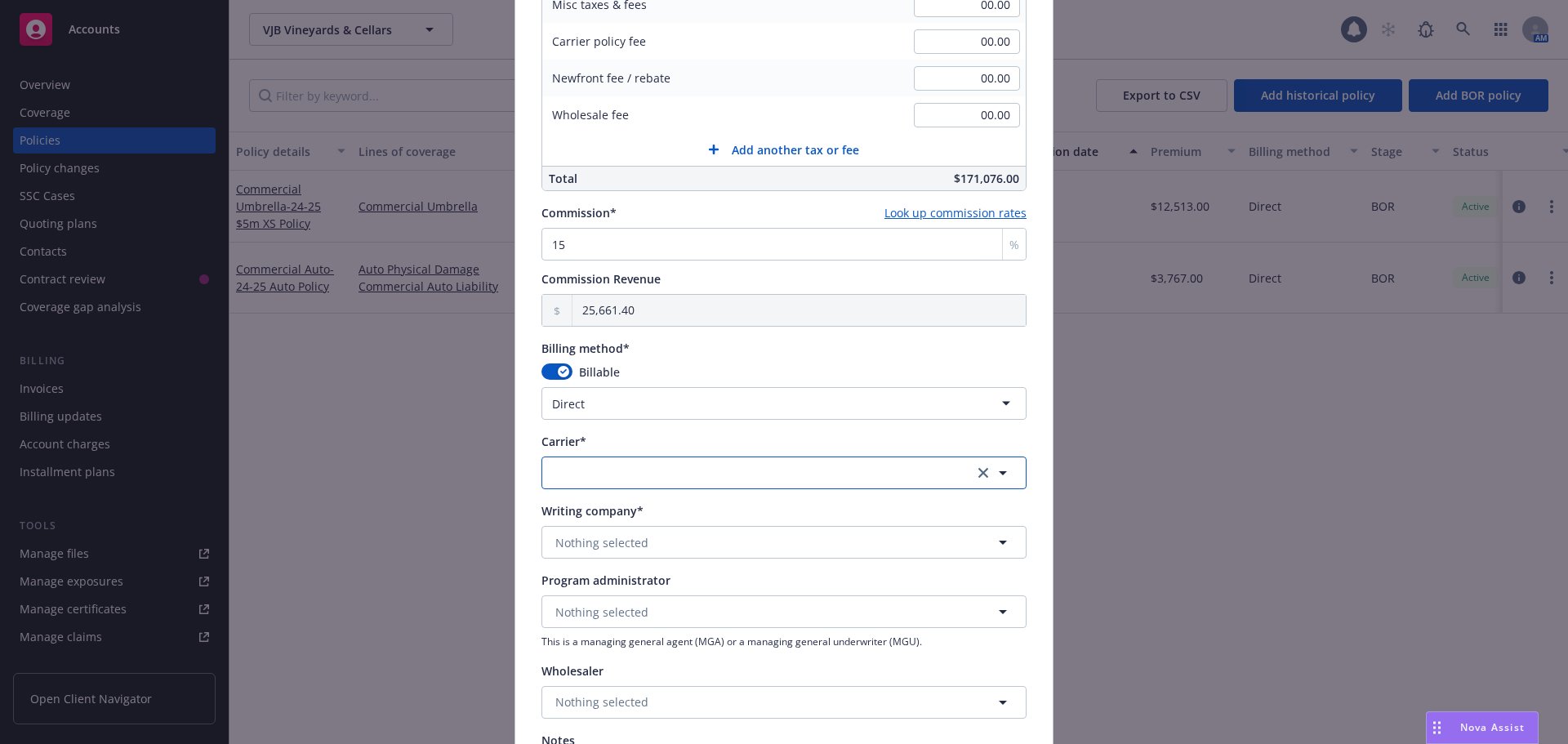
click at [599, 481] on button "button" at bounding box center [784, 473] width 486 height 33
click at [610, 427] on span "Appointed carrier" at bounding box center [614, 426] width 109 height 17
click at [623, 538] on span "Nothing selected" at bounding box center [602, 543] width 93 height 17
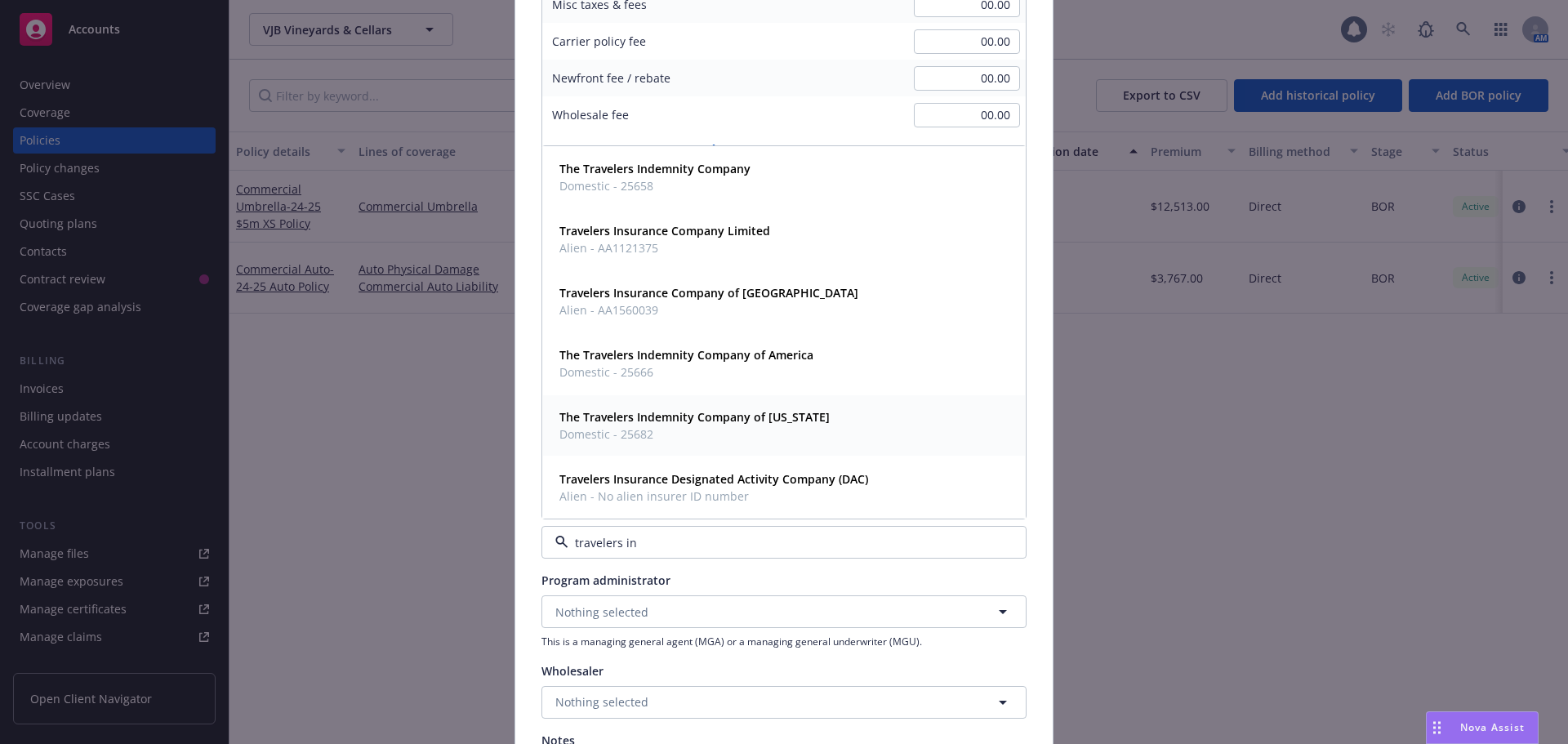
click at [710, 425] on span "The Travelers Indemnity Company of [US_STATE]" at bounding box center [694, 417] width 270 height 17
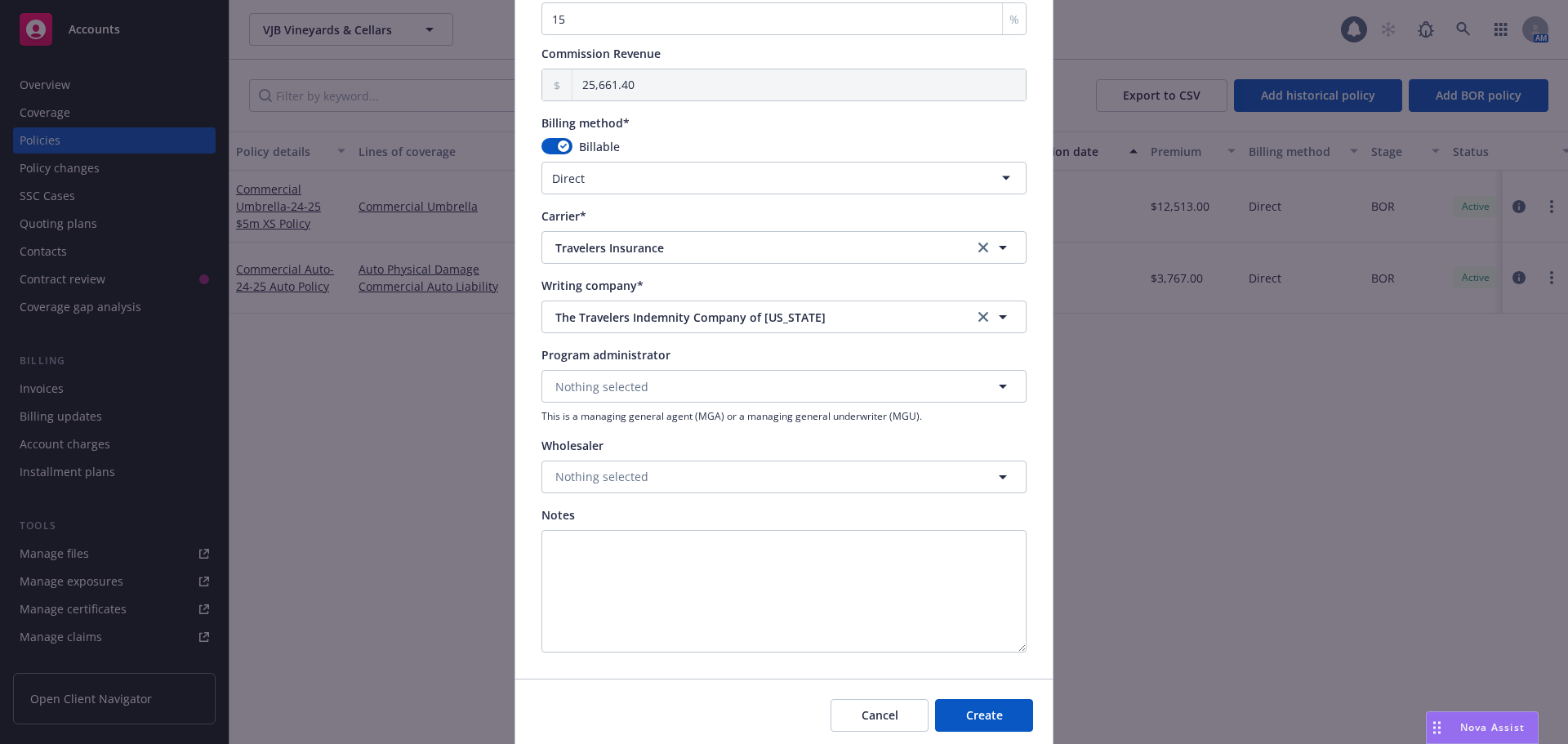
scroll to position [1379, 0]
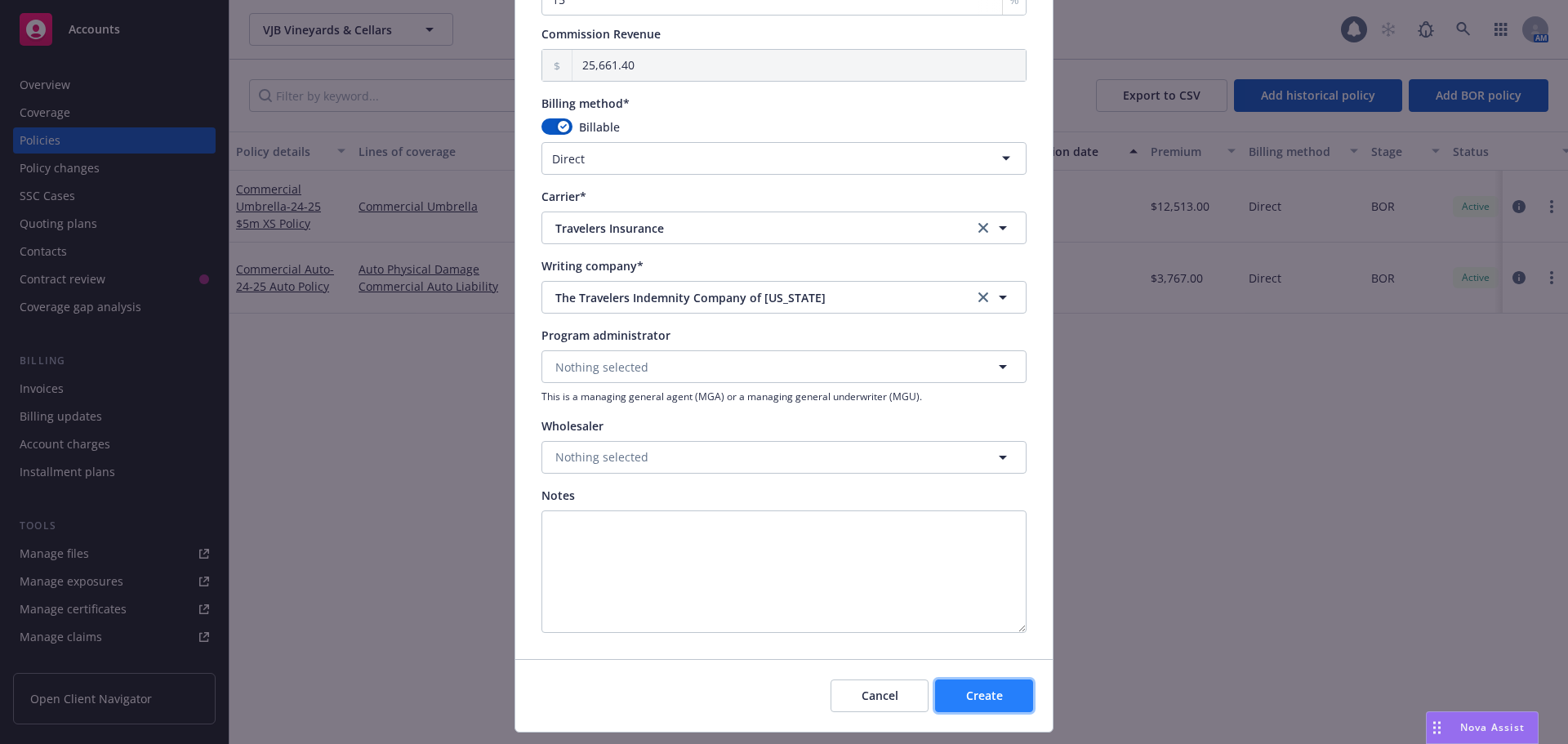
click at [1001, 707] on button "Create" at bounding box center [983, 696] width 98 height 33
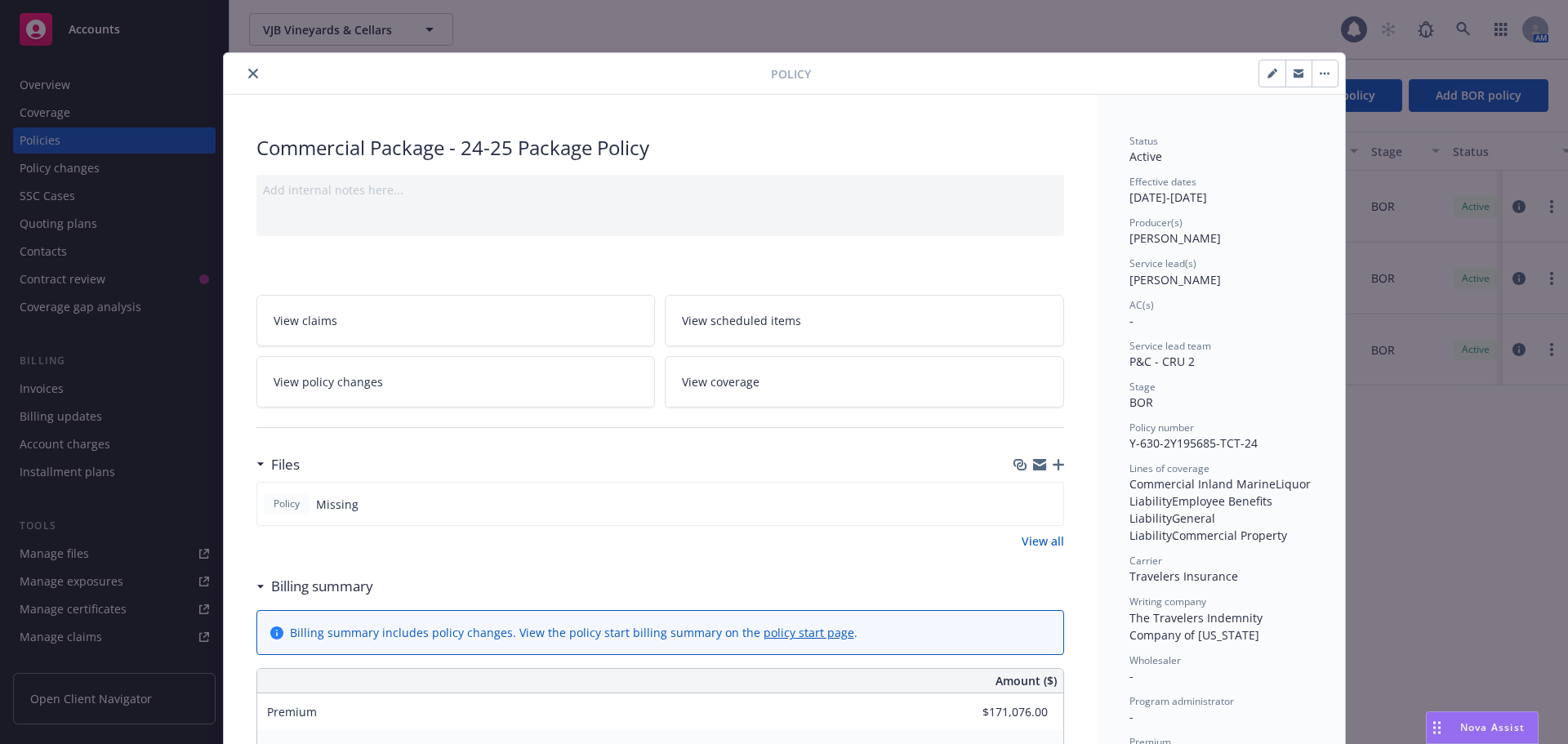
click at [1053, 467] on icon "button" at bounding box center [1059, 465] width 12 height 12
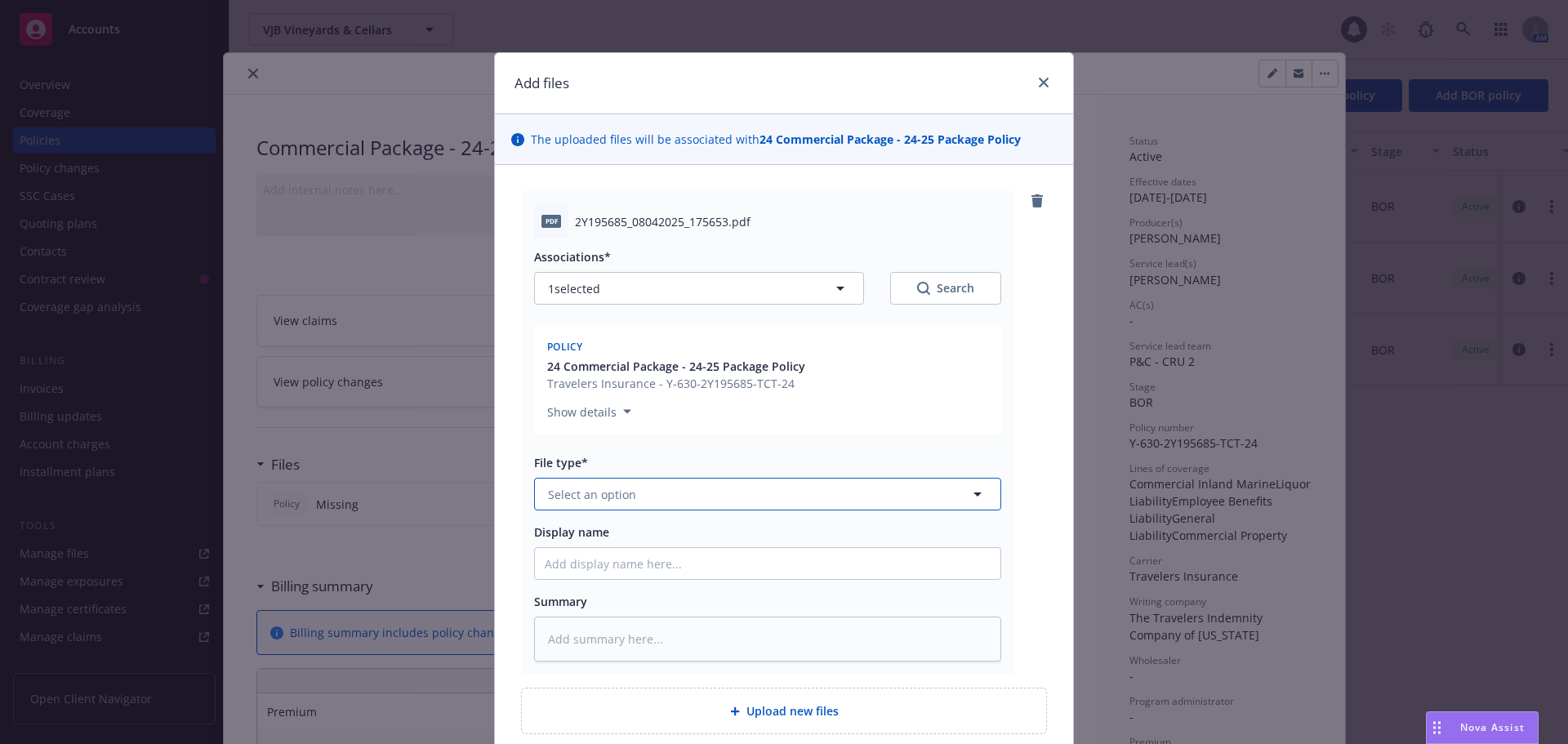
click at [616, 497] on span "Select an option" at bounding box center [592, 495] width 88 height 17
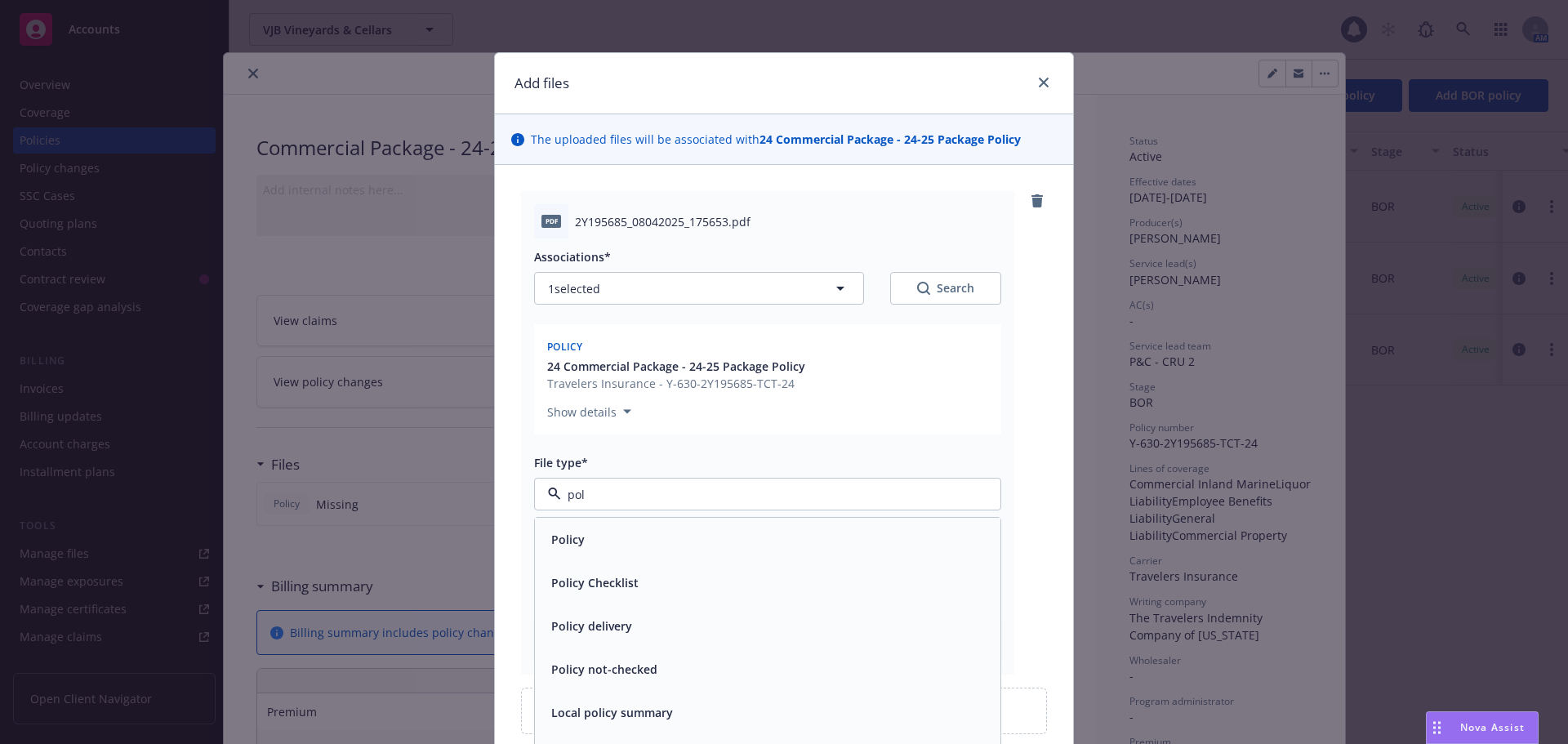
click at [597, 531] on div "Policy" at bounding box center [768, 539] width 446 height 24
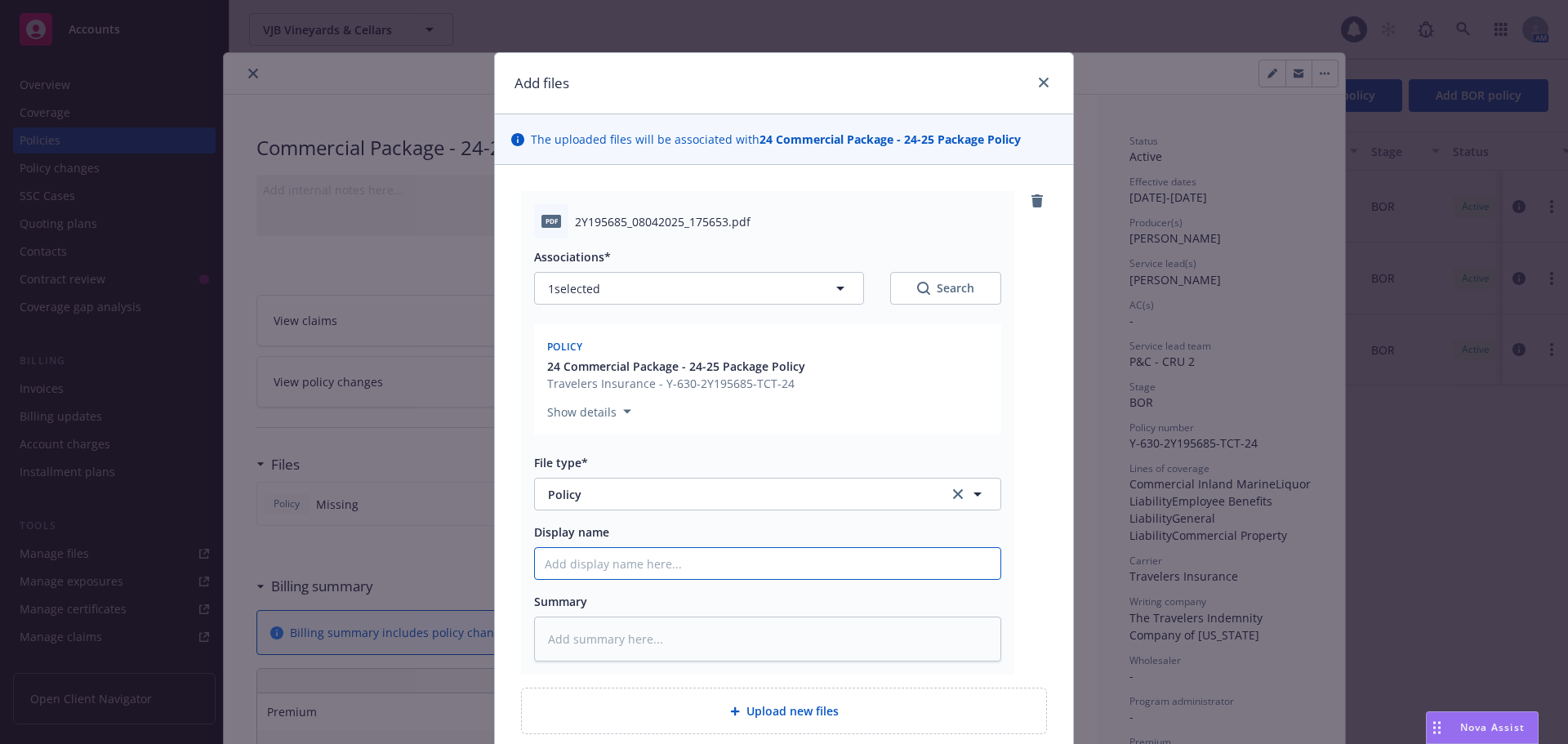
click at [573, 561] on input "Display name" at bounding box center [768, 564] width 466 height 31
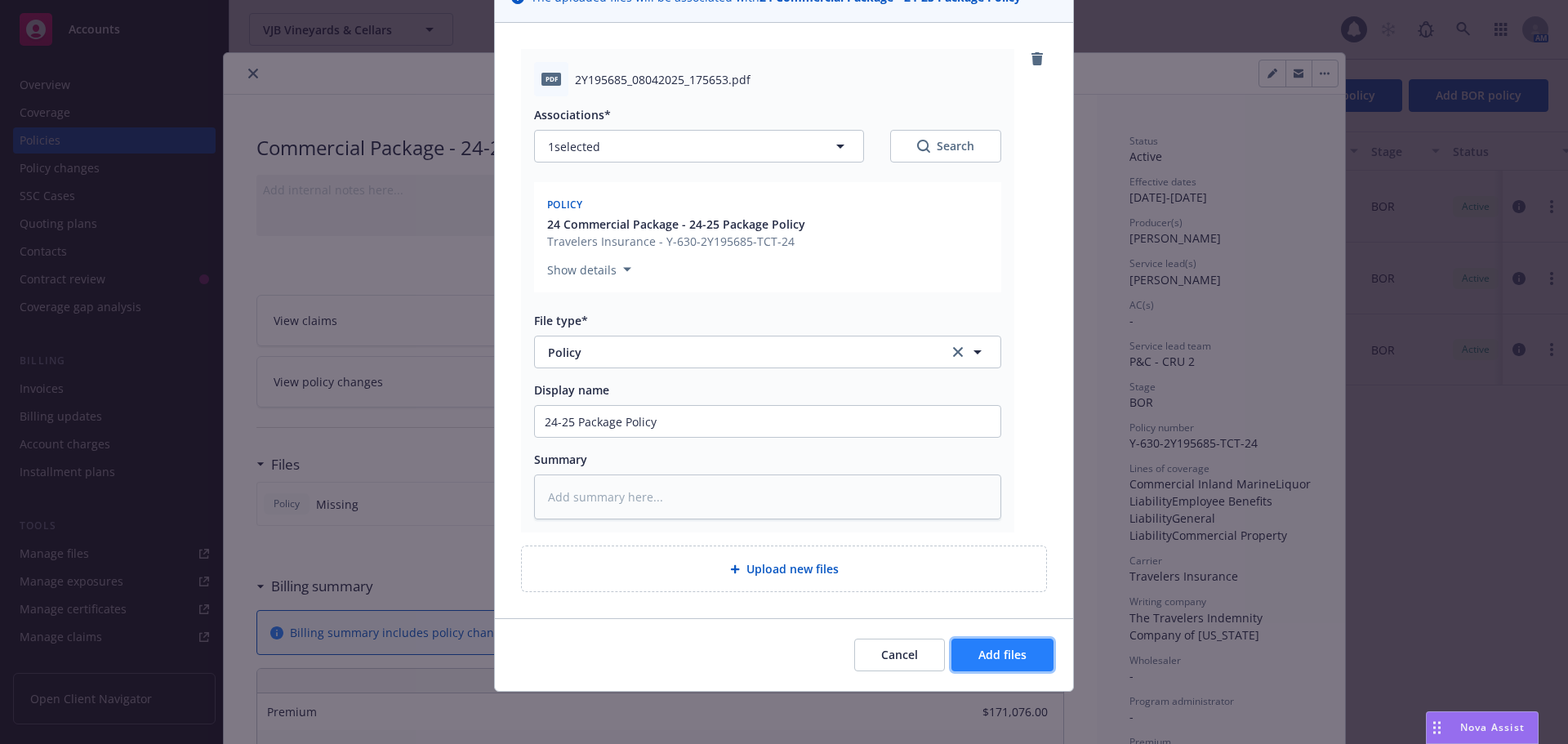
click at [1010, 666] on button "Add files" at bounding box center [1002, 655] width 102 height 33
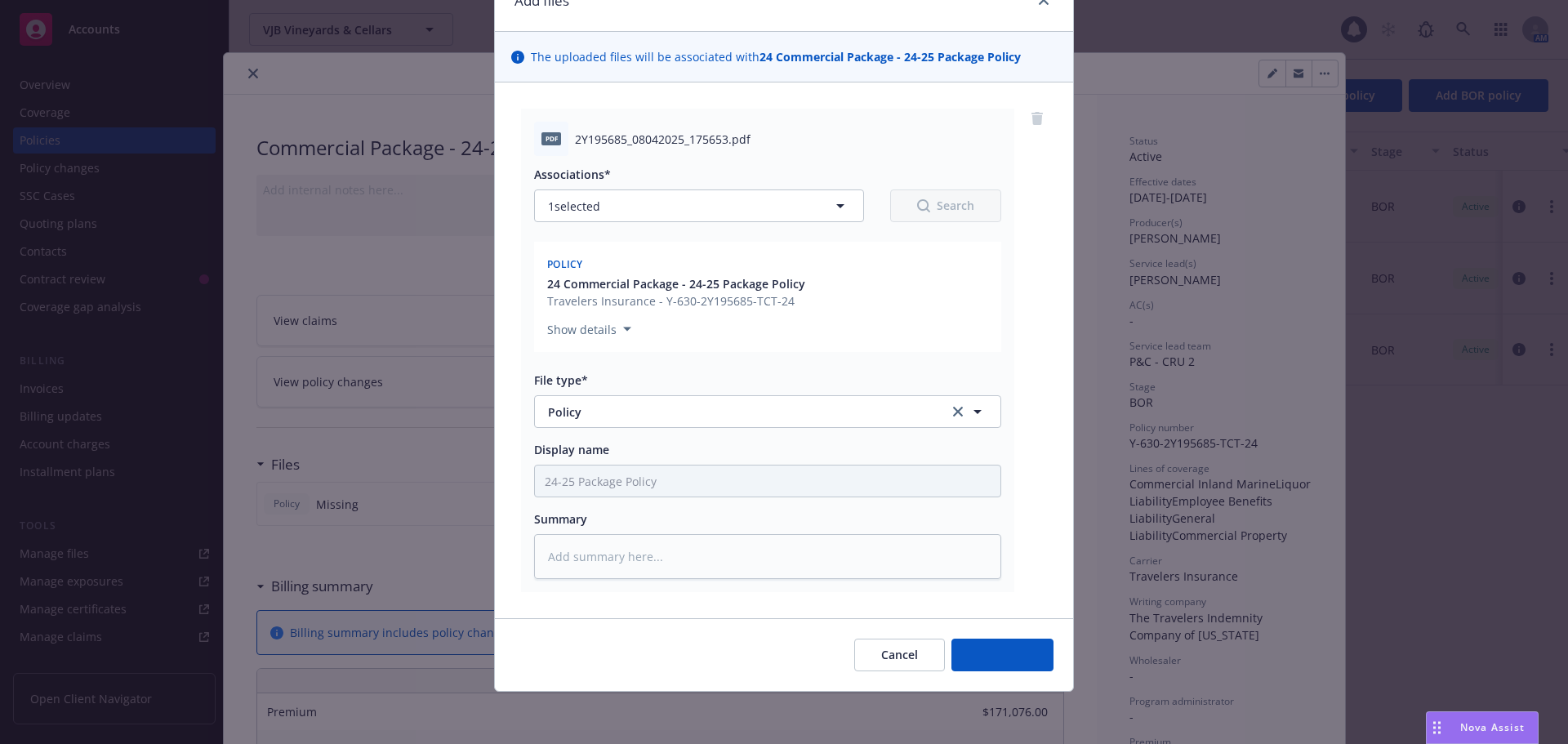
scroll to position [83, 0]
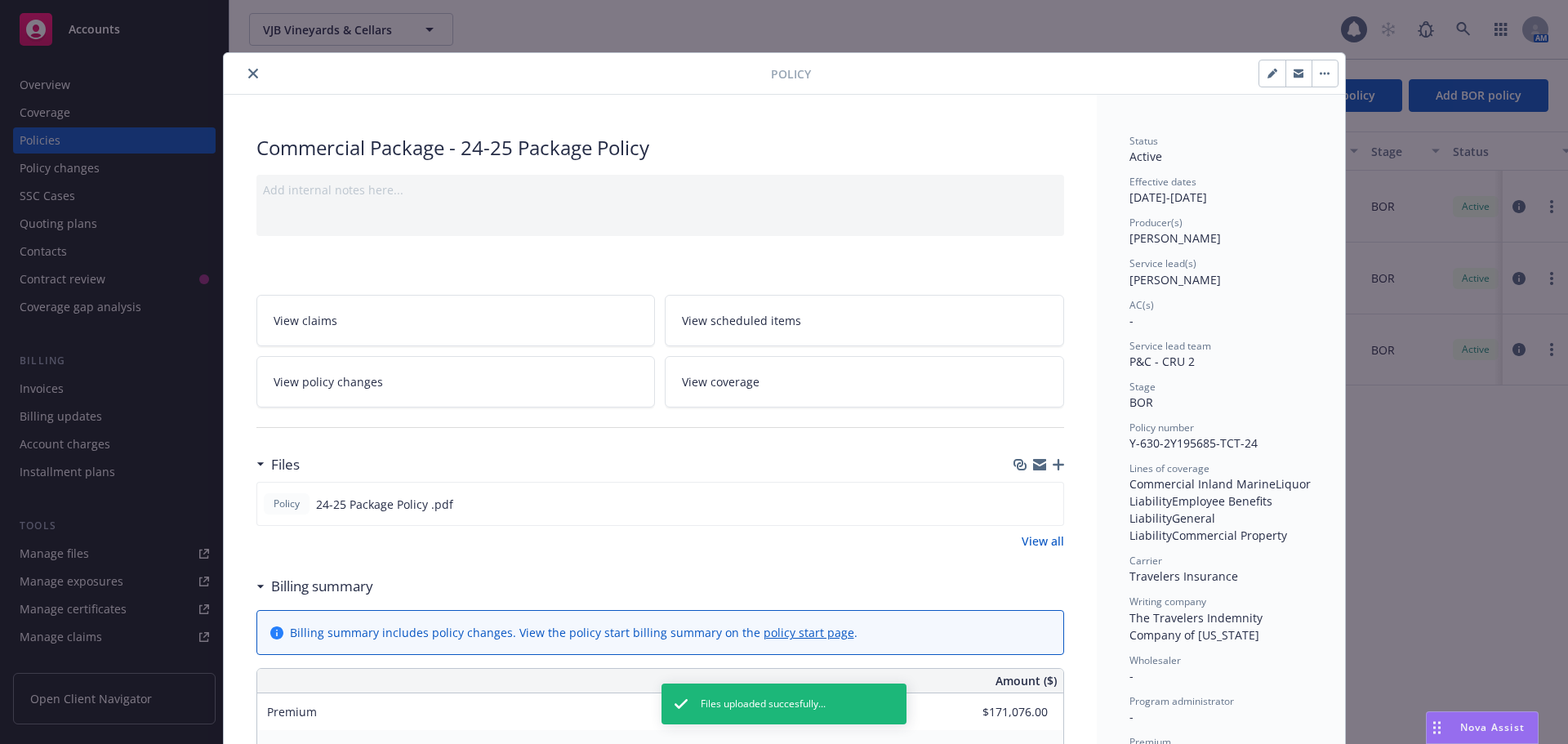
click at [1055, 459] on icon "button" at bounding box center [1059, 465] width 12 height 12
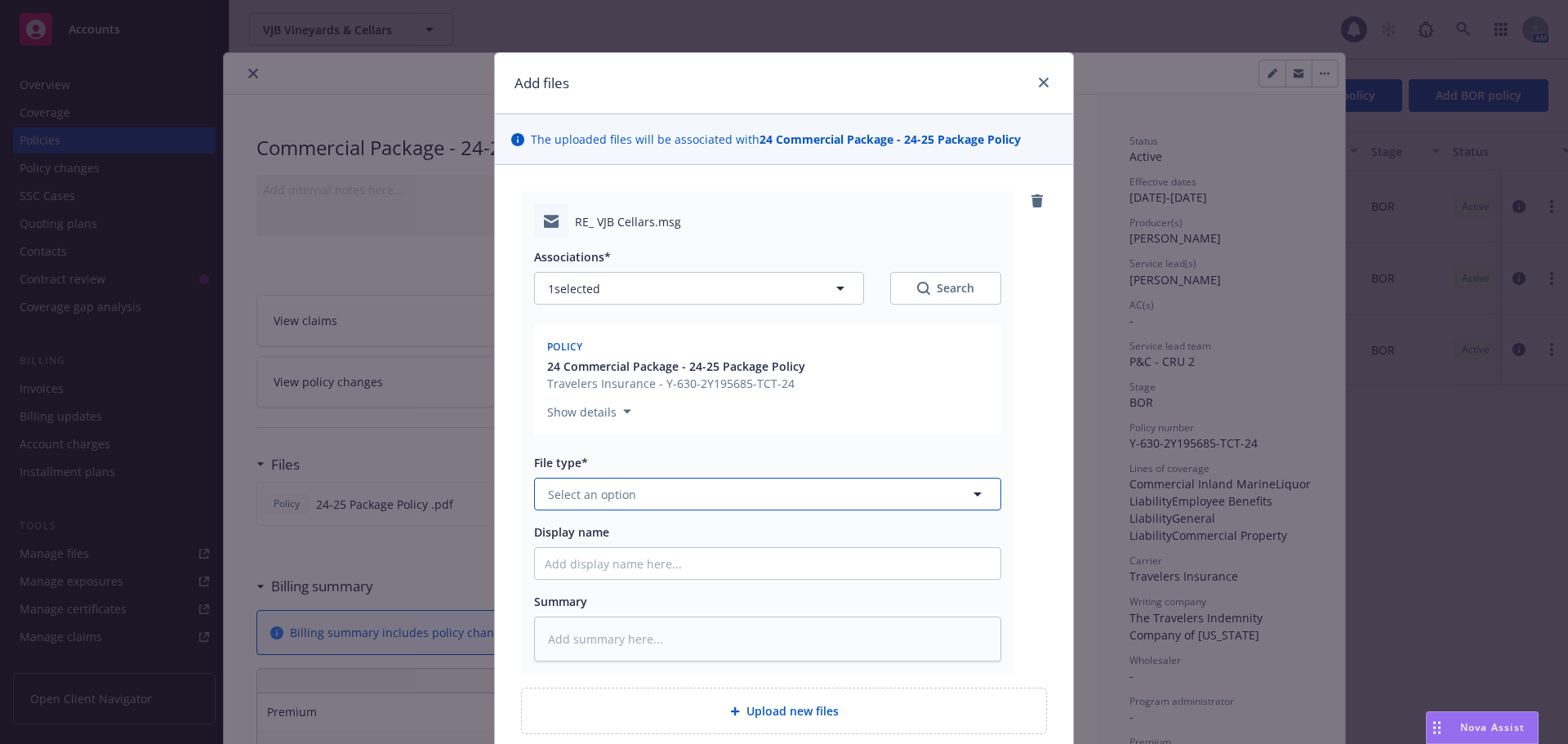
click at [618, 499] on span "Select an option" at bounding box center [592, 495] width 88 height 17
click at [576, 535] on div "Email" at bounding box center [565, 539] width 40 height 24
click at [583, 561] on input "Display name" at bounding box center [768, 564] width 466 height 31
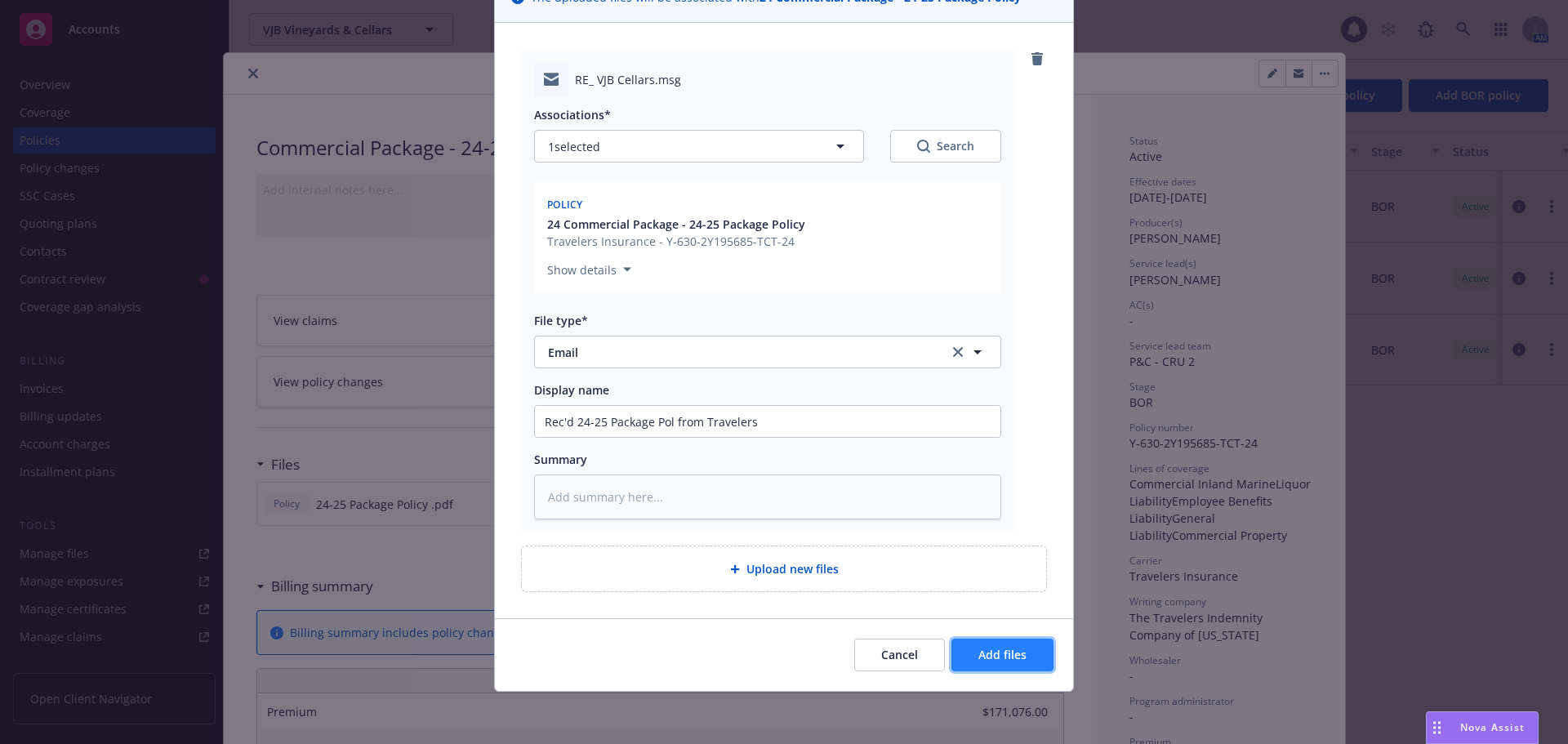
click at [978, 657] on span "Add files" at bounding box center [1002, 654] width 48 height 16
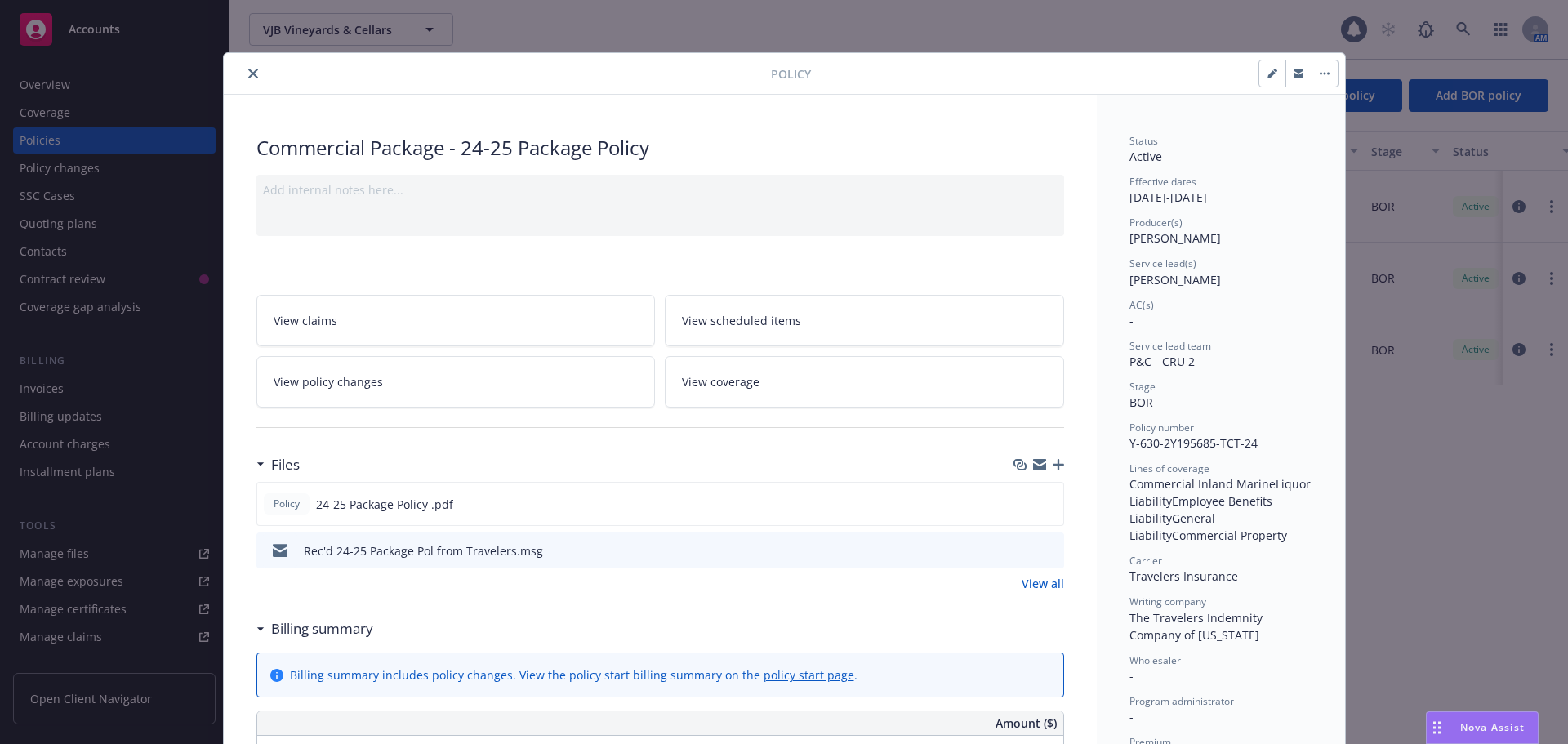
click at [1053, 467] on icon "button" at bounding box center [1059, 465] width 12 height 12
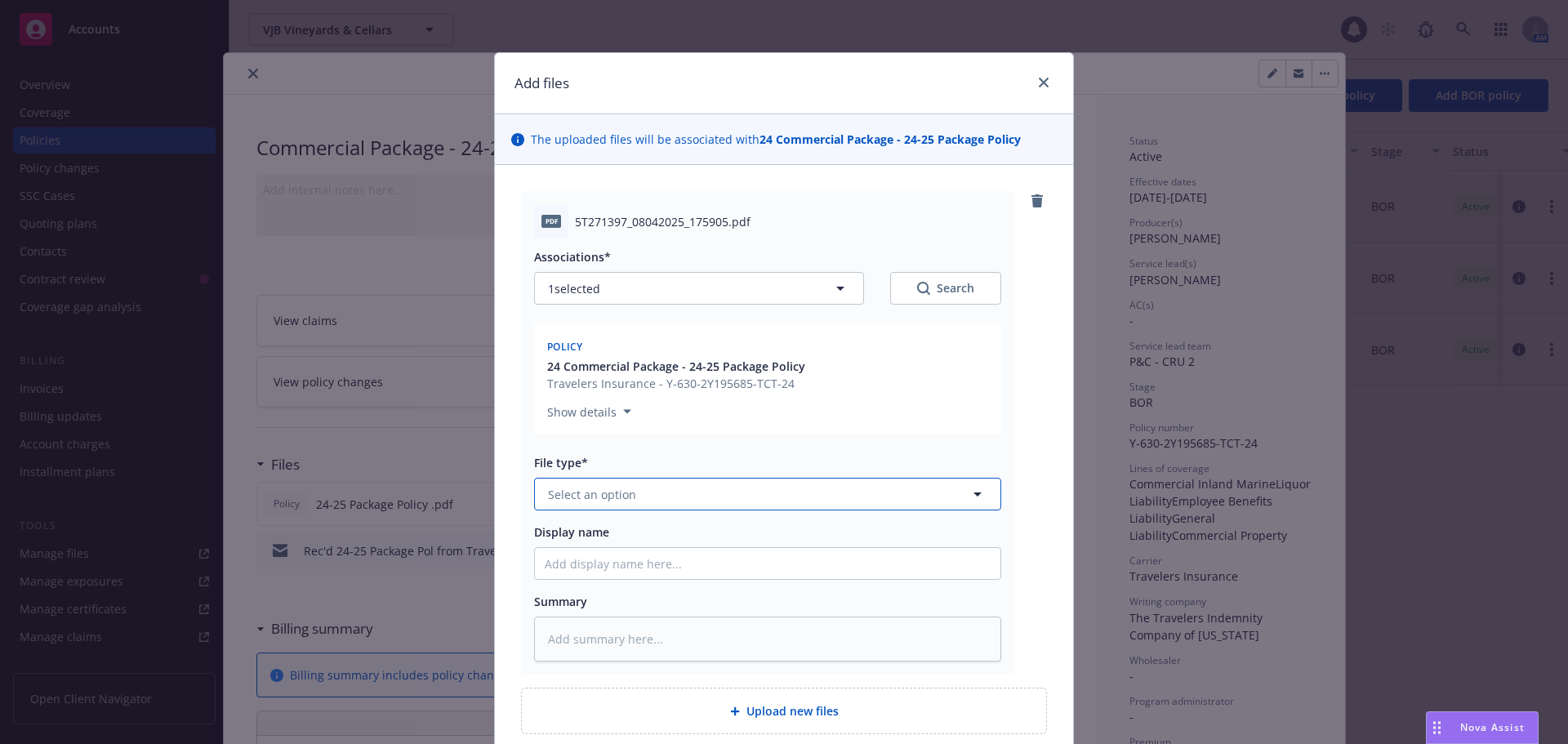
click at [685, 503] on button "Select an option" at bounding box center [768, 495] width 467 height 33
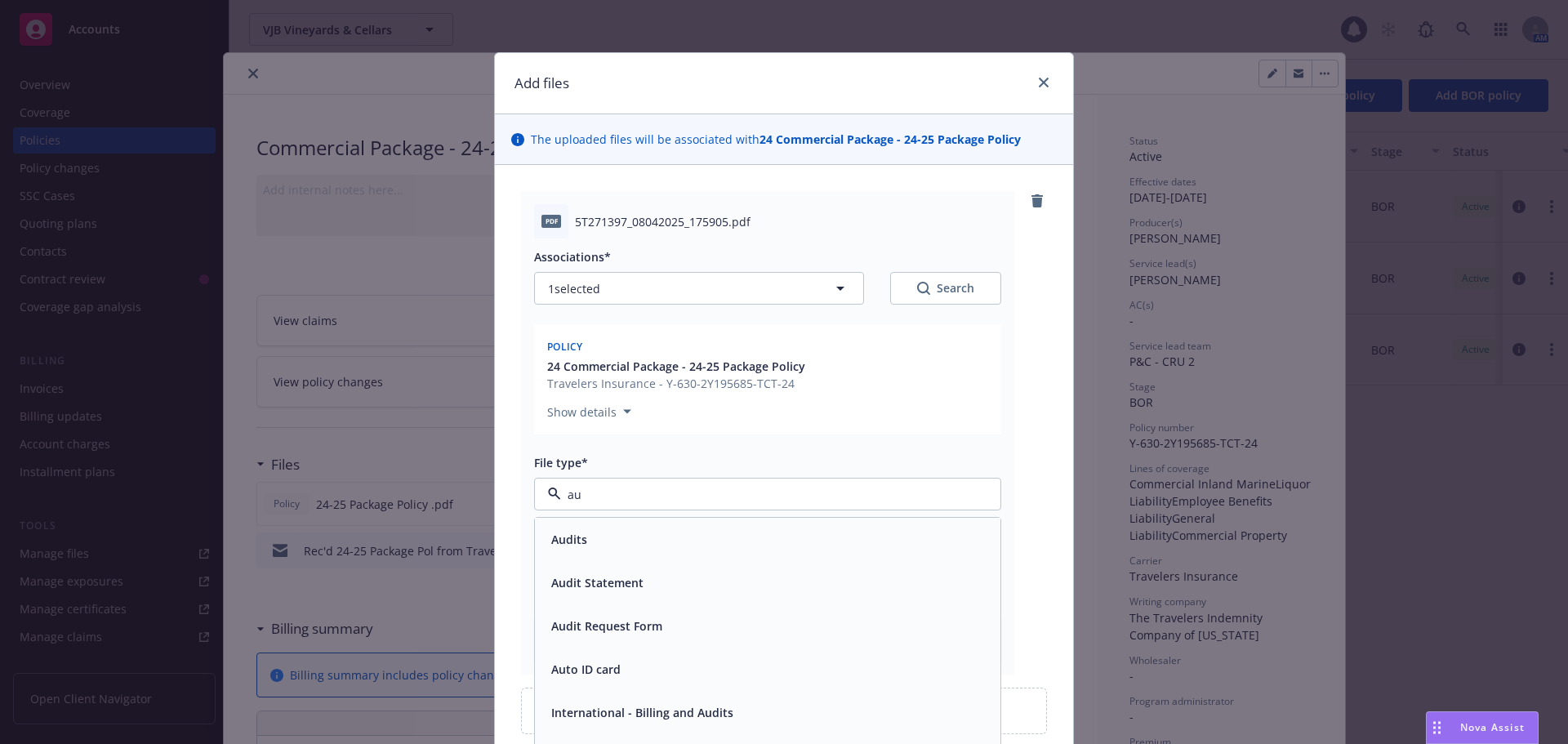
click at [619, 546] on div "Audits" at bounding box center [768, 539] width 446 height 24
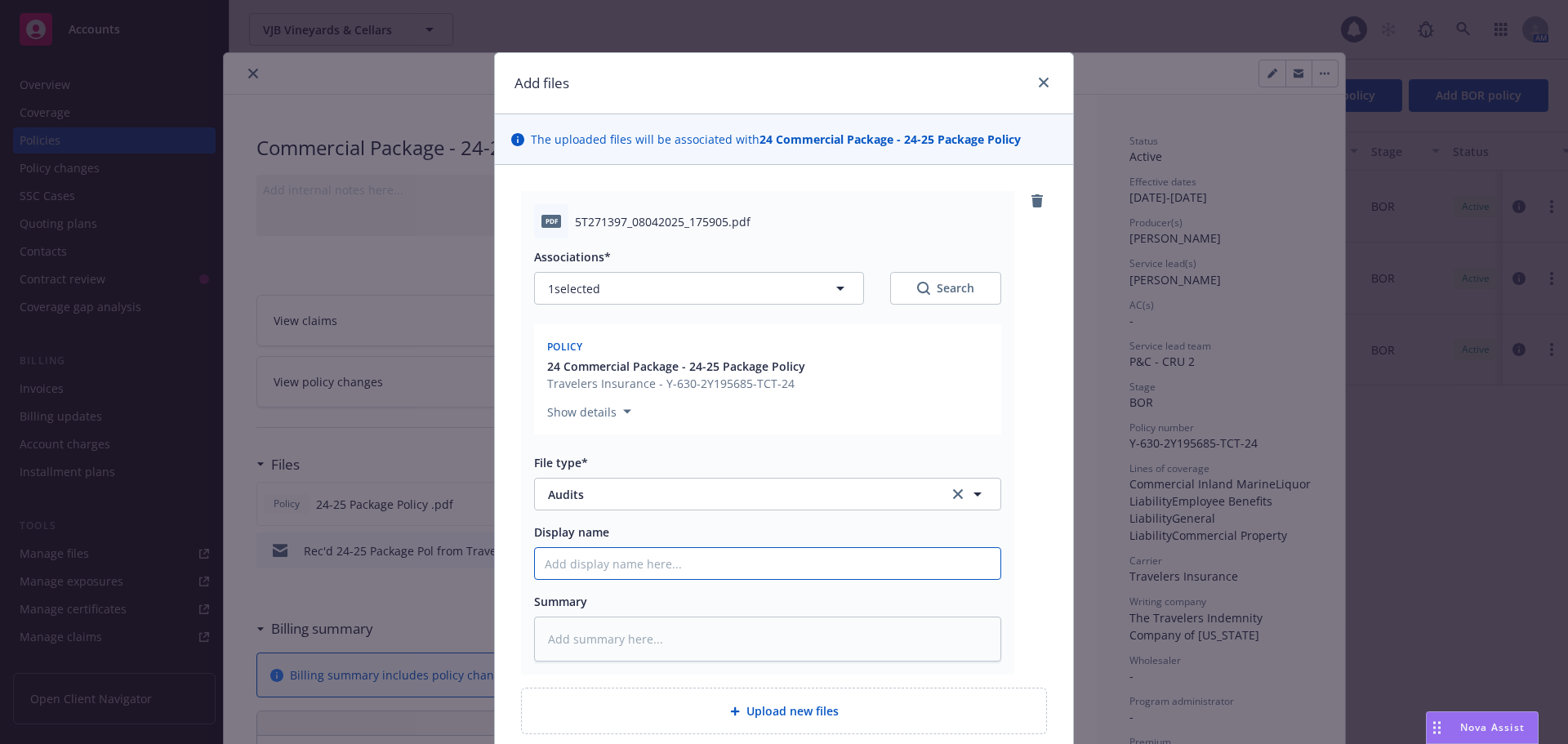
click at [616, 558] on input "Display name" at bounding box center [768, 564] width 466 height 31
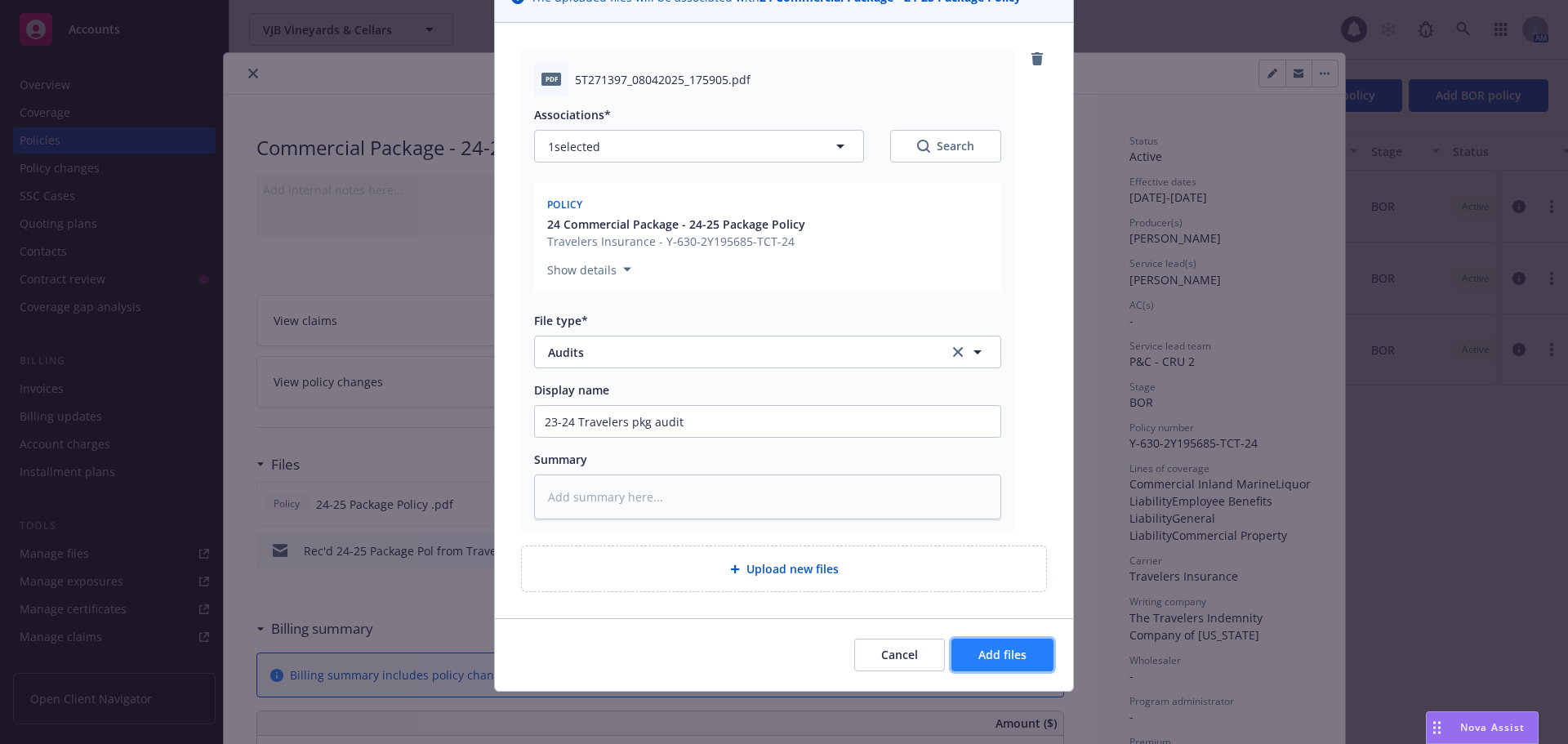
click at [992, 651] on span "Add files" at bounding box center [1002, 654] width 48 height 16
